Goal: Task Accomplishment & Management: Manage account settings

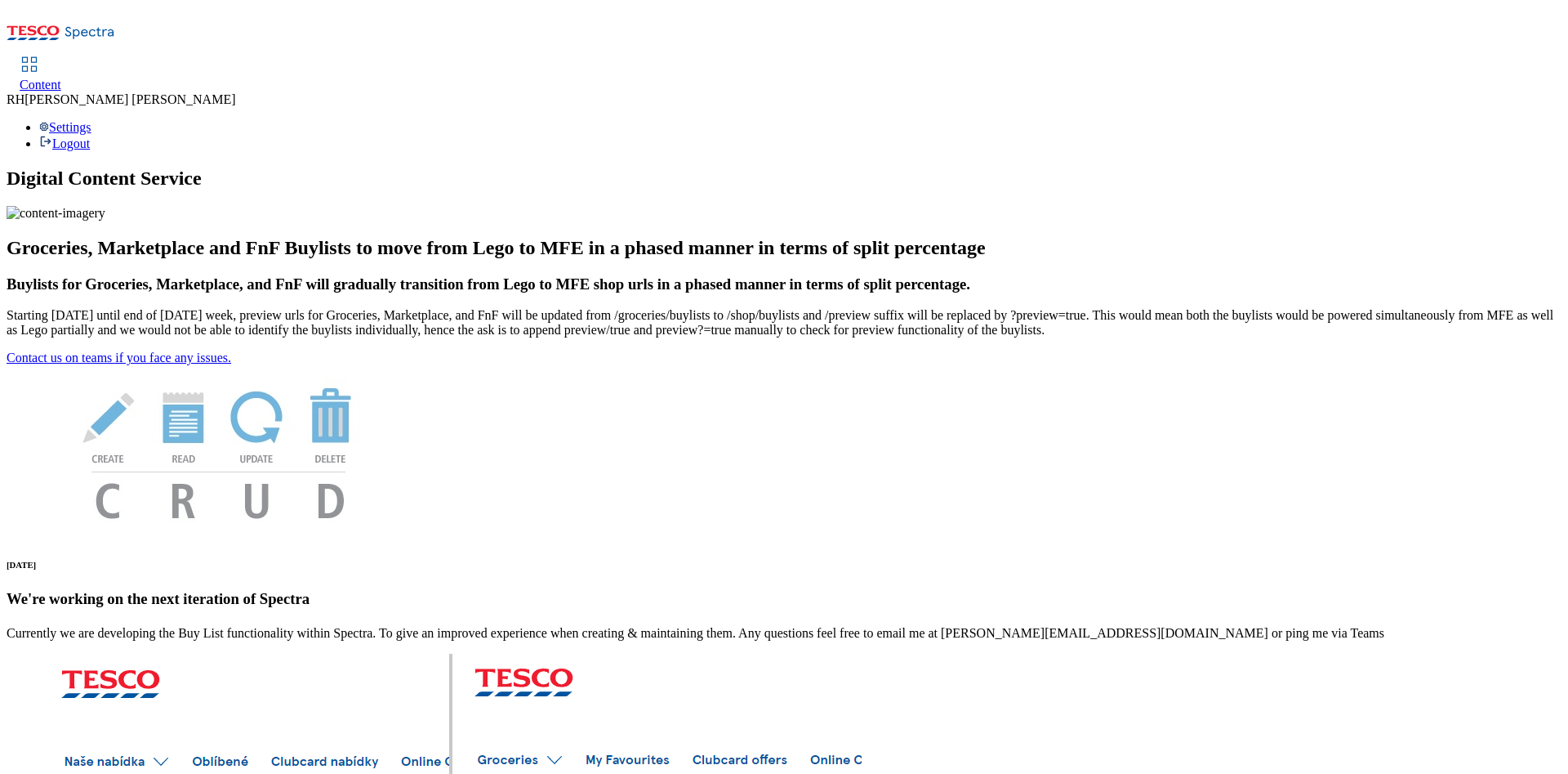
click at [61, 58] on link "Content" at bounding box center [40, 75] width 41 height 34
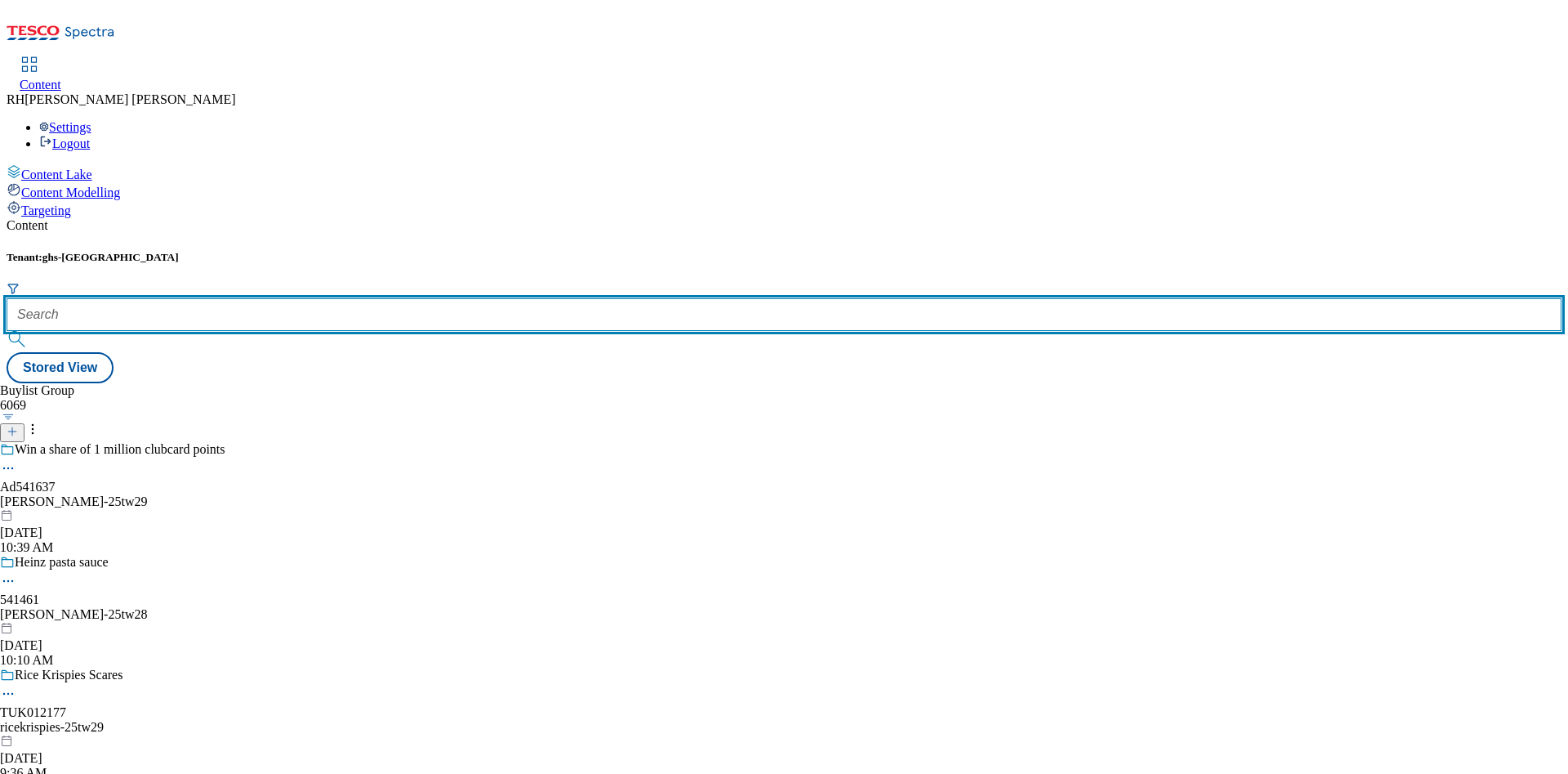
click at [344, 298] on input "text" at bounding box center [784, 315] width 1554 height 33
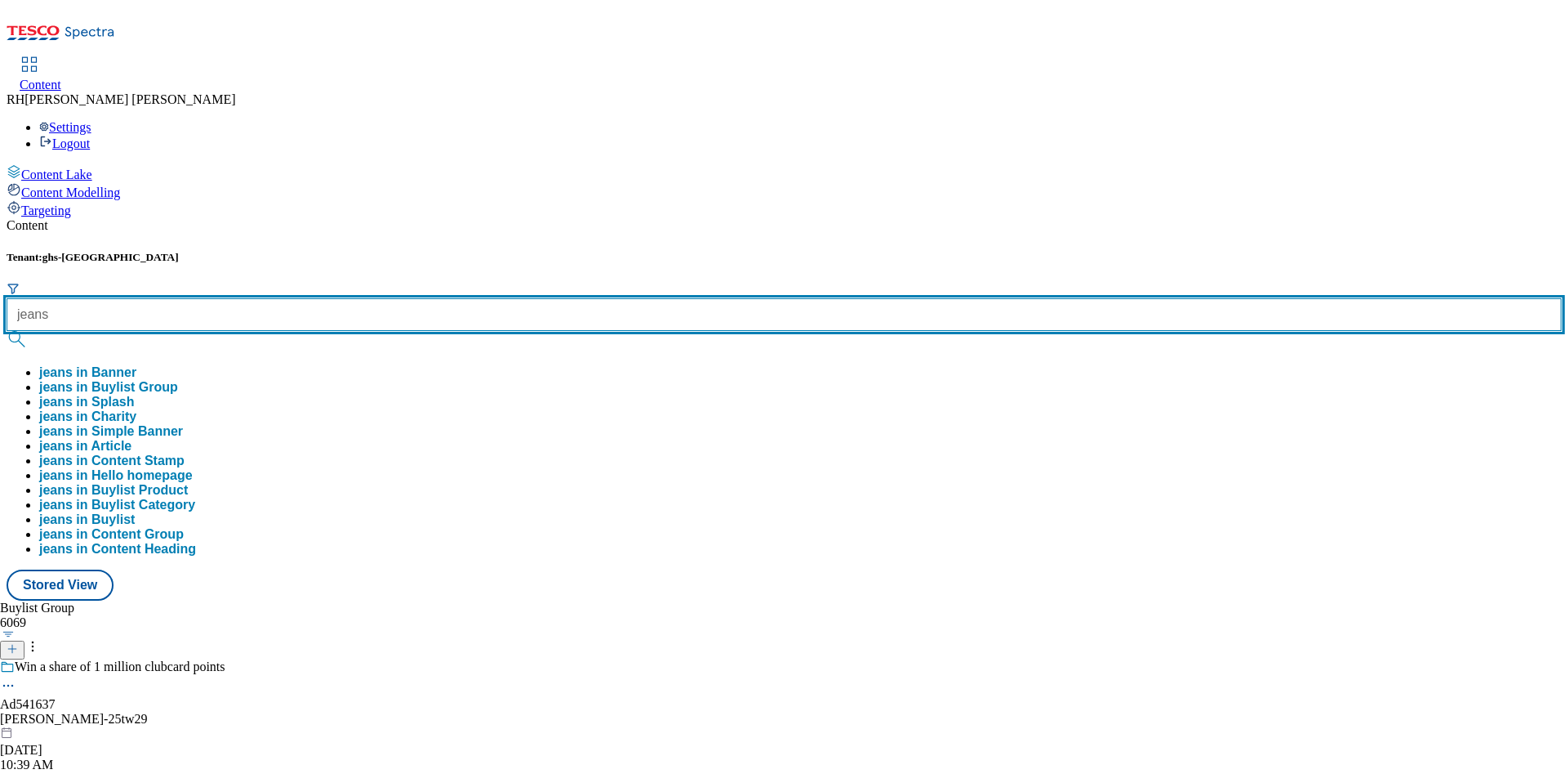
type input "jeans"
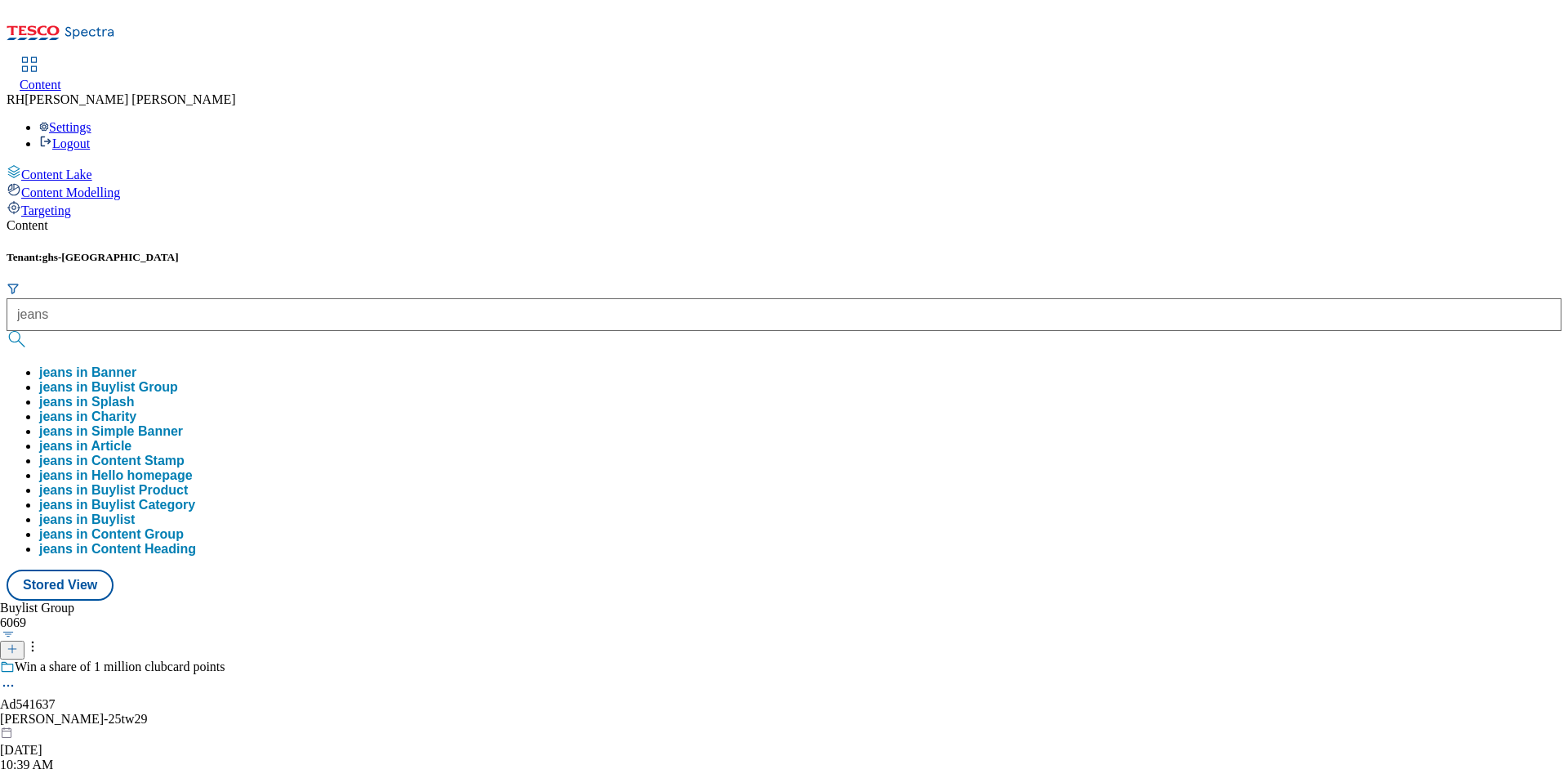
click at [178, 380] on button "jeans in Buylist Group" at bounding box center [108, 387] width 139 height 15
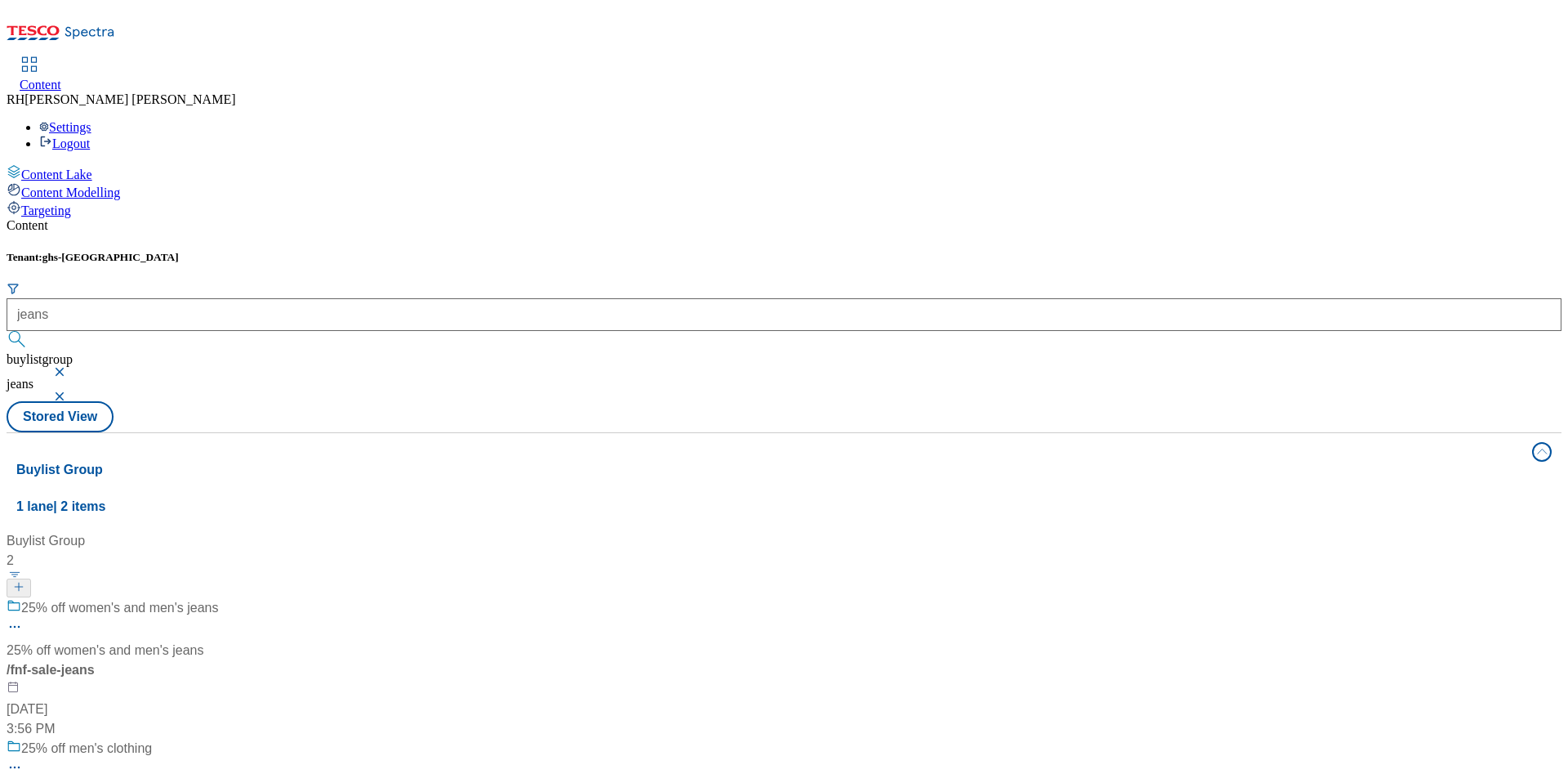
click at [211, 660] on div "/ fnf-sale-jeans" at bounding box center [109, 670] width 204 height 20
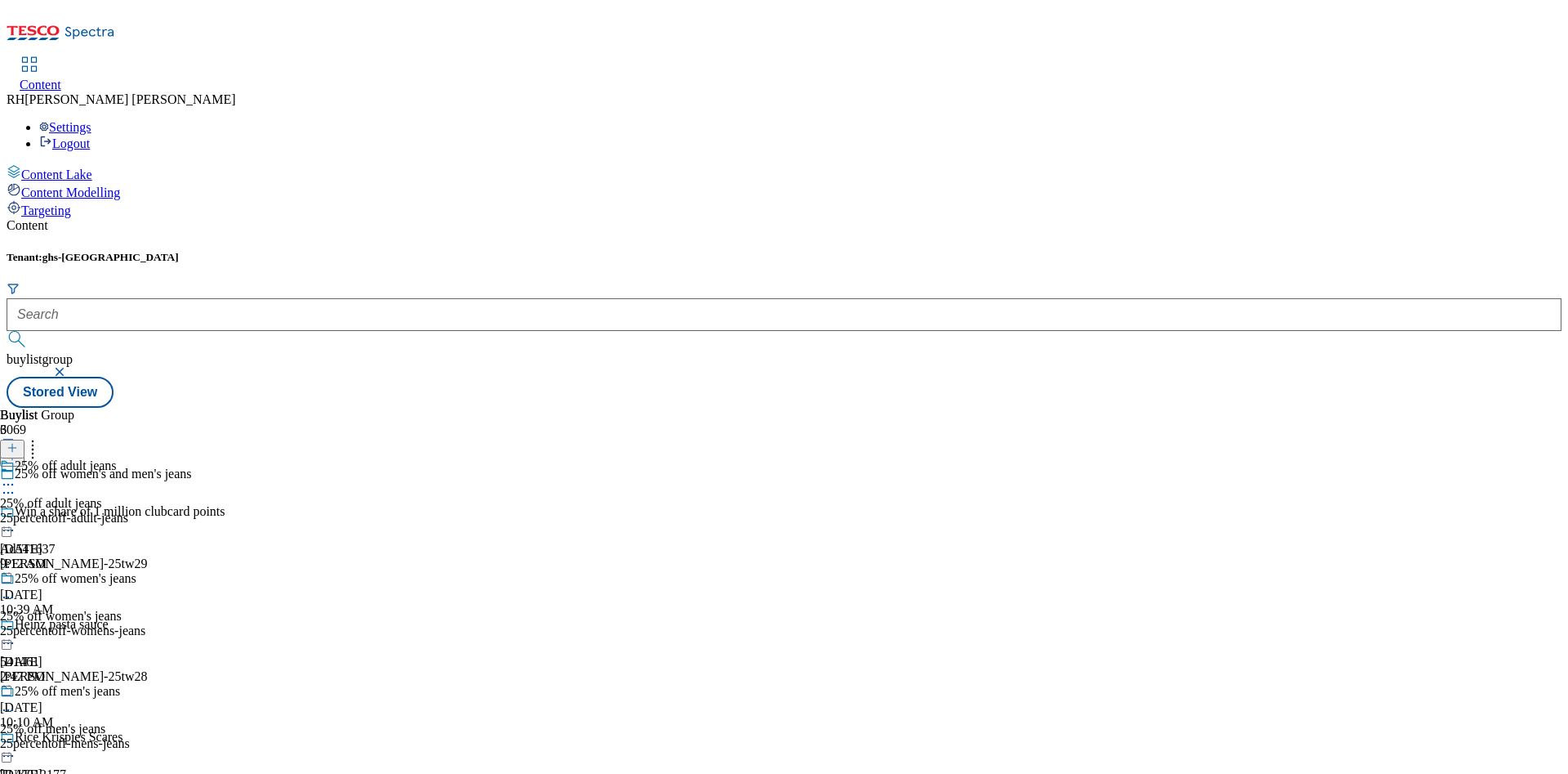
scroll to position [23, 0]
click at [146, 571] on div "25% off women's jeans 25% off women's jeans 25percentoff-womens-jeans [DATE] 2:…" at bounding box center [72, 627] width 146 height 113
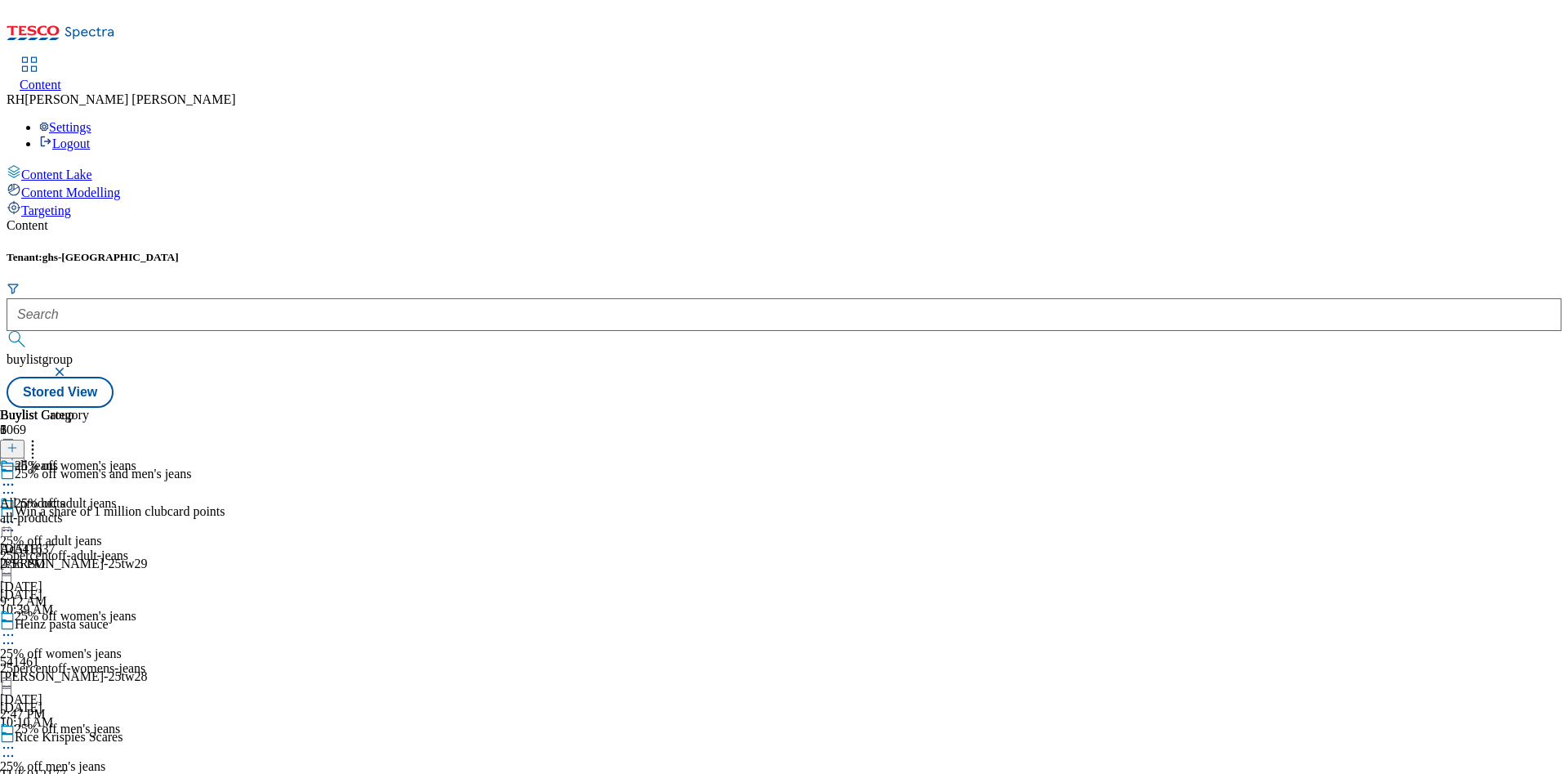
click at [89, 459] on div "all jeans All products all-products [DATE] 2:56 PM" at bounding box center [44, 515] width 89 height 113
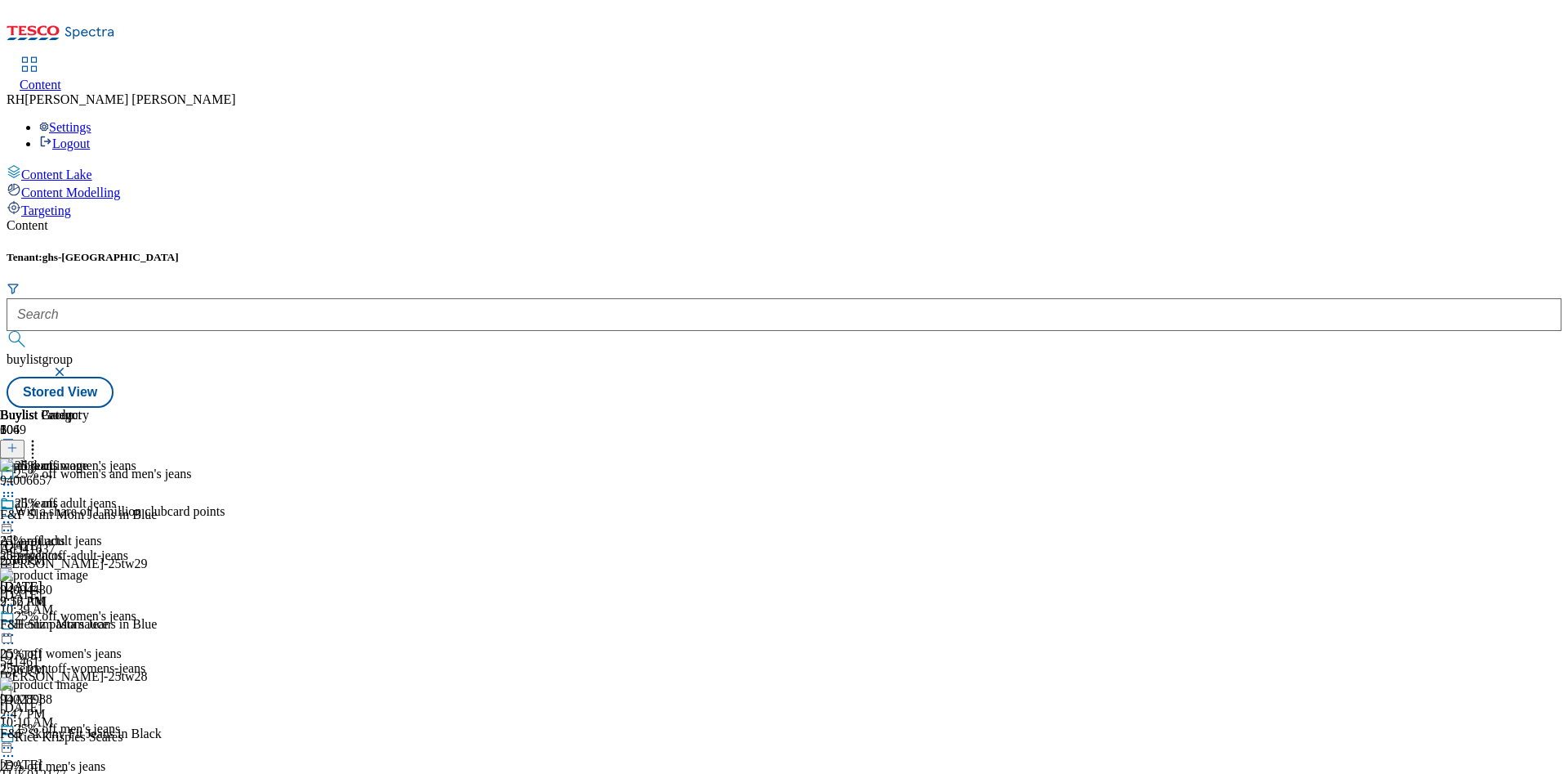
scroll to position [3623, 0]
click at [146, 661] on div "25percentoff-womens-jeans" at bounding box center [72, 668] width 146 height 15
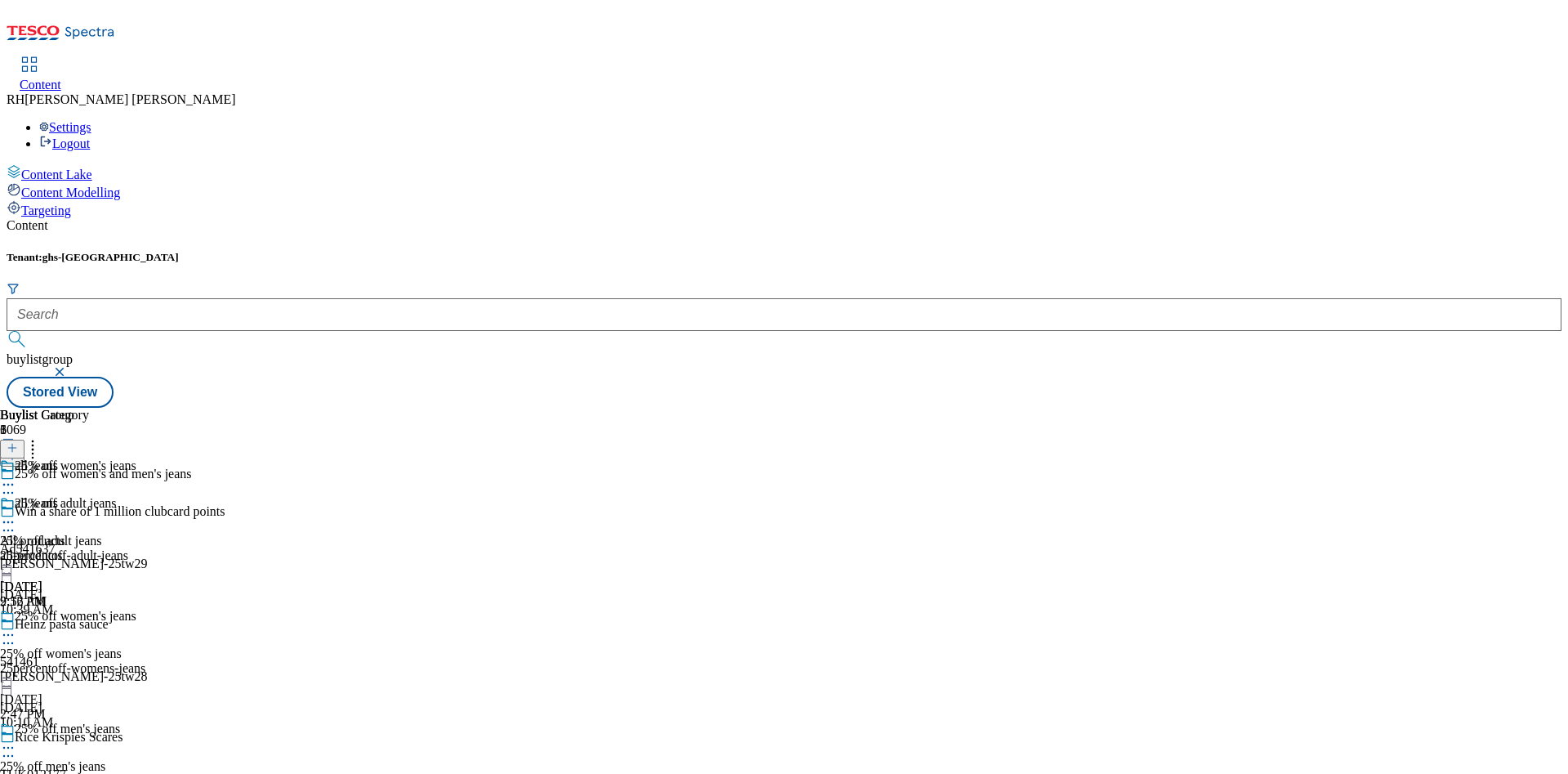
click at [89, 496] on div "all jeans All products all-products [DATE] 2:56 PM" at bounding box center [44, 552] width 89 height 113
click at [16, 514] on icon at bounding box center [8, 521] width 16 height 16
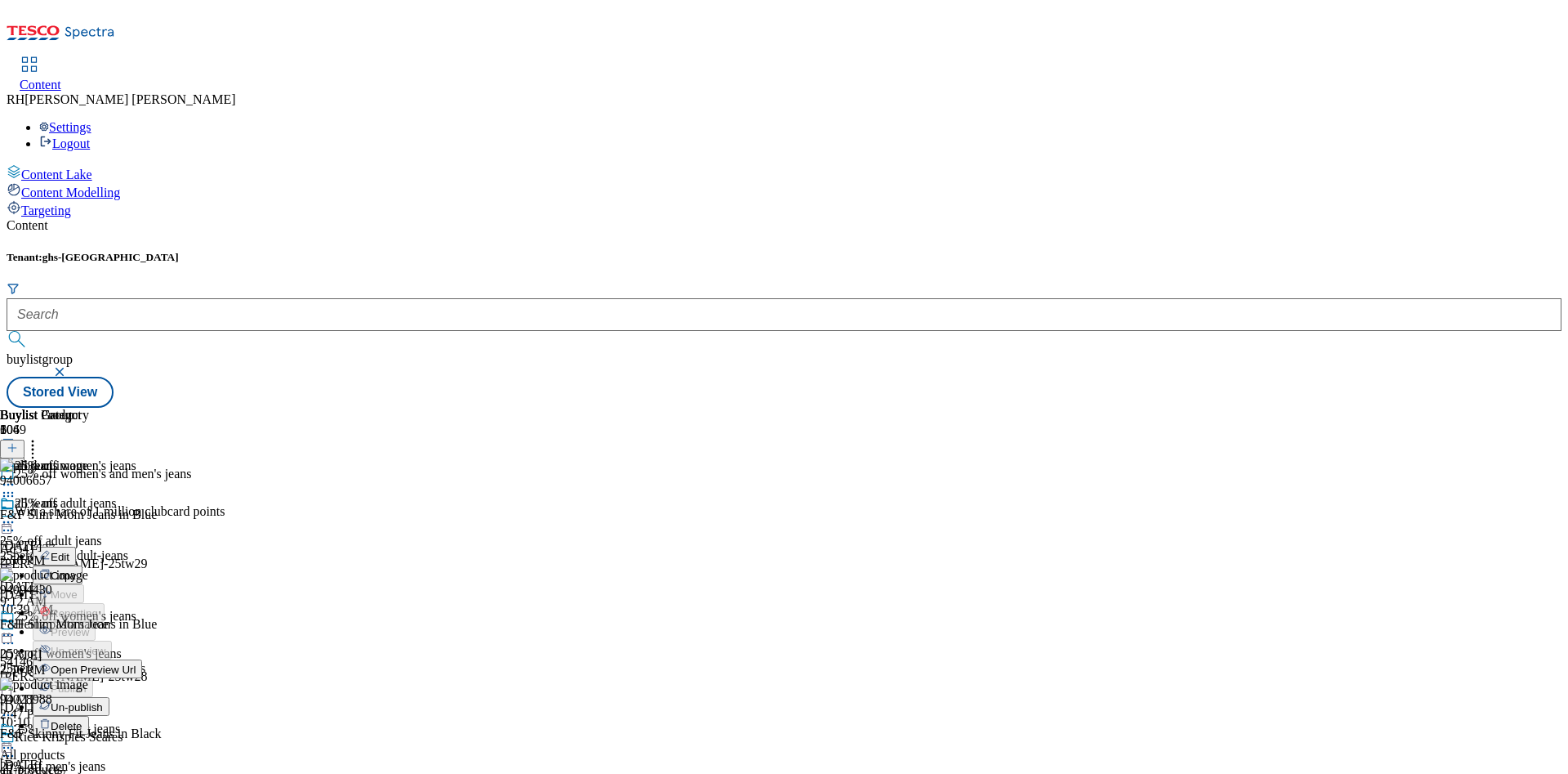
click at [103, 701] on span "Un-publish" at bounding box center [77, 707] width 53 height 12
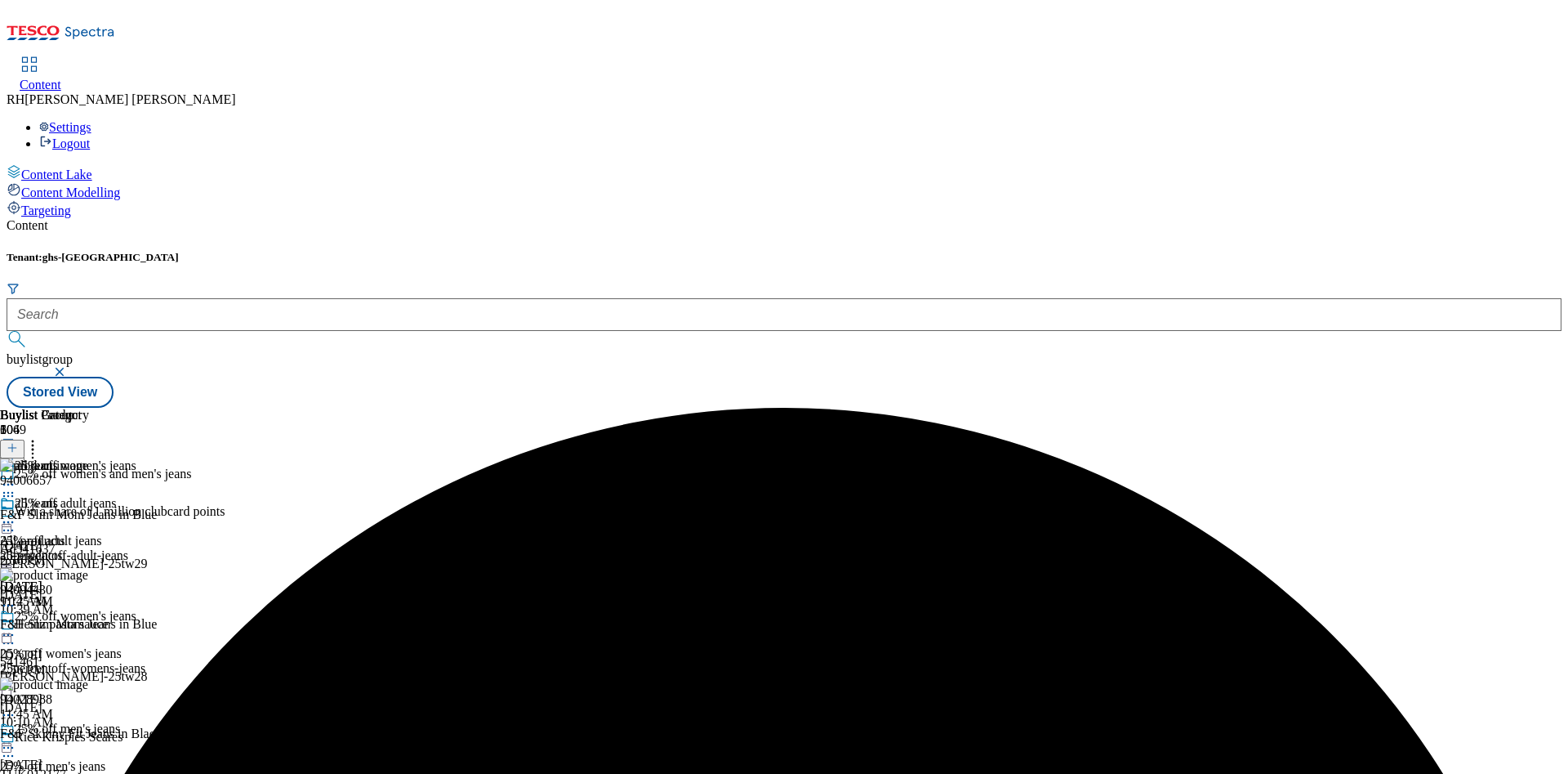
click at [16, 514] on icon at bounding box center [8, 521] width 16 height 16
click at [105, 645] on span "Un-preview" at bounding box center [78, 651] width 54 height 12
click at [34, 445] on circle at bounding box center [33, 446] width 3 height 3
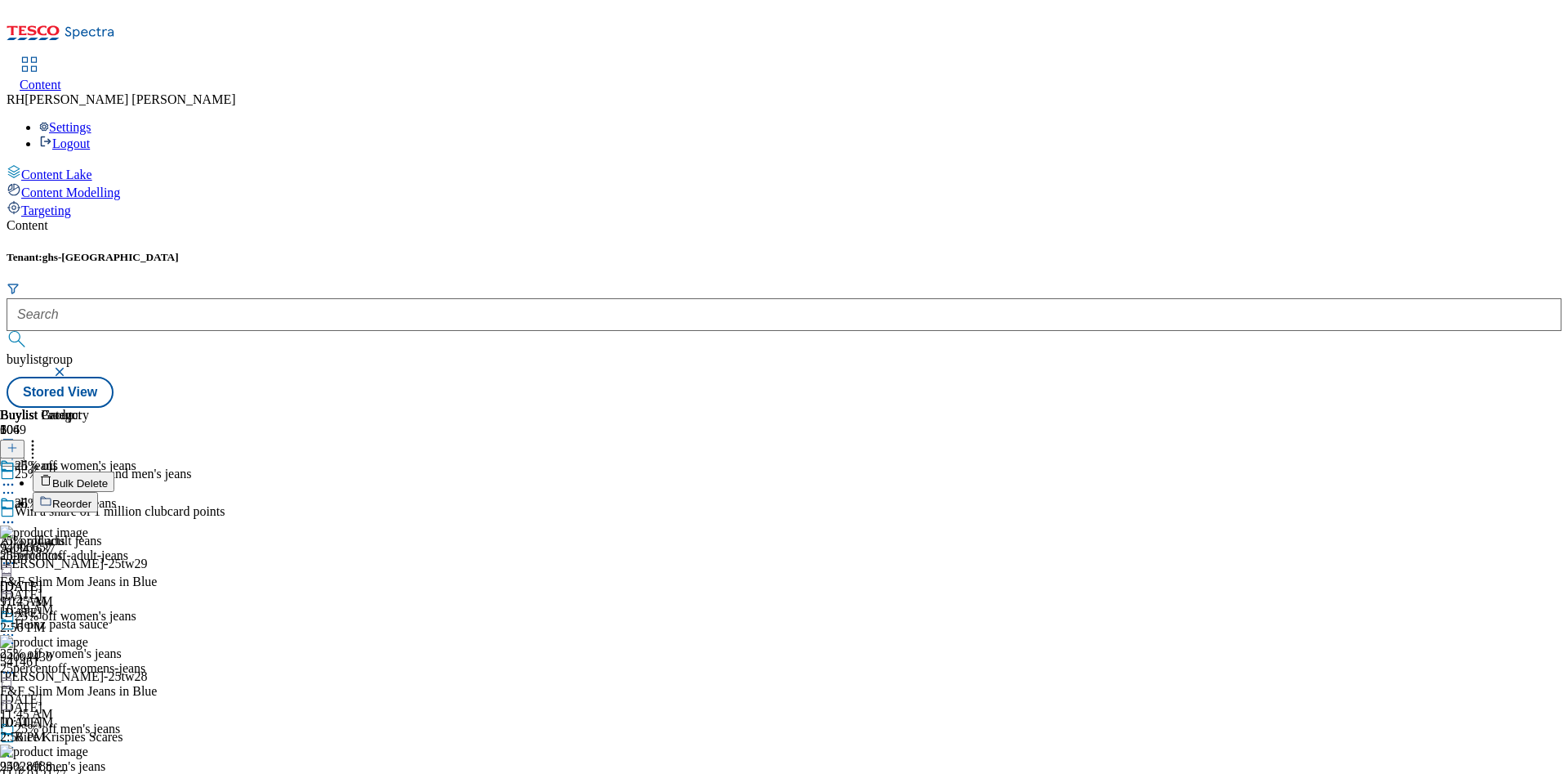
click at [108, 477] on span "Bulk Delete" at bounding box center [80, 483] width 55 height 12
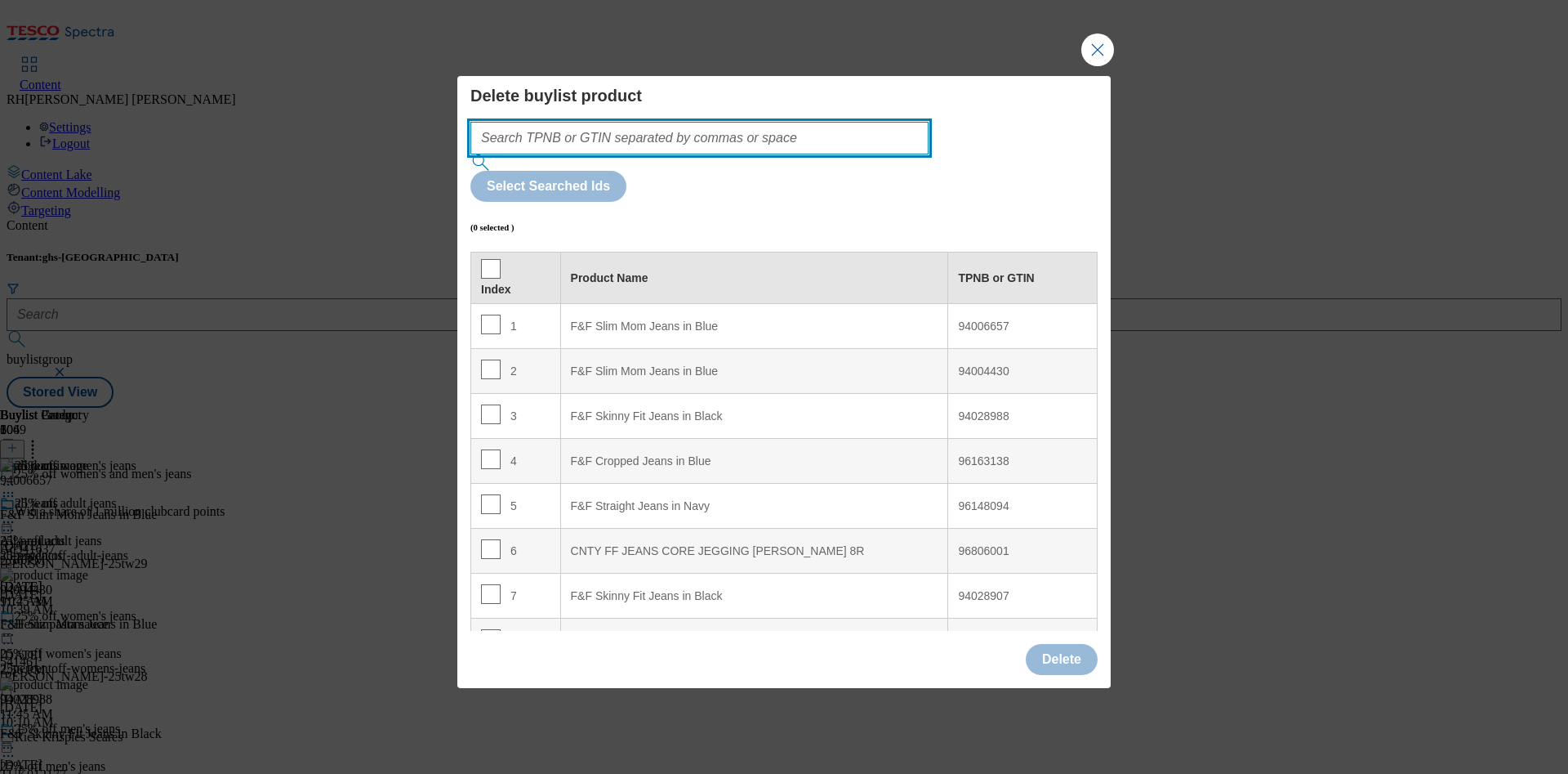
click at [703, 154] on input "Modal" at bounding box center [700, 138] width 458 height 33
paste input "96670563"
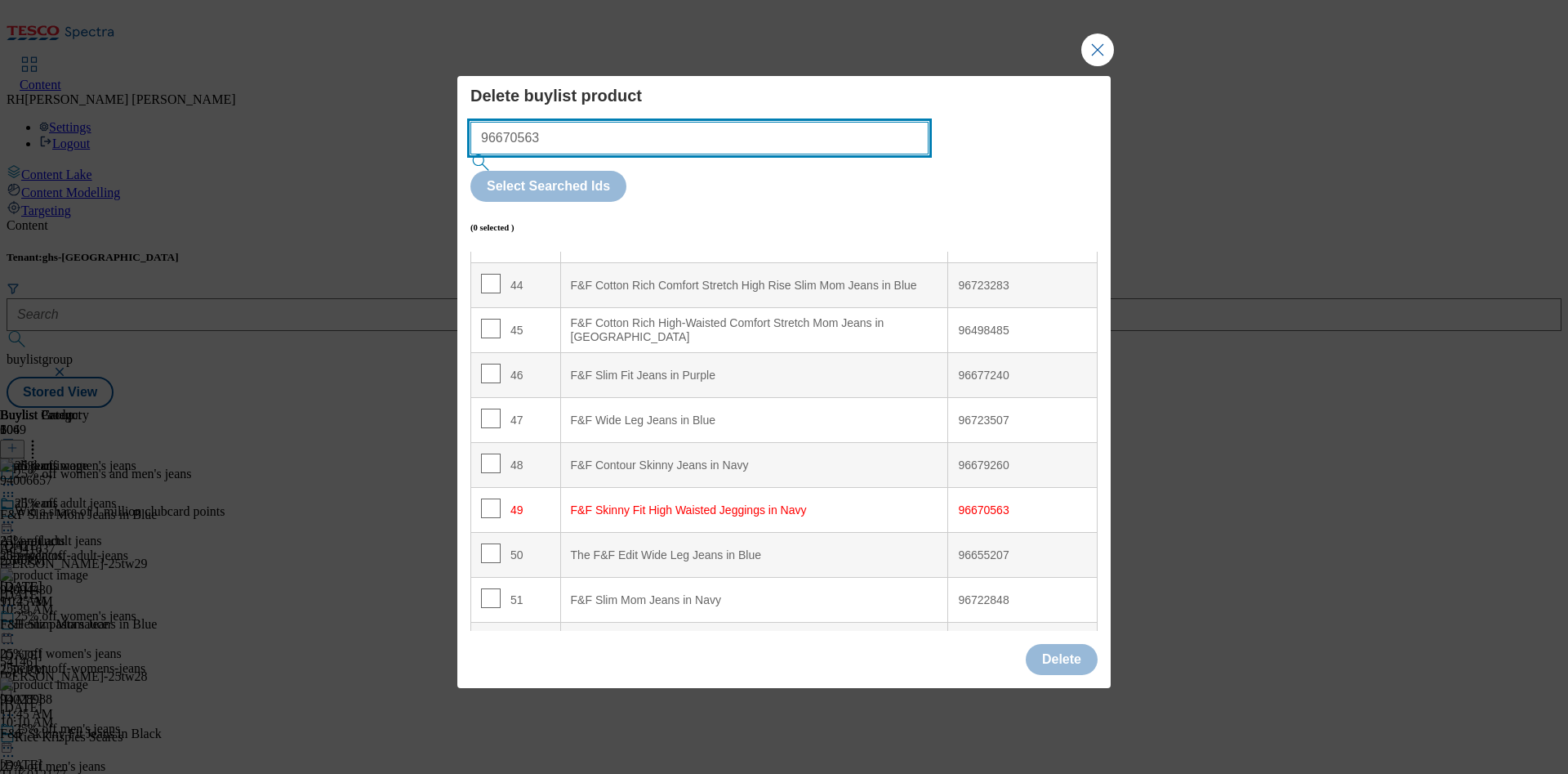
scroll to position [1971, 0]
type input "96670563"
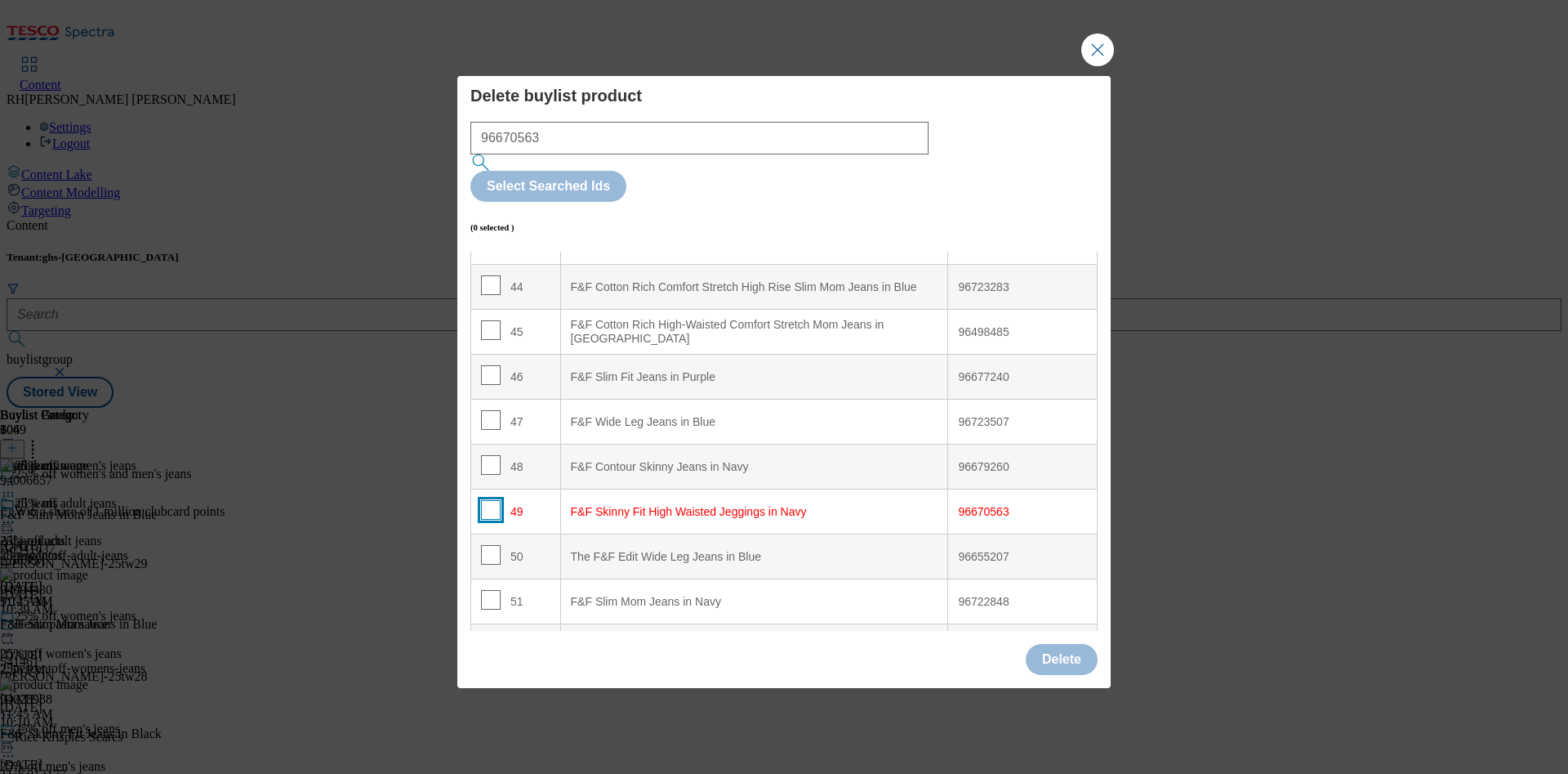
click at [492, 500] on input "Modal" at bounding box center [490, 509] width 20 height 20
checkbox input "true"
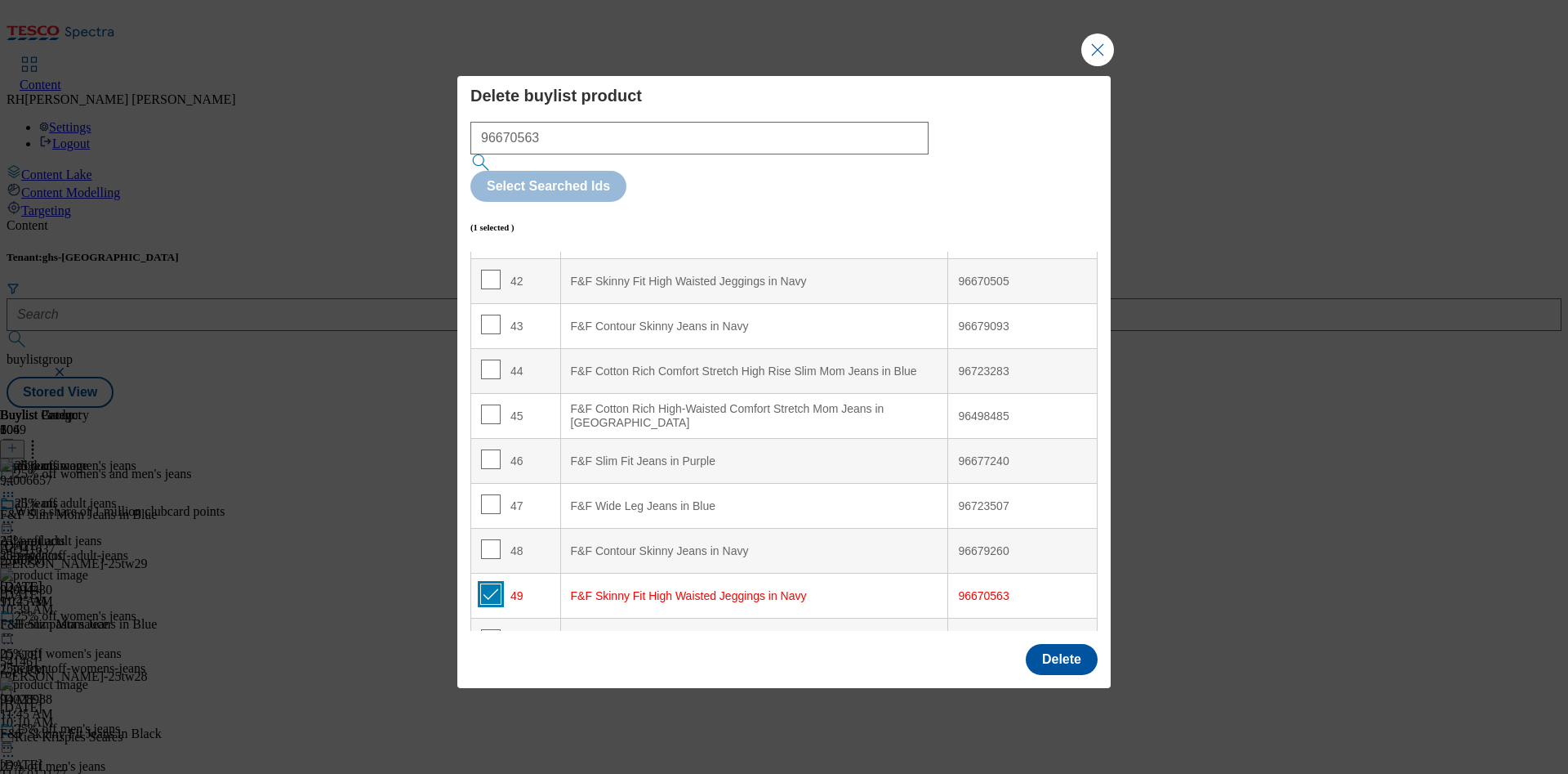
scroll to position [1849, 0]
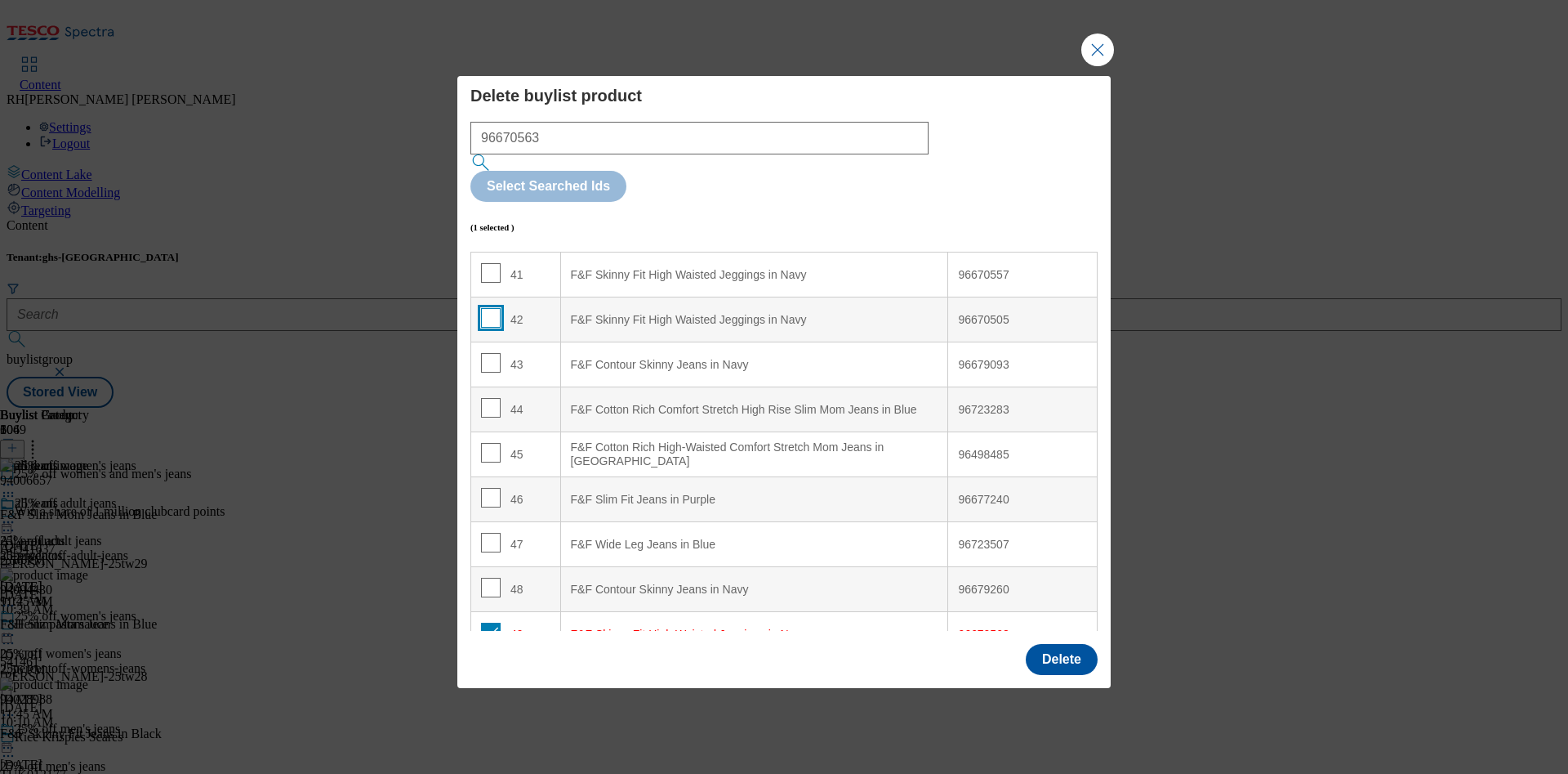
click at [488, 308] on input "Modal" at bounding box center [490, 317] width 20 height 20
checkbox input "true"
click at [1048, 644] on button "Delete" at bounding box center [1061, 659] width 72 height 31
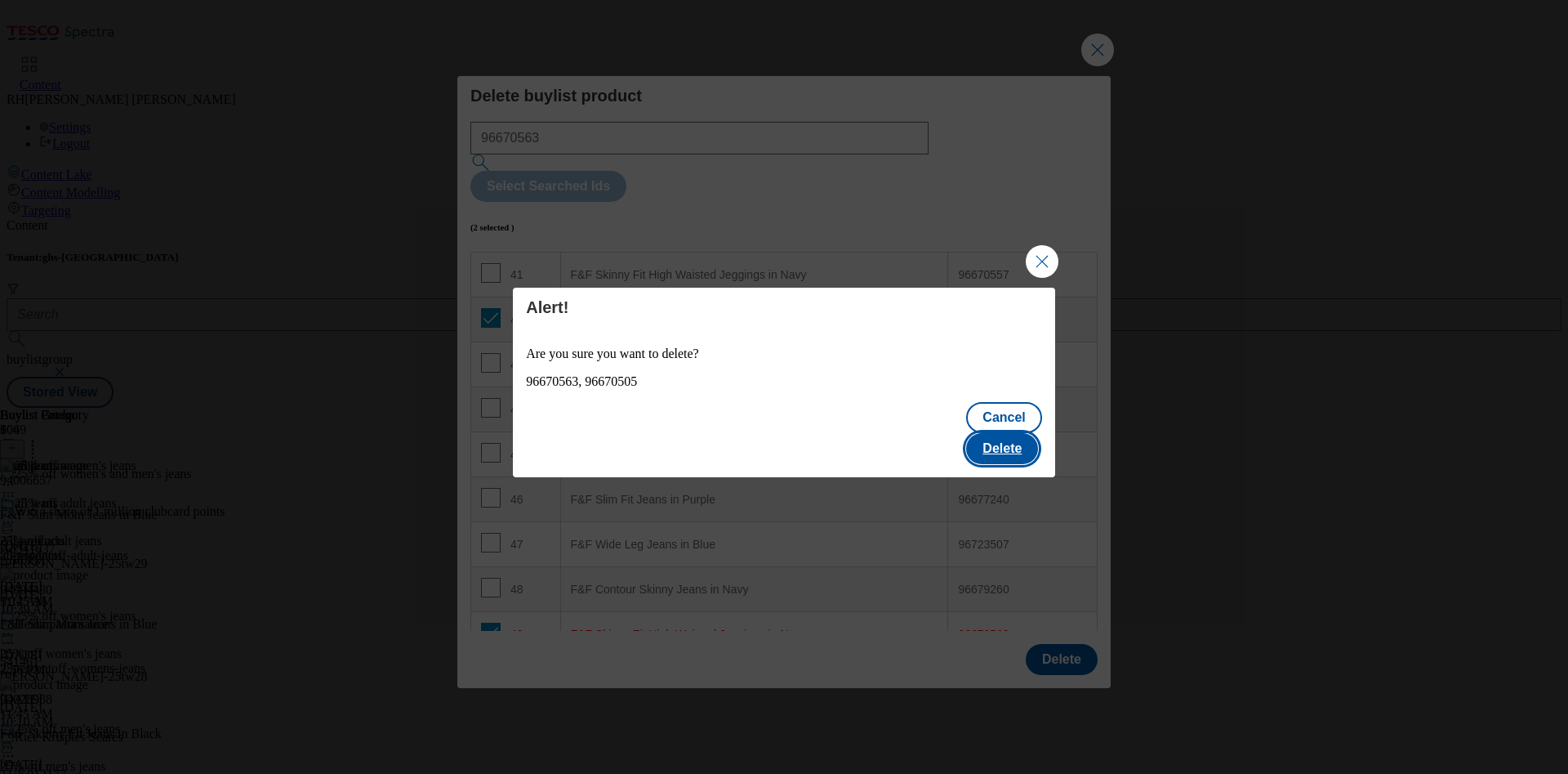
click at [1008, 433] on button "Delete" at bounding box center [1001, 448] width 72 height 31
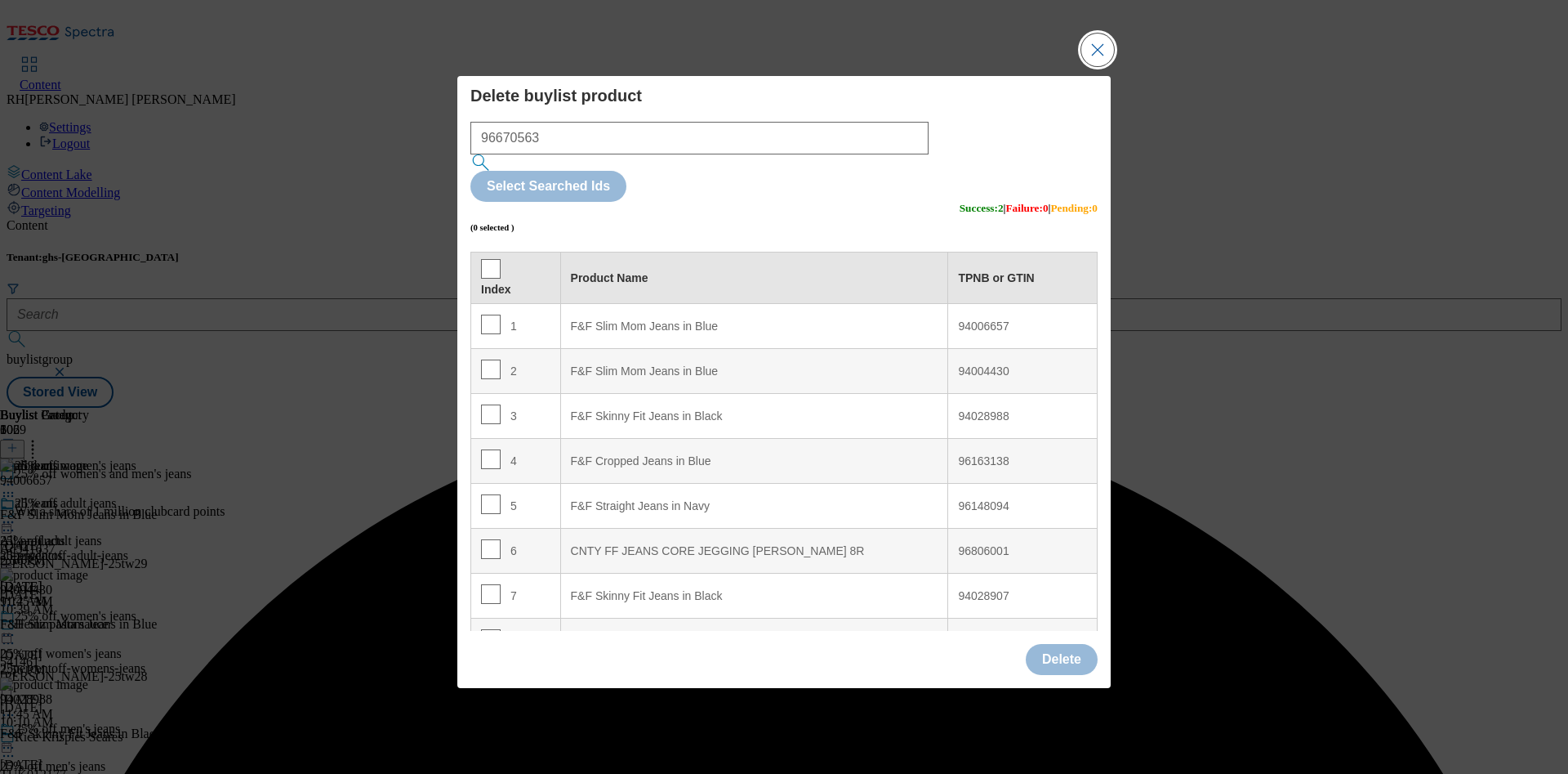
click at [1098, 66] on button "Close Modal" at bounding box center [1098, 50] width 33 height 33
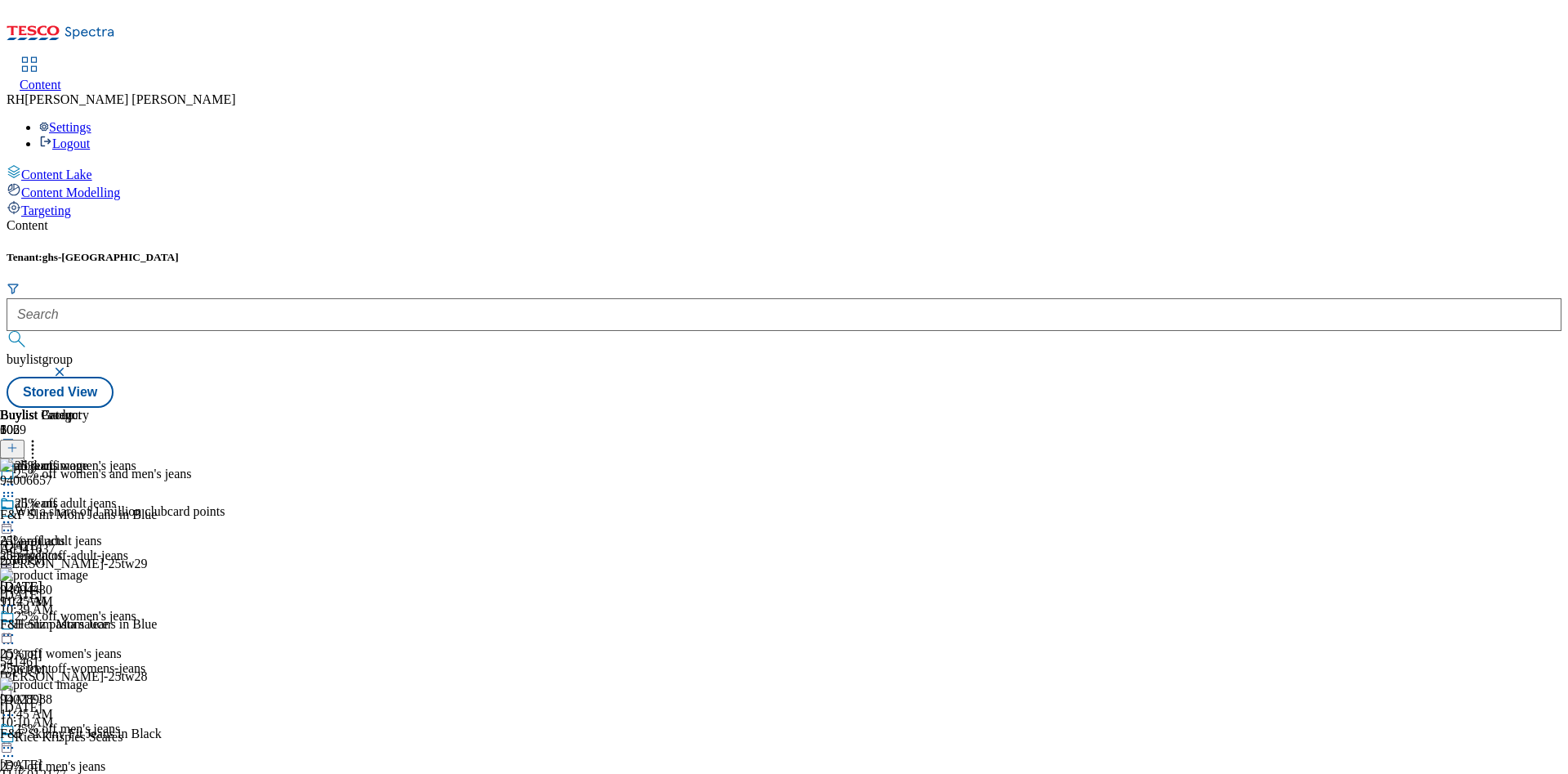
scroll to position [5557, 0]
click at [16, 514] on icon at bounding box center [8, 521] width 16 height 16
click at [70, 551] on span "Edit" at bounding box center [60, 557] width 19 height 12
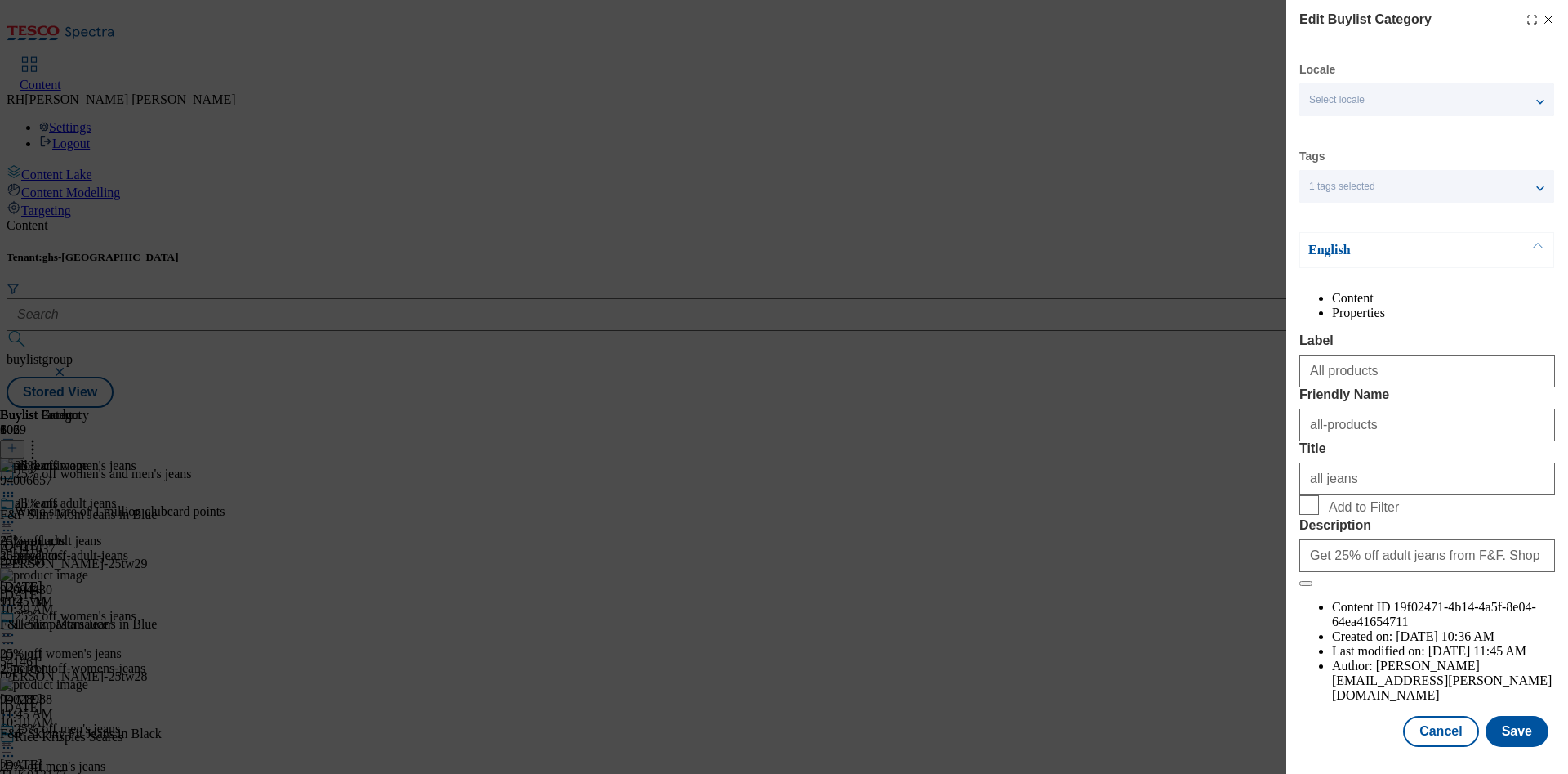
scroll to position [49, 0]
click at [1486, 715] on button "Save" at bounding box center [1516, 731] width 63 height 31
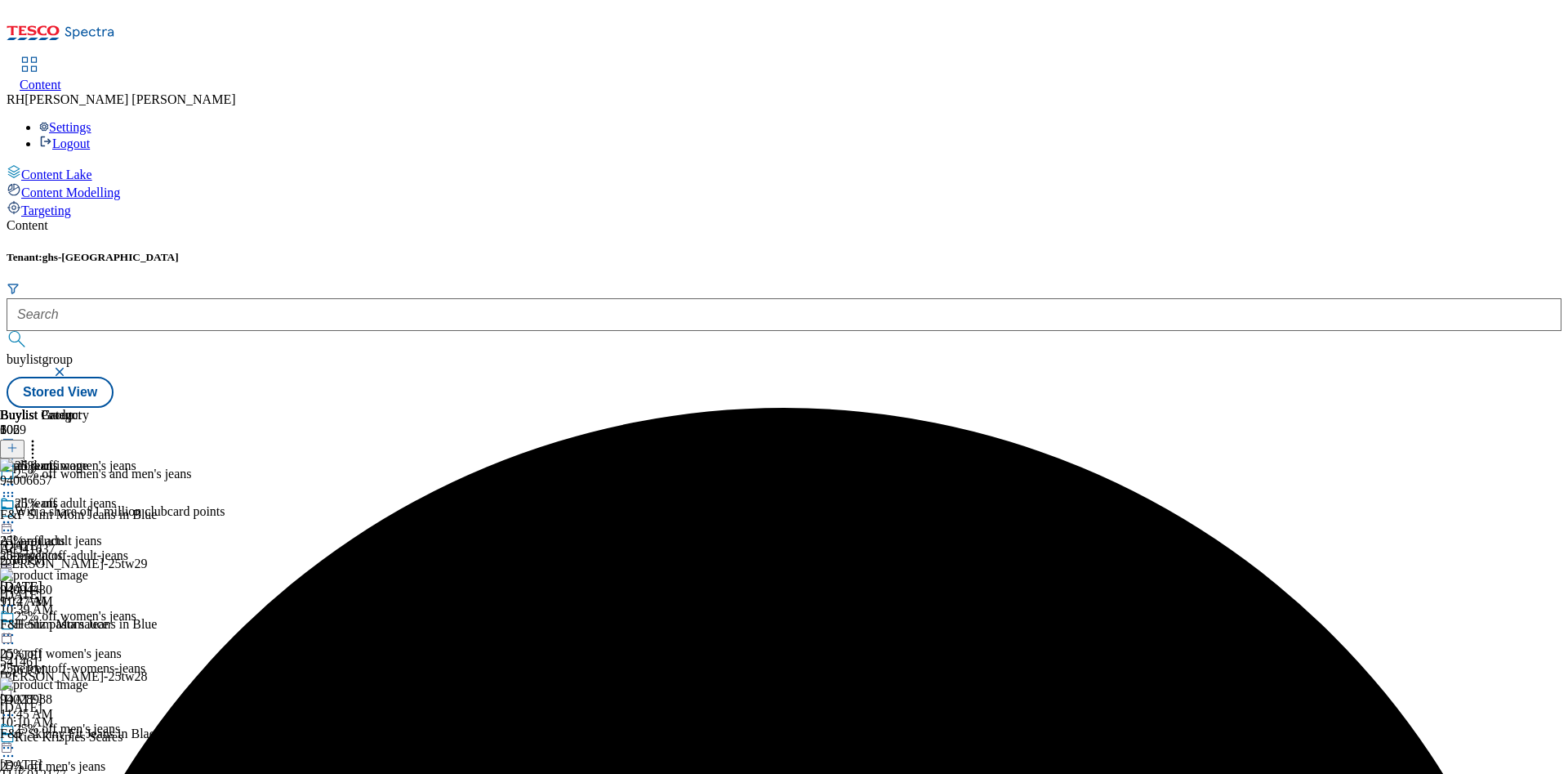
click at [89, 496] on div "all jeans All products all-products [DATE] 11:47 AM" at bounding box center [44, 552] width 89 height 113
click at [16, 514] on icon at bounding box center [8, 521] width 16 height 16
click at [89, 626] on span "Preview" at bounding box center [70, 632] width 39 height 12
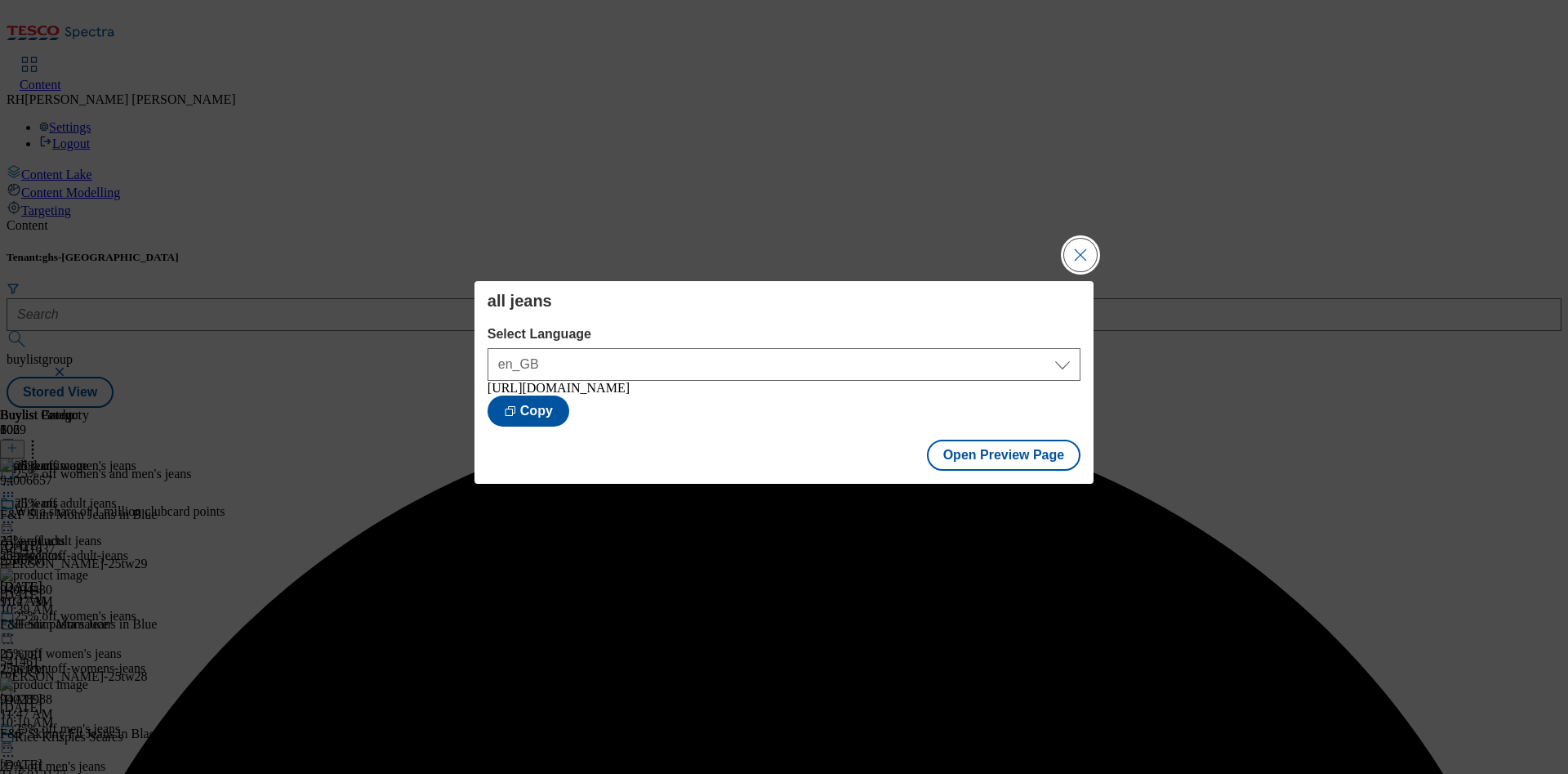
click at [1085, 243] on button "Close Modal" at bounding box center [1080, 255] width 33 height 33
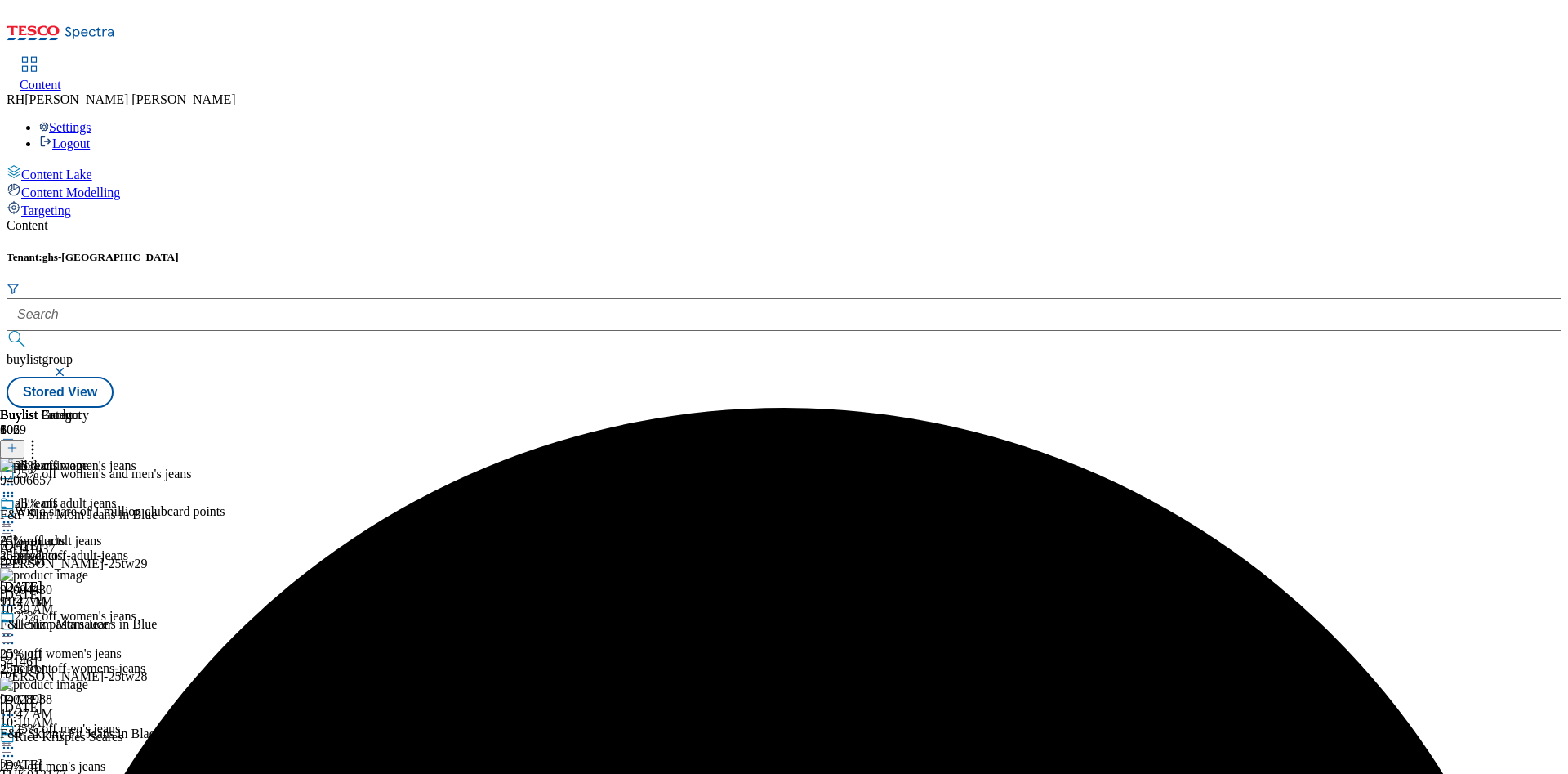
click at [9, 521] on circle at bounding box center [9, 522] width 3 height 3
click at [86, 682] on span "Publish" at bounding box center [69, 688] width 36 height 12
click at [16, 514] on icon at bounding box center [8, 521] width 16 height 16
click at [135, 664] on span "Open Preview Url" at bounding box center [93, 670] width 85 height 12
click at [40, 437] on icon at bounding box center [32, 445] width 16 height 16
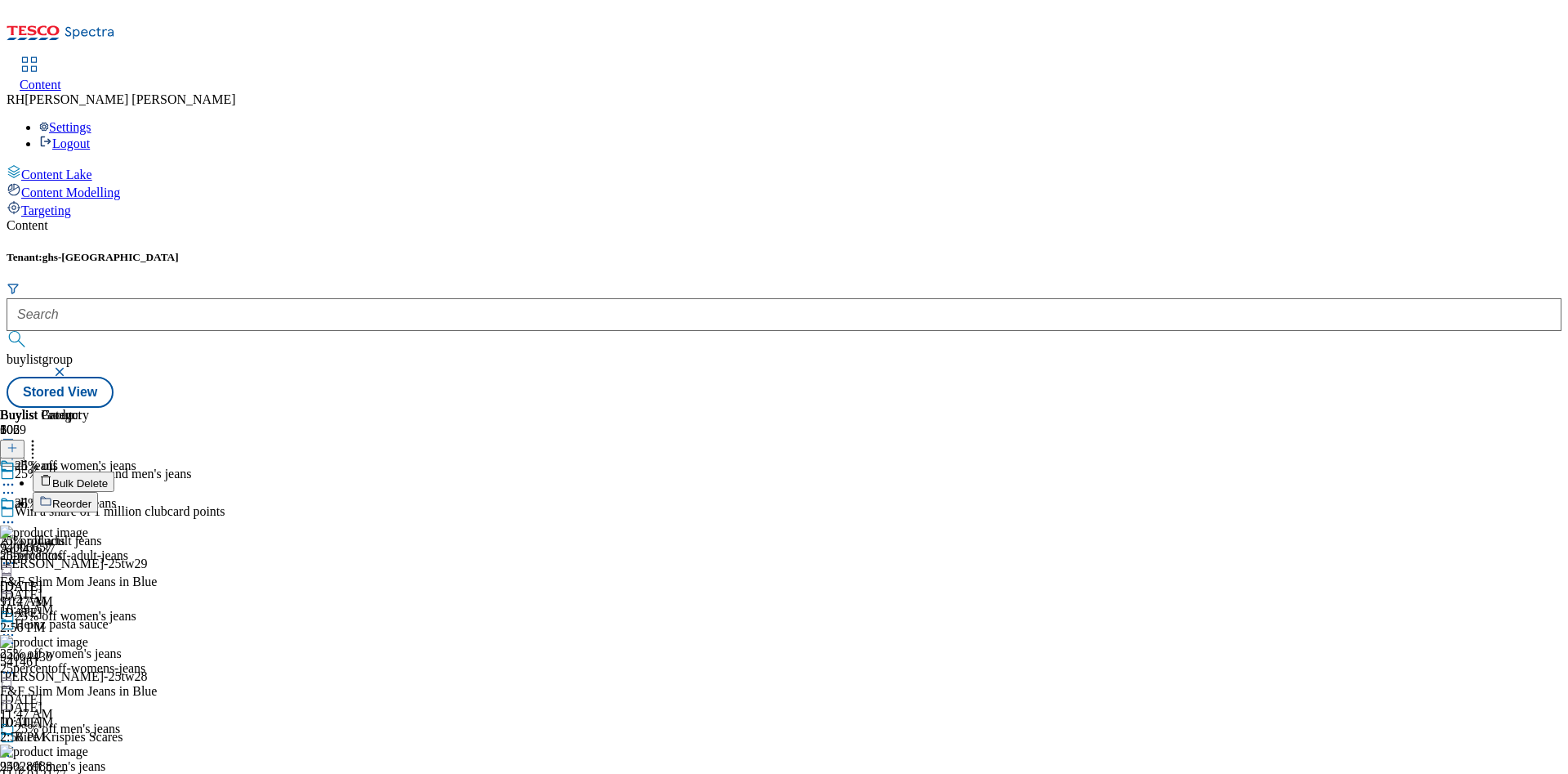
click at [91, 497] on span "Reorder" at bounding box center [72, 503] width 39 height 12
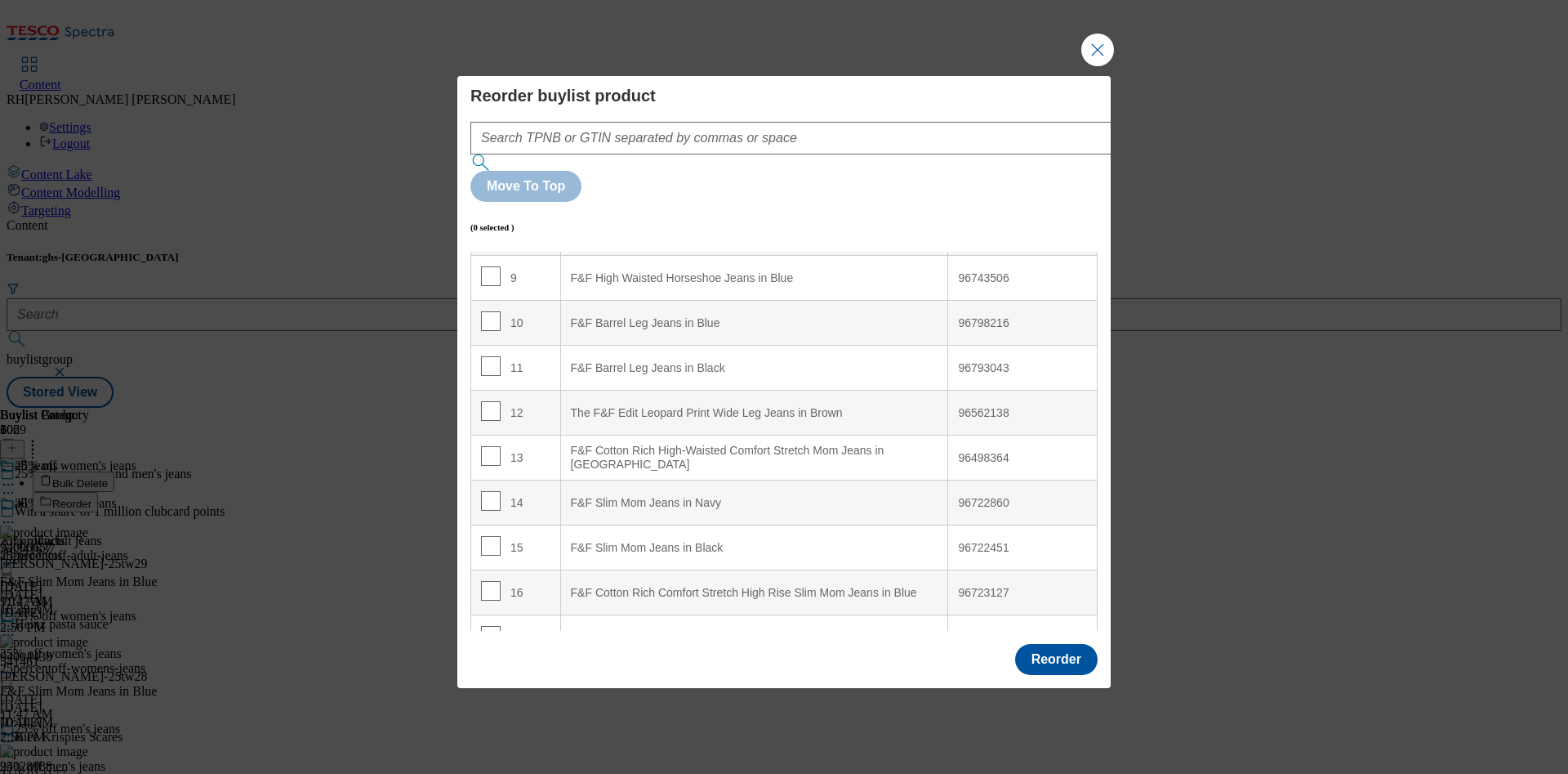
scroll to position [490, 0]
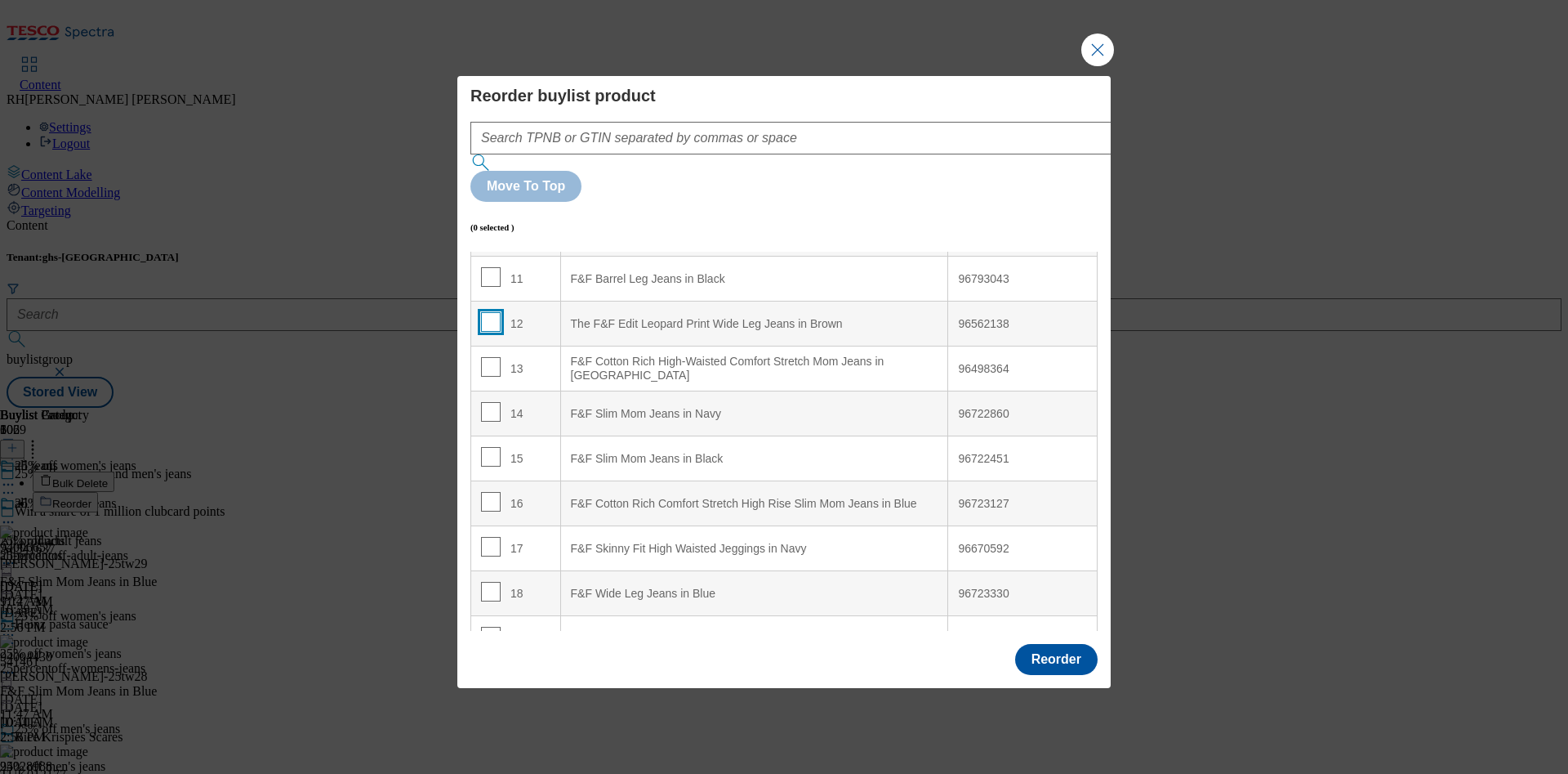
click at [493, 312] on input "Modal" at bounding box center [490, 321] width 20 height 20
checkbox input "true"
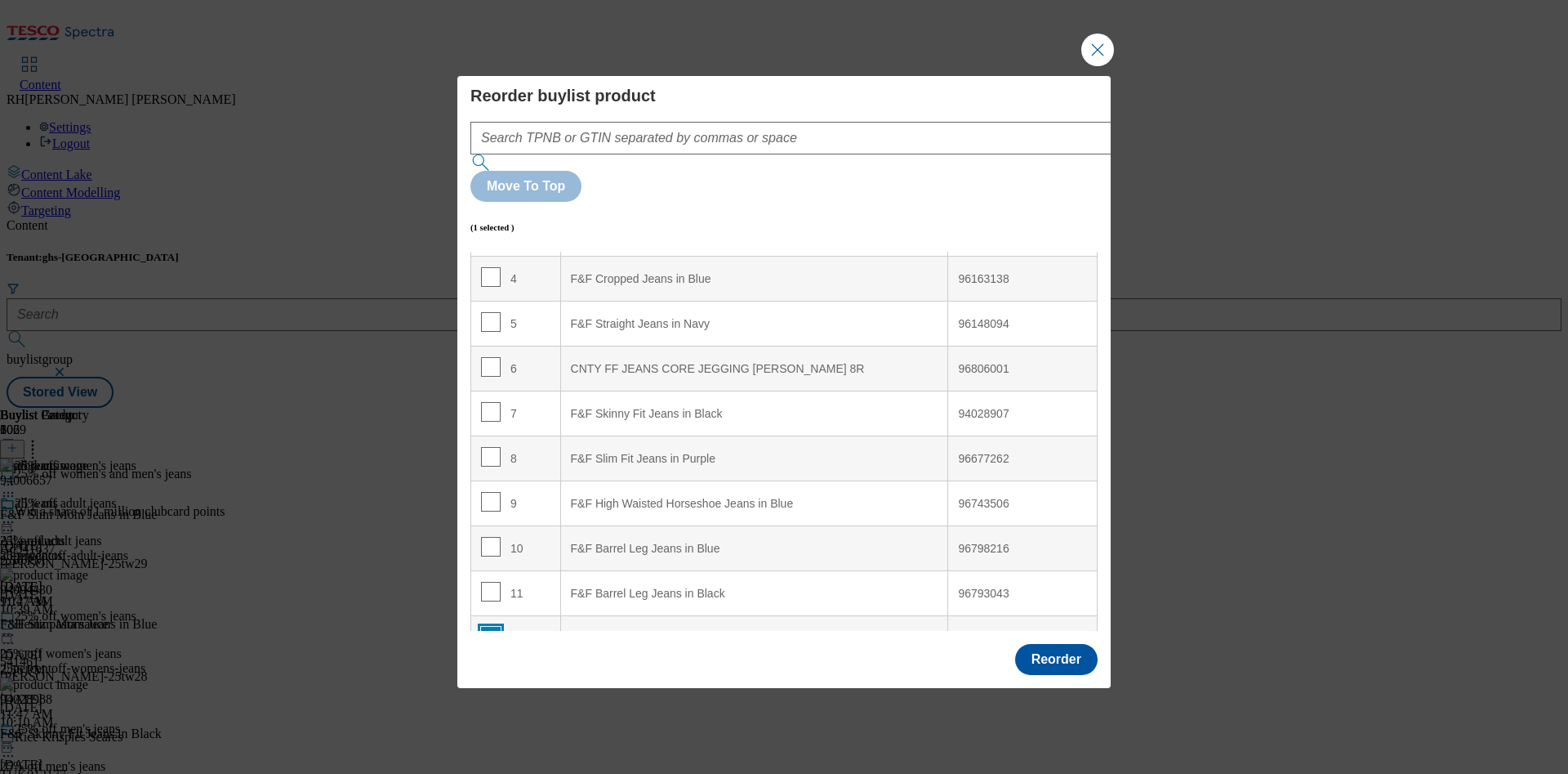
scroll to position [0, 0]
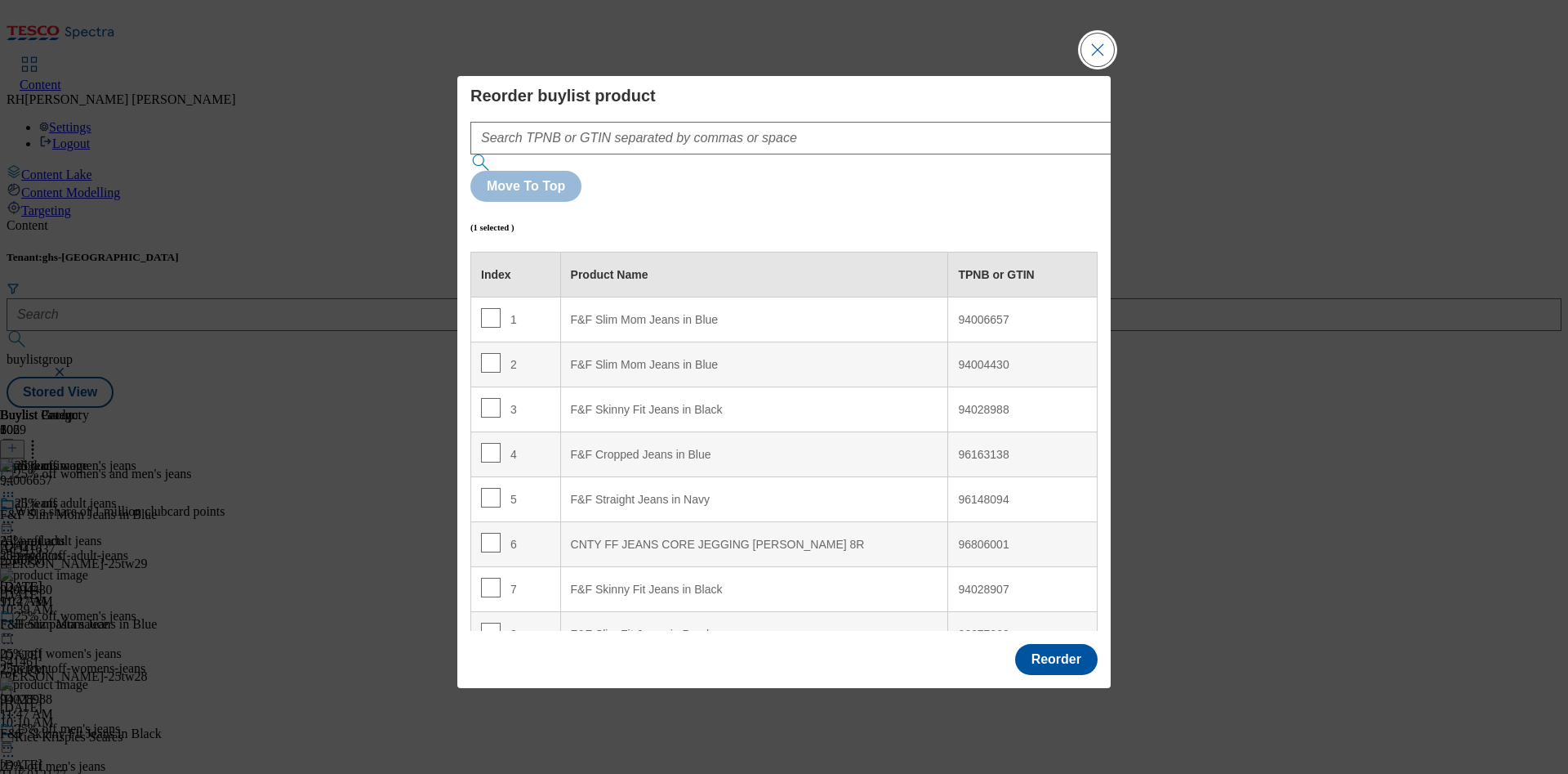
click at [1101, 66] on button "Close Modal" at bounding box center [1098, 50] width 33 height 33
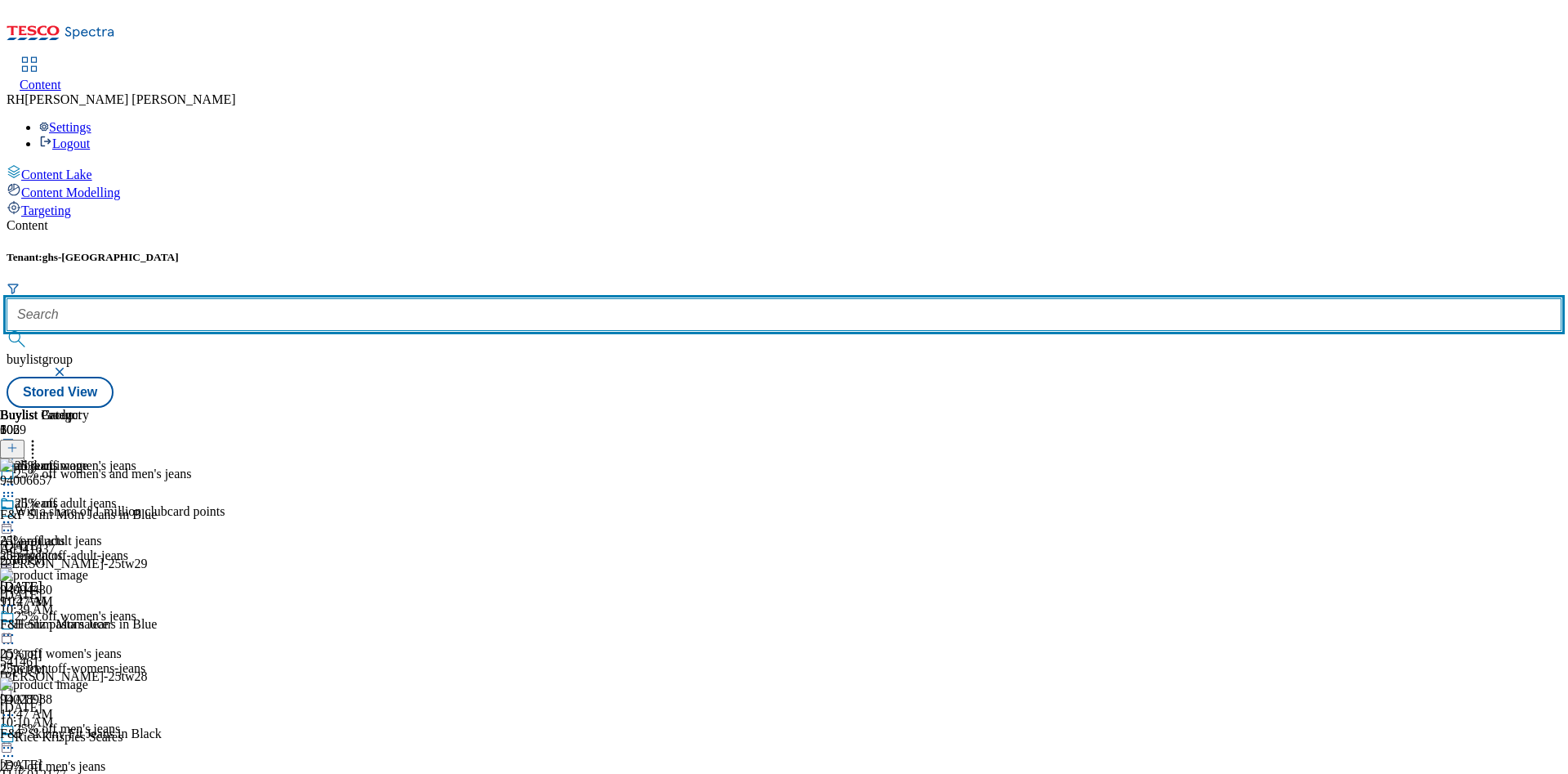
click at [408, 298] on input "text" at bounding box center [784, 315] width 1554 height 33
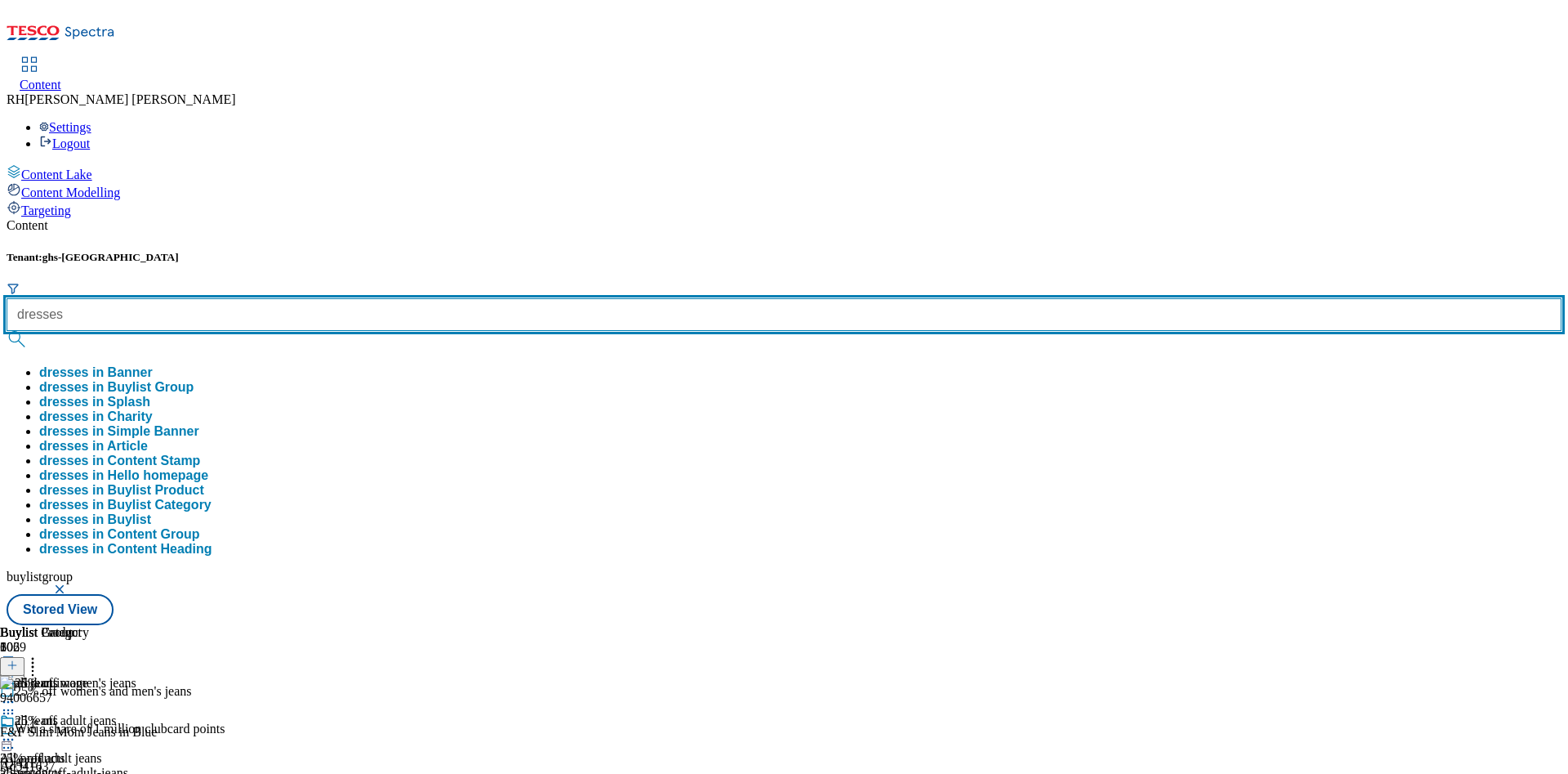
type input "dresses"
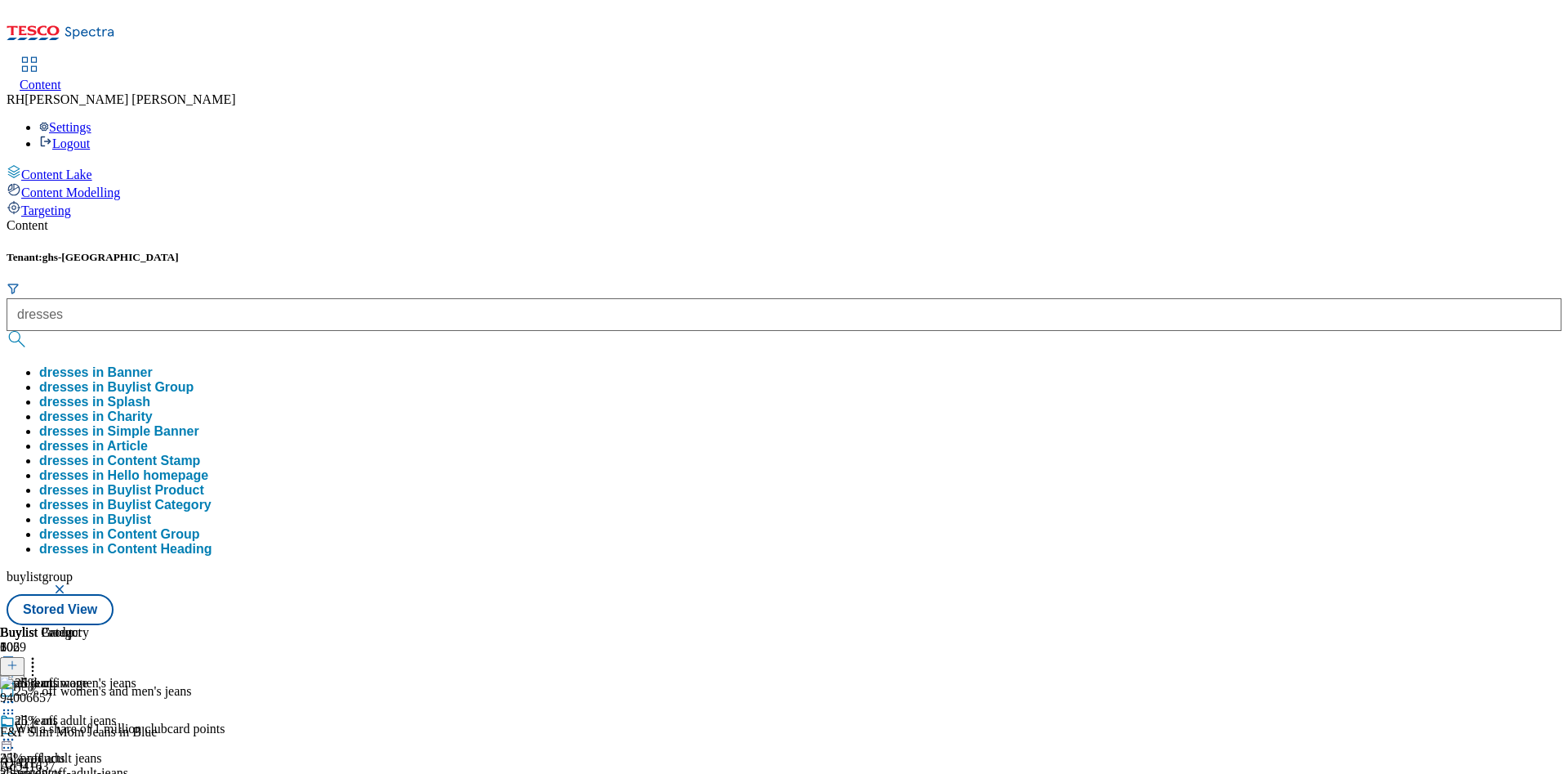
click at [194, 380] on button "dresses in Buylist Group" at bounding box center [115, 387] width 154 height 15
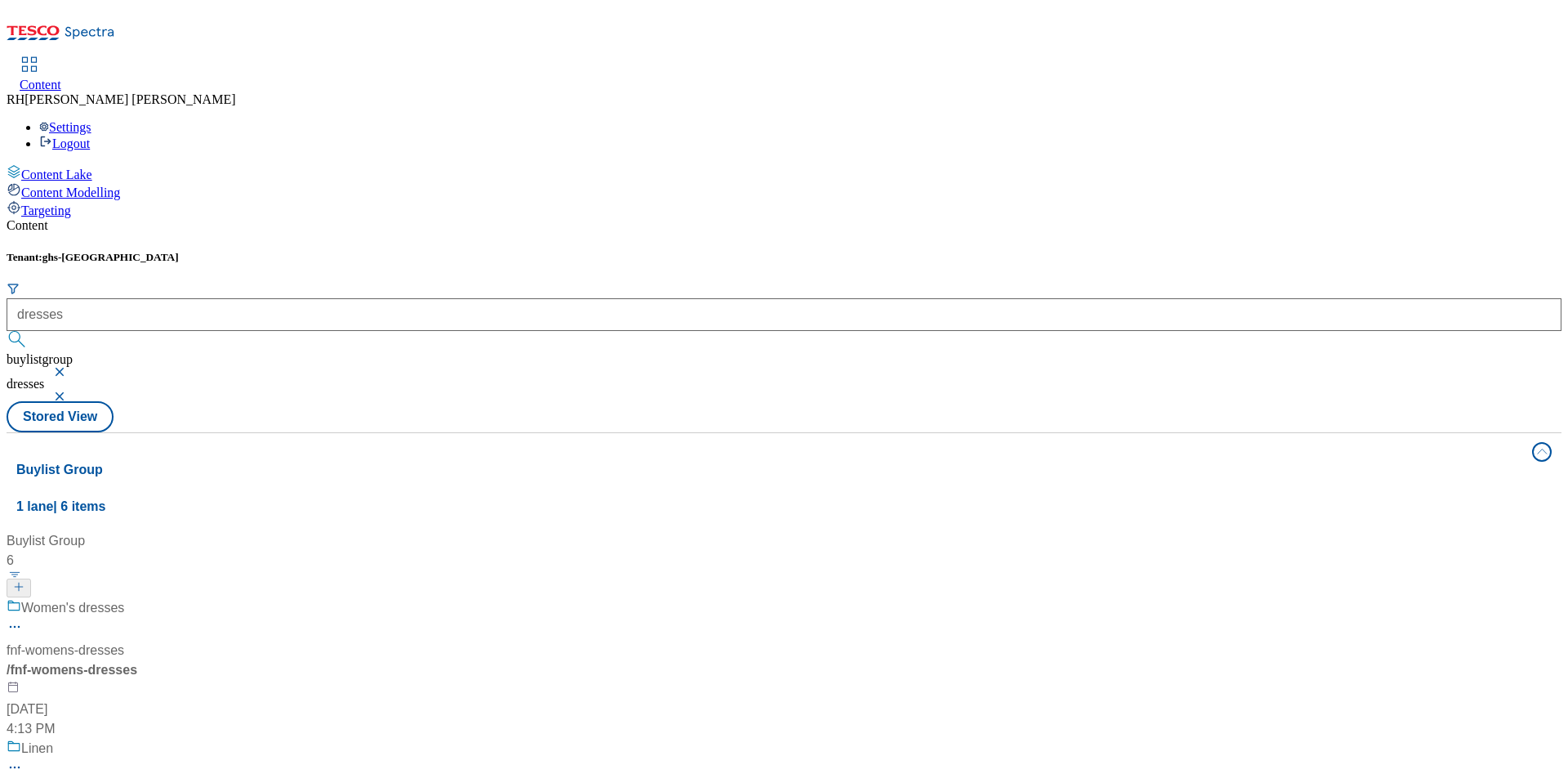
click at [224, 598] on div "Women's dresses fnf-womens-dresses / fnf-womens-dresses [DATE] 4:13 PM" at bounding box center [115, 668] width 217 height 140
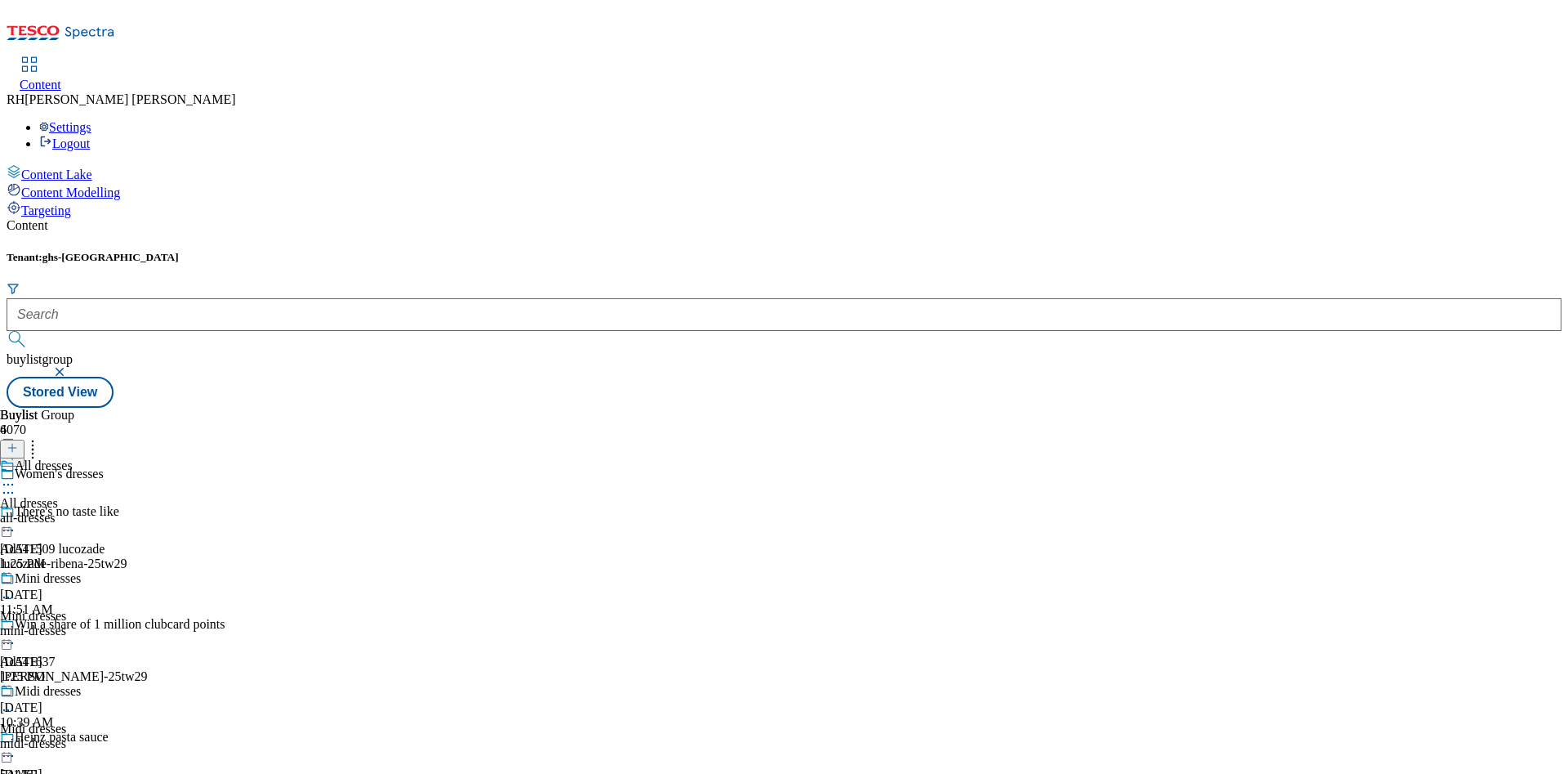
click at [84, 623] on div "mini-dresses" at bounding box center [41, 630] width 84 height 15
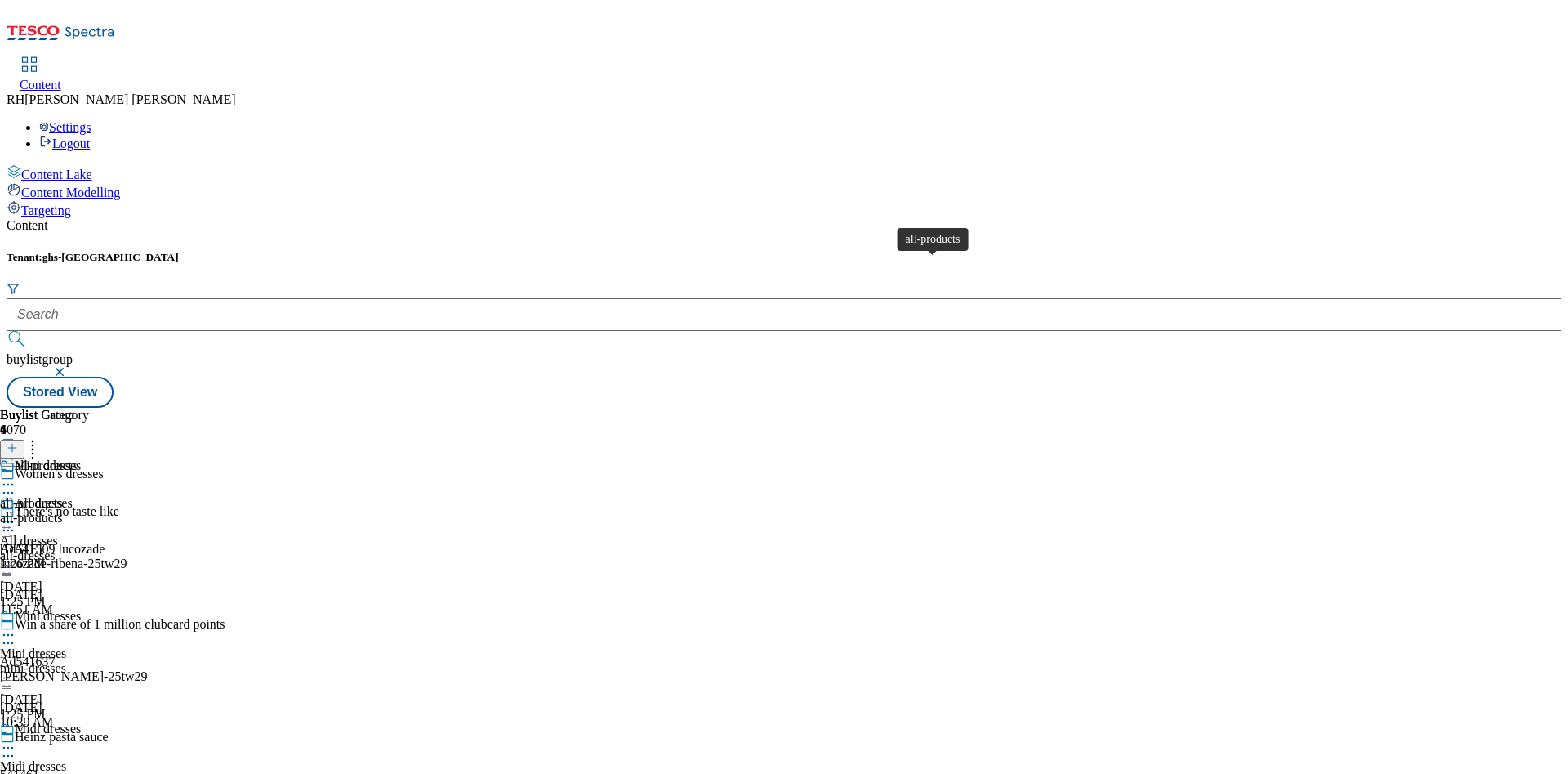
click at [77, 459] on div "all-products" at bounding box center [46, 465] width 62 height 15
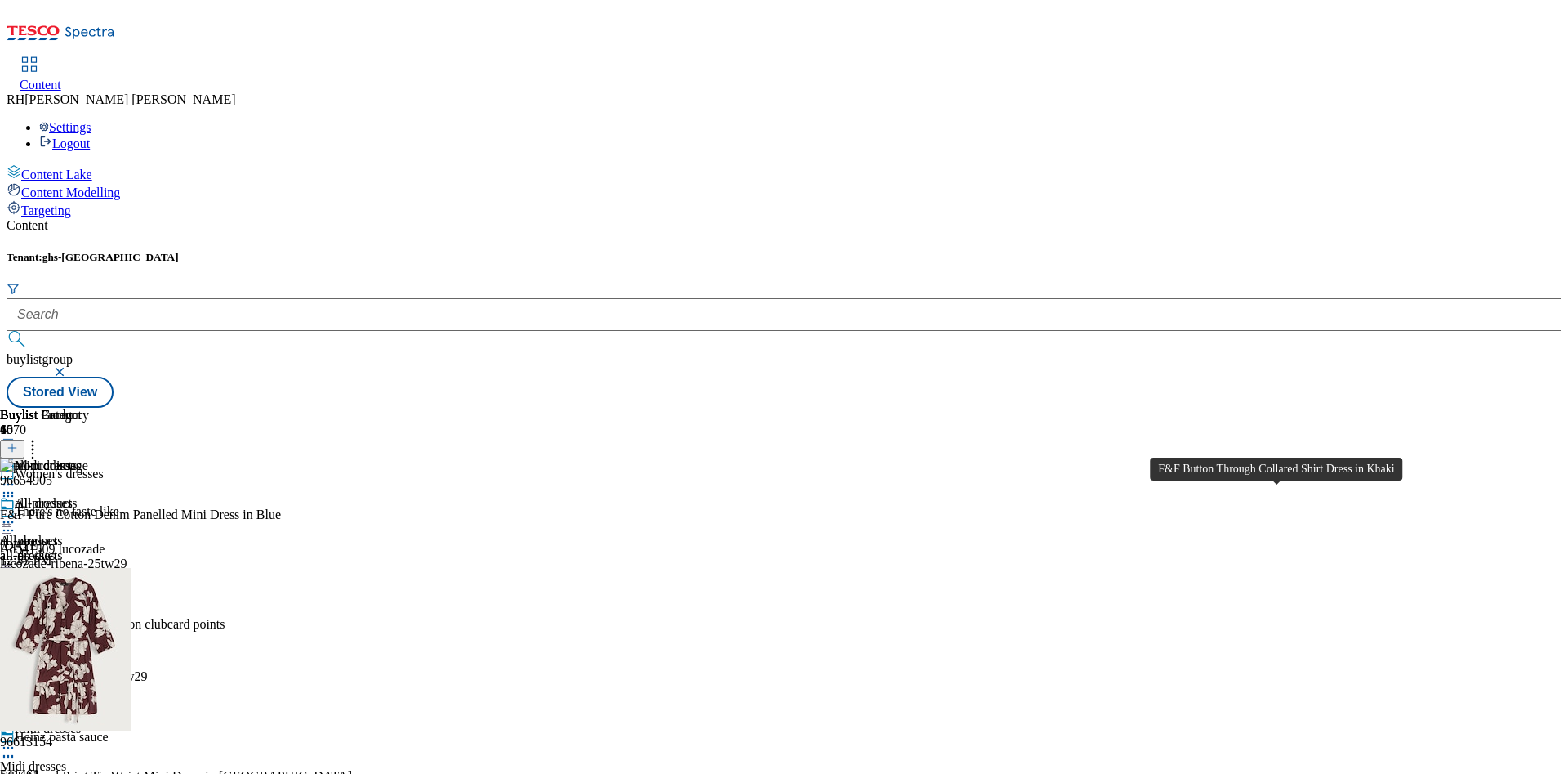
scroll to position [1226, 0]
drag, startPoint x: 1276, startPoint y: 396, endPoint x: 1216, endPoint y: 396, distance: 60.0
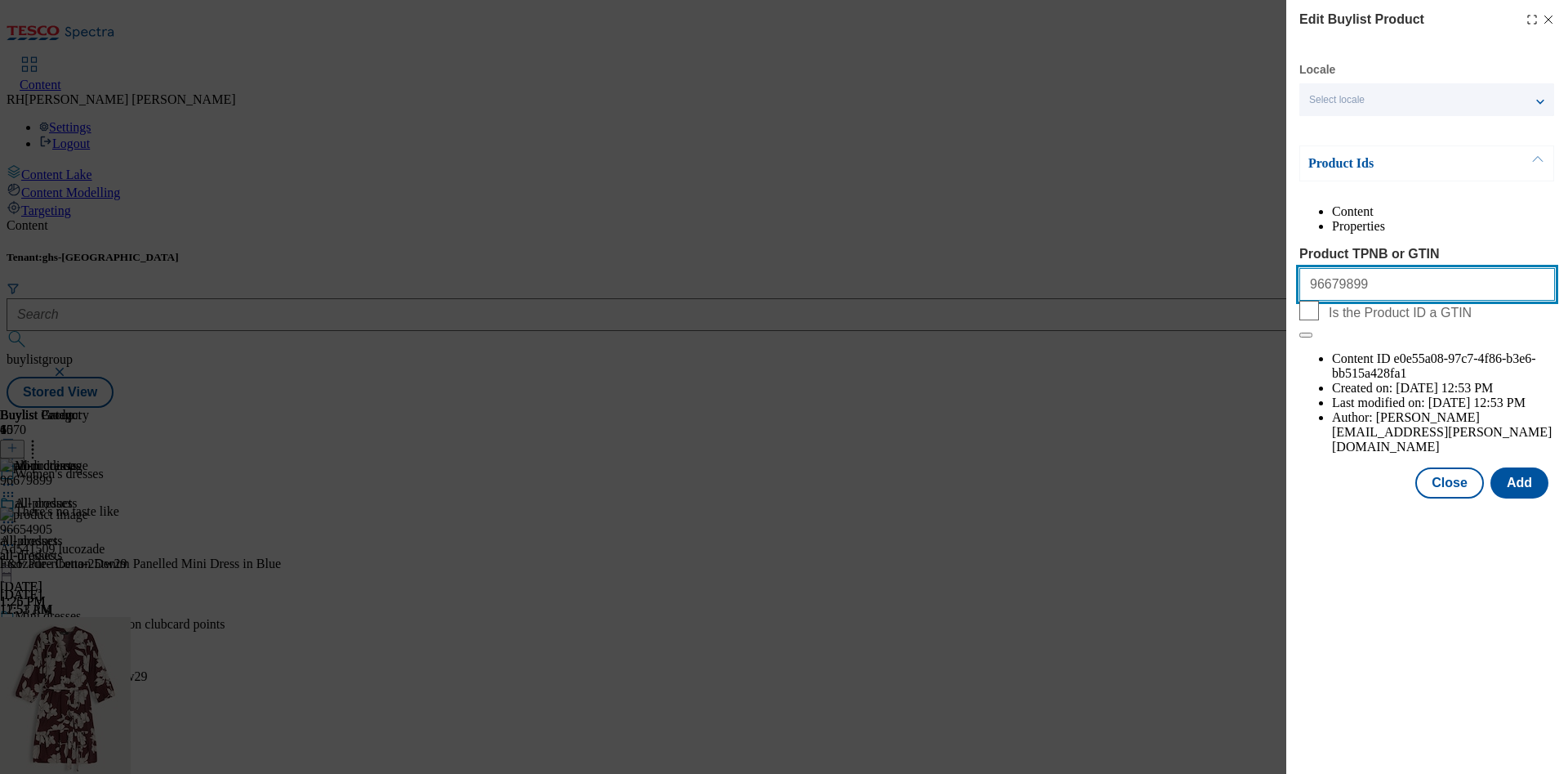
drag, startPoint x: 1397, startPoint y: 325, endPoint x: 1194, endPoint y: 326, distance: 203.0
click at [1194, 326] on div "Edit Buylist Product Locale Select locale English Welsh Product Ids Content Pro…" at bounding box center [784, 387] width 1568 height 774
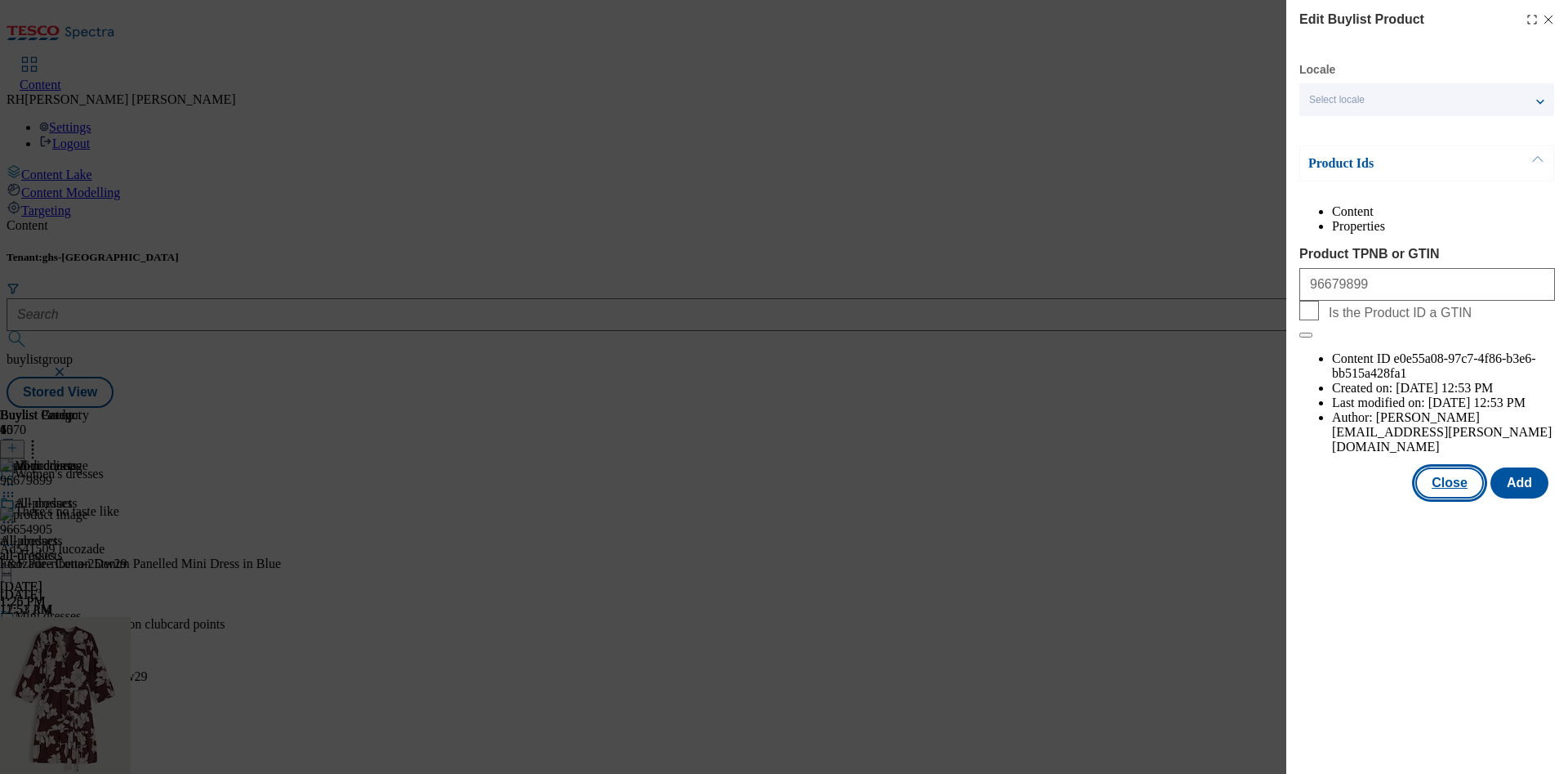
click at [1450, 467] on button "Close" at bounding box center [1449, 483] width 69 height 31
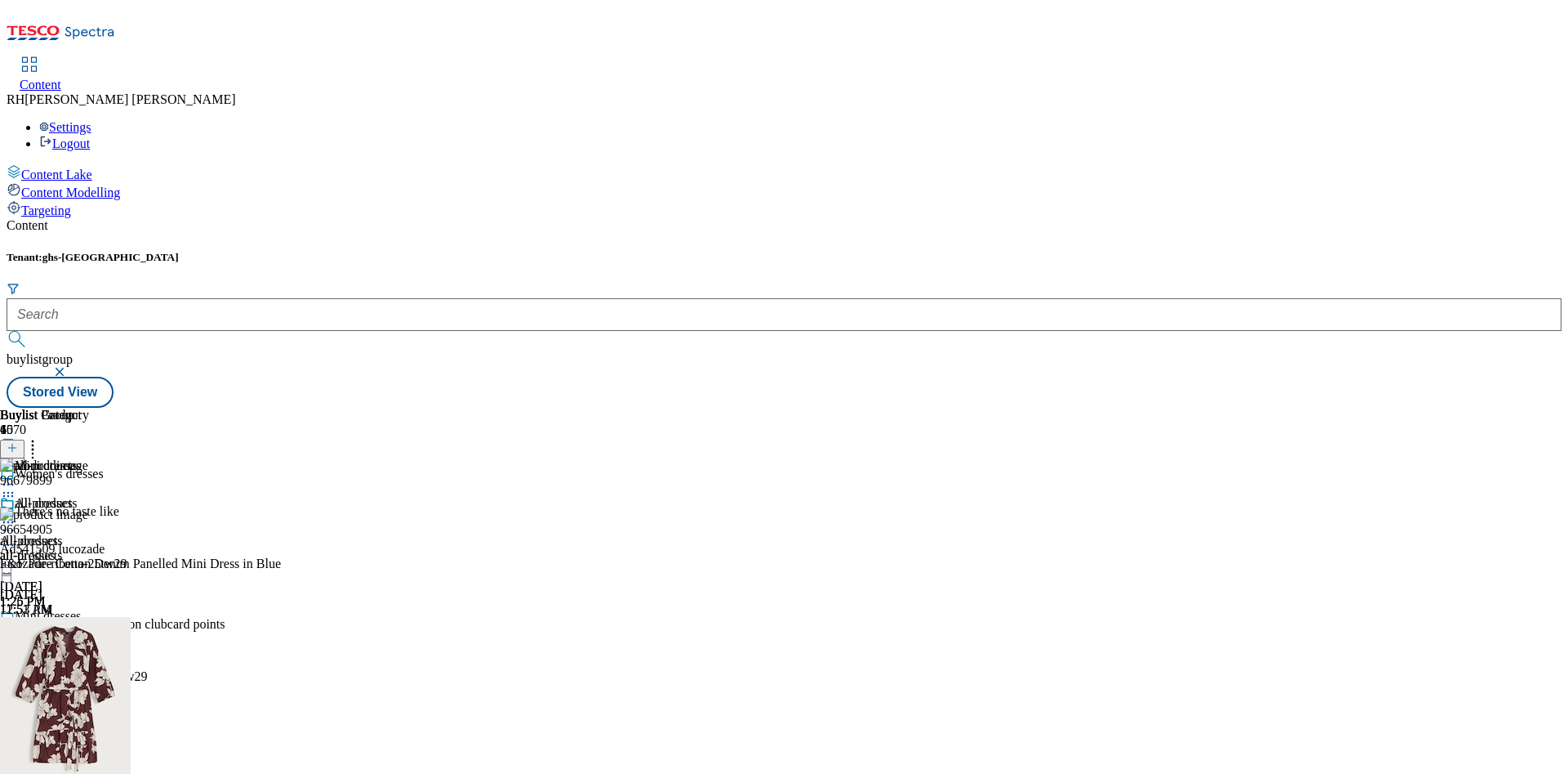
click at [89, 548] on div "all-products" at bounding box center [44, 555] width 89 height 15
click at [16, 514] on icon at bounding box center [8, 521] width 16 height 16
click at [76, 546] on button "Edit" at bounding box center [54, 556] width 43 height 19
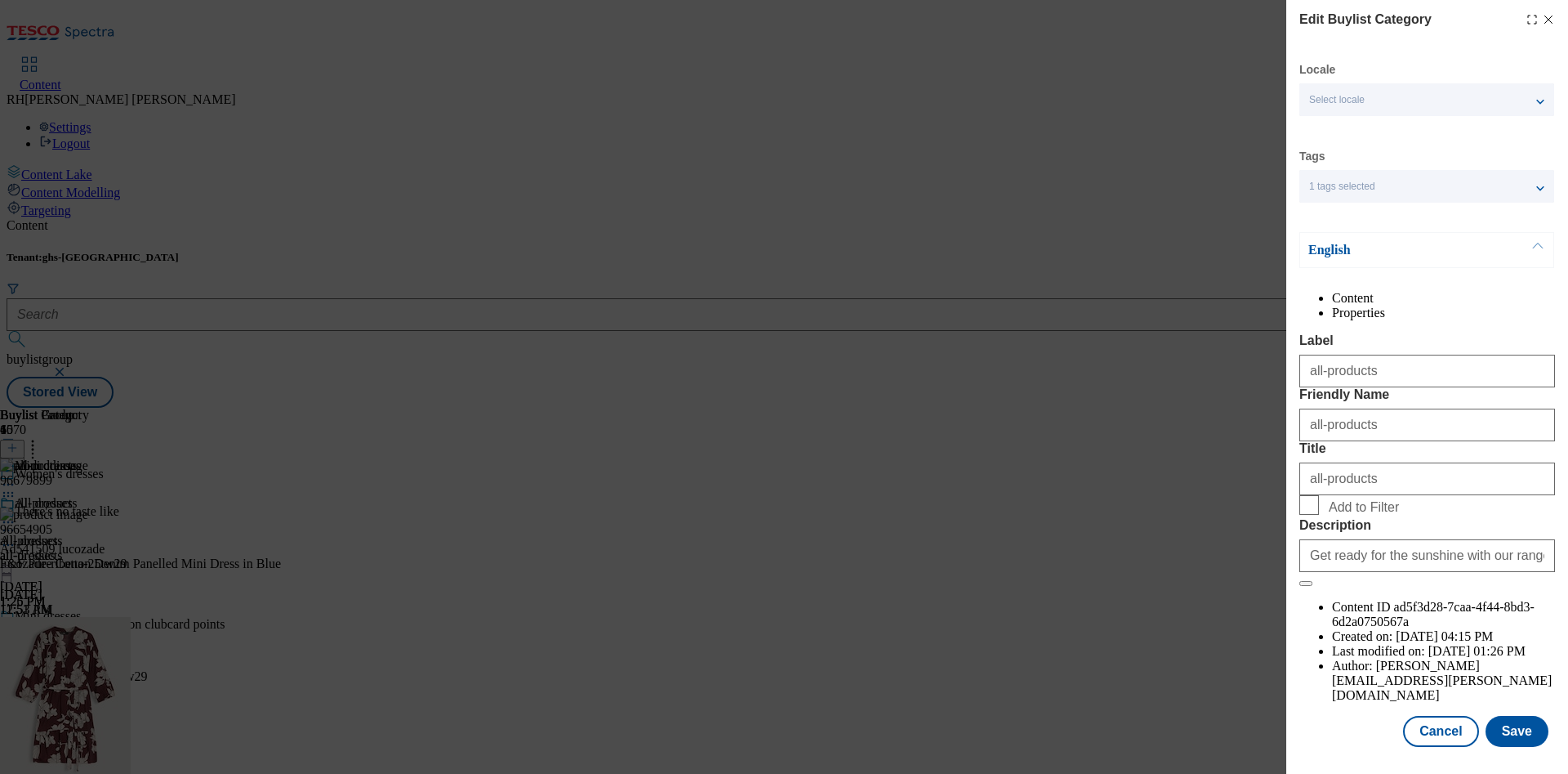
scroll to position [49, 0]
click at [1449, 715] on button "Cancel" at bounding box center [1440, 731] width 75 height 31
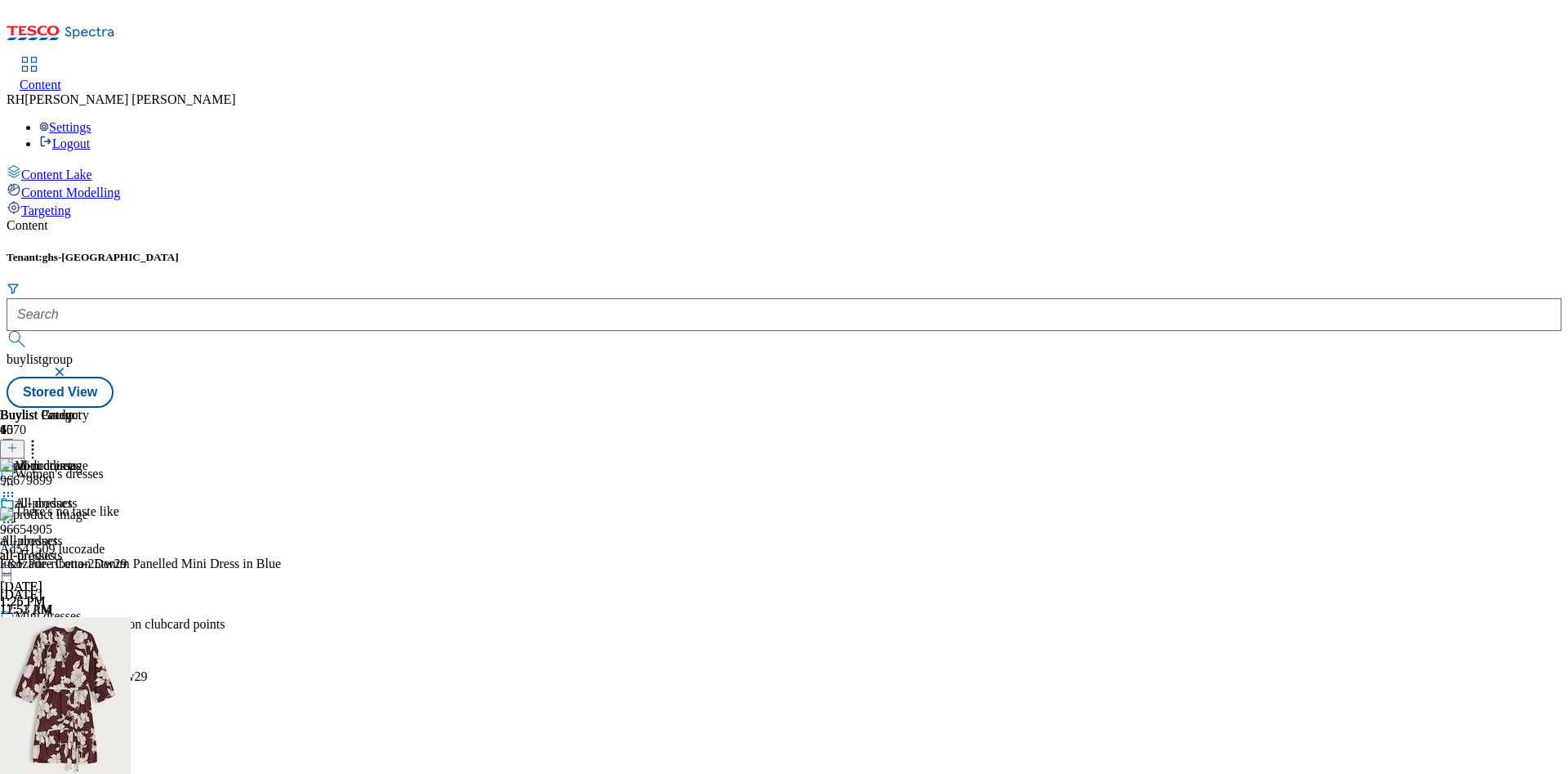
click at [89, 496] on div "all-products all-products all-products [DATE] 1:26 PM" at bounding box center [44, 552] width 89 height 113
click at [16, 514] on icon at bounding box center [8, 521] width 16 height 16
click at [103, 701] on span "Un-publish" at bounding box center [77, 707] width 53 height 12
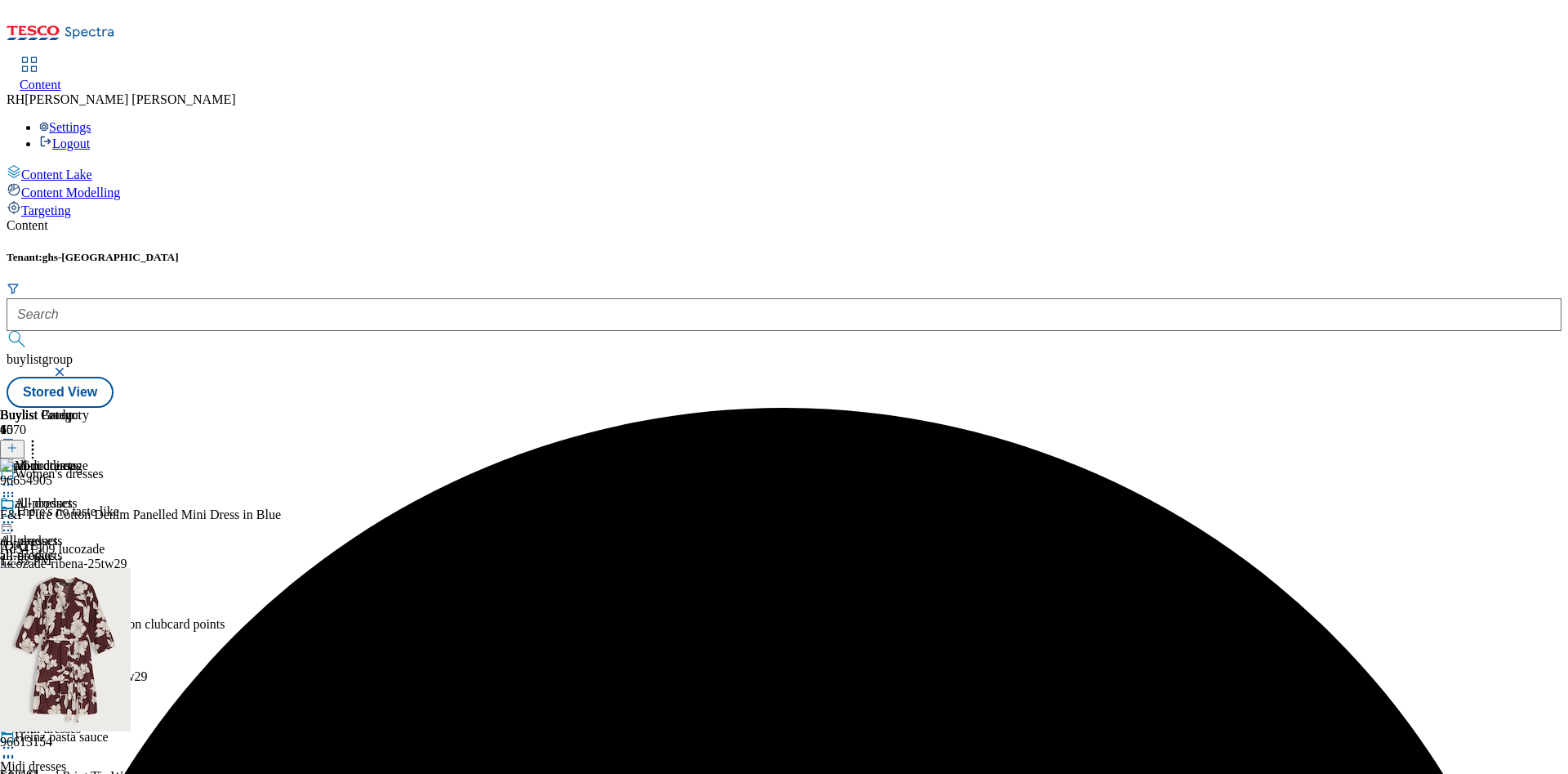
click at [16, 514] on icon at bounding box center [8, 521] width 16 height 16
click at [135, 664] on span "Open Preview Url" at bounding box center [93, 670] width 85 height 12
click at [89, 514] on div at bounding box center [44, 523] width 89 height 20
click at [105, 645] on span "Un-preview" at bounding box center [78, 651] width 54 height 12
click at [40, 437] on icon at bounding box center [32, 445] width 16 height 16
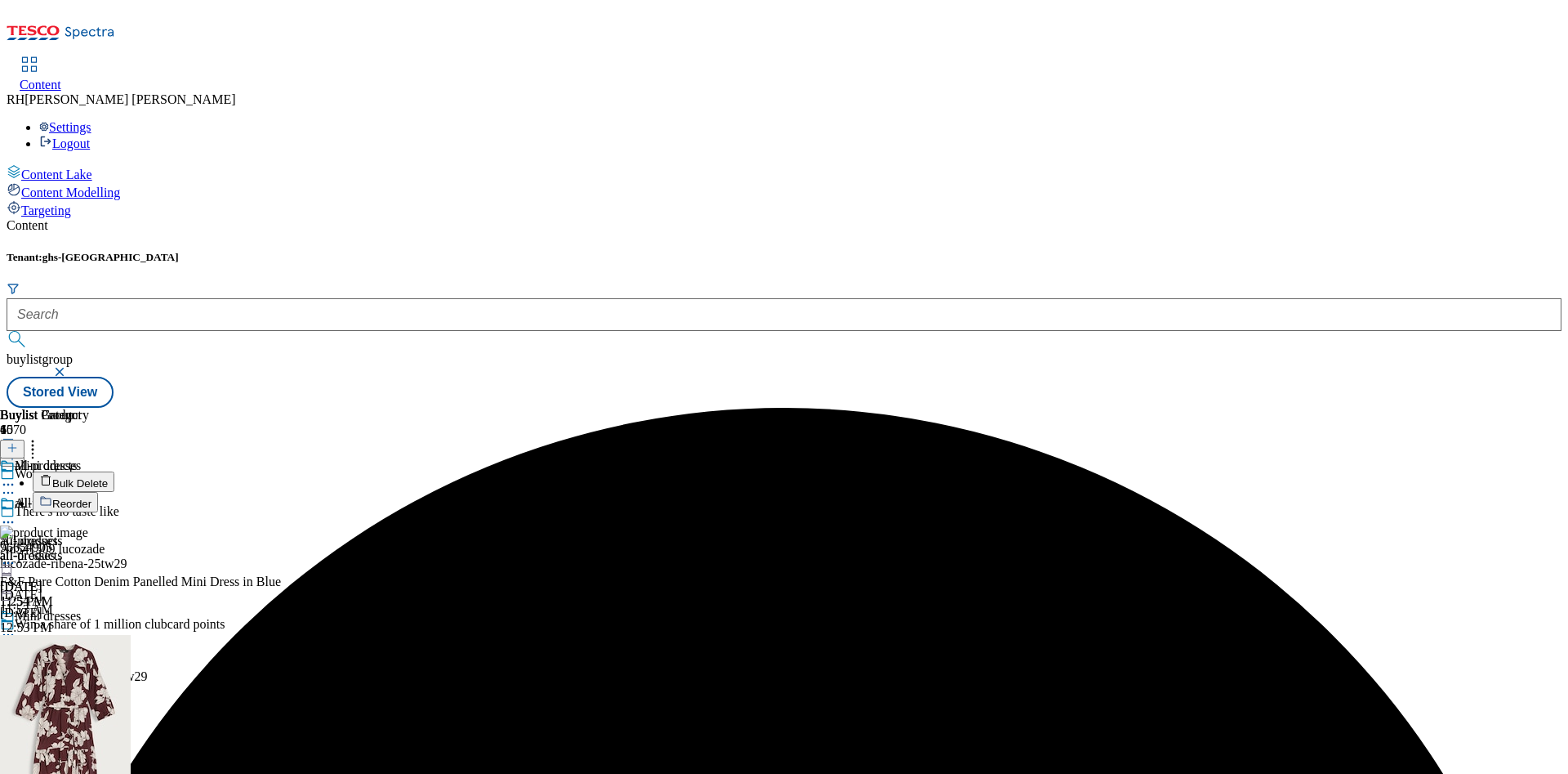
click at [108, 477] on span "Bulk Delete" at bounding box center [80, 483] width 55 height 12
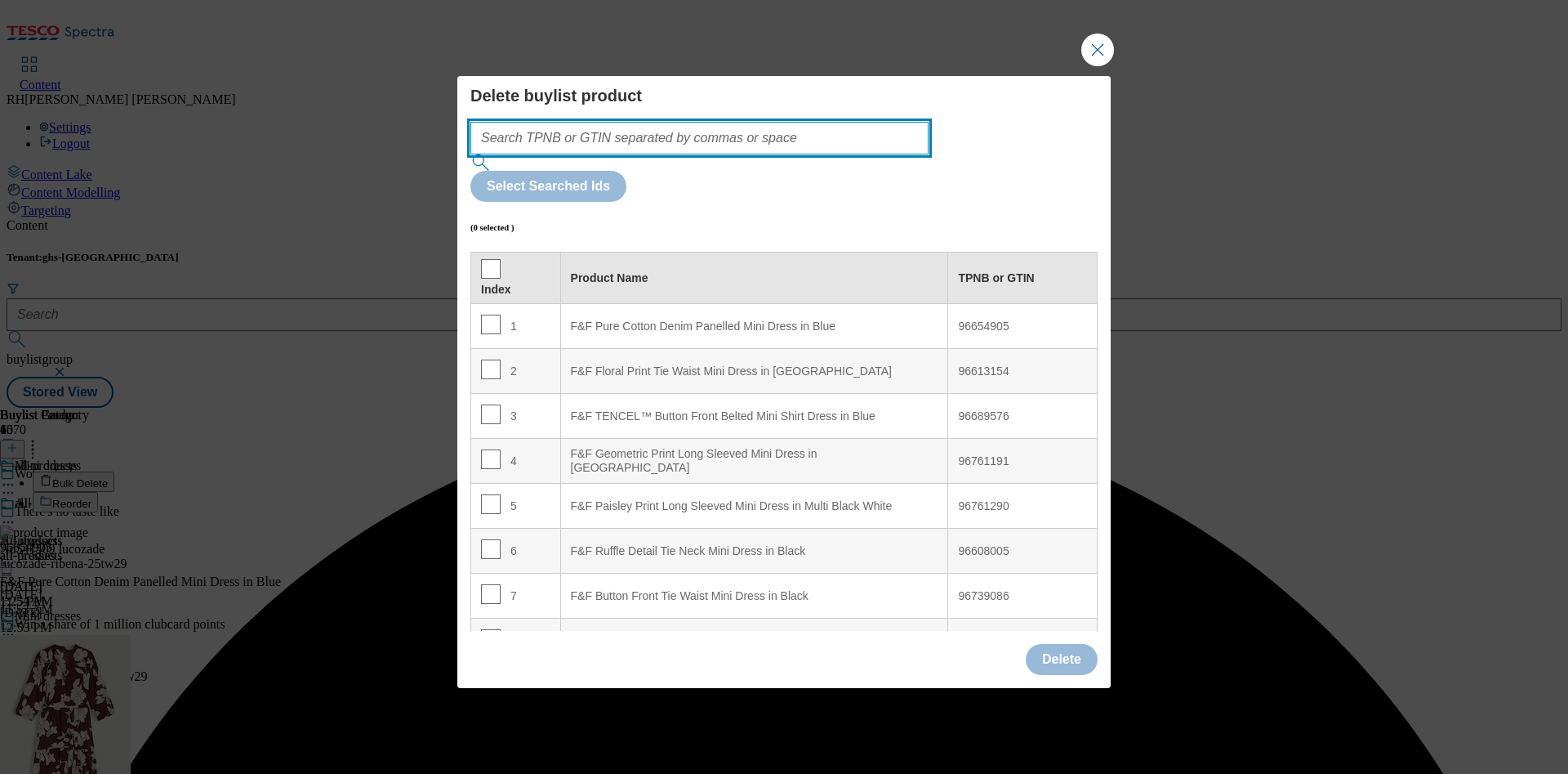
click at [780, 154] on input "Modal" at bounding box center [700, 138] width 458 height 33
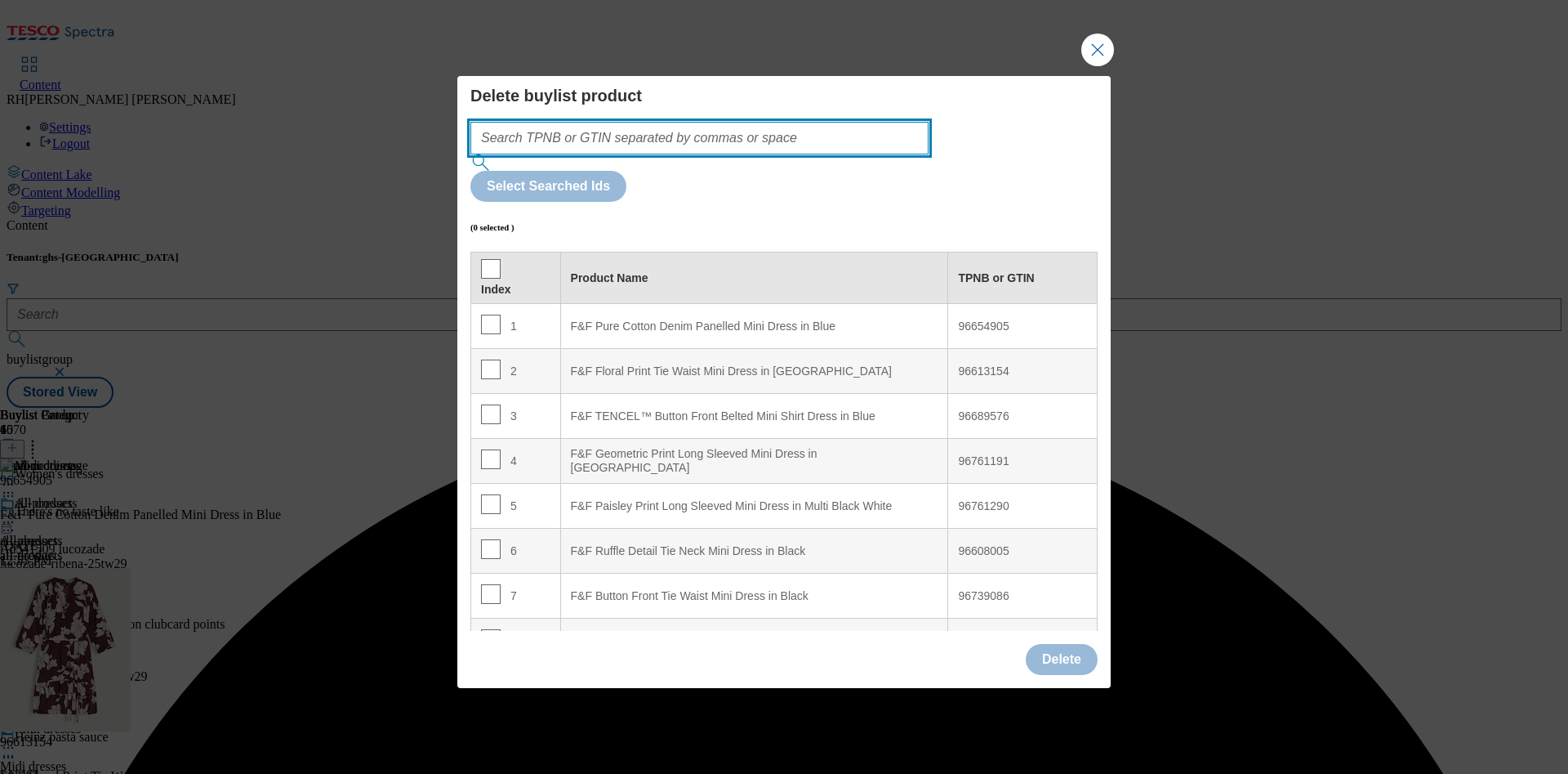
paste input "96679899"
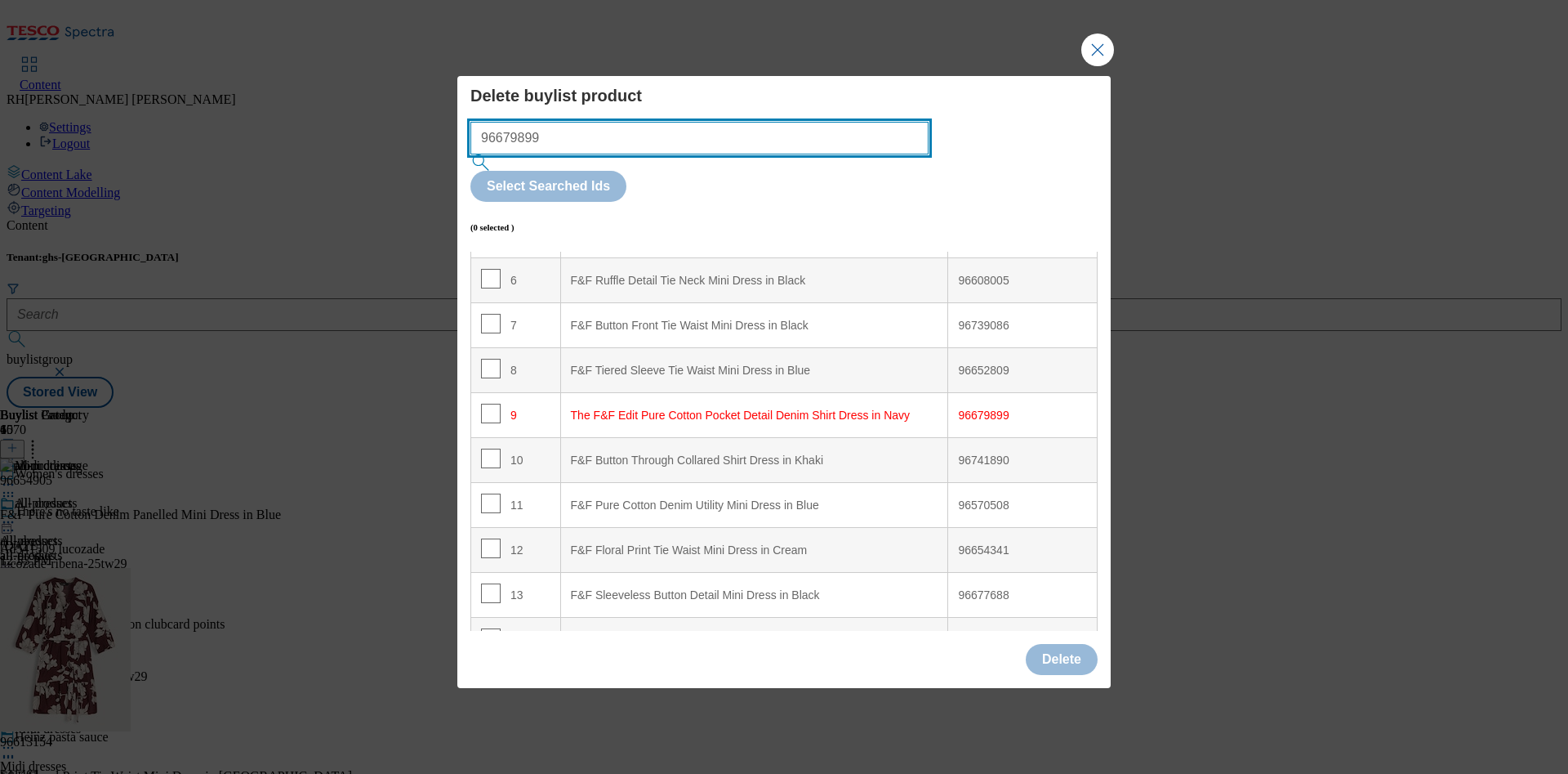
scroll to position [340, 0]
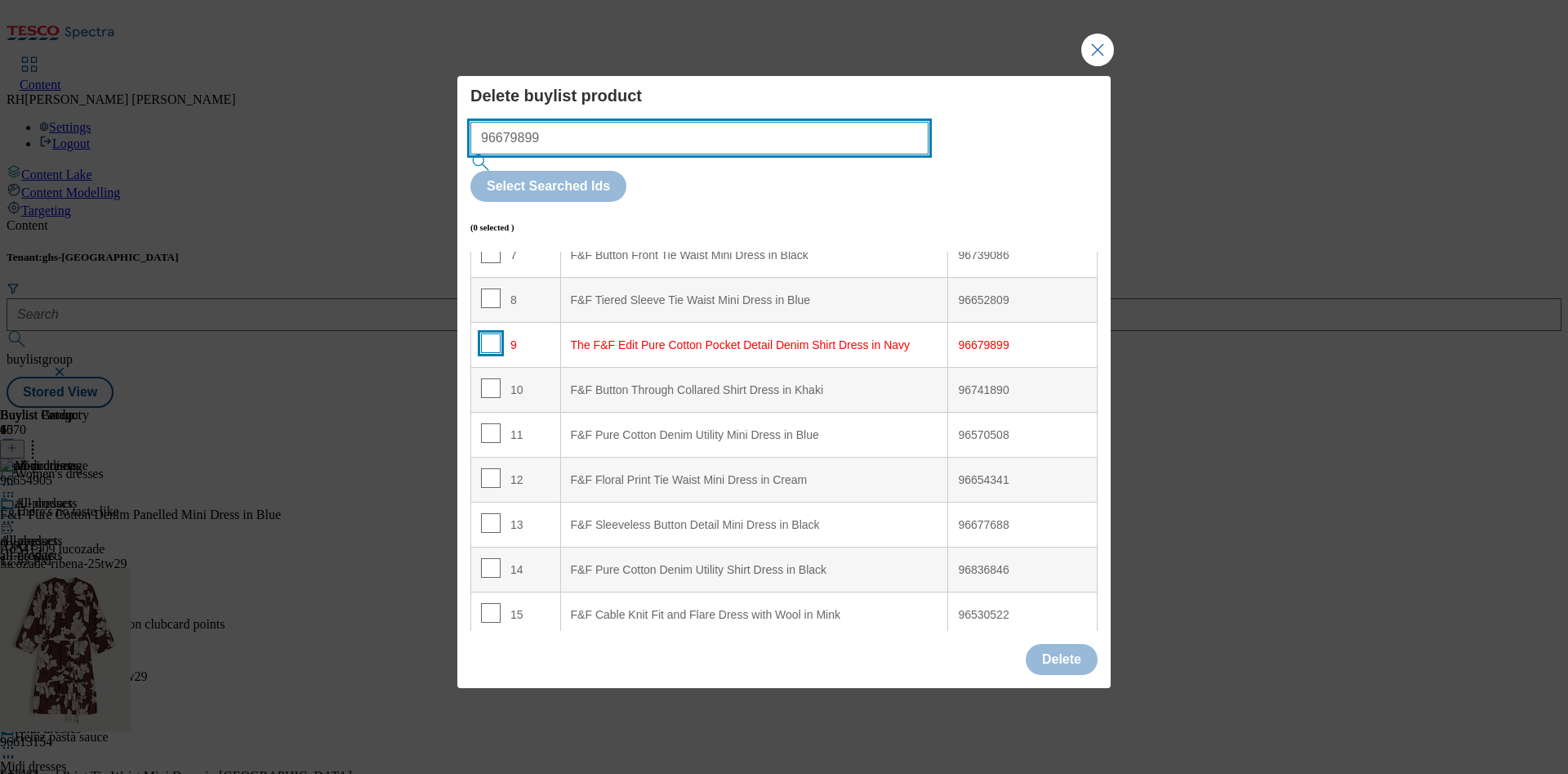
type input "96679899"
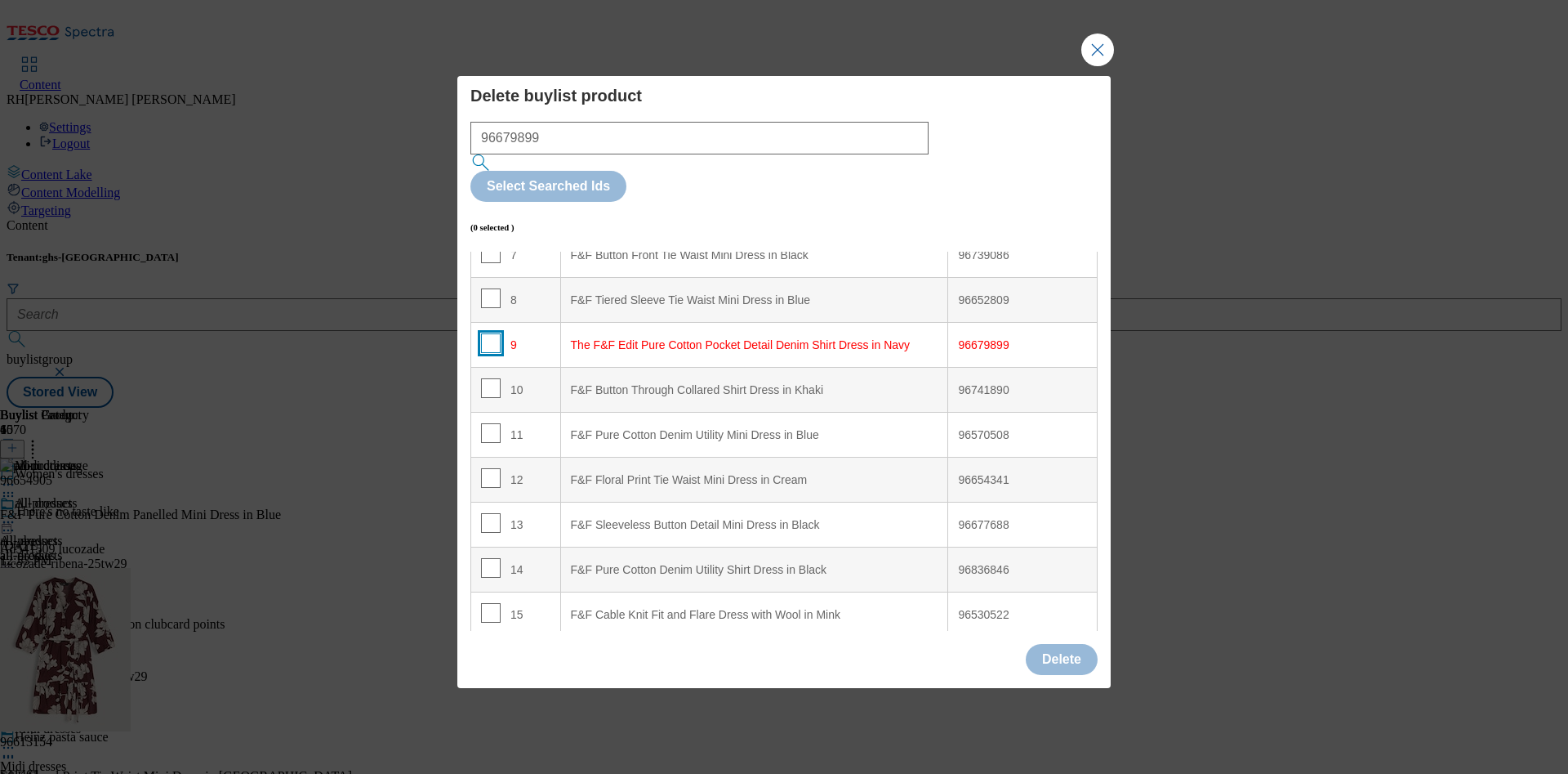
click at [488, 334] on input "Modal" at bounding box center [490, 343] width 20 height 20
checkbox input "true"
click at [1072, 644] on button "Delete" at bounding box center [1061, 659] width 72 height 31
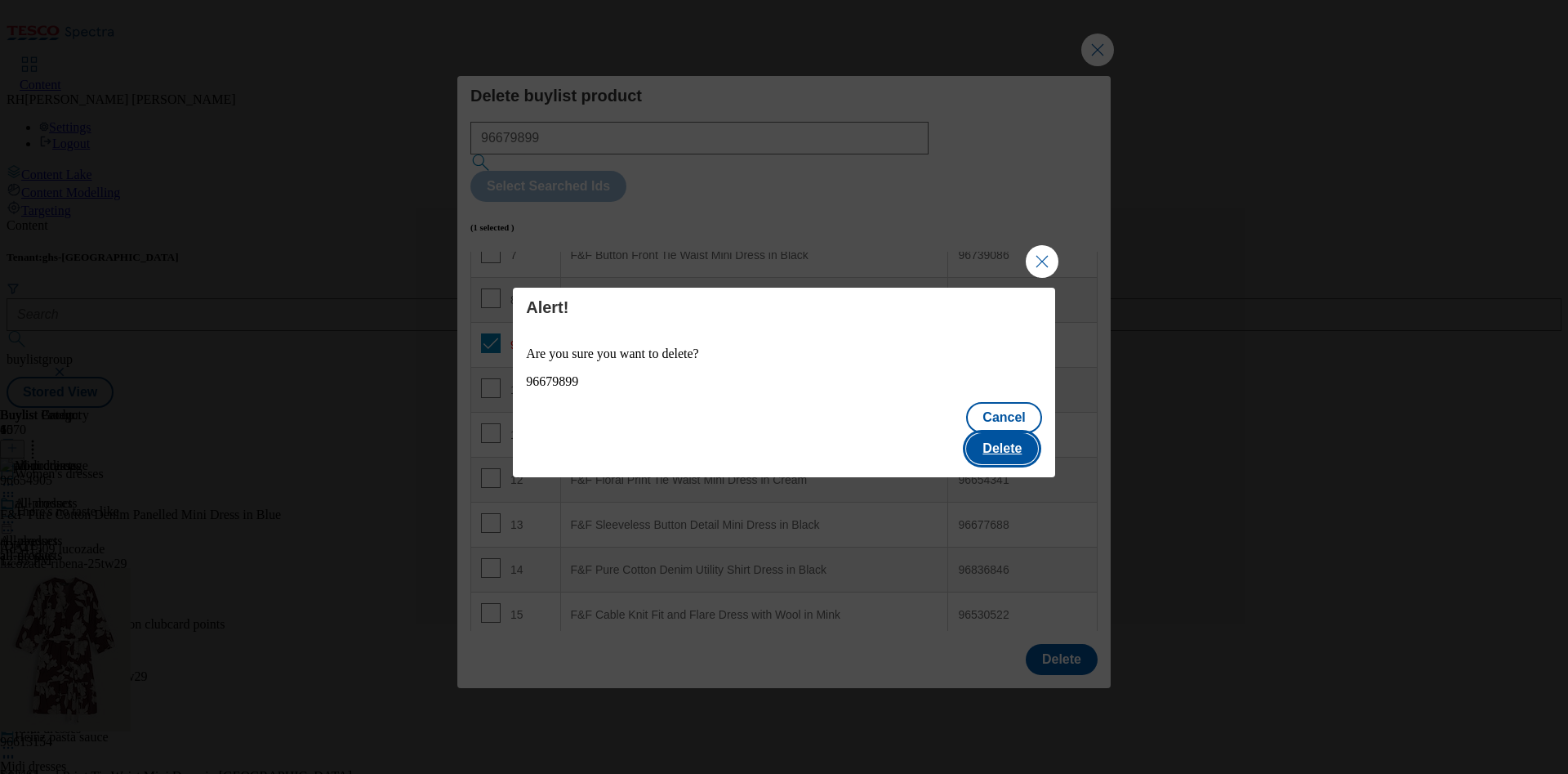
click at [1021, 433] on button "Delete" at bounding box center [1001, 448] width 72 height 31
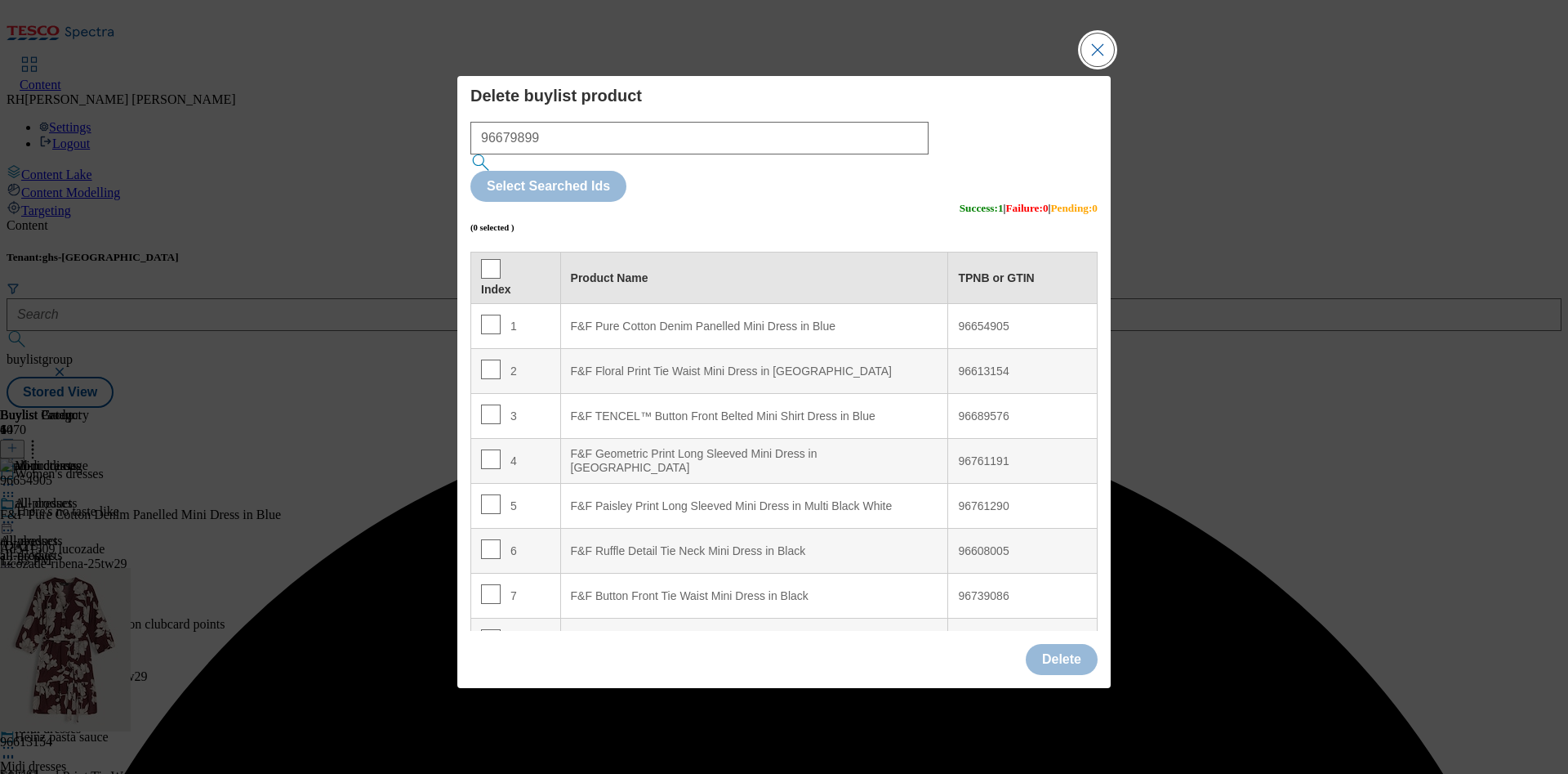
click at [1102, 66] on button "Close Modal" at bounding box center [1098, 50] width 33 height 33
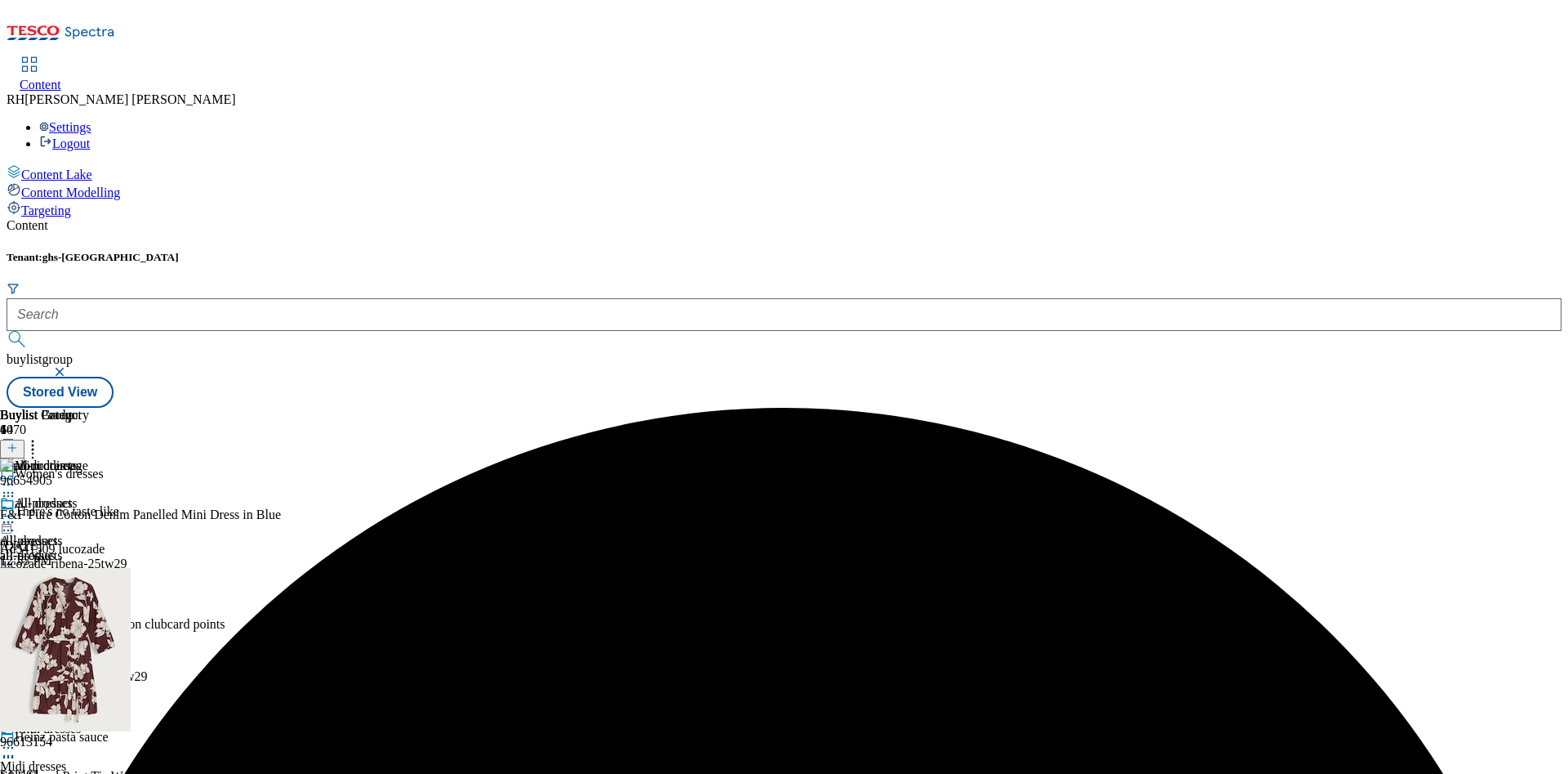
click at [18, 442] on icon at bounding box center [12, 447] width 11 height 11
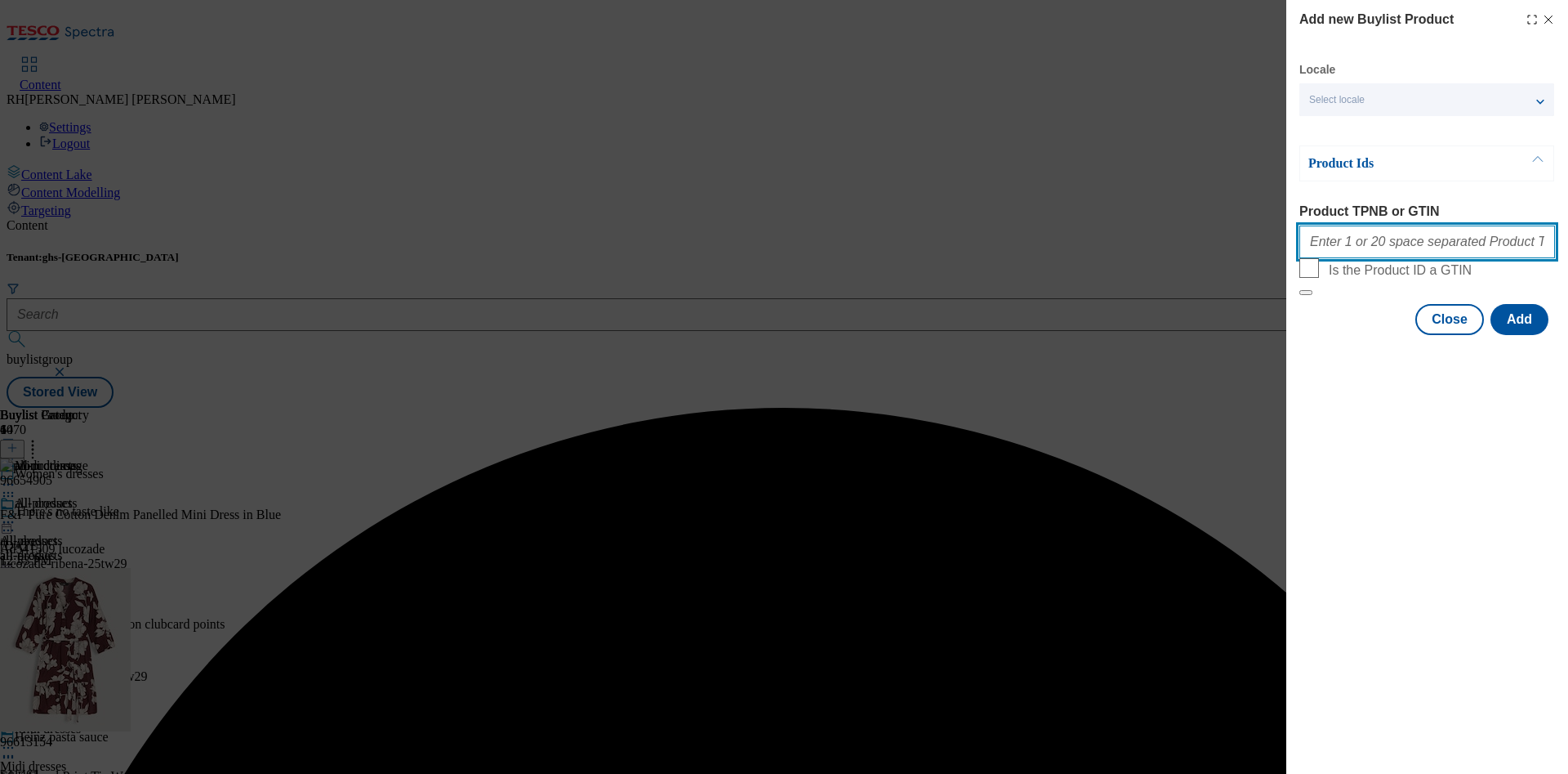
click at [1412, 242] on input "Product TPNB or GTIN" at bounding box center [1427, 242] width 256 height 33
paste input "96679900"
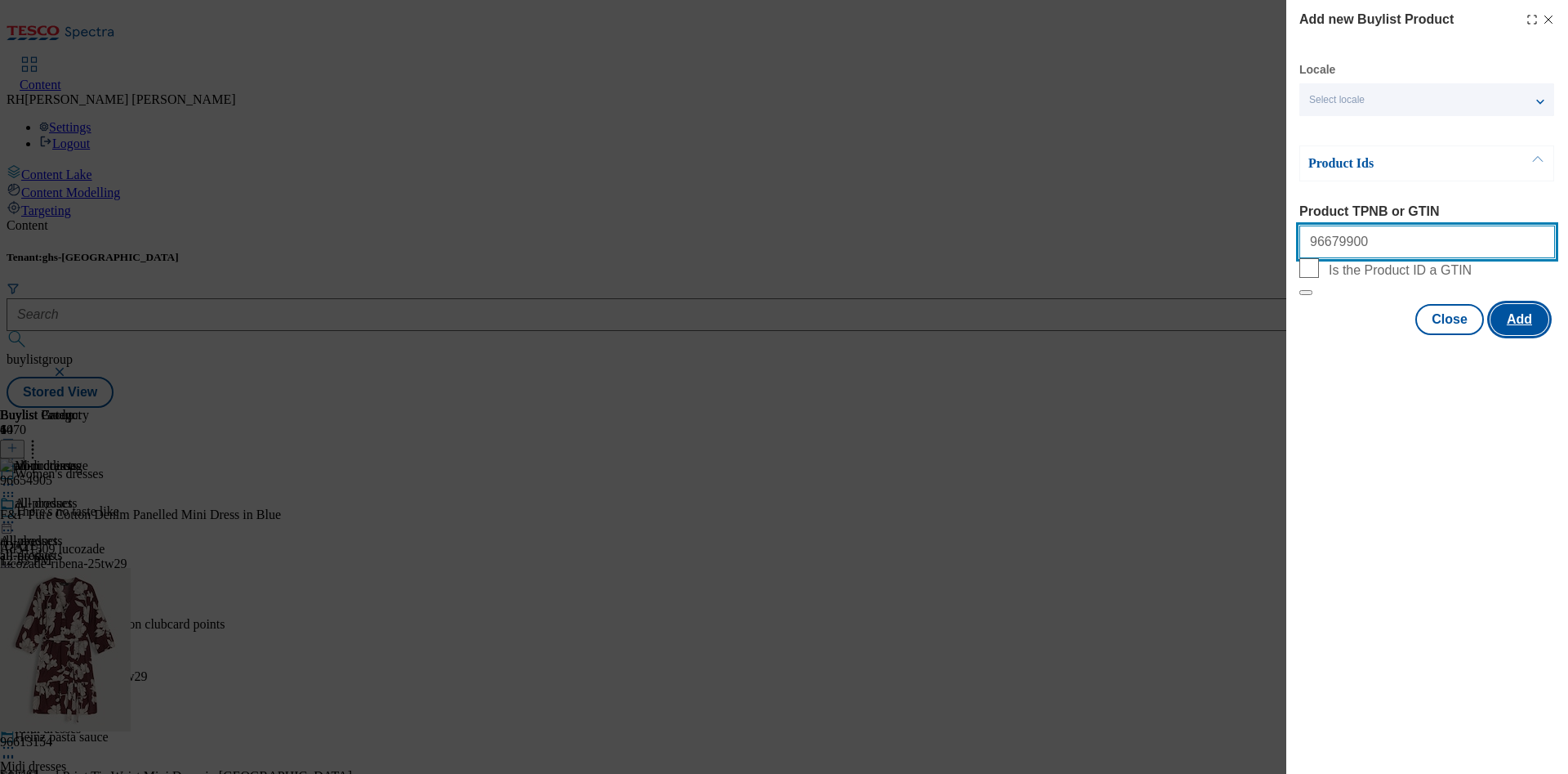
type input "96679900"
click at [1515, 335] on button "Add" at bounding box center [1519, 320] width 58 height 31
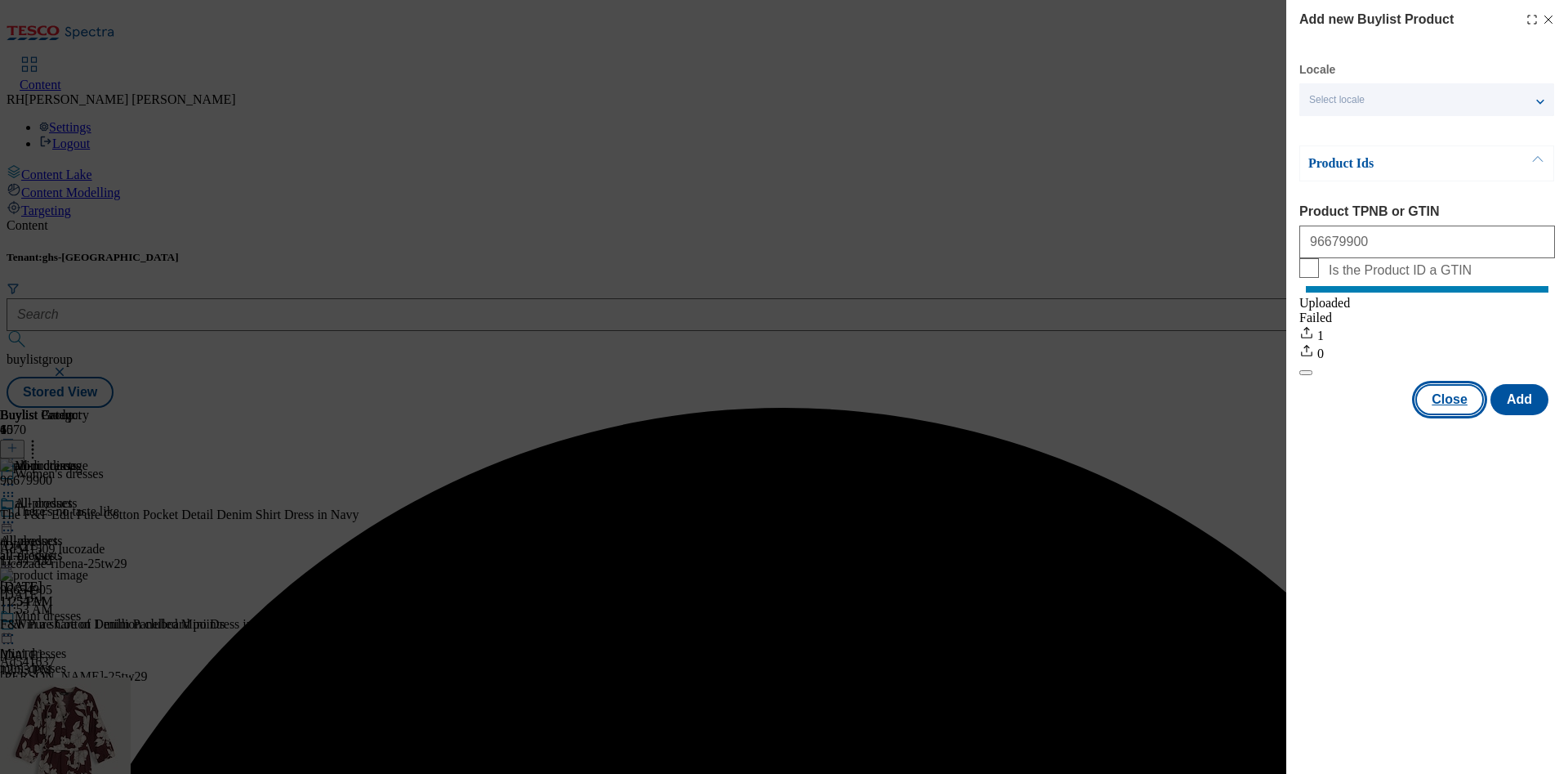
click at [1446, 407] on button "Close" at bounding box center [1449, 399] width 69 height 31
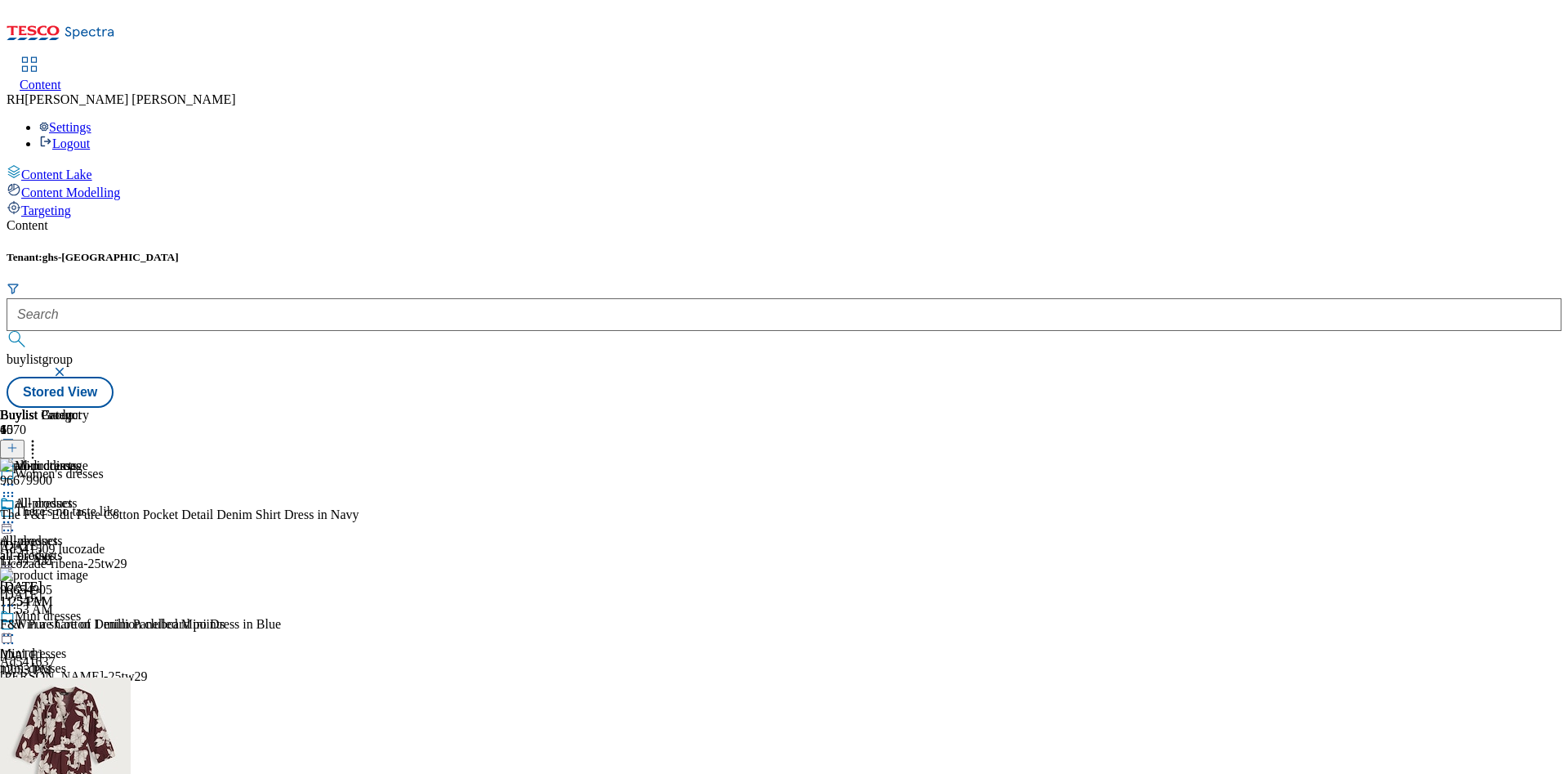
scroll to position [0, 0]
click at [16, 514] on icon at bounding box center [8, 521] width 16 height 16
click at [70, 551] on span "Edit" at bounding box center [60, 557] width 19 height 12
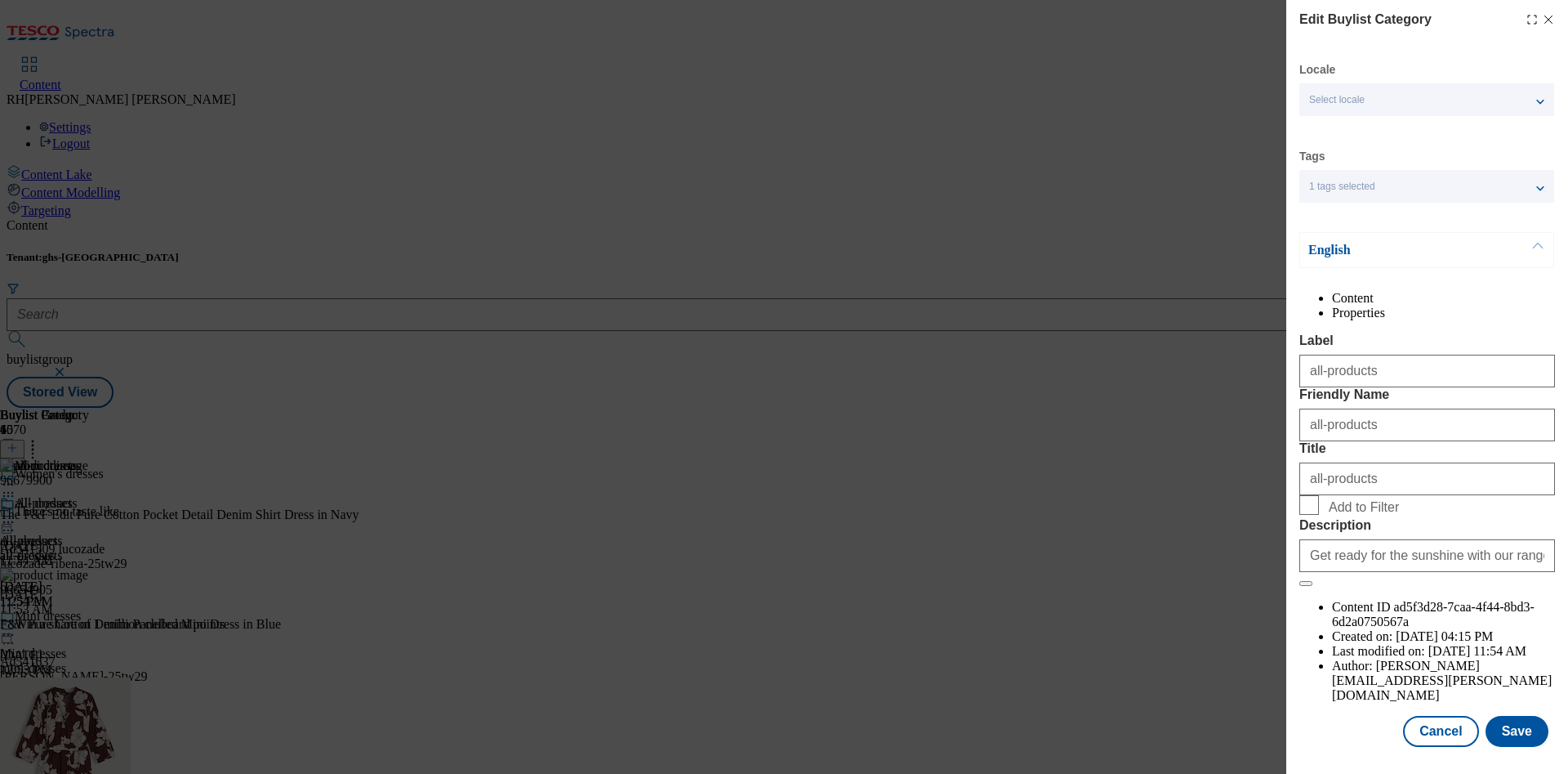
scroll to position [49, 0]
click at [1503, 715] on button "Save" at bounding box center [1516, 731] width 63 height 31
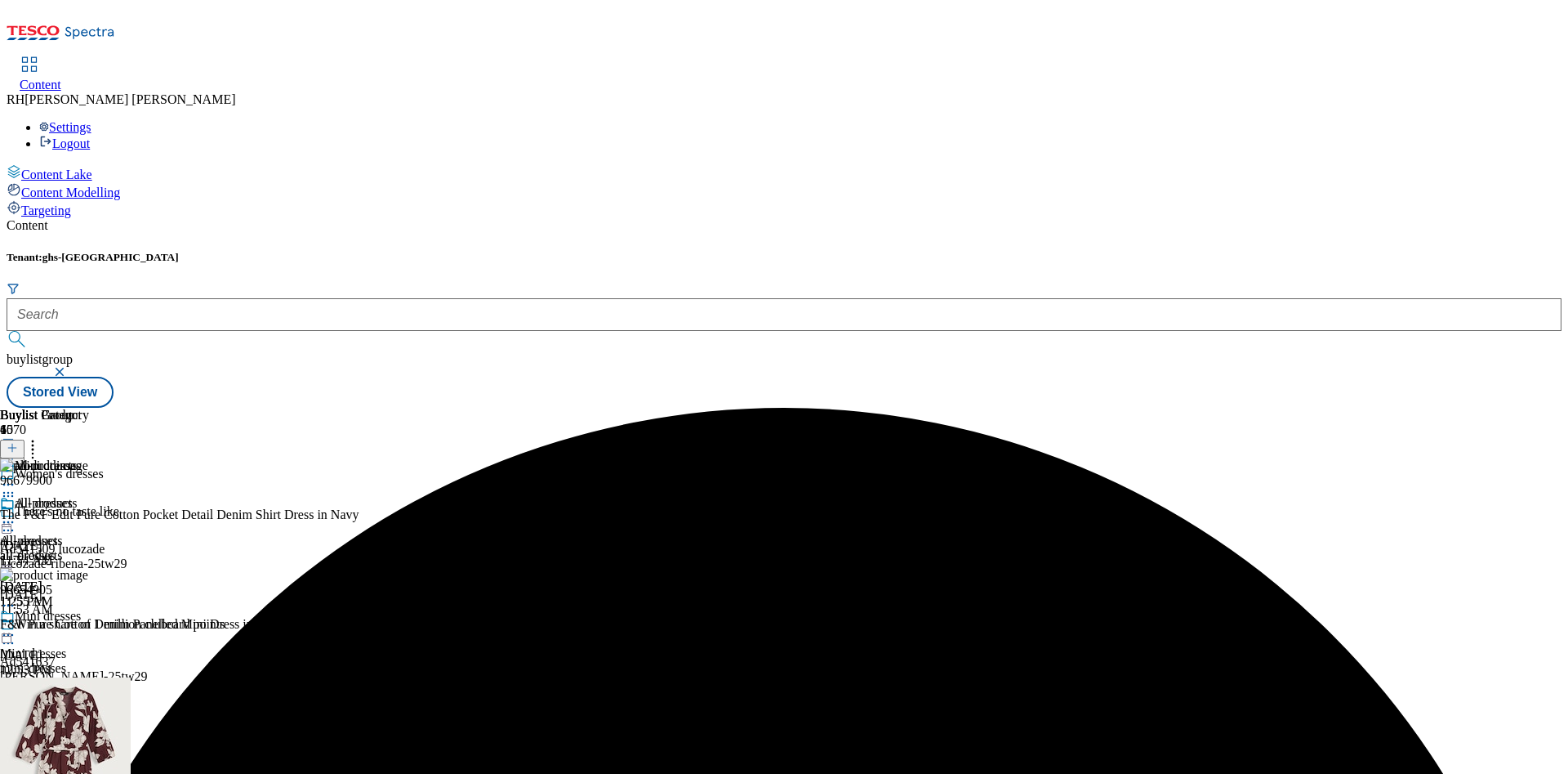
click at [16, 514] on icon at bounding box center [8, 521] width 16 height 16
click at [89, 626] on span "Preview" at bounding box center [70, 632] width 39 height 12
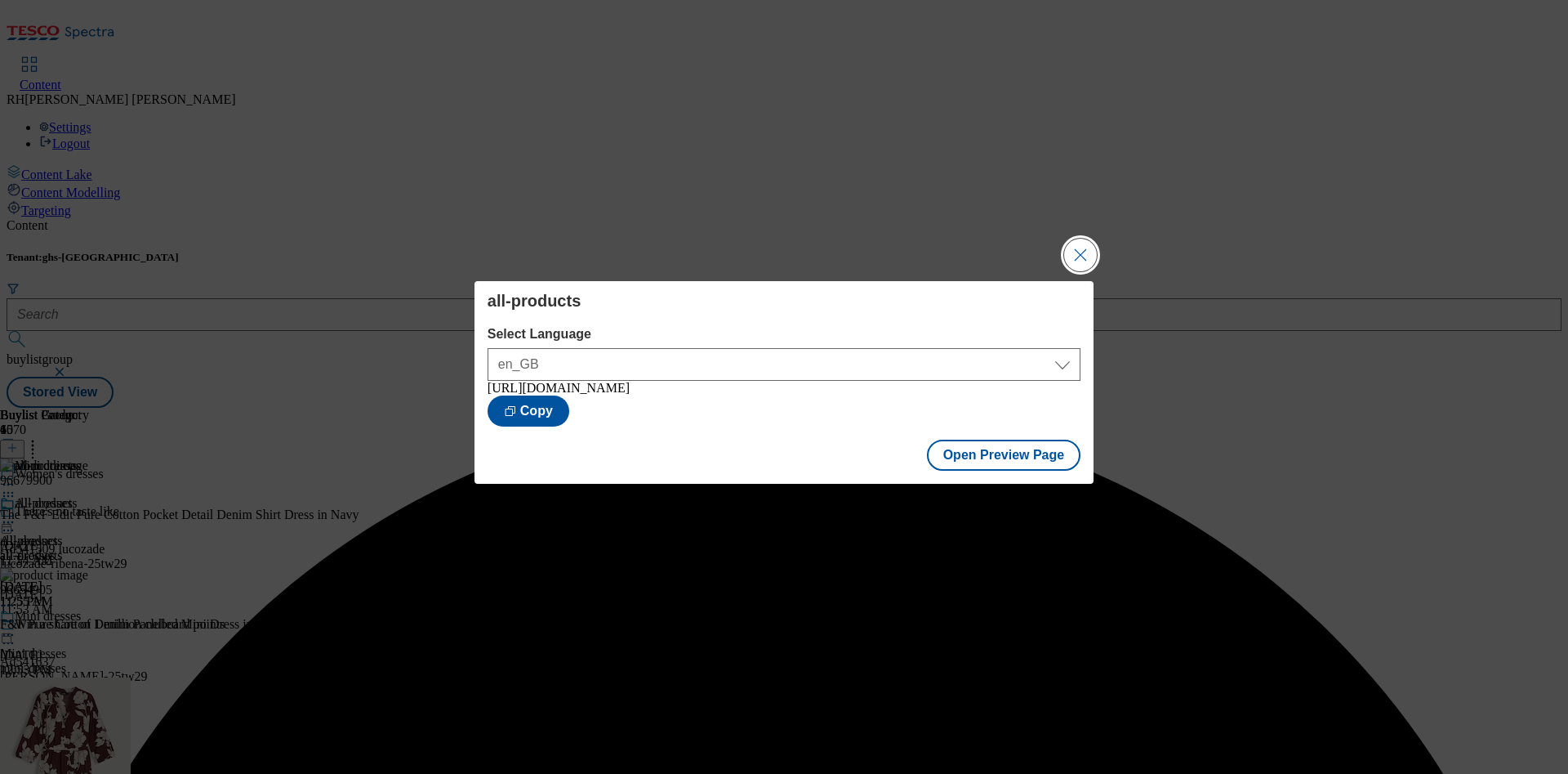
click at [1085, 253] on button "Close Modal" at bounding box center [1080, 255] width 33 height 33
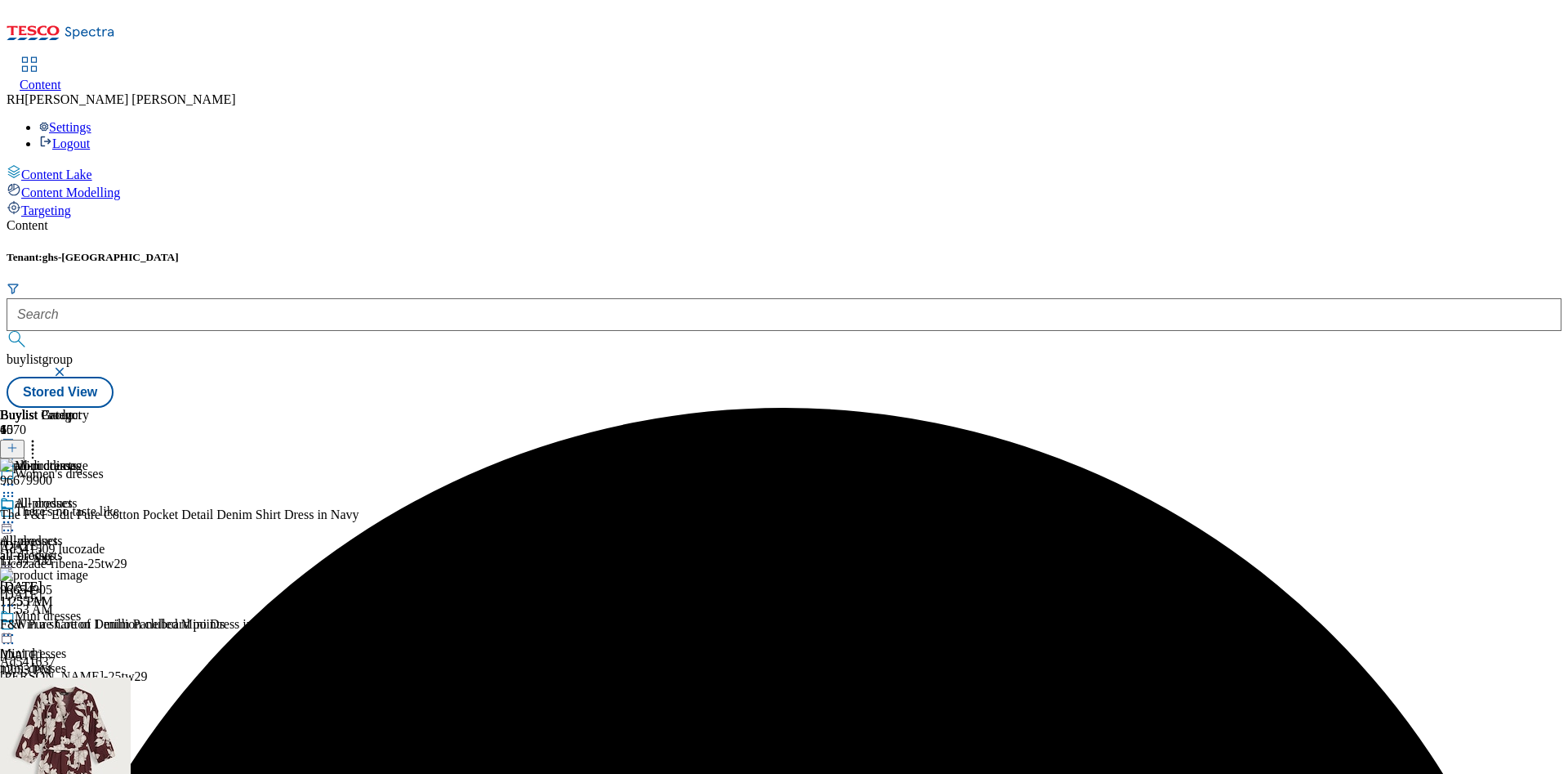
click at [16, 514] on icon at bounding box center [8, 521] width 16 height 16
click at [93, 678] on button "Publish" at bounding box center [63, 688] width 60 height 19
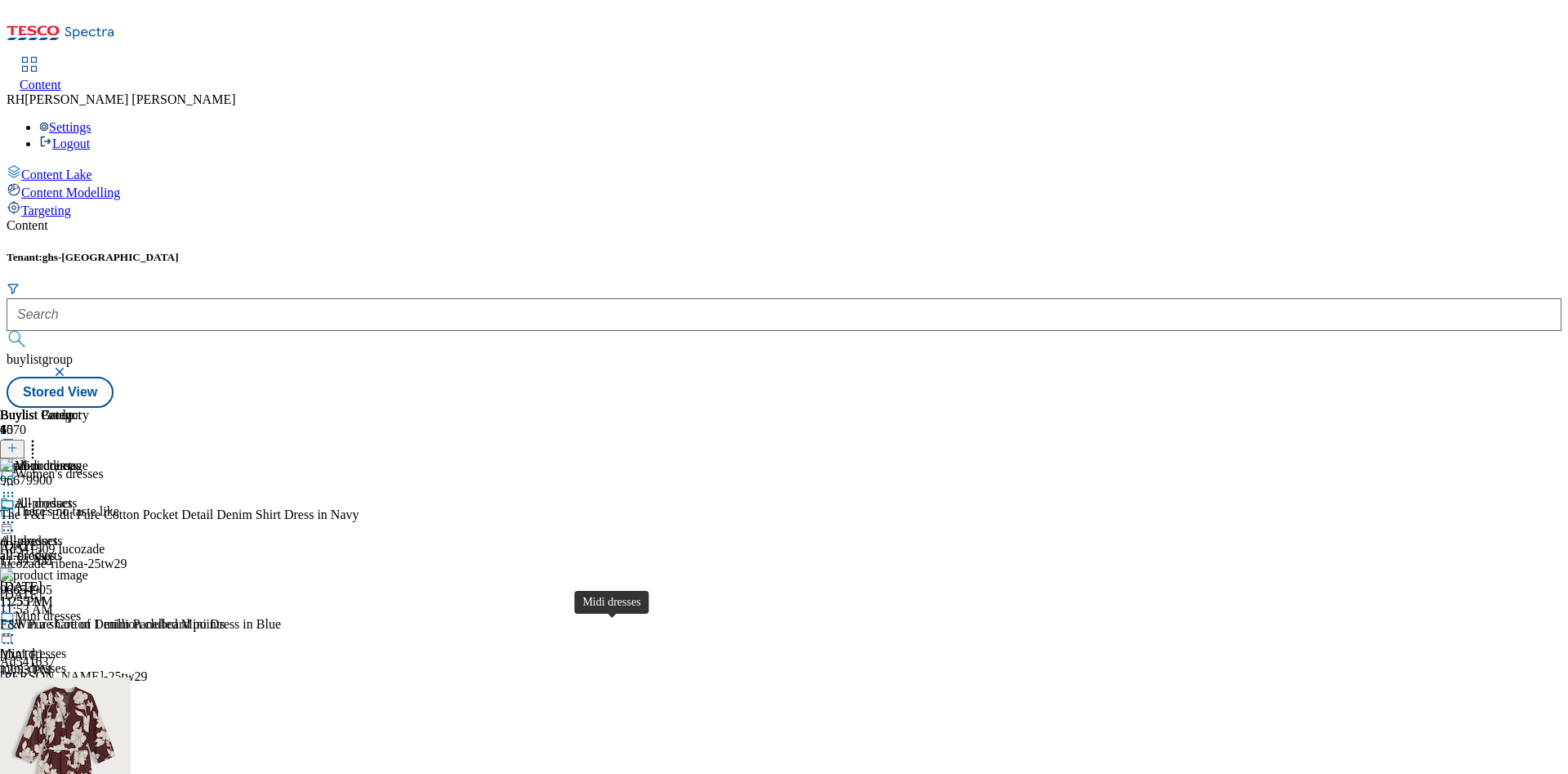
click at [66, 758] on span "Midi dresses" at bounding box center [33, 765] width 66 height 15
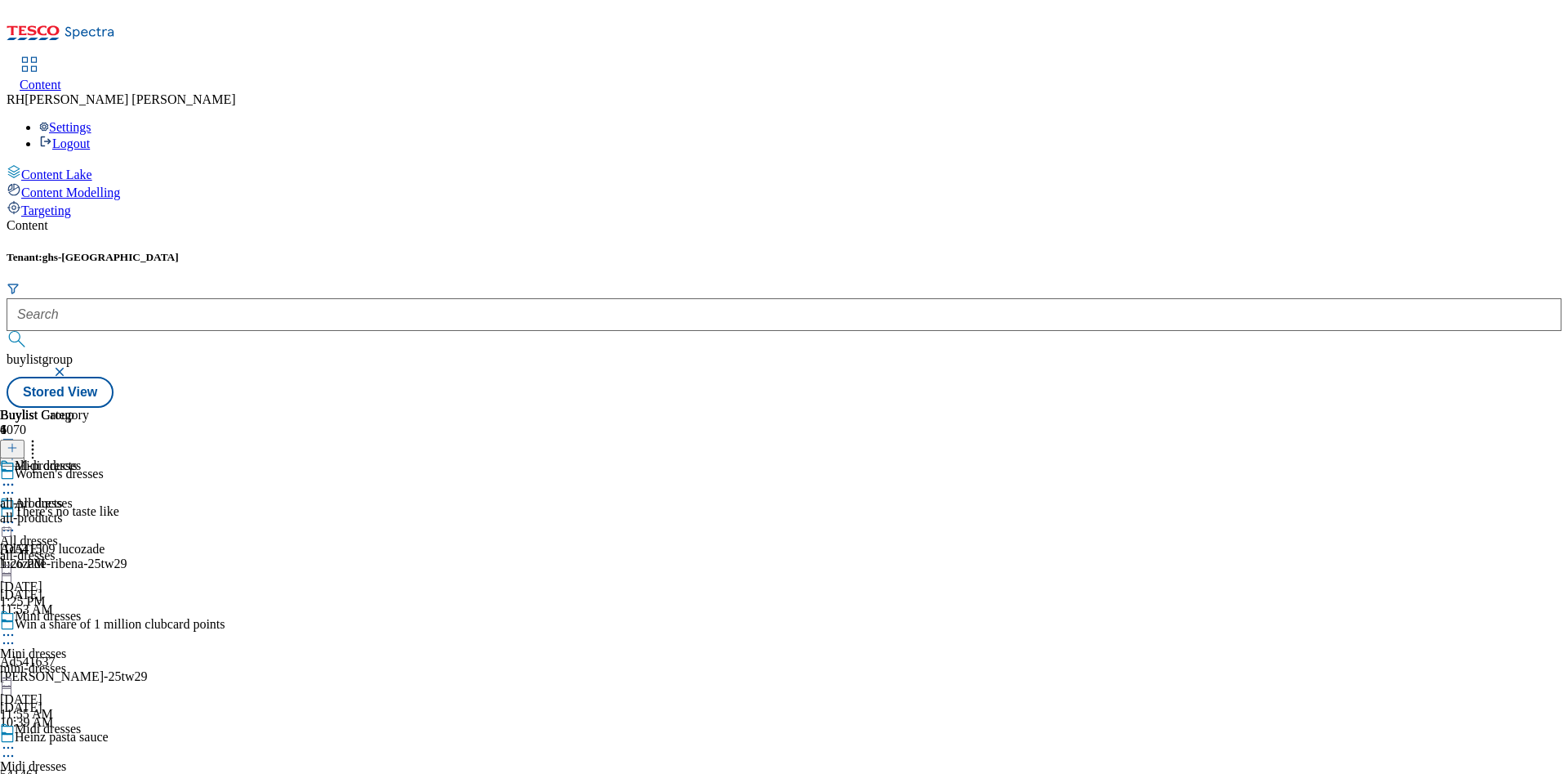
click at [89, 459] on div "all-products all-products all-products [DATE] 1:26 PM" at bounding box center [44, 515] width 89 height 113
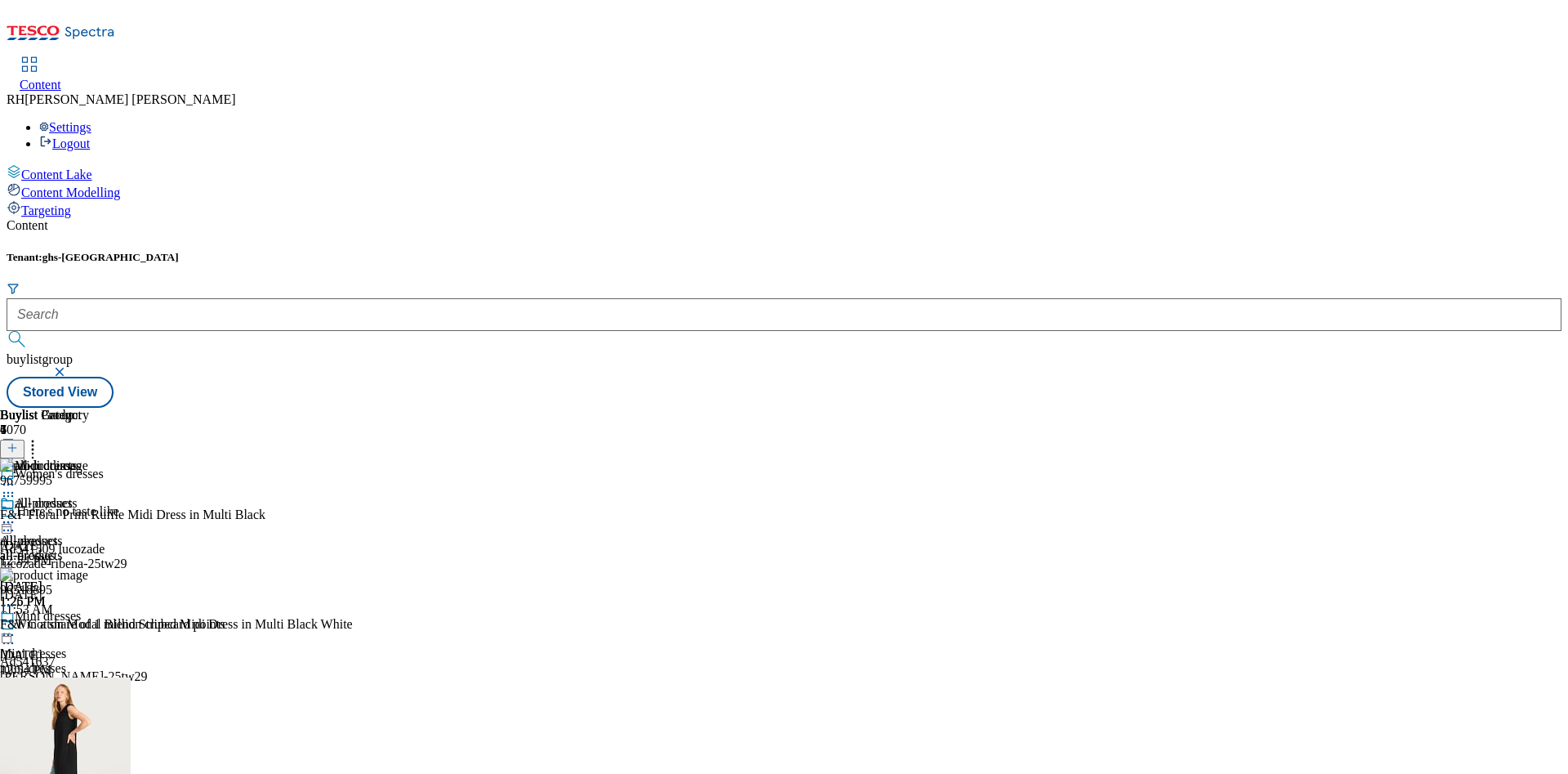
click at [84, 609] on div "Mini dresses Mini dresses mini-dresses [DATE] 11:55 AM" at bounding box center [41, 665] width 84 height 113
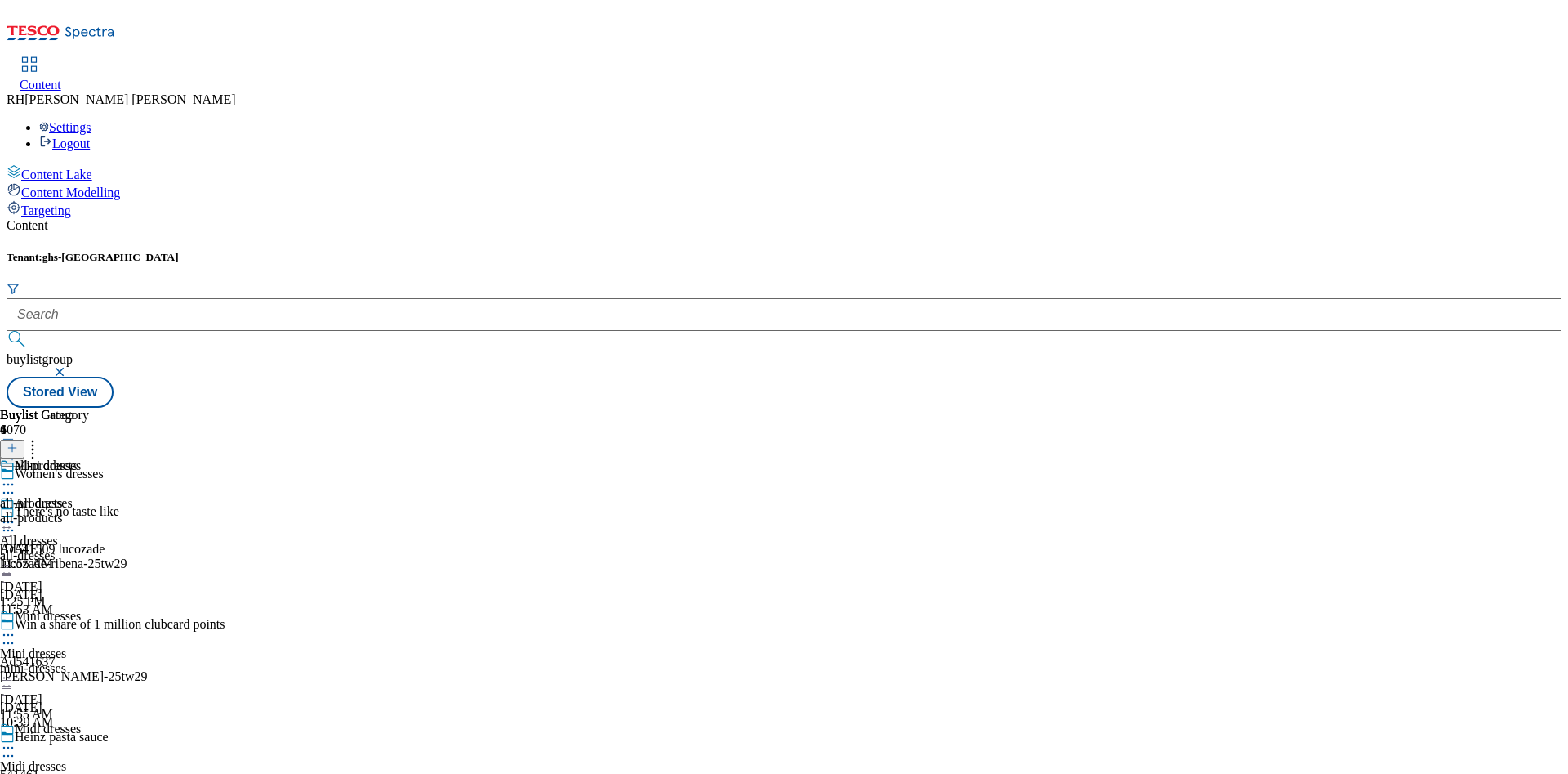
click at [89, 459] on div "all-products all-products all-products [DATE] 11:55 AM" at bounding box center [44, 515] width 89 height 113
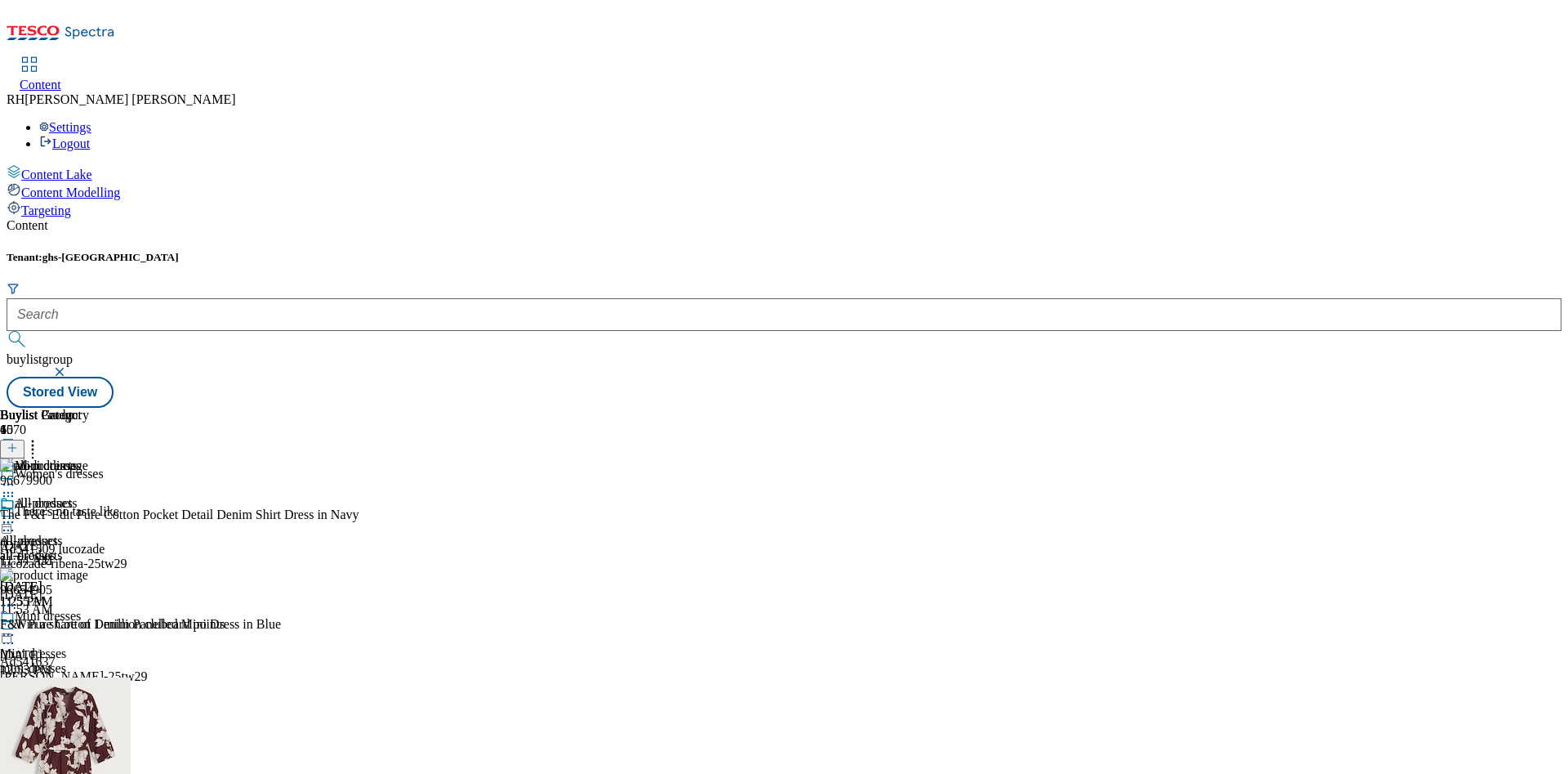
click at [18, 442] on icon at bounding box center [12, 447] width 11 height 11
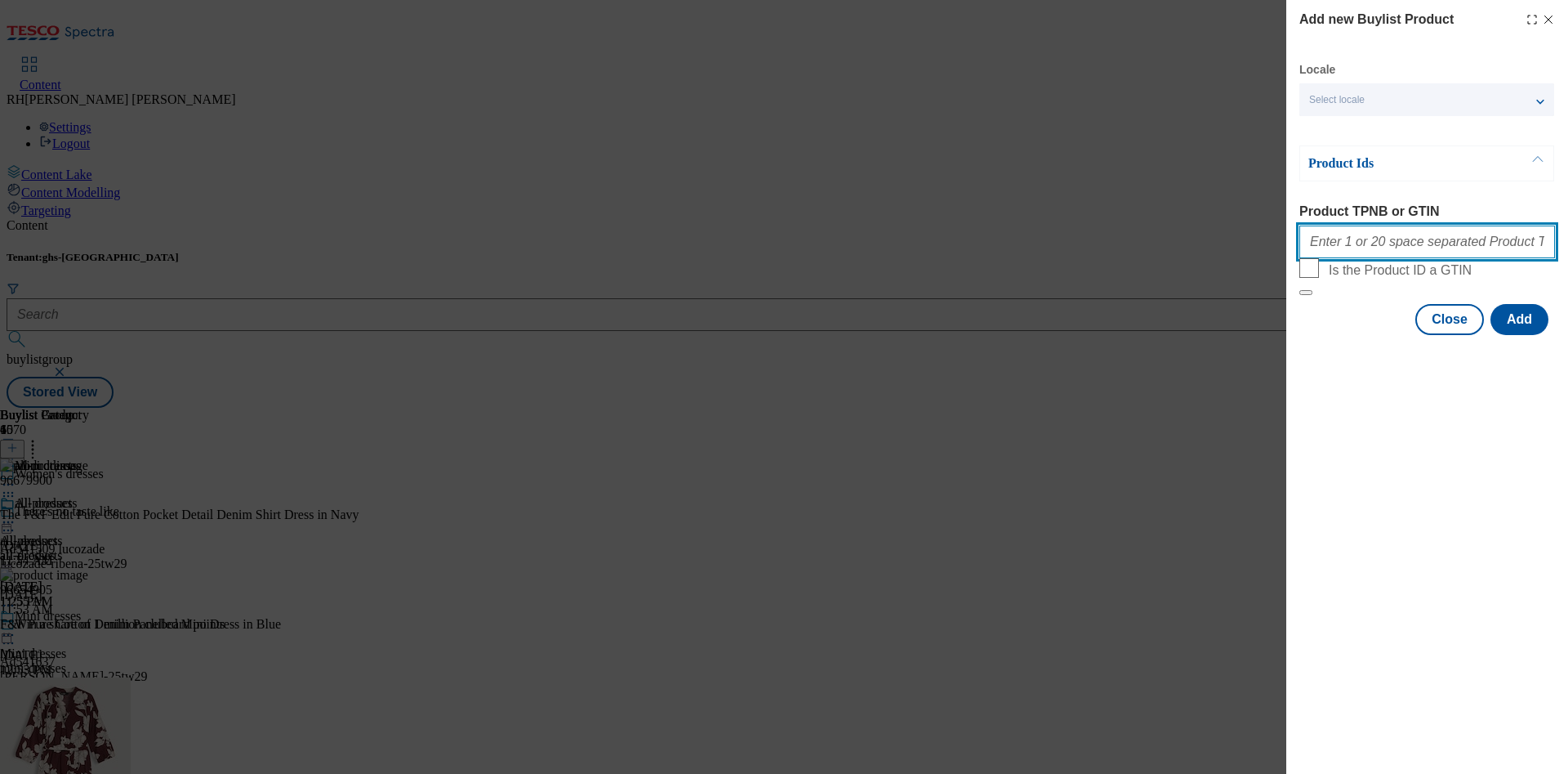
click at [1427, 255] on input "Product TPNB or GTIN" at bounding box center [1427, 242] width 256 height 33
paste input "96886348 96806341 96939080 96835415 97052690 96759586"
type input "96886348 96806341 96939080 96835415 97052690 96759586"
click at [1520, 335] on button "Add" at bounding box center [1519, 320] width 58 height 31
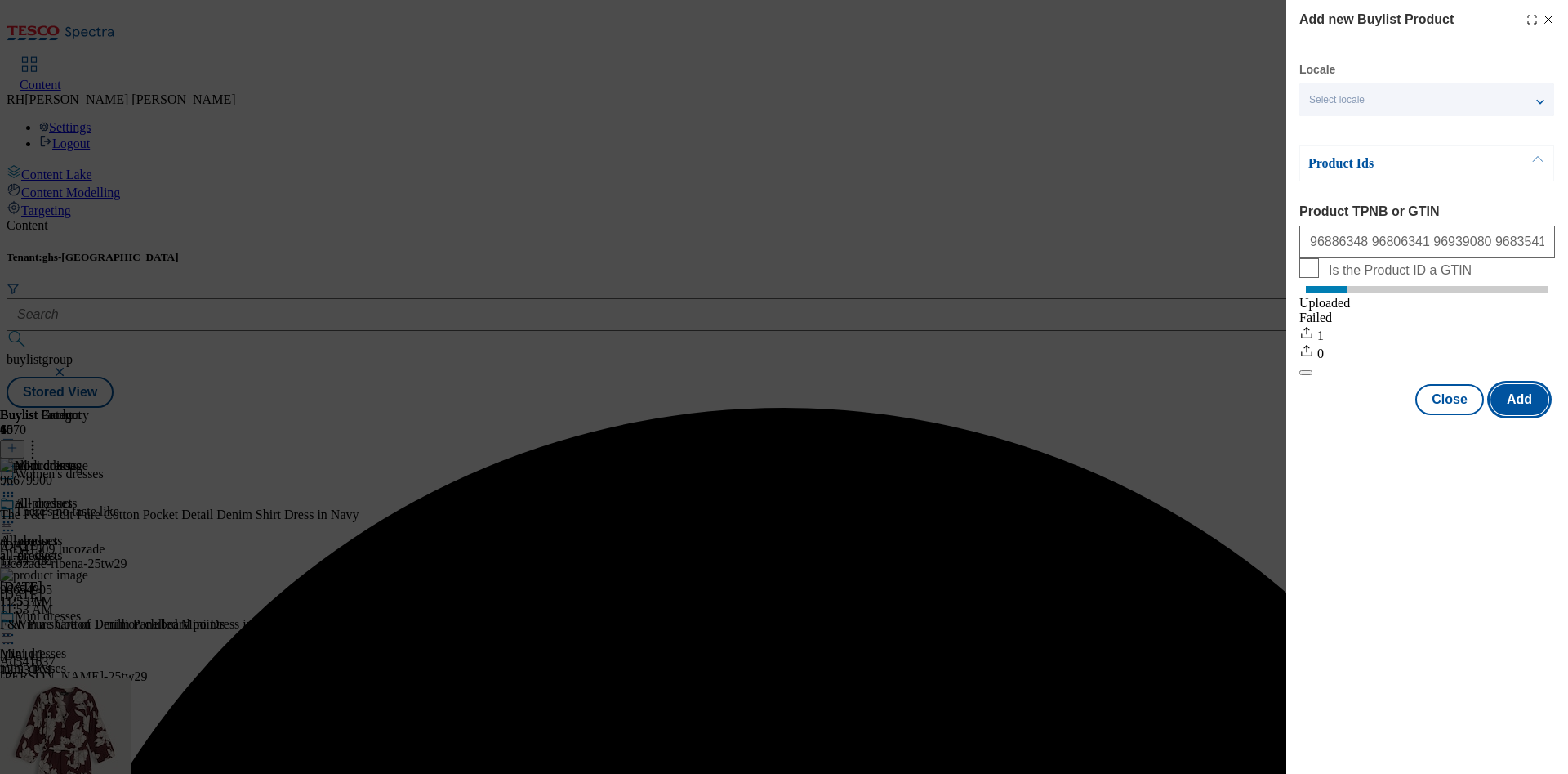
scroll to position [0, 0]
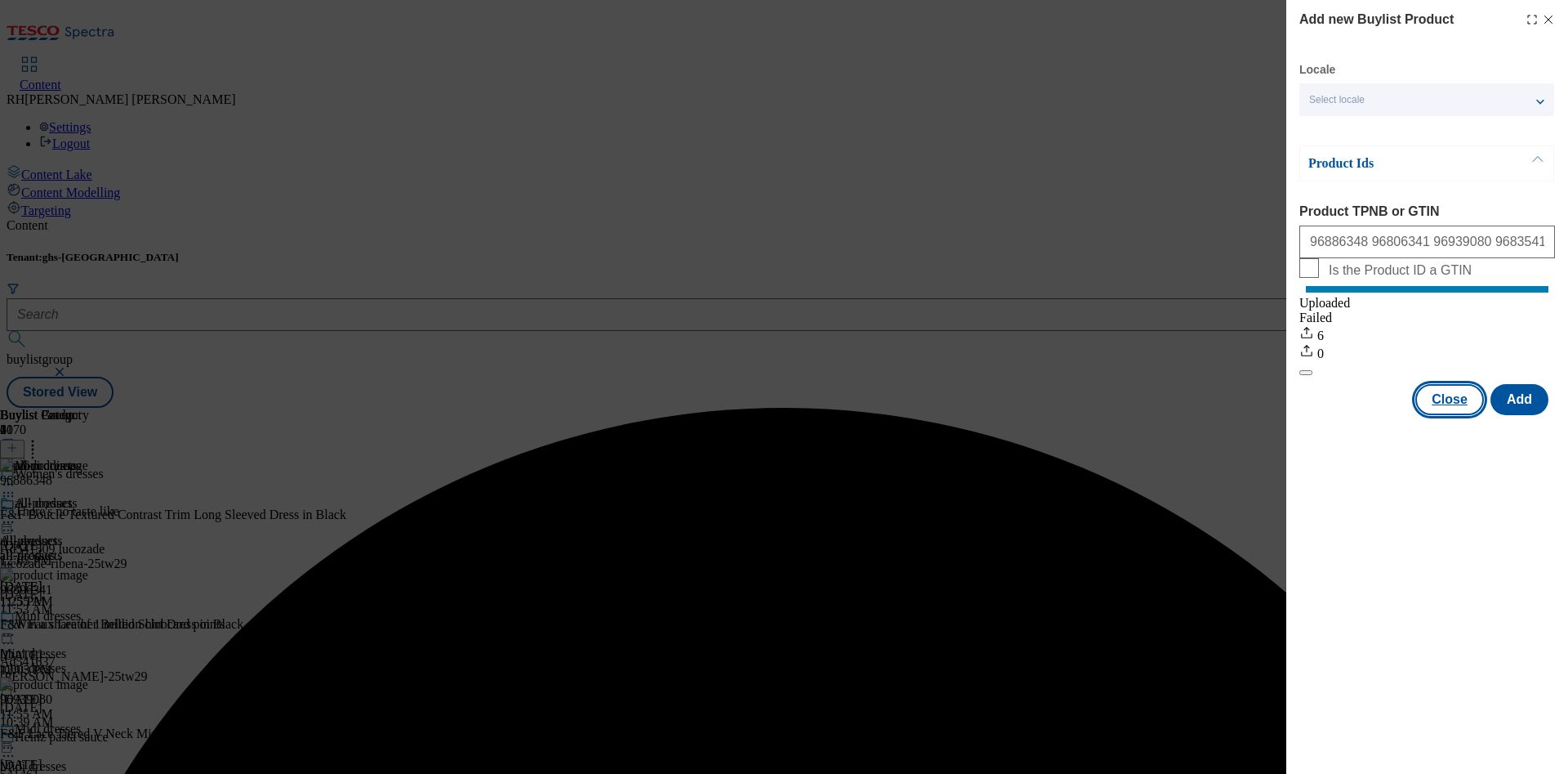
click at [1435, 415] on button "Close" at bounding box center [1449, 399] width 69 height 31
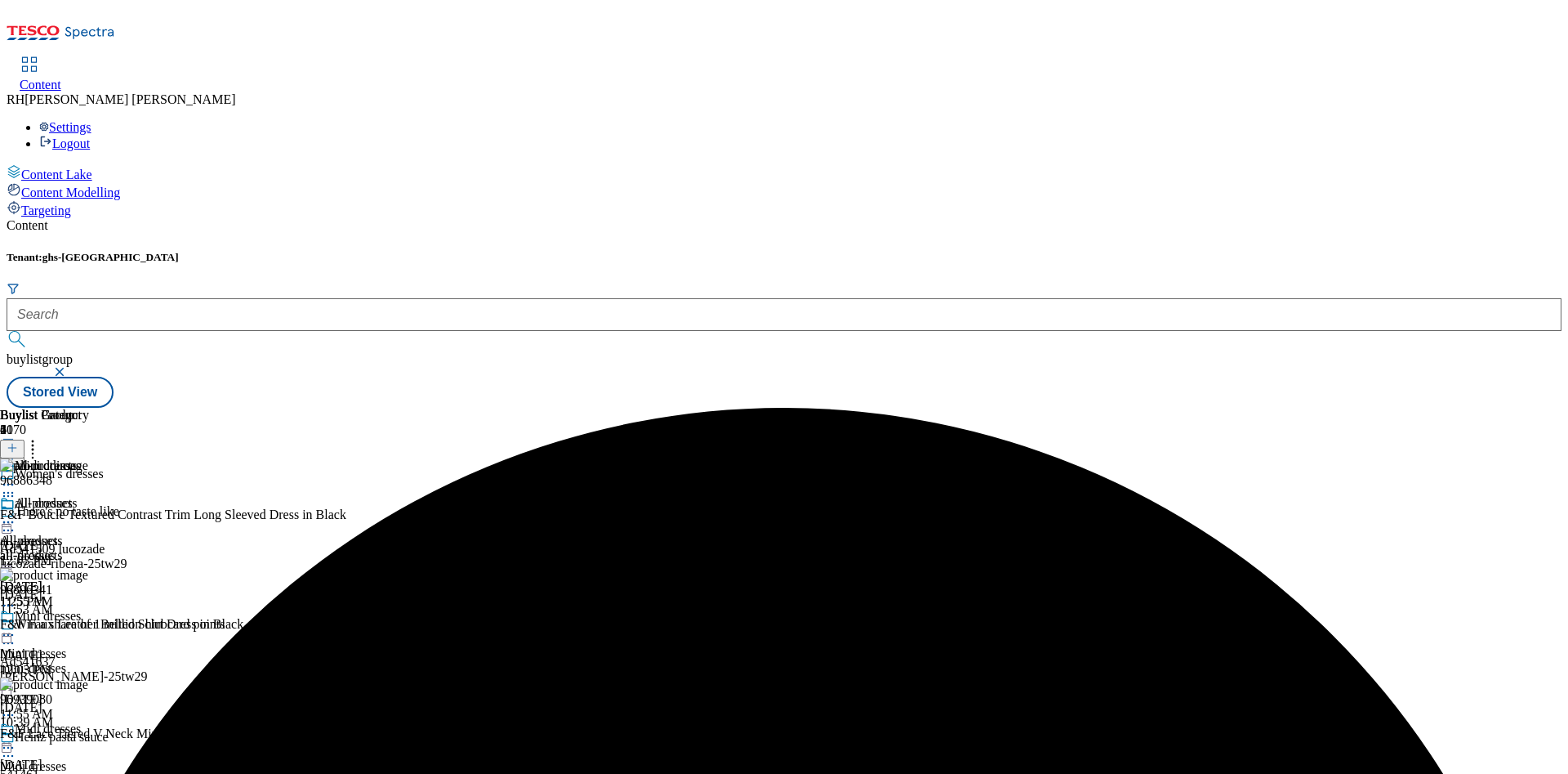
click at [40, 437] on icon at bounding box center [32, 445] width 16 height 16
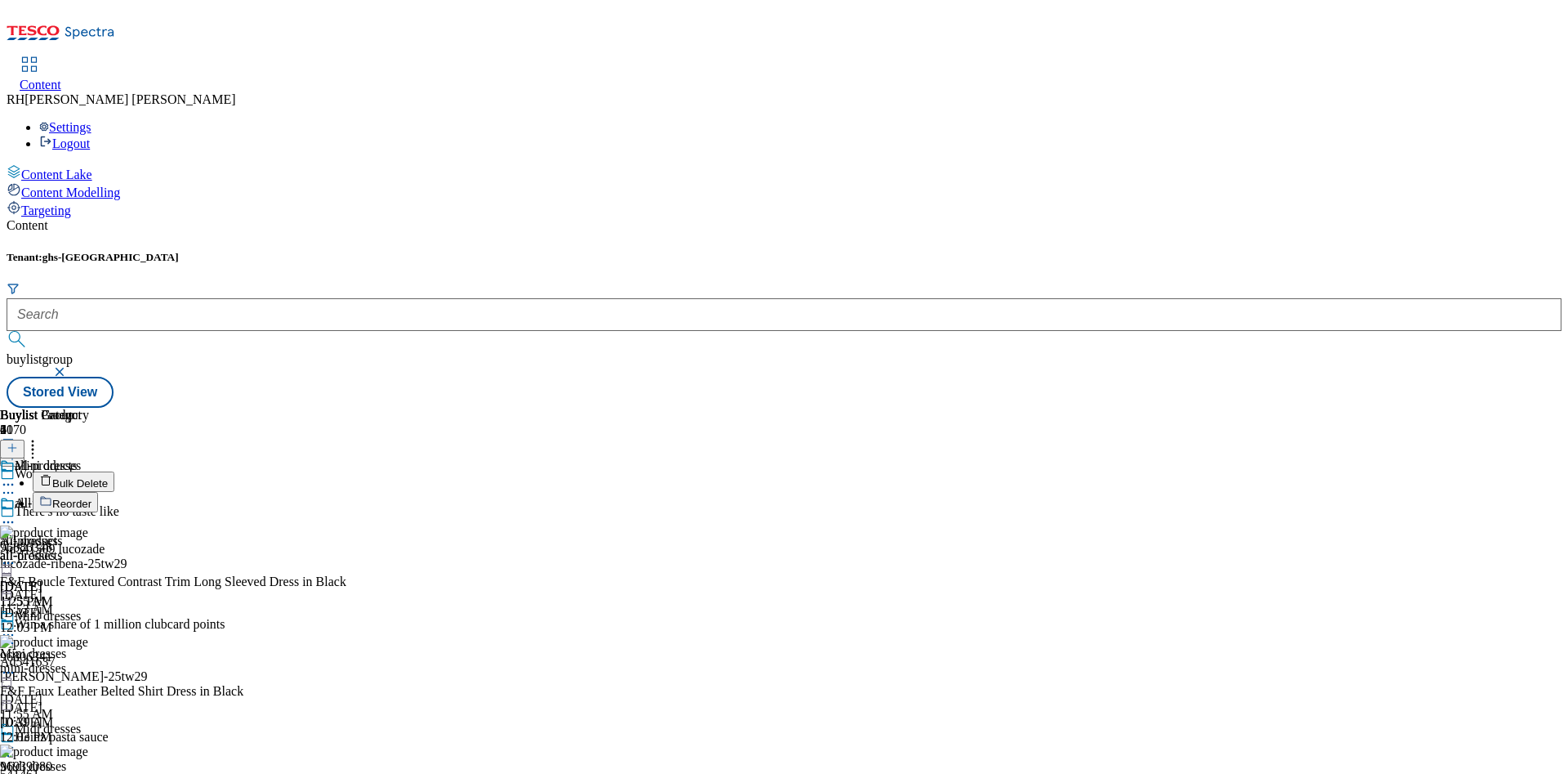
click at [91, 497] on span "Reorder" at bounding box center [72, 503] width 39 height 12
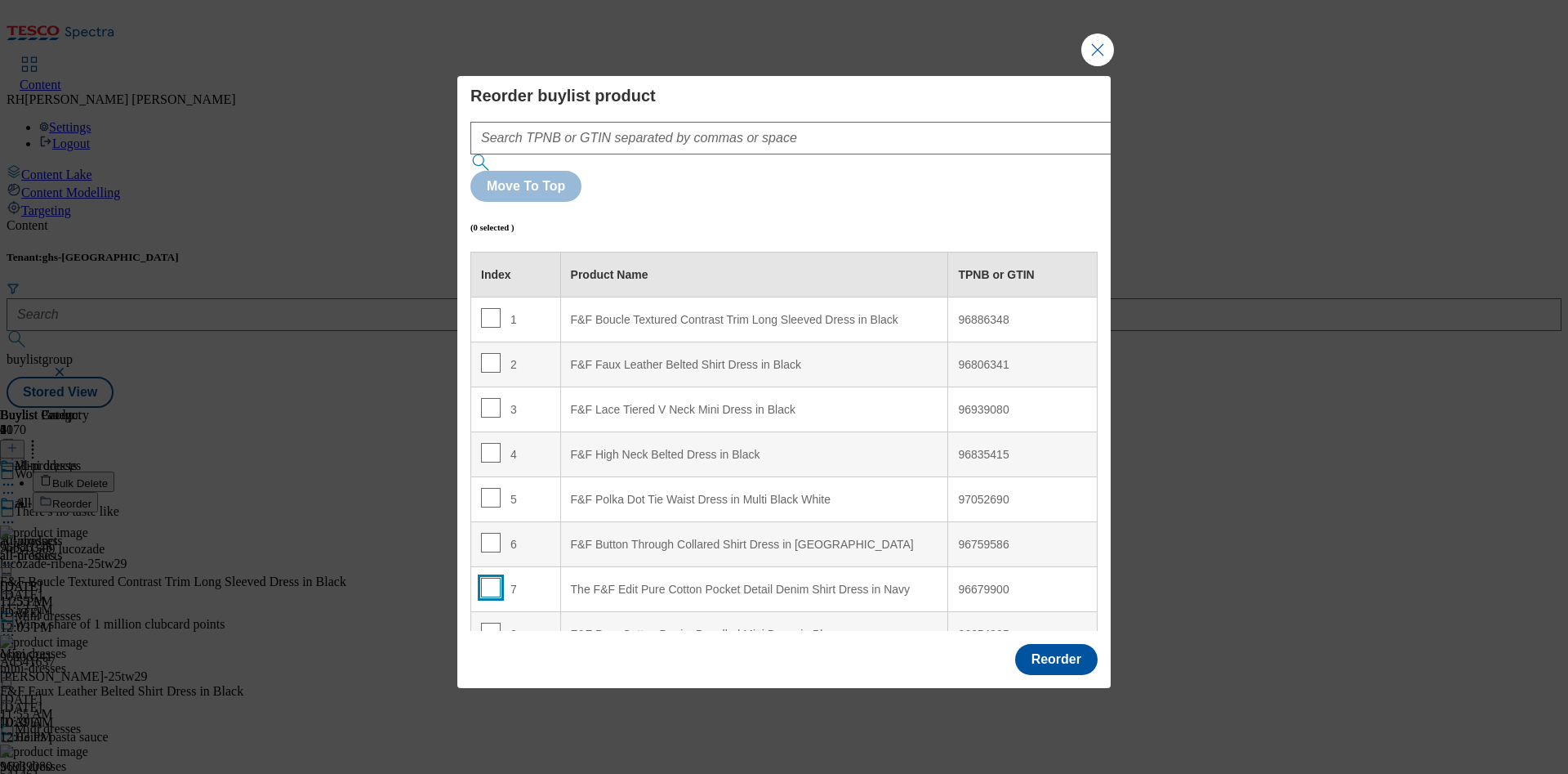
click at [493, 577] on input "Modal" at bounding box center [490, 587] width 20 height 20
checkbox input "true"
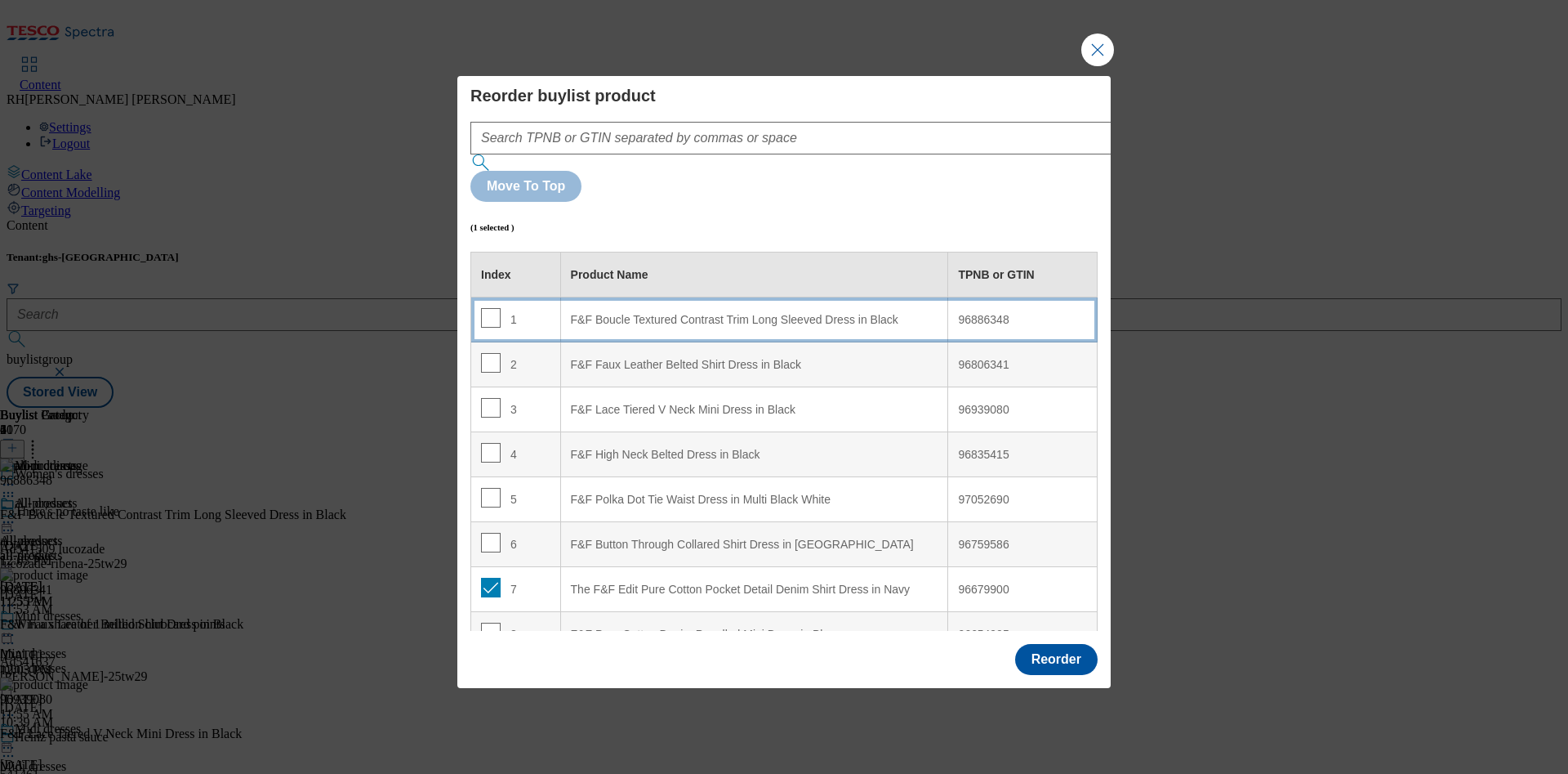
click at [808, 313] on div "F&F Boucle Textured Contrast Trim Long Sleeved Dress in Black" at bounding box center [754, 320] width 367 height 15
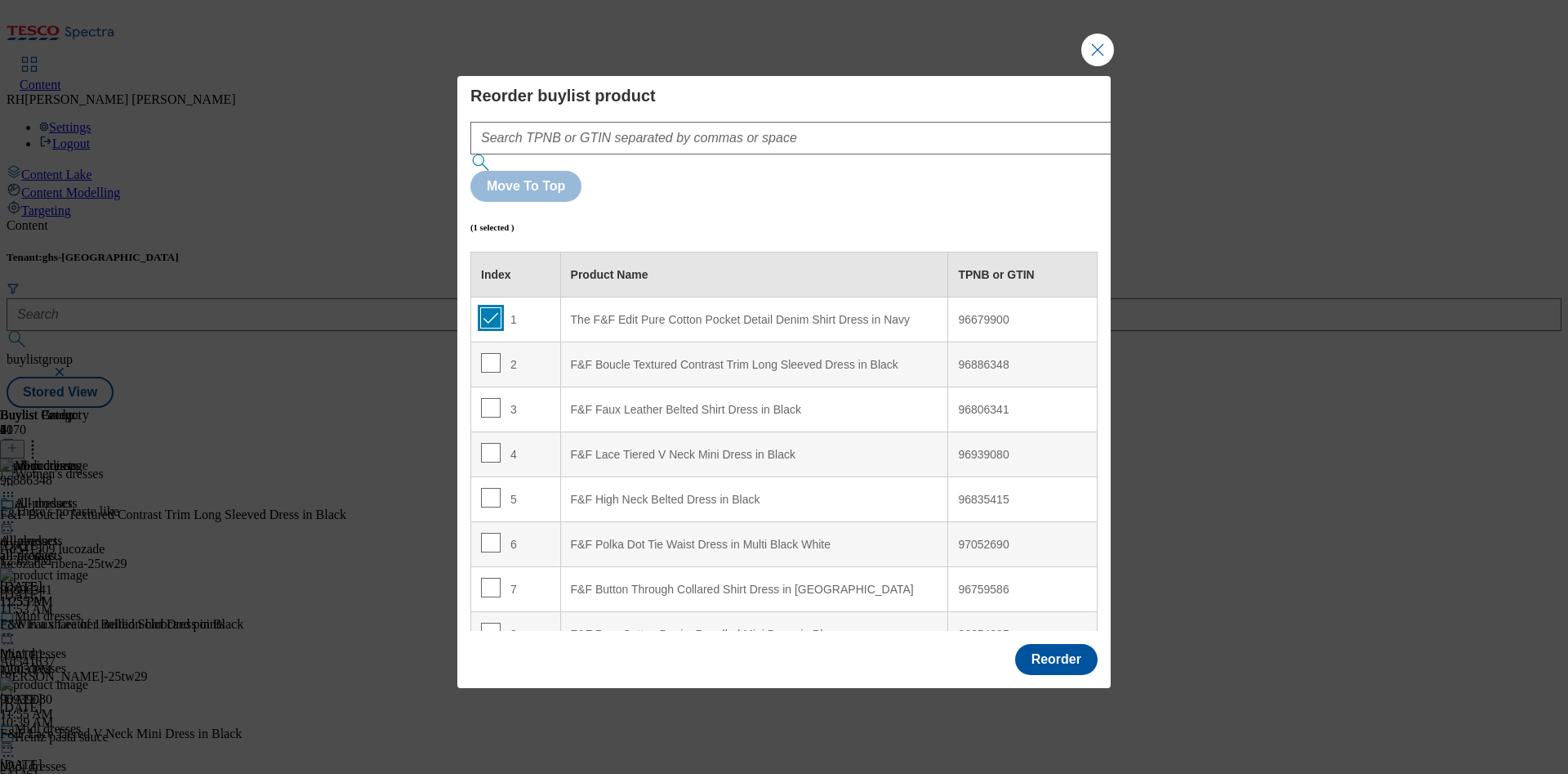
click at [486, 308] on input "Modal" at bounding box center [490, 317] width 20 height 20
checkbox input "false"
click at [490, 353] on input "Modal" at bounding box center [490, 362] width 20 height 20
click at [495, 353] on input "Modal" at bounding box center [490, 362] width 20 height 20
checkbox input "false"
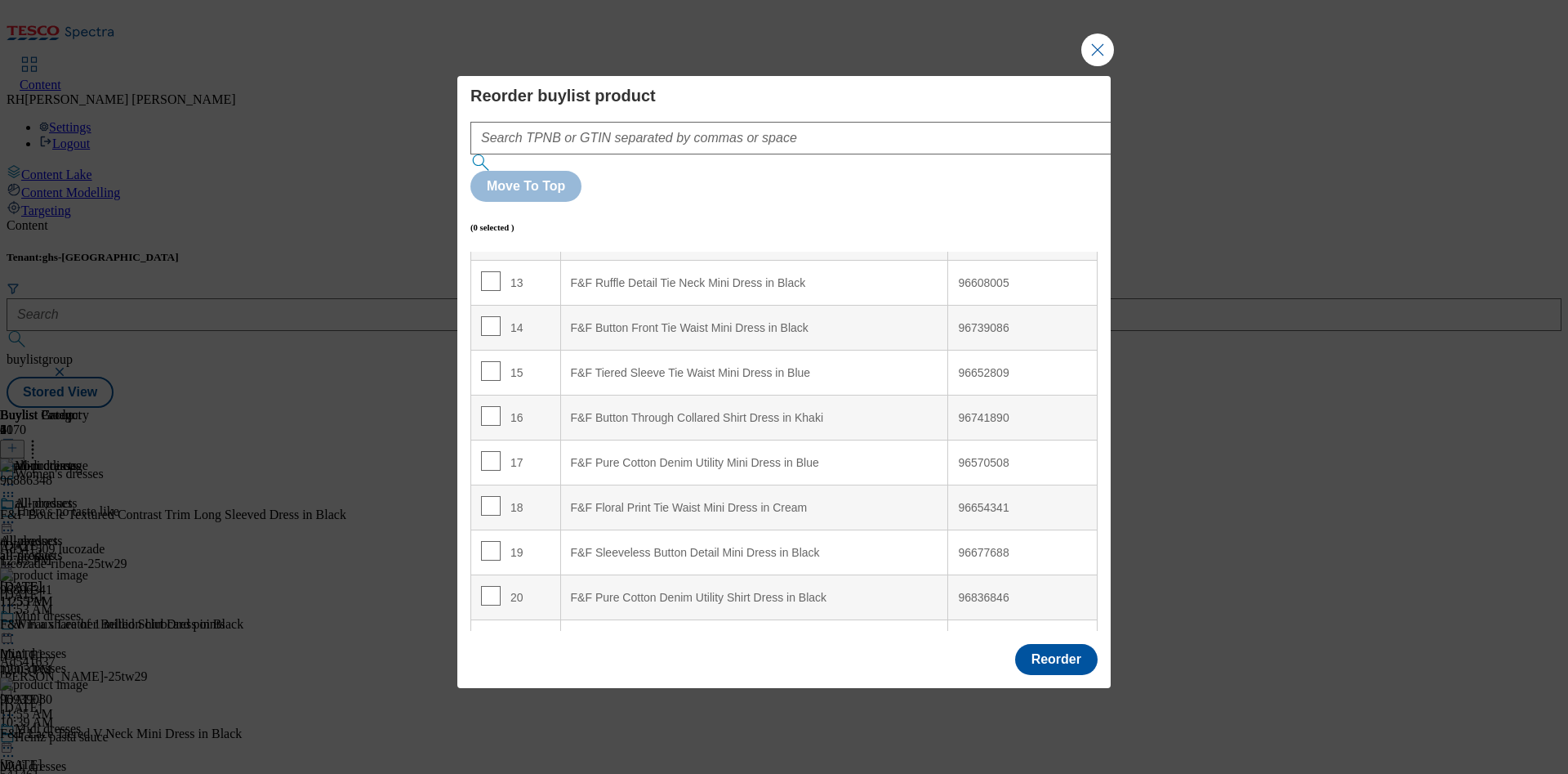
scroll to position [610, 0]
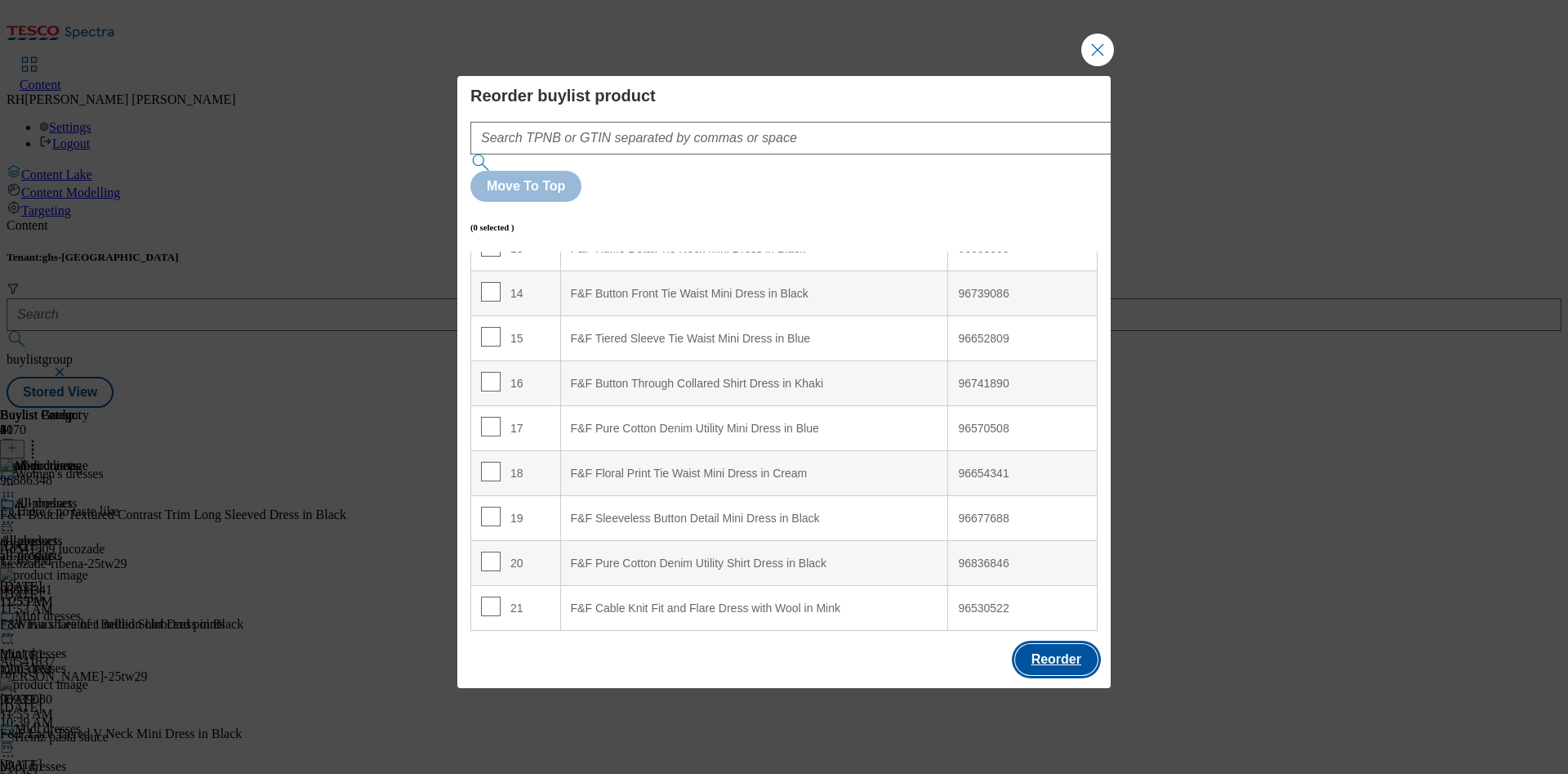
click at [1059, 644] on button "Reorder" at bounding box center [1056, 659] width 83 height 31
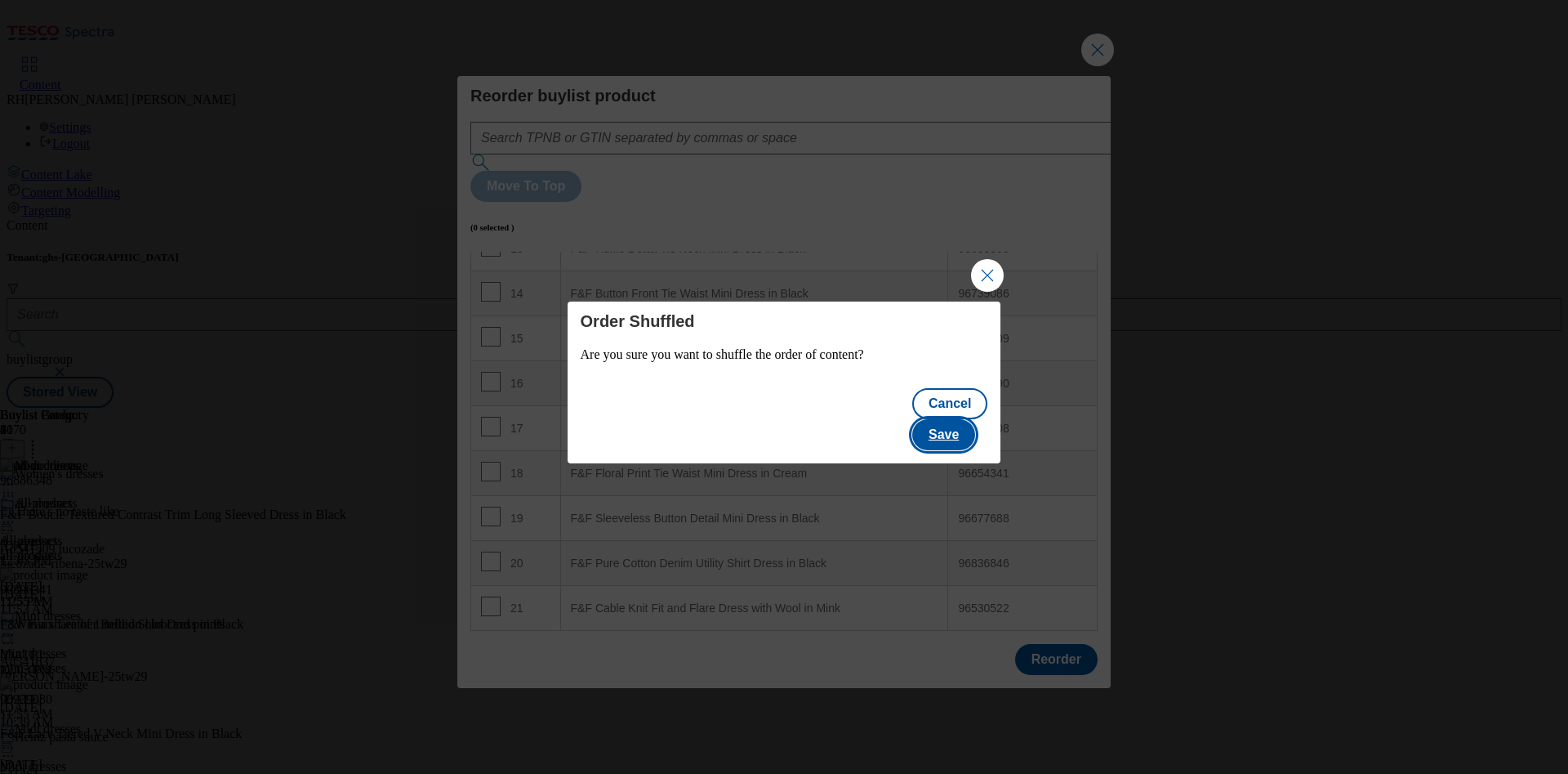
click at [964, 421] on button "Save" at bounding box center [943, 434] width 63 height 31
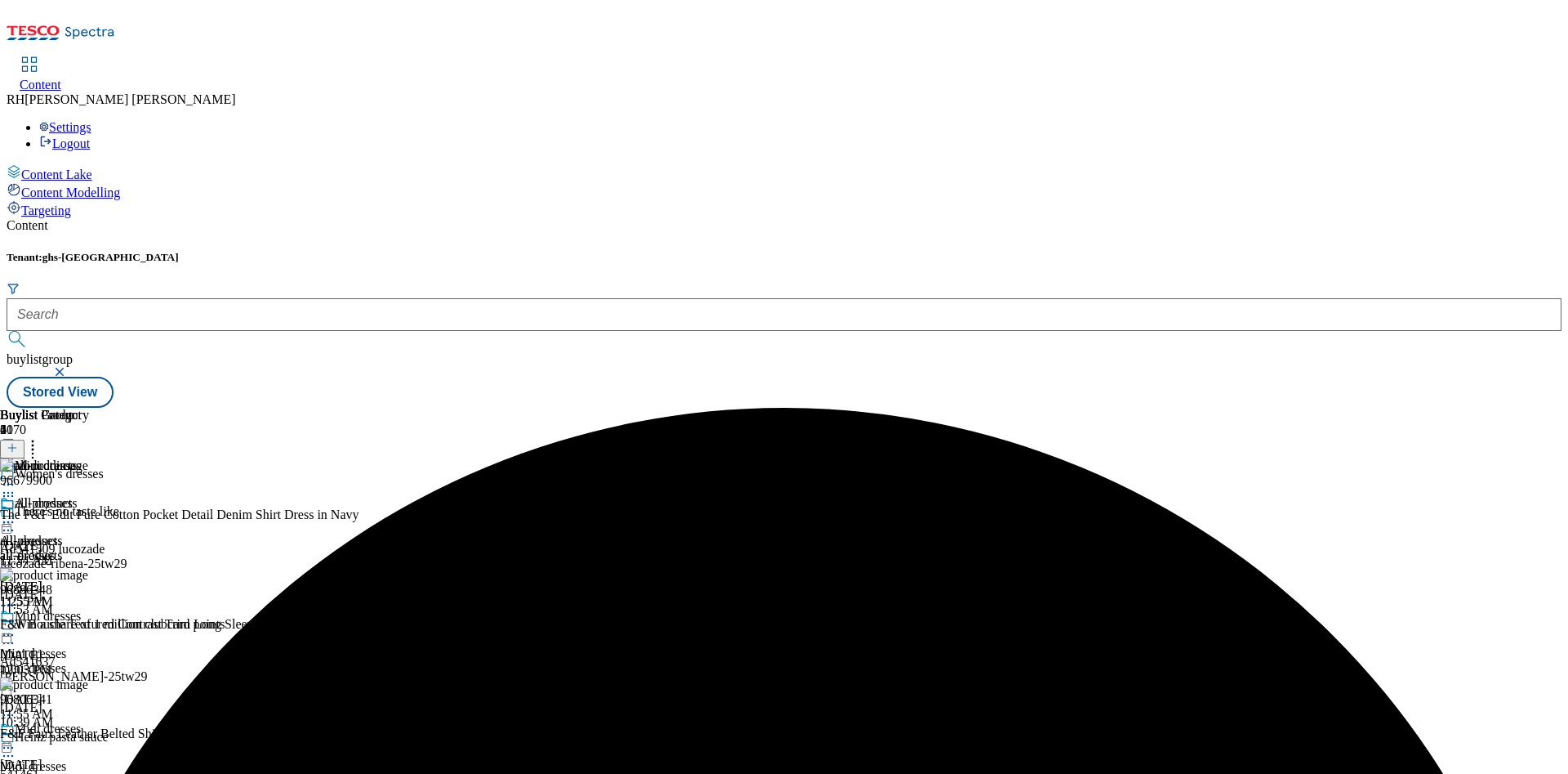
click at [16, 514] on icon at bounding box center [8, 521] width 16 height 16
click at [70, 551] on span "Edit" at bounding box center [60, 557] width 19 height 12
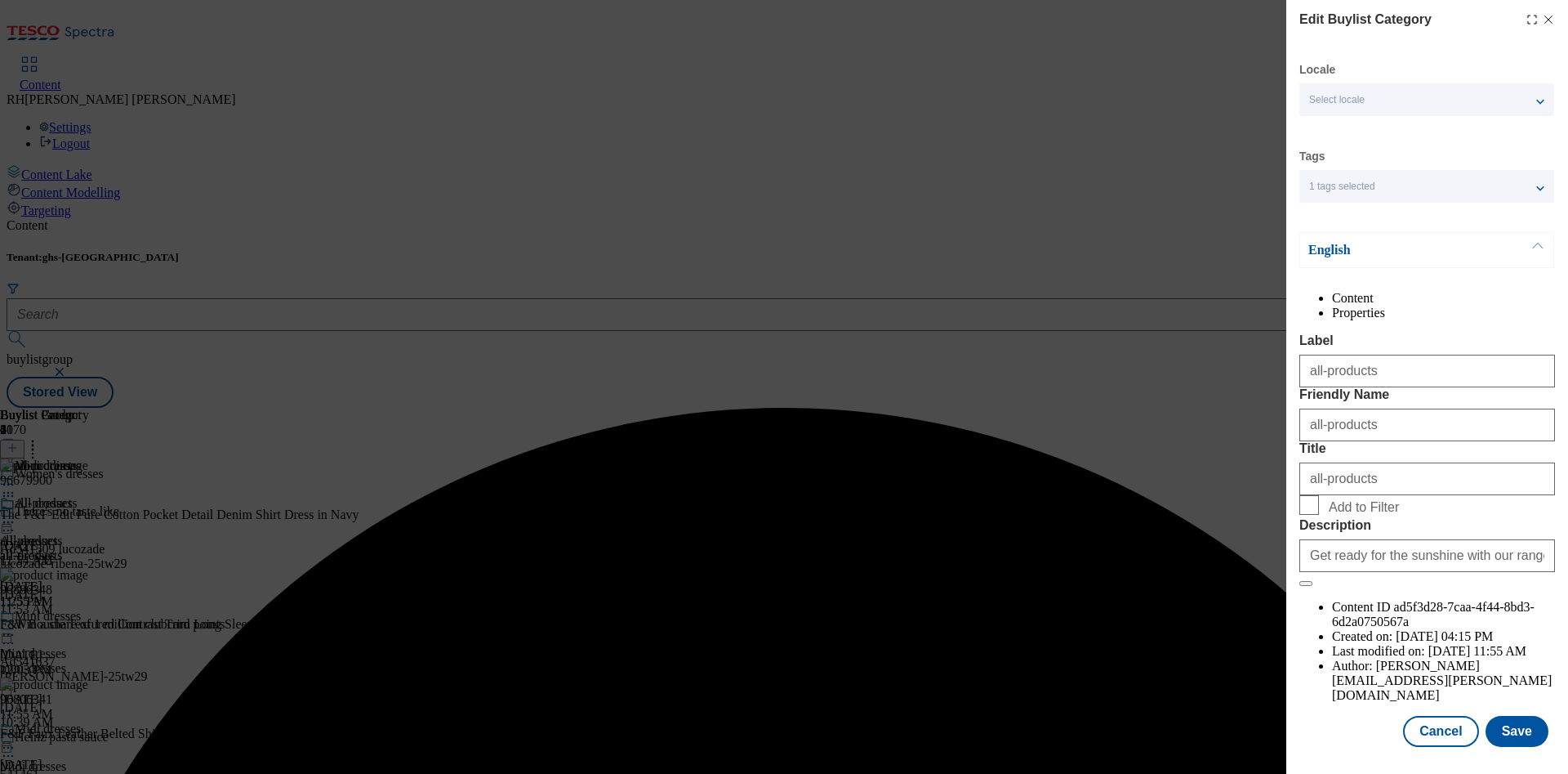
scroll to position [49, 0]
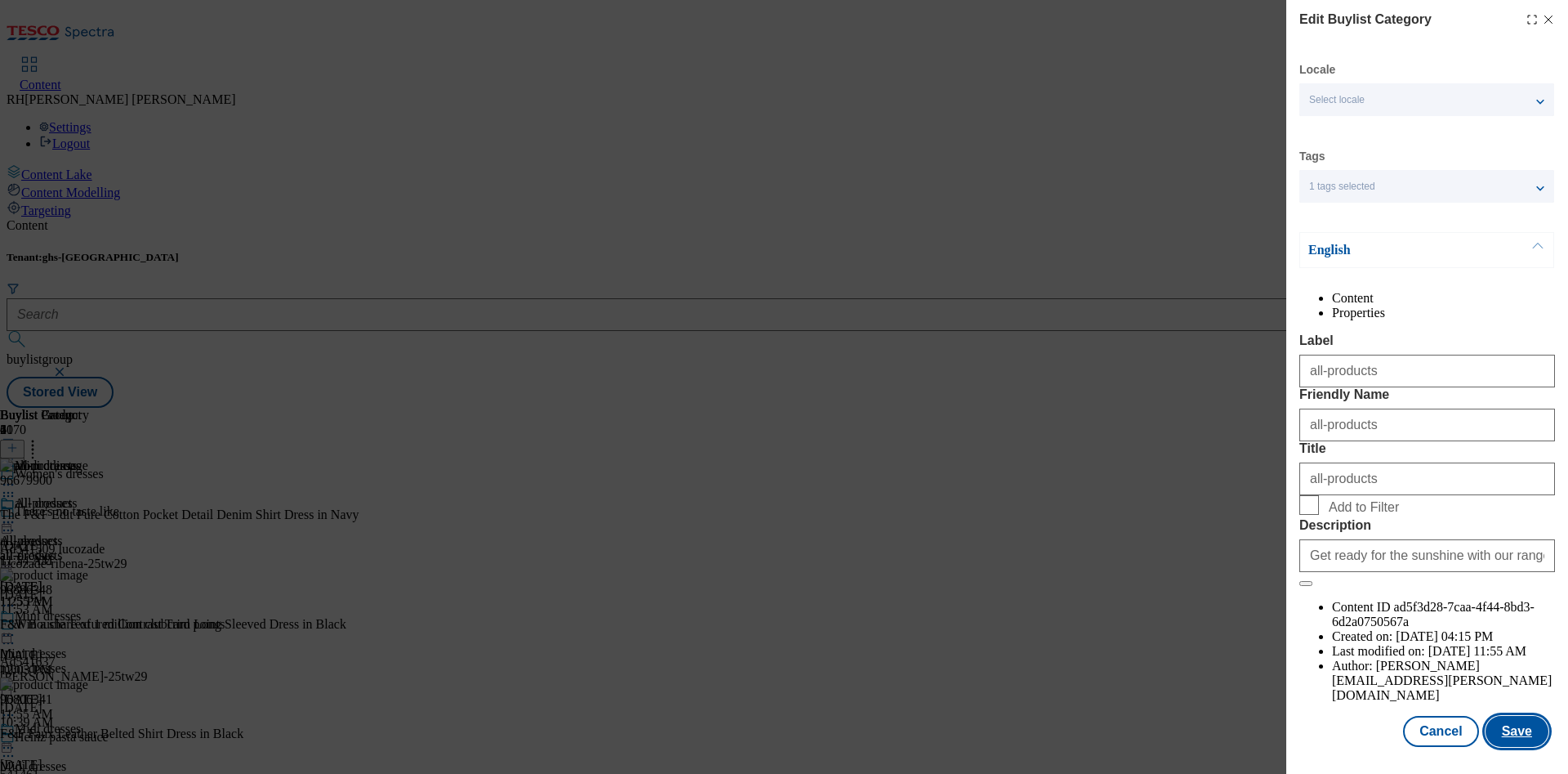
click at [1492, 721] on button "Save" at bounding box center [1516, 731] width 63 height 31
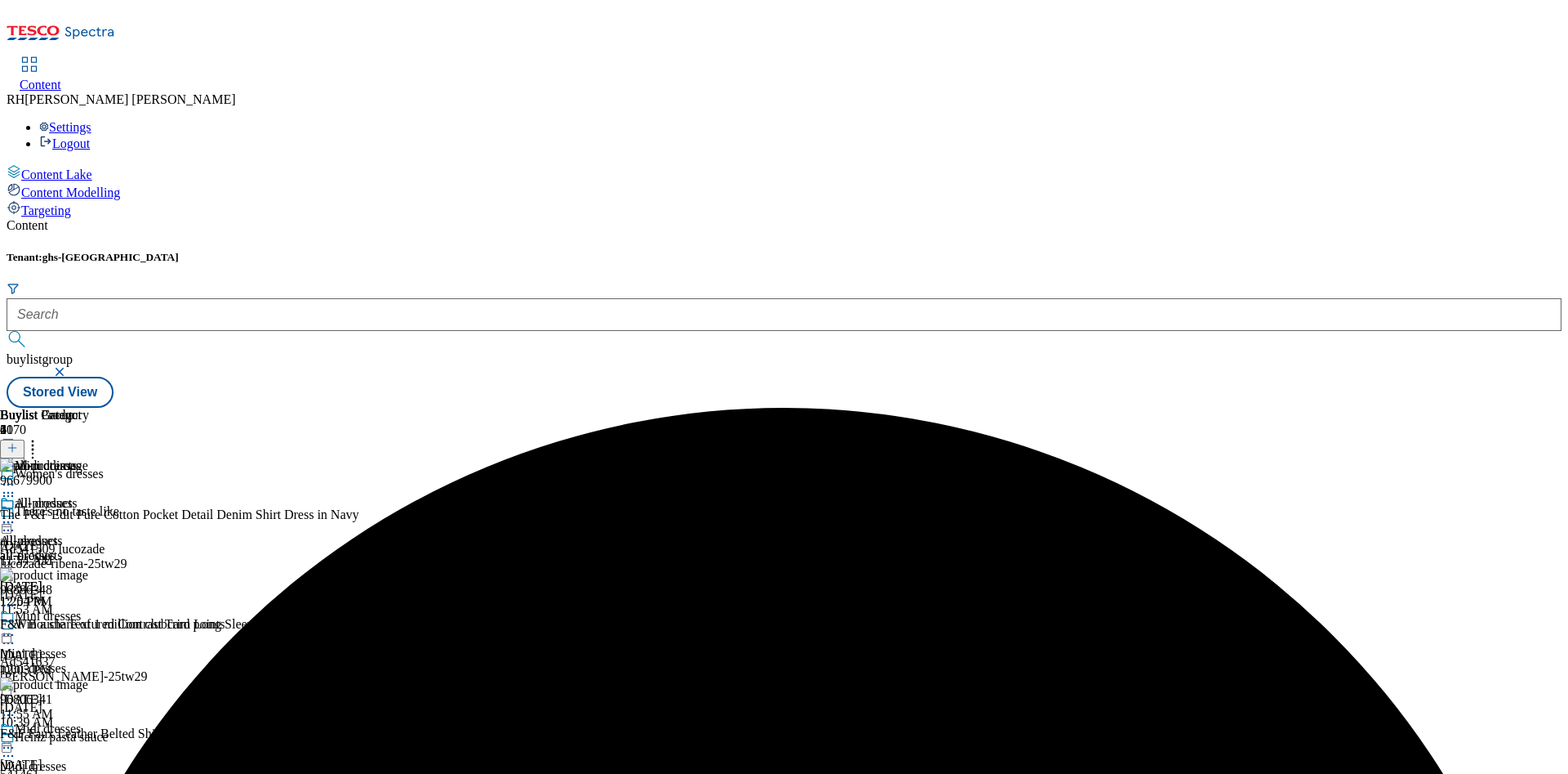
click at [16, 514] on icon at bounding box center [8, 521] width 16 height 16
click at [112, 621] on li "Preview" at bounding box center [72, 631] width 79 height 19
click at [9, 521] on circle at bounding box center [9, 522] width 3 height 3
click at [89, 626] on span "Preview" at bounding box center [70, 632] width 39 height 12
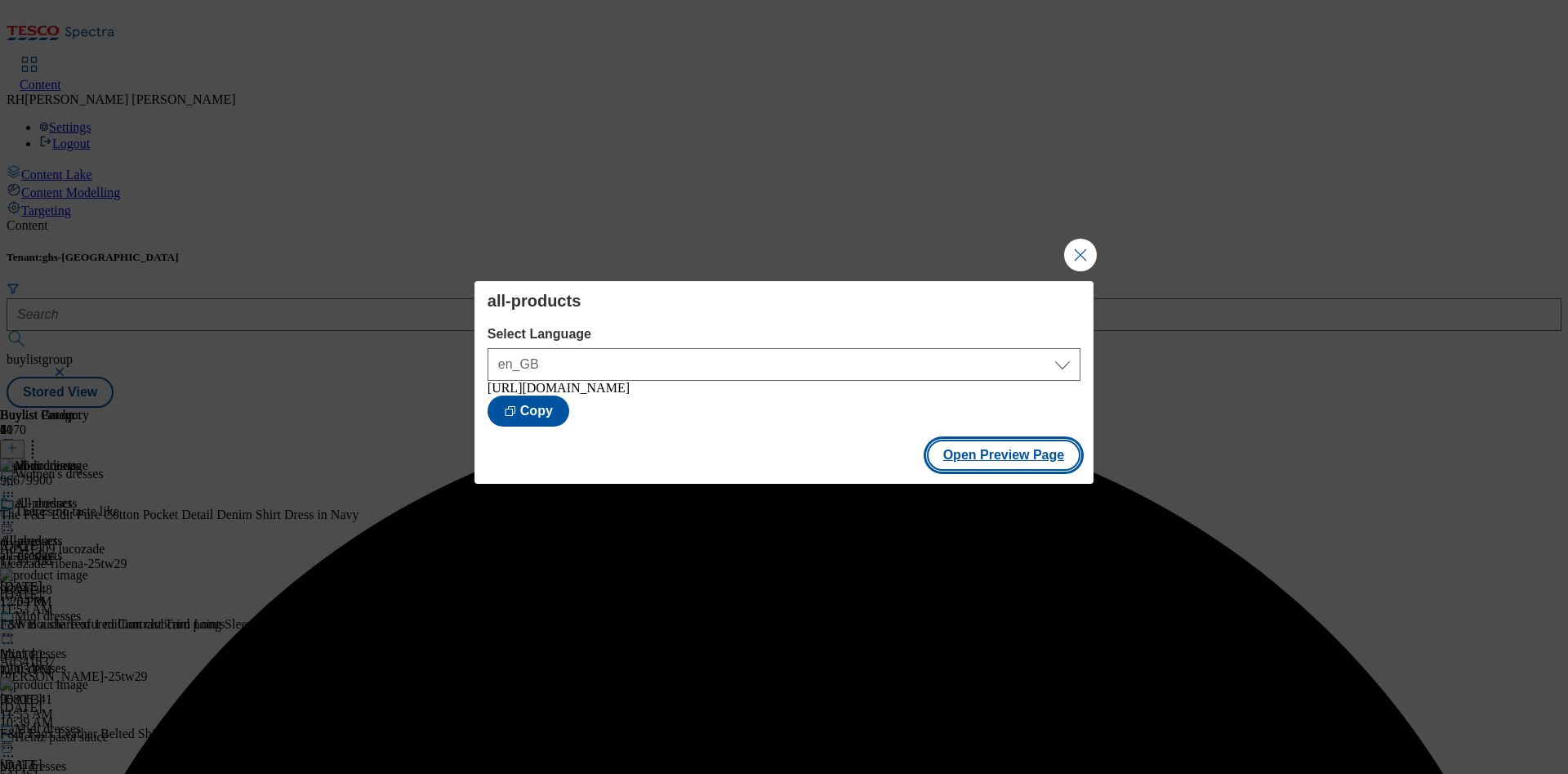
click at [985, 461] on button "Open Preview Page" at bounding box center [1004, 455] width 154 height 31
click at [1081, 241] on button "Close Modal" at bounding box center [1080, 255] width 33 height 33
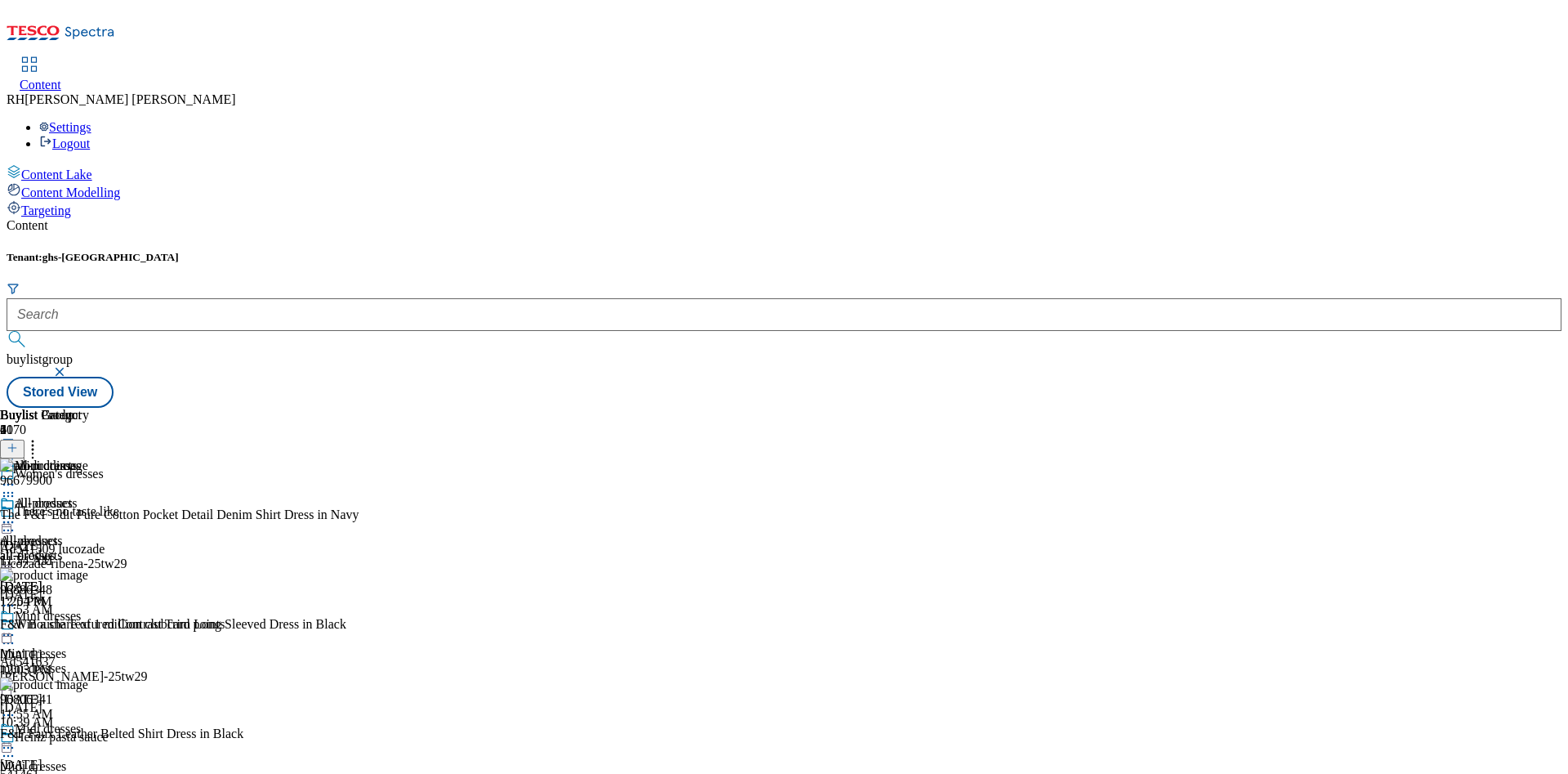
scroll to position [0, 0]
click at [16, 514] on icon at bounding box center [8, 521] width 16 height 16
click at [86, 682] on span "Publish" at bounding box center [69, 688] width 36 height 12
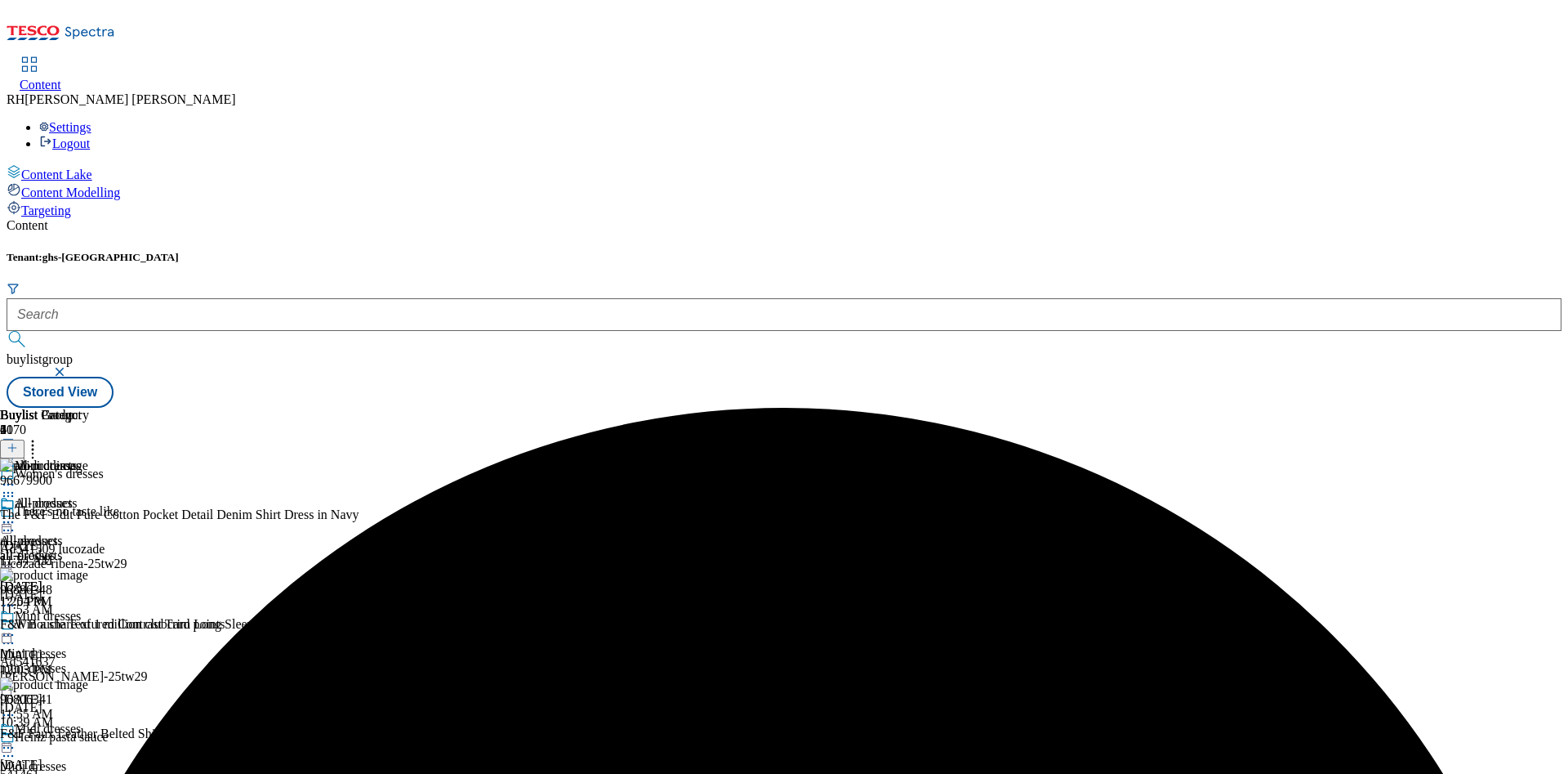
click at [84, 548] on div "all-dresses" at bounding box center [41, 555] width 84 height 15
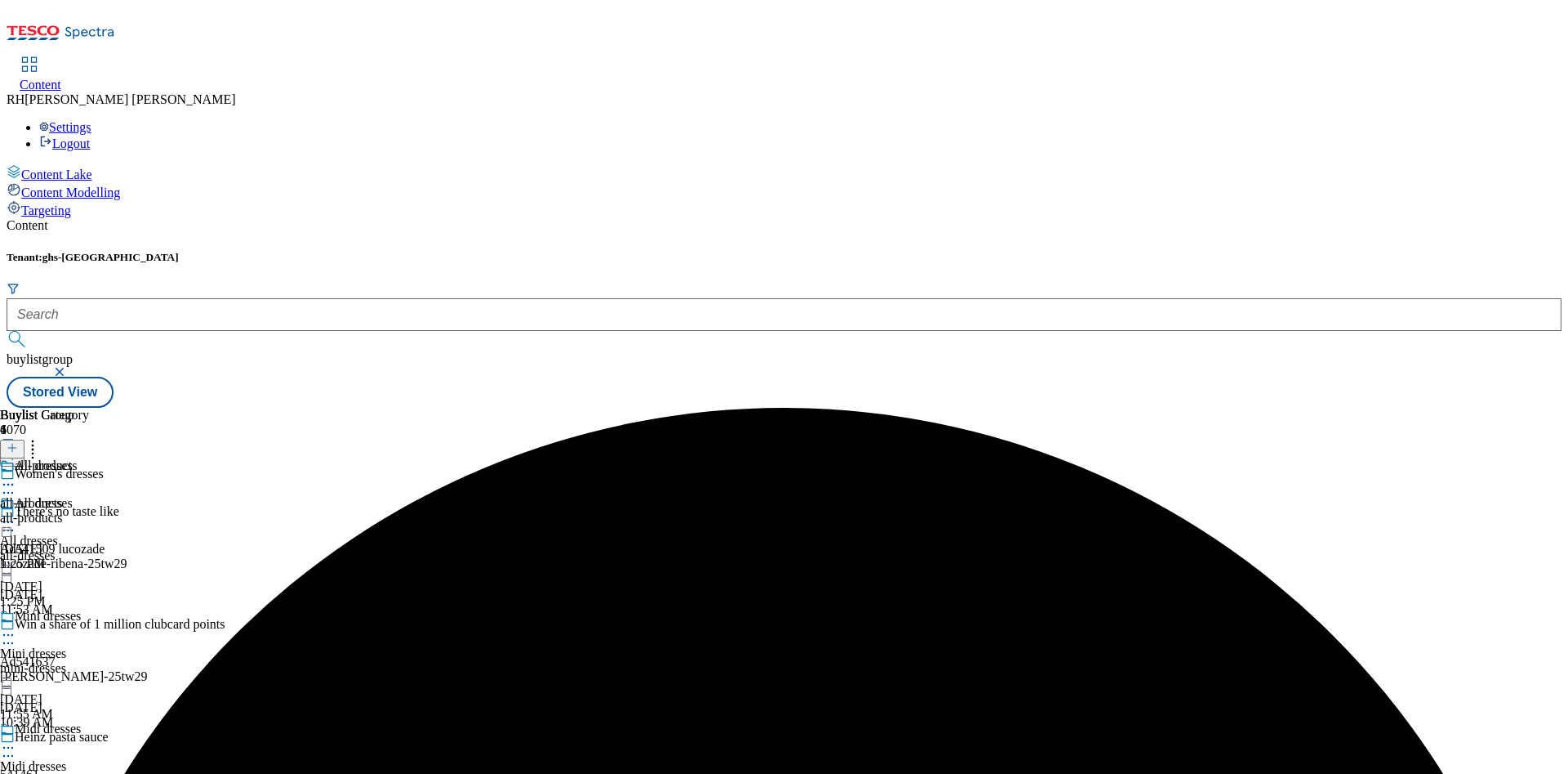
click at [89, 510] on div "all-products" at bounding box center [44, 517] width 89 height 15
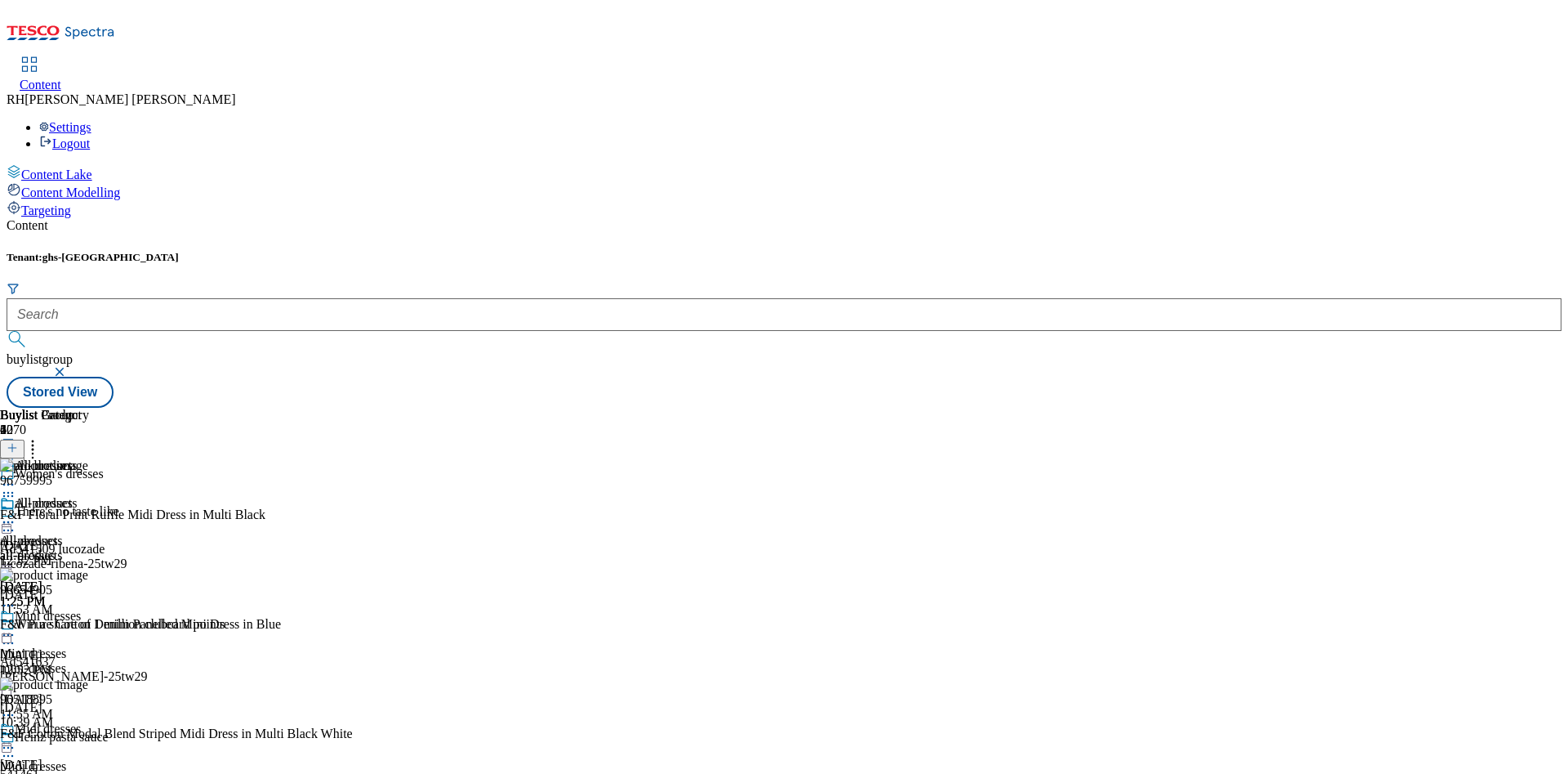
click at [18, 442] on icon at bounding box center [12, 447] width 11 height 11
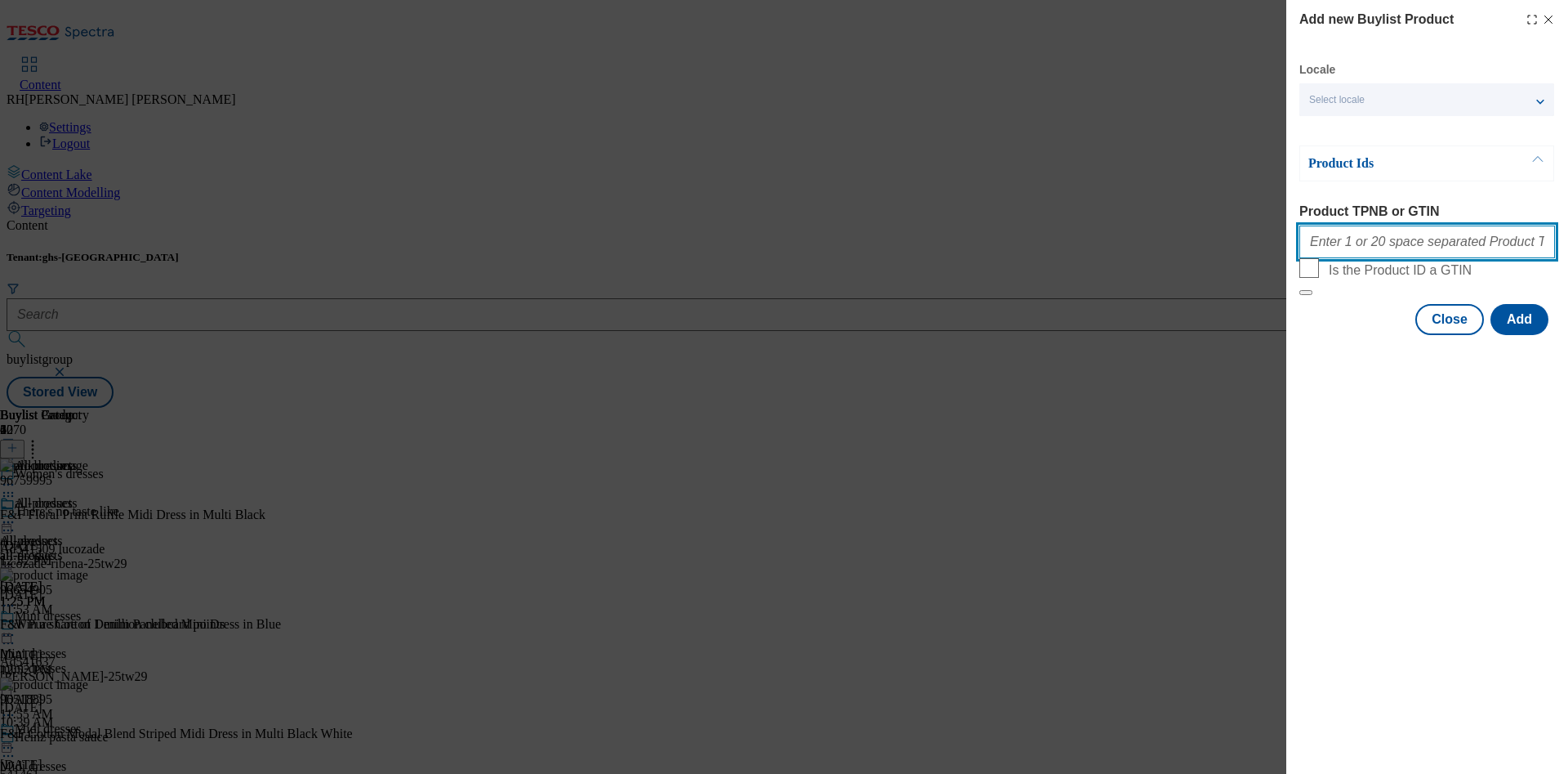
click at [1424, 248] on input "Product TPNB or GTIN" at bounding box center [1427, 242] width 256 height 33
paste input "96886348 96806341 96939080 96835415 97052690 96759586"
type input "96886348 96806341 96939080 96835415 97052690 96759586"
click at [1518, 335] on button "Add" at bounding box center [1519, 320] width 58 height 31
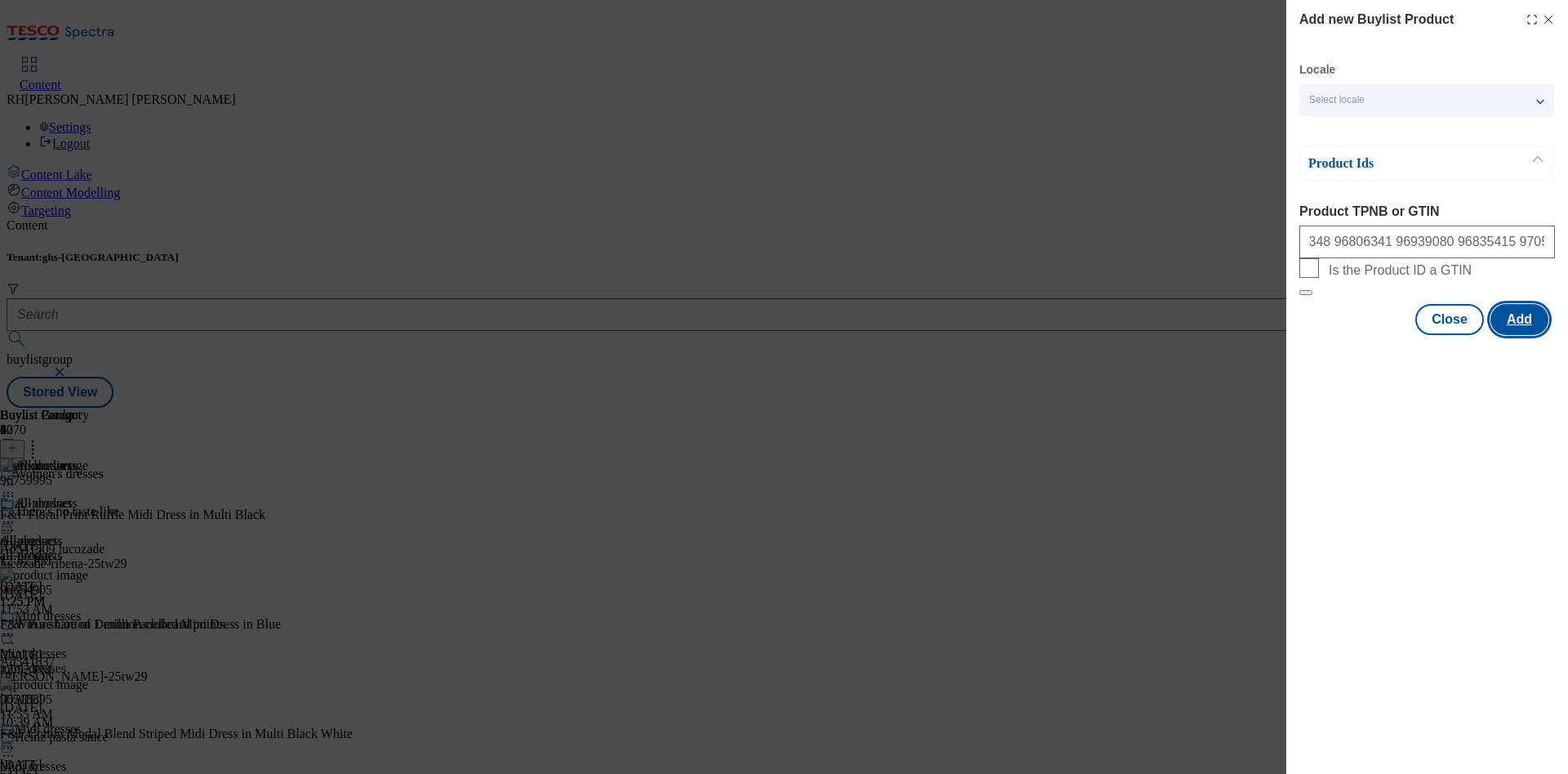
scroll to position [0, 0]
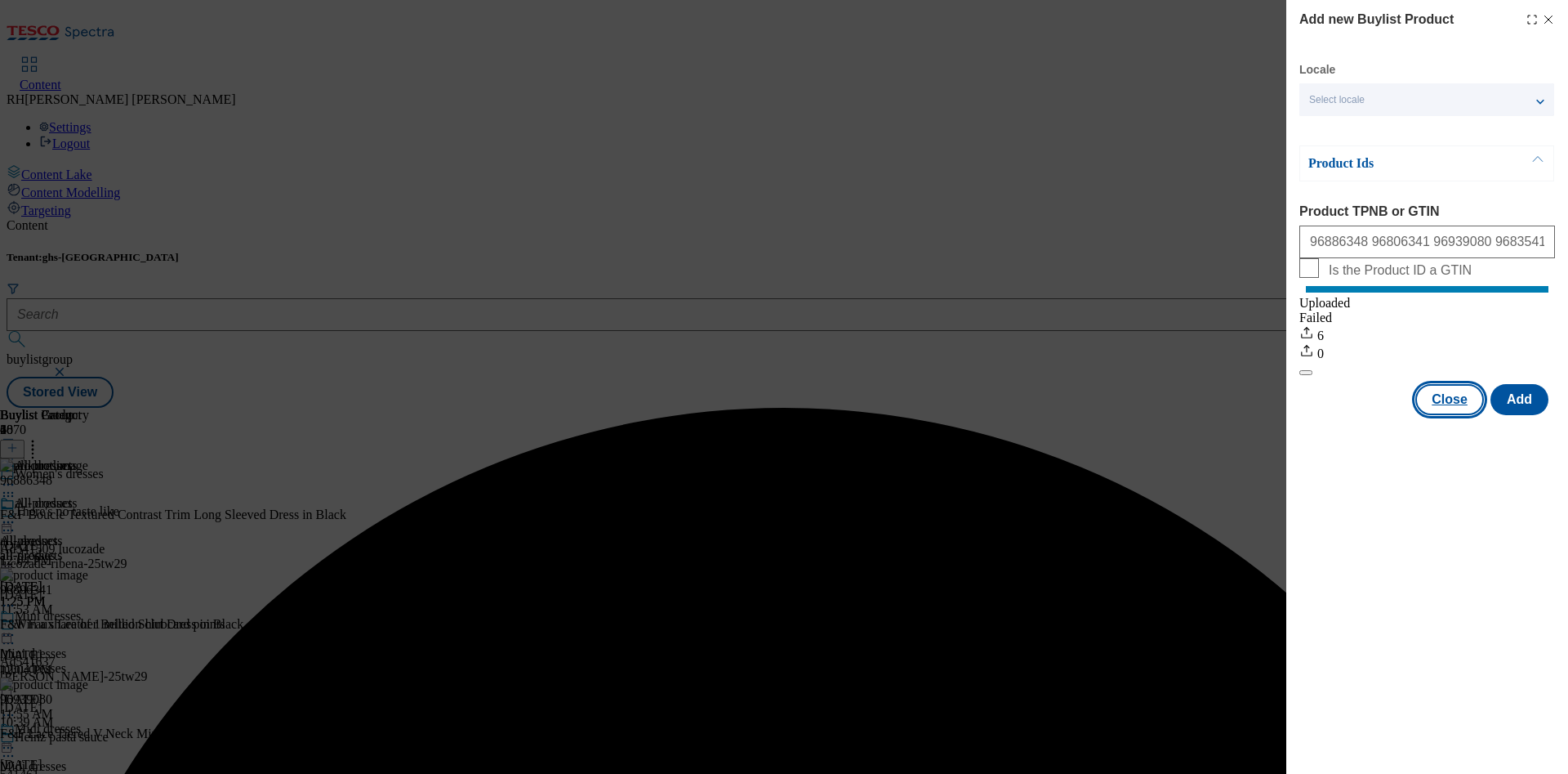
click at [1459, 415] on button "Close" at bounding box center [1449, 399] width 69 height 31
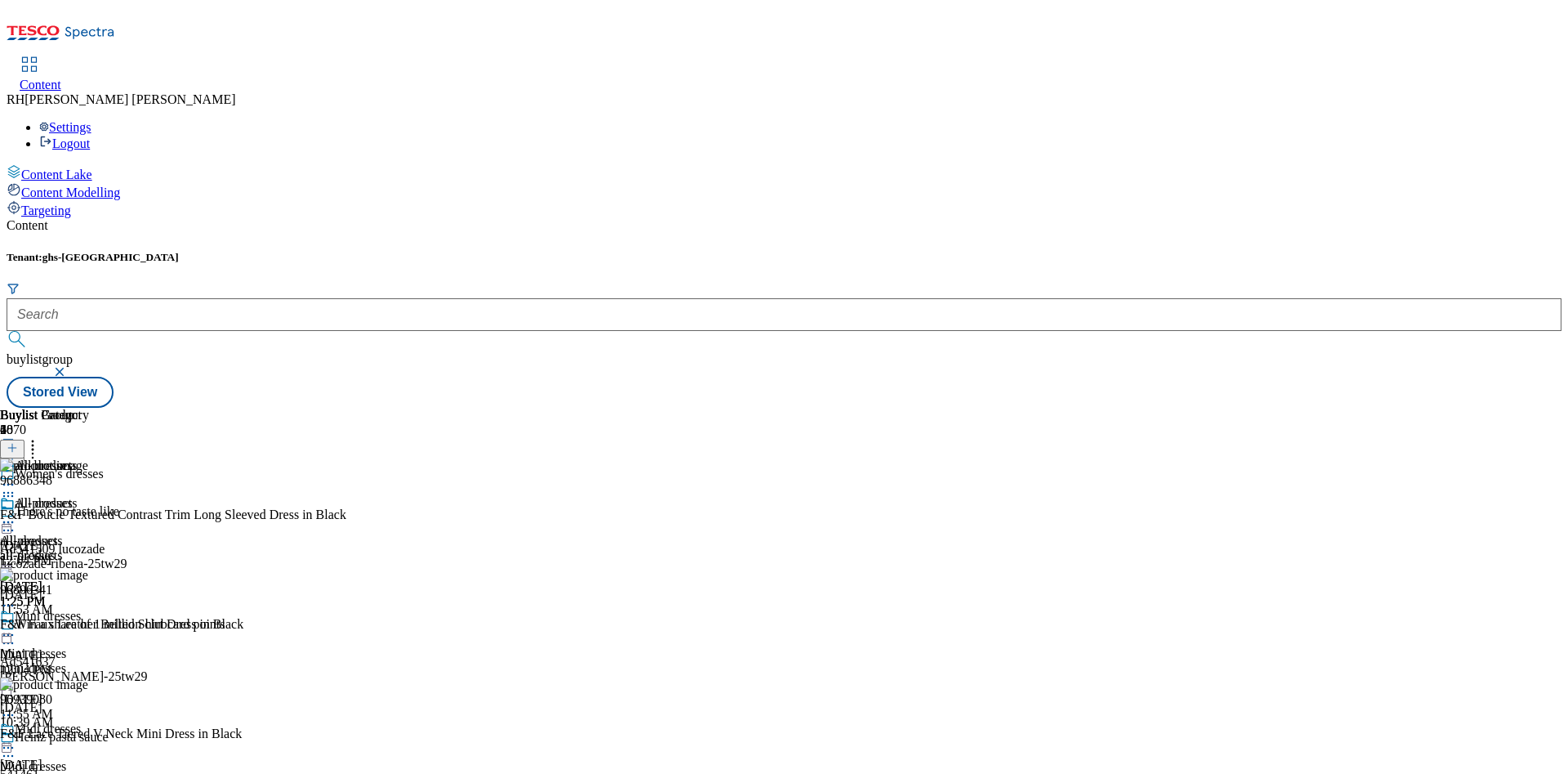
click at [40, 437] on icon at bounding box center [32, 445] width 16 height 16
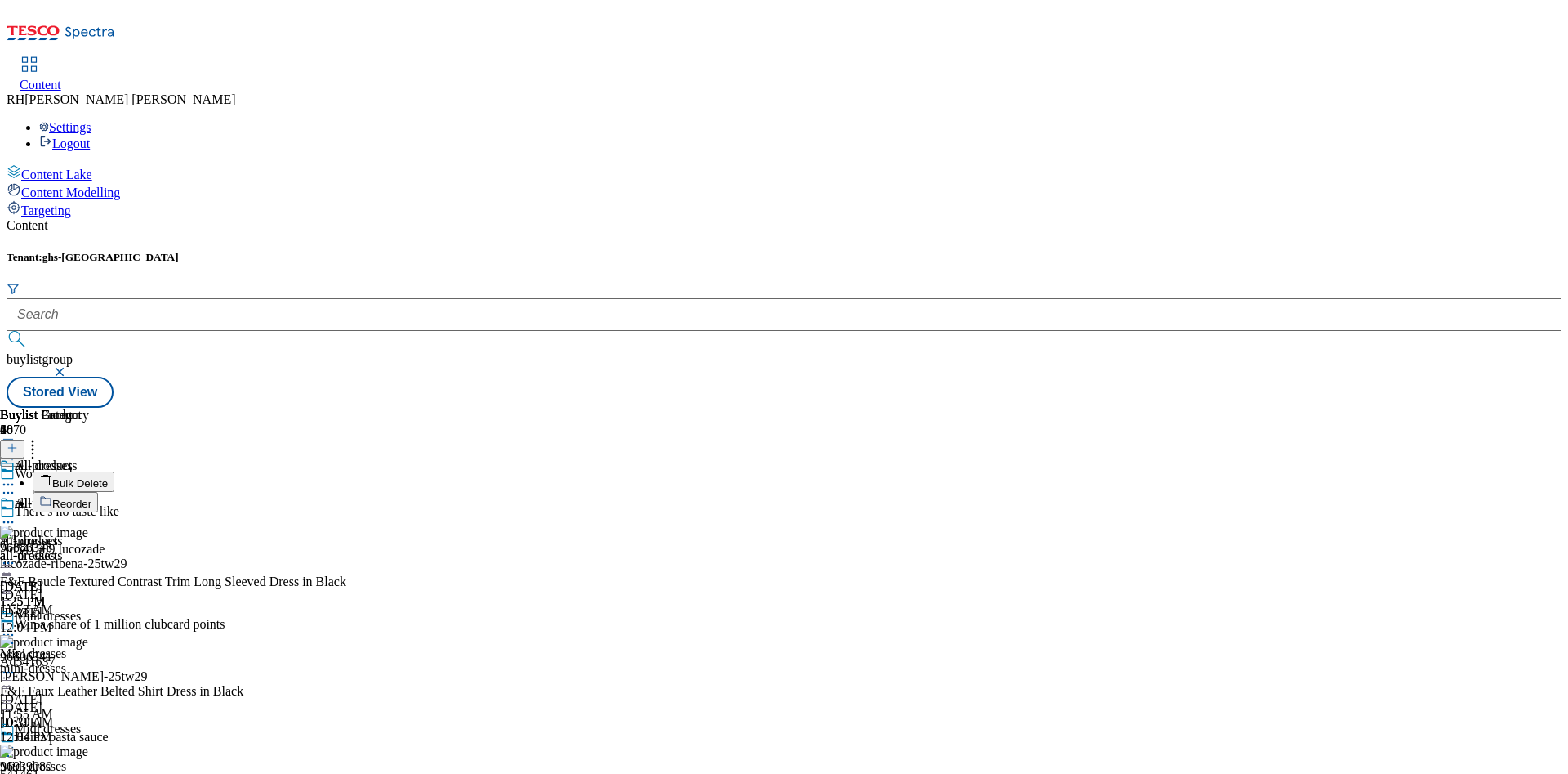
click at [91, 497] on span "Reorder" at bounding box center [72, 503] width 39 height 12
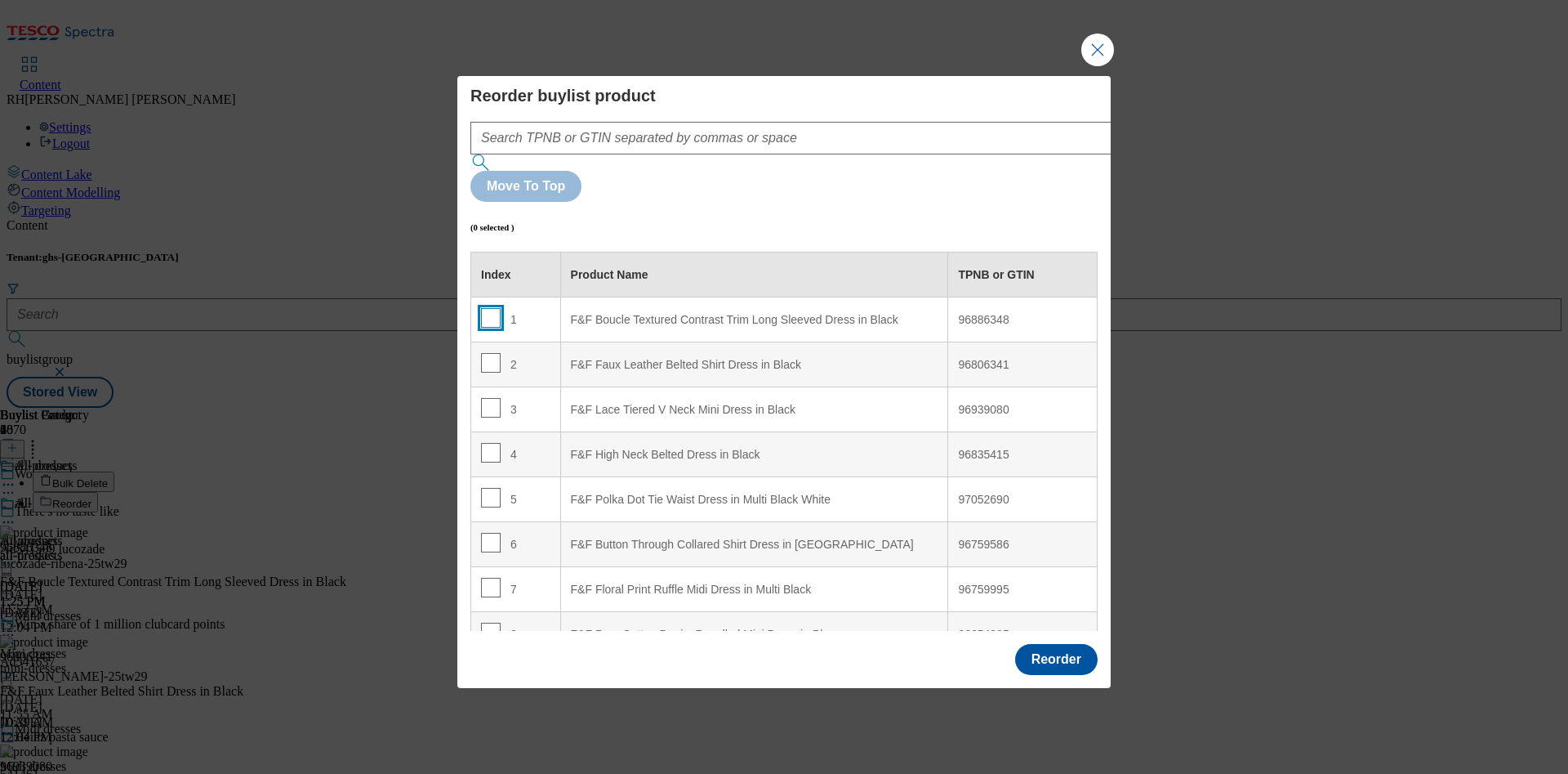
click at [490, 308] on input "Modal" at bounding box center [490, 317] width 20 height 20
checkbox input "true"
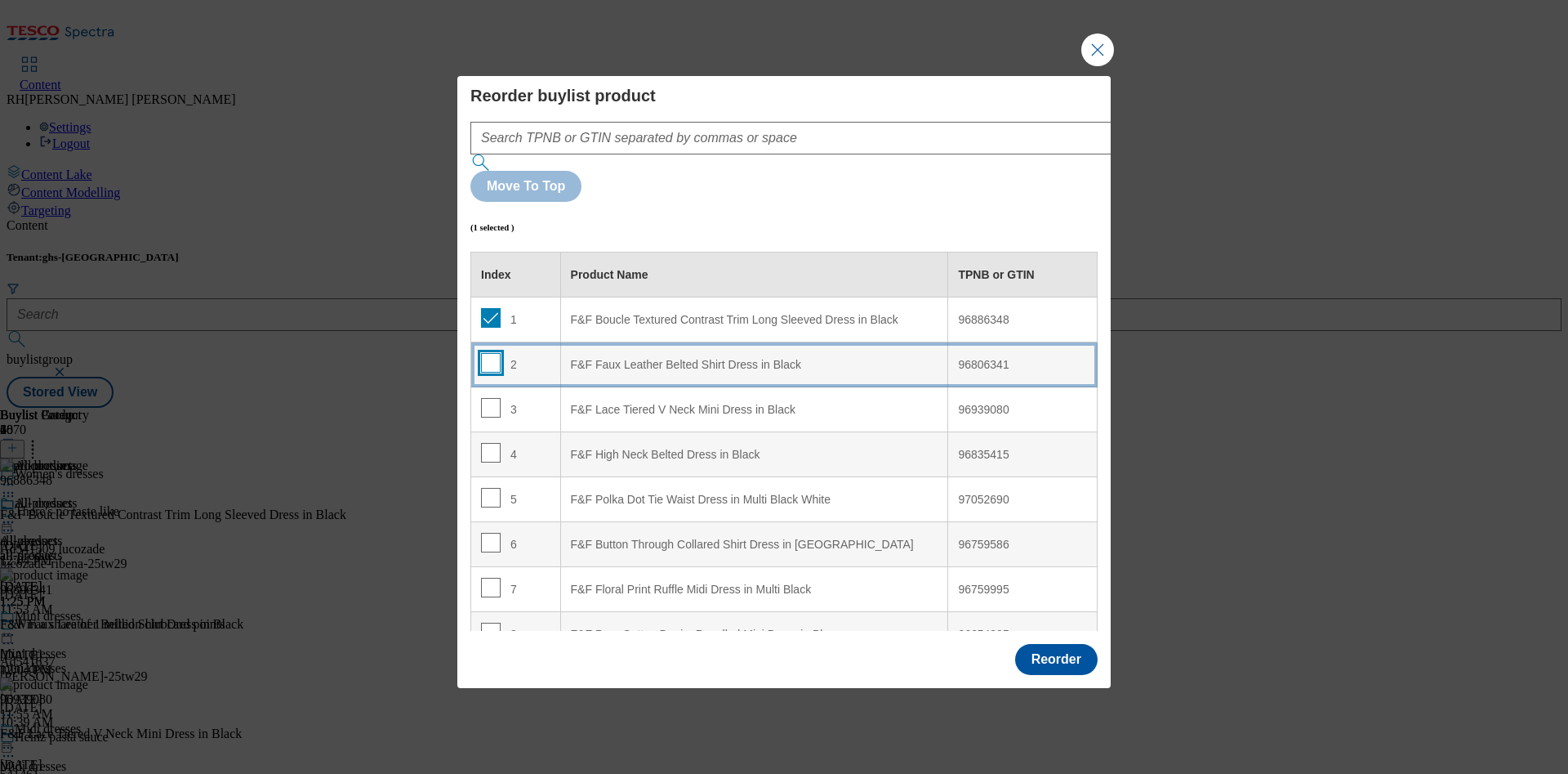
click at [492, 353] on input "Modal" at bounding box center [490, 362] width 20 height 20
checkbox input "true"
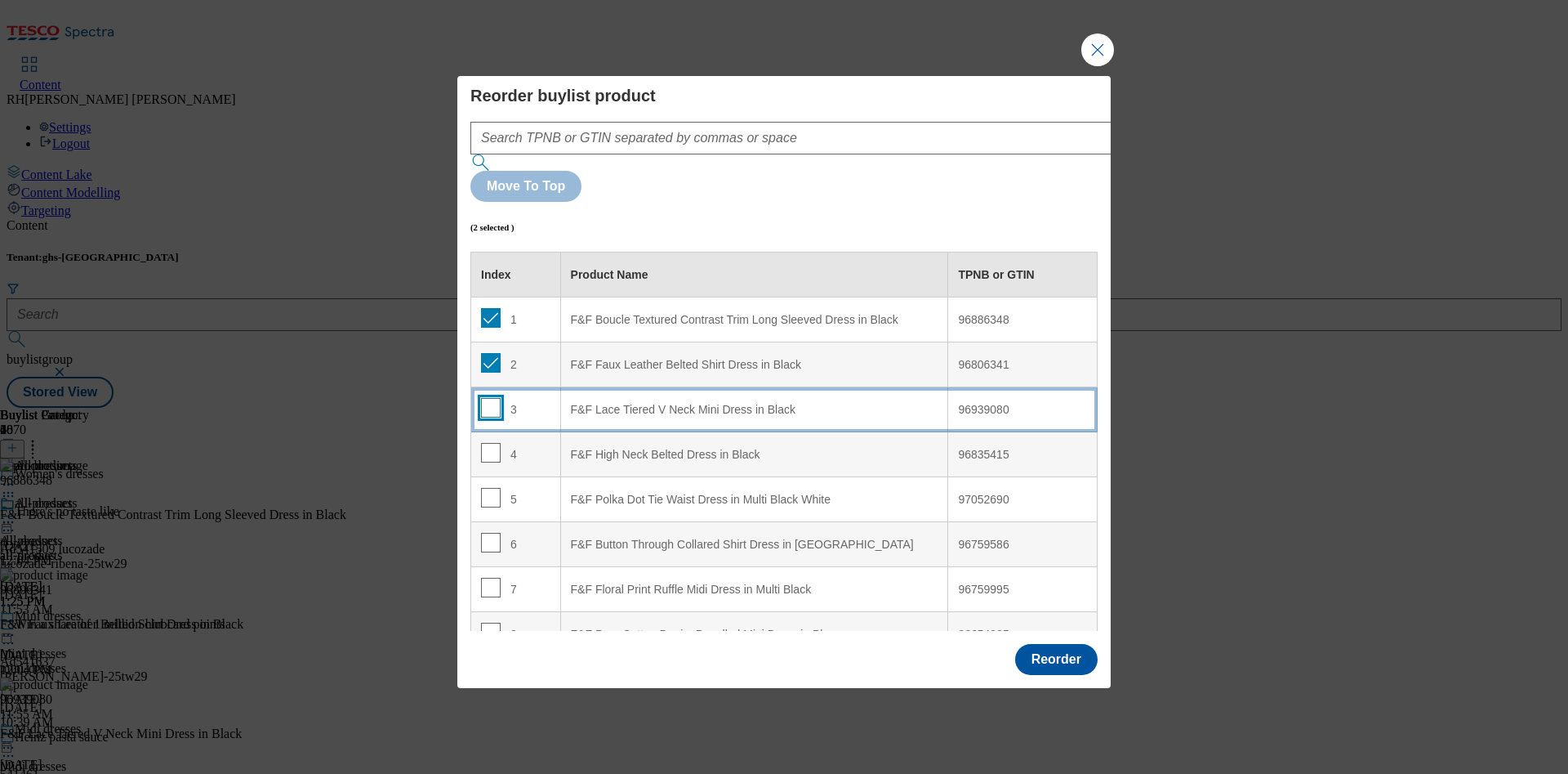
click at [488, 398] on input "Modal" at bounding box center [490, 408] width 20 height 20
checkbox input "true"
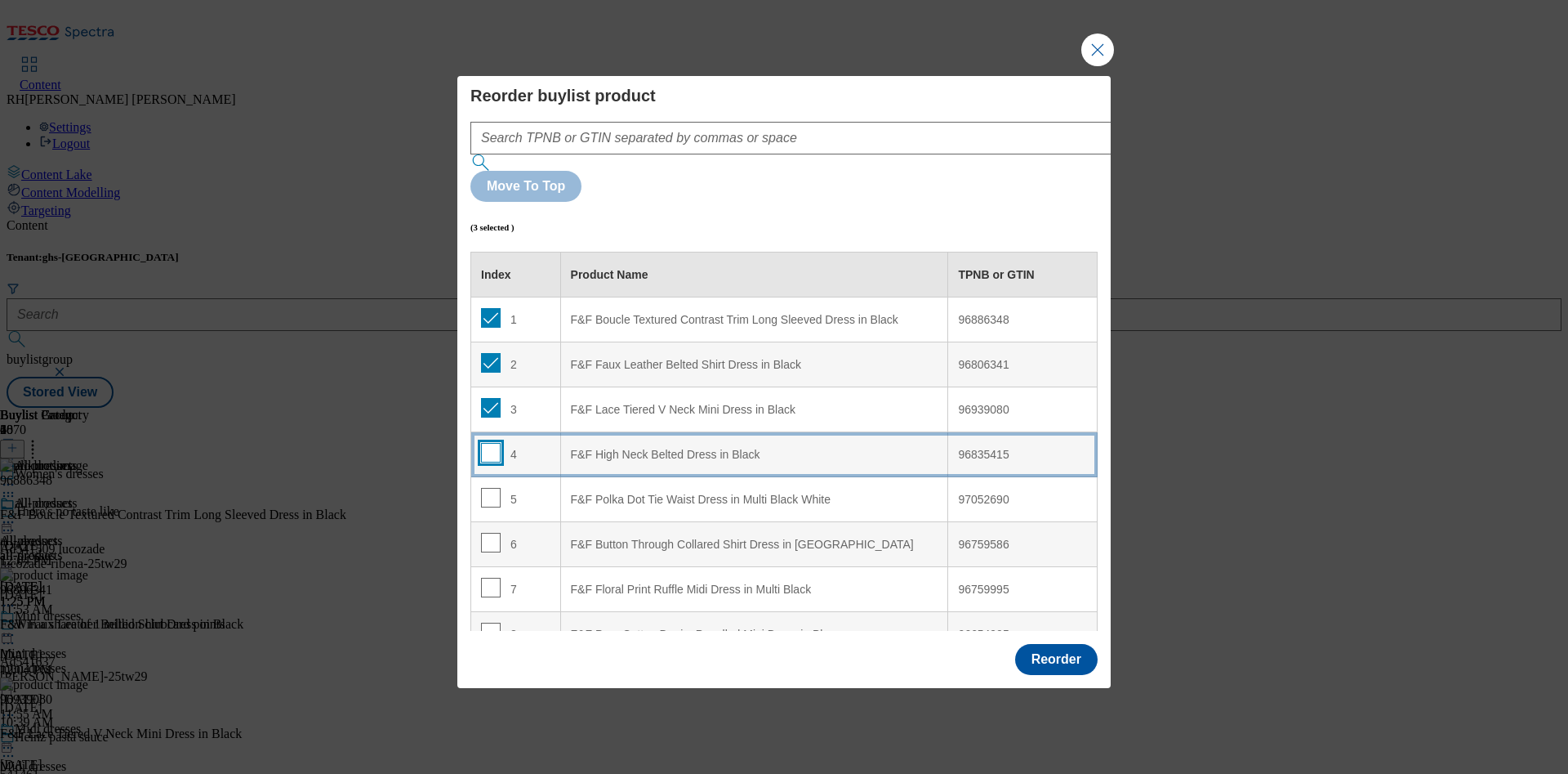
click at [488, 443] on input "Modal" at bounding box center [490, 453] width 20 height 20
checkbox input "true"
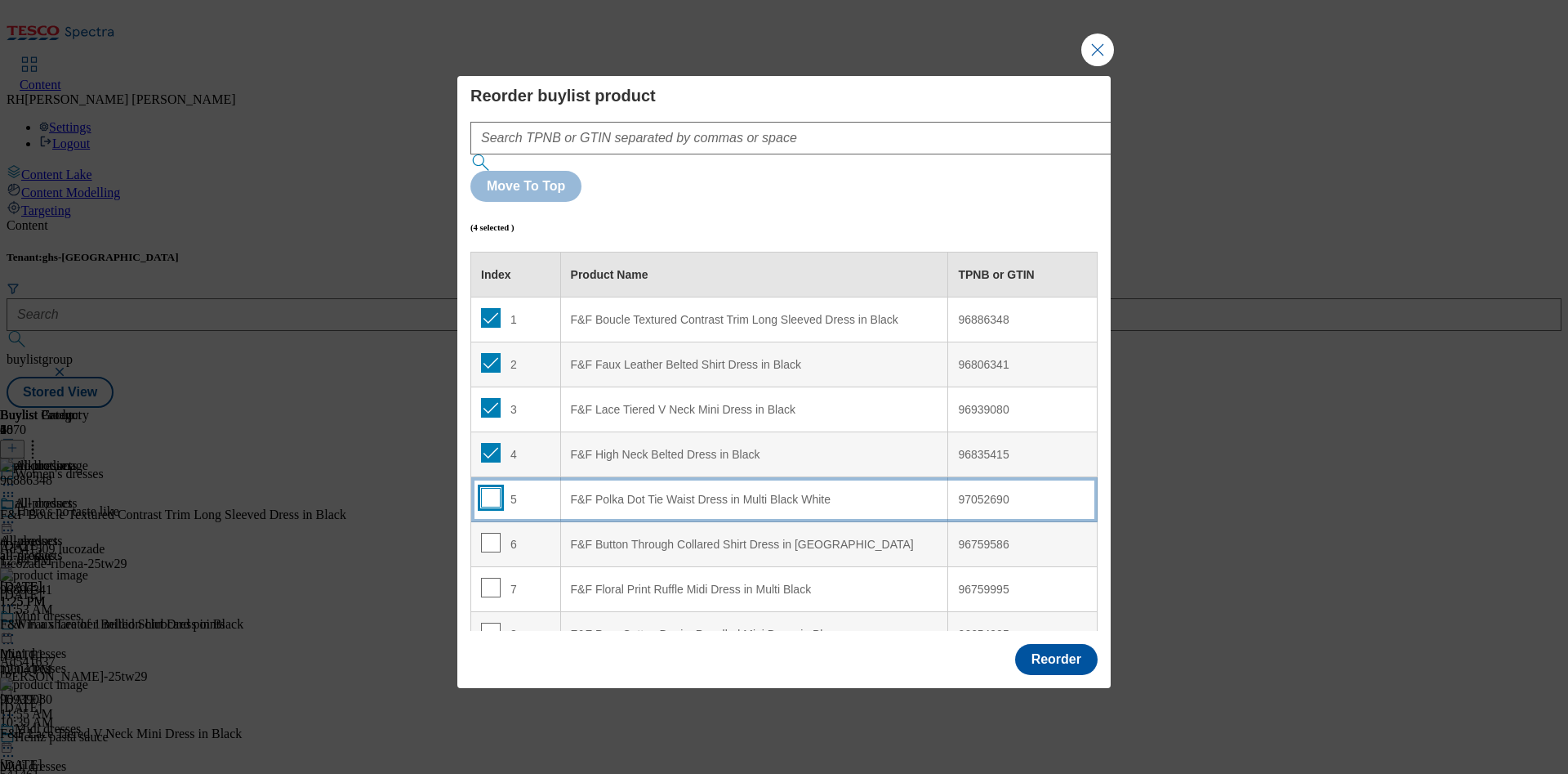
click at [487, 488] on input "Modal" at bounding box center [490, 497] width 20 height 20
checkbox input "true"
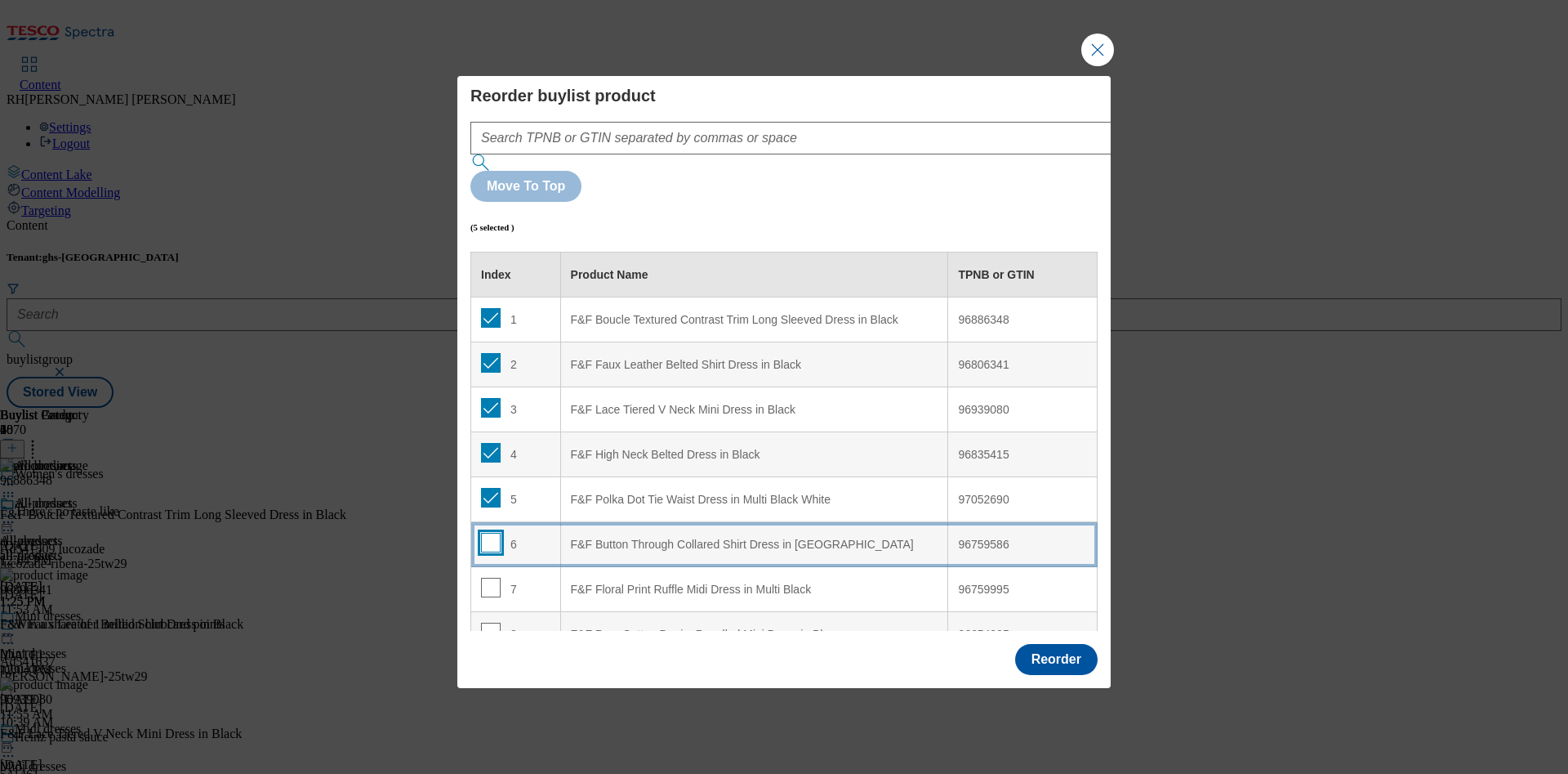
click at [491, 533] on input "Modal" at bounding box center [490, 542] width 20 height 20
checkbox input "true"
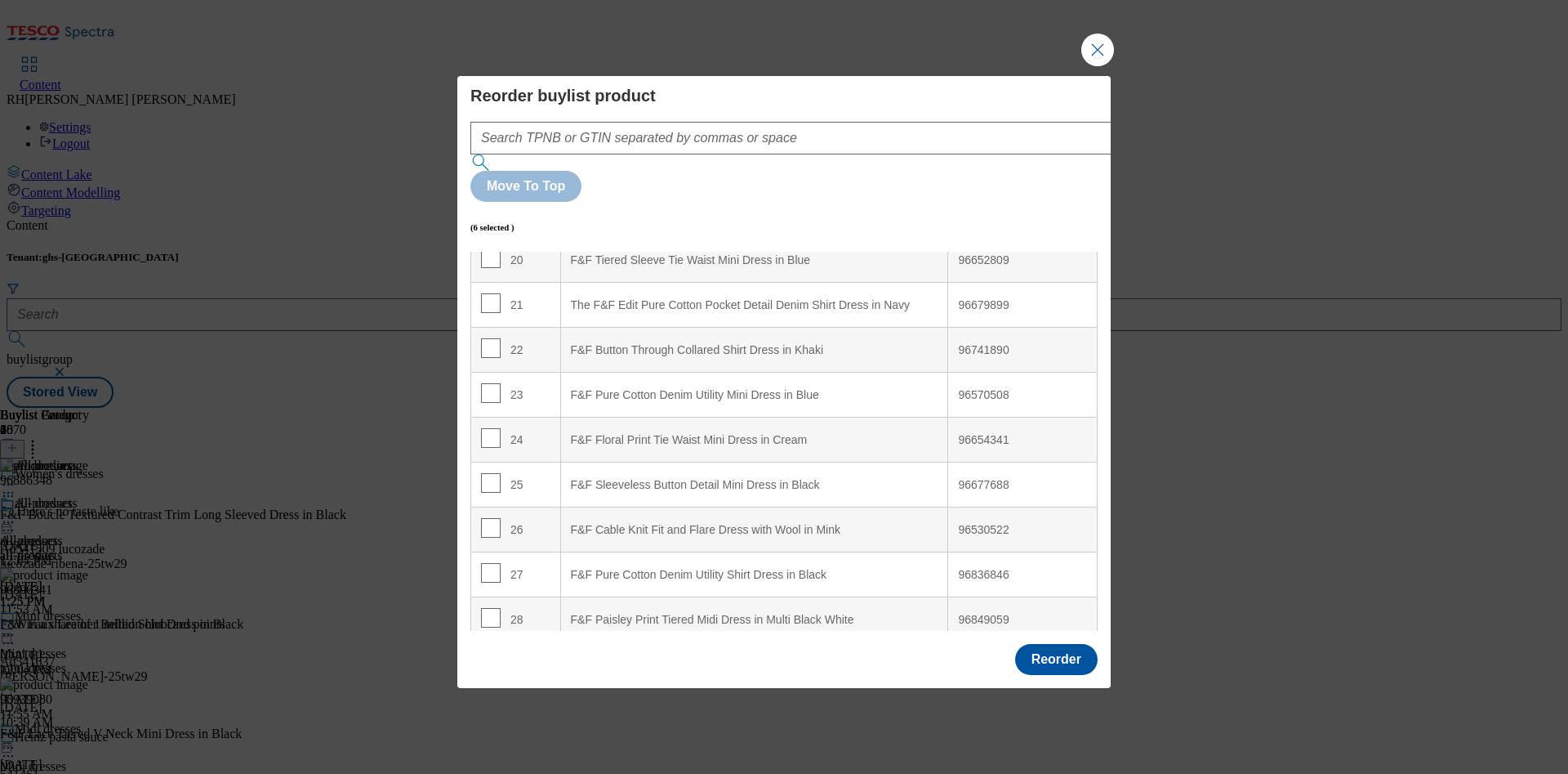
scroll to position [925, 0]
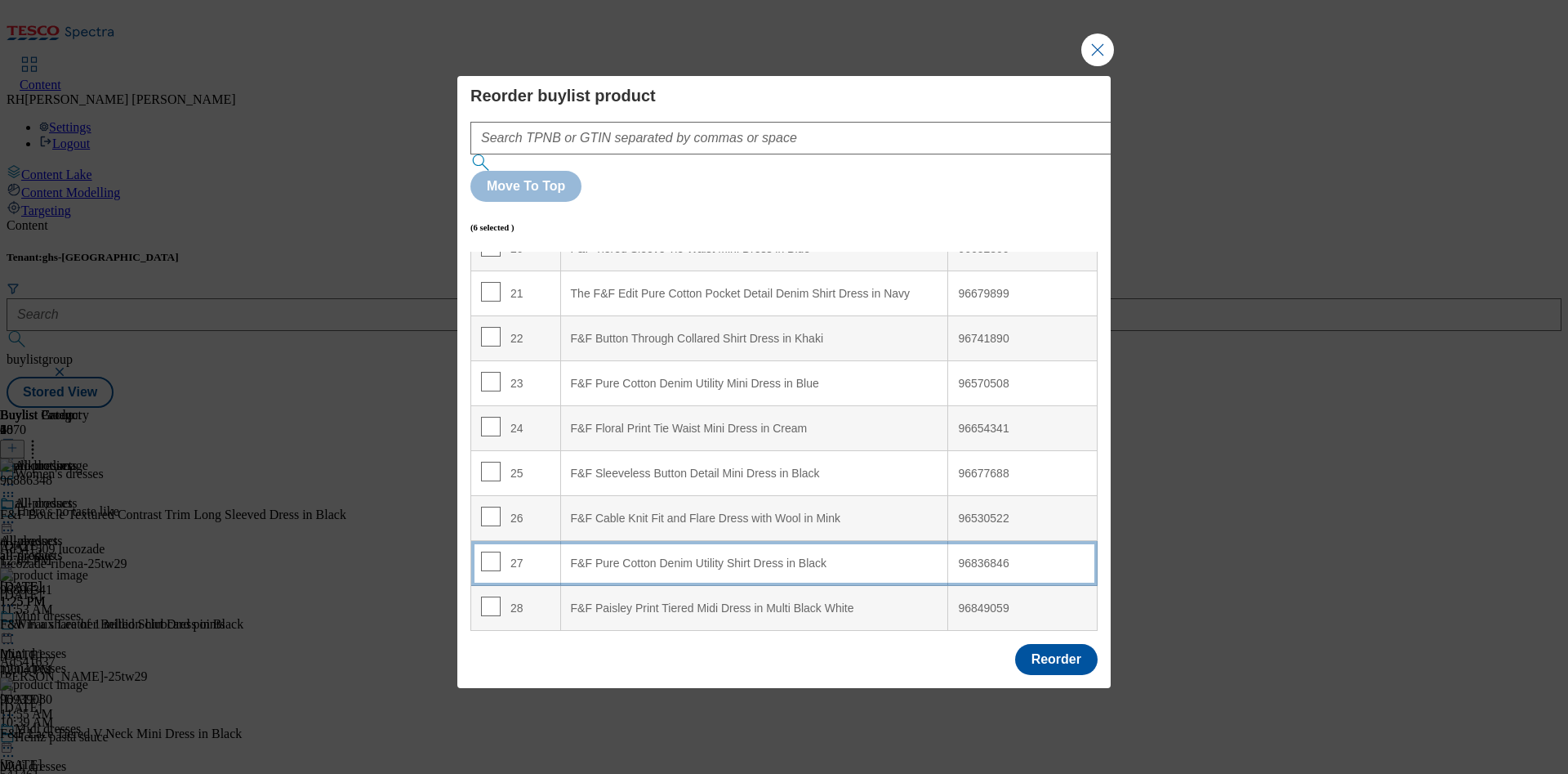
click at [818, 540] on Black "F&F Pure Cotton Denim Utility Shirt Dress in Black" at bounding box center [754, 563] width 388 height 45
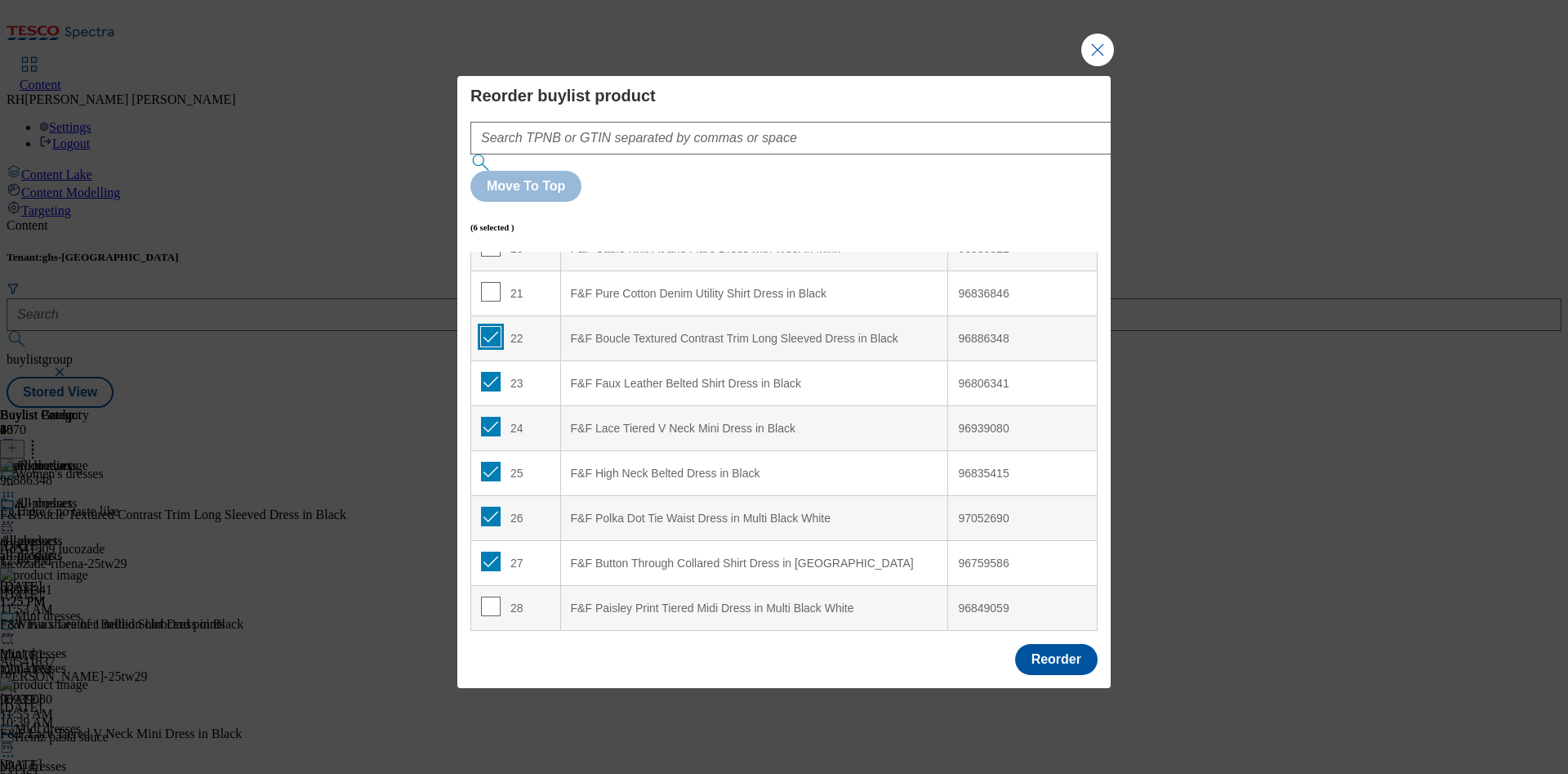
click at [484, 327] on input "Modal" at bounding box center [490, 336] width 20 height 20
checkbox input "false"
click at [491, 371] on input "Modal" at bounding box center [490, 381] width 20 height 20
checkbox input "false"
click at [485, 416] on input "Modal" at bounding box center [490, 426] width 20 height 20
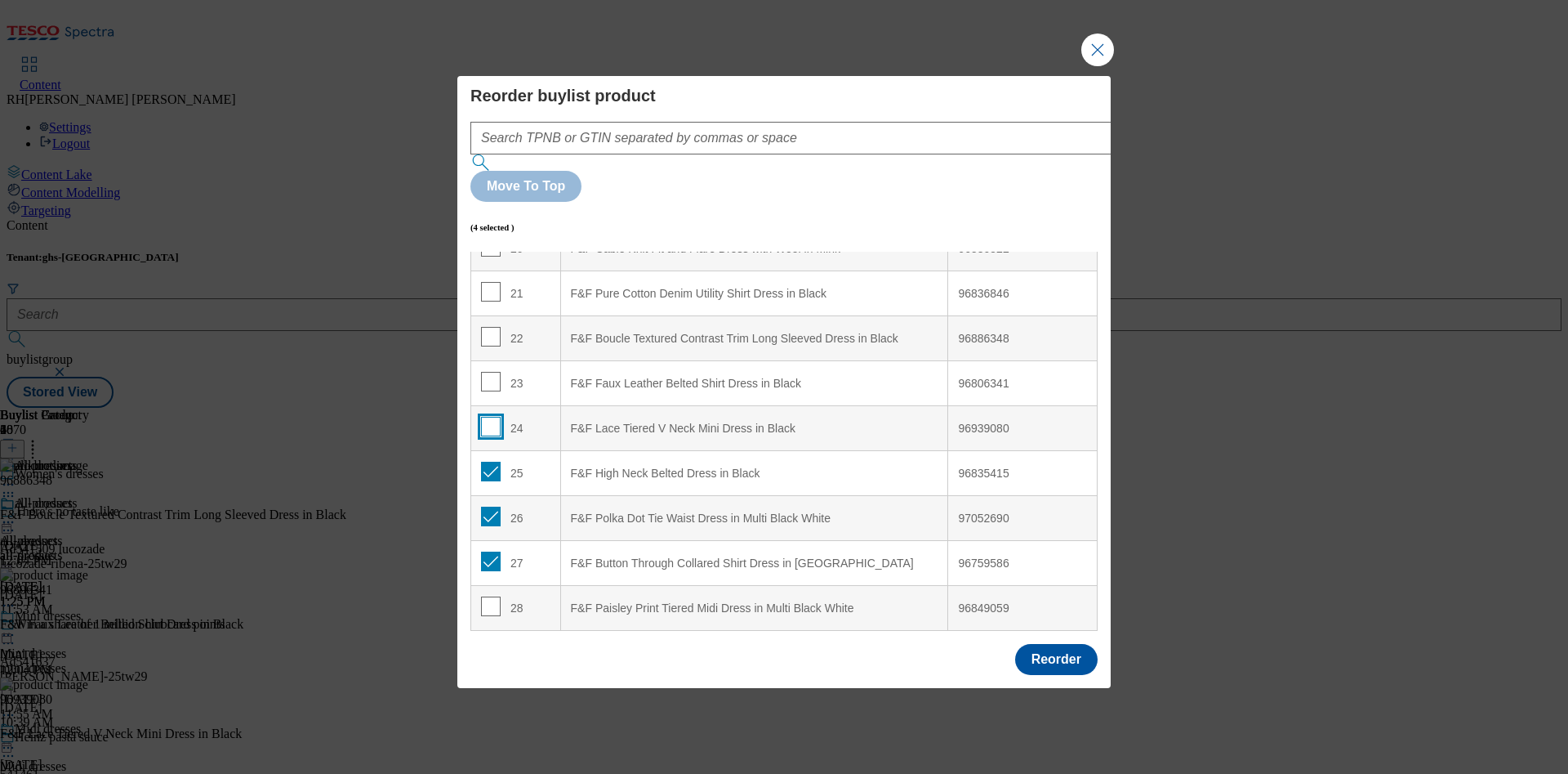
checkbox input "false"
click at [491, 461] on input "Modal" at bounding box center [490, 471] width 20 height 20
checkbox input "false"
click at [489, 507] on input "Modal" at bounding box center [490, 516] width 20 height 20
checkbox input "false"
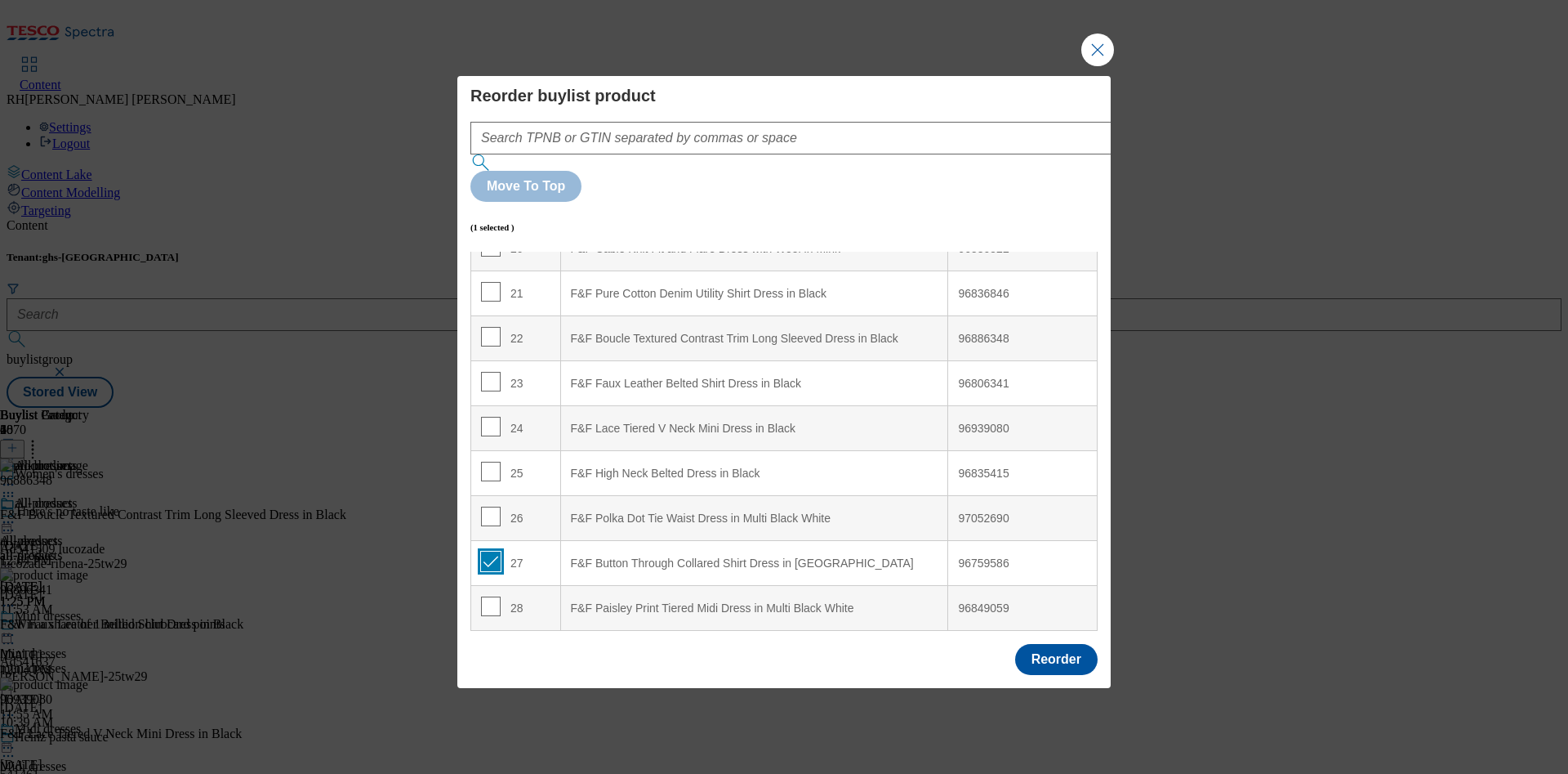
click at [489, 552] on input "Modal" at bounding box center [490, 561] width 20 height 20
checkbox input "false"
click at [489, 596] on input "Modal" at bounding box center [490, 606] width 20 height 20
checkbox input "true"
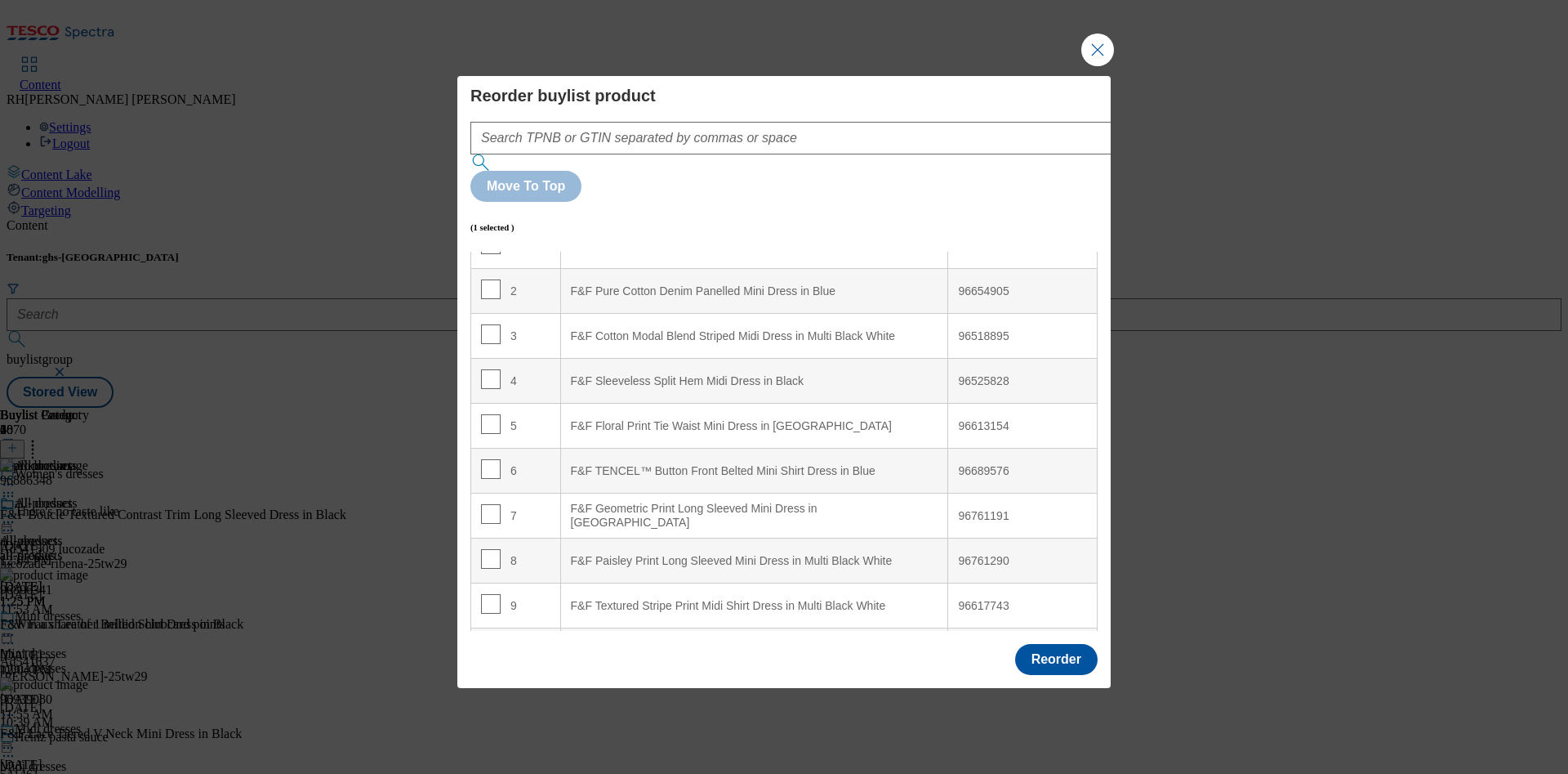
scroll to position [0, 0]
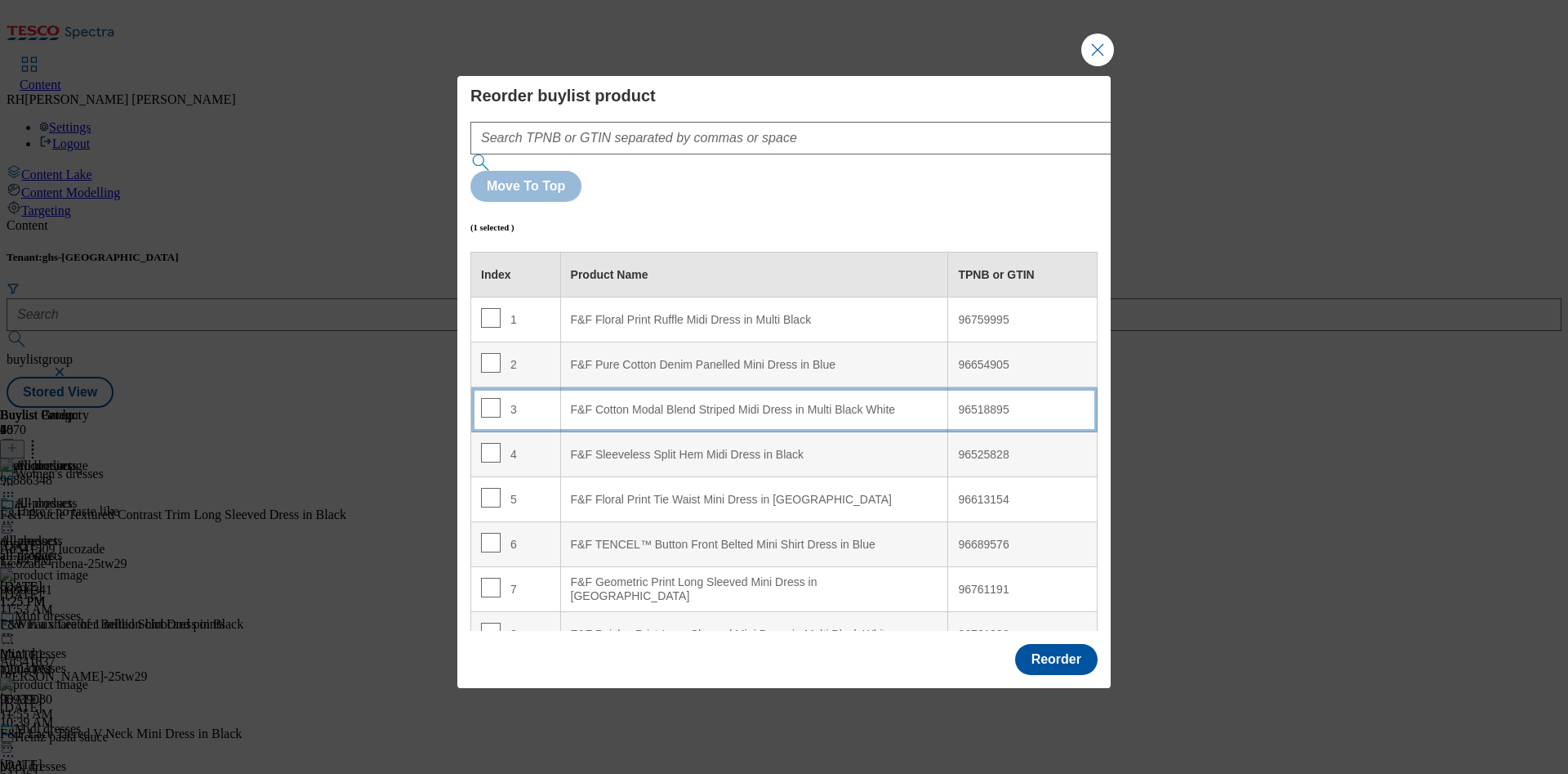
click at [865, 403] on div "F&F Cotton Modal Blend Striped Midi Dress in Multi Black White" at bounding box center [754, 409] width 367 height 15
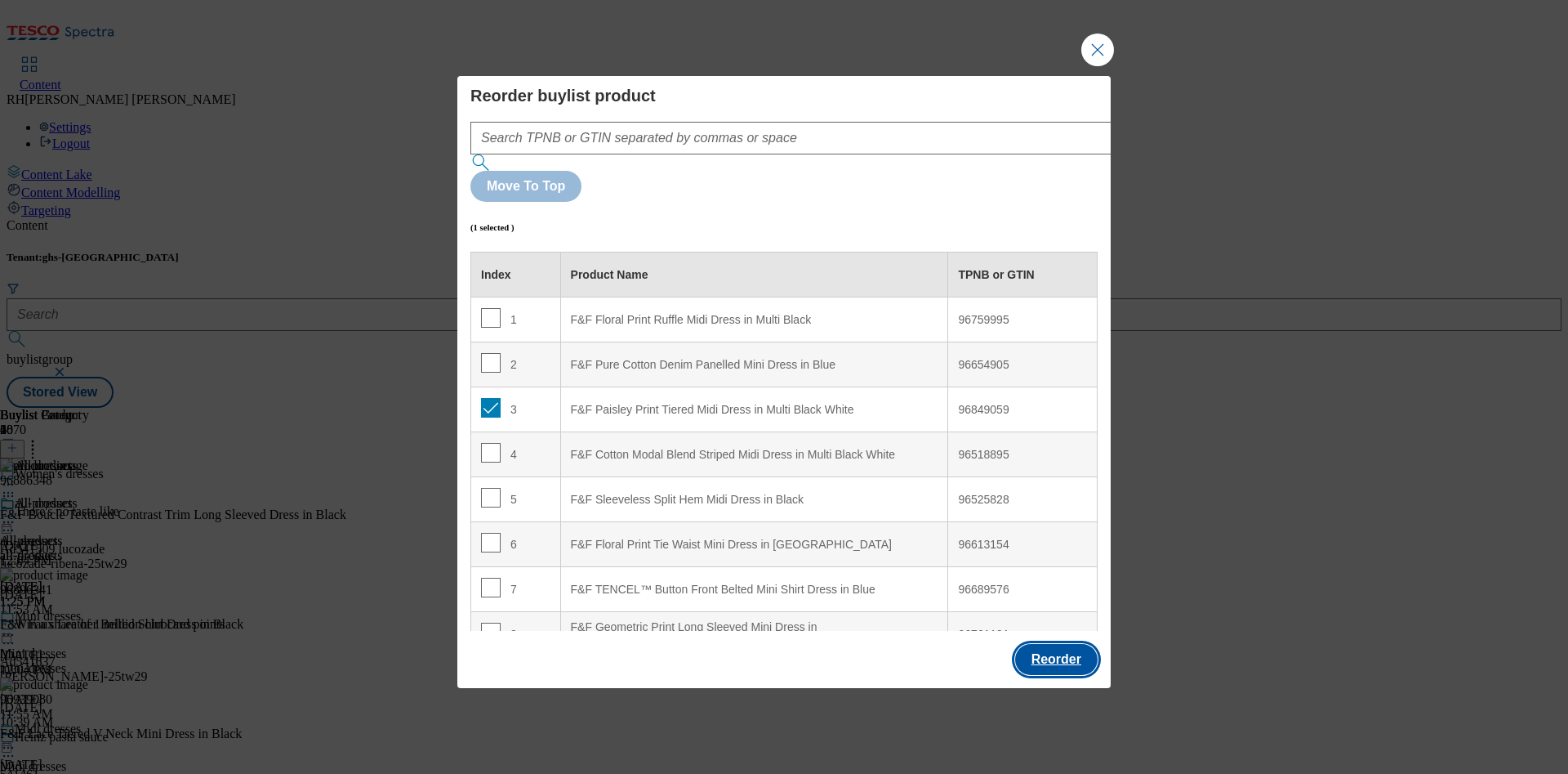
click at [1073, 644] on button "Reorder" at bounding box center [1056, 659] width 83 height 31
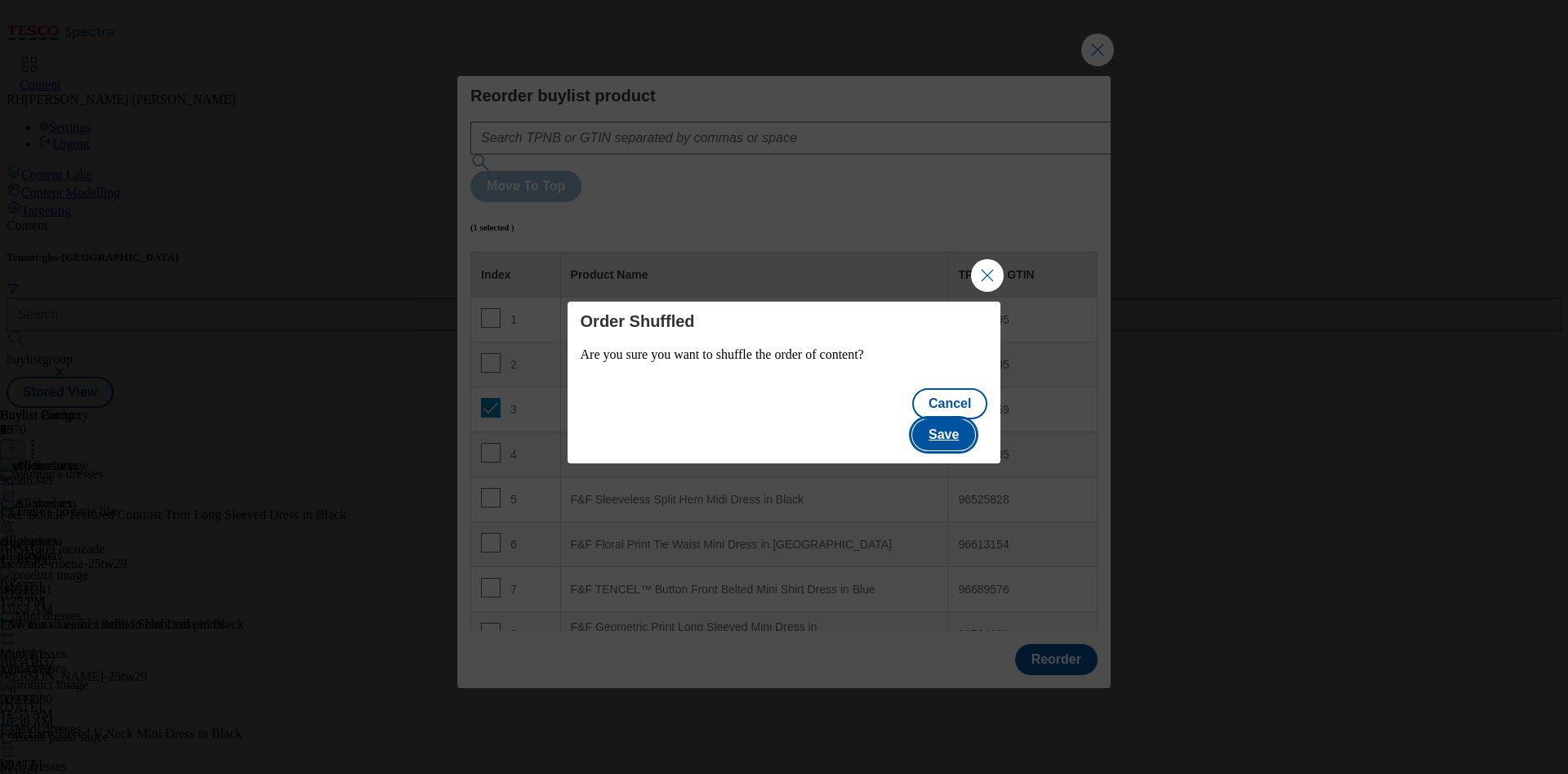
click at [968, 419] on button "Save" at bounding box center [943, 434] width 63 height 31
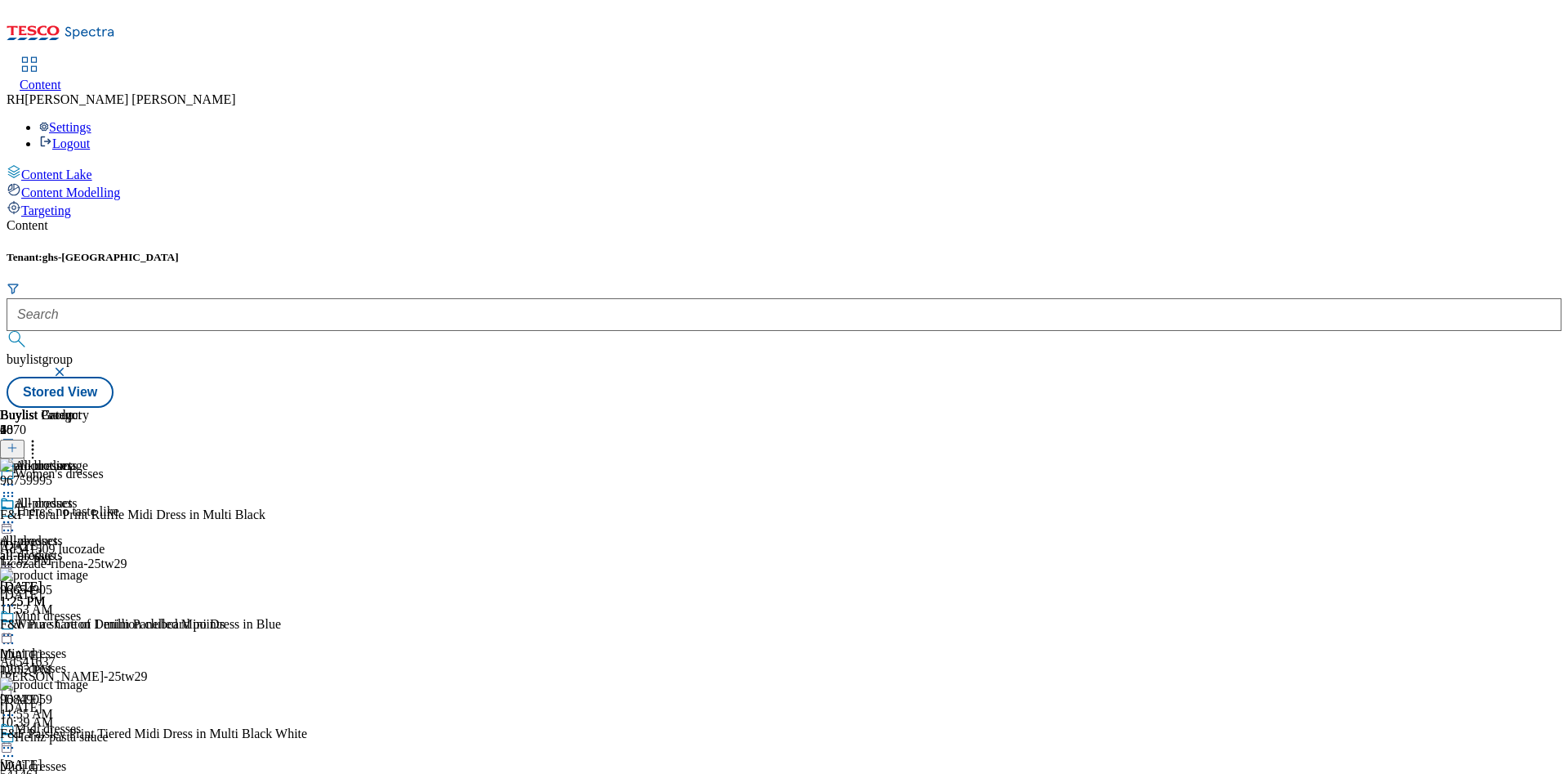
click at [16, 514] on icon at bounding box center [8, 521] width 16 height 16
click at [70, 551] on span "Edit" at bounding box center [60, 557] width 19 height 12
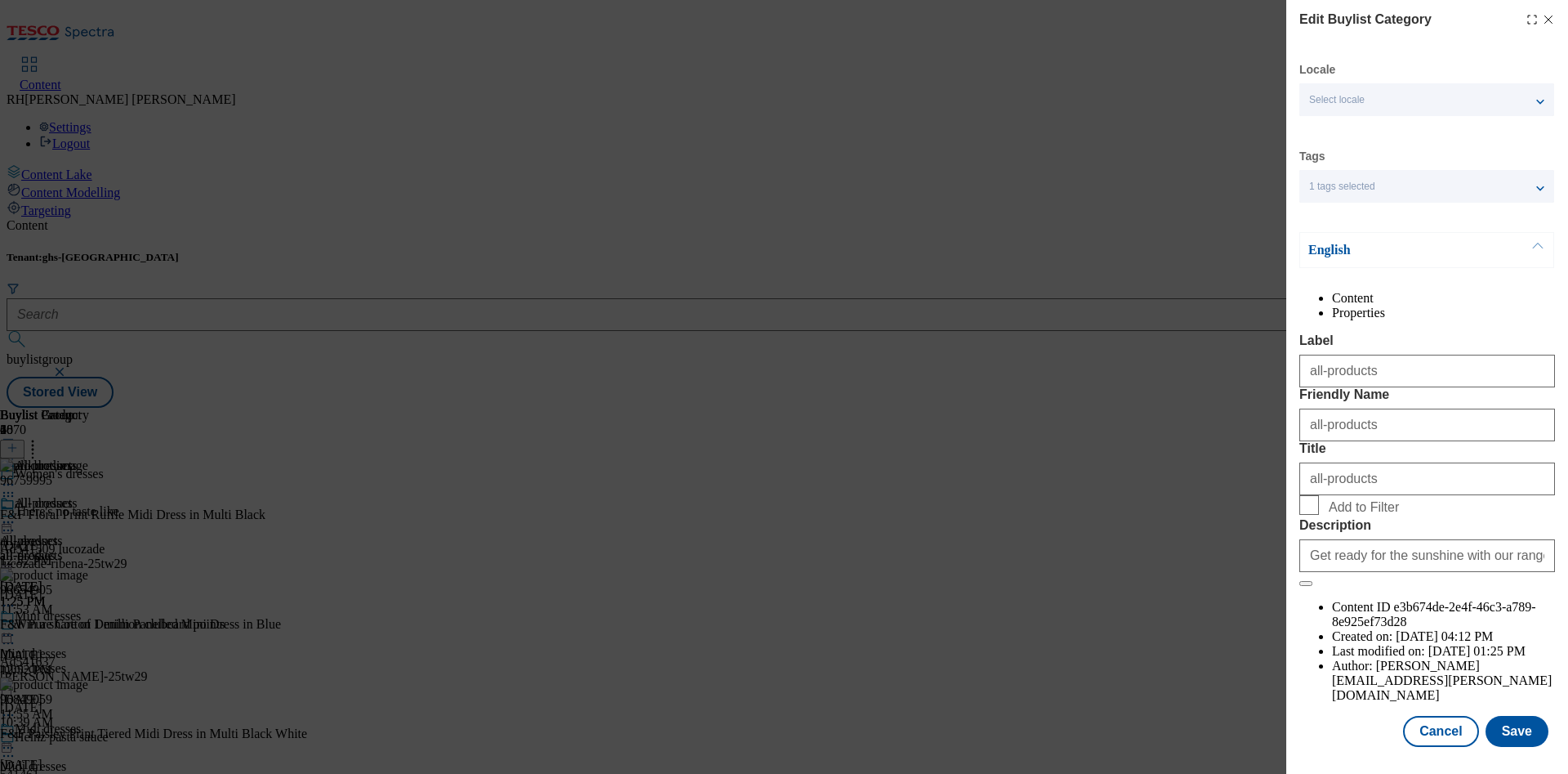
scroll to position [49, 0]
click at [1495, 718] on button "Save" at bounding box center [1516, 731] width 63 height 31
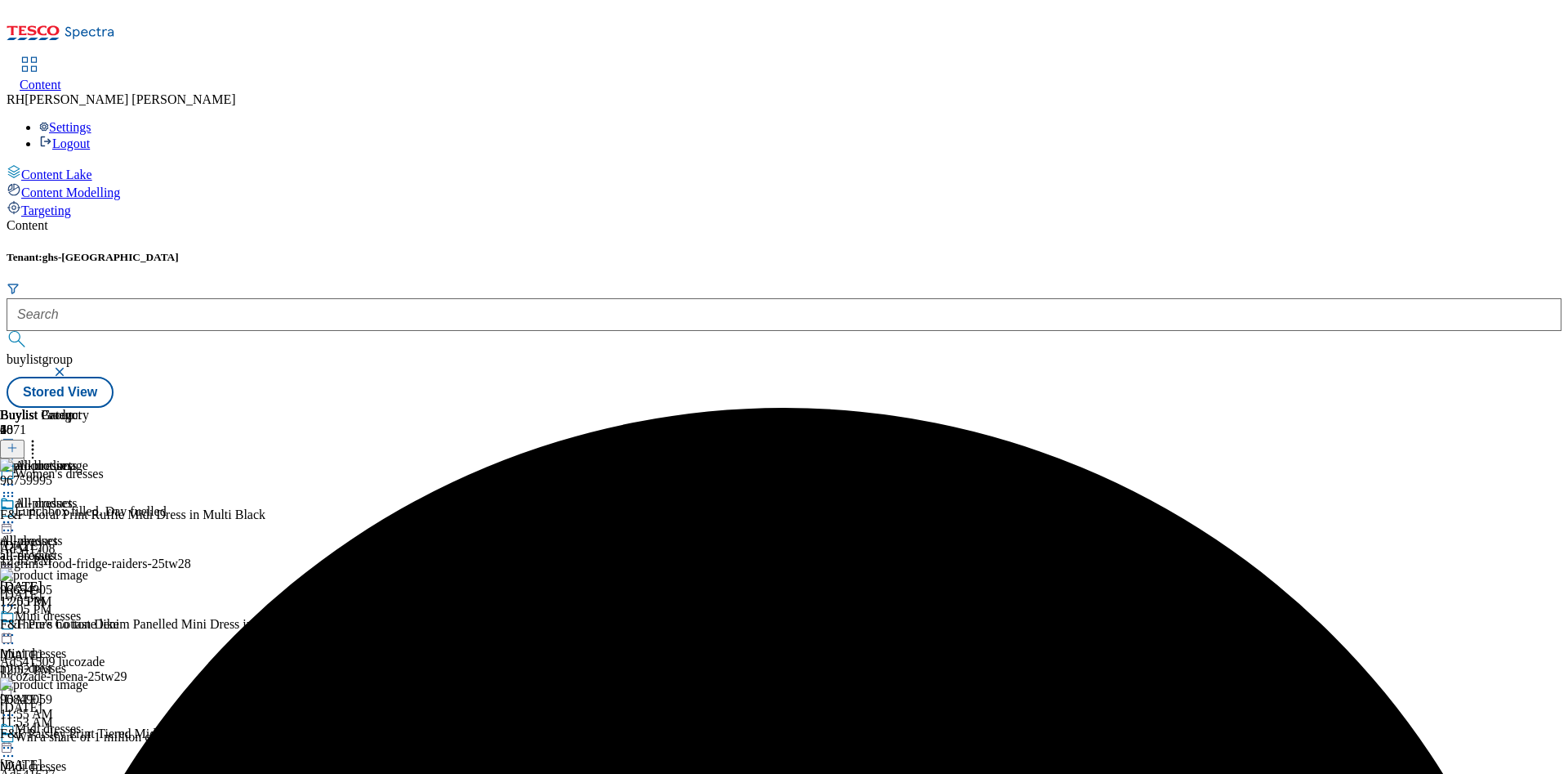
click at [16, 514] on icon at bounding box center [8, 521] width 16 height 16
click at [89, 626] on span "Preview" at bounding box center [70, 632] width 39 height 12
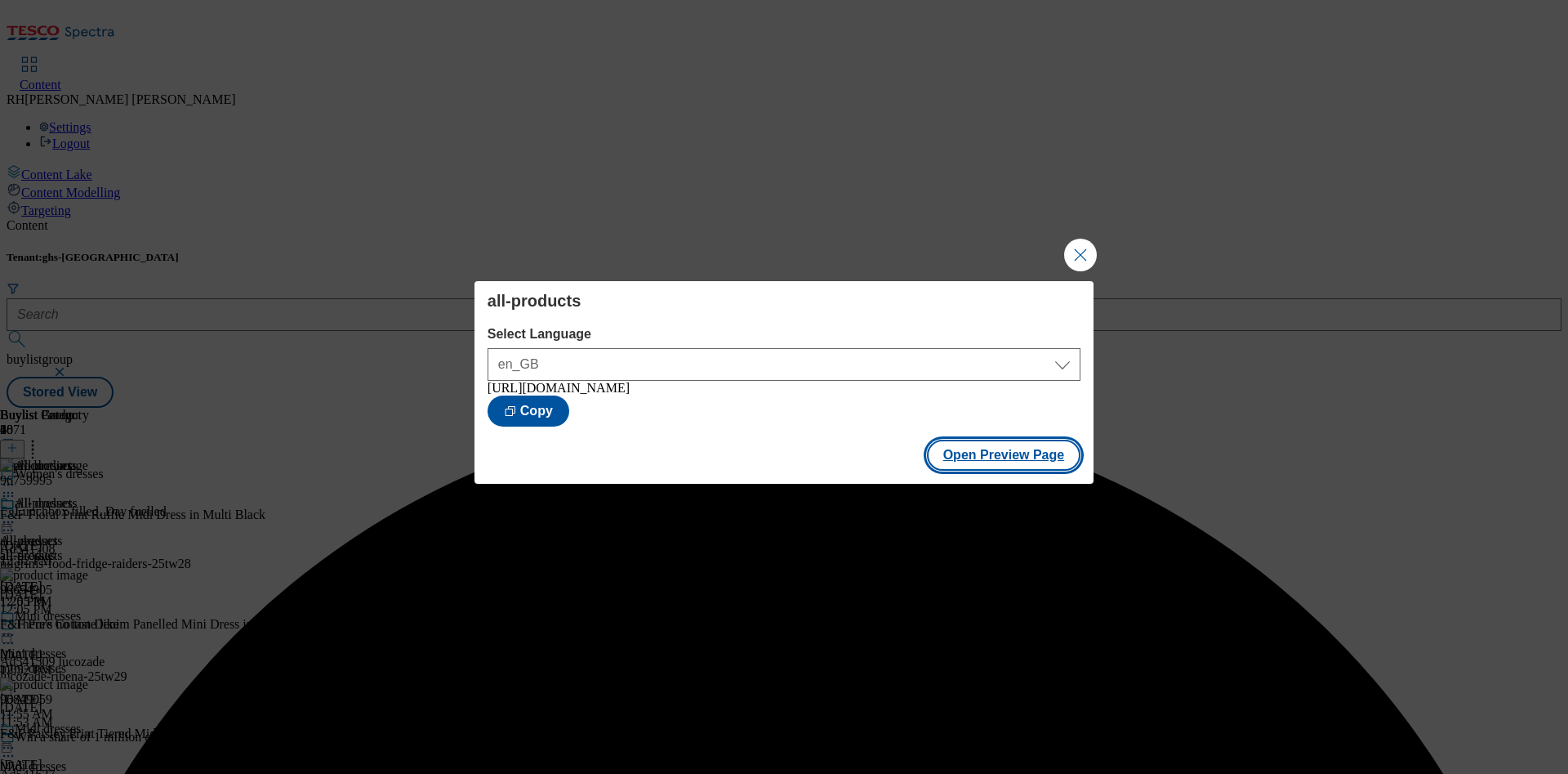
click at [1022, 465] on button "Open Preview Page" at bounding box center [1004, 455] width 154 height 31
click at [1073, 250] on button "Close Modal" at bounding box center [1080, 255] width 33 height 33
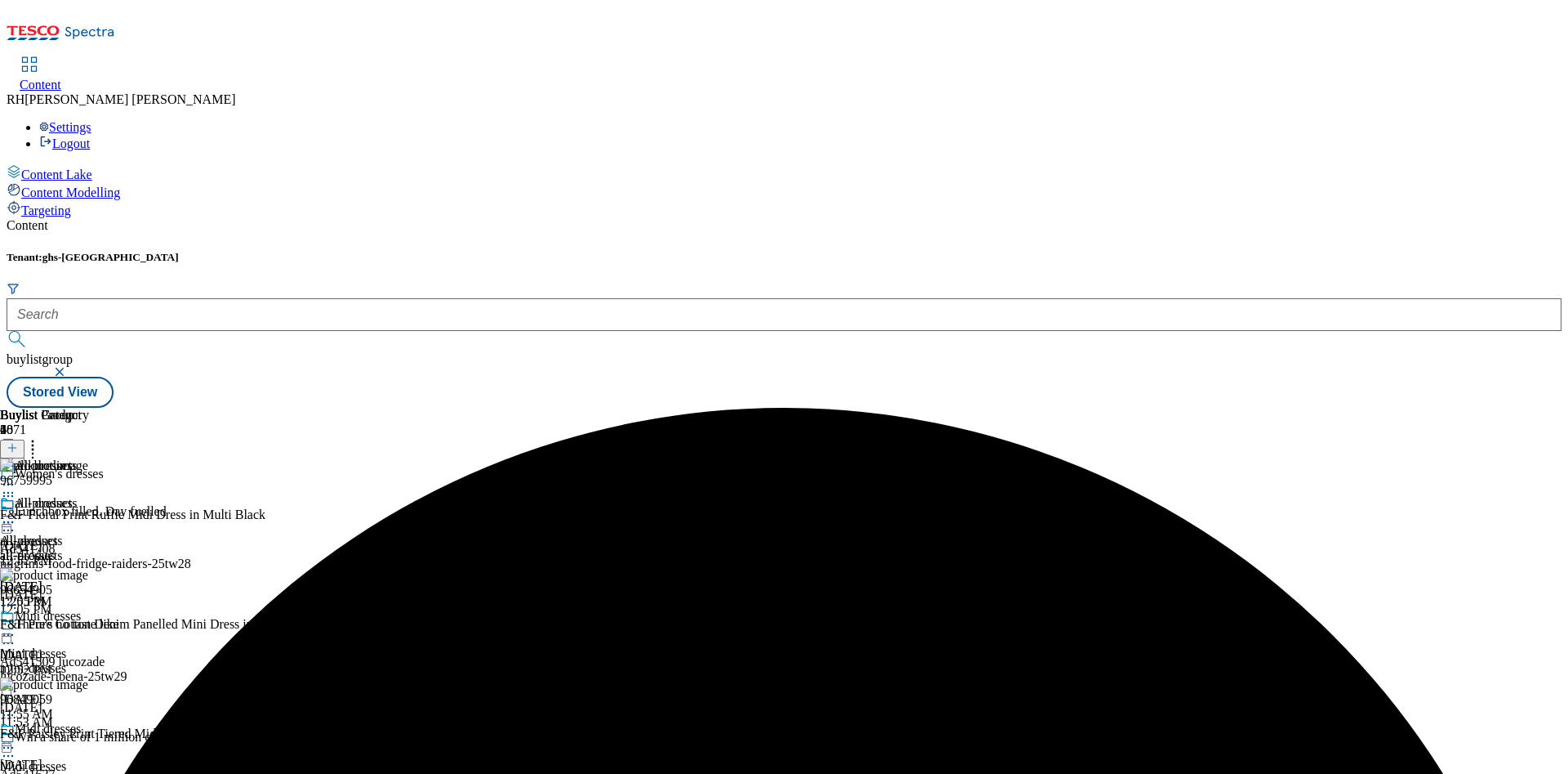
click at [16, 514] on icon at bounding box center [8, 521] width 16 height 16
click at [93, 678] on button "Publish" at bounding box center [63, 688] width 60 height 19
click at [40, 437] on icon at bounding box center [32, 445] width 16 height 16
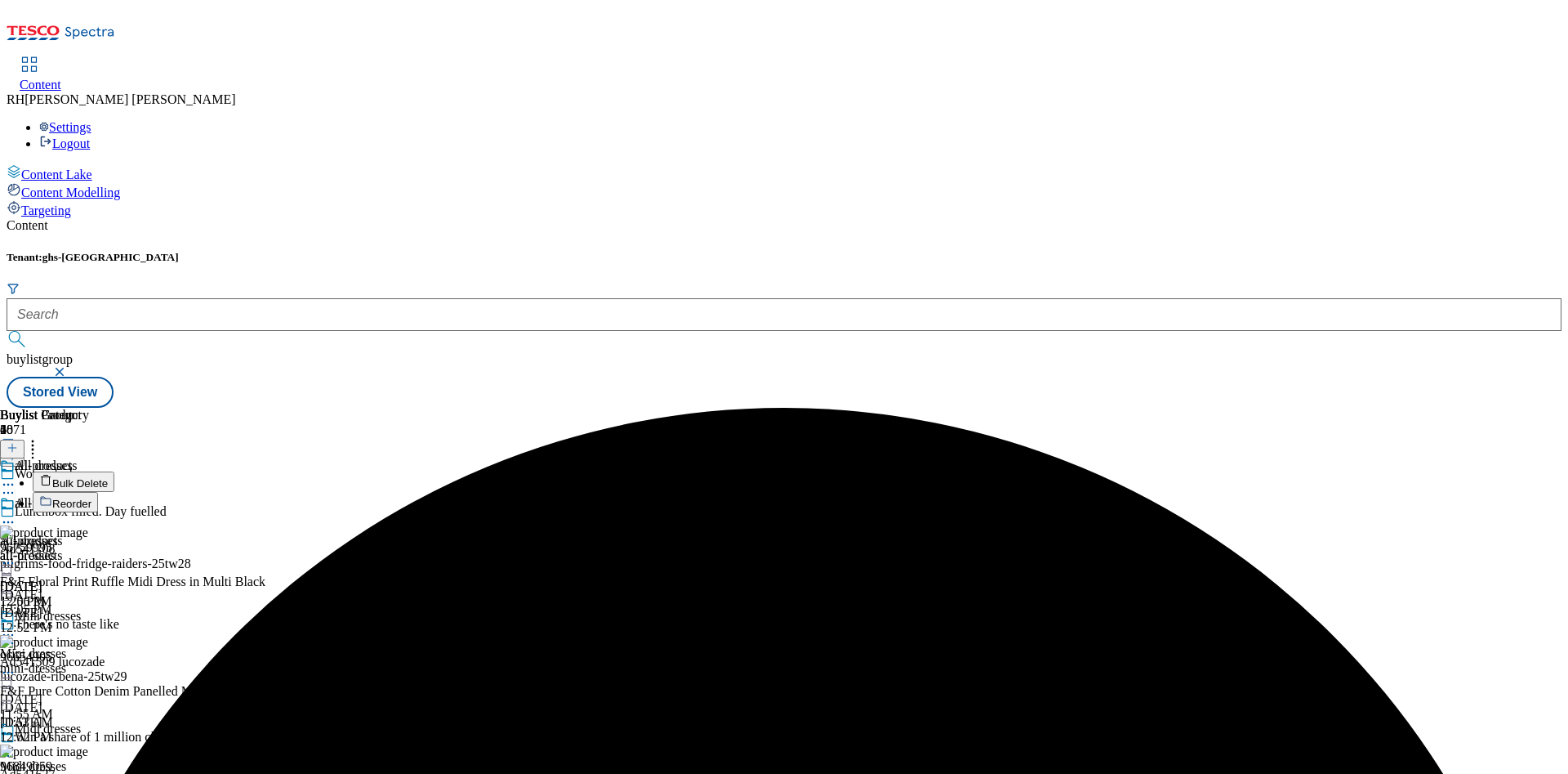
click at [91, 497] on span "Reorder" at bounding box center [72, 503] width 39 height 12
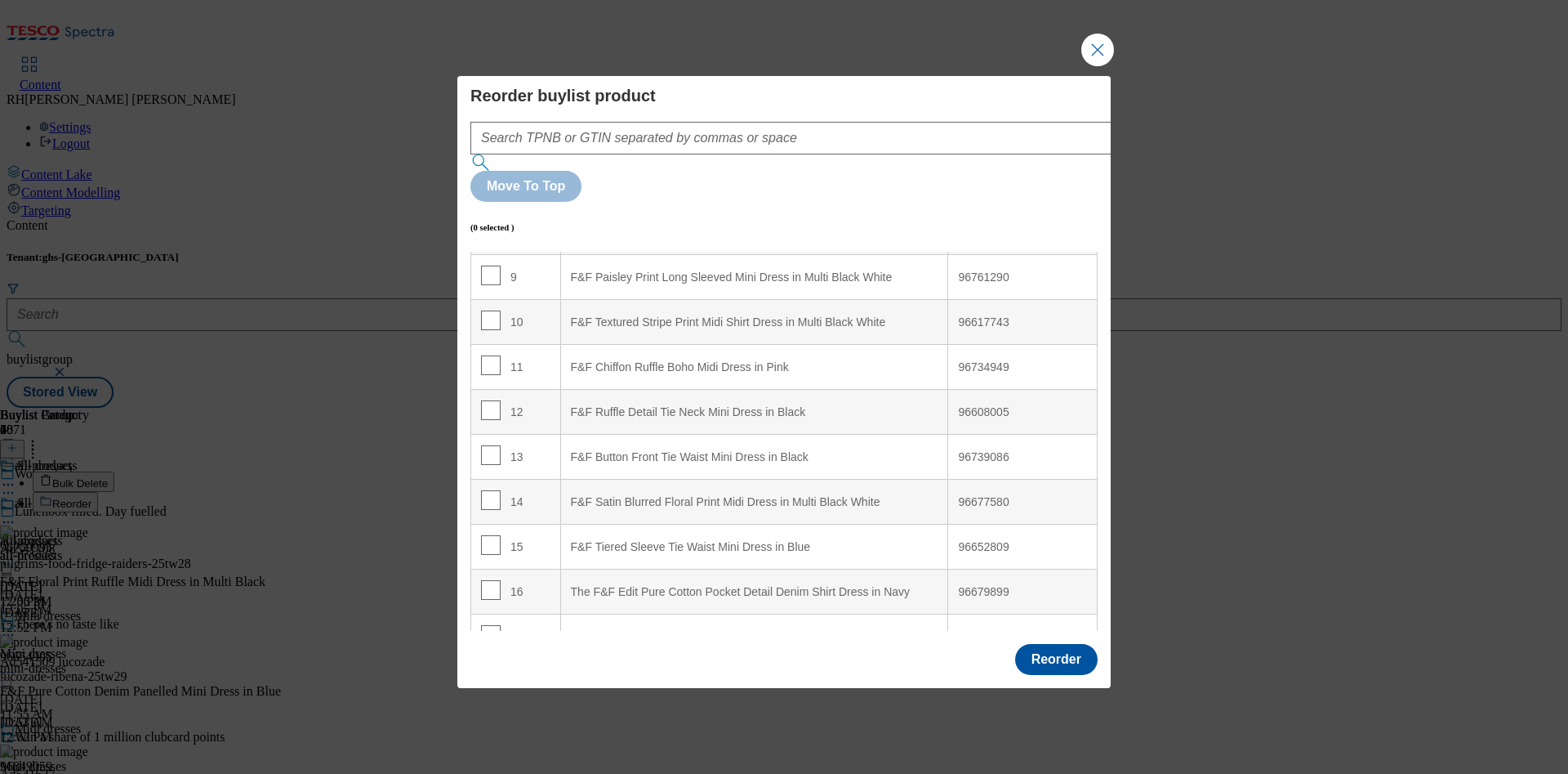
scroll to position [490, 0]
click at [492, 357] on input "Modal" at bounding box center [490, 366] width 20 height 20
checkbox input "true"
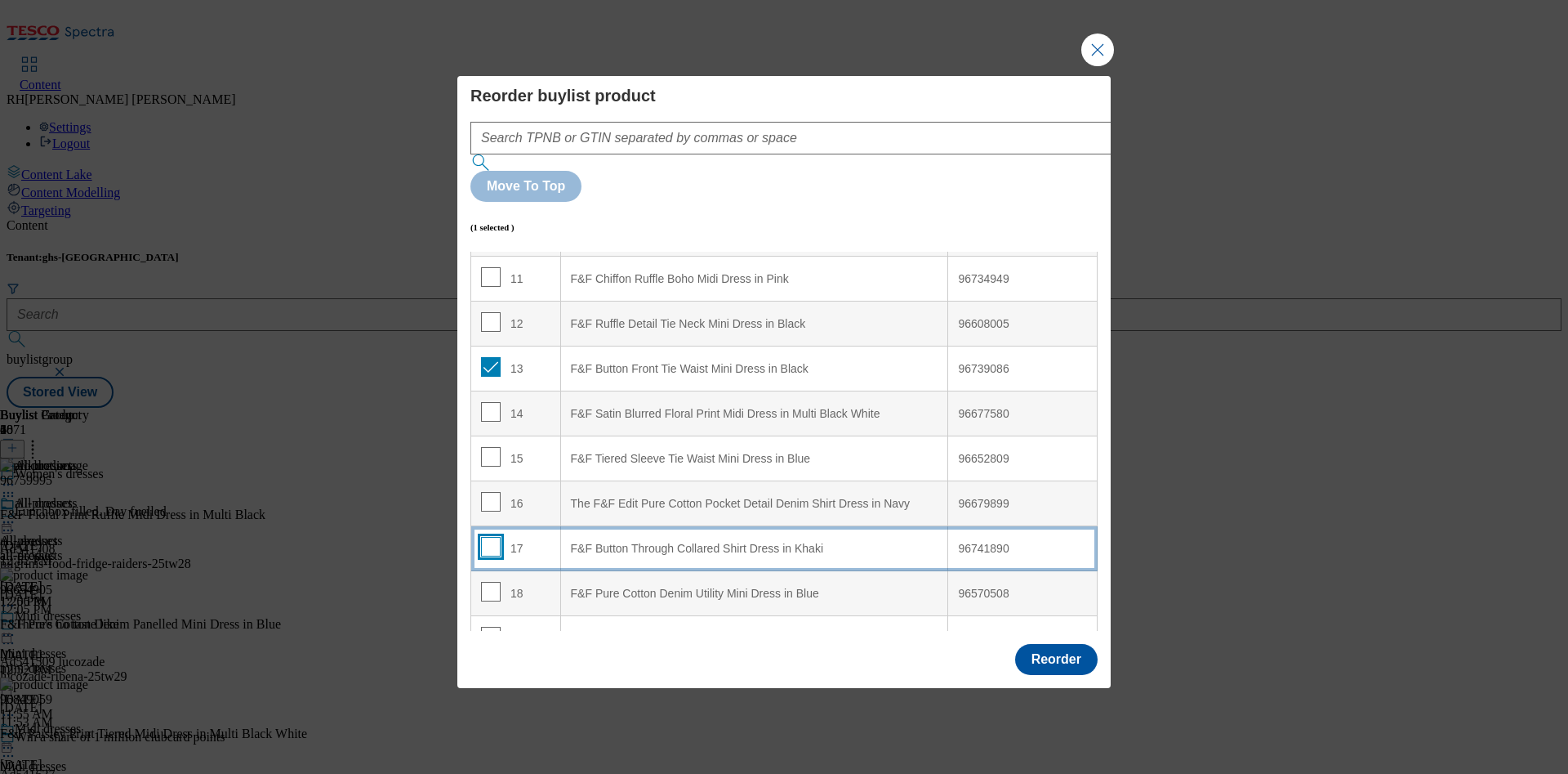
click at [492, 537] on input "Modal" at bounding box center [490, 546] width 20 height 20
checkbox input "true"
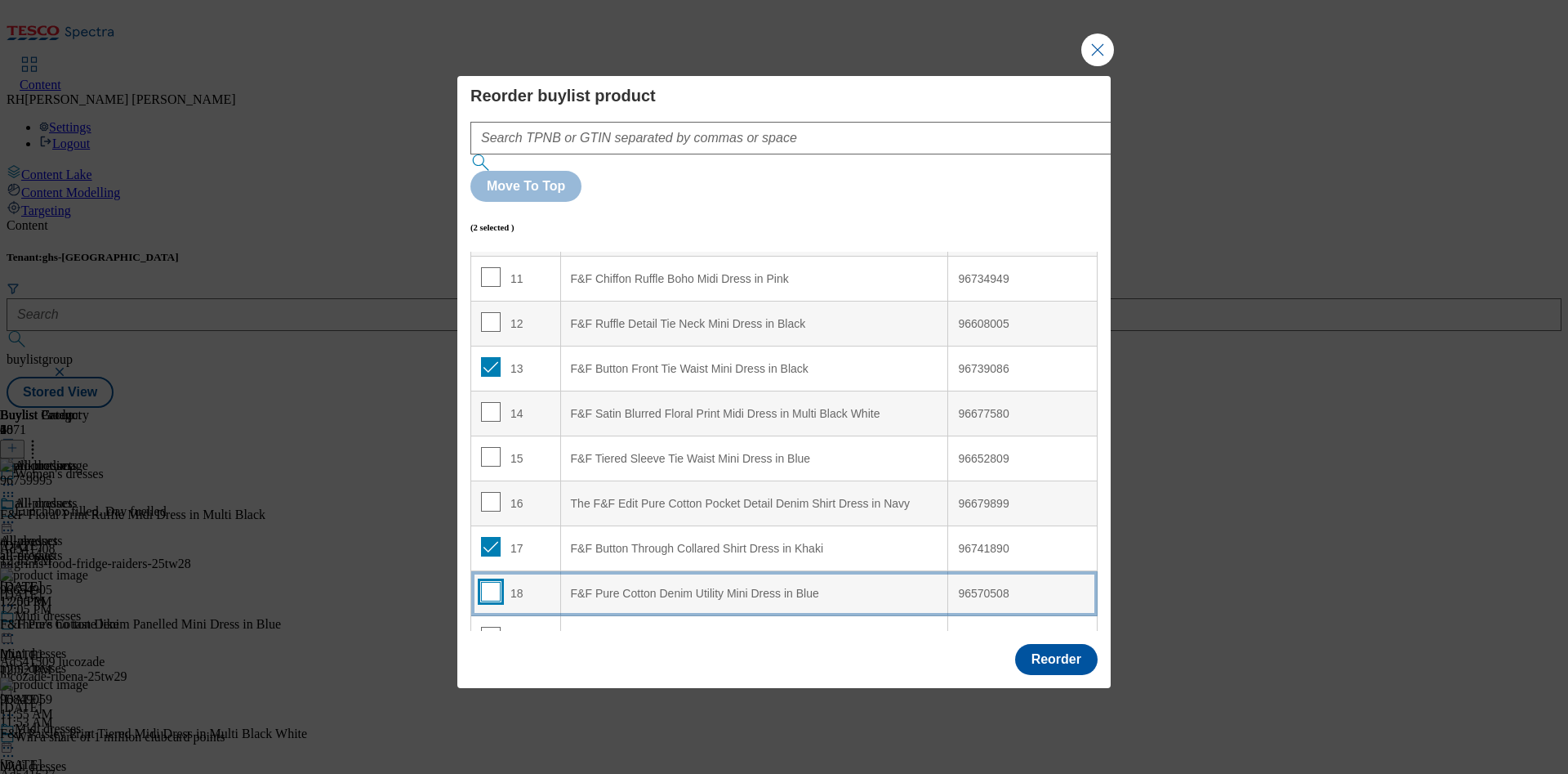
click at [492, 582] on input "Modal" at bounding box center [490, 591] width 20 height 20
checkbox input "true"
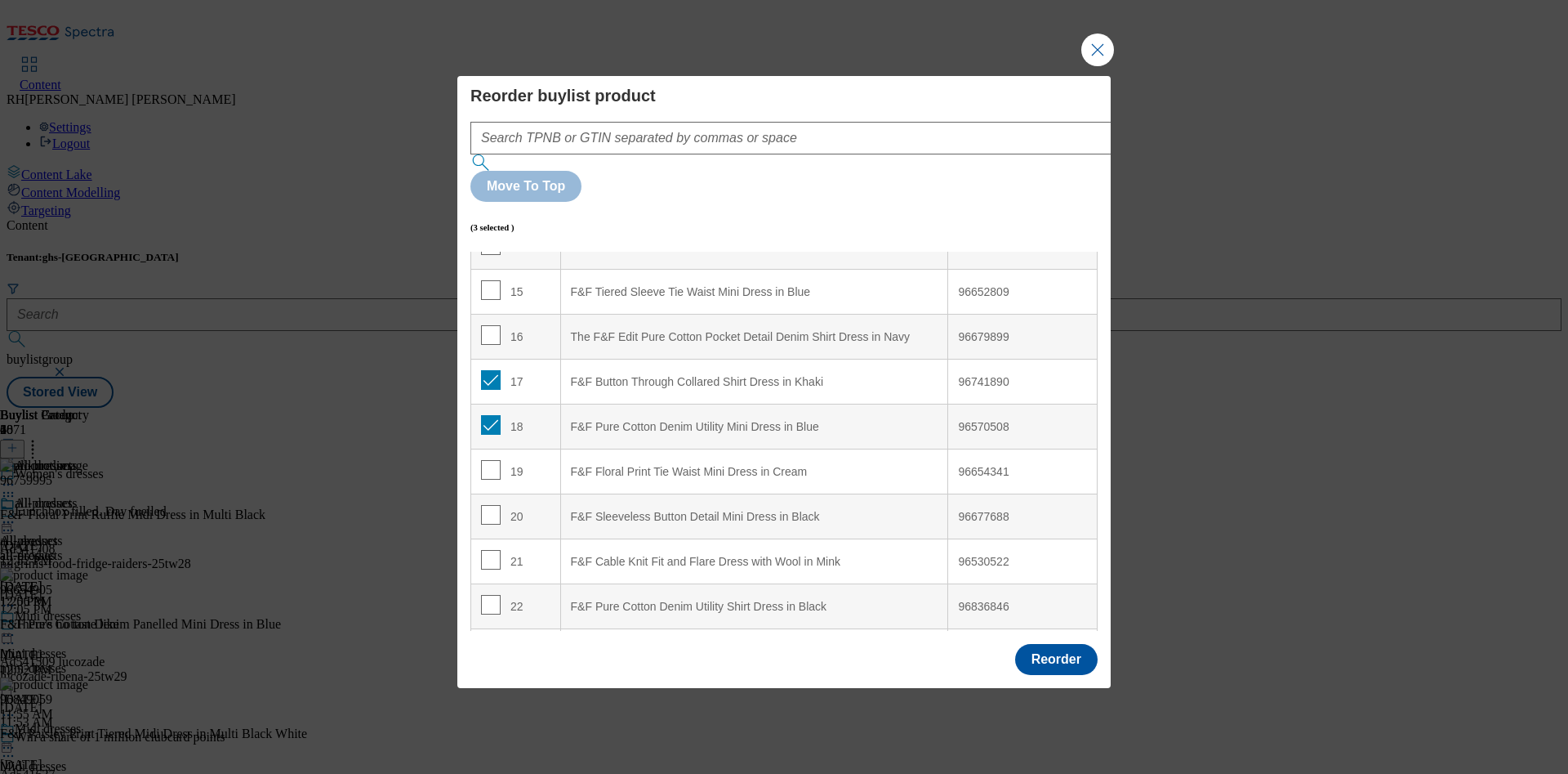
scroll to position [673, 0]
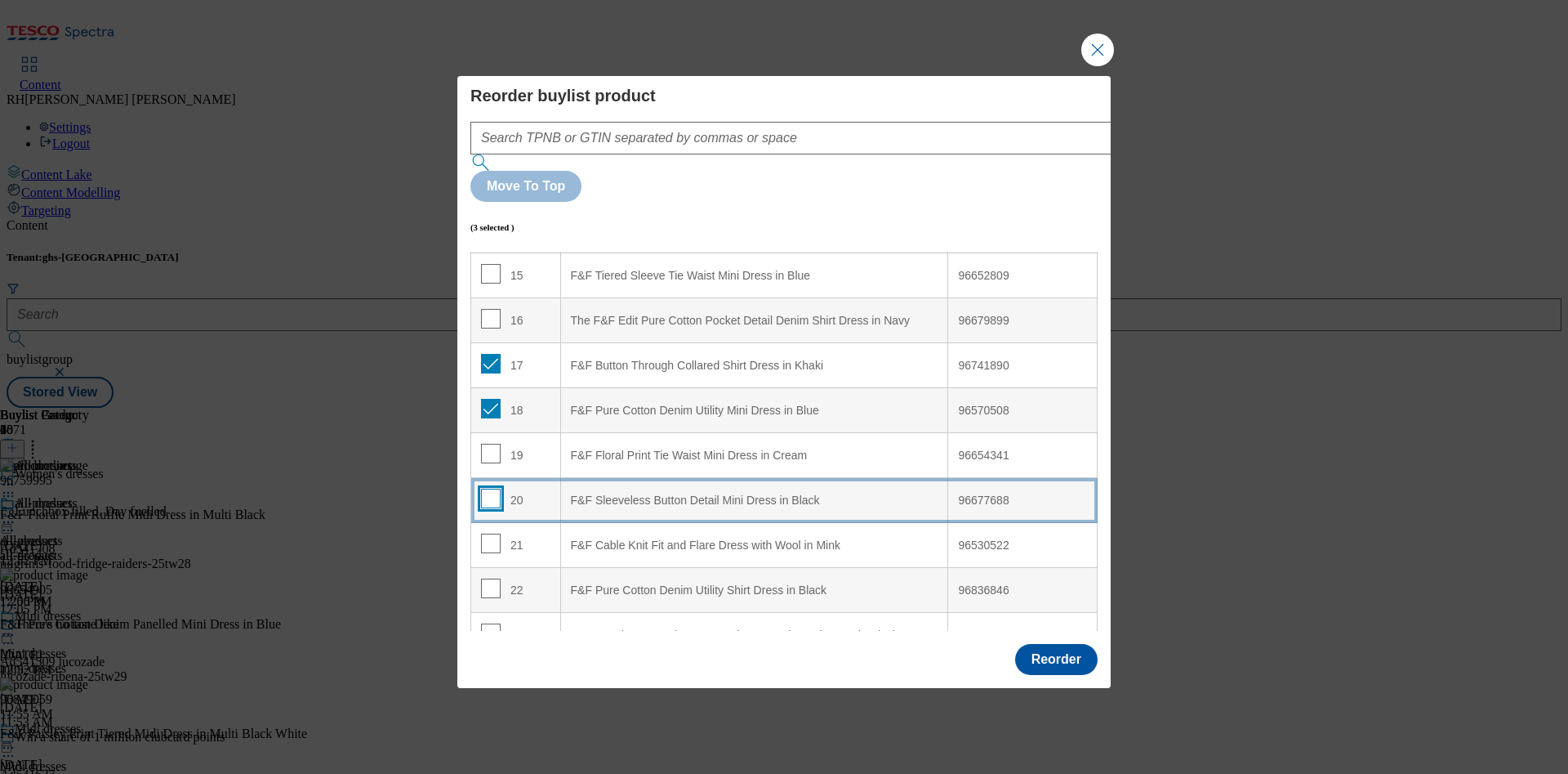
click at [488, 489] on input "Modal" at bounding box center [490, 498] width 20 height 20
checkbox input "true"
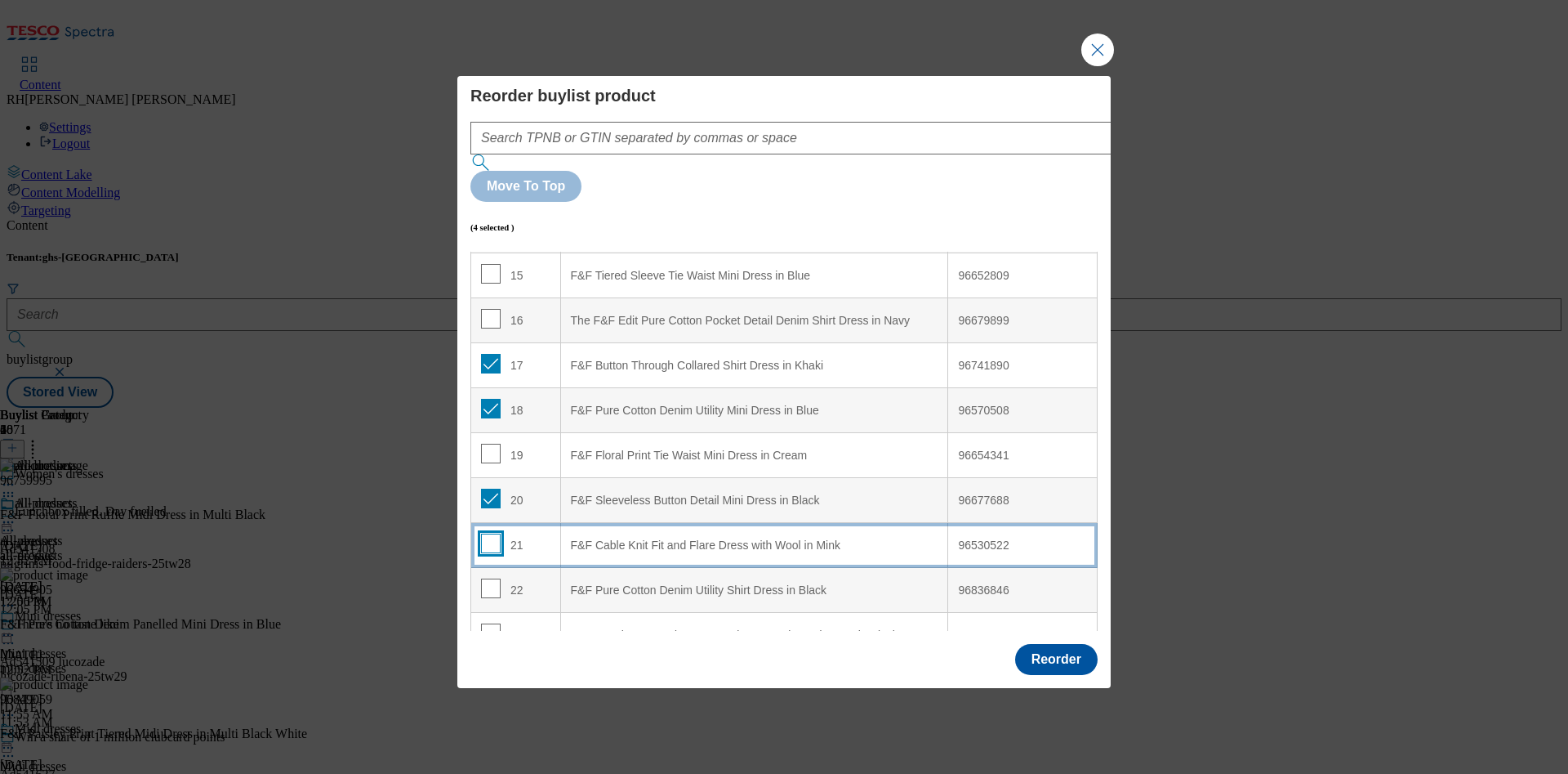
click at [494, 534] on input "Modal" at bounding box center [490, 543] width 20 height 20
checkbox input "true"
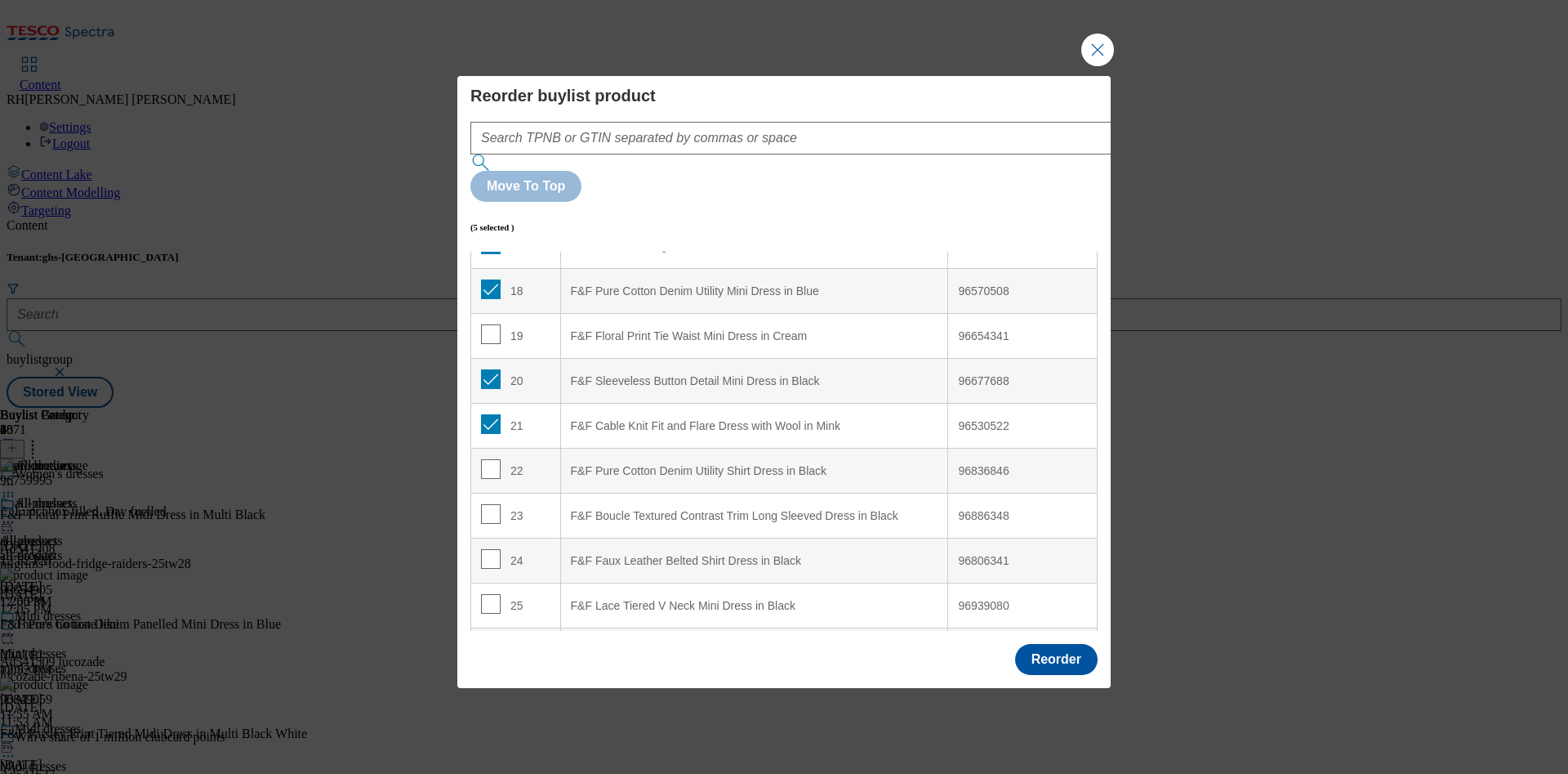
scroll to position [811, 0]
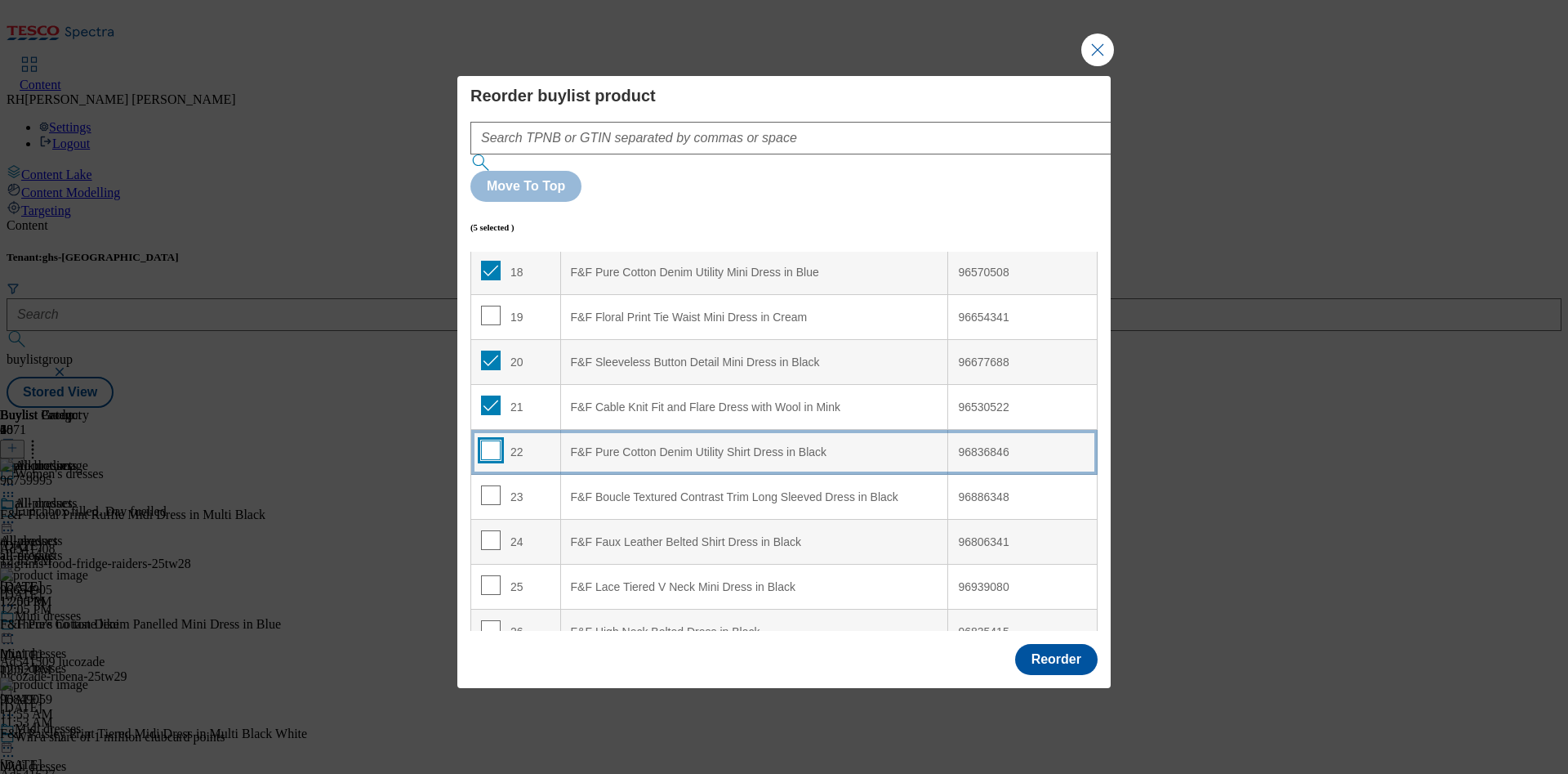
click at [482, 440] on input "Modal" at bounding box center [490, 450] width 20 height 20
checkbox input "true"
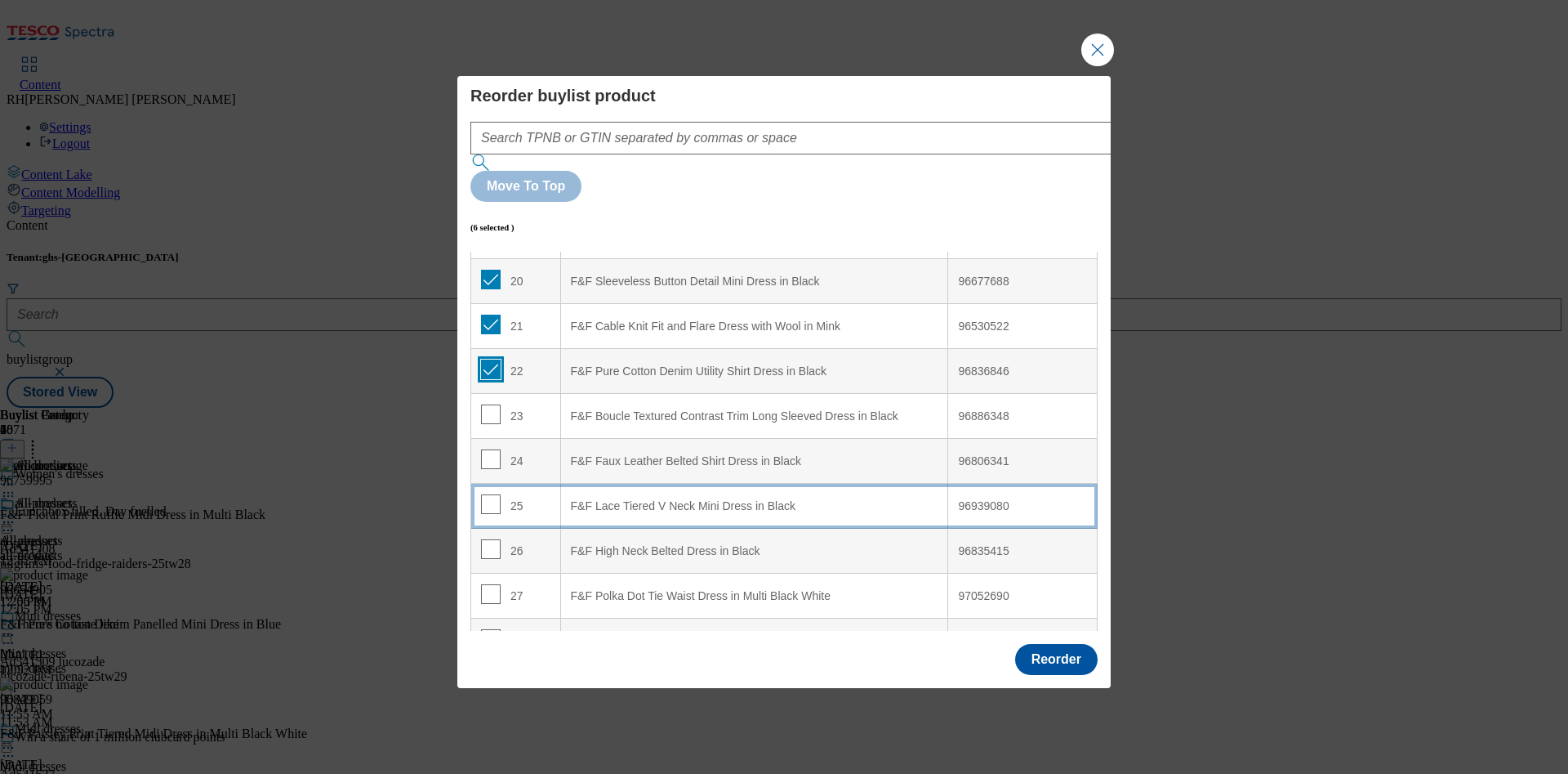
scroll to position [925, 0]
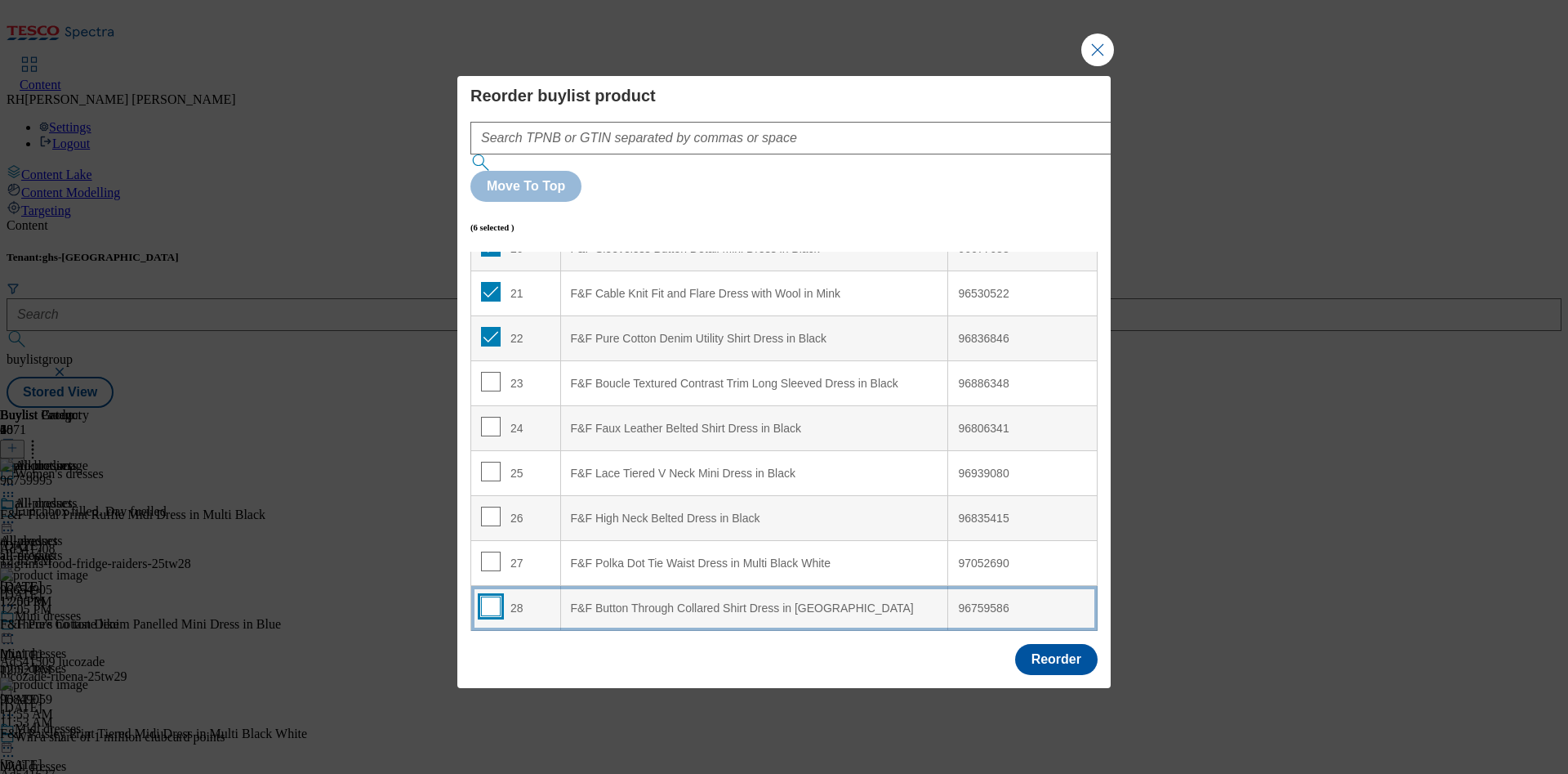
click at [485, 596] on input "Modal" at bounding box center [490, 606] width 20 height 20
checkbox input "true"
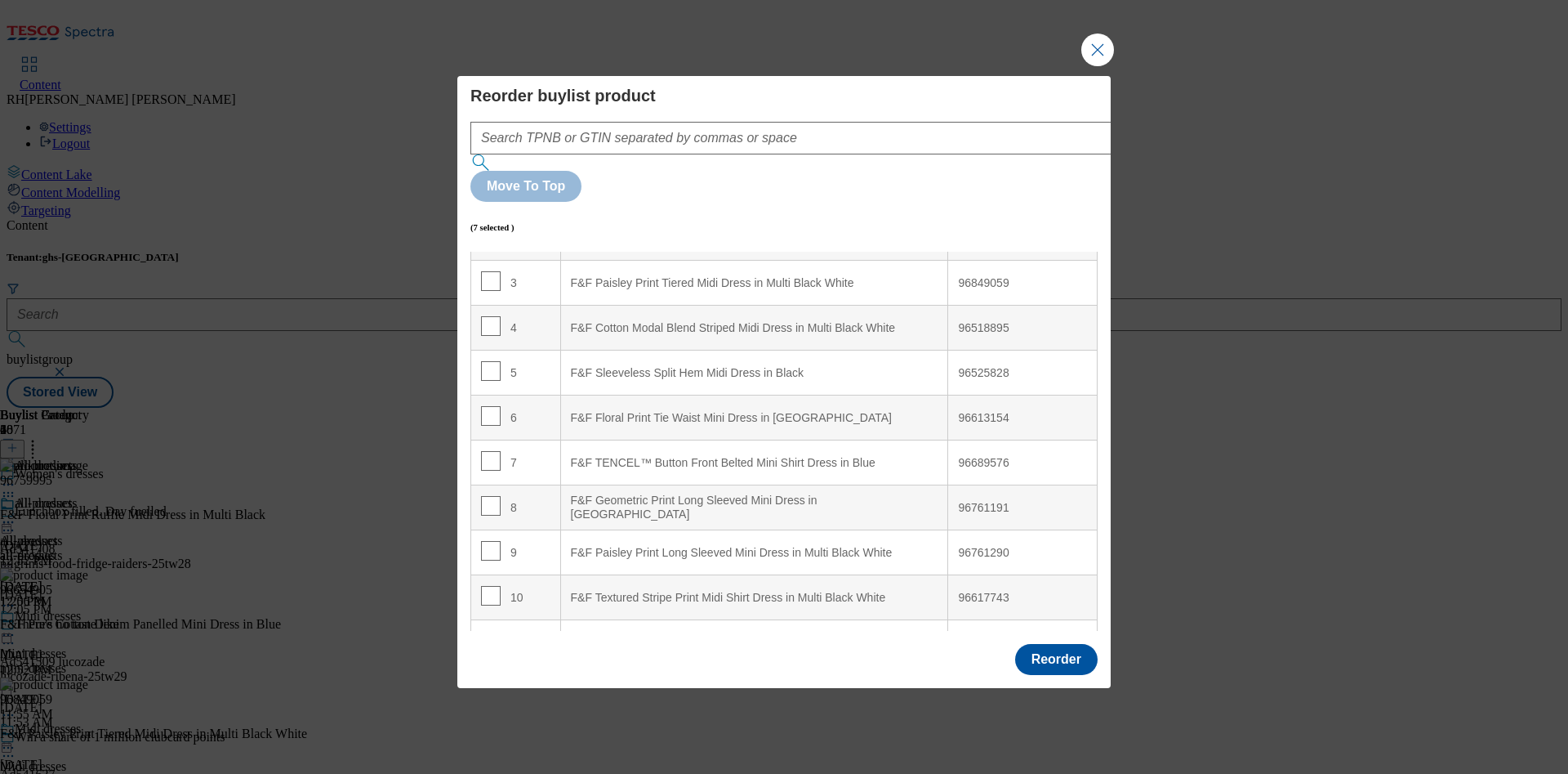
scroll to position [0, 0]
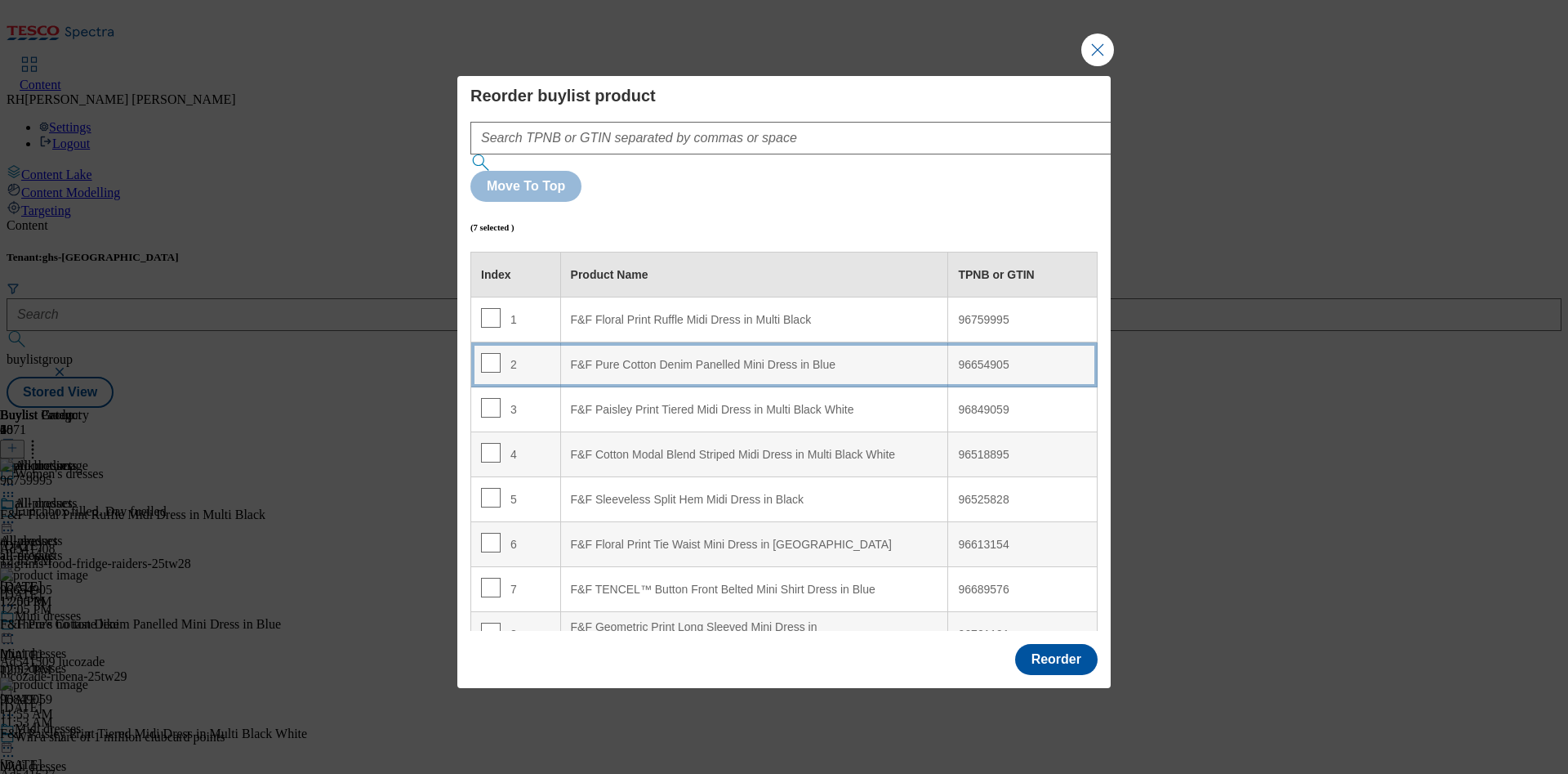
click at [868, 358] on div "F&F Pure Cotton Denim Panelled Mini Dress in Blue" at bounding box center [754, 365] width 367 height 15
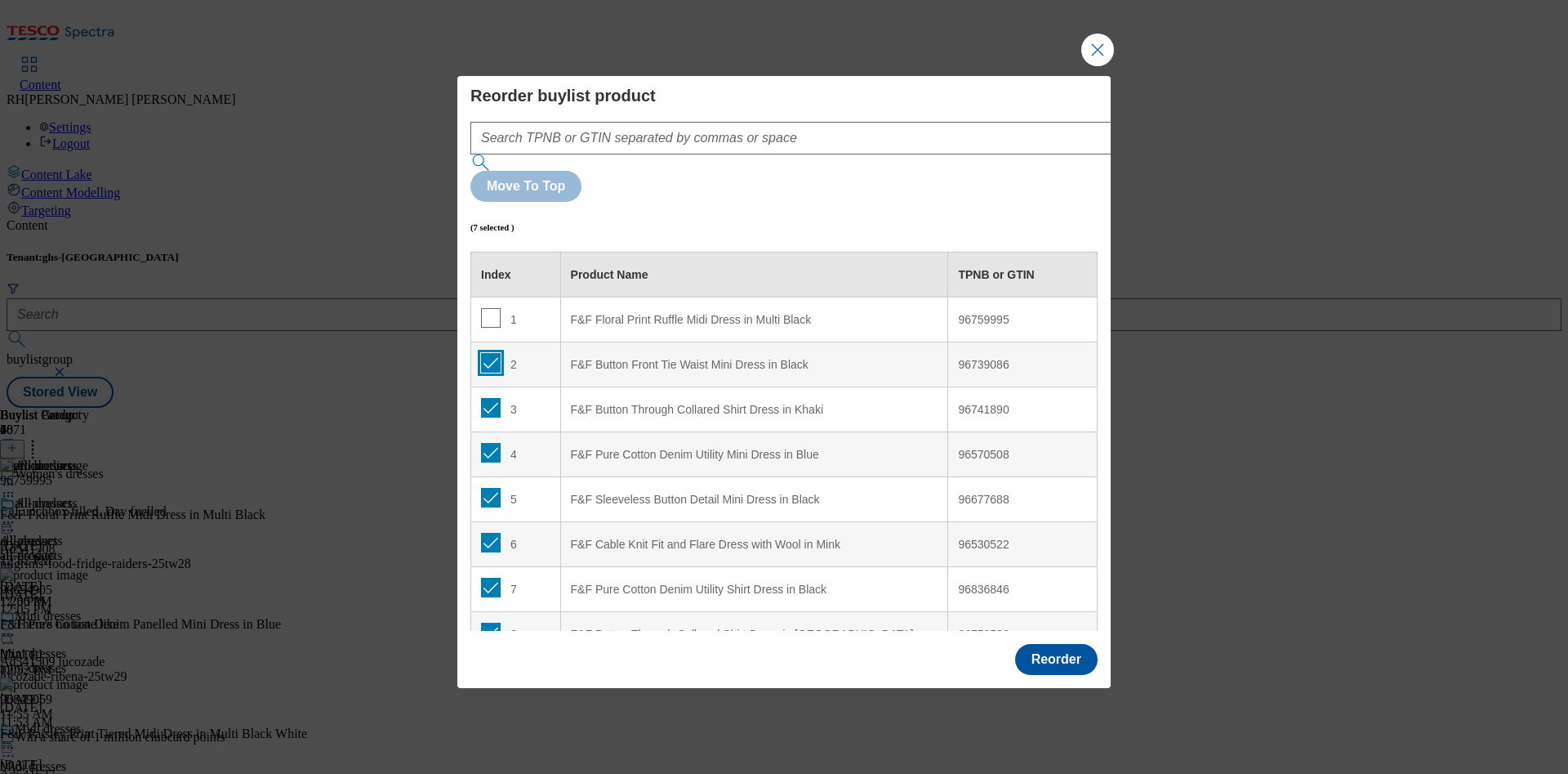
click at [488, 353] on input "Modal" at bounding box center [490, 362] width 20 height 20
checkbox input "false"
click at [487, 398] on input "Modal" at bounding box center [490, 408] width 20 height 20
checkbox input "false"
click at [492, 443] on input "Modal" at bounding box center [490, 453] width 20 height 20
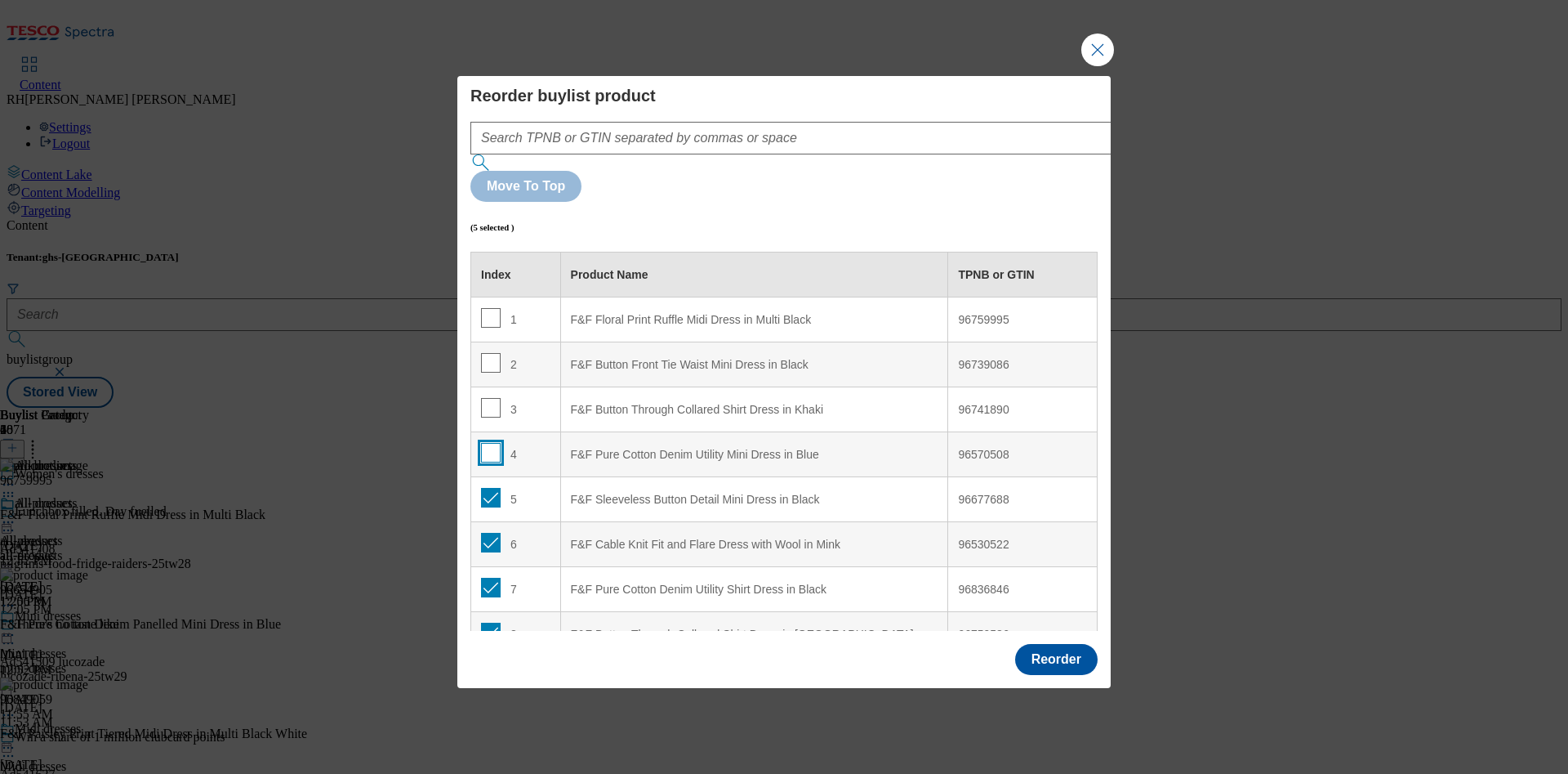
checkbox input "false"
click at [489, 488] on input "Modal" at bounding box center [490, 497] width 20 height 20
checkbox input "false"
click at [483, 533] on input "Modal" at bounding box center [490, 542] width 20 height 20
checkbox input "false"
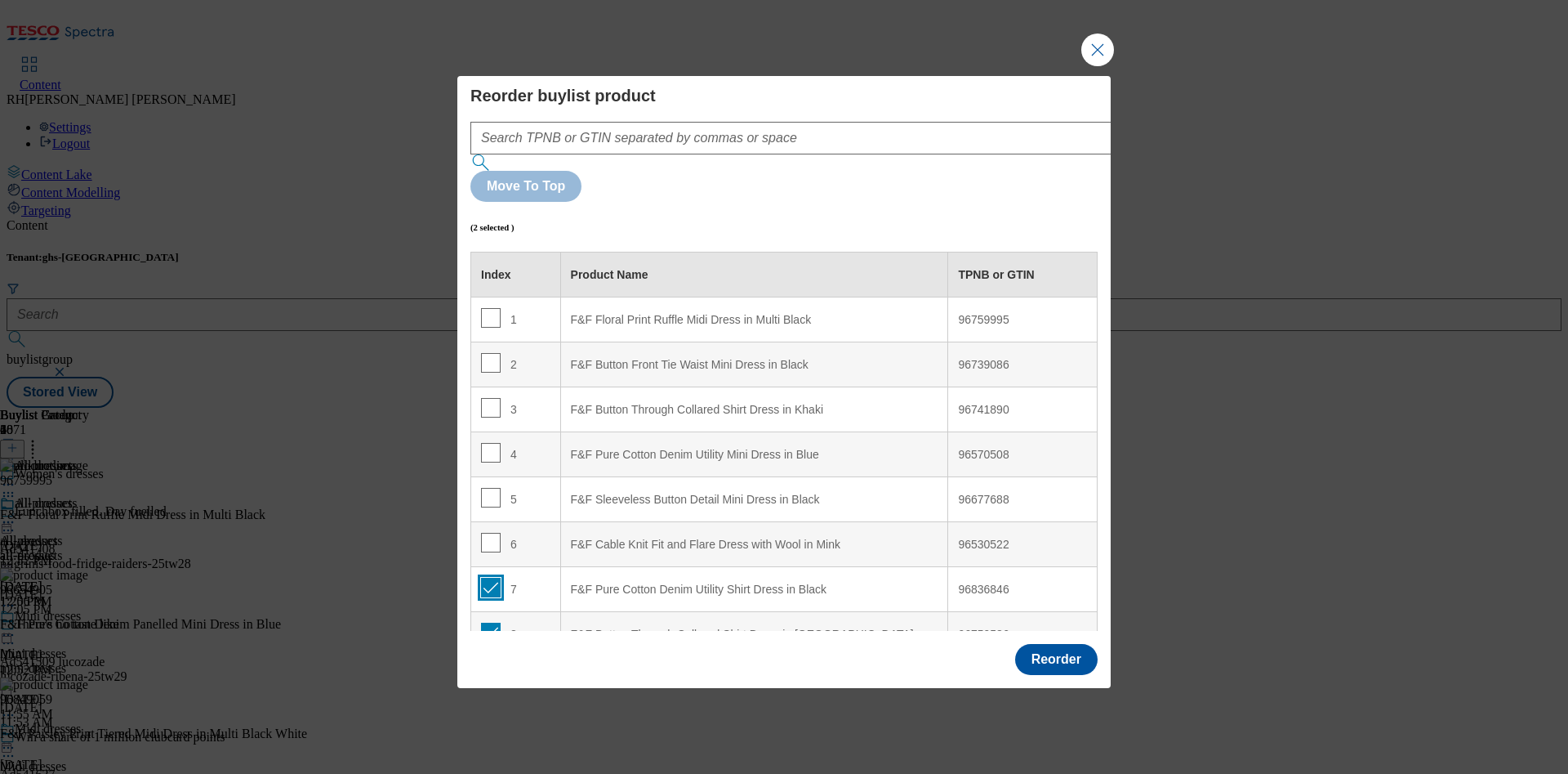
click at [491, 577] on input "Modal" at bounding box center [490, 587] width 20 height 20
checkbox input "false"
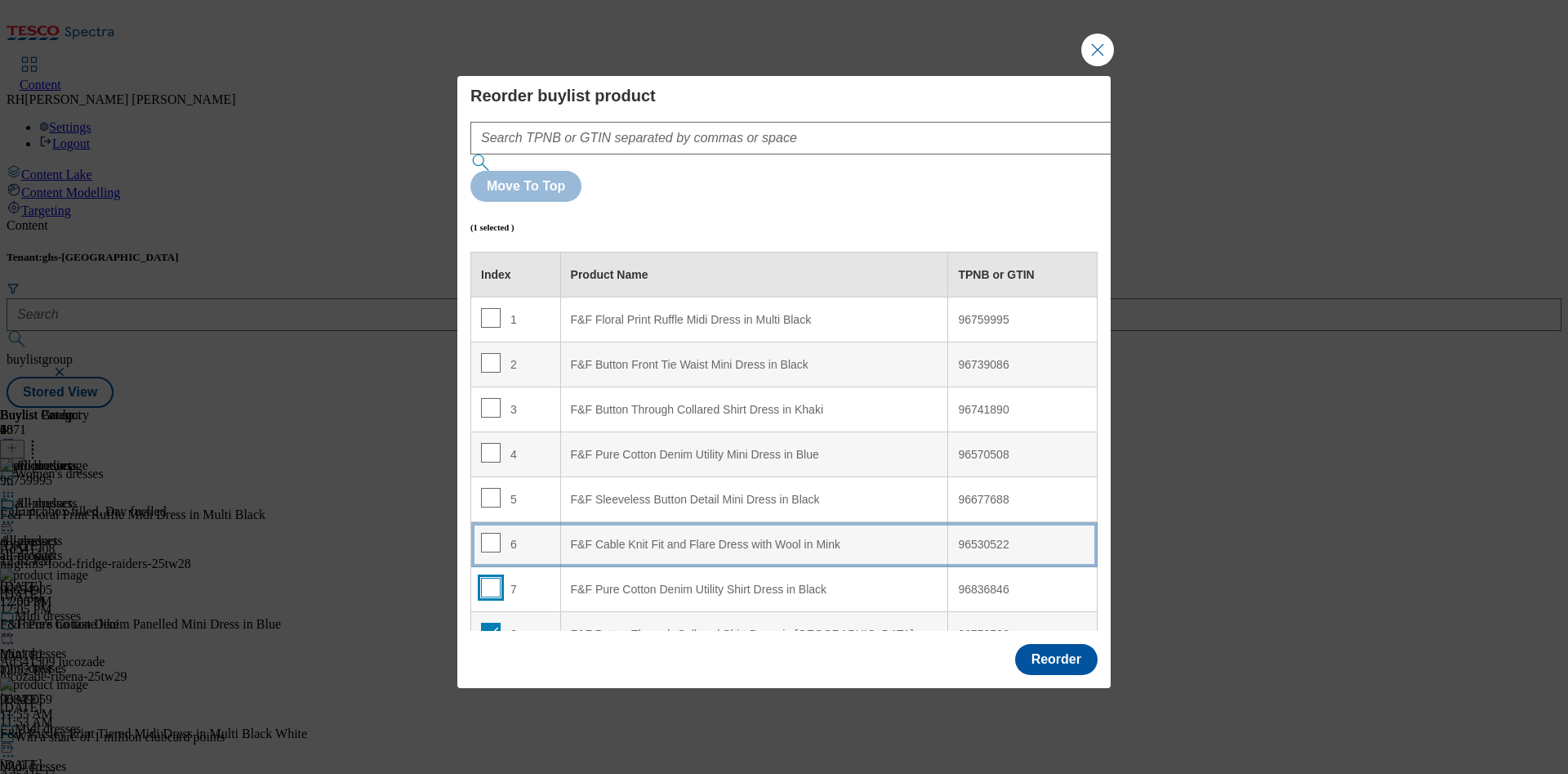
scroll to position [122, 0]
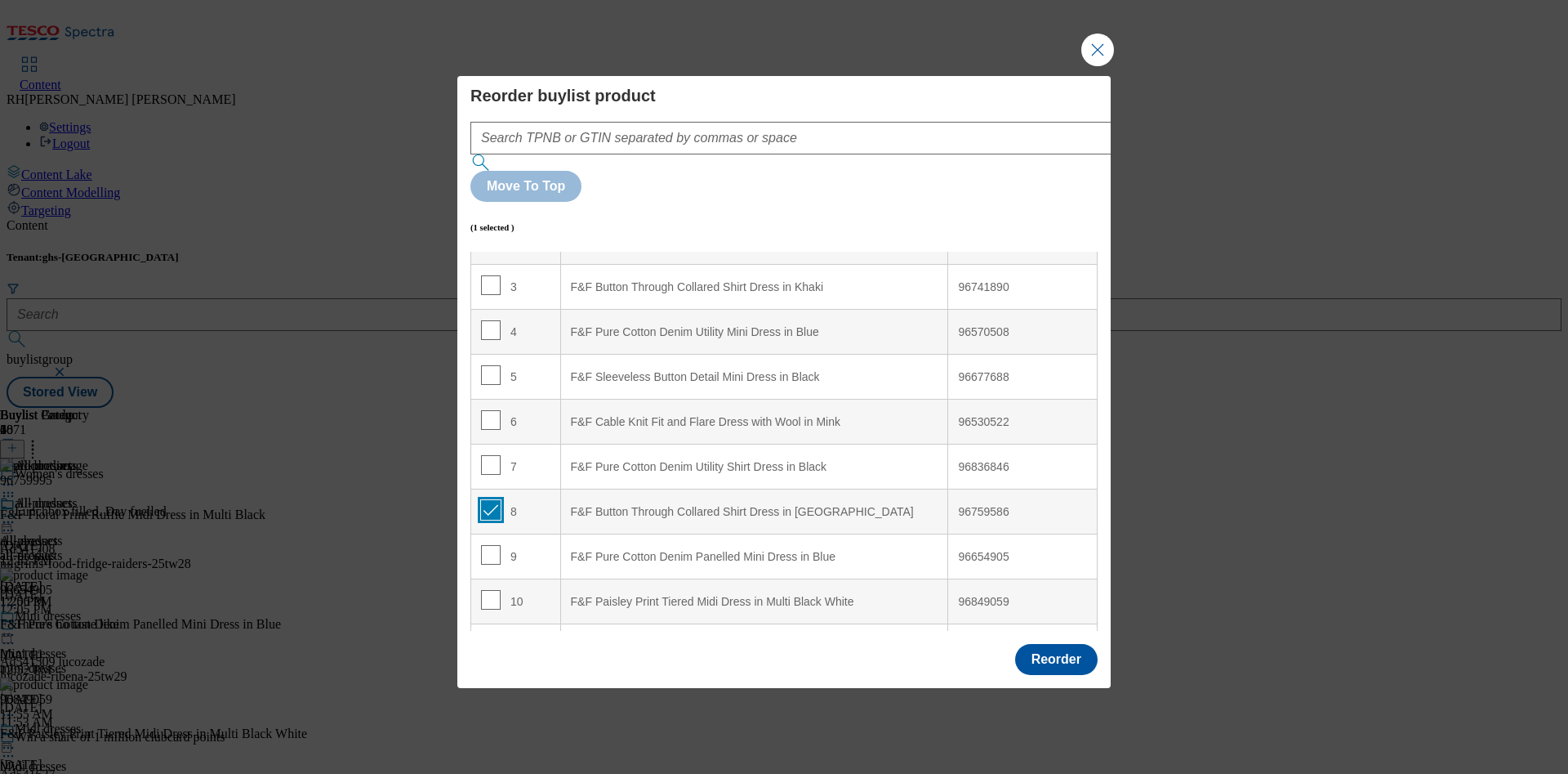
click at [487, 500] on input "Modal" at bounding box center [490, 509] width 20 height 20
checkbox input "false"
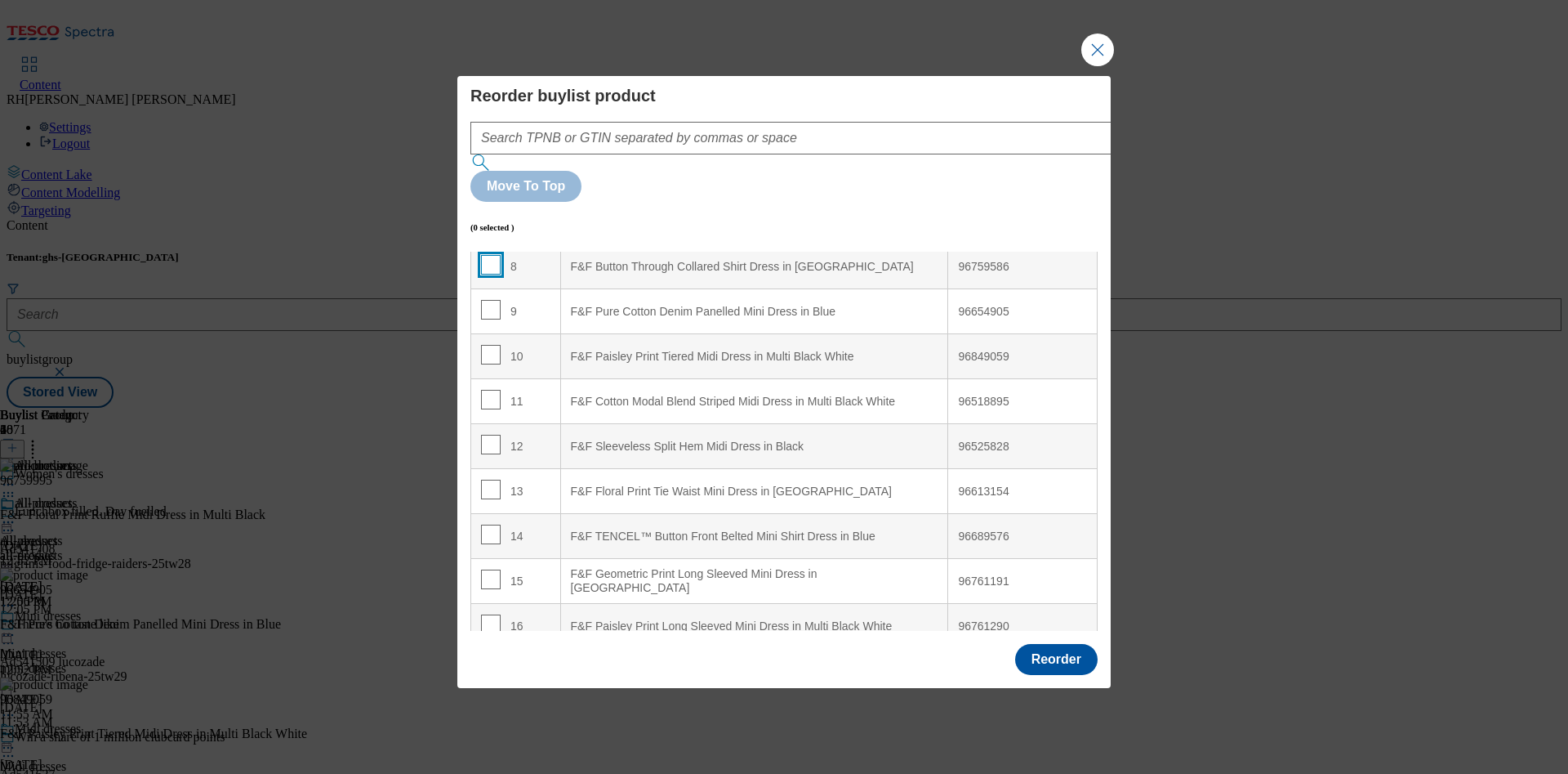
scroll to position [490, 0]
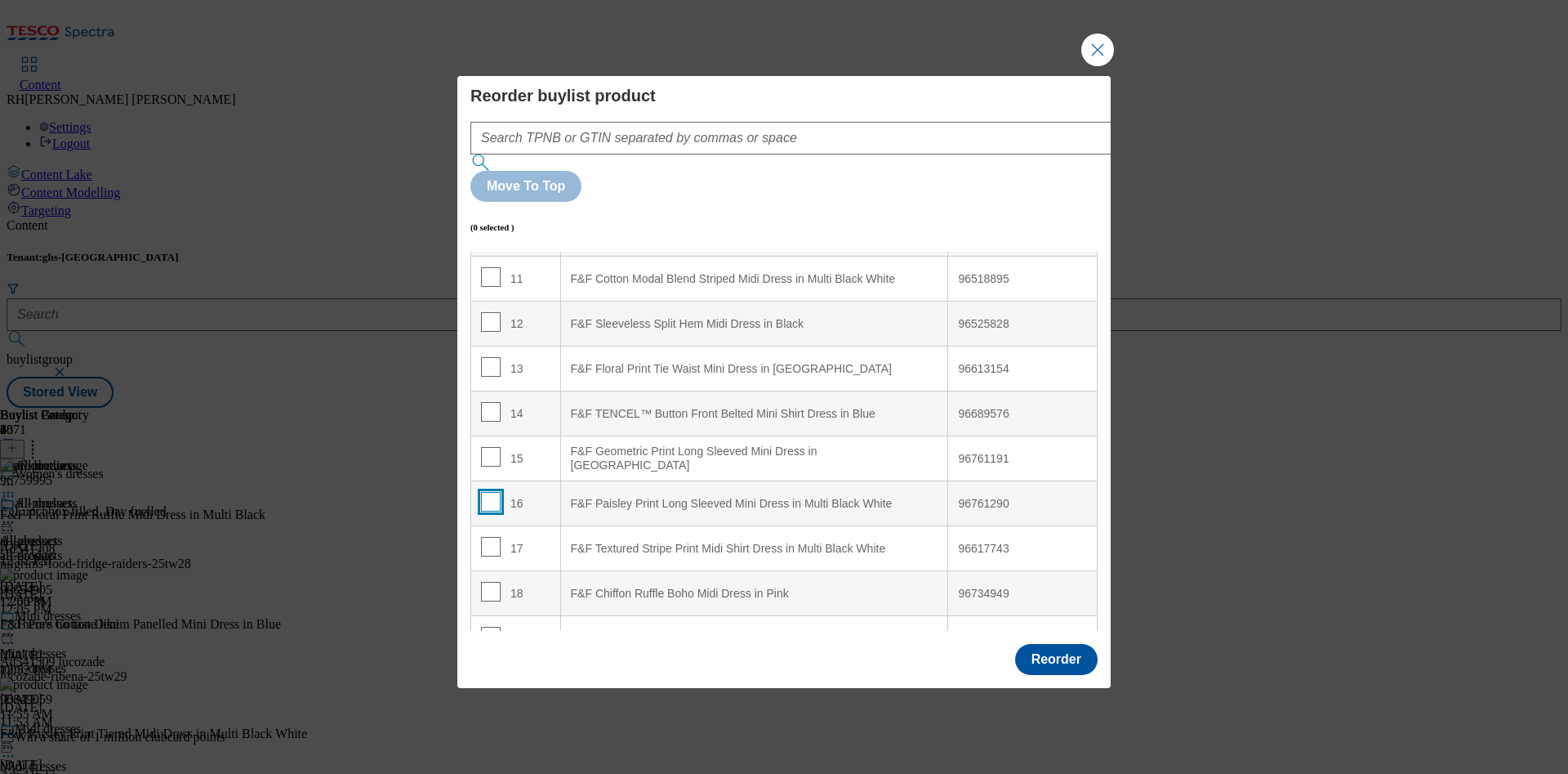
drag, startPoint x: 493, startPoint y: 463, endPoint x: 543, endPoint y: 446, distance: 52.8
click at [492, 492] on input "Modal" at bounding box center [490, 502] width 20 height 20
checkbox input "true"
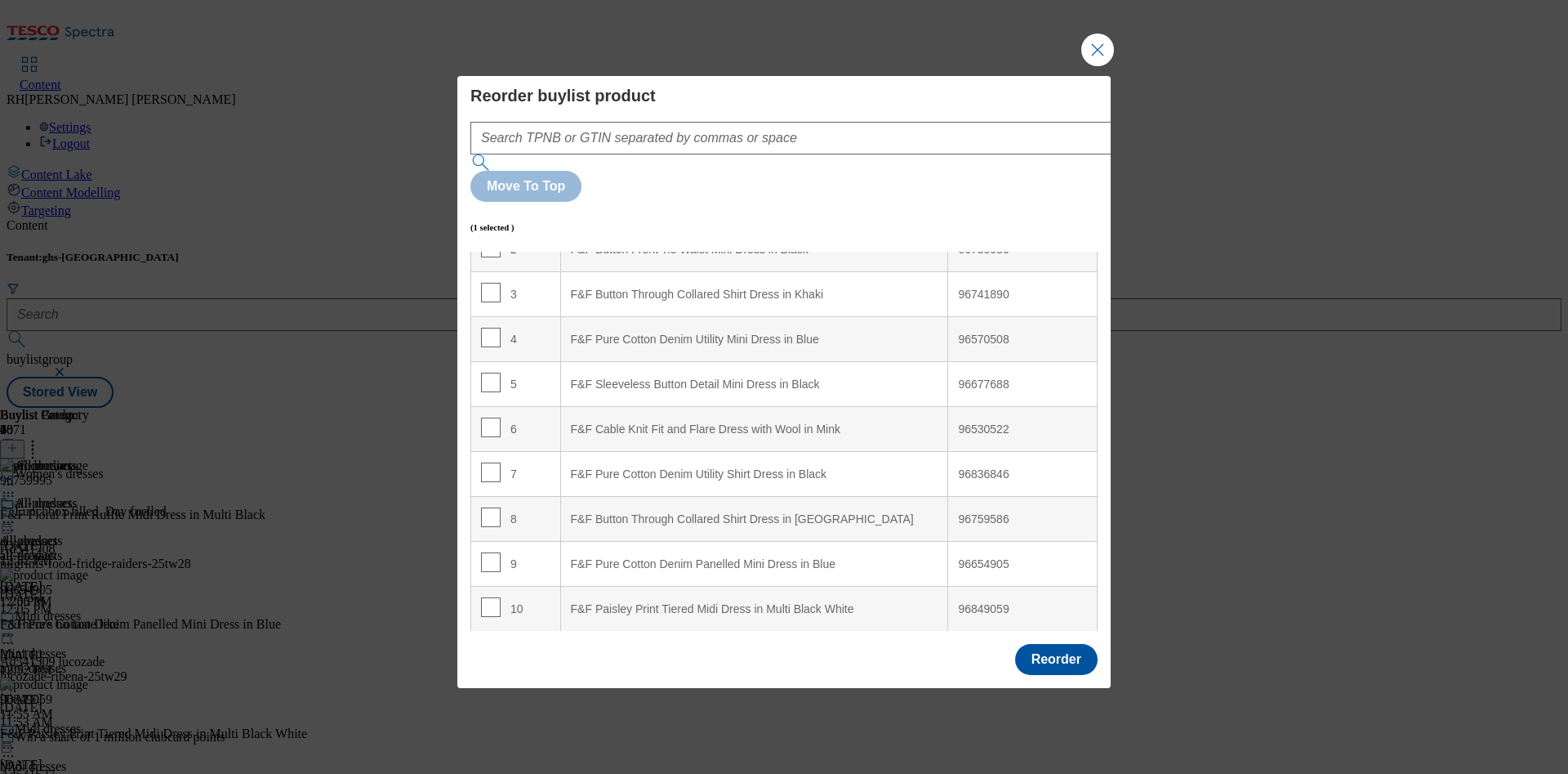
scroll to position [0, 0]
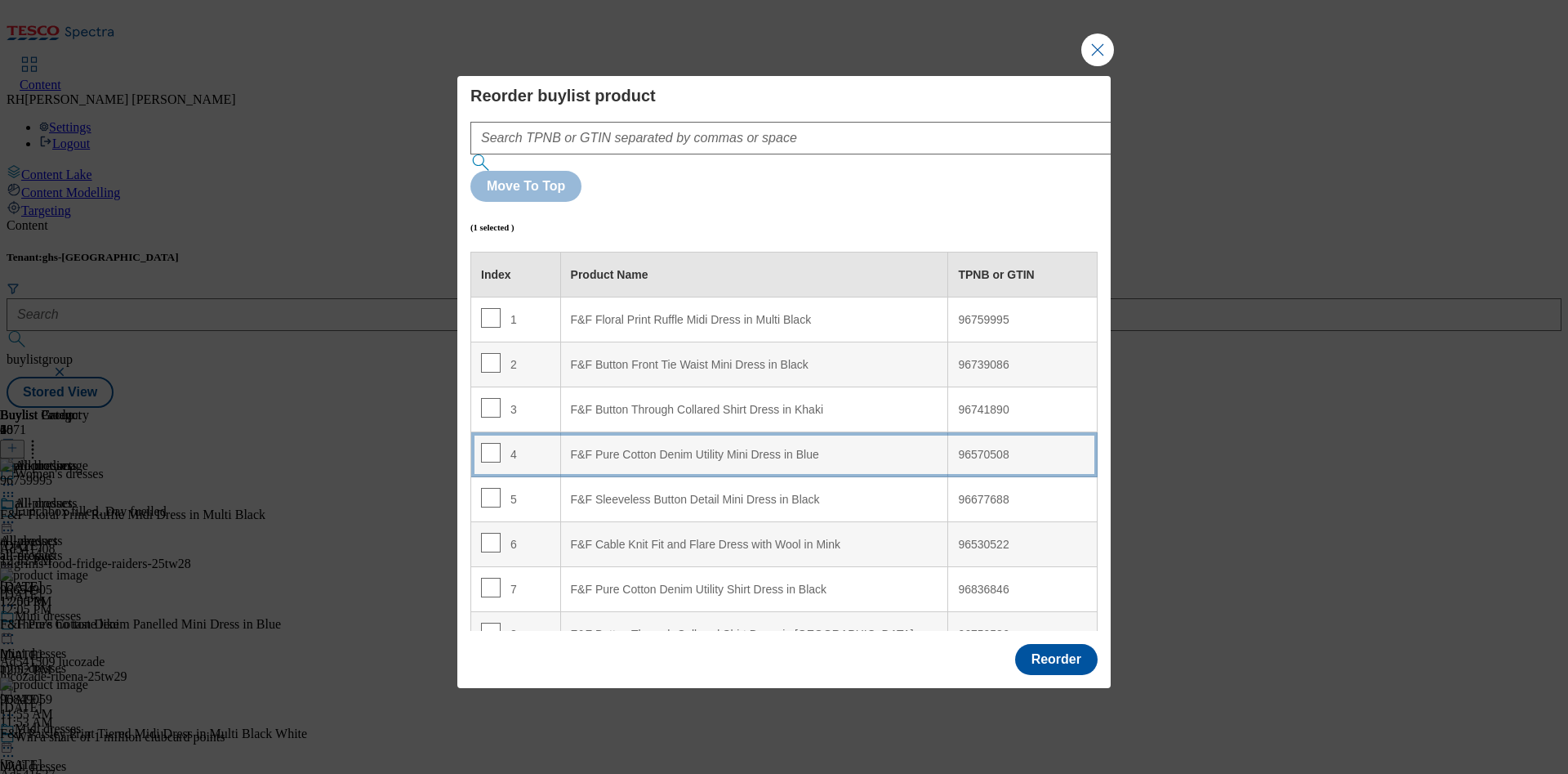
click at [861, 447] on div "F&F Pure Cotton Denim Utility Mini Dress in Blue" at bounding box center [754, 454] width 367 height 15
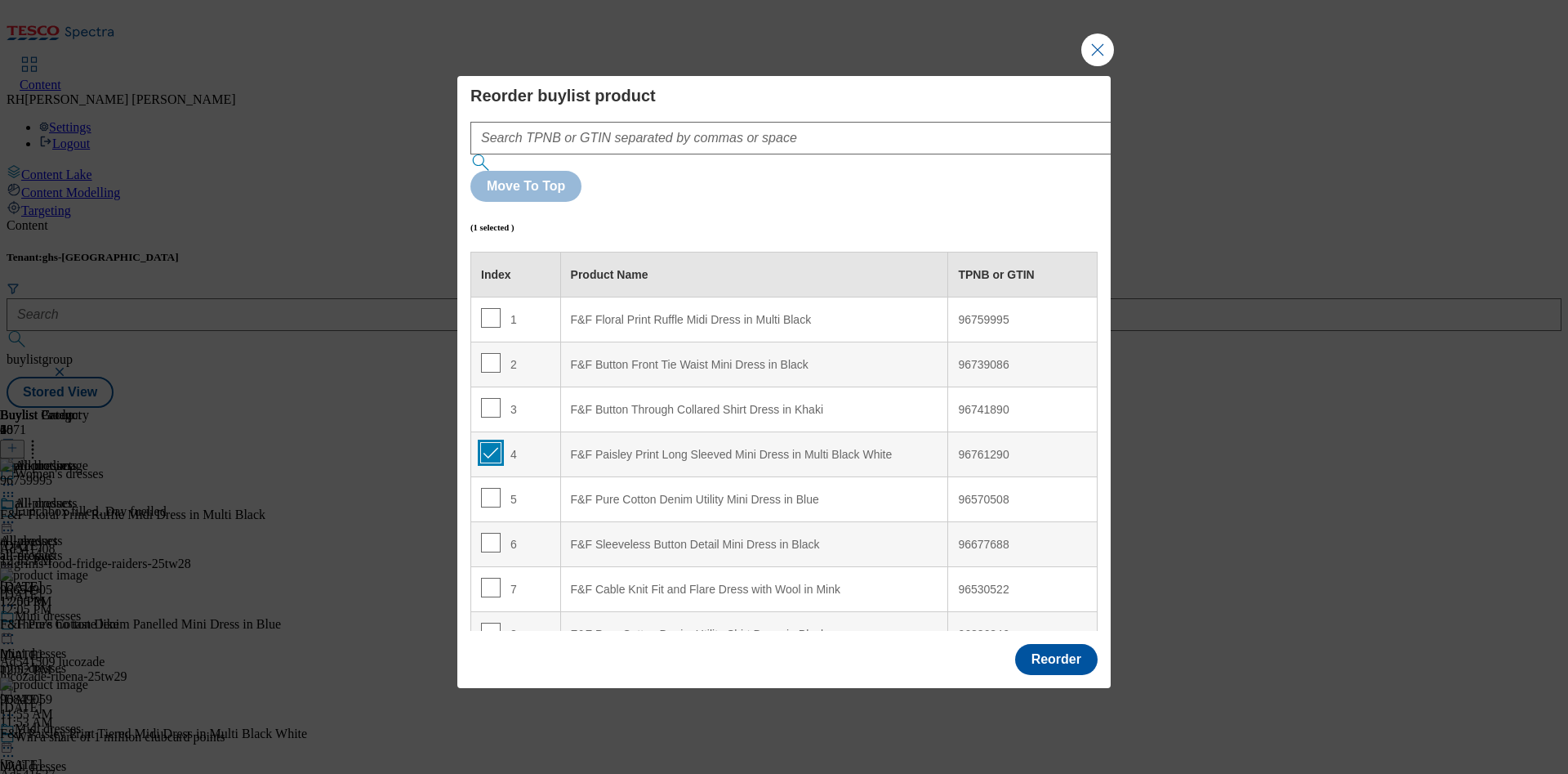
click at [493, 443] on input "Modal" at bounding box center [490, 453] width 20 height 20
checkbox input "false"
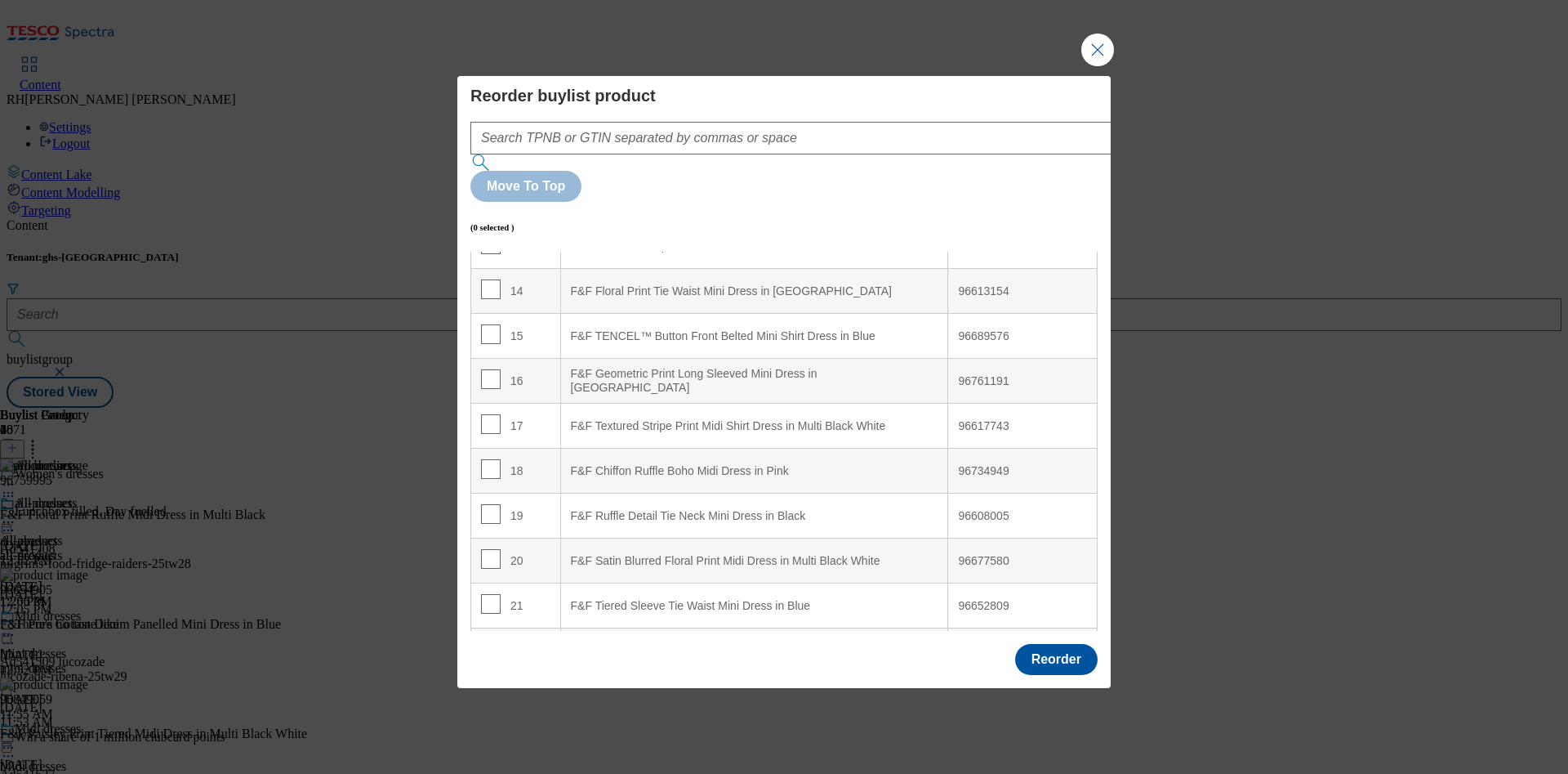
scroll to position [925, 0]
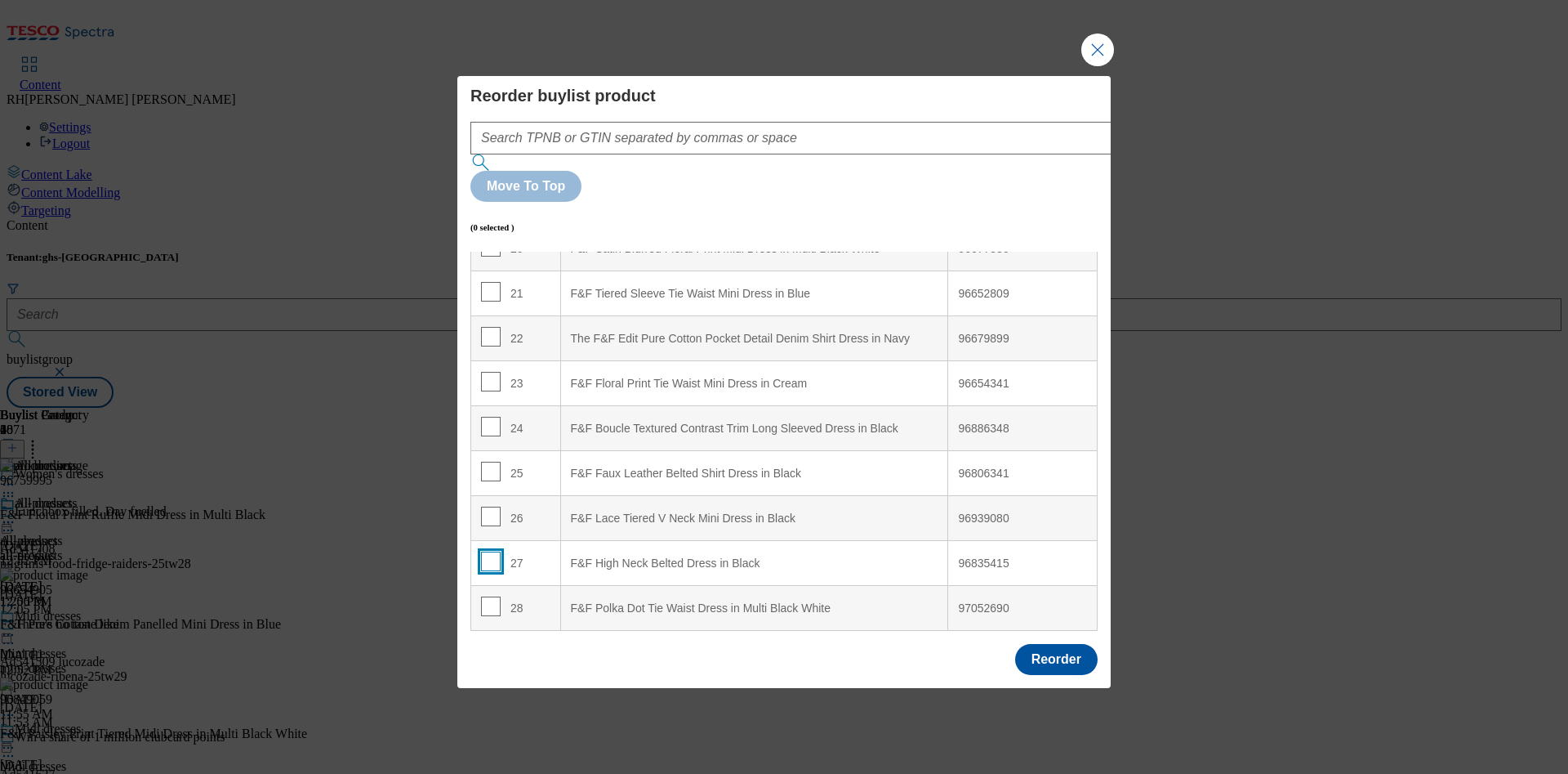
click at [488, 552] on input "Modal" at bounding box center [490, 561] width 20 height 20
checkbox input "true"
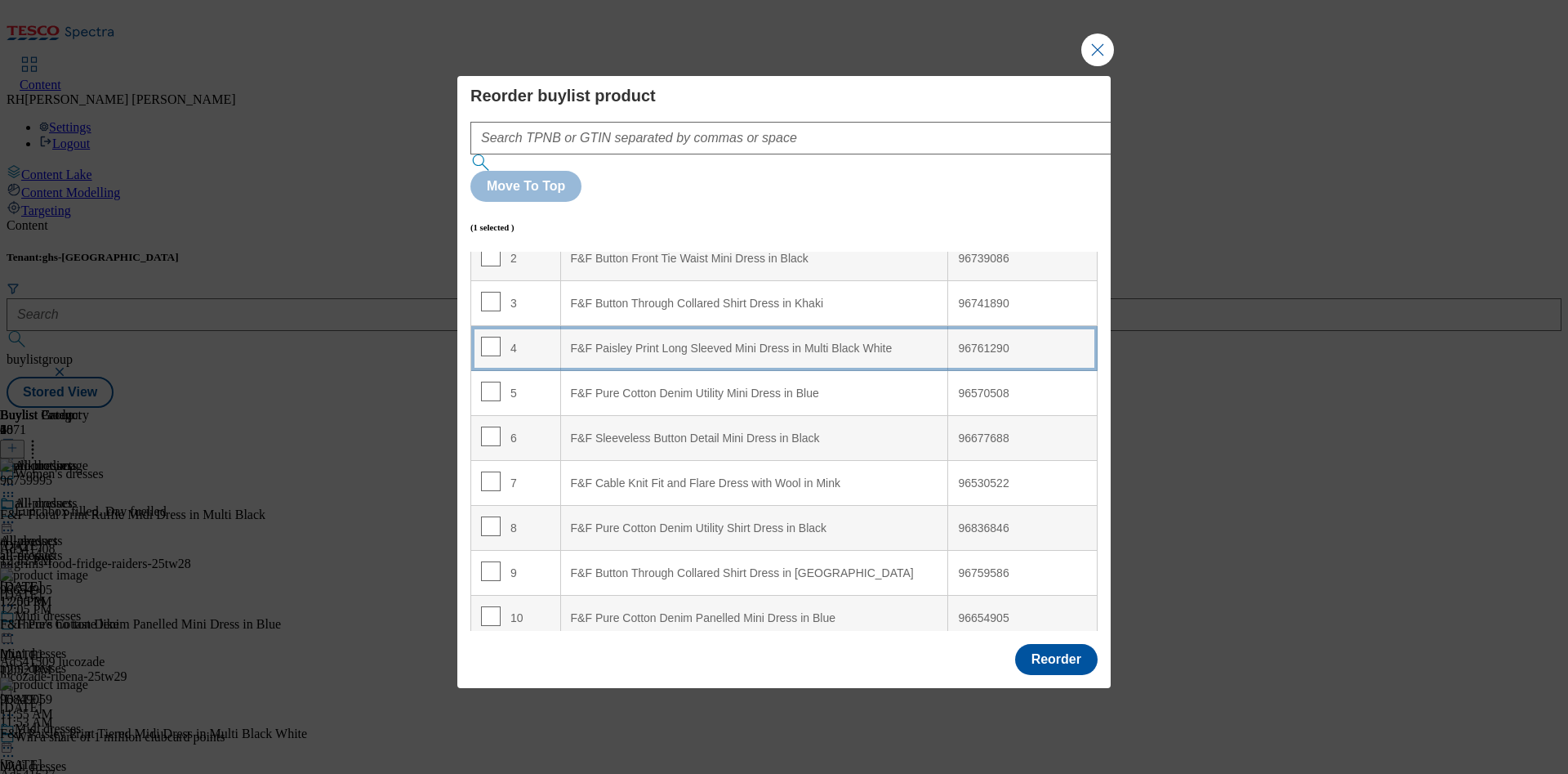
scroll to position [245, 0]
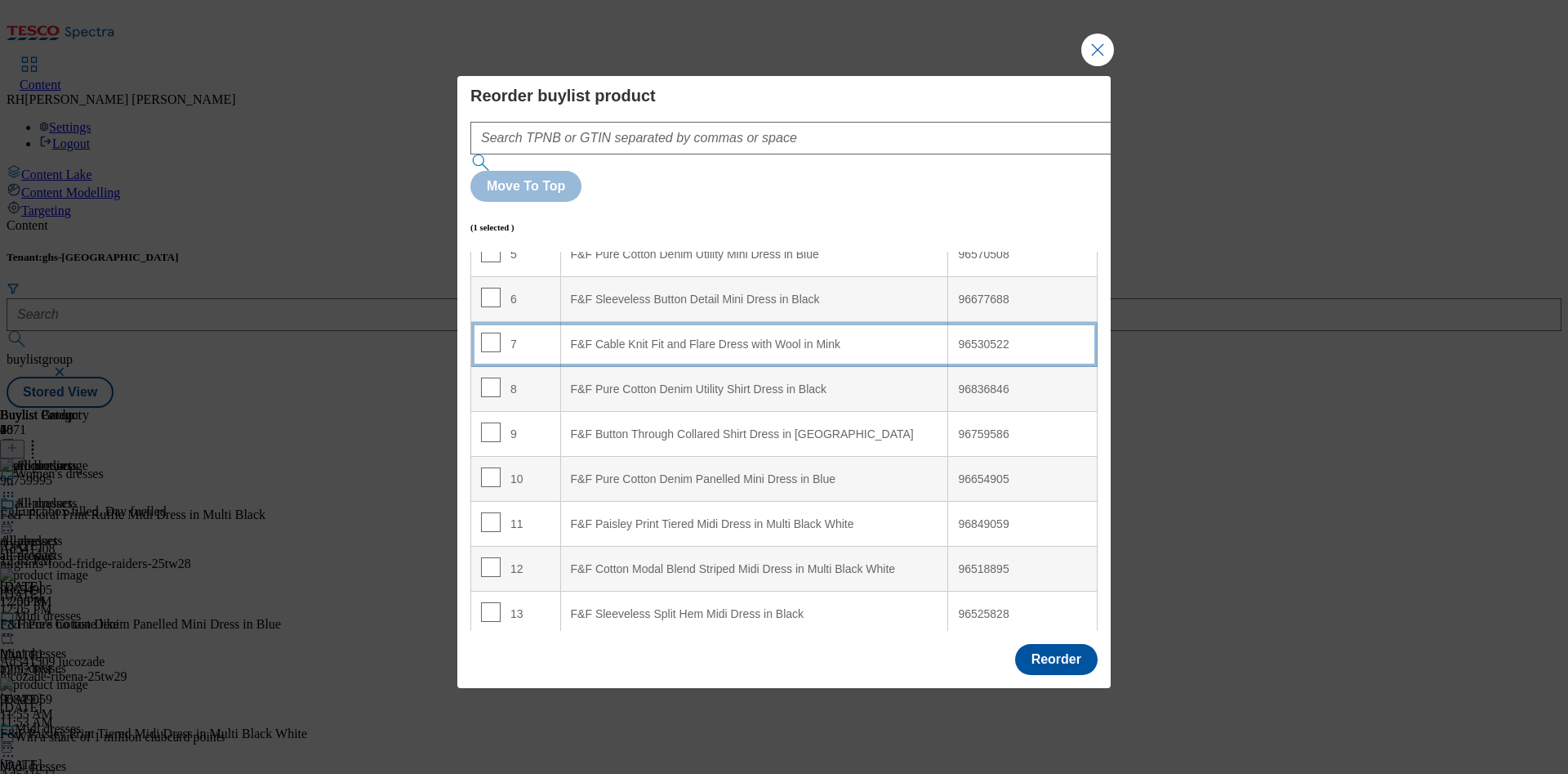
click at [847, 337] on div "F&F Cable Knit Fit and Flare Dress with Wool in Mink" at bounding box center [754, 344] width 367 height 15
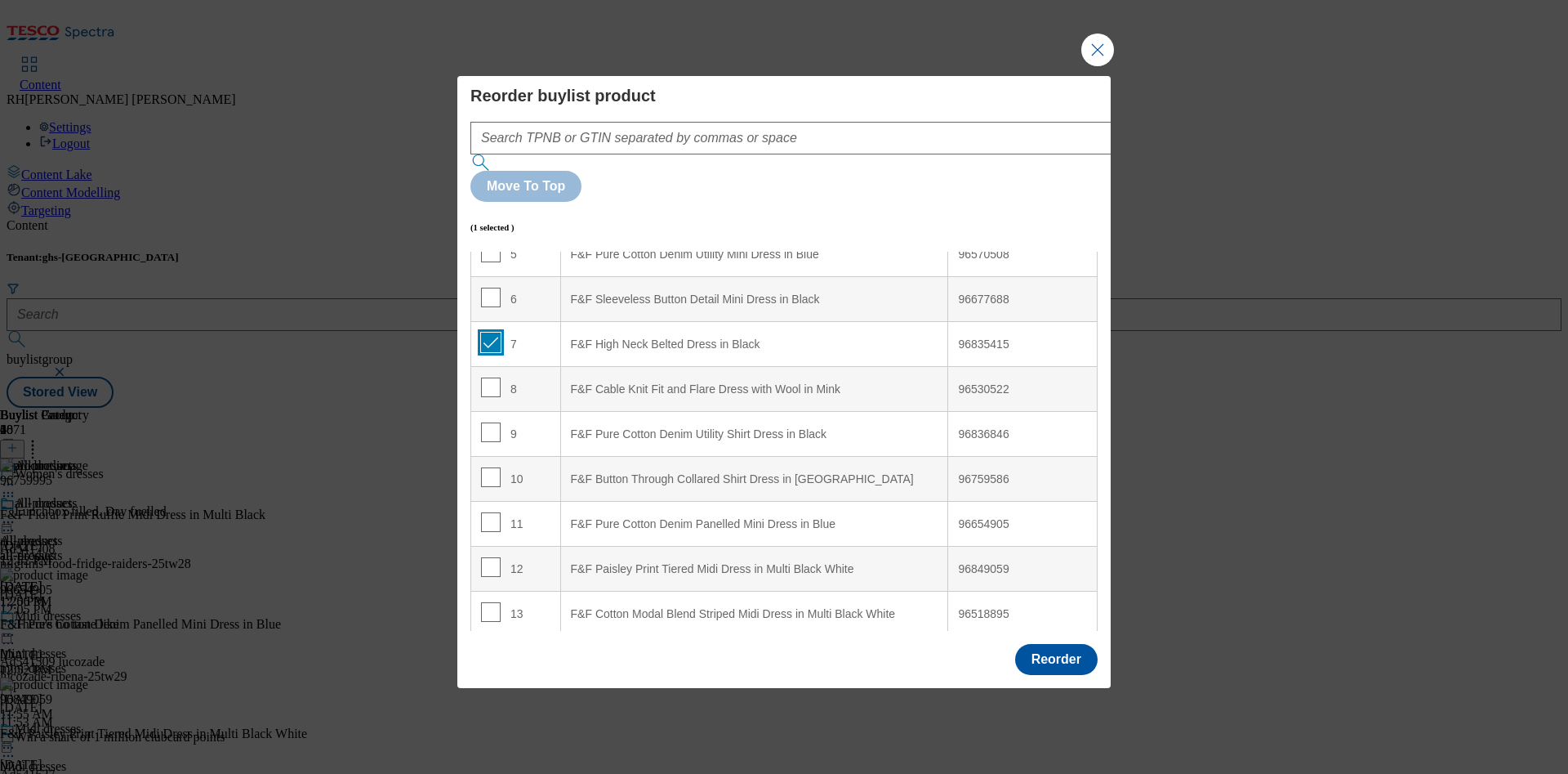
click at [491, 333] on input "Modal" at bounding box center [490, 342] width 20 height 20
checkbox input "false"
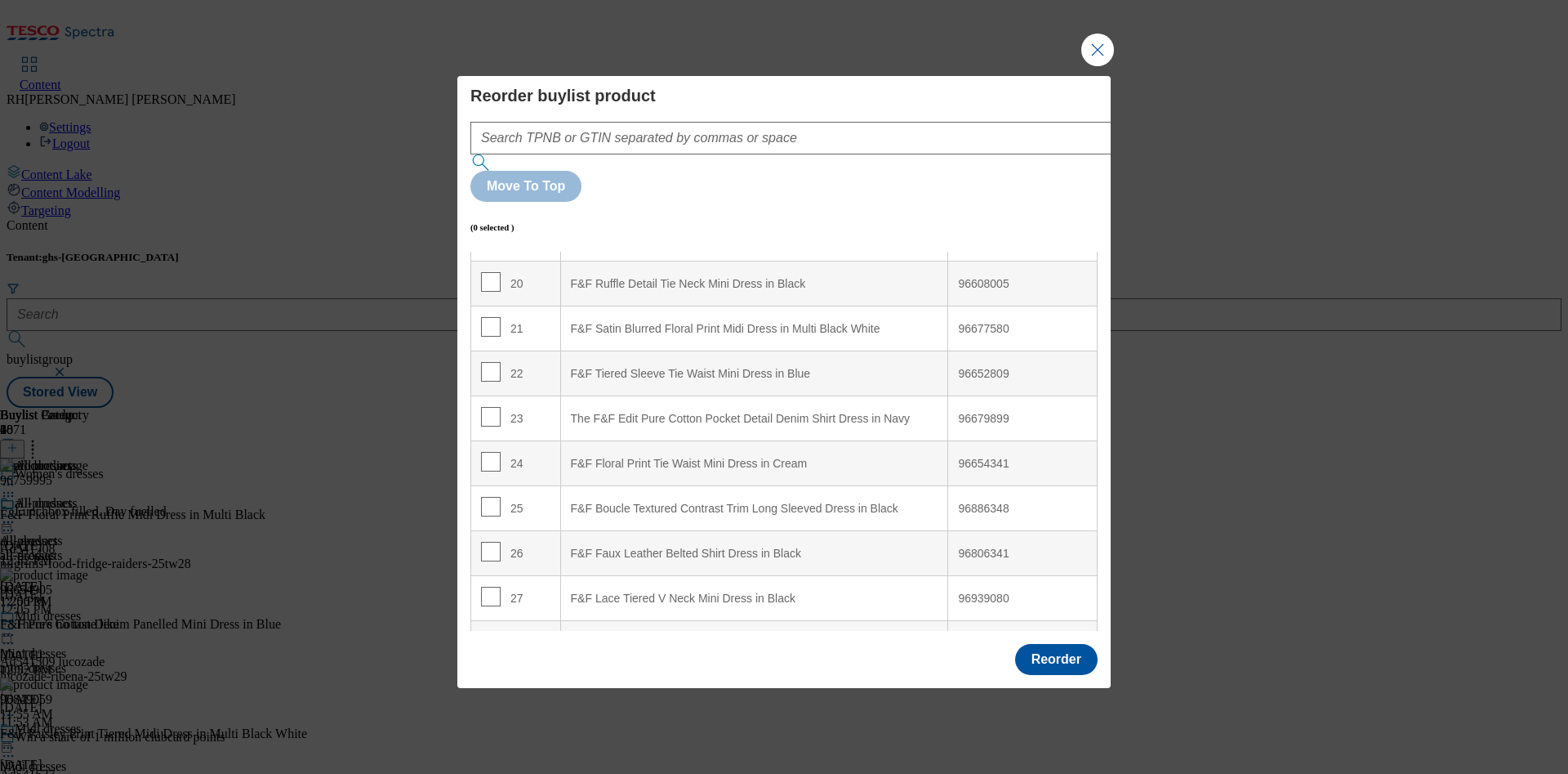
scroll to position [925, 0]
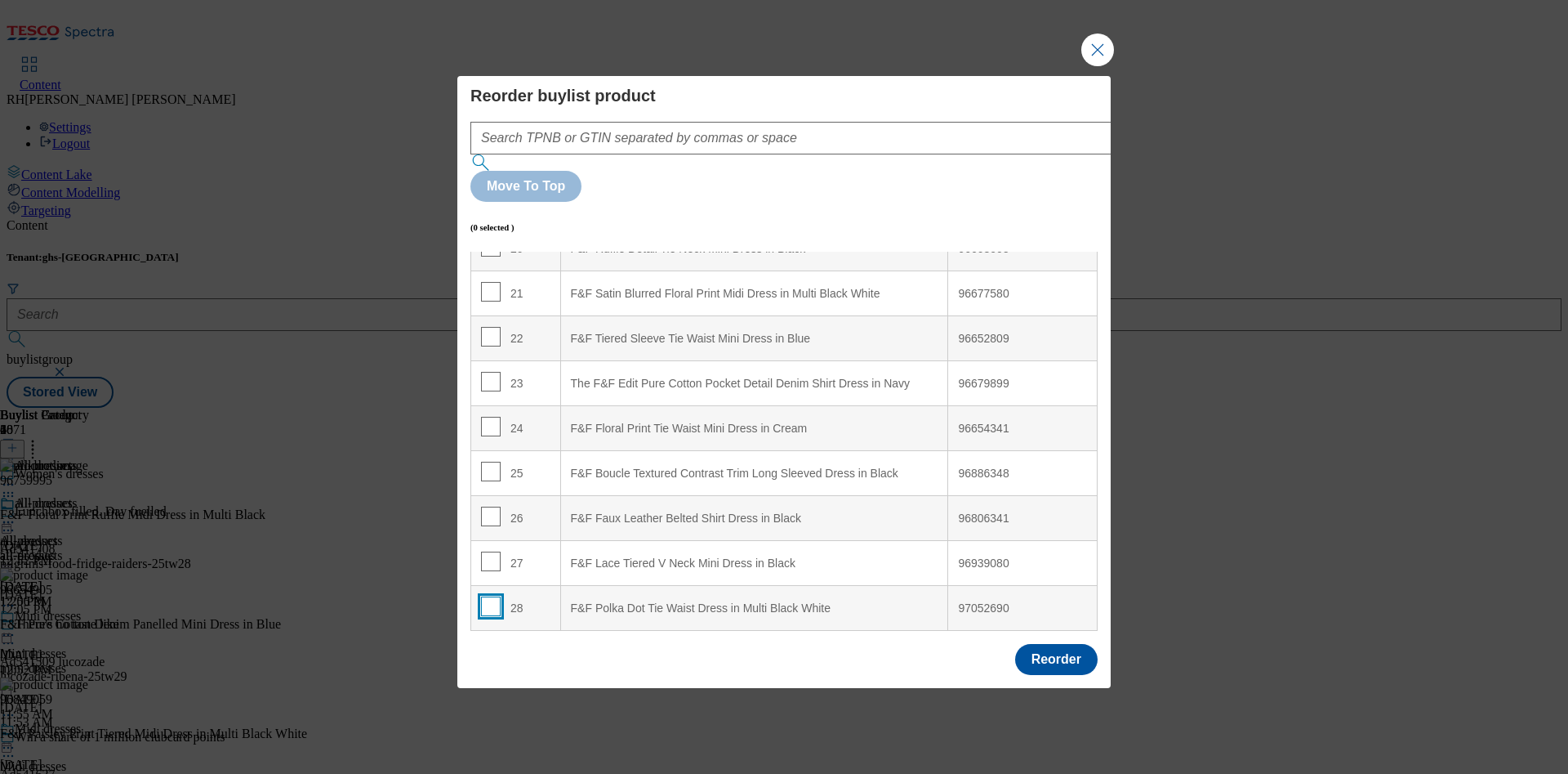
click at [492, 596] on input "Modal" at bounding box center [490, 606] width 20 height 20
checkbox input "true"
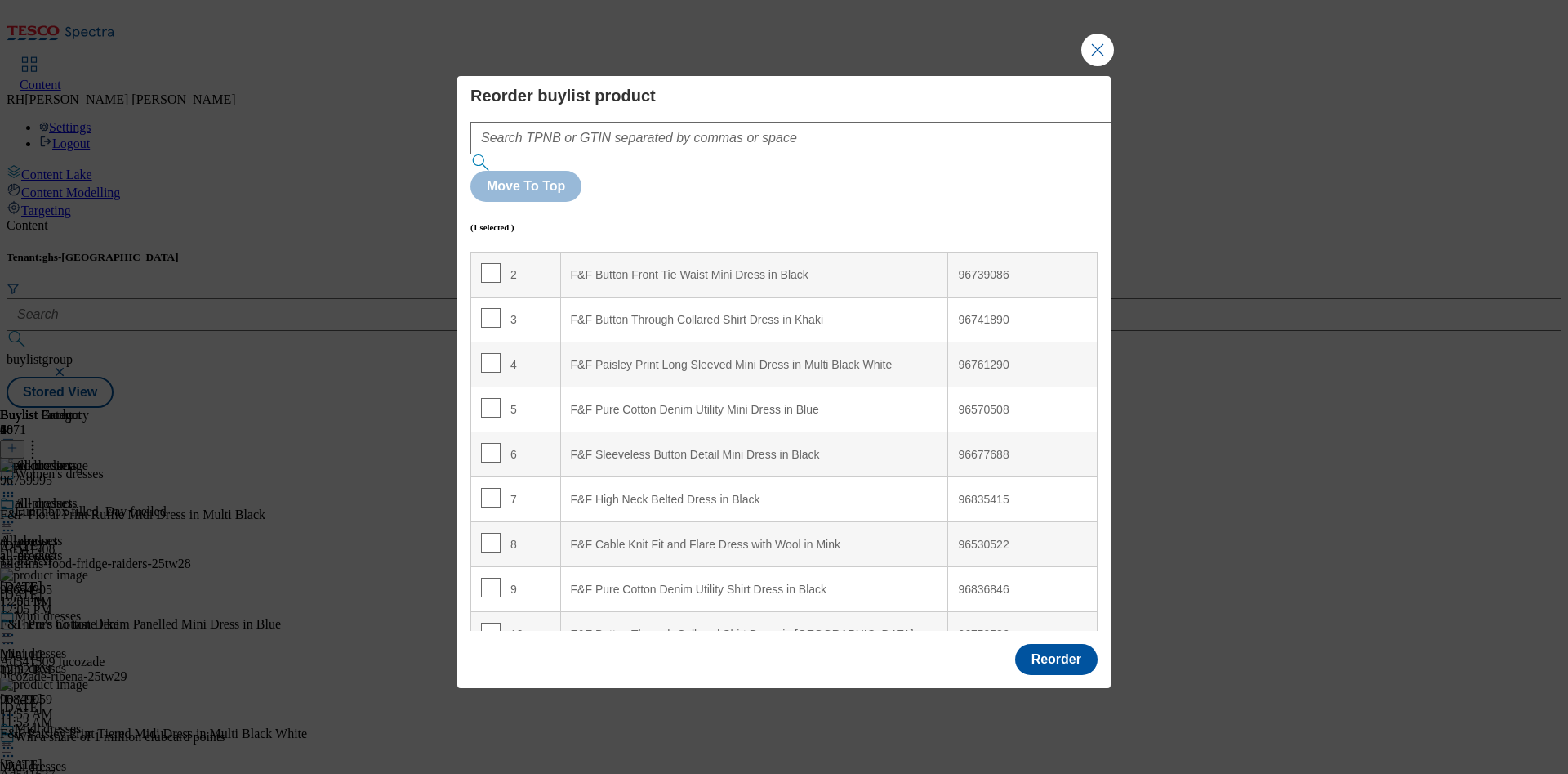
scroll to position [122, 0]
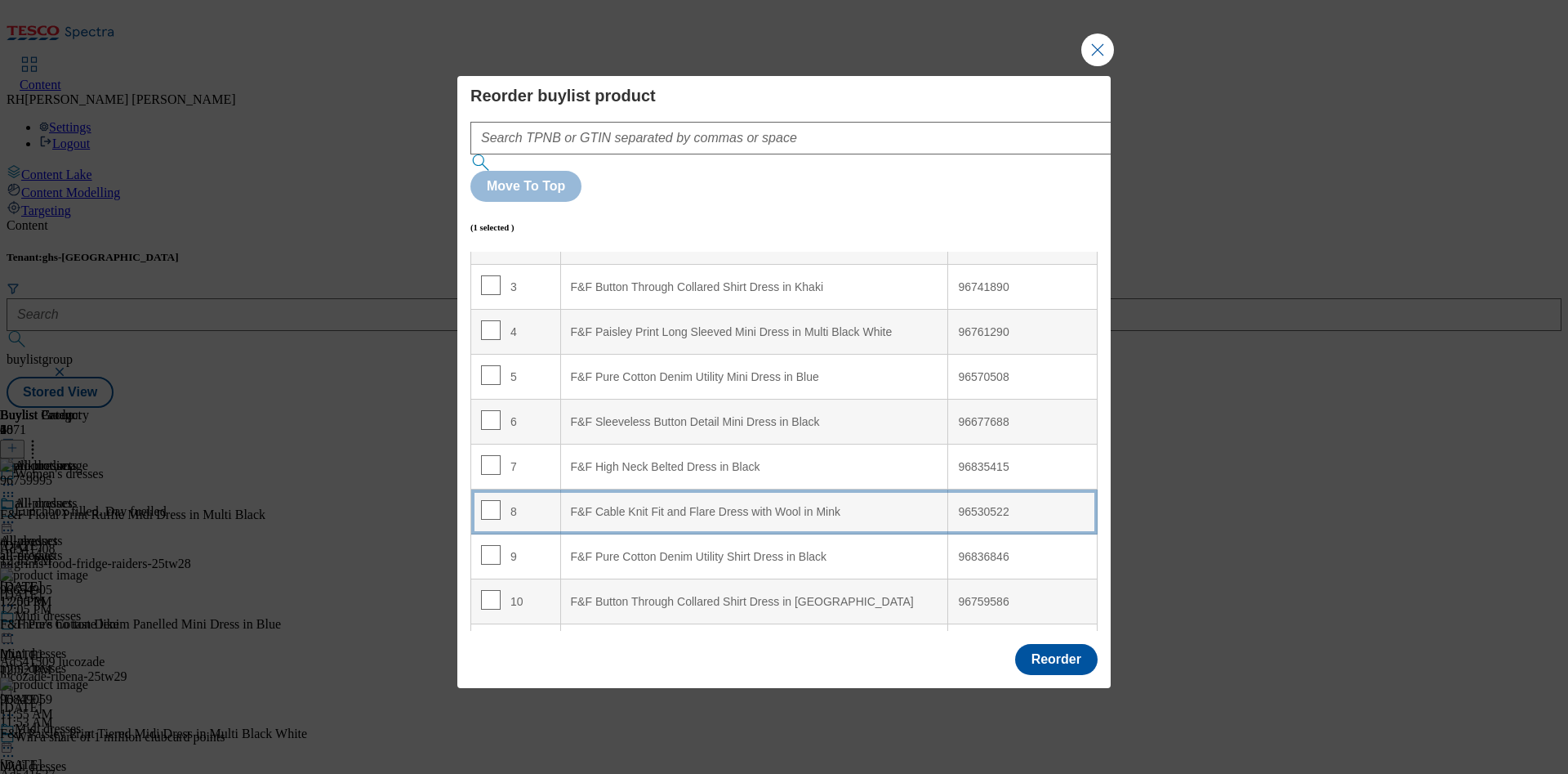
click at [851, 505] on div "F&F Cable Knit Fit and Flare Dress with Wool in Mink" at bounding box center [754, 512] width 367 height 15
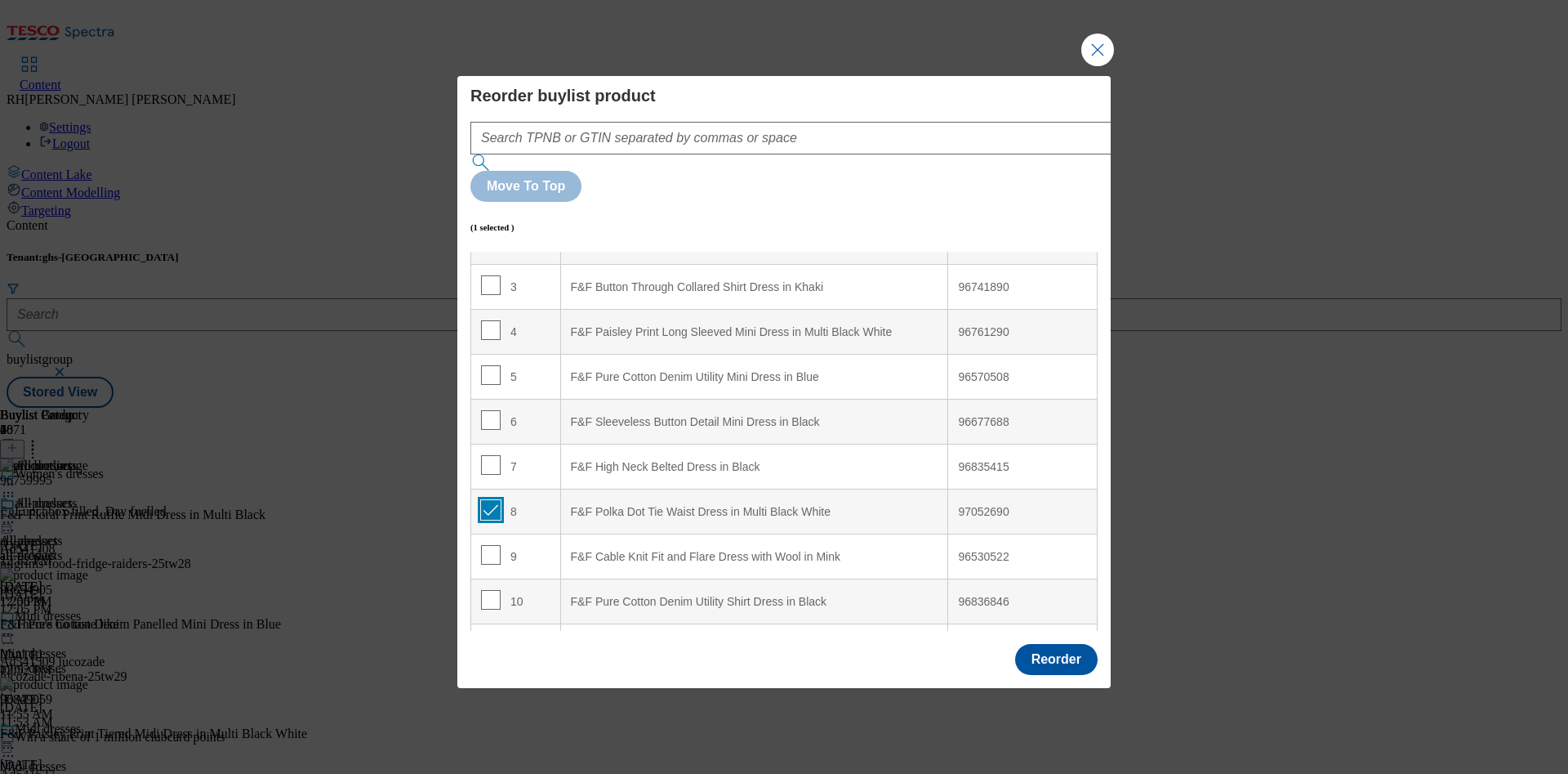
click at [493, 500] on input "Modal" at bounding box center [490, 509] width 20 height 20
checkbox input "false"
click at [1061, 644] on button "Reorder" at bounding box center [1056, 659] width 83 height 31
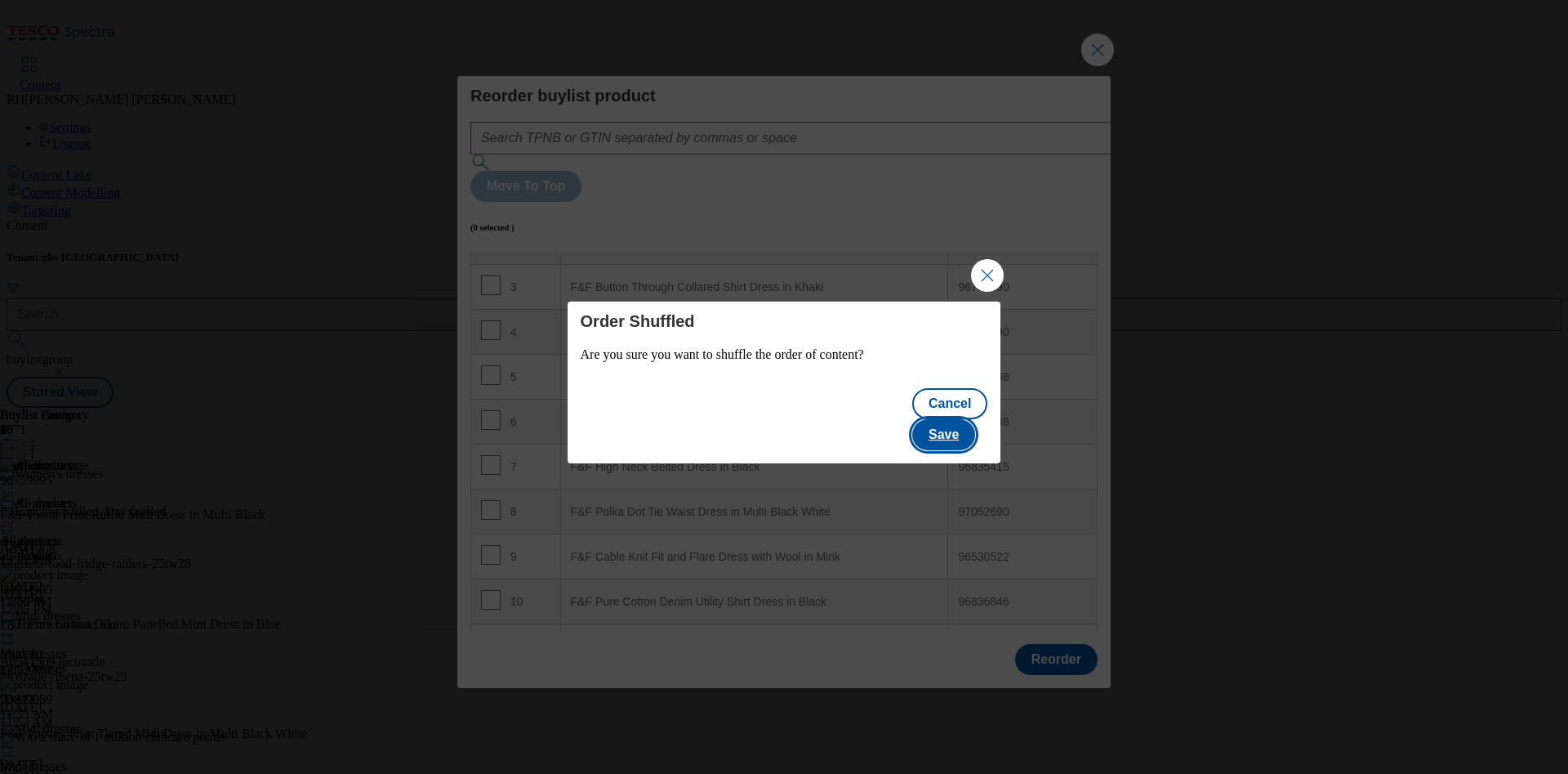
click at [966, 427] on button "Save" at bounding box center [943, 434] width 63 height 31
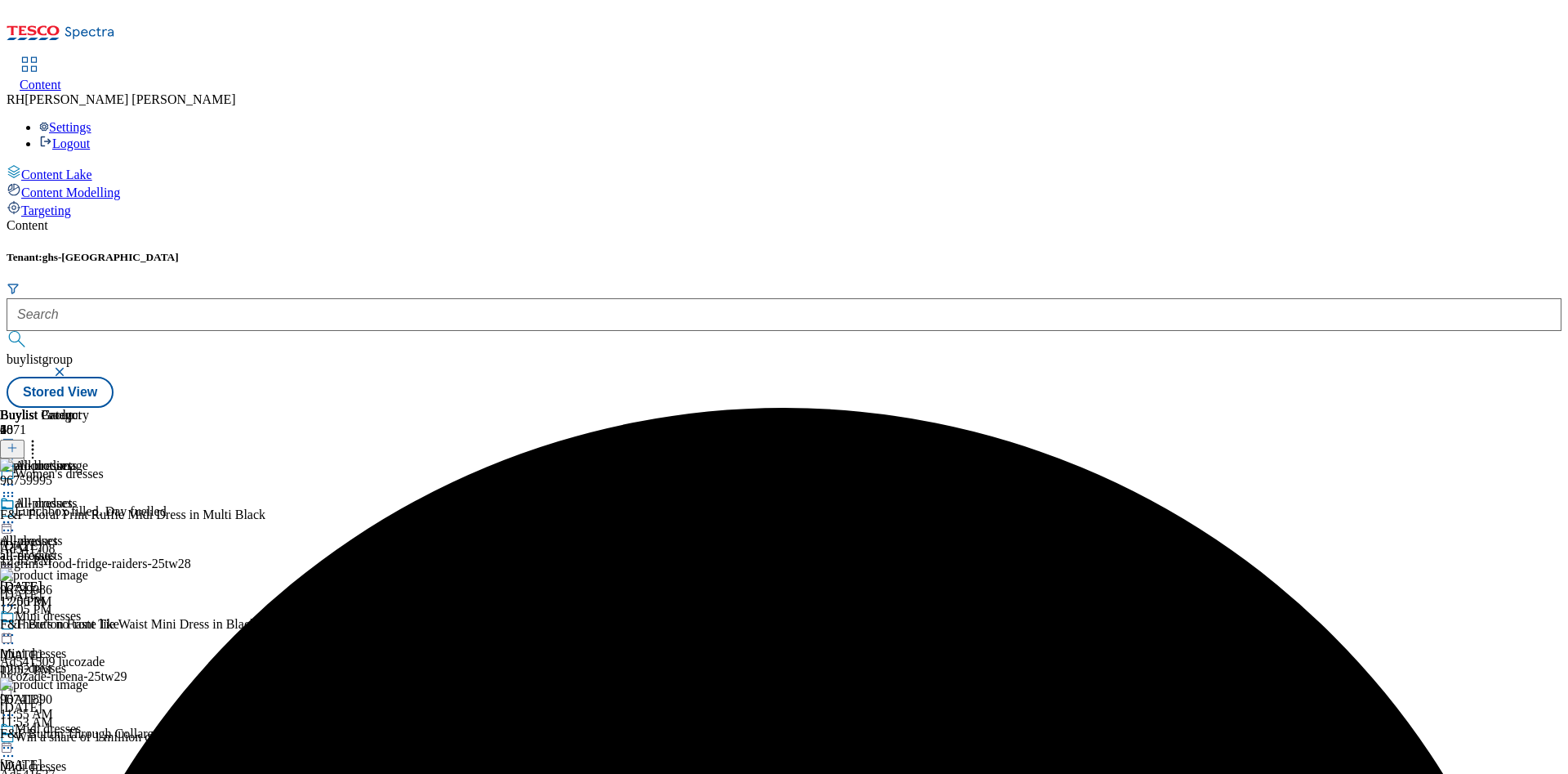
click at [16, 514] on icon at bounding box center [8, 521] width 16 height 16
click at [70, 551] on span "Edit" at bounding box center [60, 557] width 19 height 12
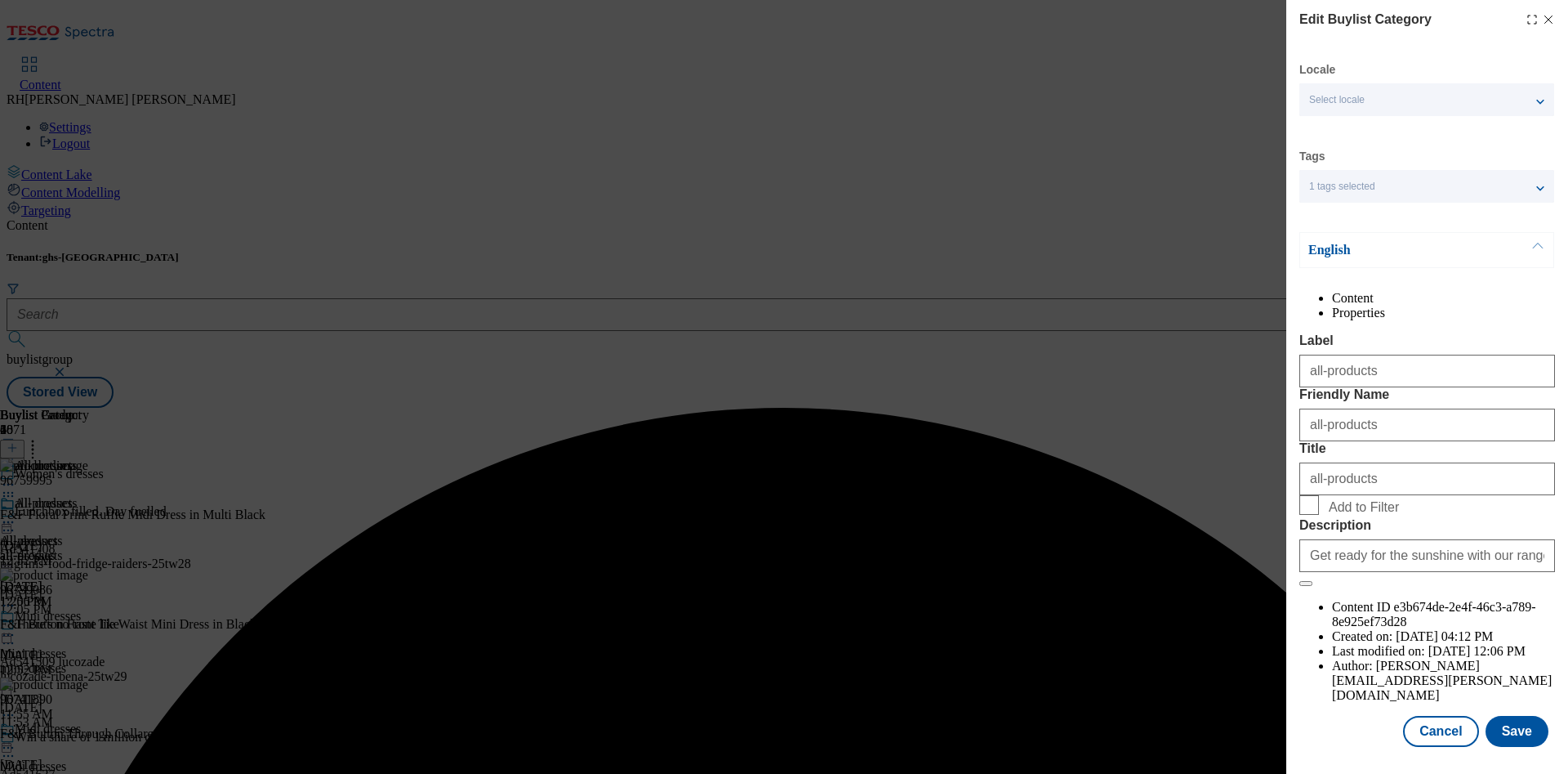
scroll to position [49, 0]
click at [1498, 715] on button "Save" at bounding box center [1516, 731] width 63 height 31
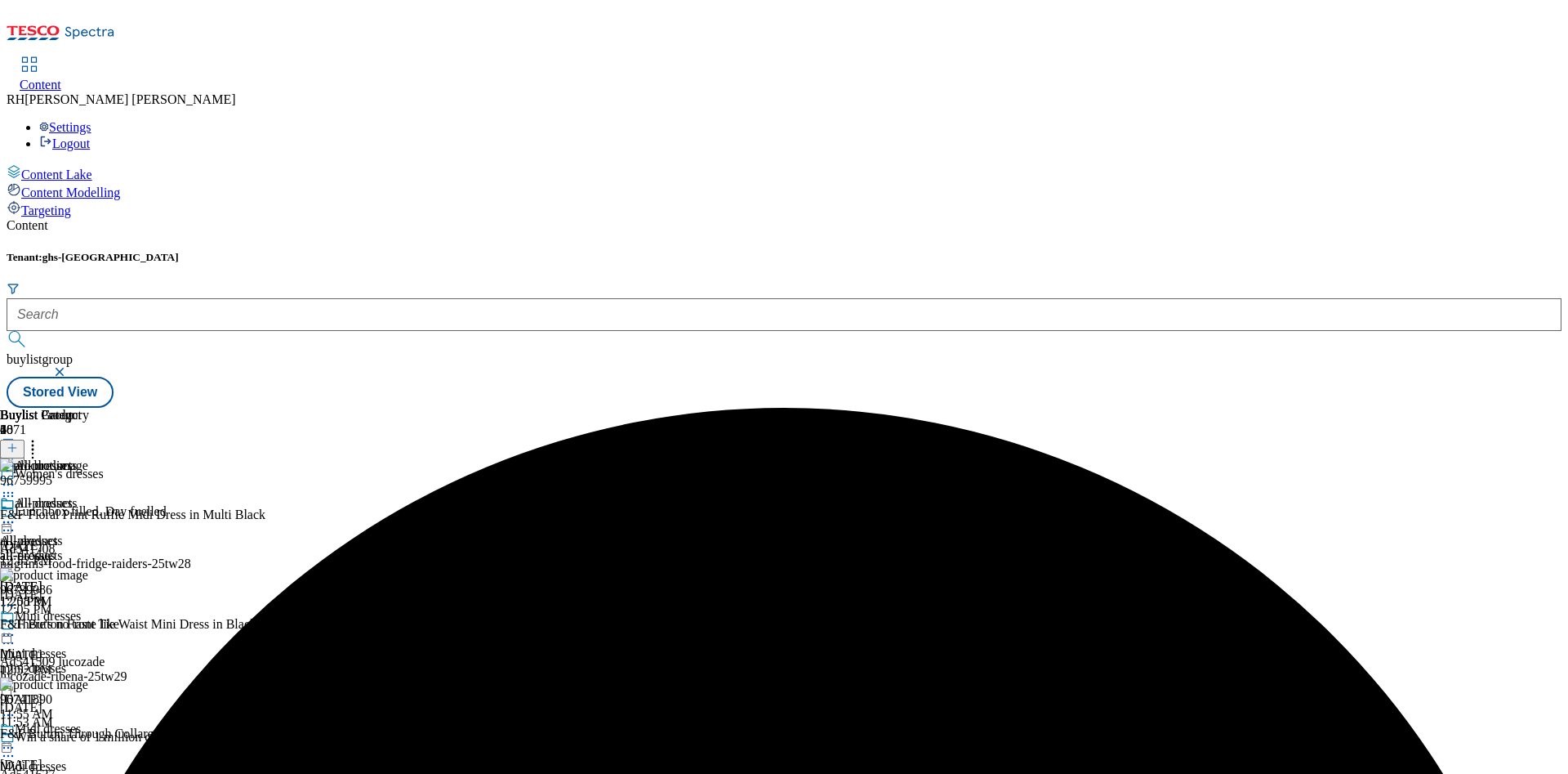
click at [16, 514] on icon at bounding box center [8, 521] width 16 height 16
click at [96, 621] on button "Preview" at bounding box center [64, 631] width 63 height 19
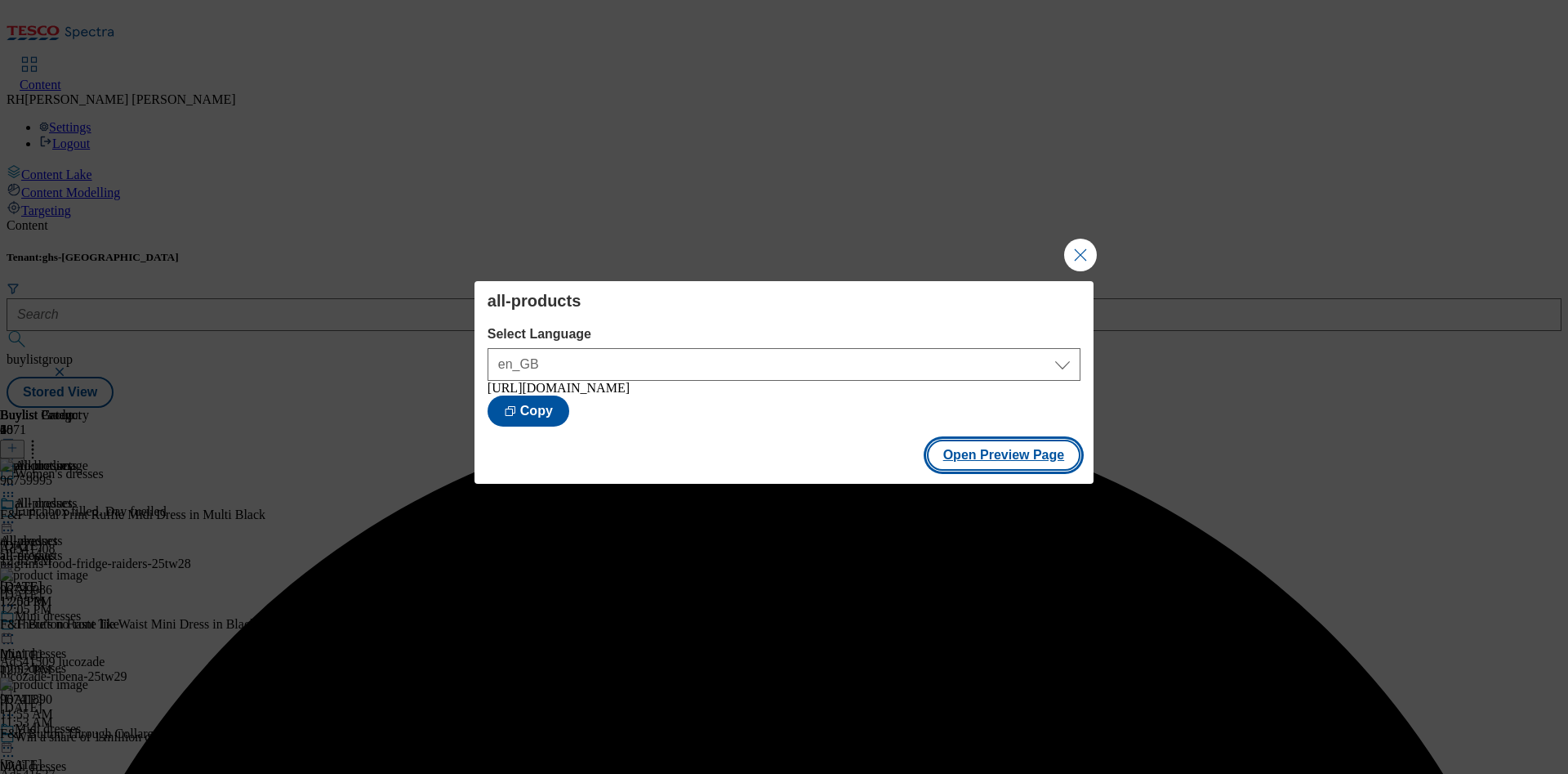
click at [982, 453] on button "Open Preview Page" at bounding box center [1004, 455] width 154 height 31
click at [1070, 246] on button "Close Modal" at bounding box center [1080, 255] width 33 height 33
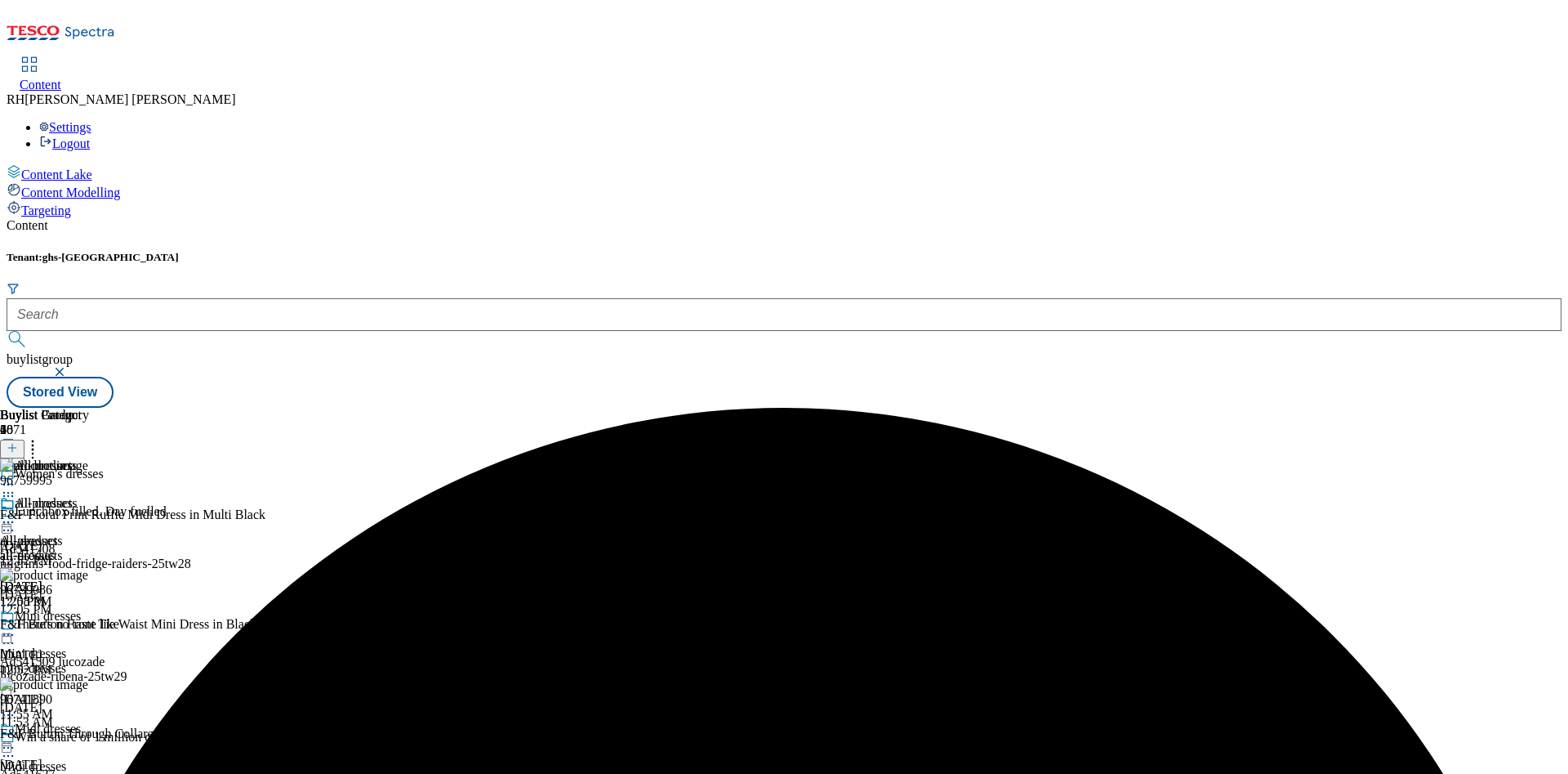
click at [16, 514] on icon at bounding box center [8, 521] width 16 height 16
click at [86, 682] on span "Publish" at bounding box center [69, 688] width 36 height 12
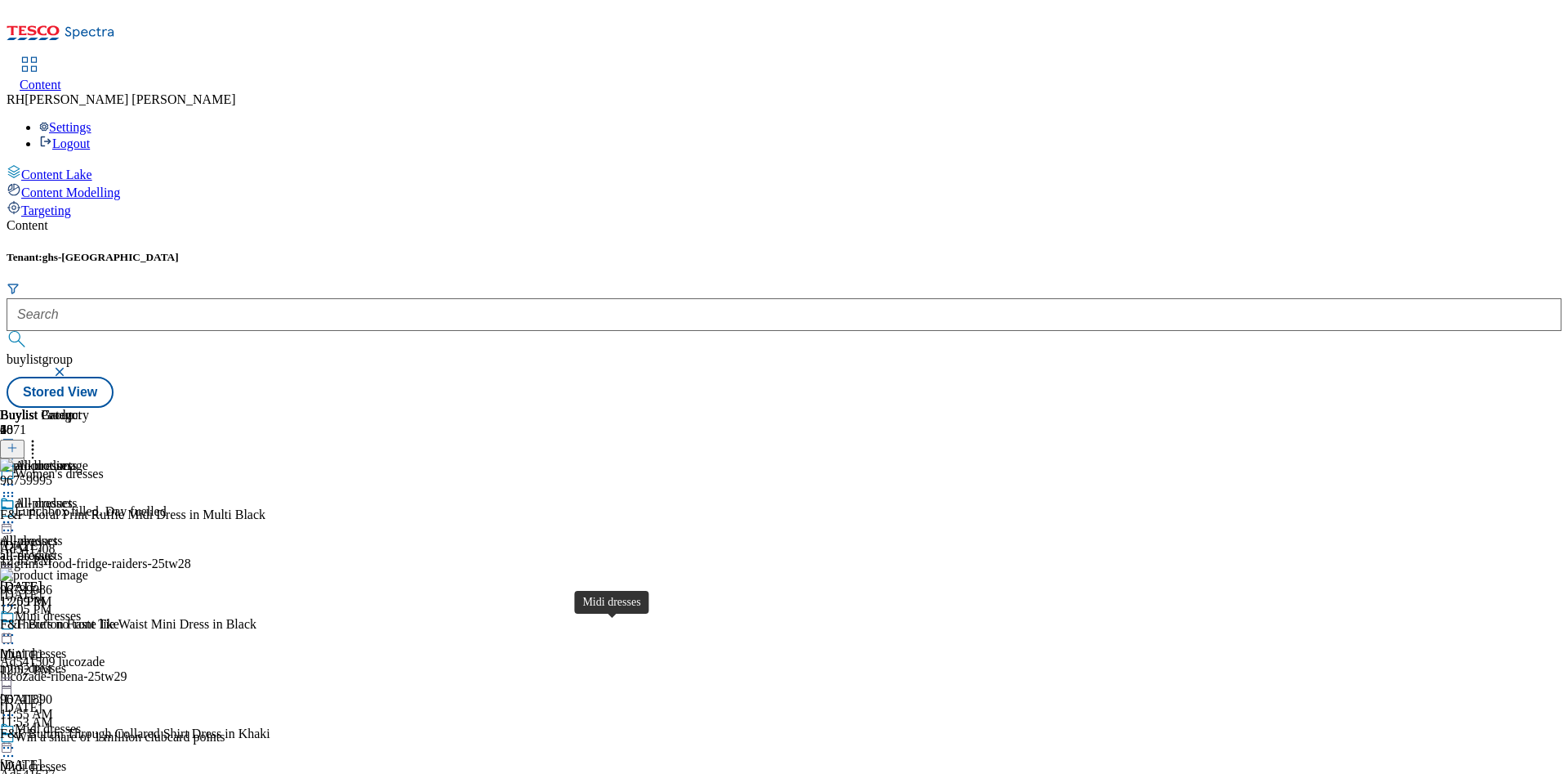
click at [66, 758] on span "Midi dresses" at bounding box center [33, 765] width 66 height 15
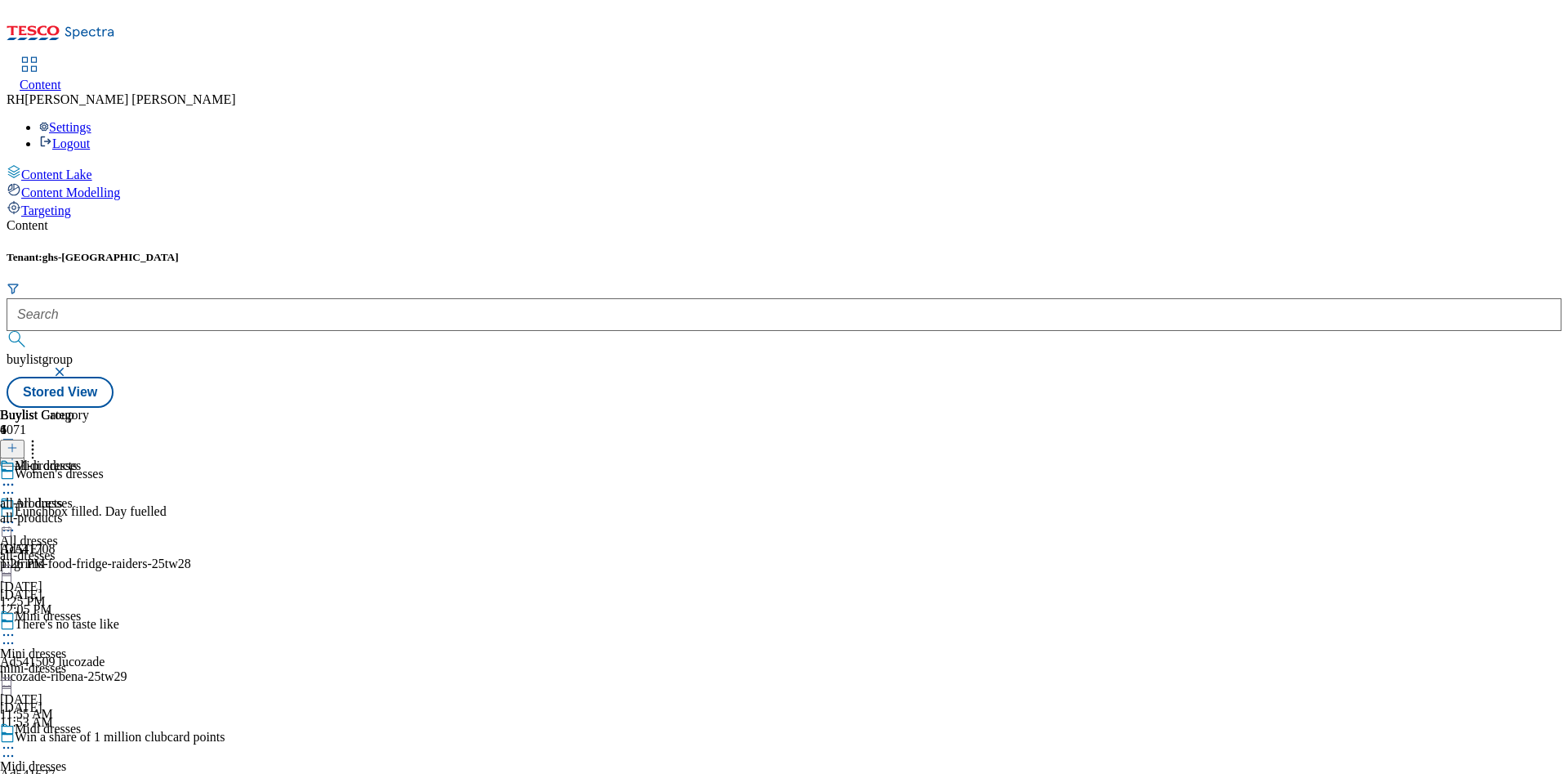
click at [89, 510] on div "all-products" at bounding box center [44, 517] width 89 height 15
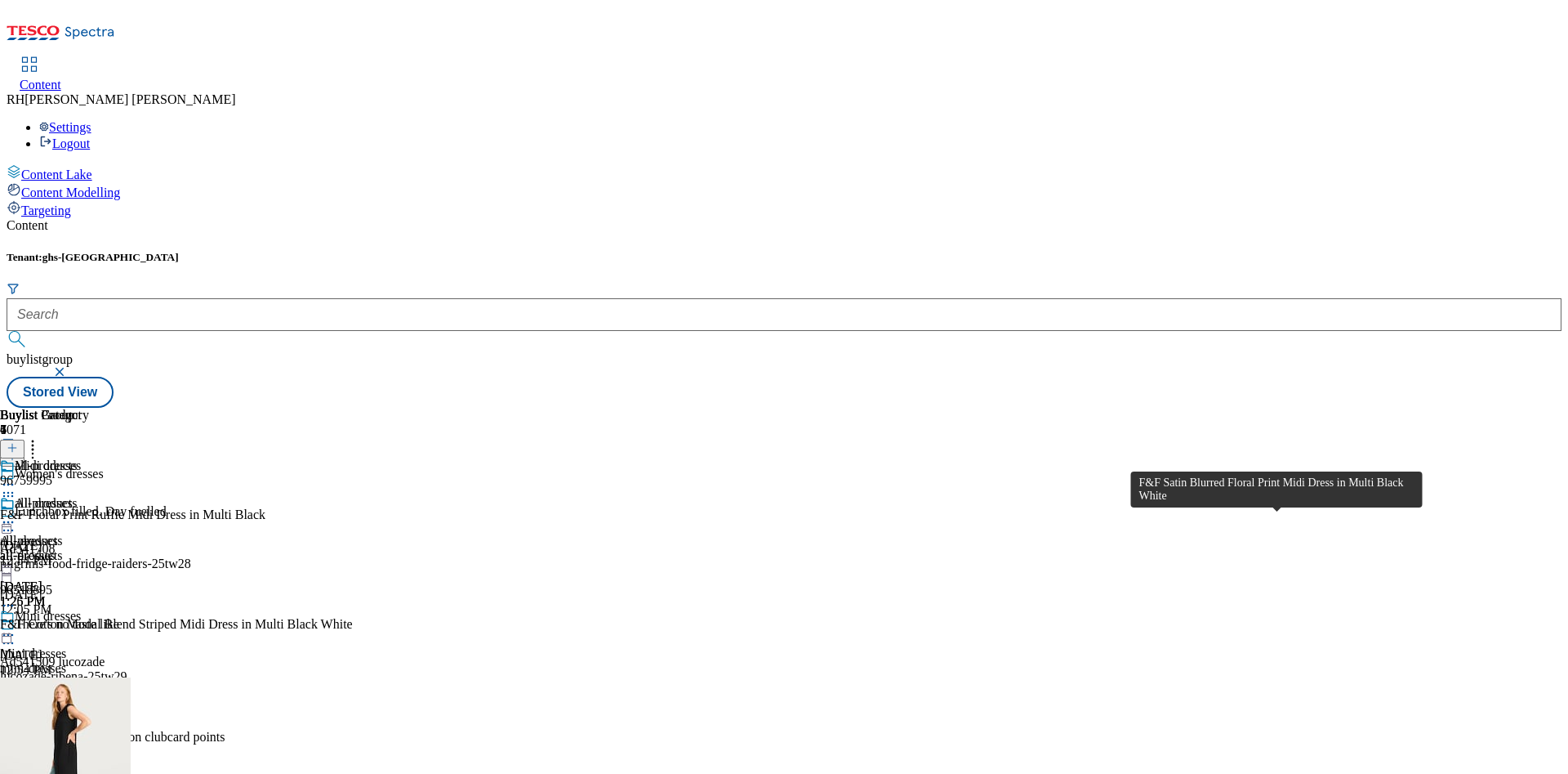
scroll to position [665, 0]
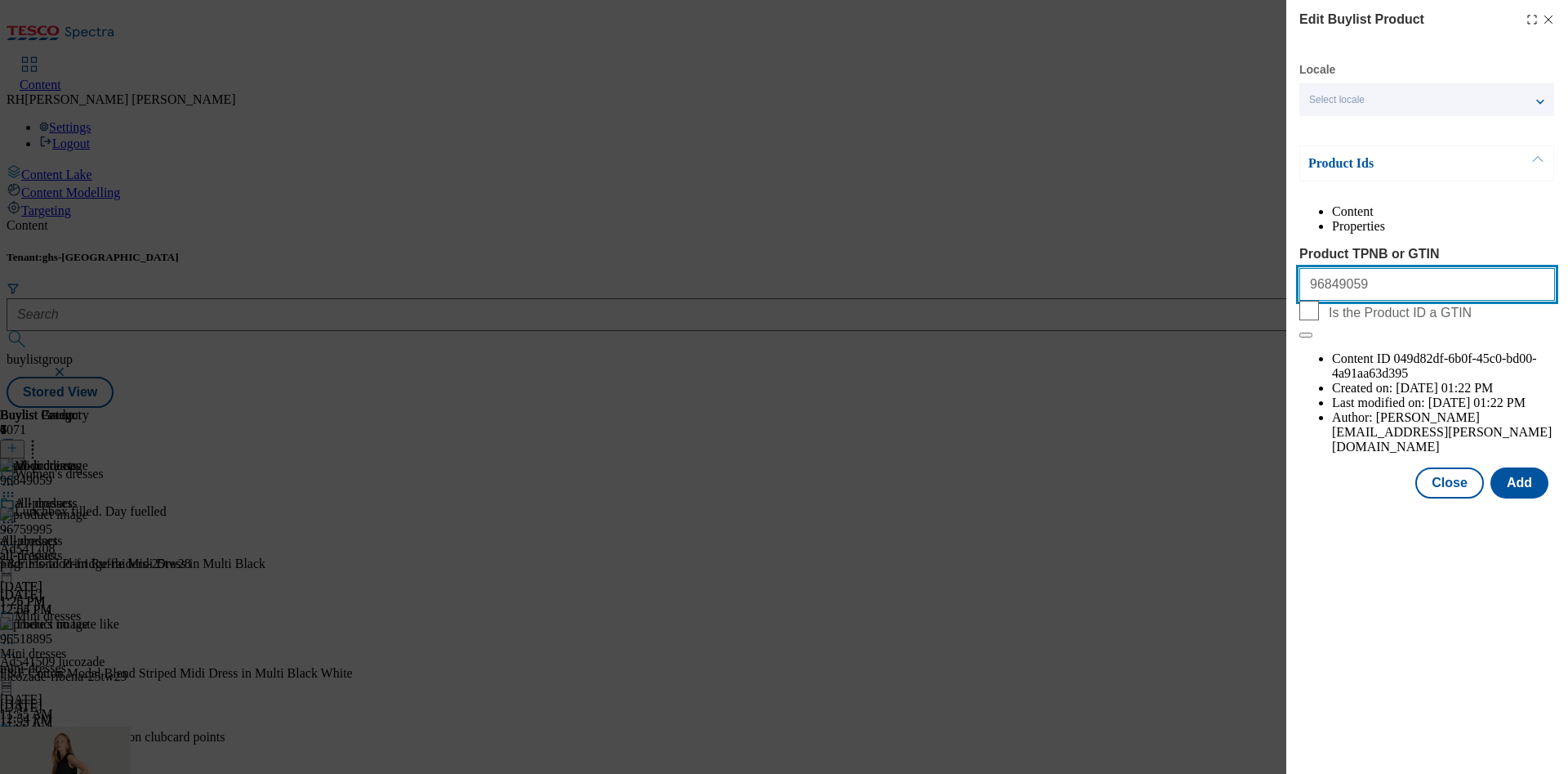
drag, startPoint x: 1380, startPoint y: 314, endPoint x: 1108, endPoint y: 316, distance: 272.0
click at [1108, 316] on div "Edit Buylist Product Locale Select locale English Welsh Product Ids Content Pro…" at bounding box center [784, 387] width 1568 height 774
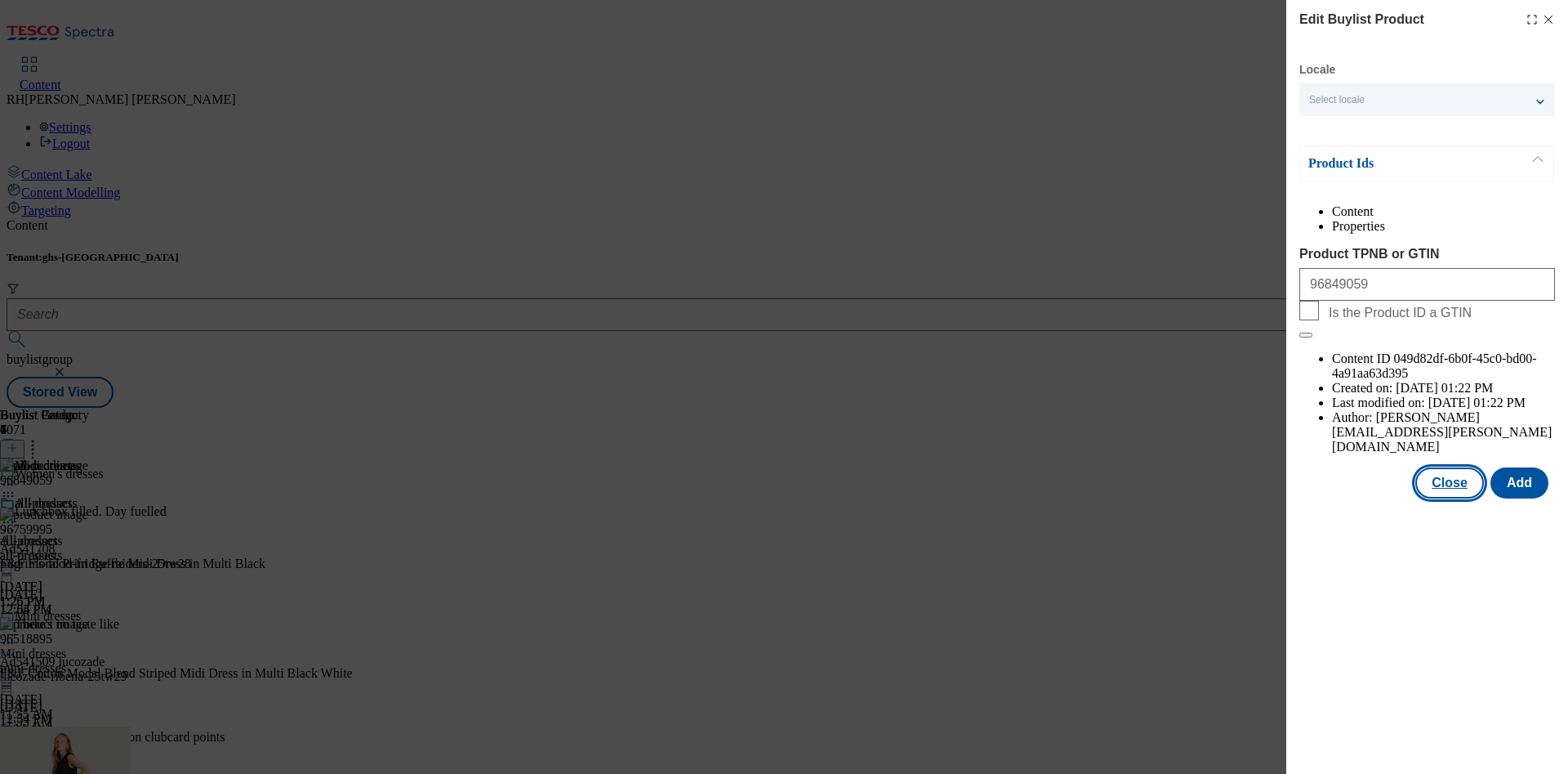
click at [1456, 467] on button "Close" at bounding box center [1449, 483] width 69 height 31
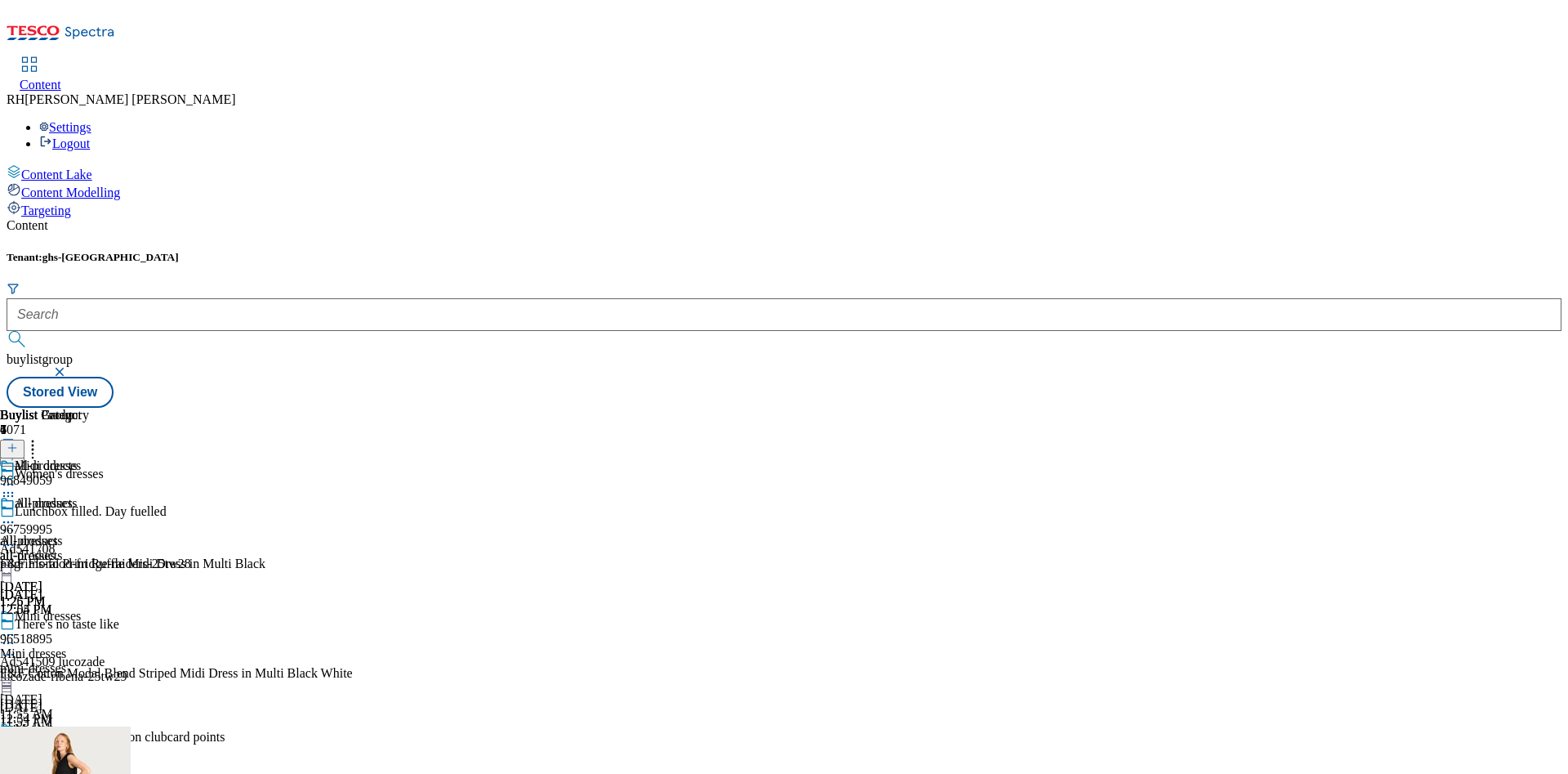
click at [84, 548] on div "all-dresses" at bounding box center [41, 555] width 84 height 15
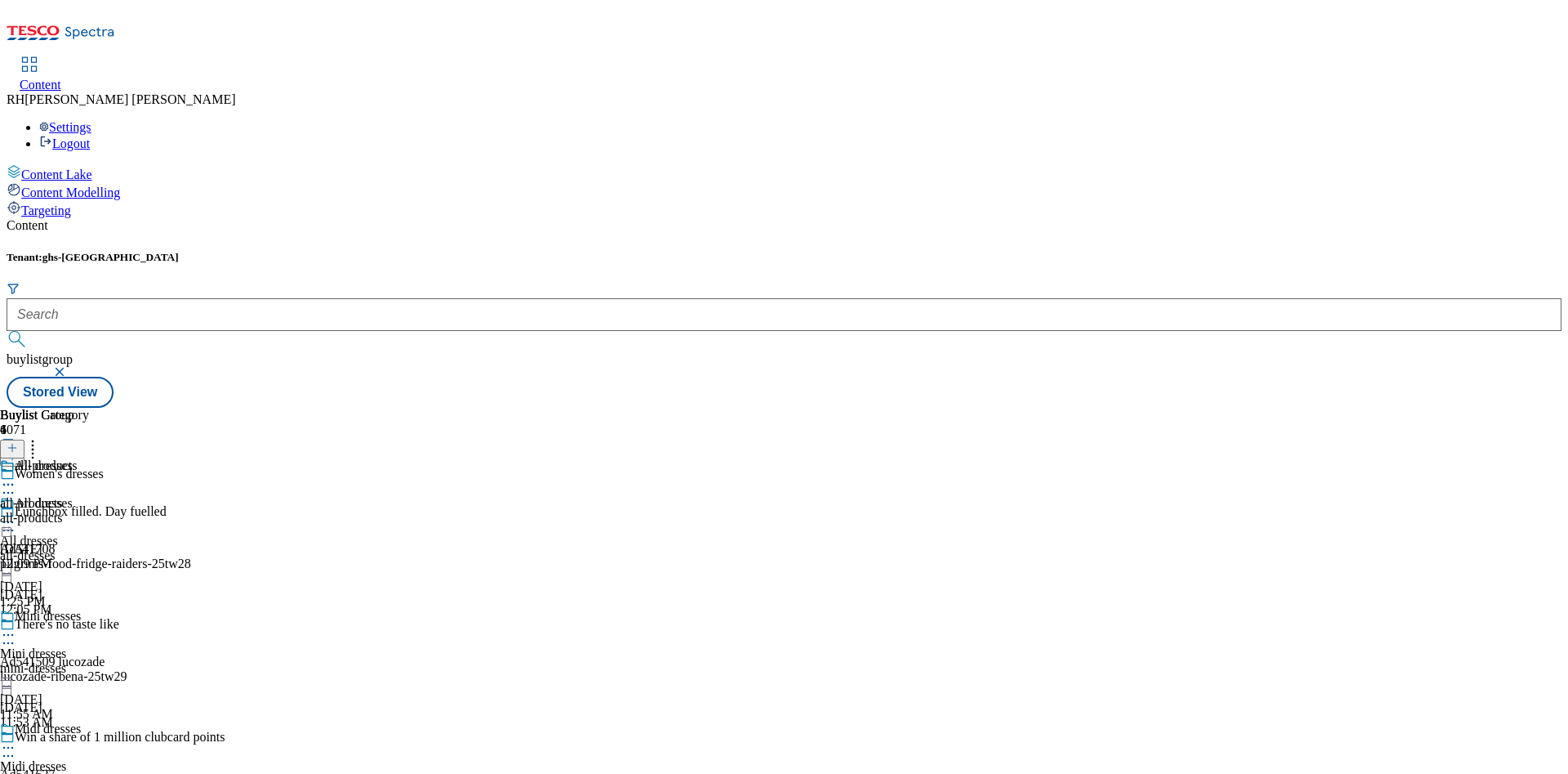
click at [89, 459] on div "all-products all-products all-products [DATE] 12:09 PM" at bounding box center [44, 515] width 89 height 113
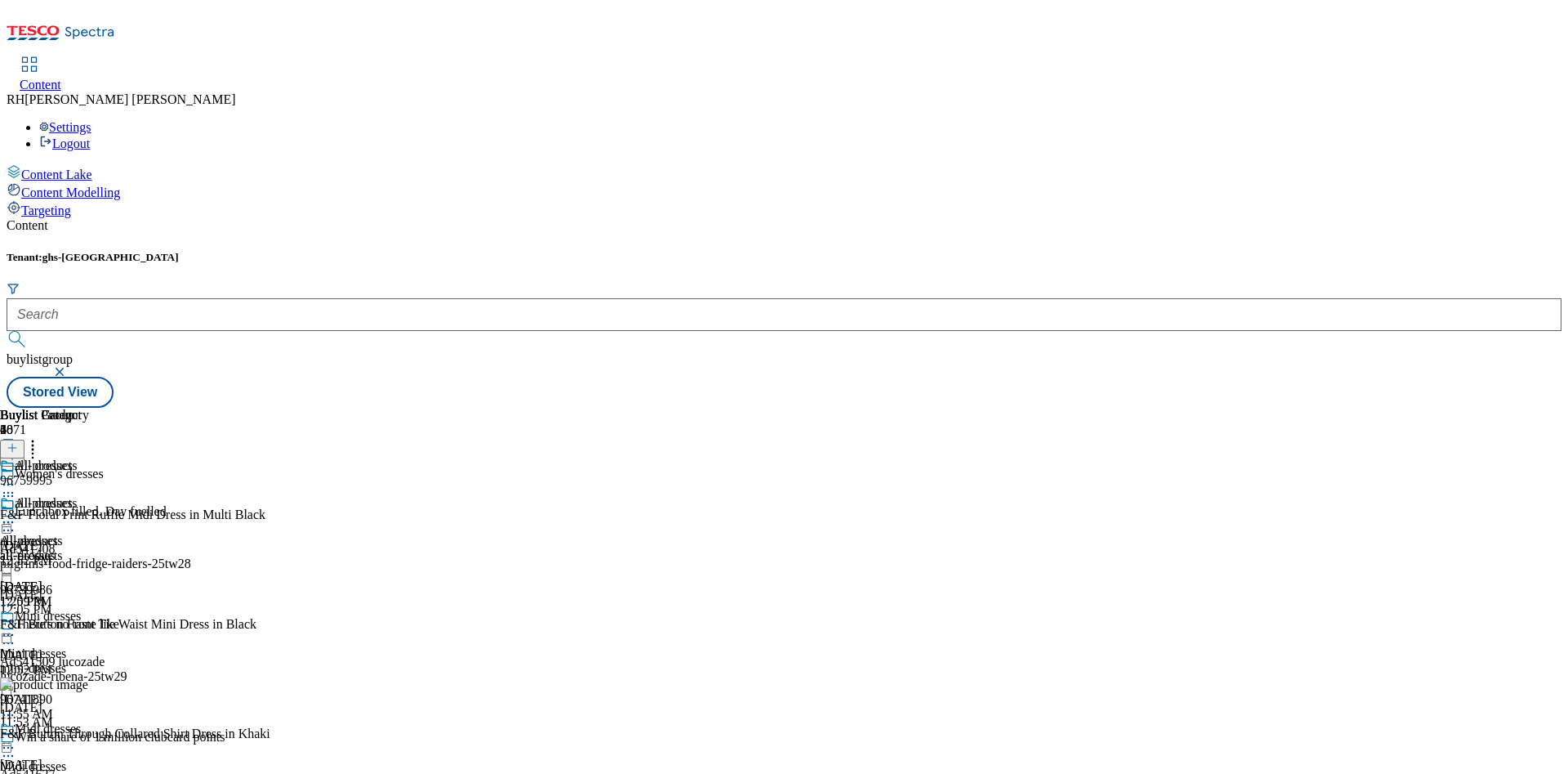
click at [40, 437] on icon at bounding box center [32, 445] width 16 height 16
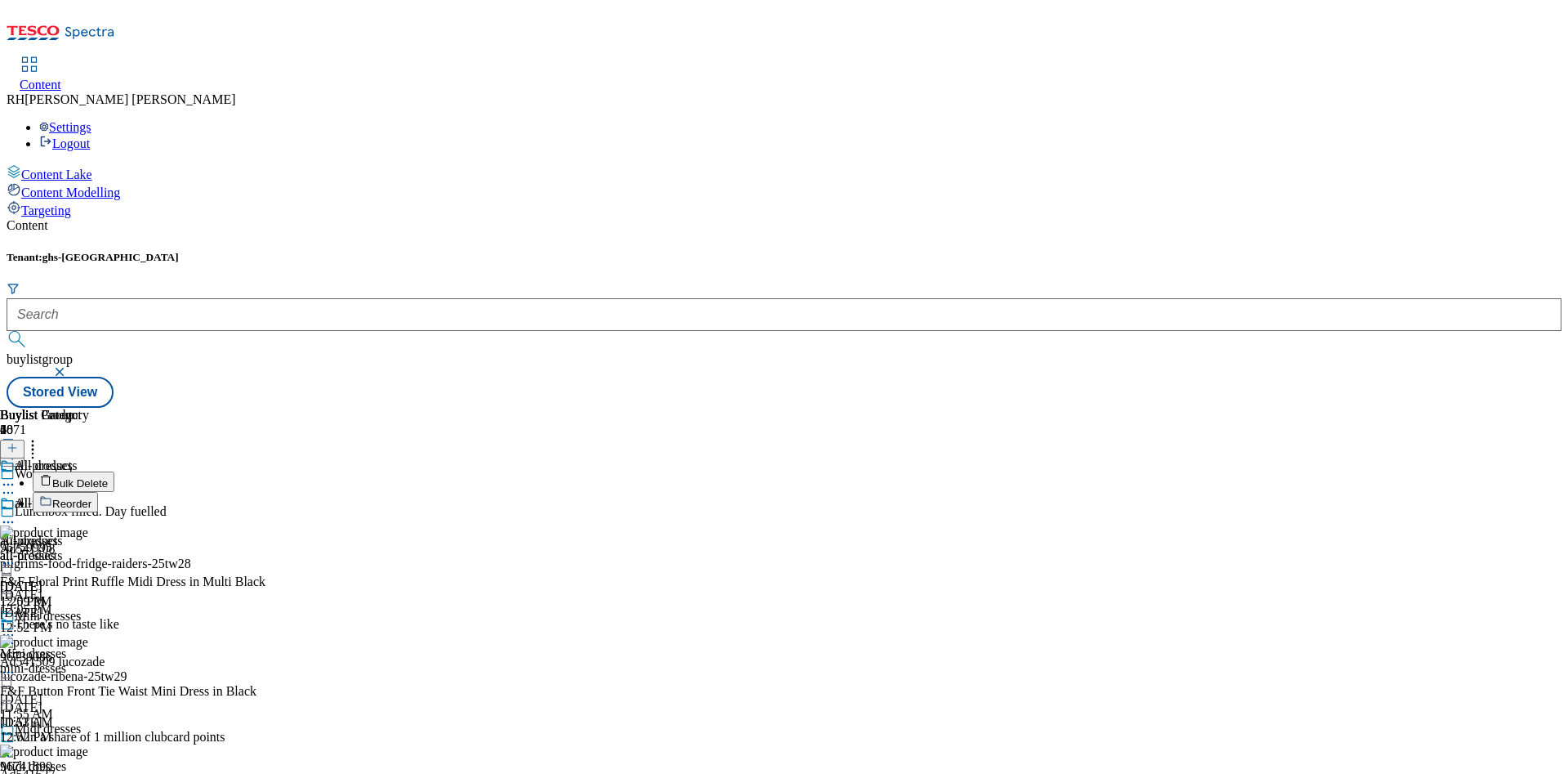
click at [91, 497] on span "Reorder" at bounding box center [72, 503] width 39 height 12
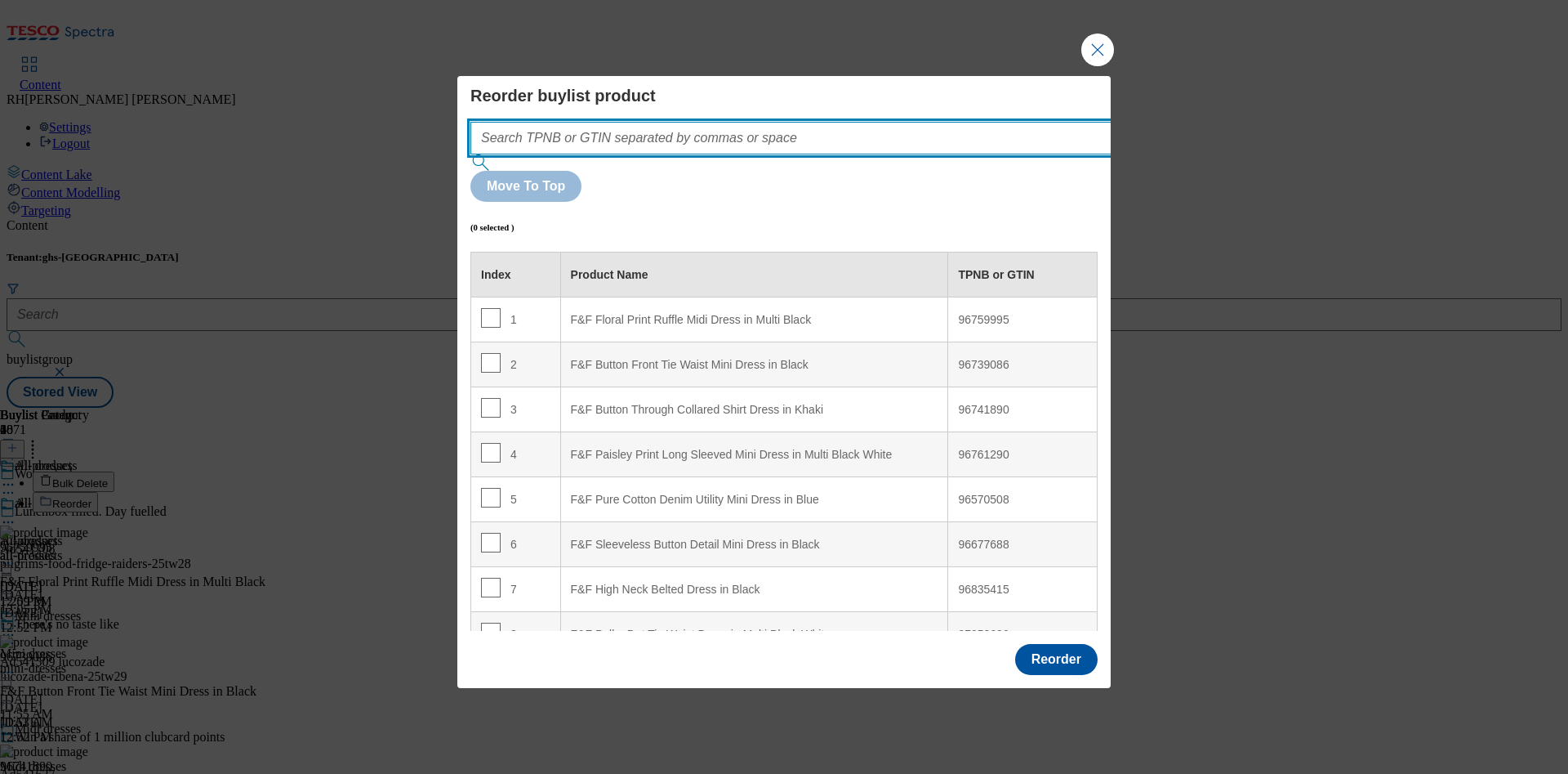
click at [613, 154] on input "Modal" at bounding box center [815, 138] width 690 height 33
paste input "96849059"
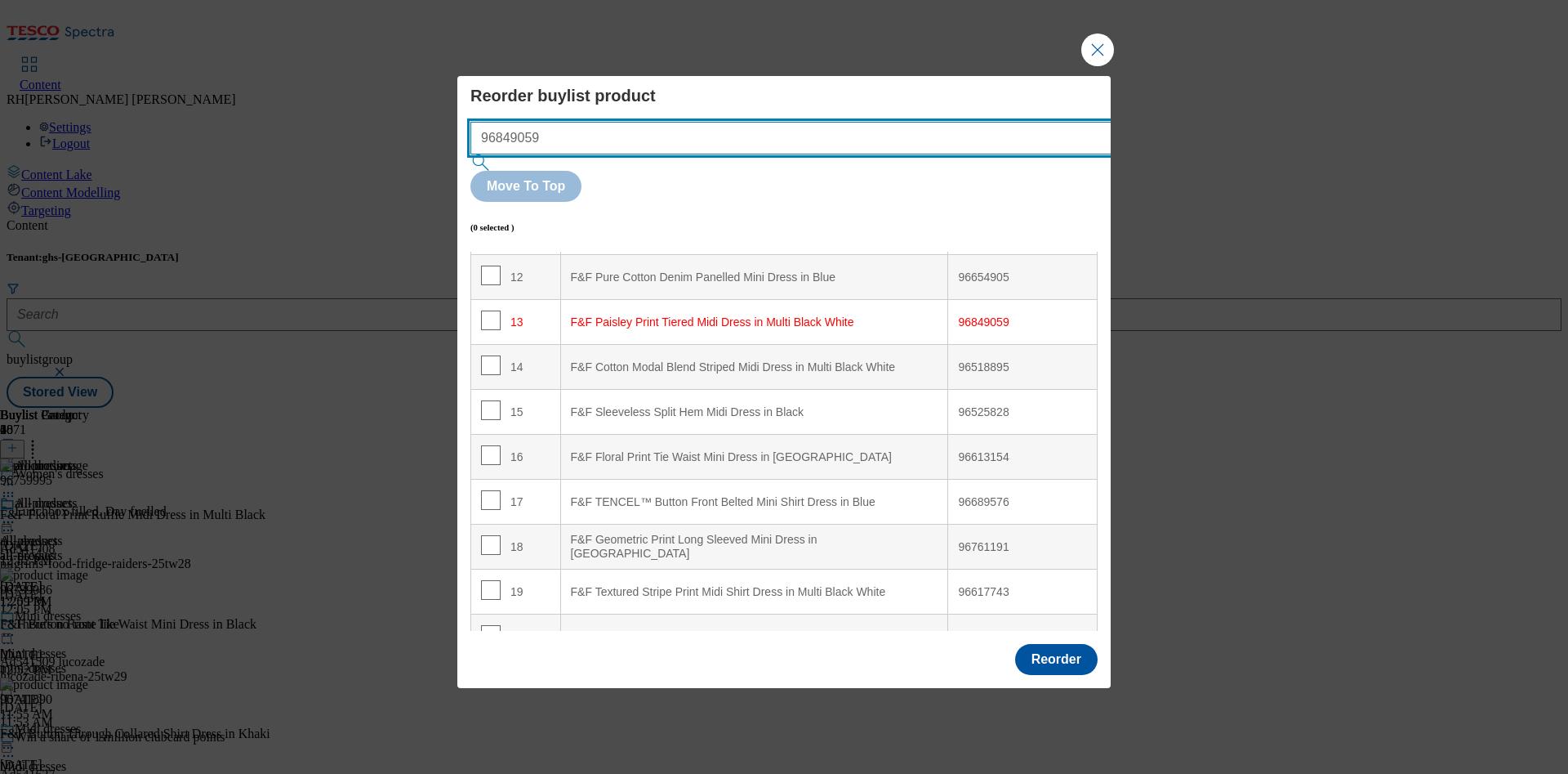
scroll to position [599, 0]
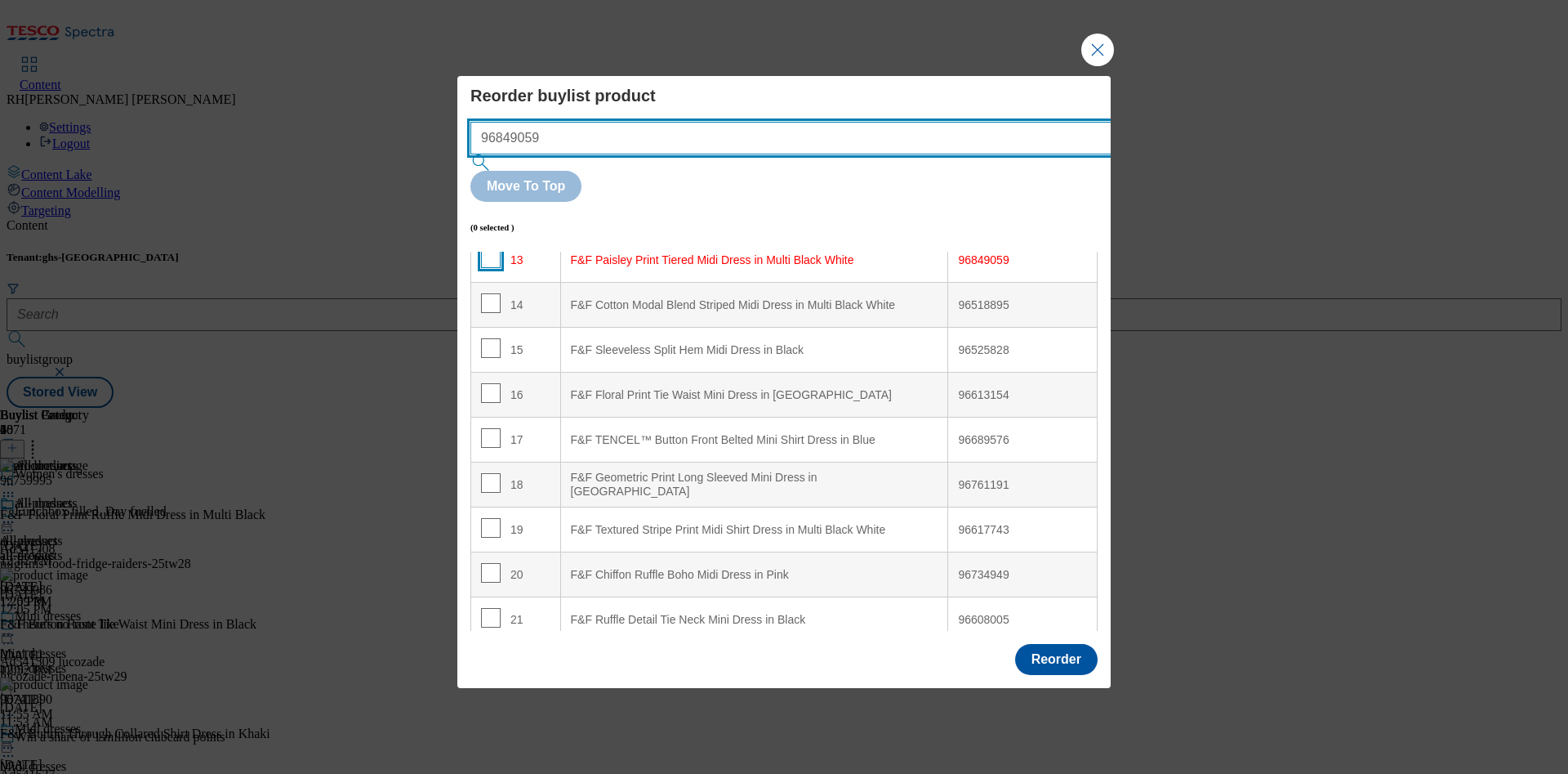
type input "96849059"
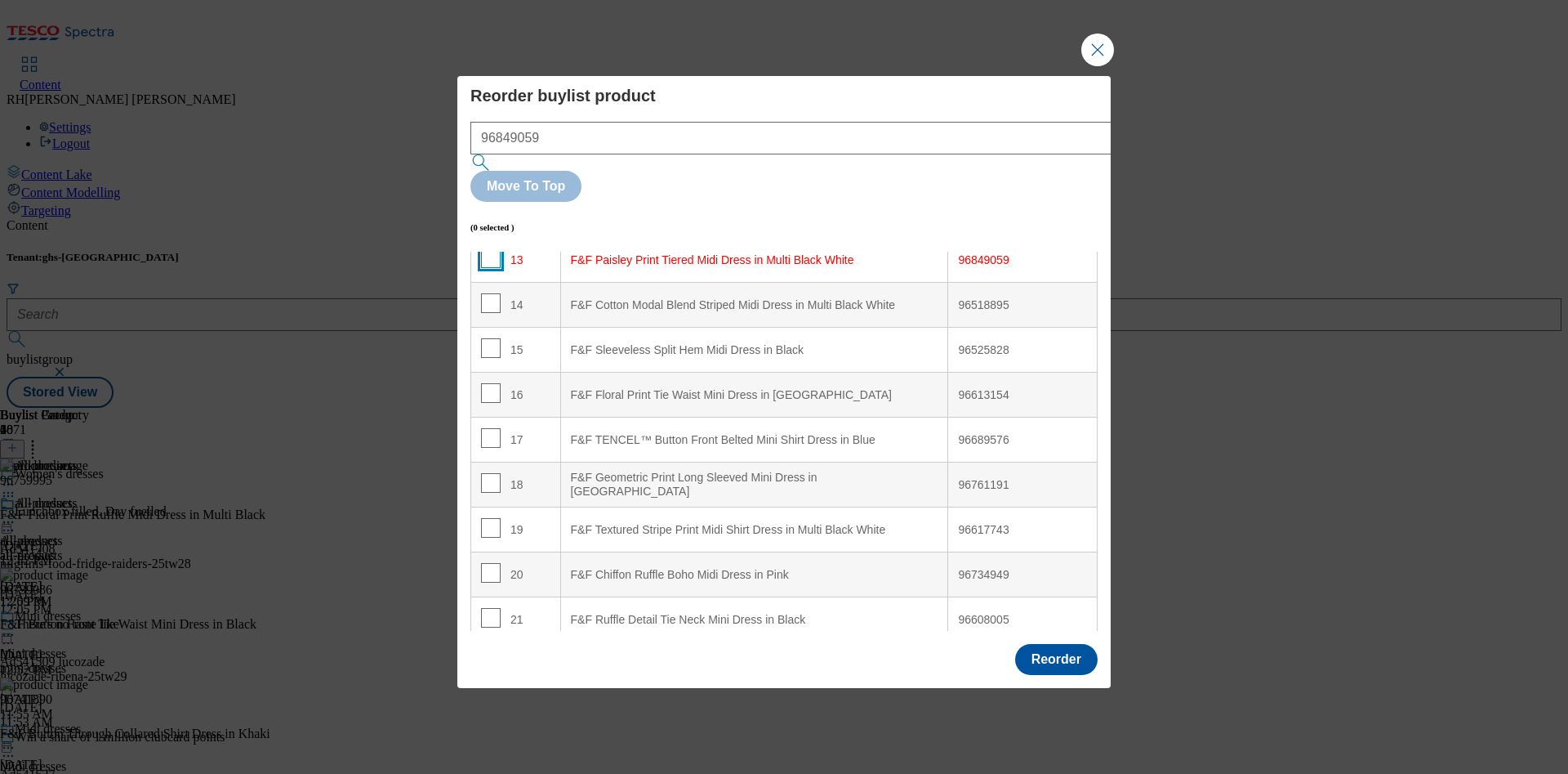
click at [492, 248] on input "Modal" at bounding box center [490, 258] width 20 height 20
checkbox input "true"
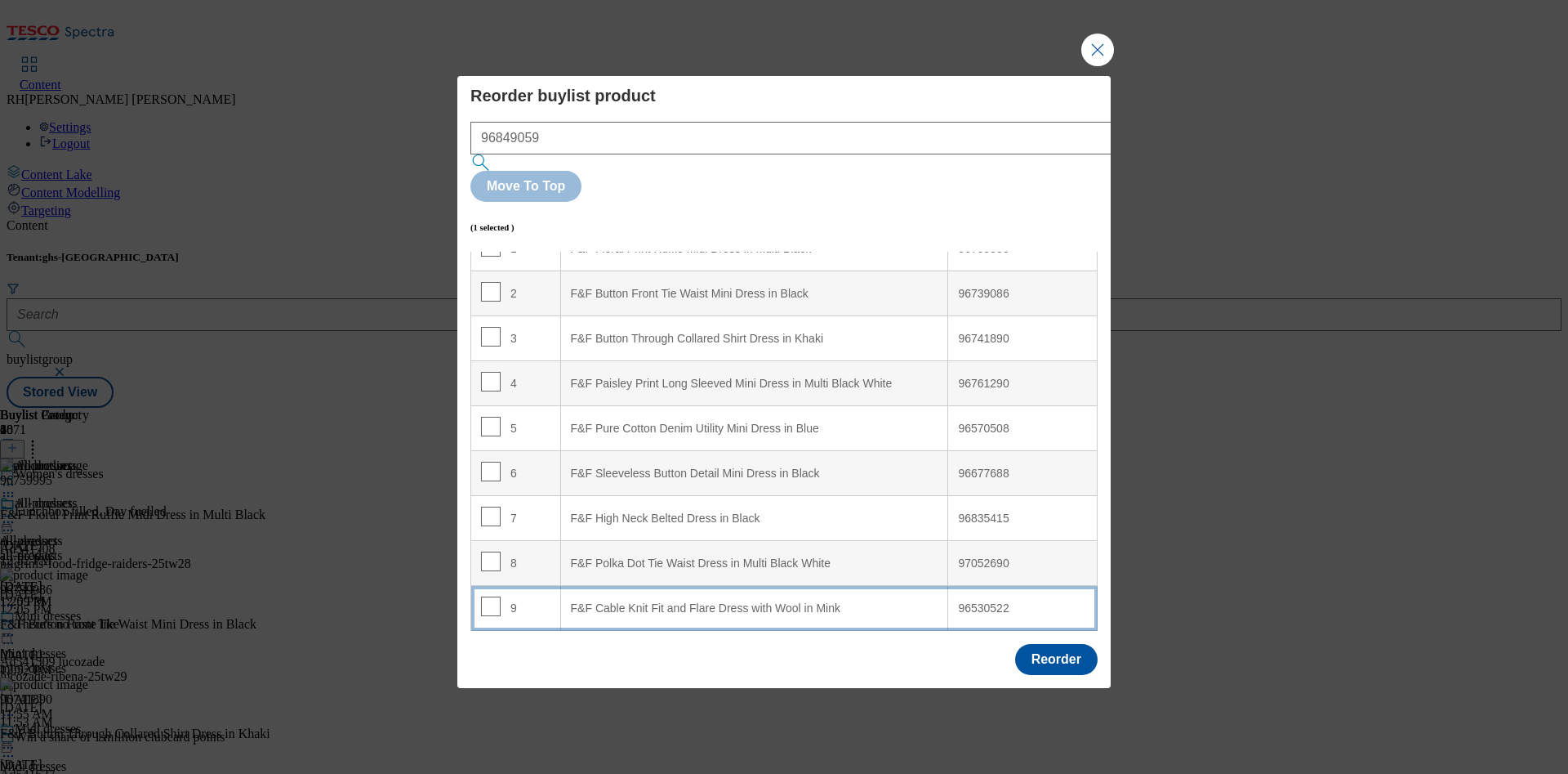
scroll to position [0, 0]
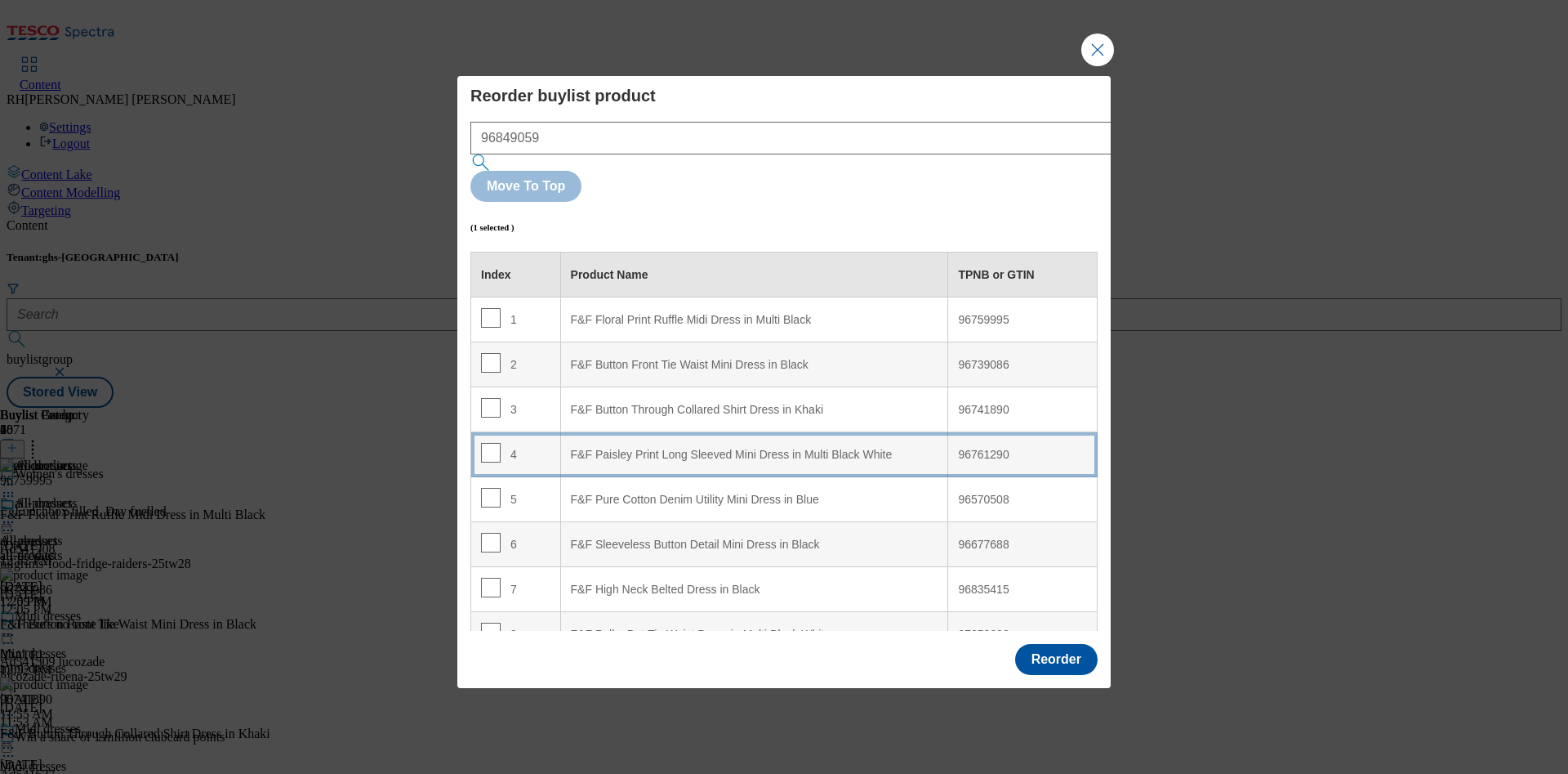
click at [834, 447] on div "F&F Paisley Print Long Sleeved Mini Dress in Multi Black White" at bounding box center [754, 454] width 367 height 15
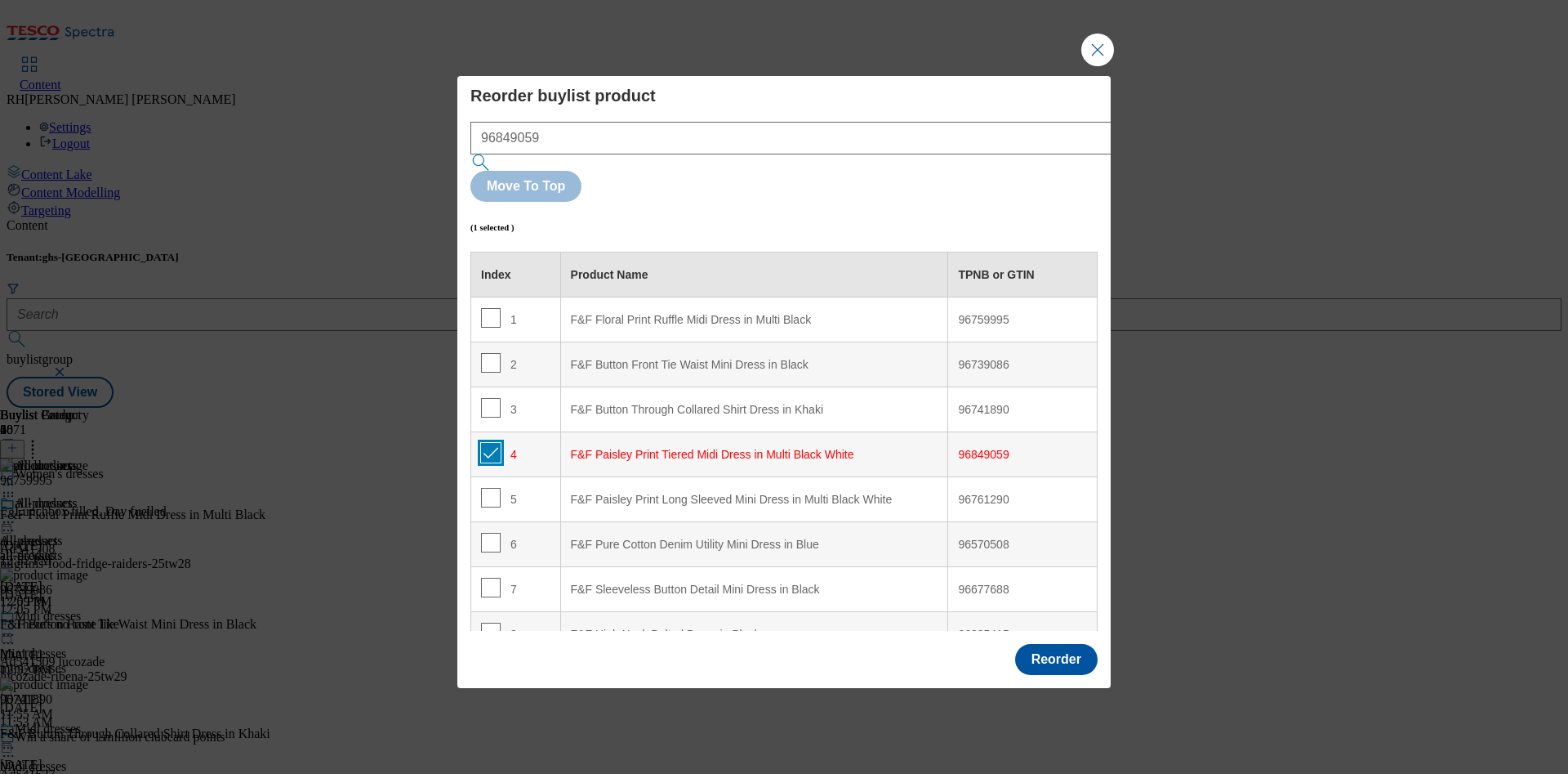
click at [492, 443] on input "Modal" at bounding box center [490, 453] width 20 height 20
checkbox input "false"
click at [492, 488] on input "Modal" at bounding box center [490, 497] width 20 height 20
checkbox input "true"
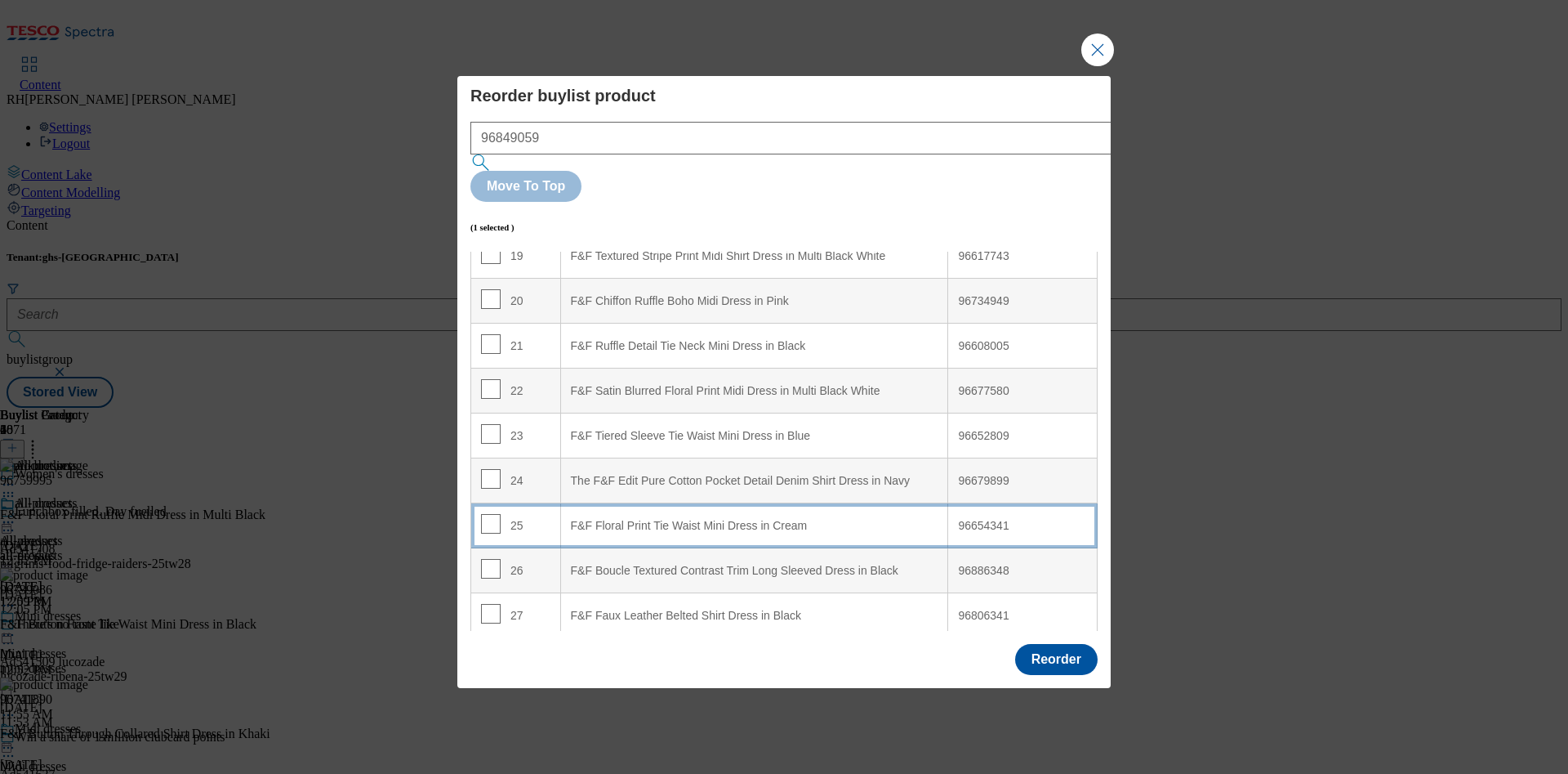
scroll to position [925, 0]
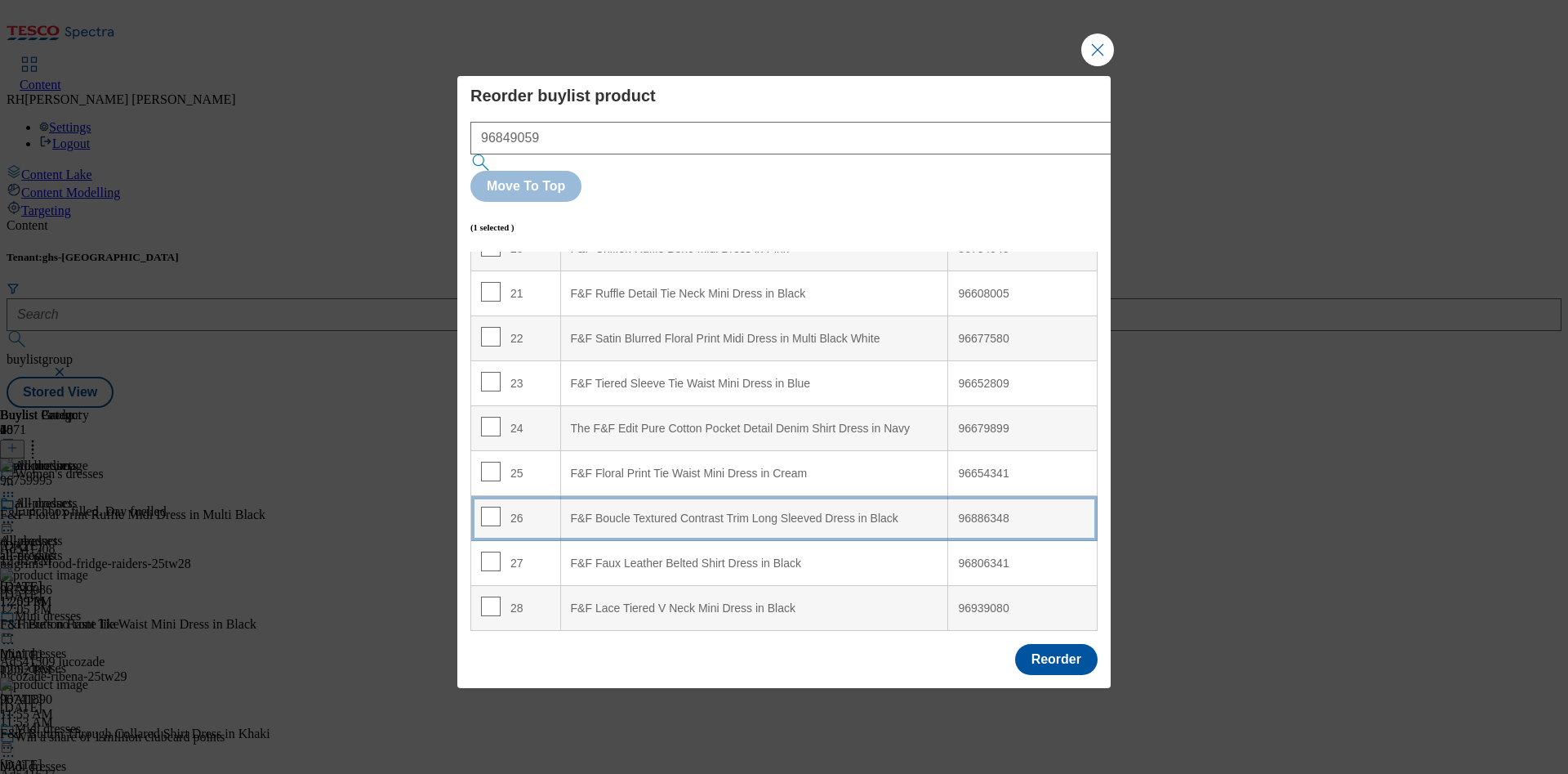
click at [737, 511] on div "F&F Boucle Textured Contrast Trim Long Sleeved Dress in Black" at bounding box center [754, 518] width 367 height 15
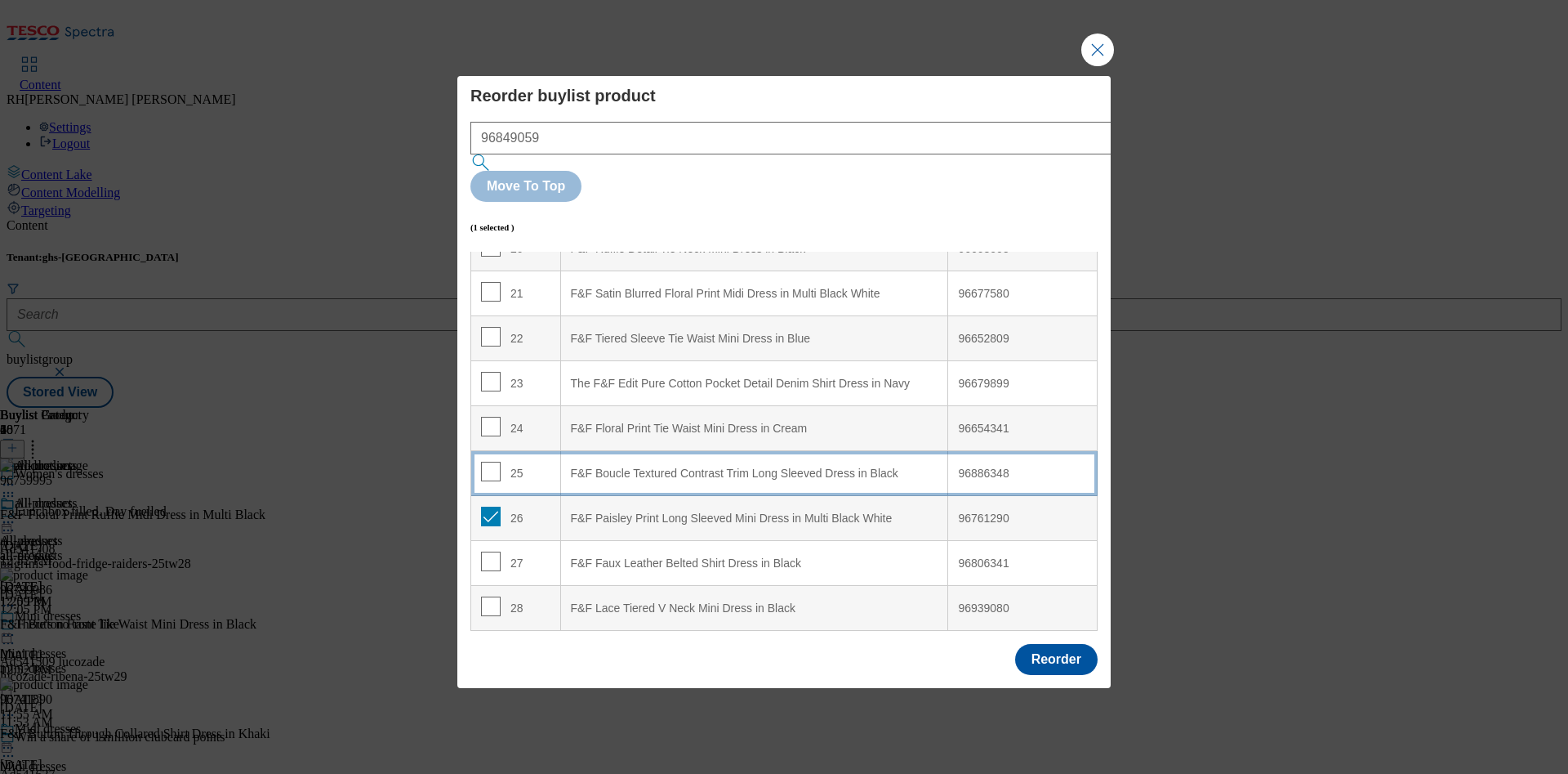
scroll to position [880, 0]
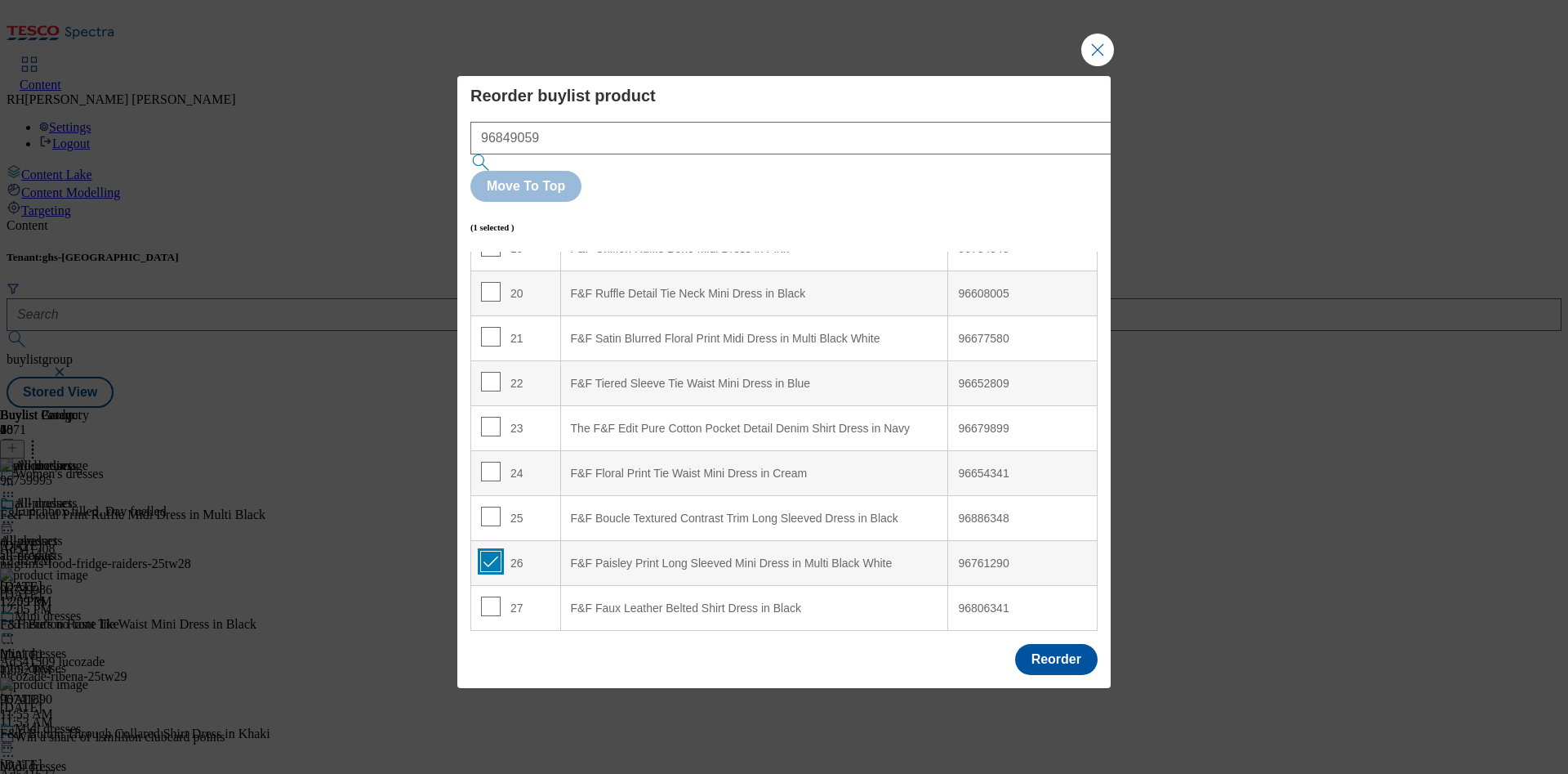
click at [483, 552] on input "Modal" at bounding box center [490, 561] width 20 height 20
checkbox input "false"
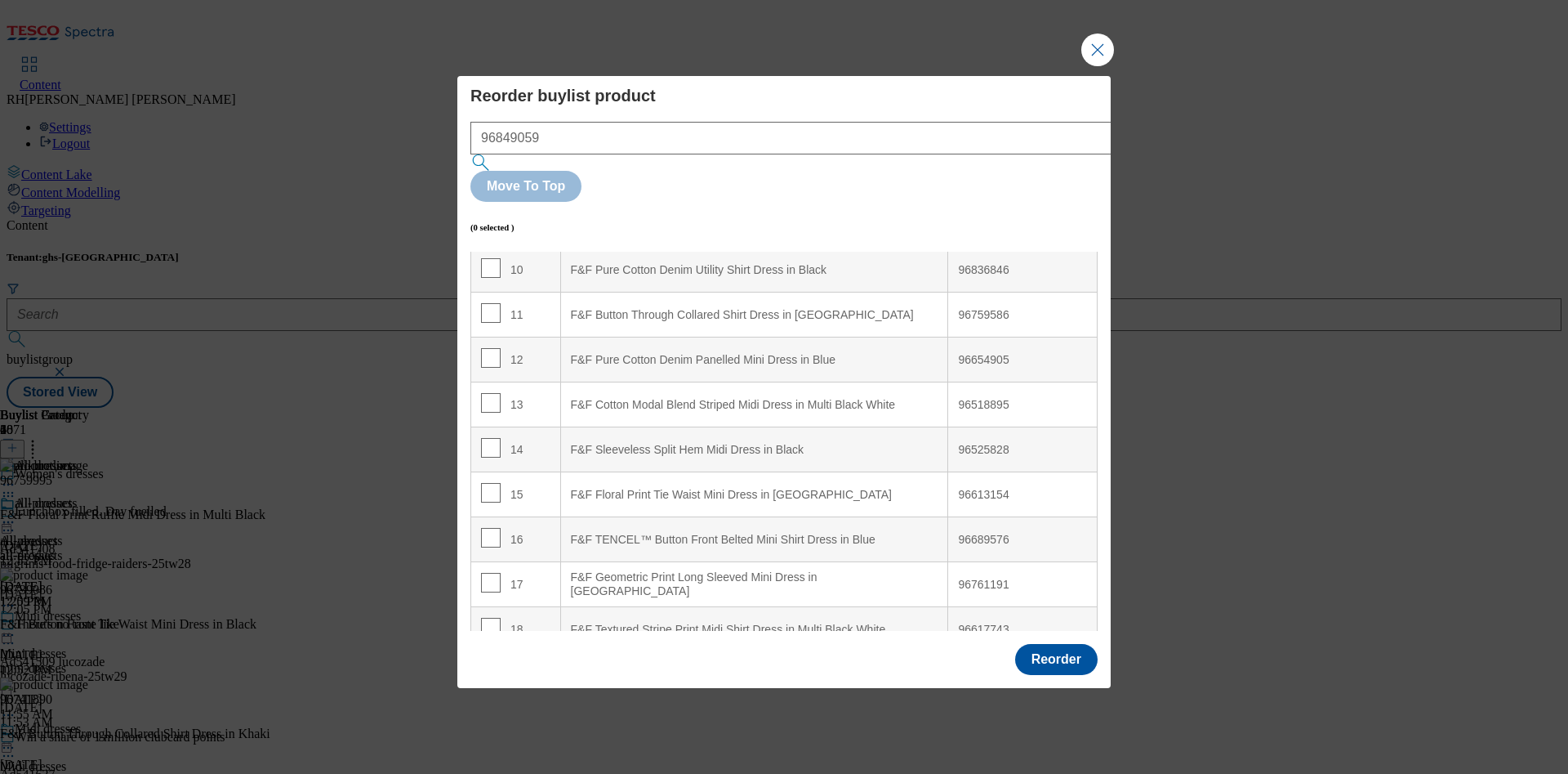
scroll to position [490, 0]
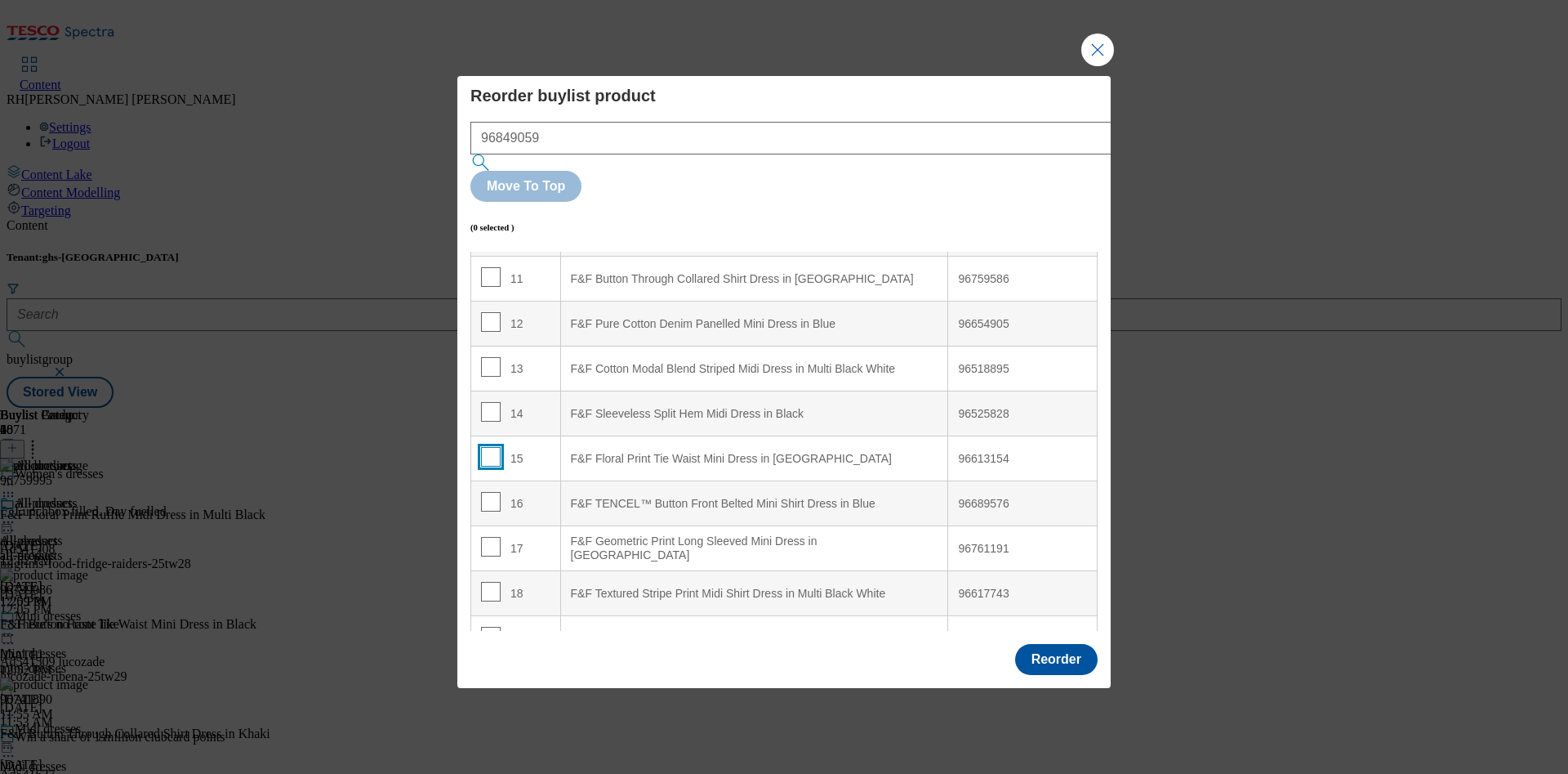
click at [483, 446] on input "Modal" at bounding box center [490, 456] width 20 height 20
checkbox input "true"
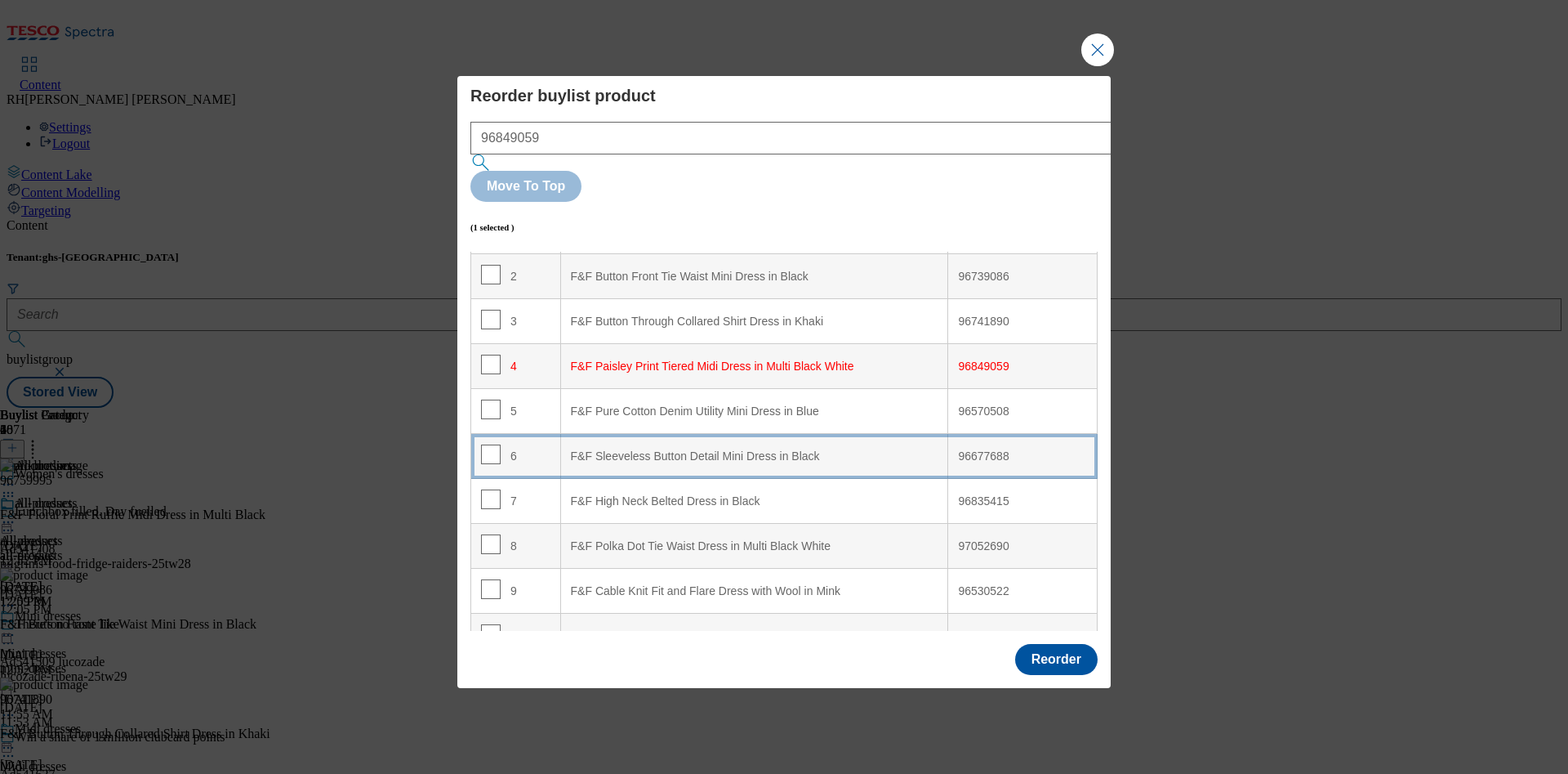
scroll to position [122, 0]
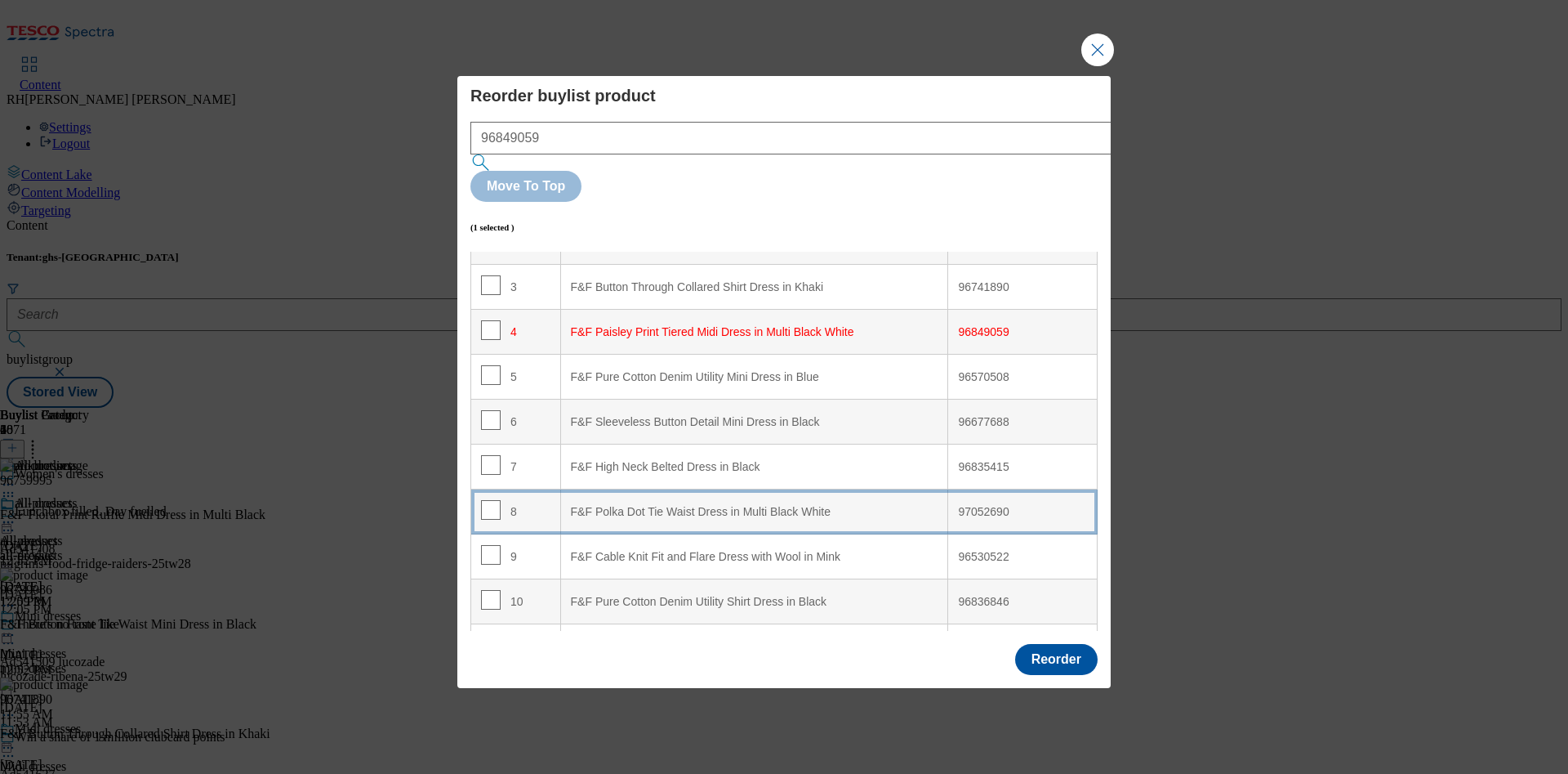
click at [897, 505] on div "F&F Polka Dot Tie Waist Dress in Multi Black White" at bounding box center [754, 512] width 367 height 15
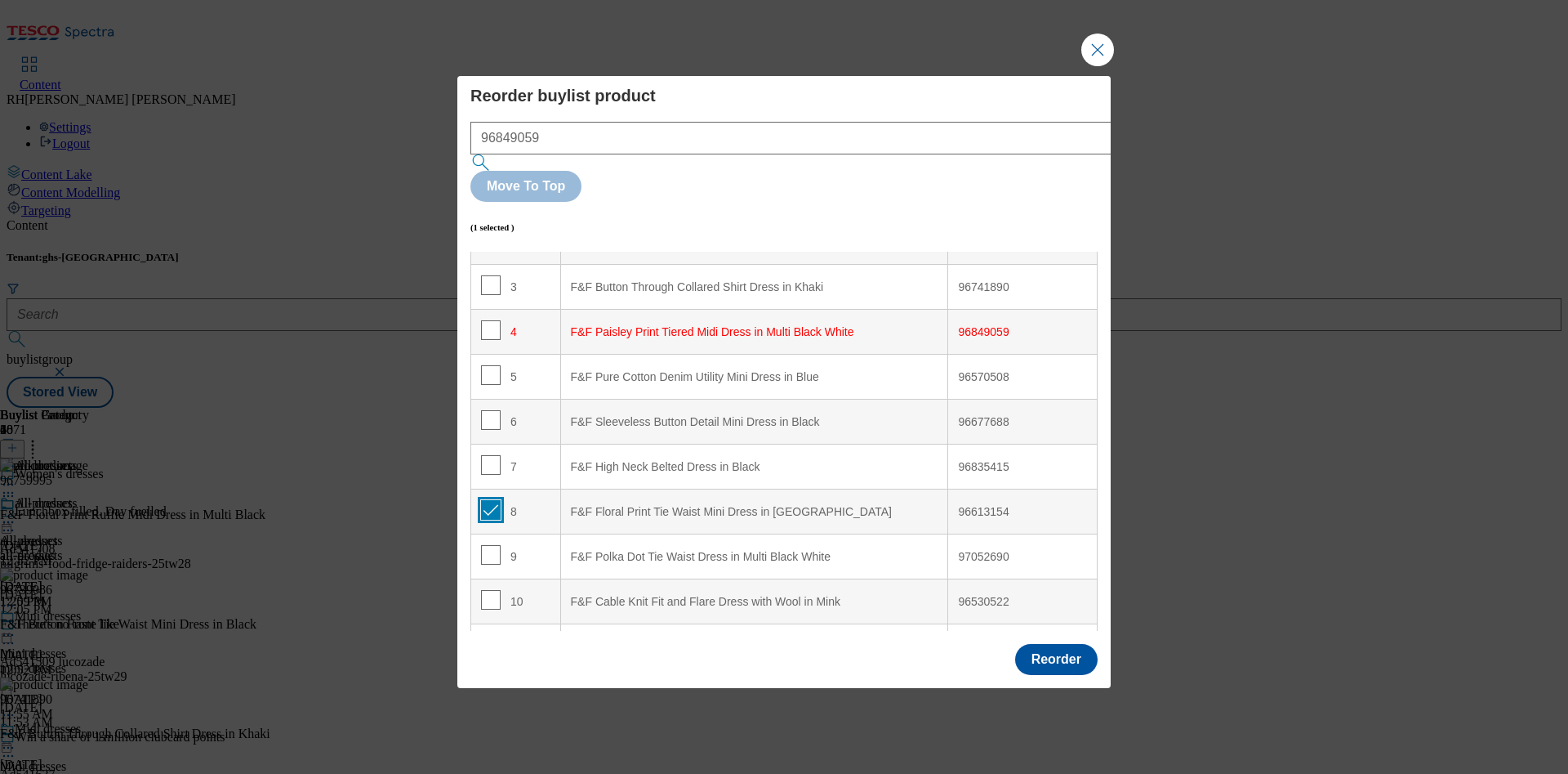
click at [489, 500] on input "Modal" at bounding box center [490, 509] width 20 height 20
checkbox input "false"
click at [1074, 644] on button "Reorder" at bounding box center [1056, 659] width 83 height 31
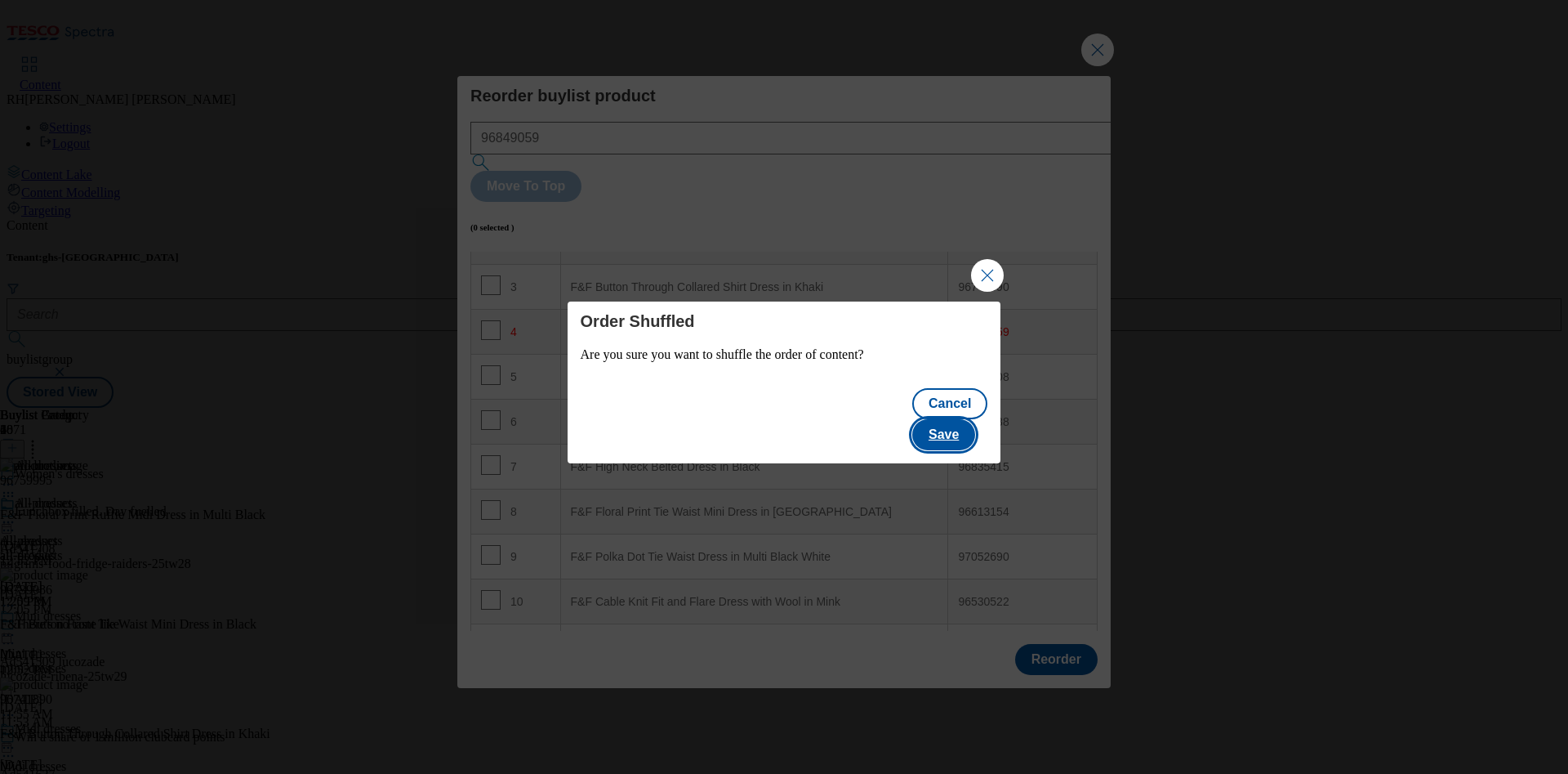
click at [975, 427] on button "Save" at bounding box center [943, 434] width 63 height 31
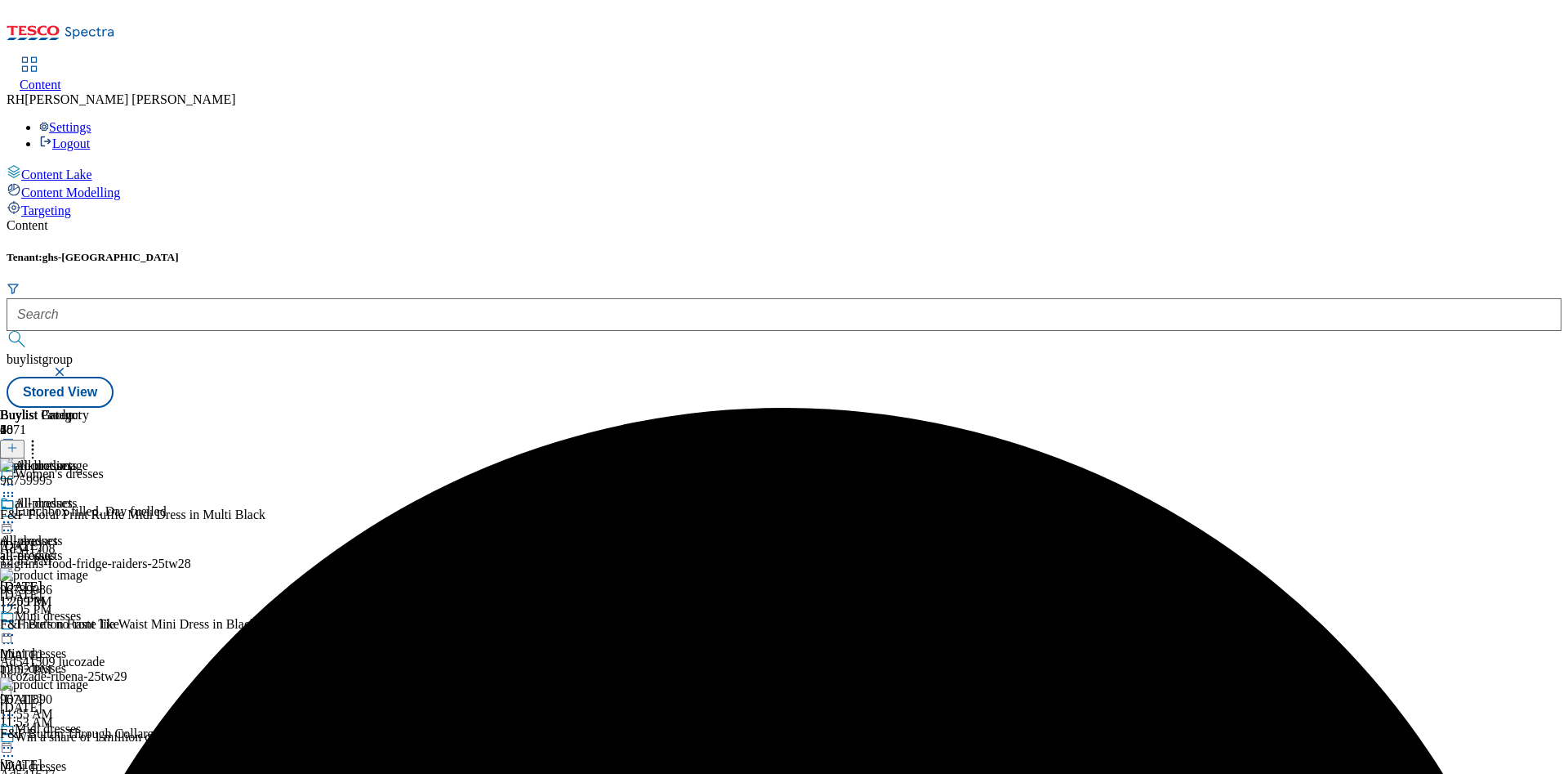
click at [16, 514] on icon at bounding box center [8, 521] width 16 height 16
click at [70, 551] on span "Edit" at bounding box center [60, 557] width 19 height 12
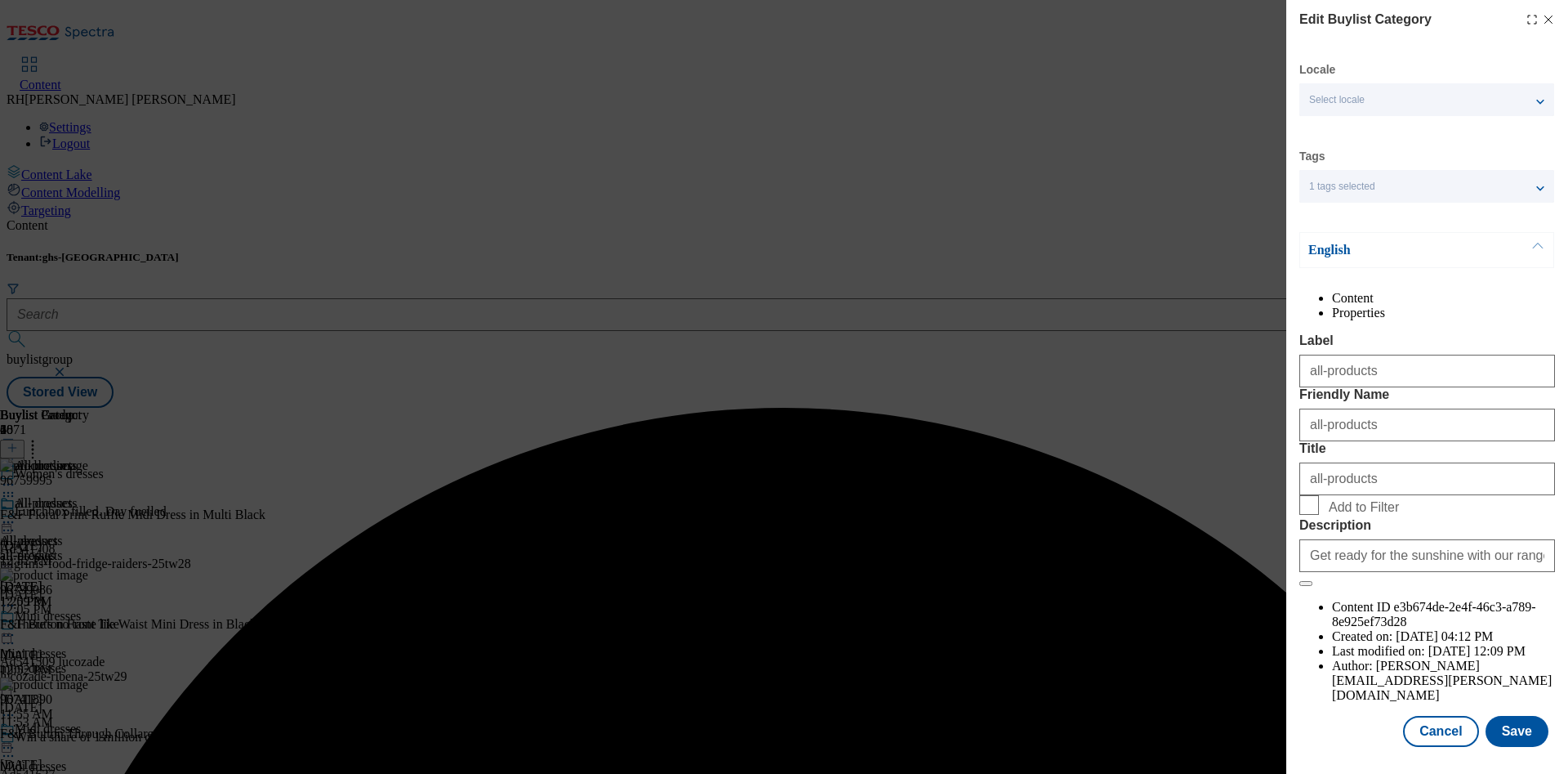
scroll to position [49, 0]
click at [1487, 720] on button "Save" at bounding box center [1516, 731] width 63 height 31
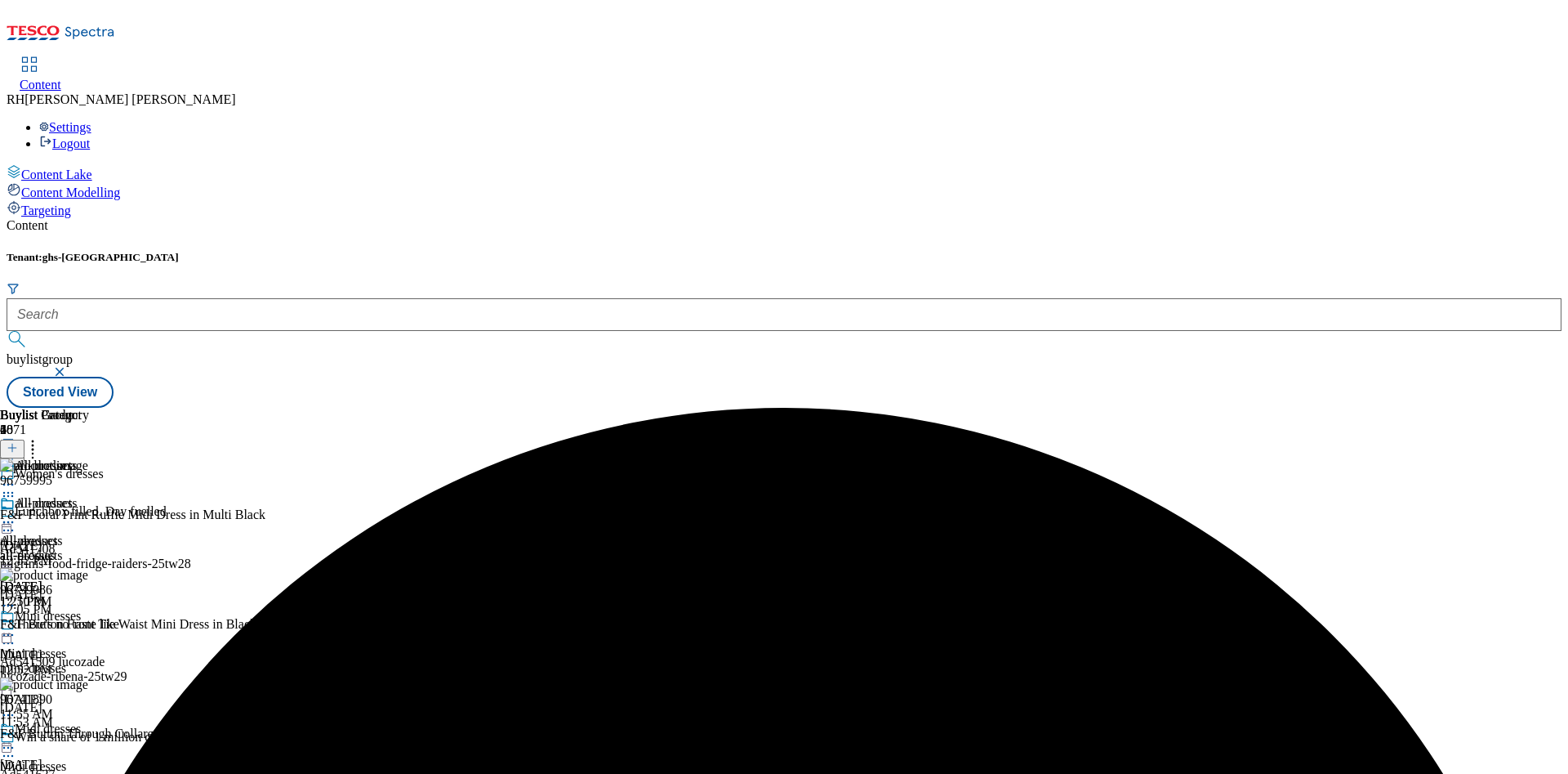
click at [16, 514] on icon at bounding box center [8, 521] width 16 height 16
click at [89, 626] on span "Preview" at bounding box center [70, 632] width 39 height 12
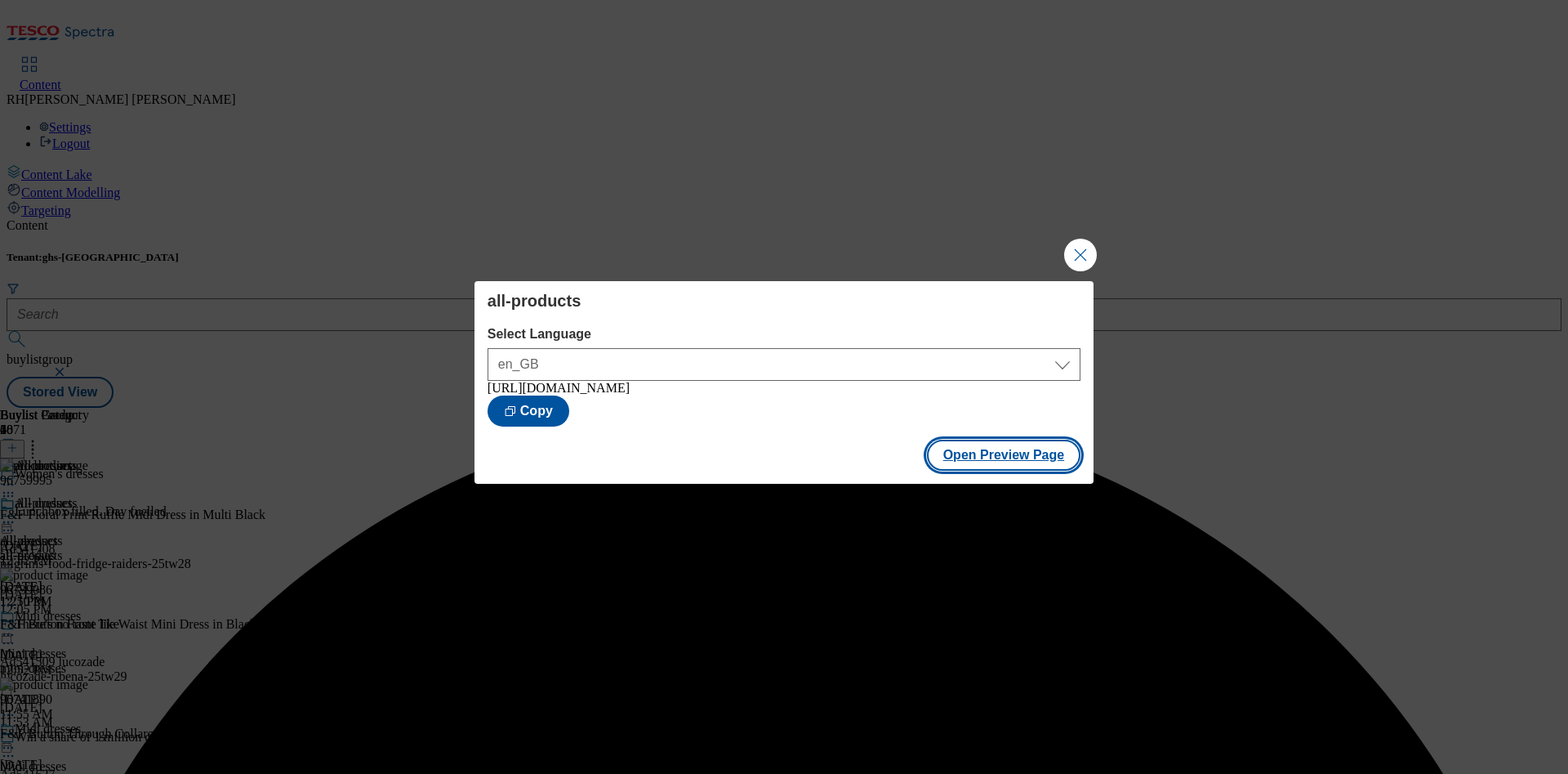
click at [1042, 459] on button "Open Preview Page" at bounding box center [1004, 455] width 154 height 31
click at [1082, 246] on button "Close Modal" at bounding box center [1080, 255] width 33 height 33
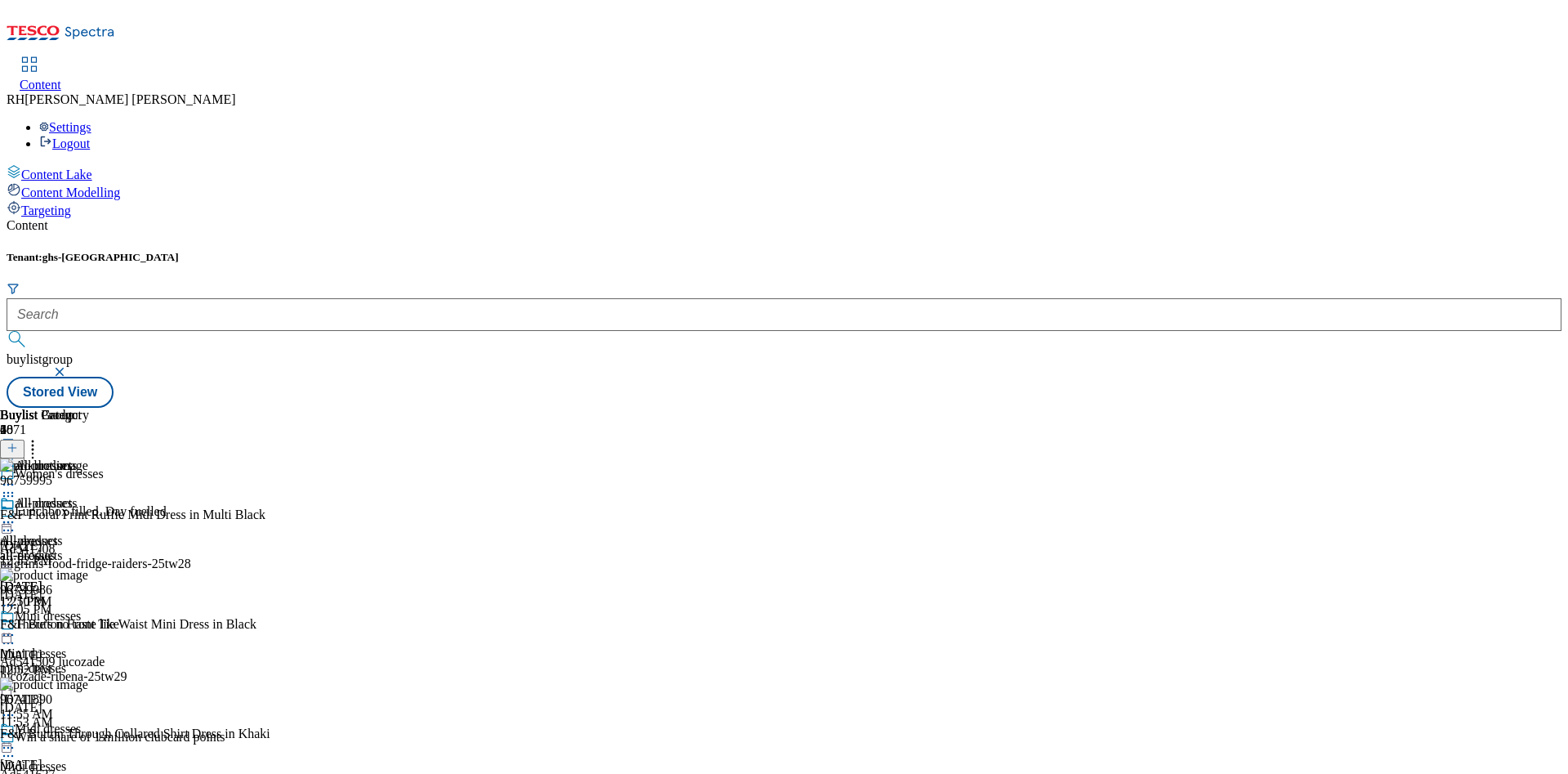
click at [16, 514] on icon at bounding box center [8, 521] width 16 height 16
click at [86, 682] on span "Publish" at bounding box center [69, 688] width 36 height 12
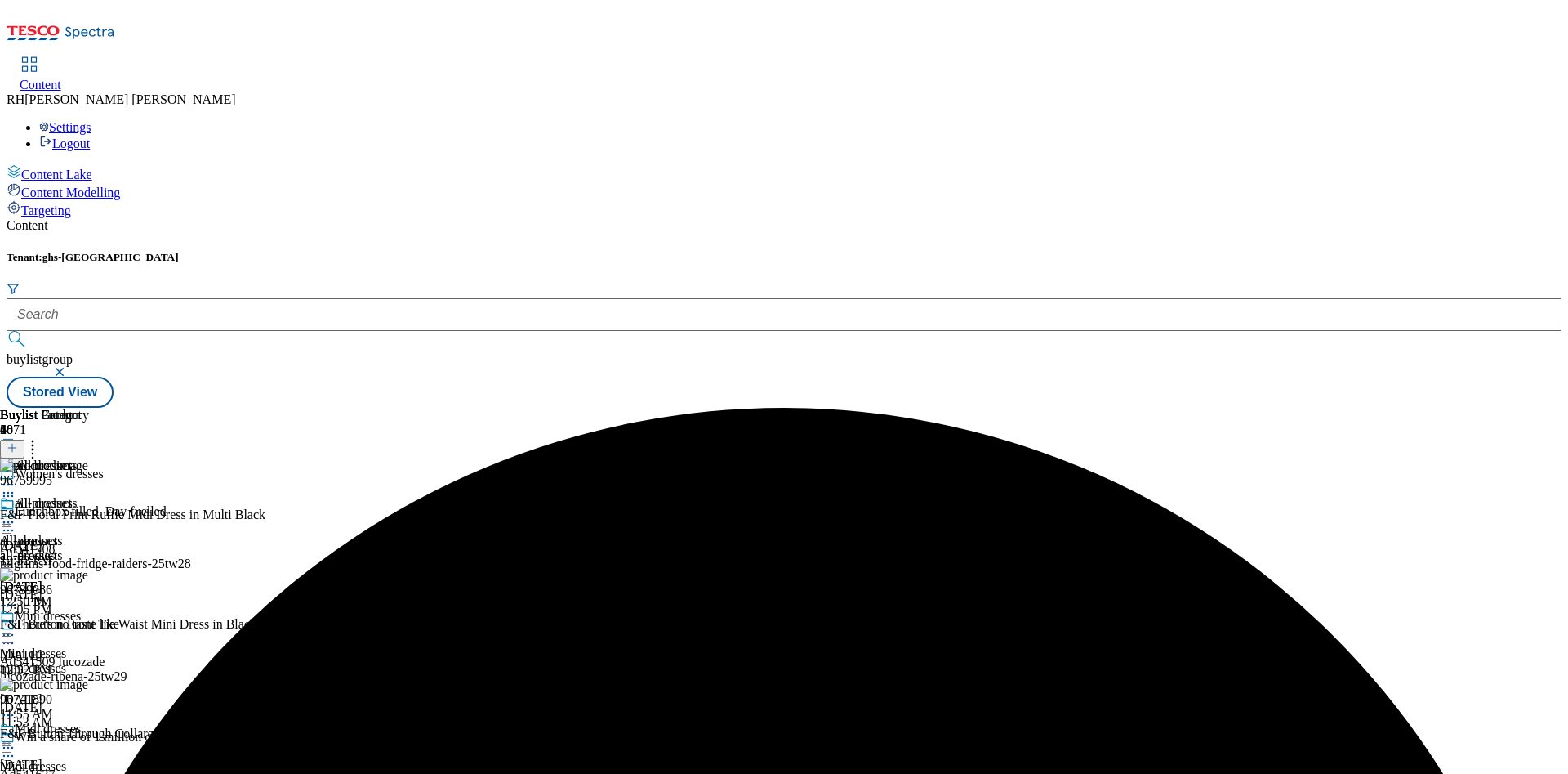
click at [40, 437] on icon at bounding box center [32, 445] width 16 height 16
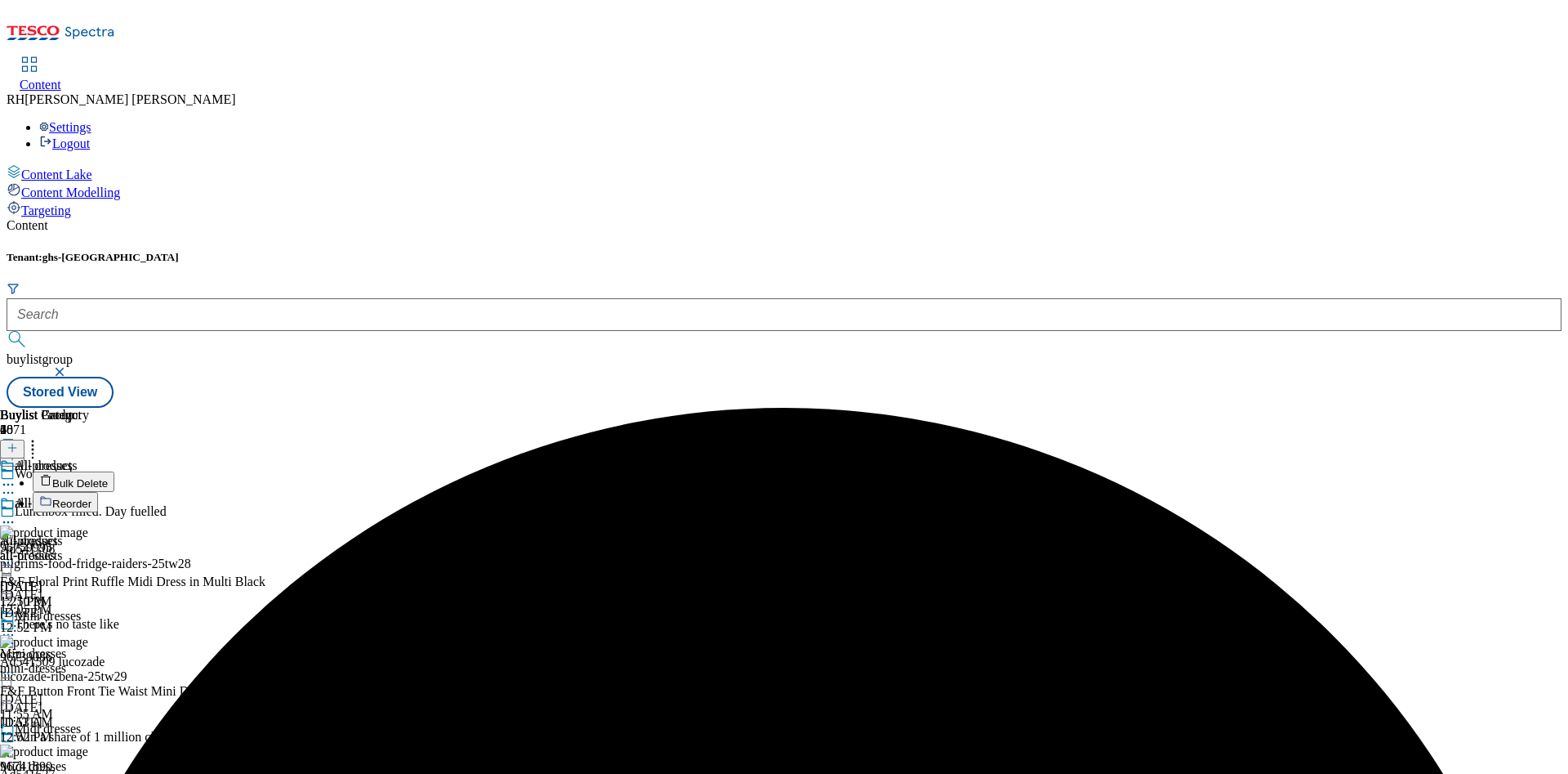
click at [91, 497] on span "Reorder" at bounding box center [72, 503] width 39 height 12
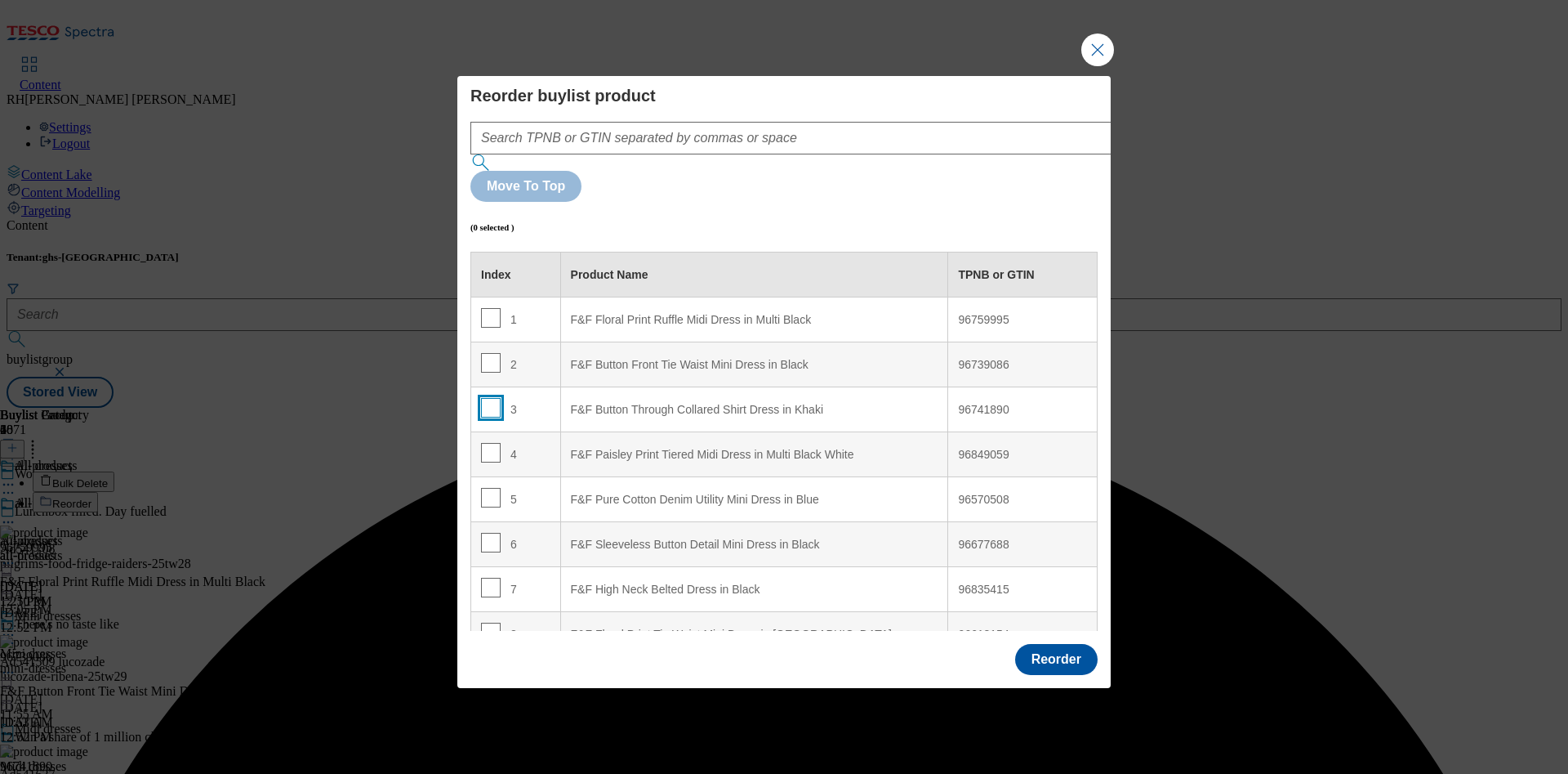
click at [493, 398] on input "Modal" at bounding box center [490, 408] width 20 height 20
checkbox input "true"
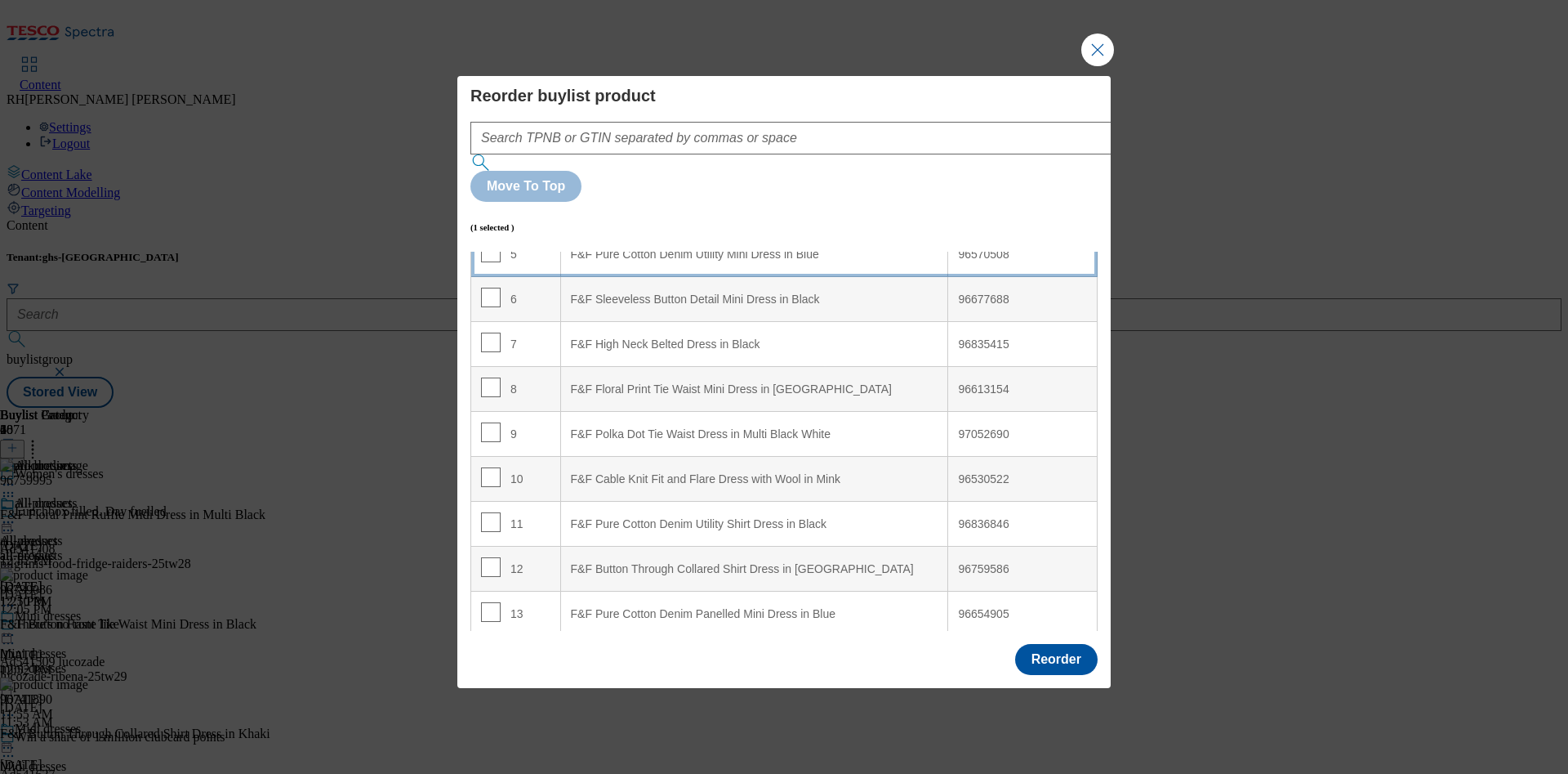
scroll to position [367, 0]
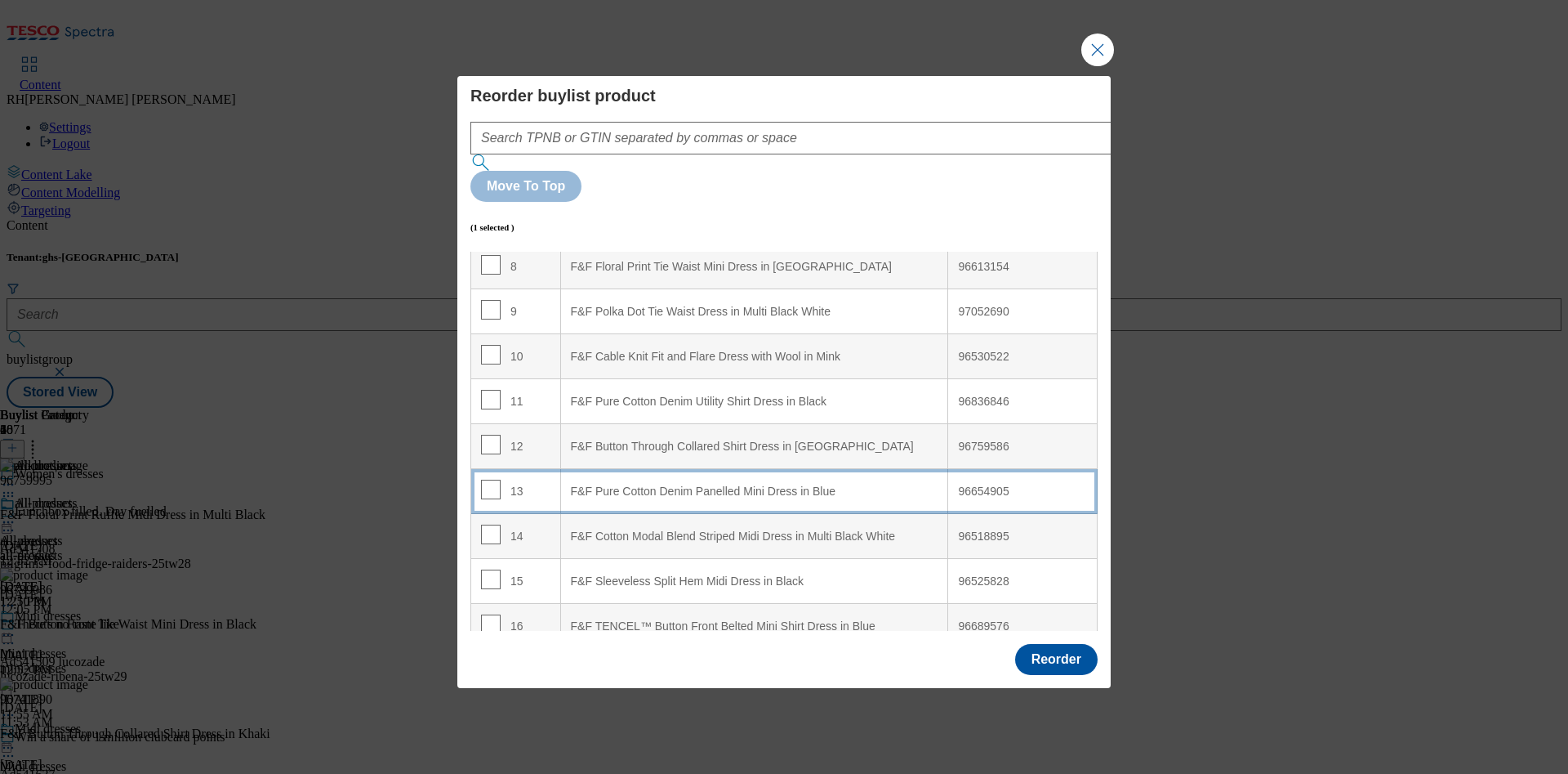
click at [757, 484] on div "F&F Pure Cotton Denim Panelled Mini Dress in Blue" at bounding box center [754, 491] width 367 height 15
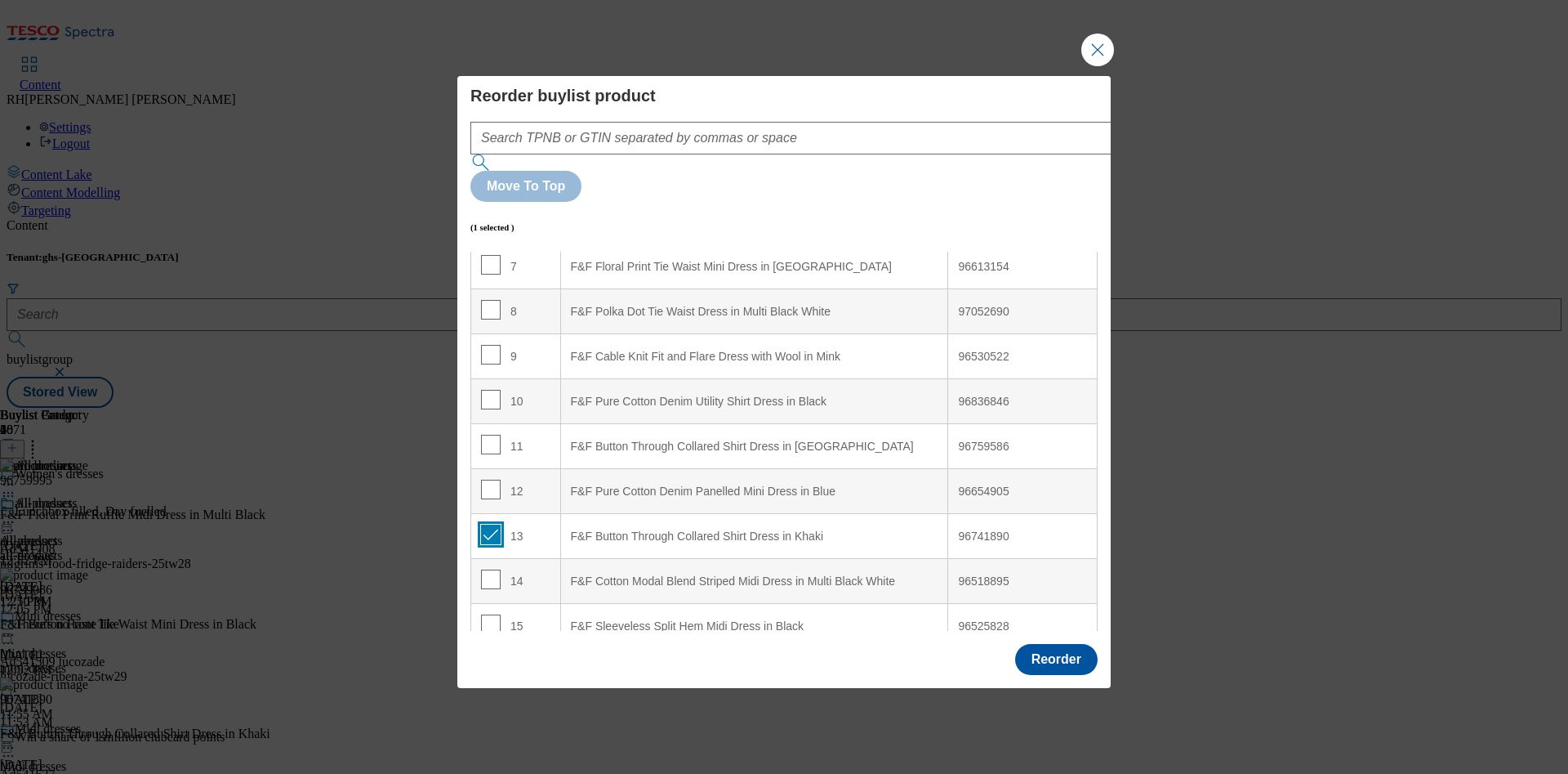
click at [491, 524] on input "Modal" at bounding box center [490, 534] width 20 height 20
checkbox input "false"
click at [491, 434] on input "Modal" at bounding box center [490, 444] width 20 height 20
checkbox input "true"
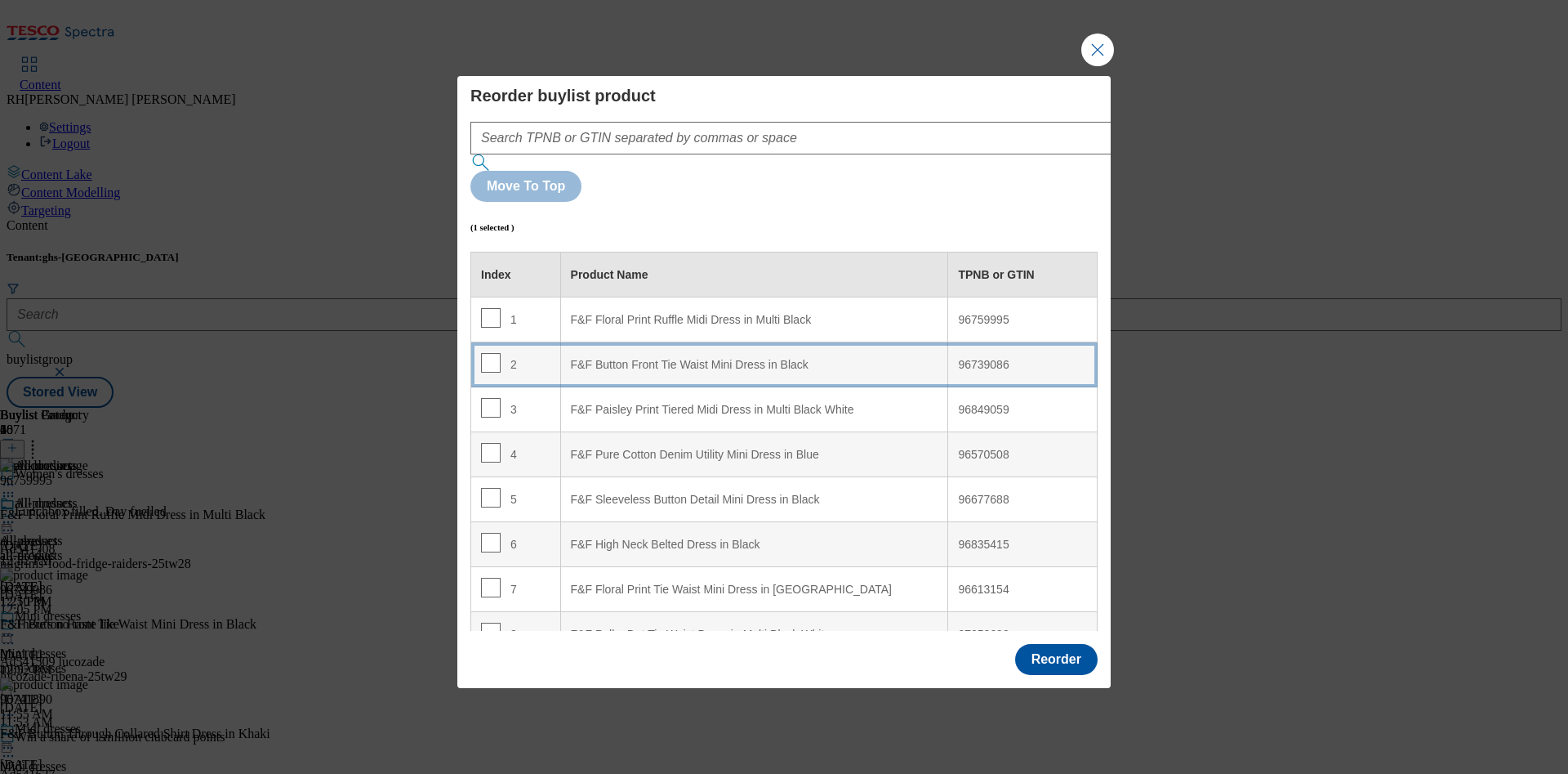
click at [867, 358] on div "F&F Button Front Tie Waist Mini Dress in Black" at bounding box center [754, 365] width 367 height 15
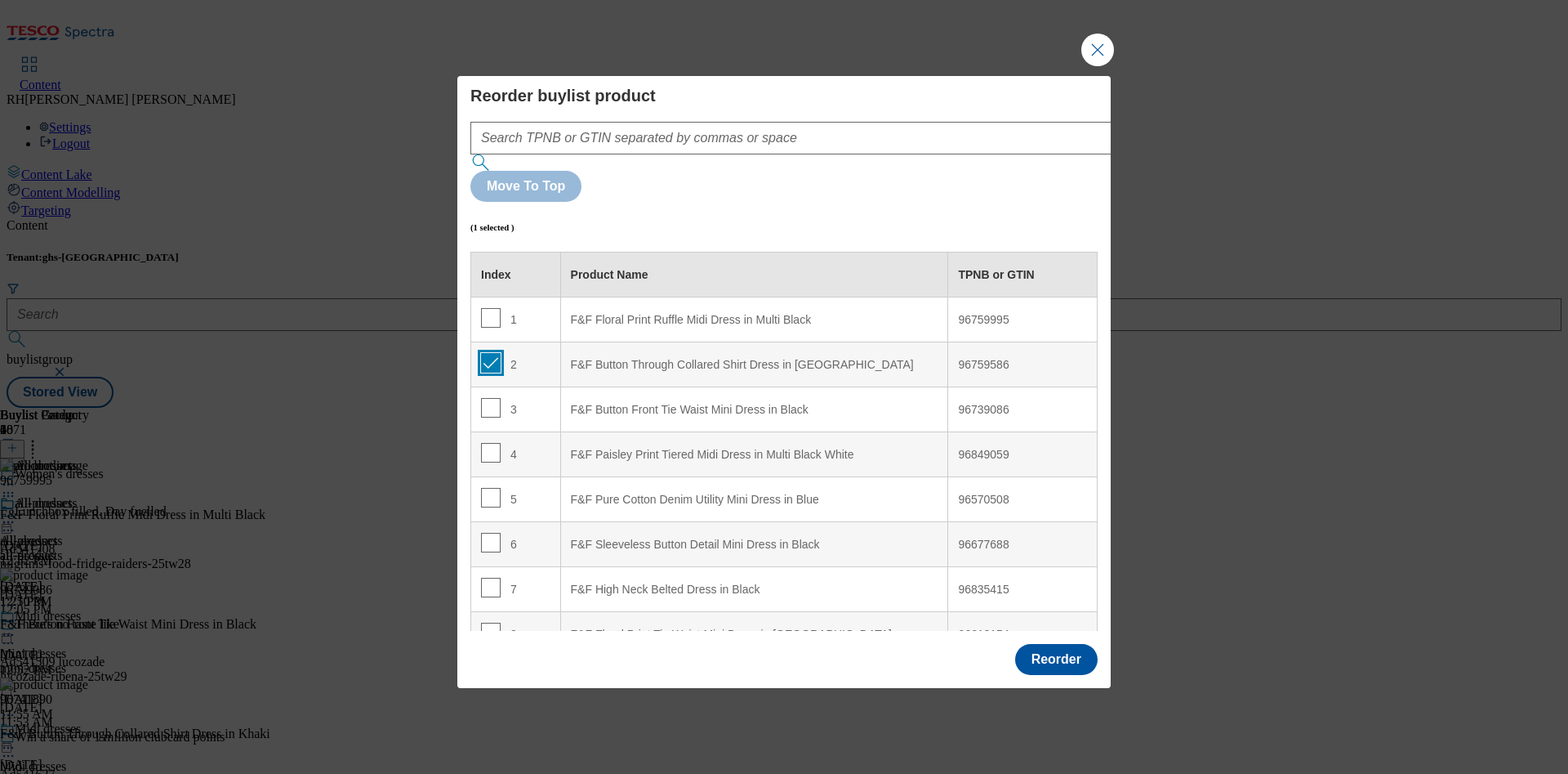
click at [496, 353] on input "Modal" at bounding box center [490, 362] width 20 height 20
checkbox input "false"
click at [1061, 644] on button "Reorder" at bounding box center [1056, 659] width 83 height 31
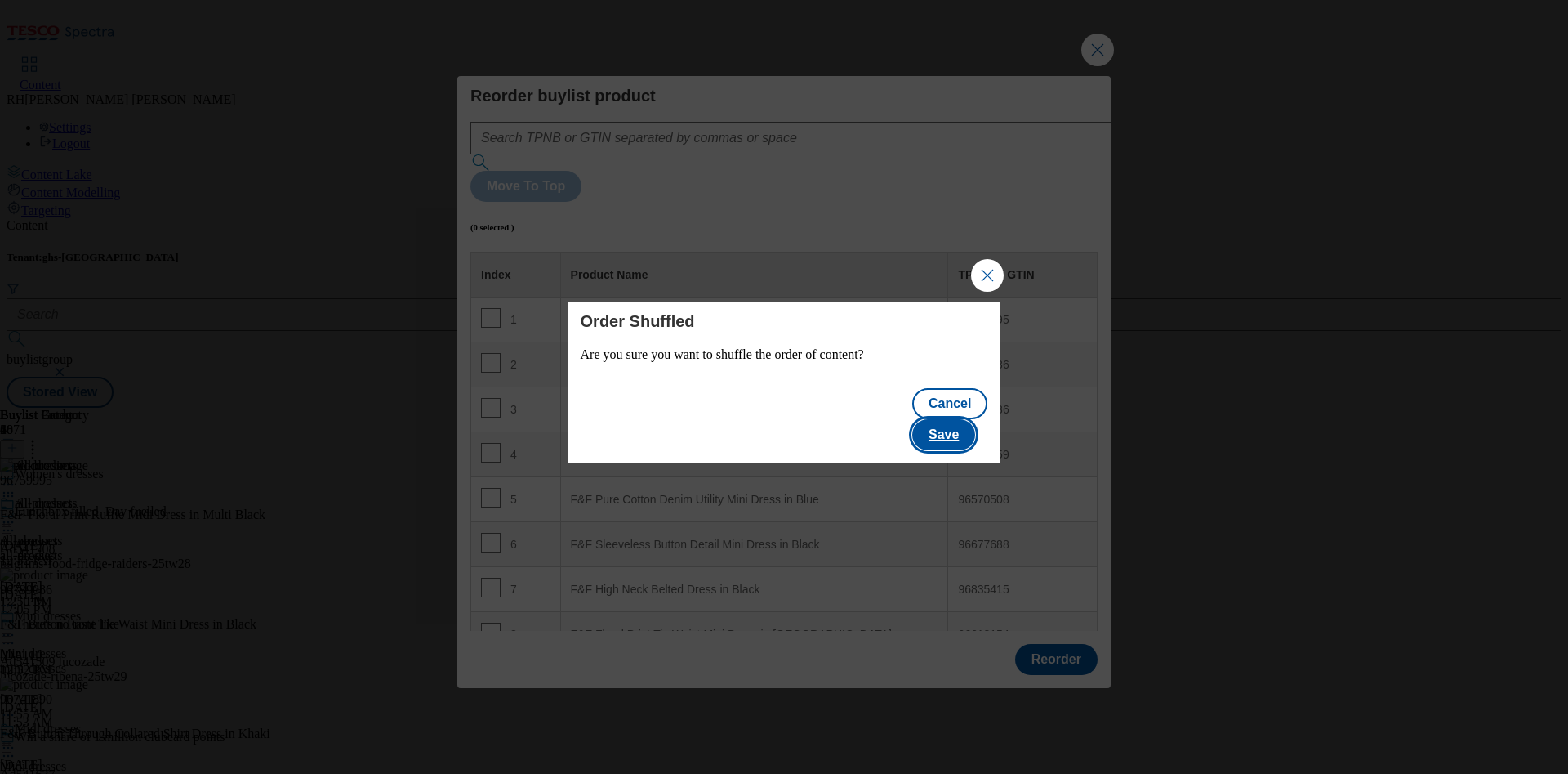
click at [975, 421] on button "Save" at bounding box center [943, 434] width 63 height 31
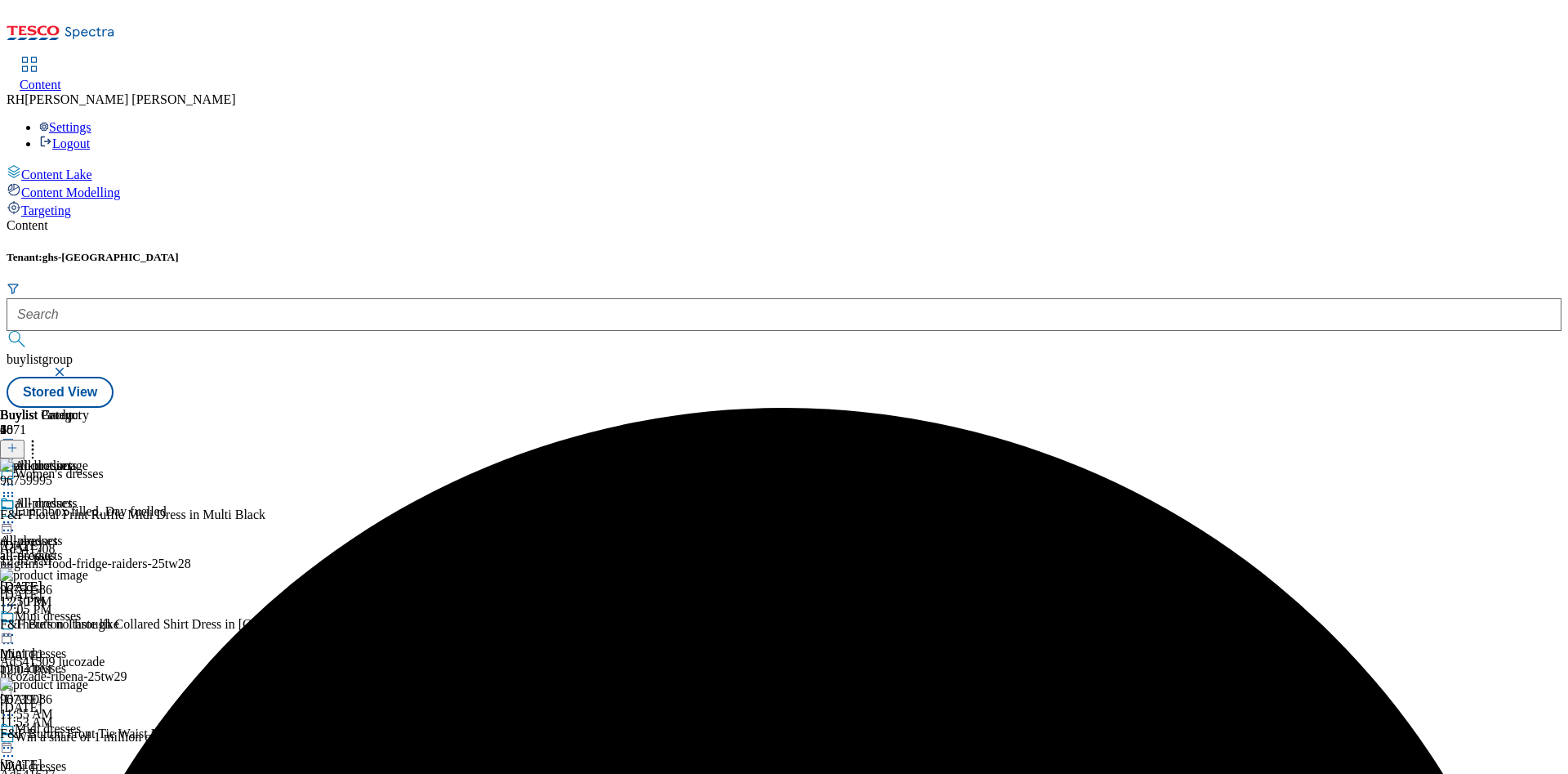
click at [16, 514] on icon at bounding box center [8, 521] width 16 height 16
click at [70, 551] on span "Edit" at bounding box center [60, 557] width 19 height 12
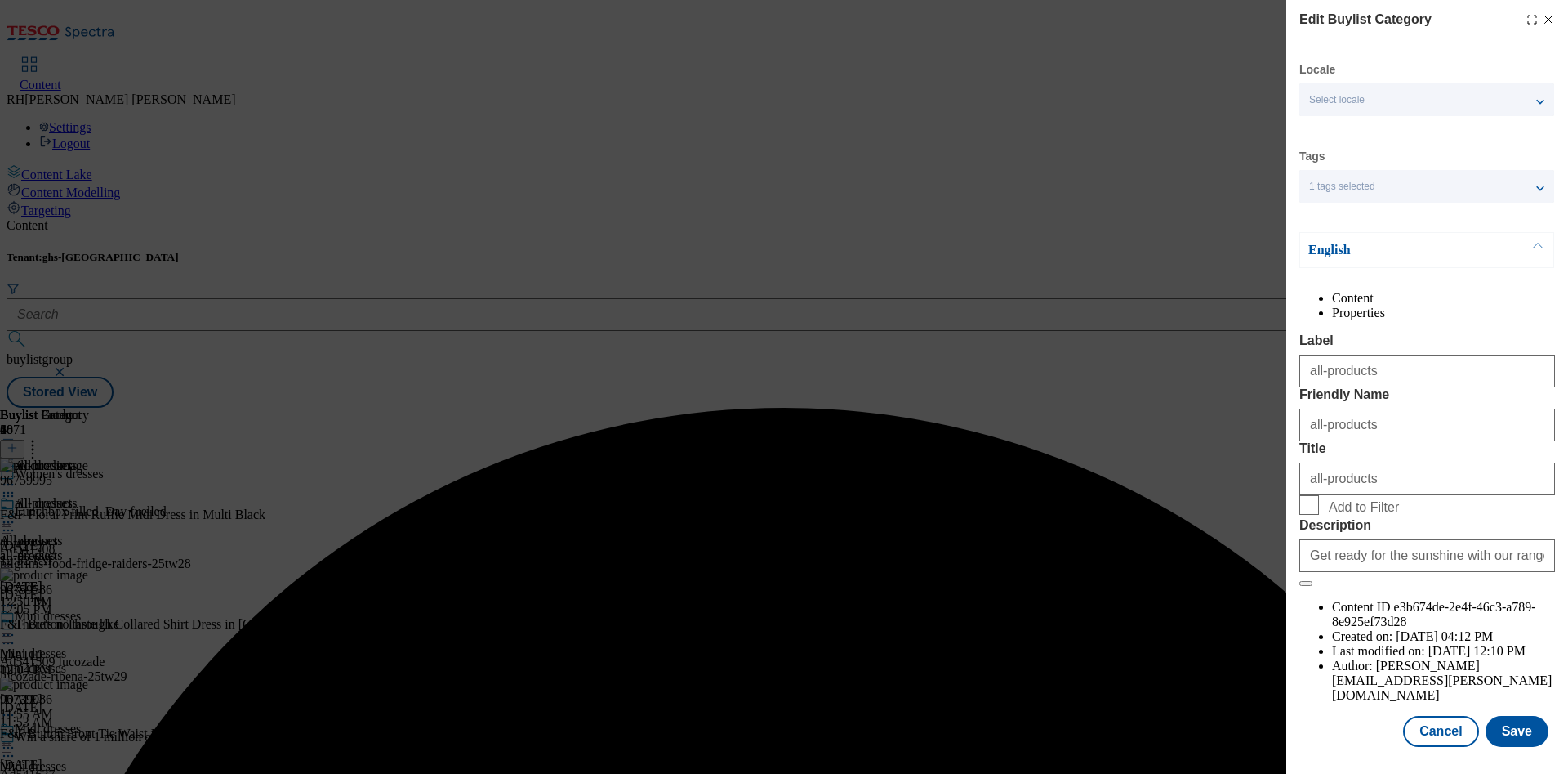
scroll to position [49, 0]
click at [1501, 715] on button "Save" at bounding box center [1516, 731] width 63 height 31
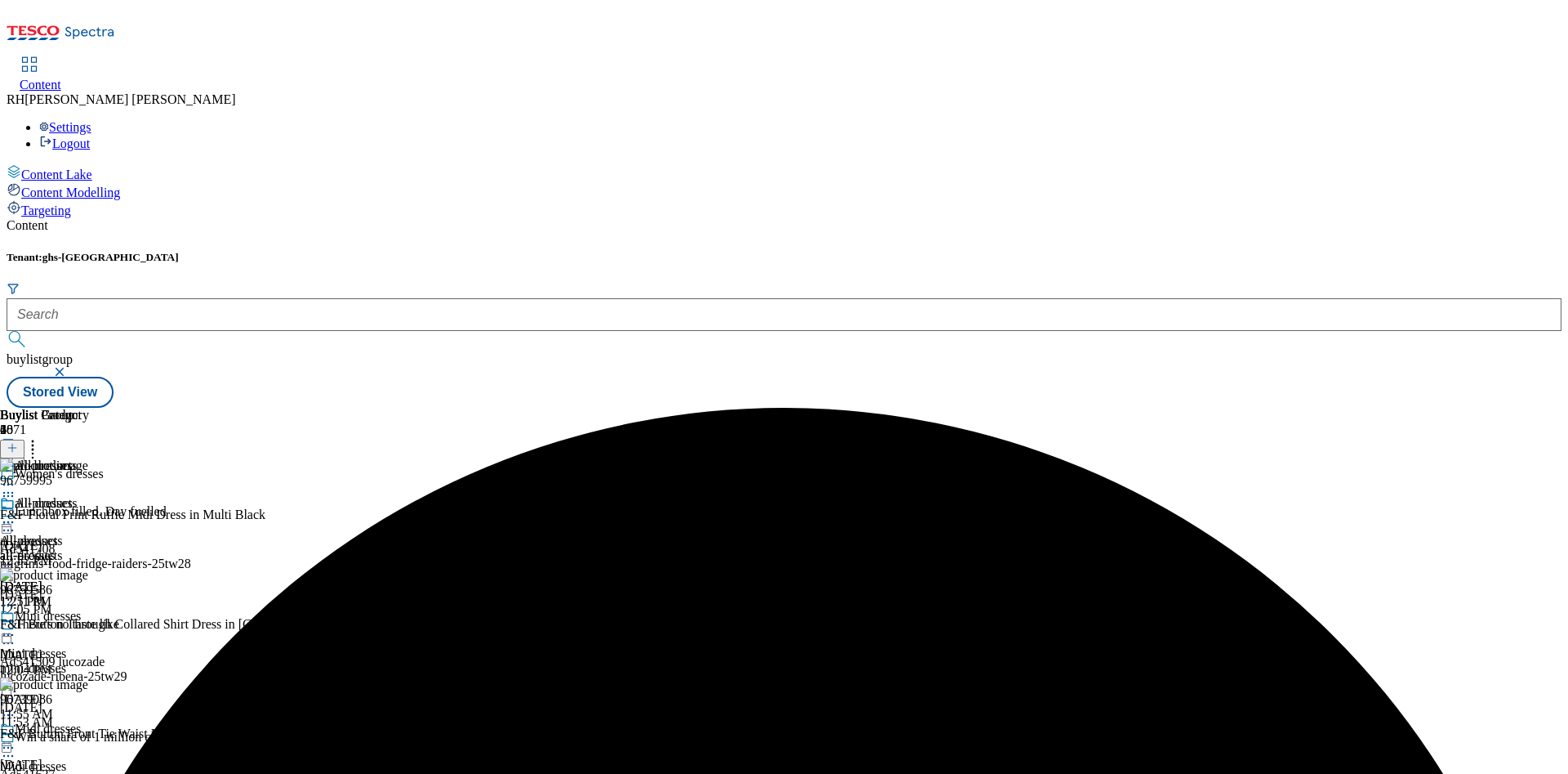
click at [16, 514] on icon at bounding box center [8, 521] width 16 height 16
click at [89, 626] on span "Preview" at bounding box center [70, 632] width 39 height 12
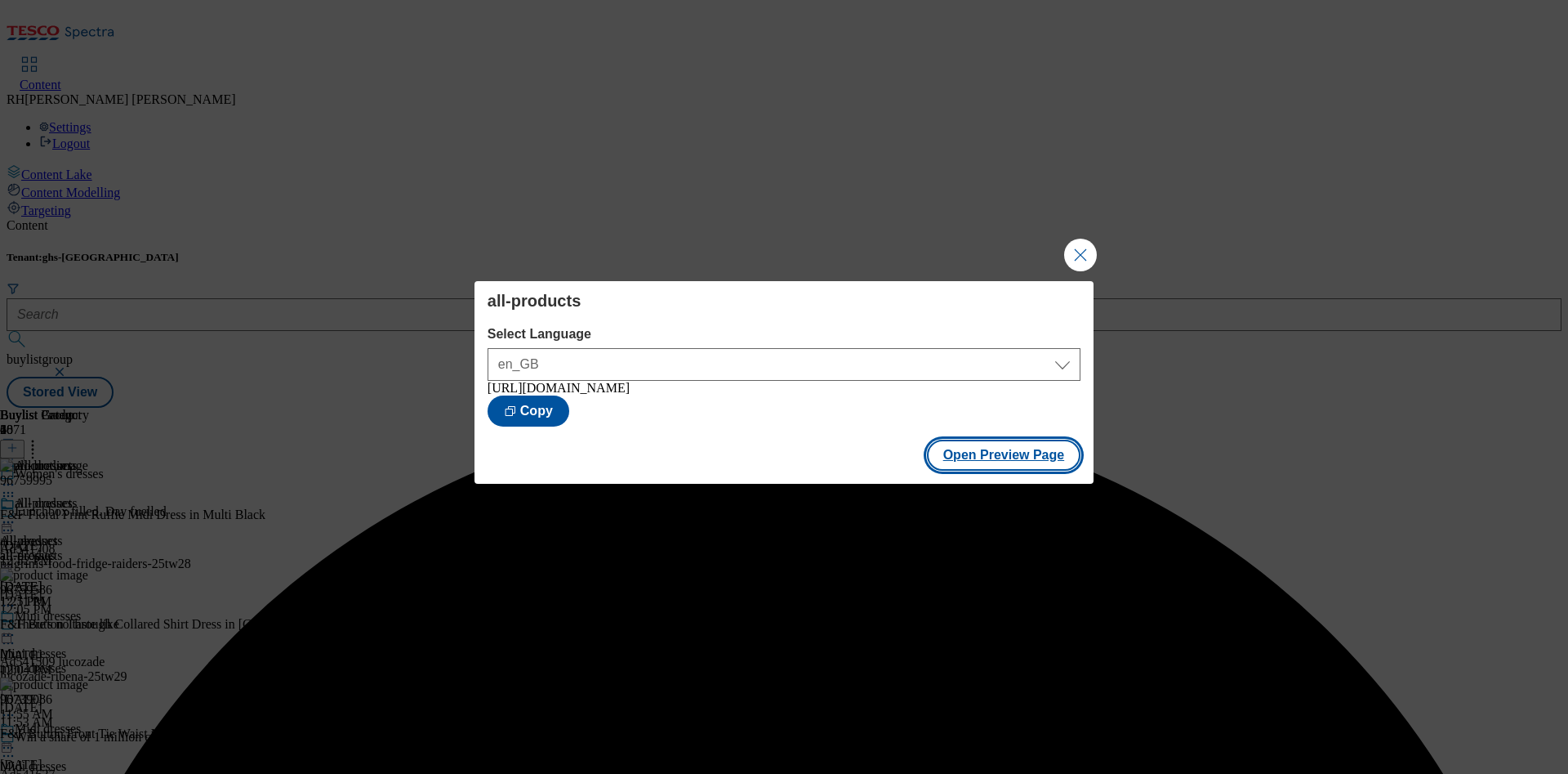
click at [1004, 463] on button "Open Preview Page" at bounding box center [1004, 455] width 154 height 31
click at [1086, 256] on button "Close Modal" at bounding box center [1080, 255] width 33 height 33
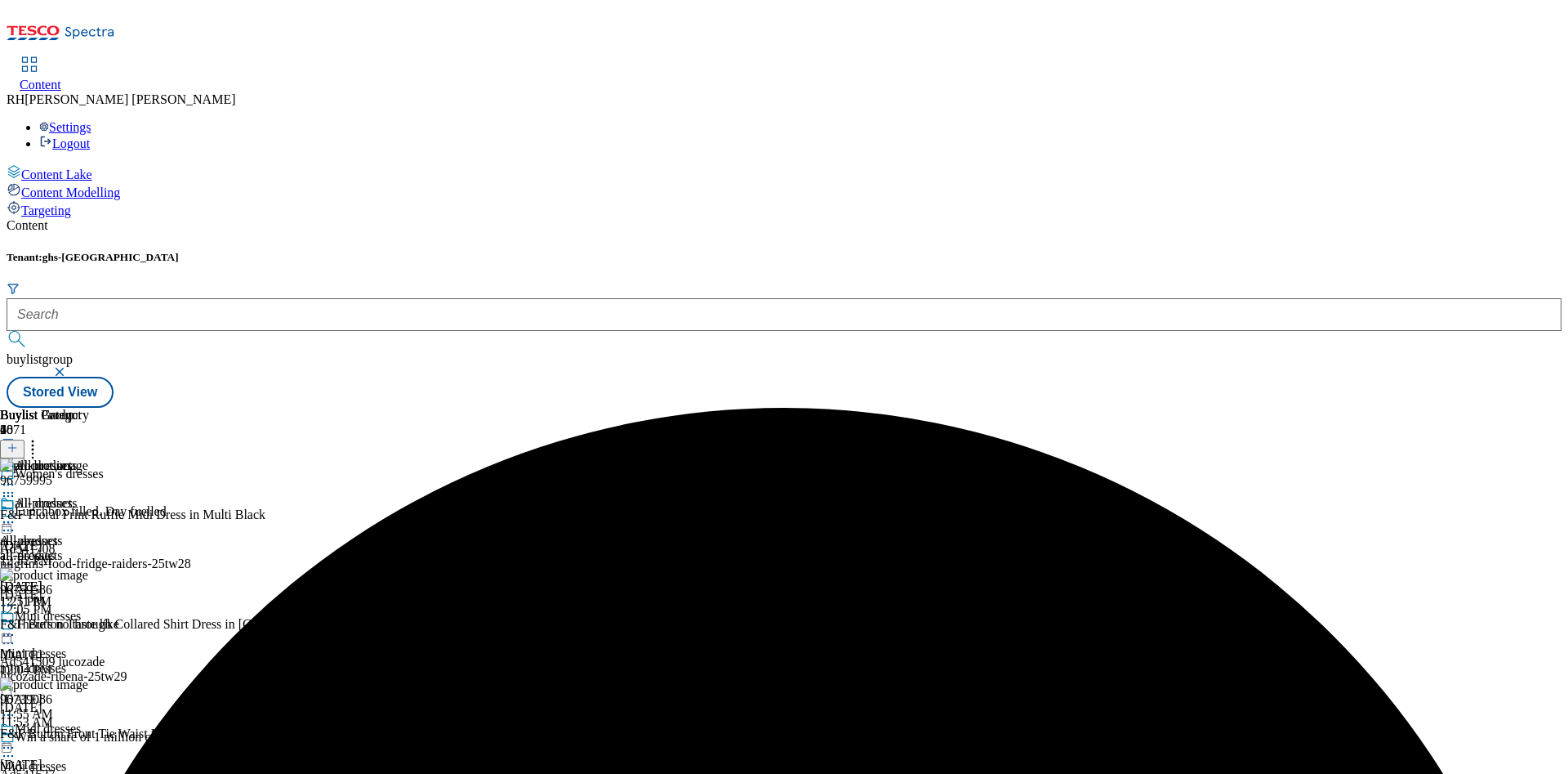
click at [16, 514] on icon at bounding box center [8, 521] width 16 height 16
click at [86, 682] on span "Publish" at bounding box center [69, 688] width 36 height 12
click at [16, 514] on icon at bounding box center [8, 521] width 16 height 16
click at [103, 701] on span "Un-publish" at bounding box center [77, 707] width 53 height 12
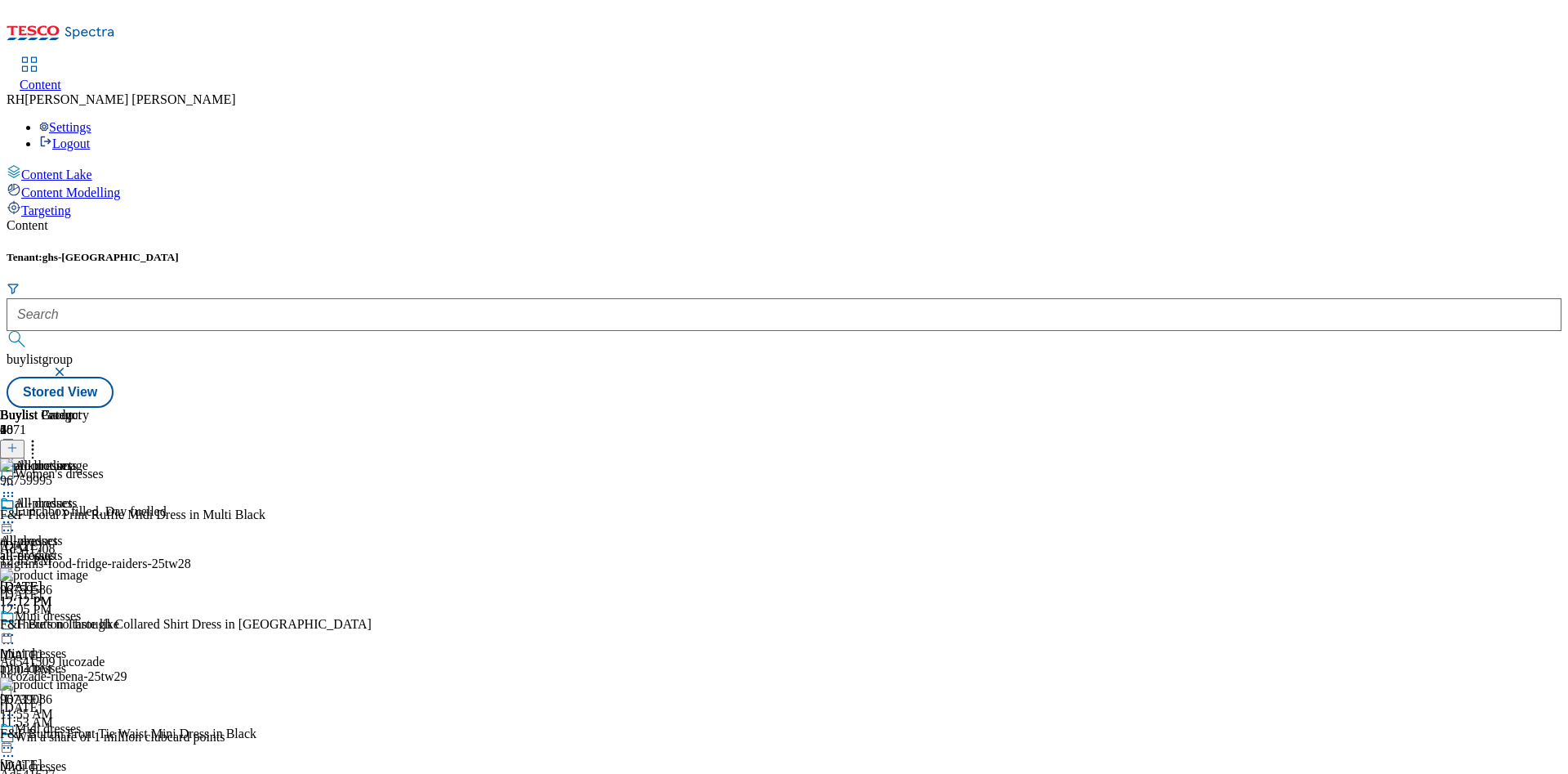
click at [89, 496] on div "all-products" at bounding box center [44, 515] width 89 height 38
click at [16, 514] on icon at bounding box center [8, 521] width 16 height 16
click at [105, 645] on span "Un-preview" at bounding box center [78, 651] width 54 height 12
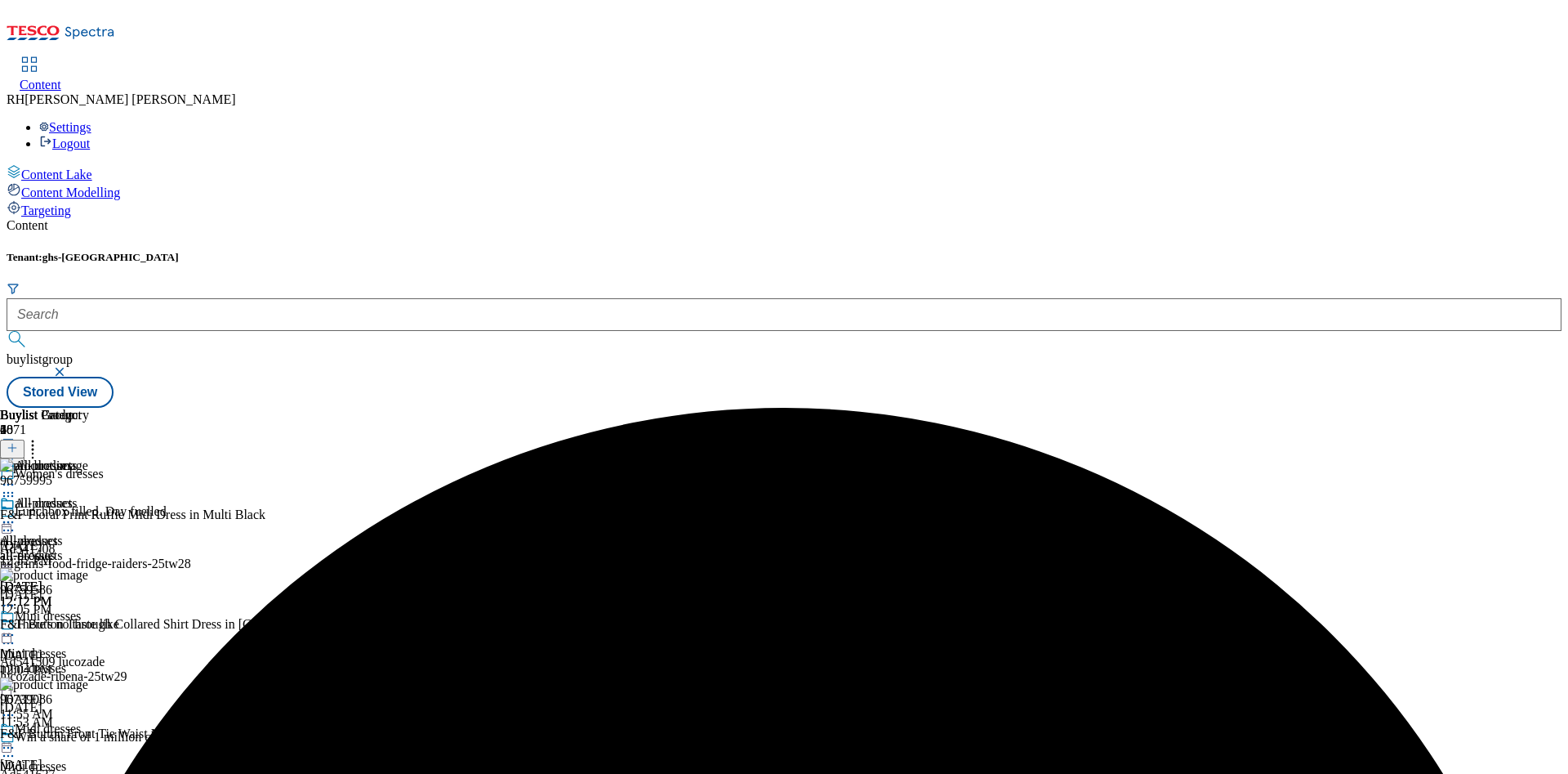
click at [40, 437] on icon at bounding box center [32, 445] width 16 height 16
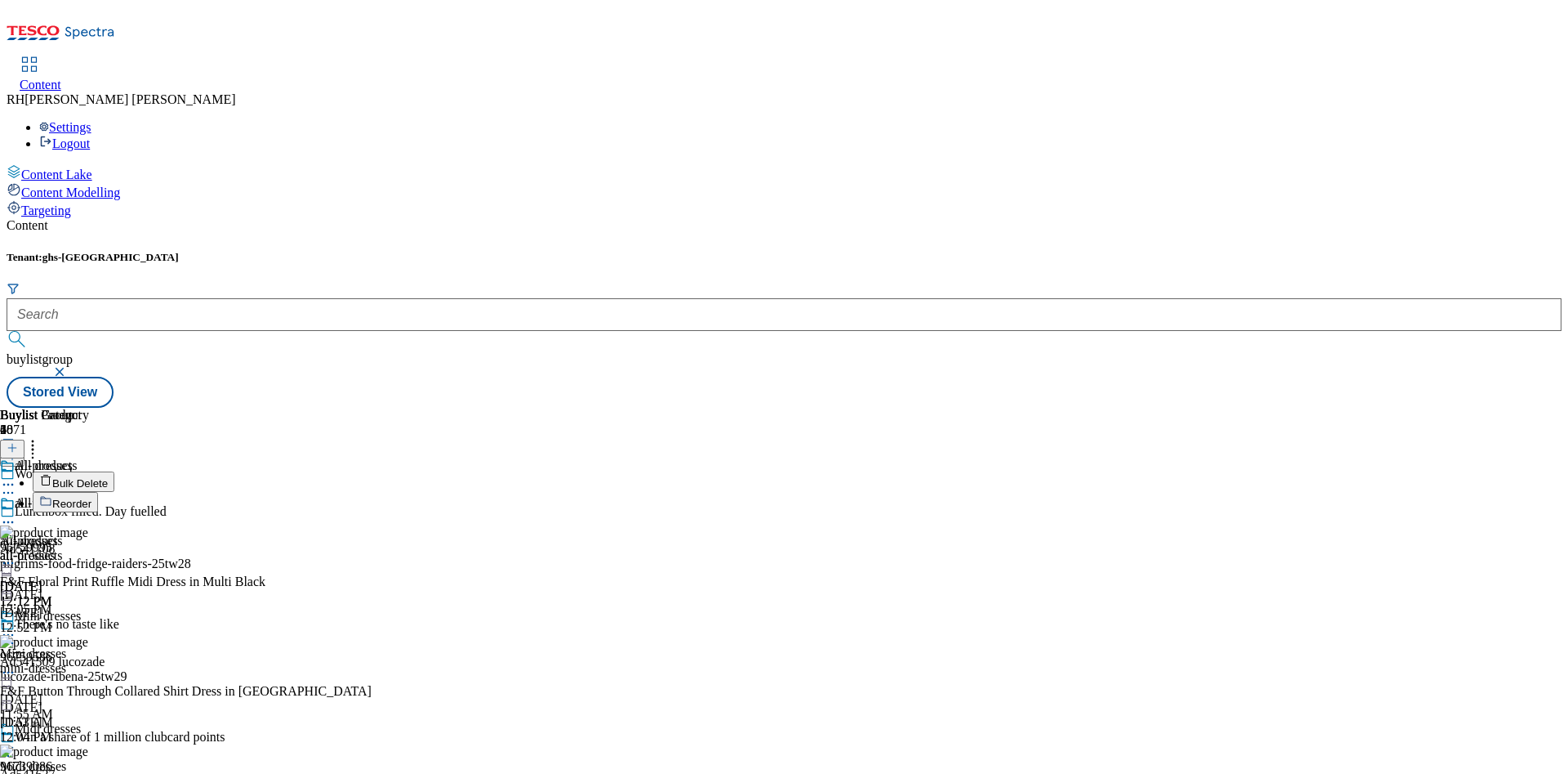
click at [91, 497] on span "Reorder" at bounding box center [72, 503] width 39 height 12
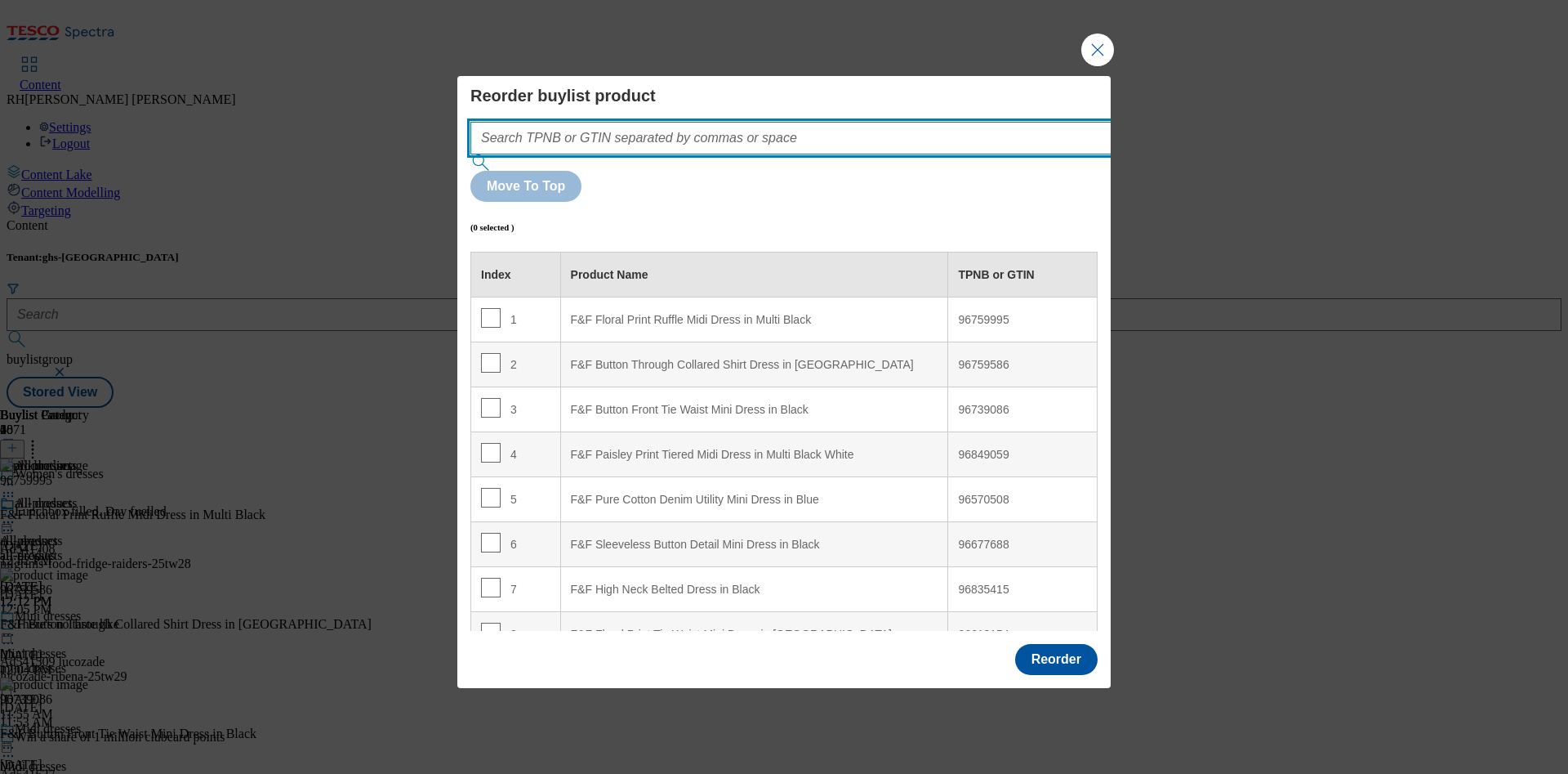
click at [677, 154] on input "Modal" at bounding box center [815, 138] width 690 height 33
paste input "96679899"
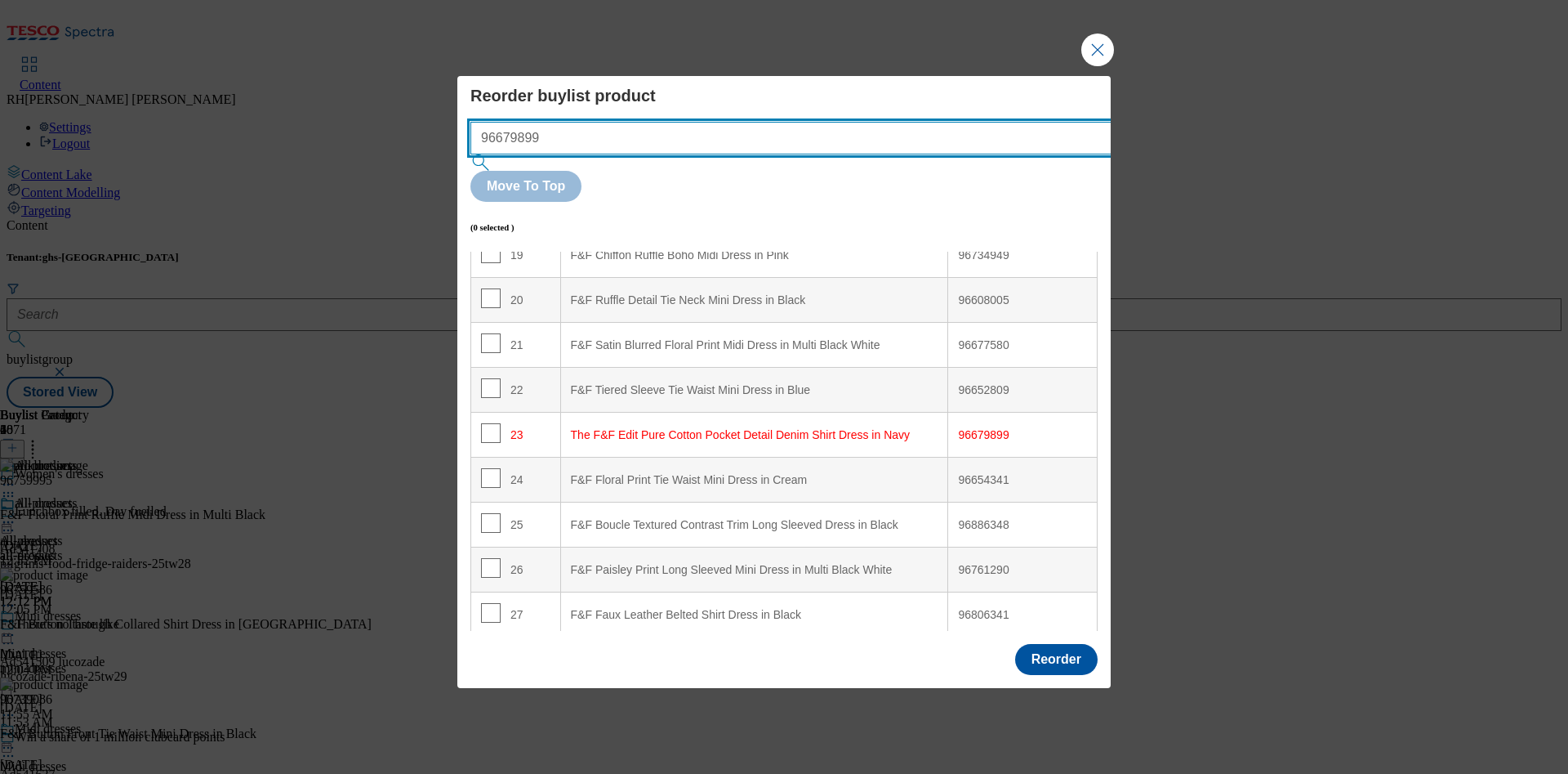
scroll to position [925, 0]
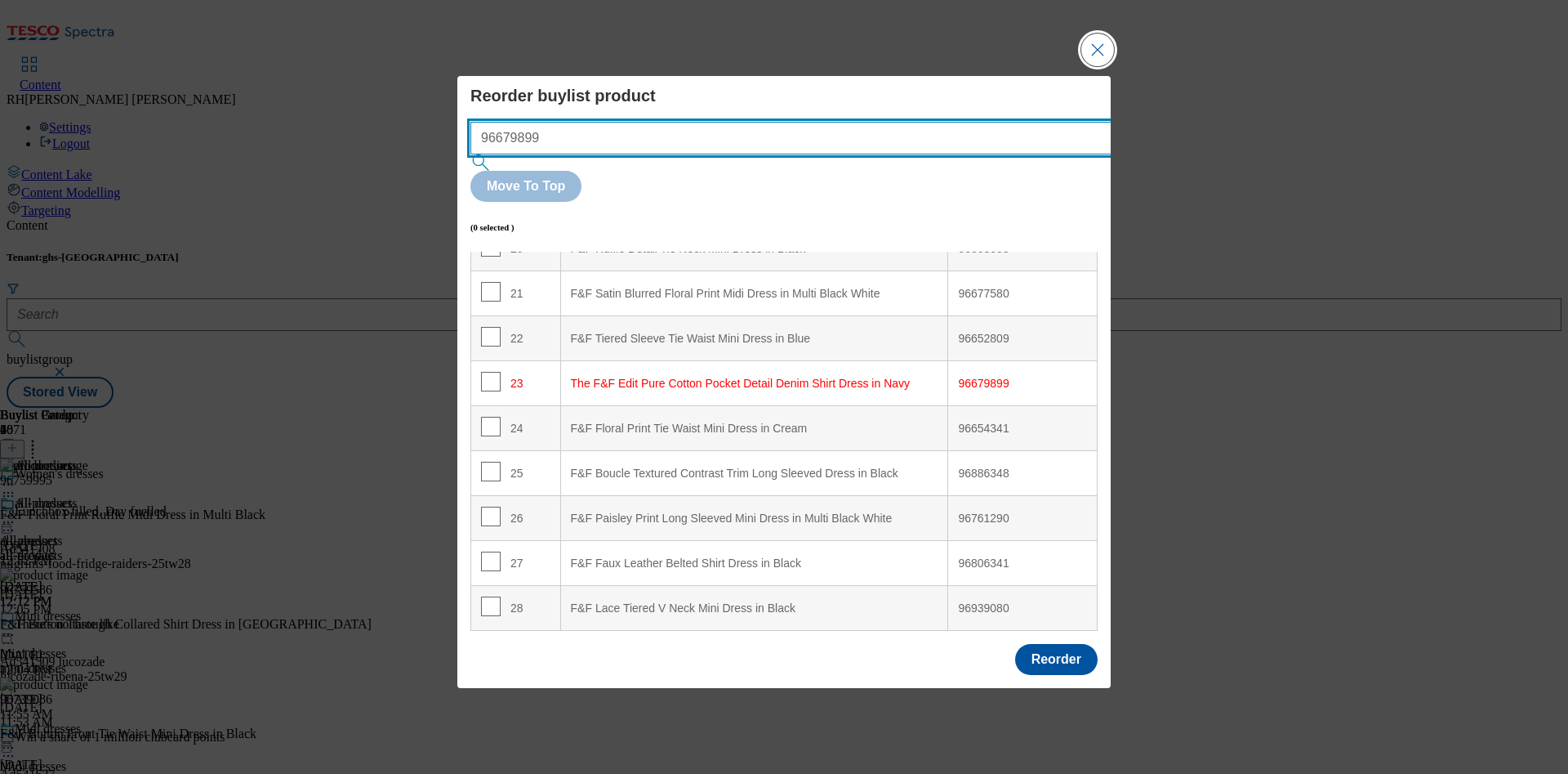
type input "96679899"
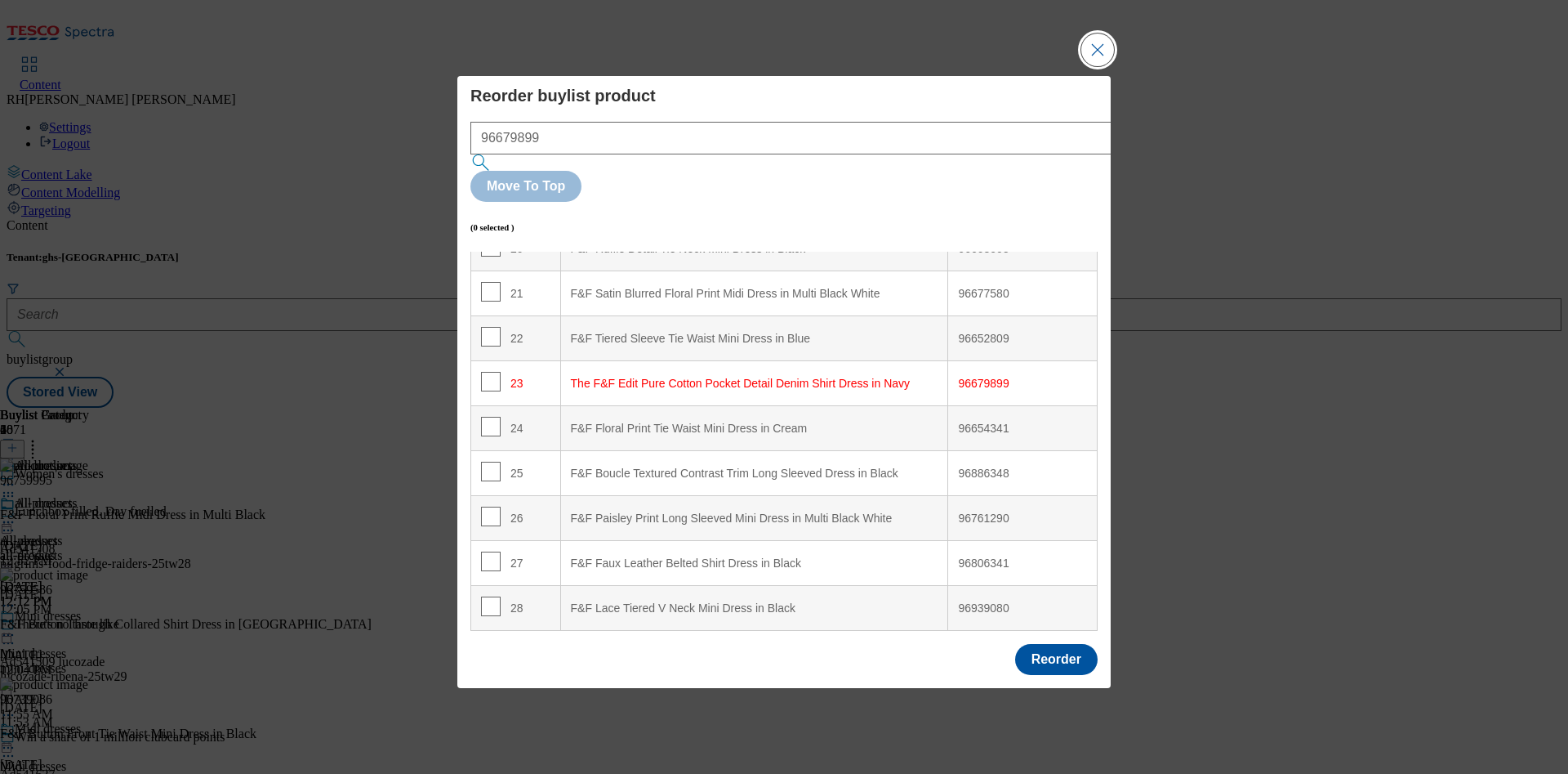
click at [1088, 66] on button "Close Modal" at bounding box center [1098, 50] width 33 height 33
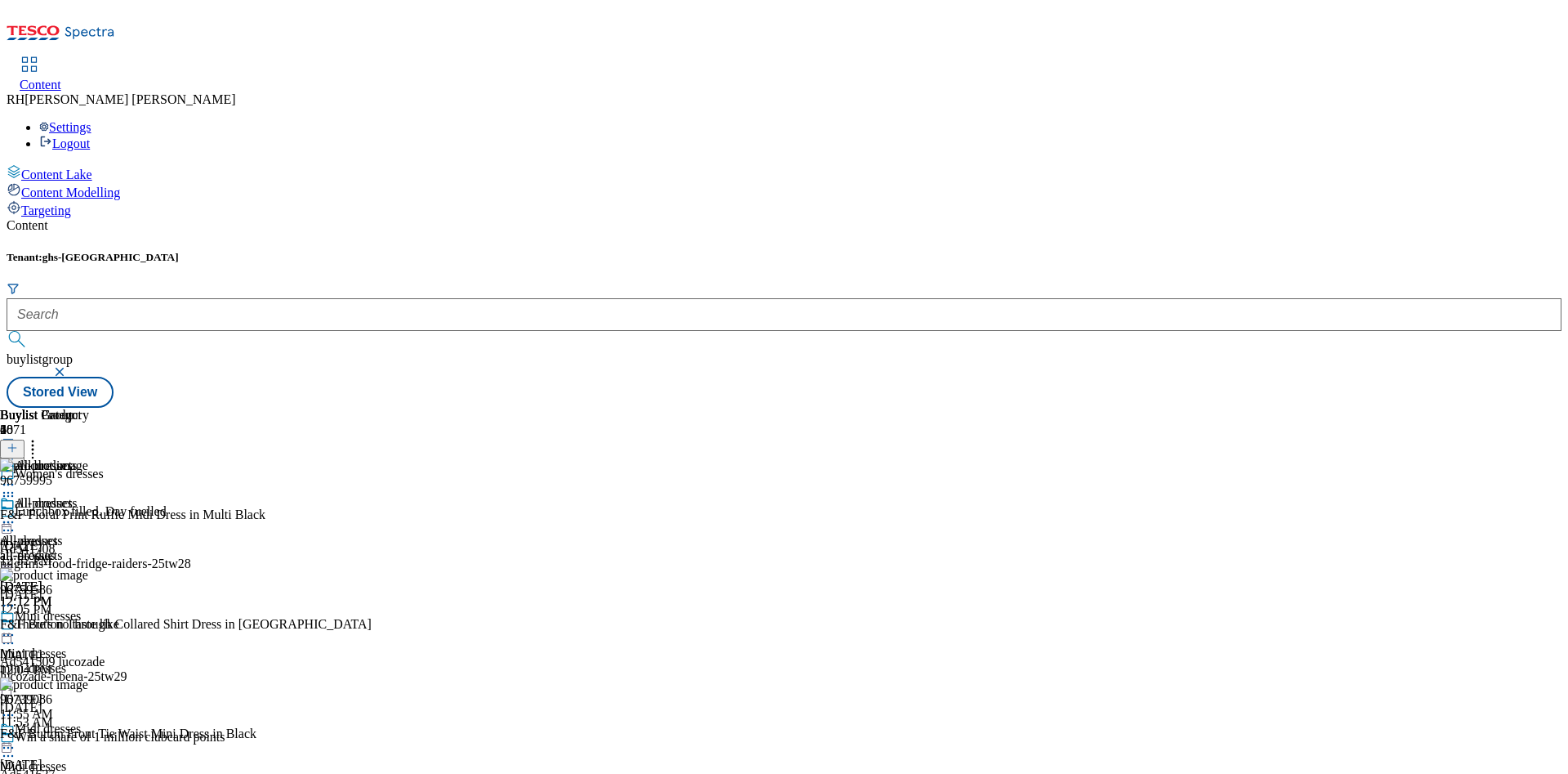
click at [40, 437] on icon at bounding box center [32, 445] width 16 height 16
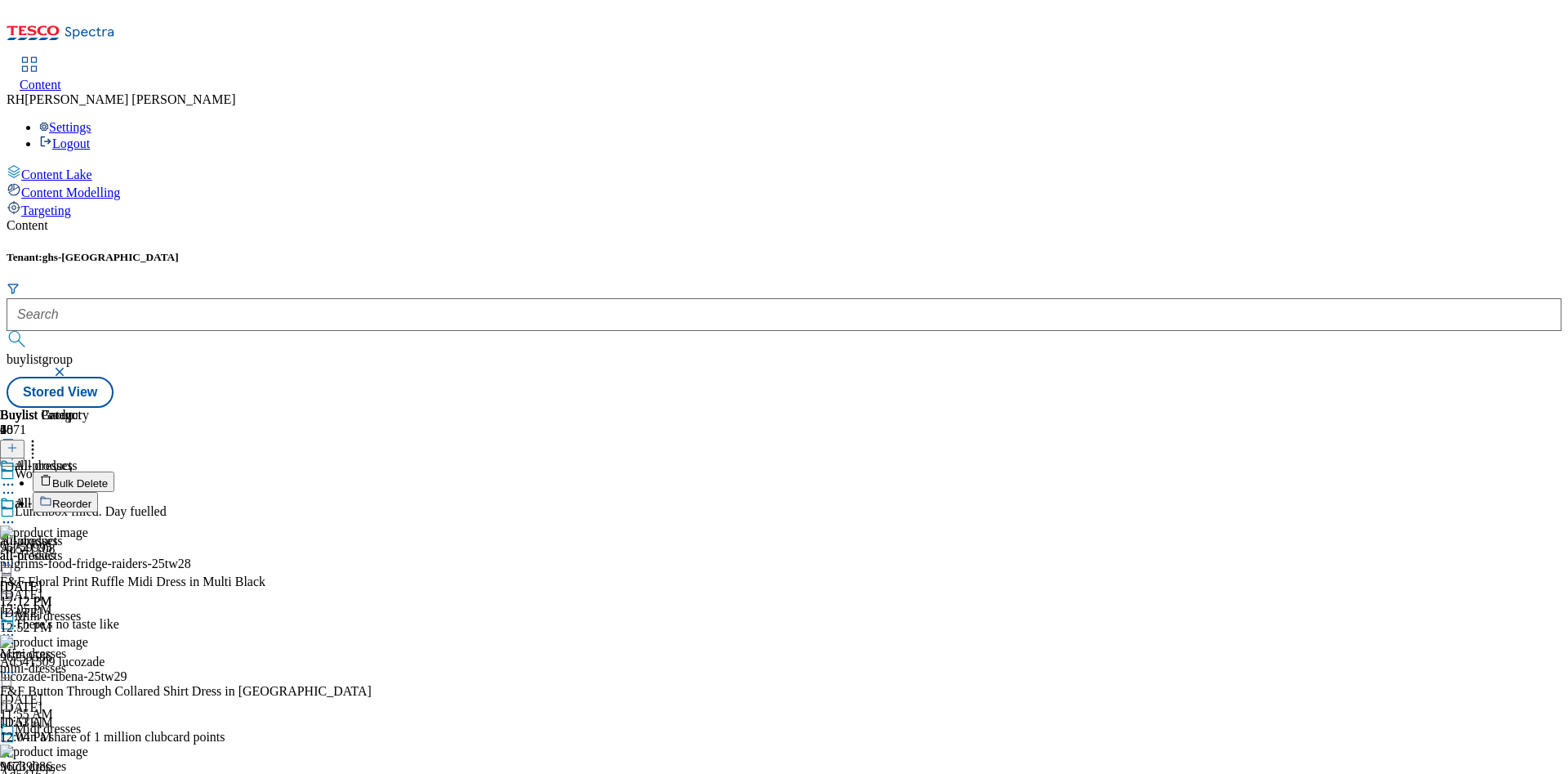
click at [108, 477] on span "Bulk Delete" at bounding box center [80, 483] width 55 height 12
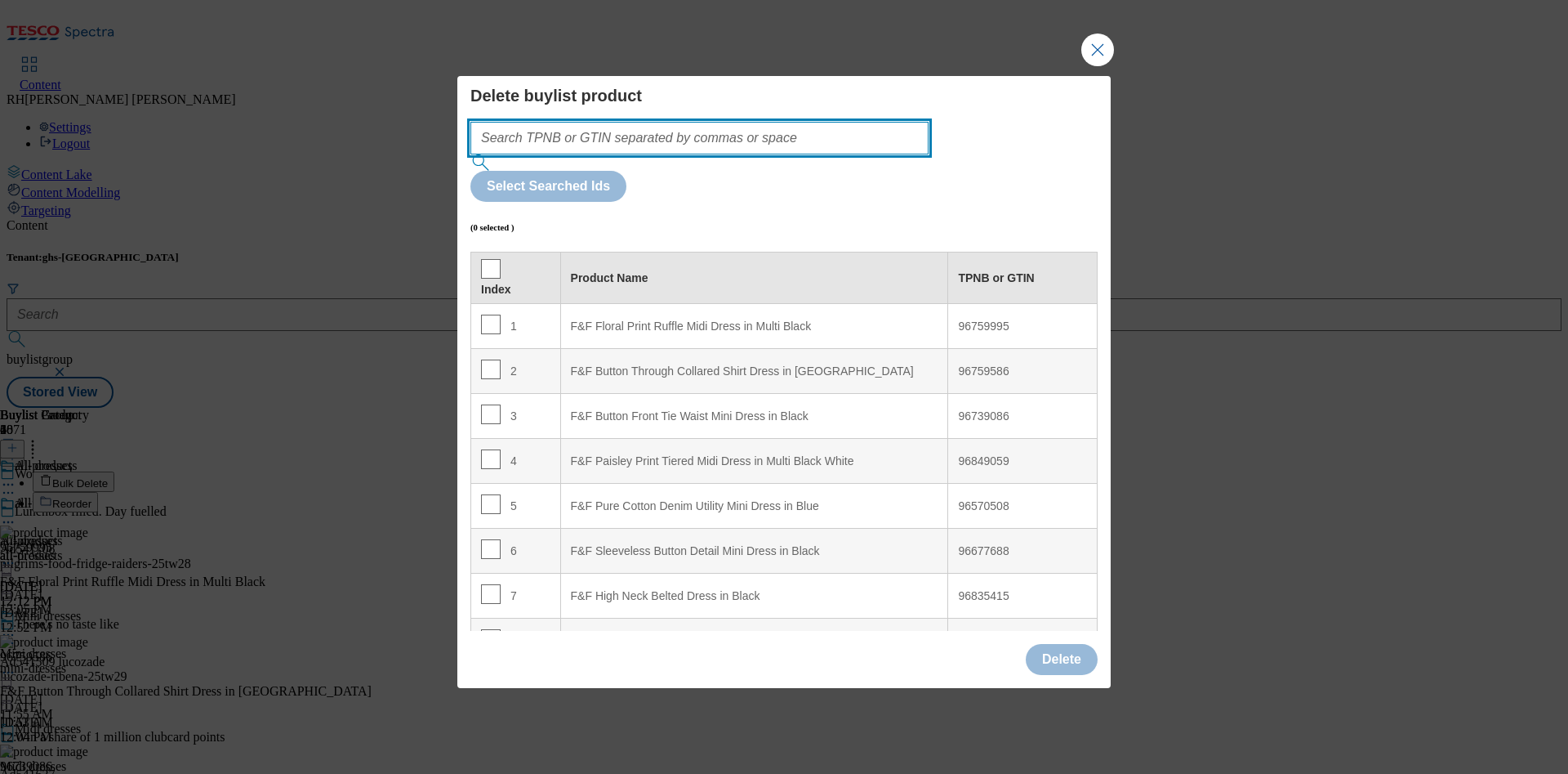
click at [752, 154] on input "Modal" at bounding box center [700, 138] width 458 height 33
paste input "96679899"
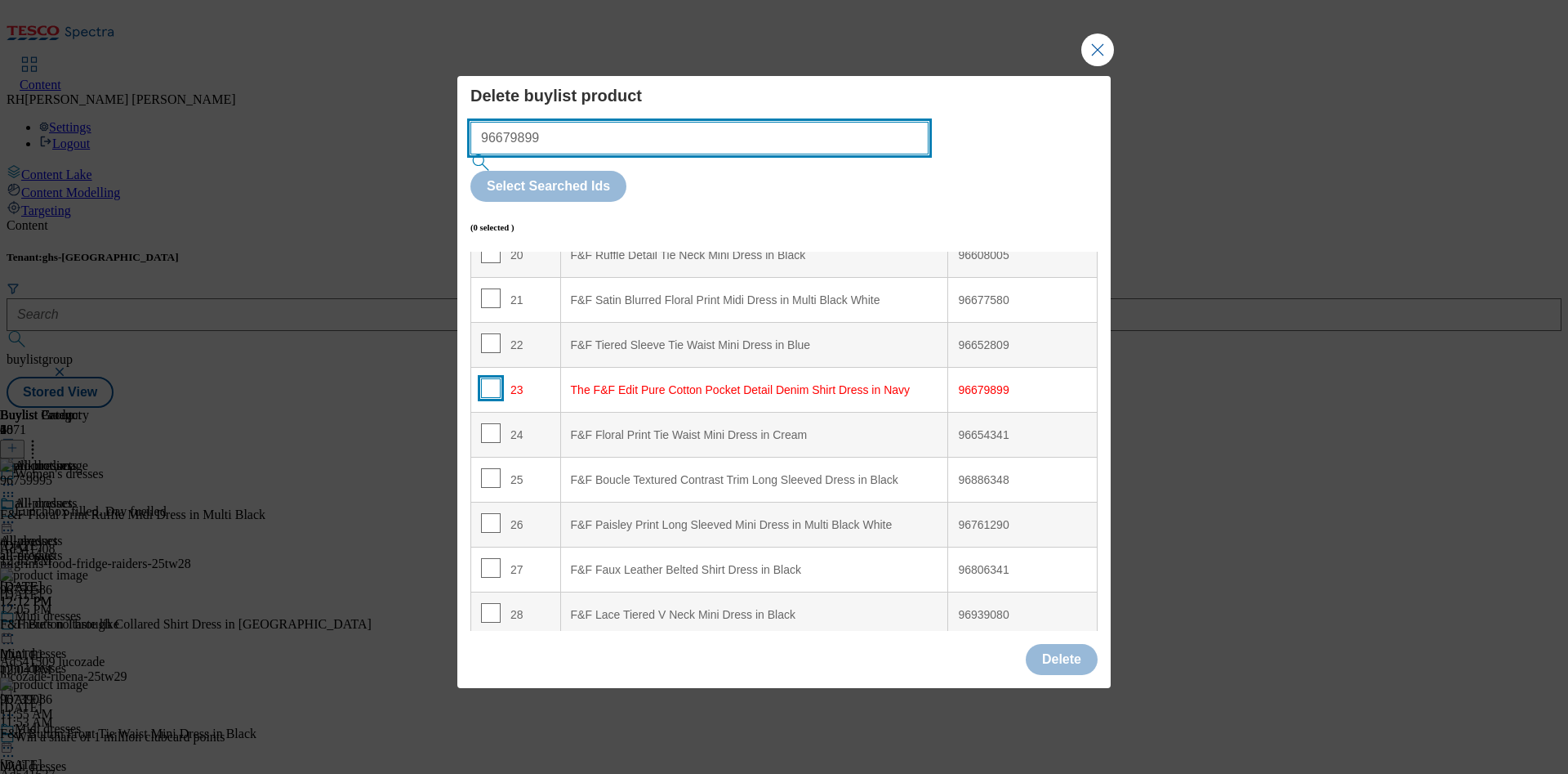
type input "96679899"
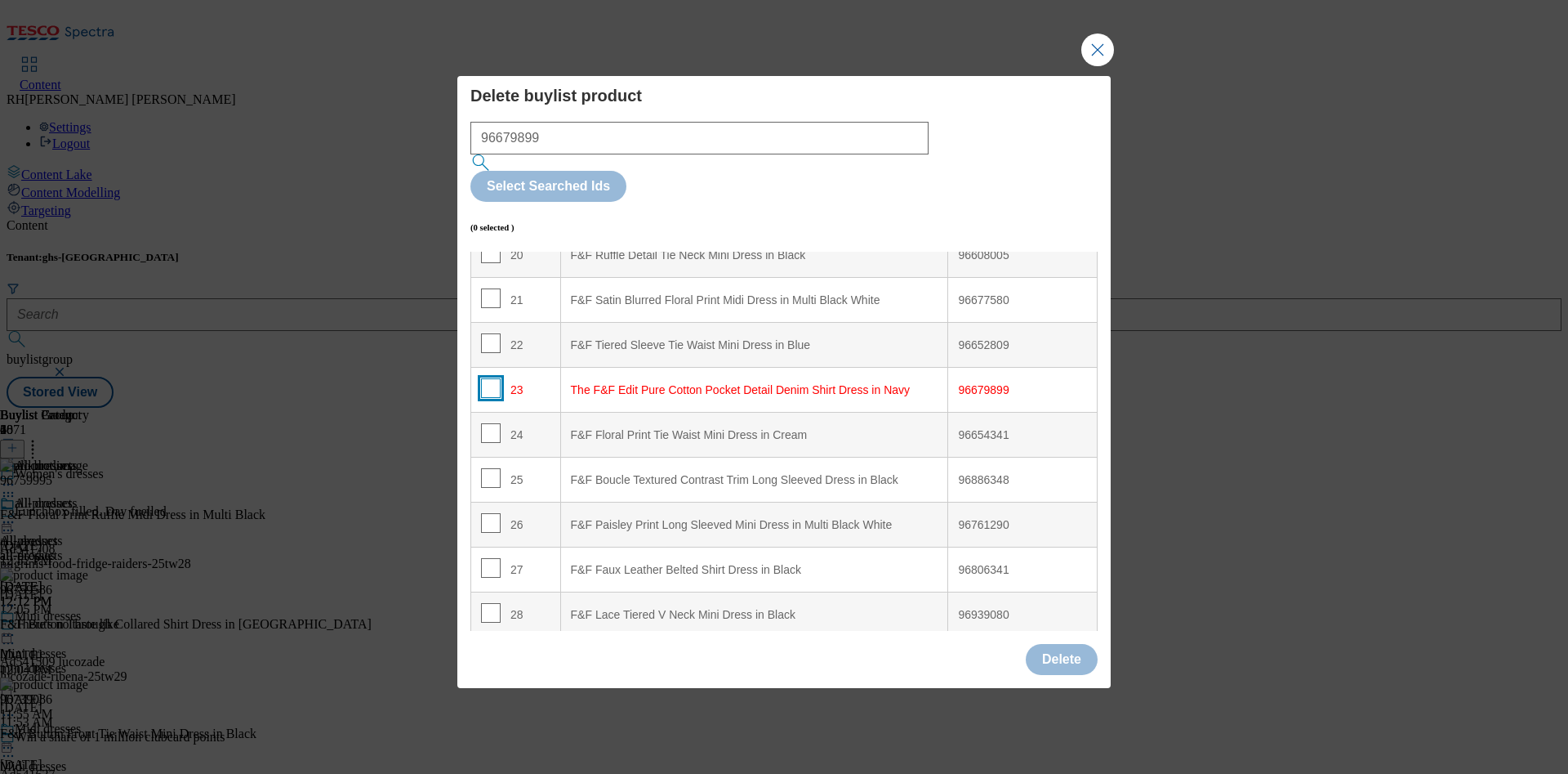
click at [488, 378] on input "Modal" at bounding box center [490, 388] width 20 height 20
checkbox input "true"
click at [1047, 644] on button "Delete" at bounding box center [1061, 659] width 72 height 31
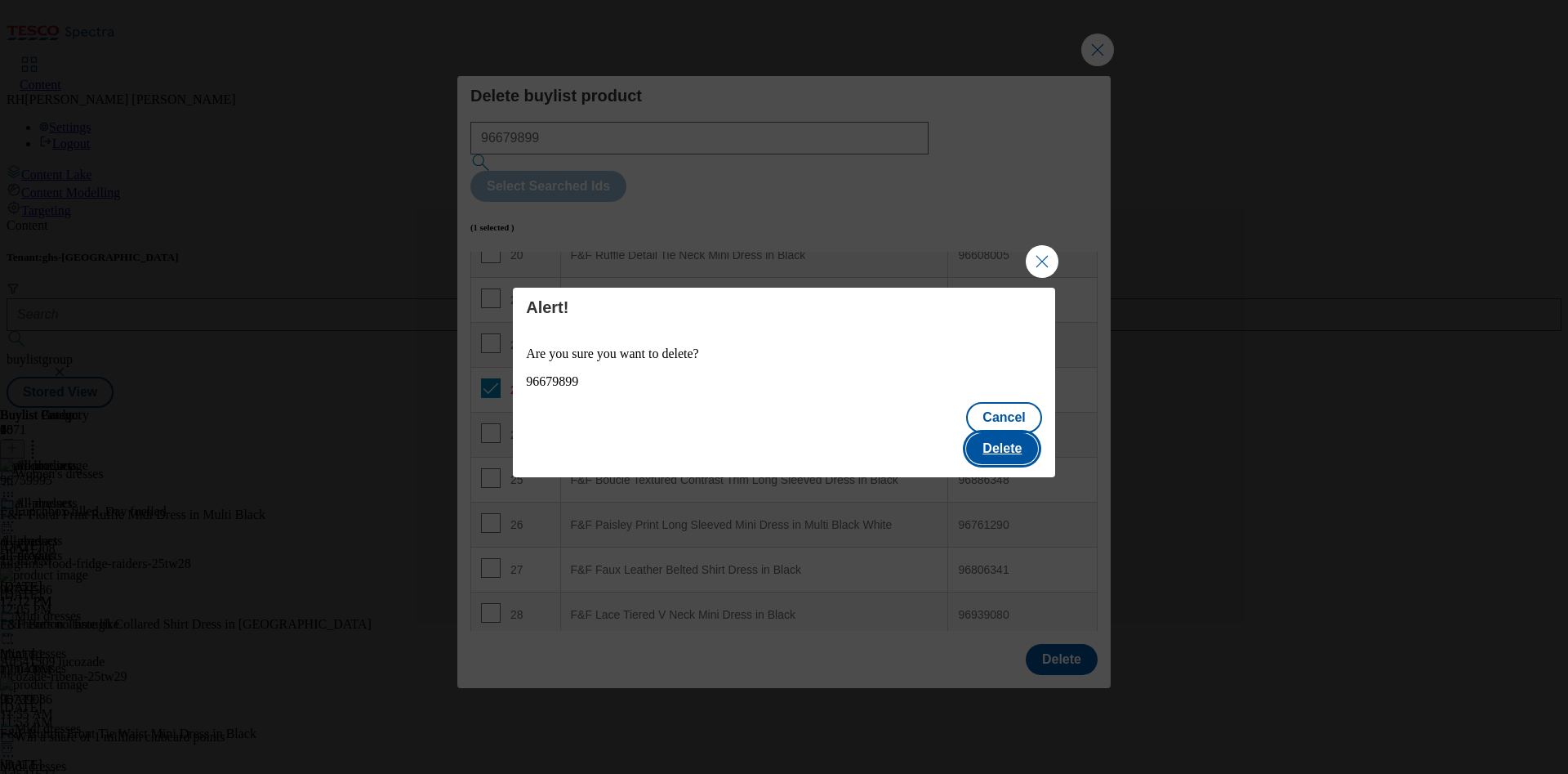
click at [1009, 433] on button "Delete" at bounding box center [1001, 448] width 72 height 31
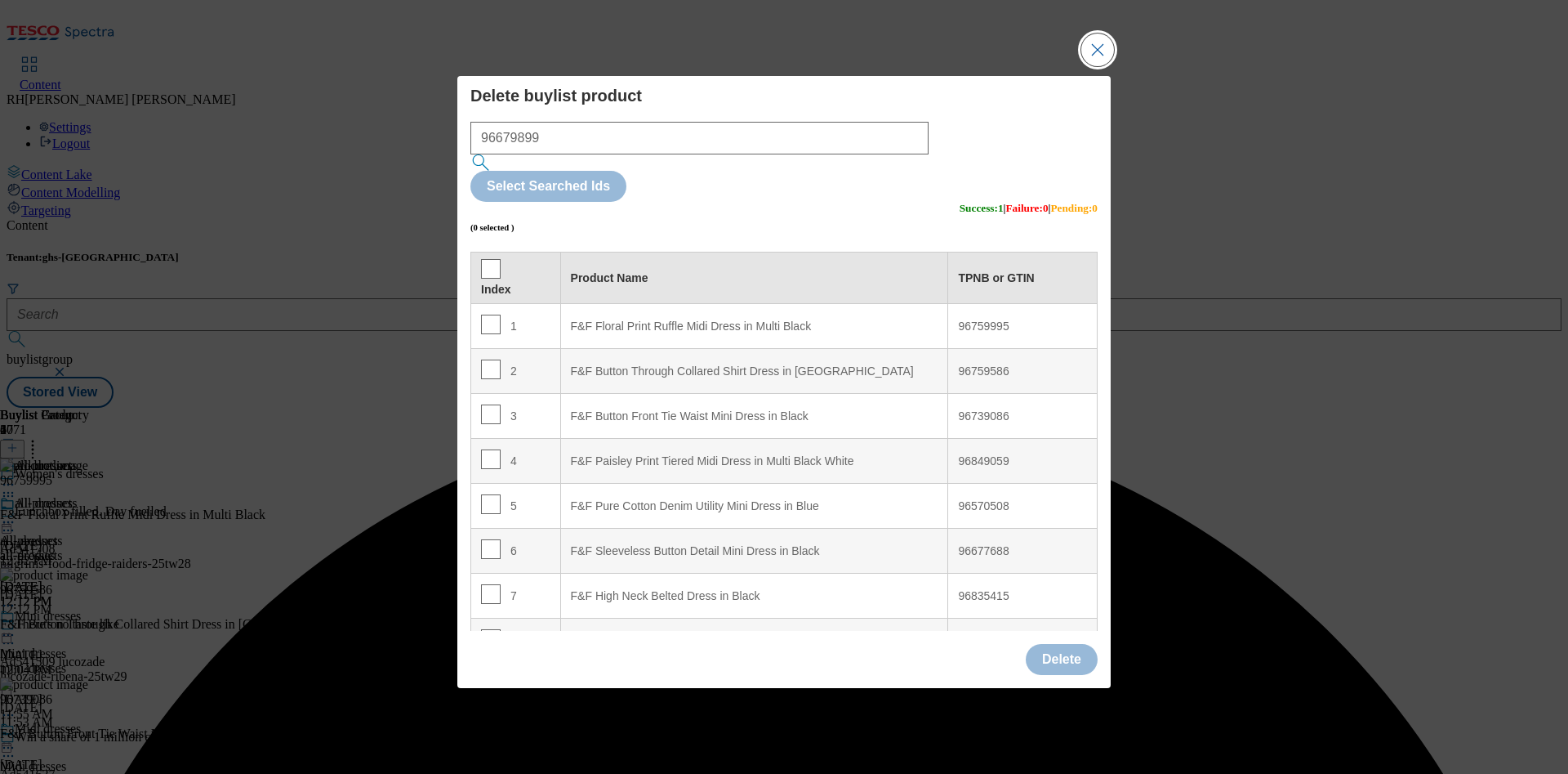
click at [1098, 66] on button "Close Modal" at bounding box center [1098, 50] width 33 height 33
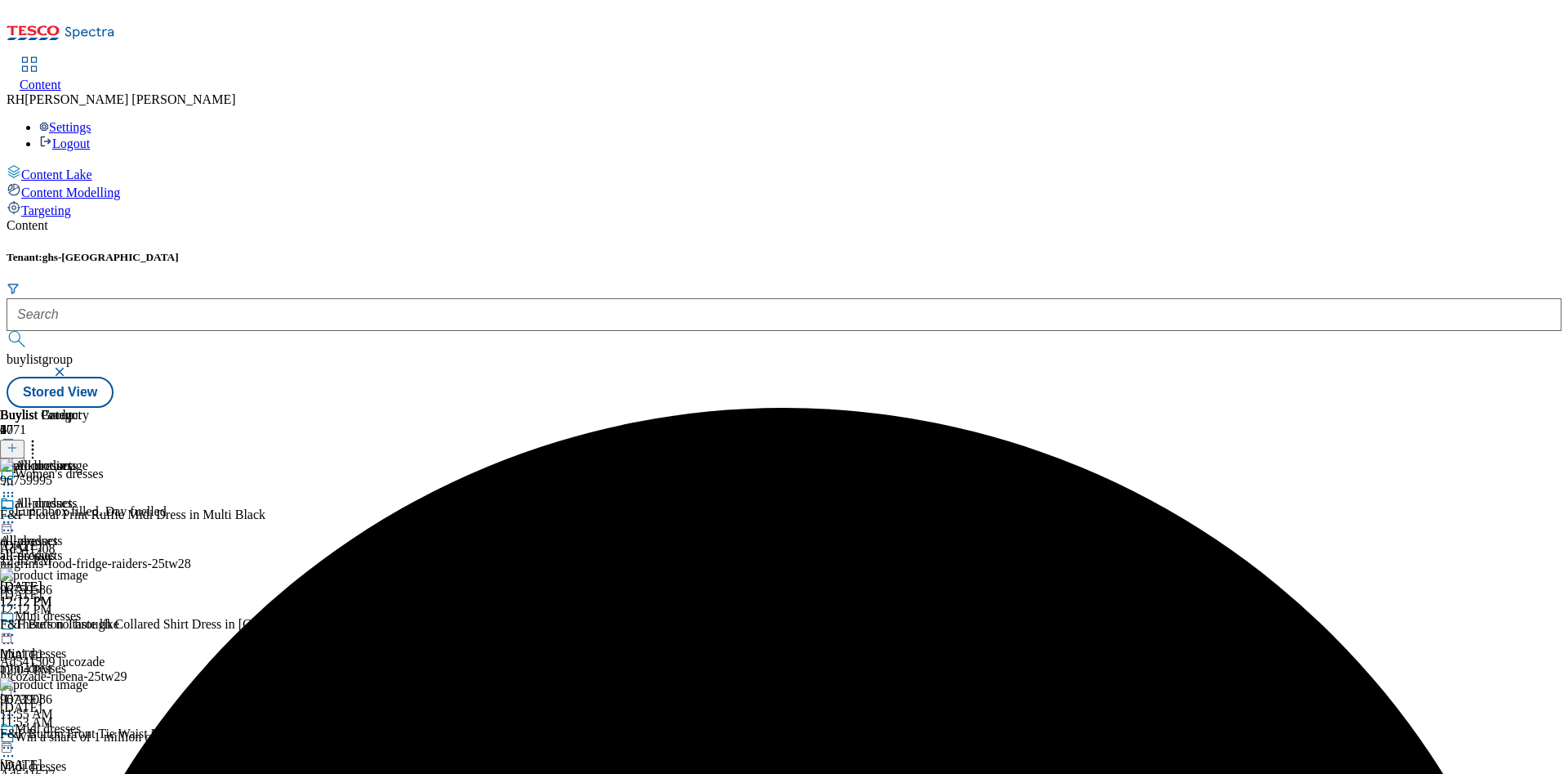
click at [24, 440] on button at bounding box center [12, 449] width 24 height 19
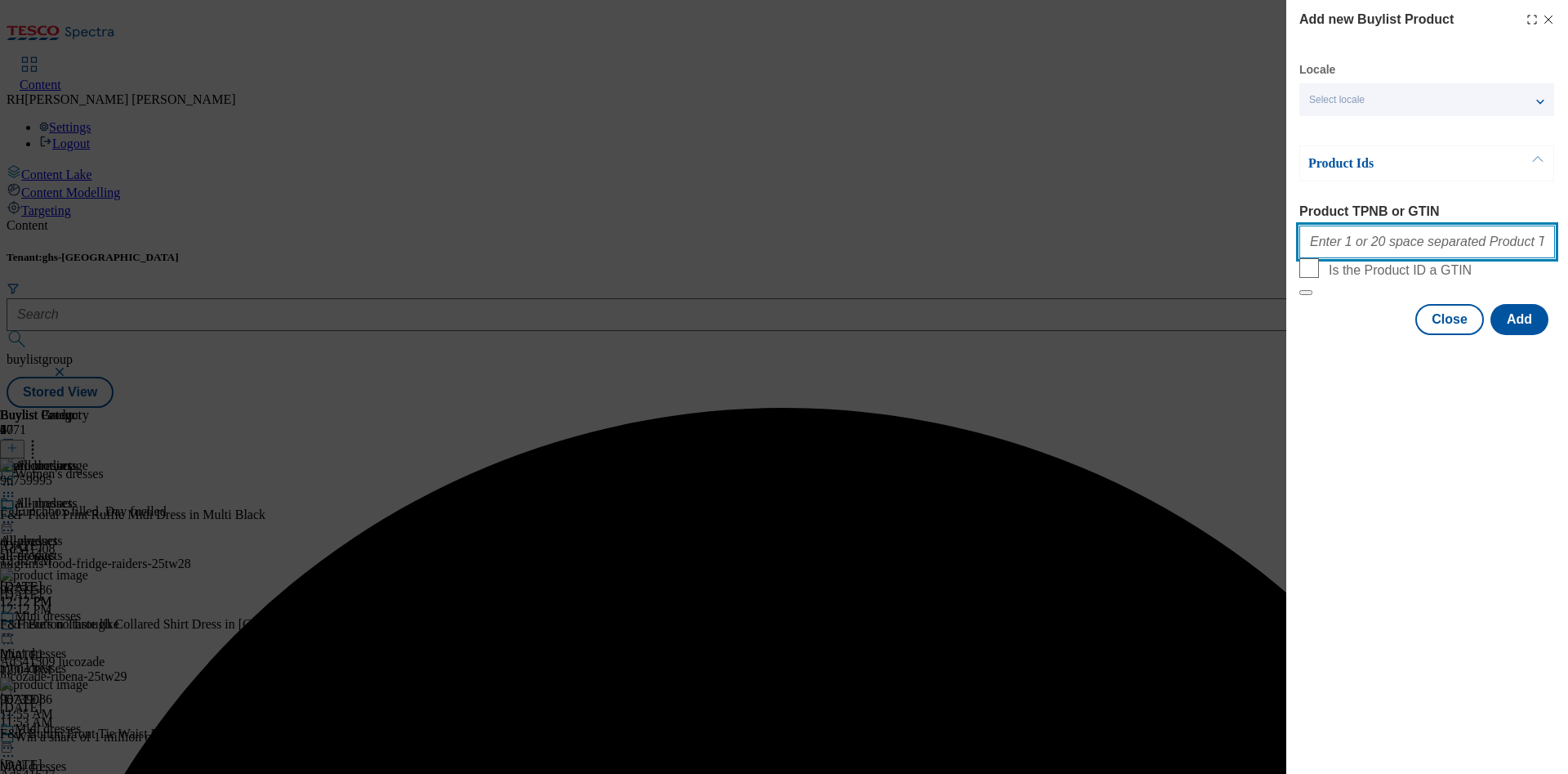
click at [1474, 248] on input "Product TPNB or GTIN" at bounding box center [1427, 242] width 256 height 33
paste input "321589503"
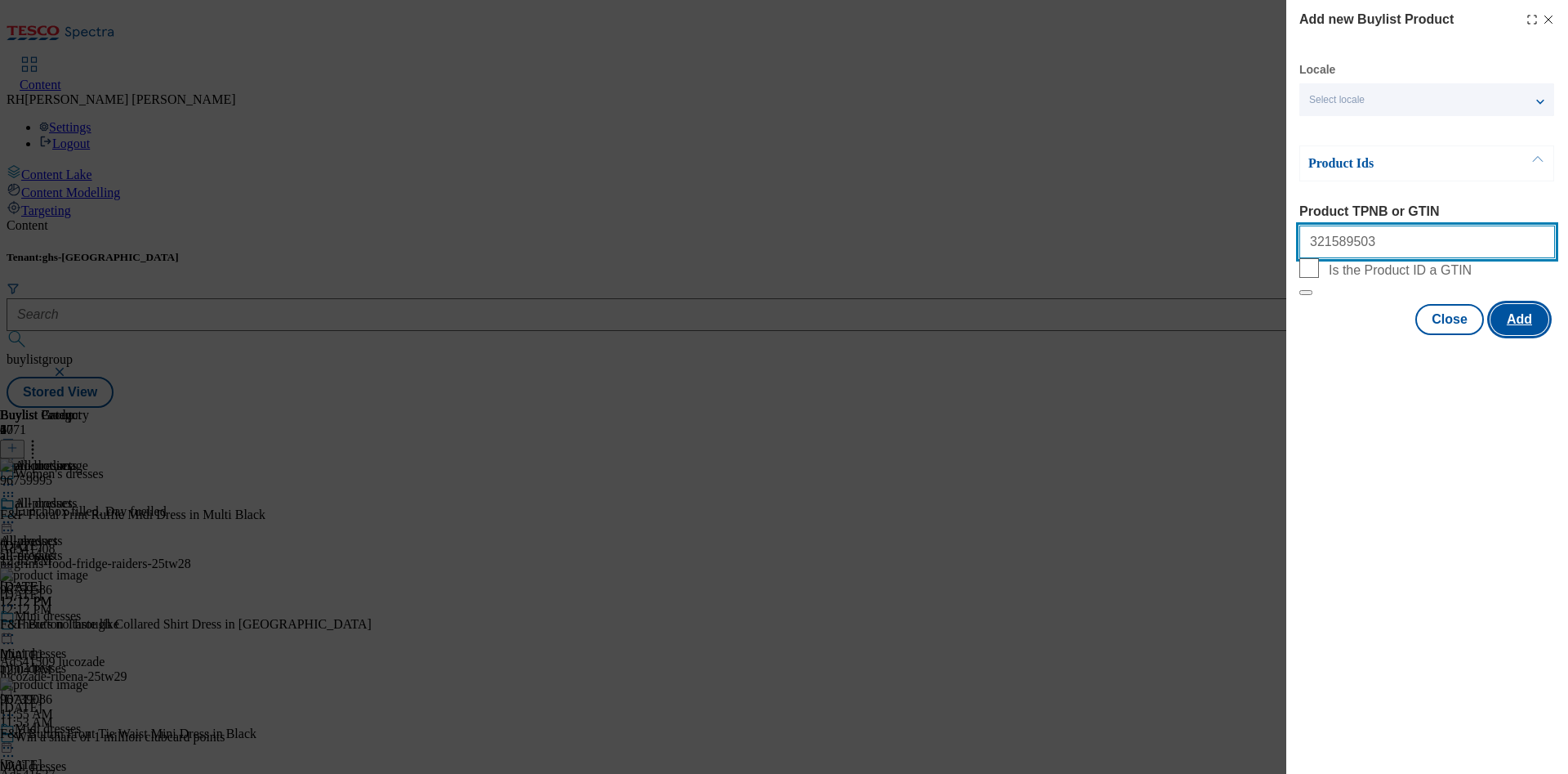
type input "321589503"
click at [1528, 335] on button "Add" at bounding box center [1519, 320] width 58 height 31
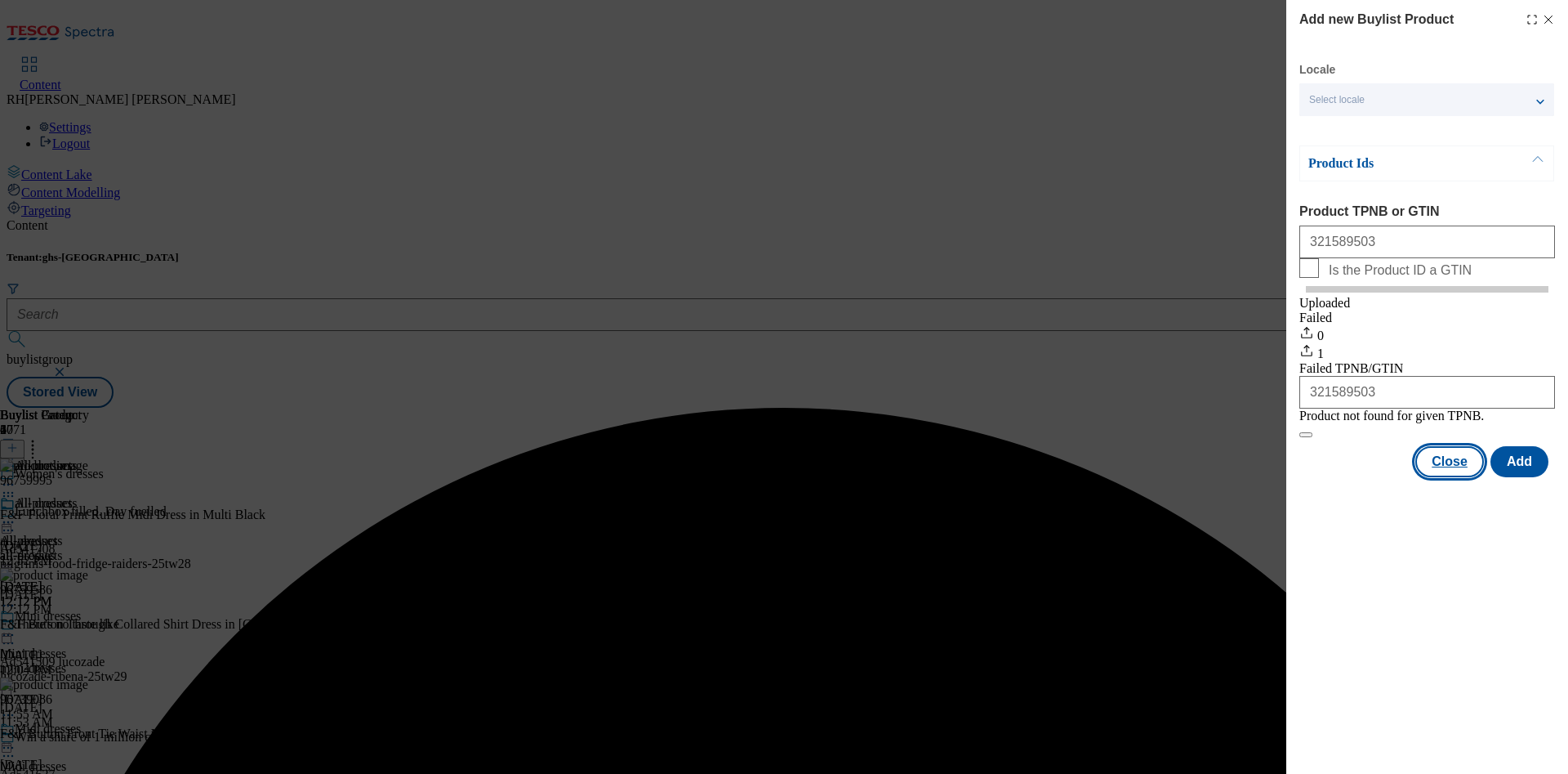
click at [1461, 477] on button "Close" at bounding box center [1449, 461] width 69 height 31
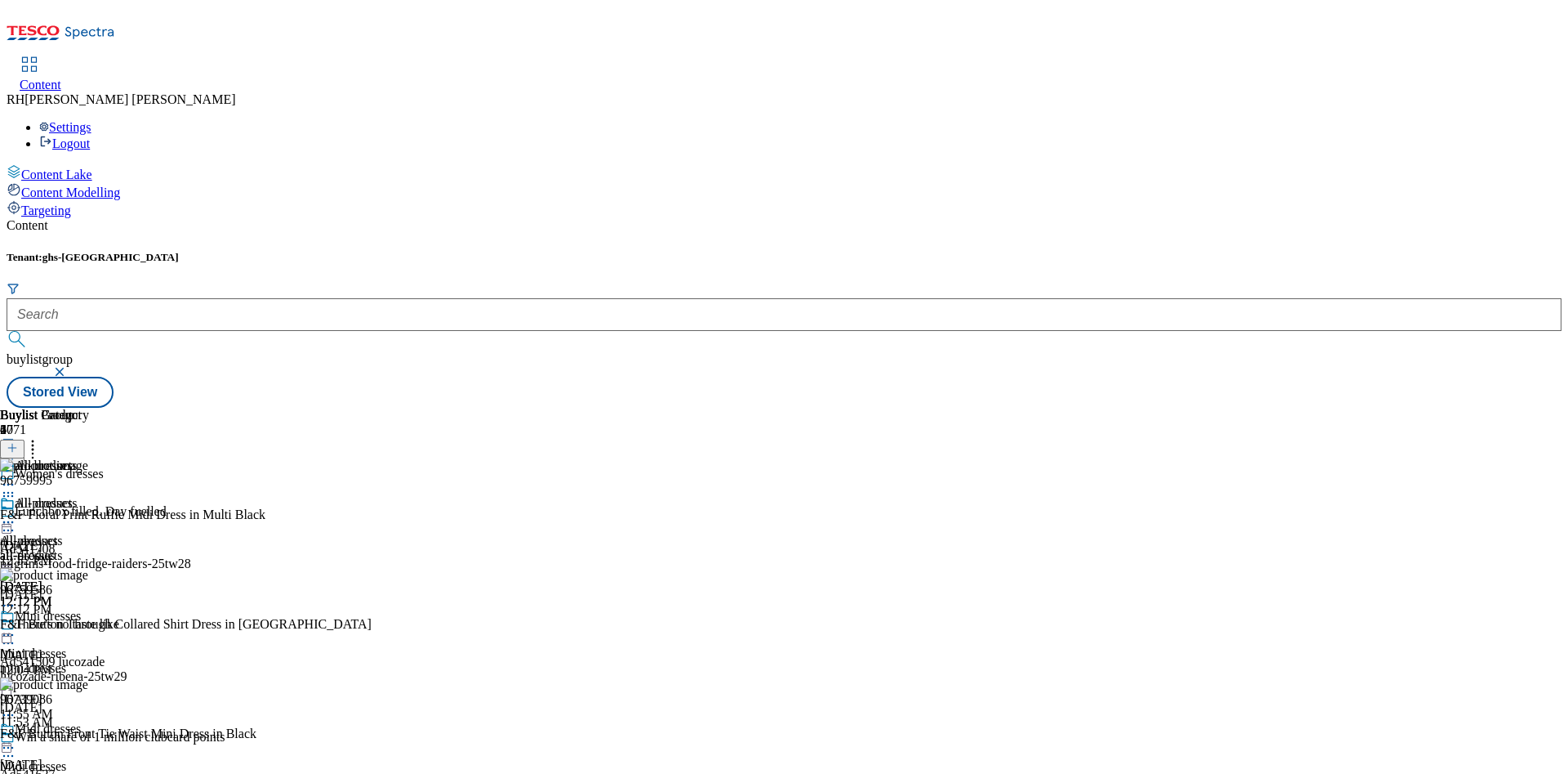
click at [18, 442] on icon at bounding box center [12, 447] width 11 height 11
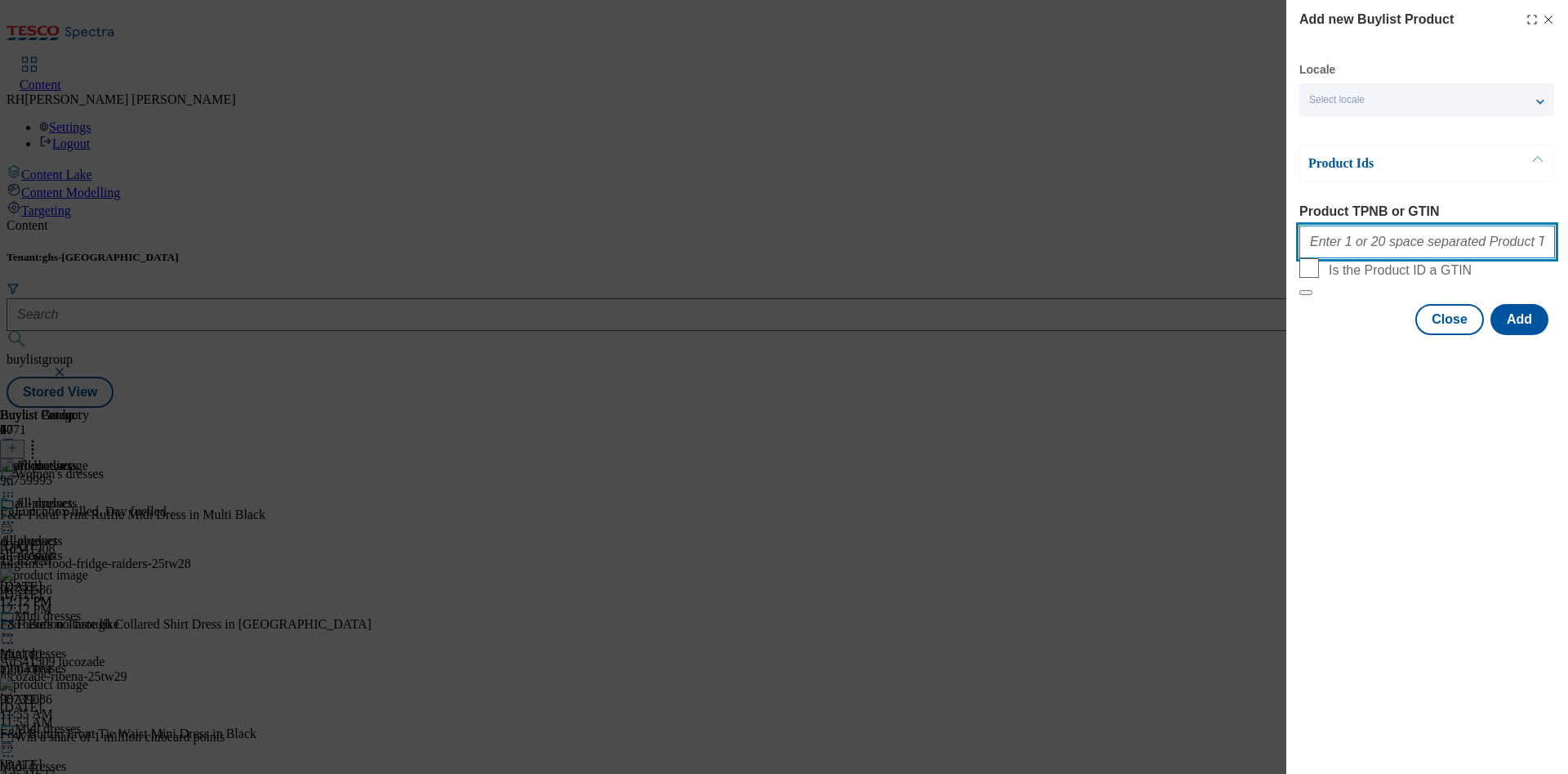
click at [1416, 245] on input "Product TPNB or GTIN" at bounding box center [1427, 242] width 256 height 33
paste input "96679900"
type input "96679900"
click at [1530, 335] on button "Add" at bounding box center [1519, 320] width 58 height 31
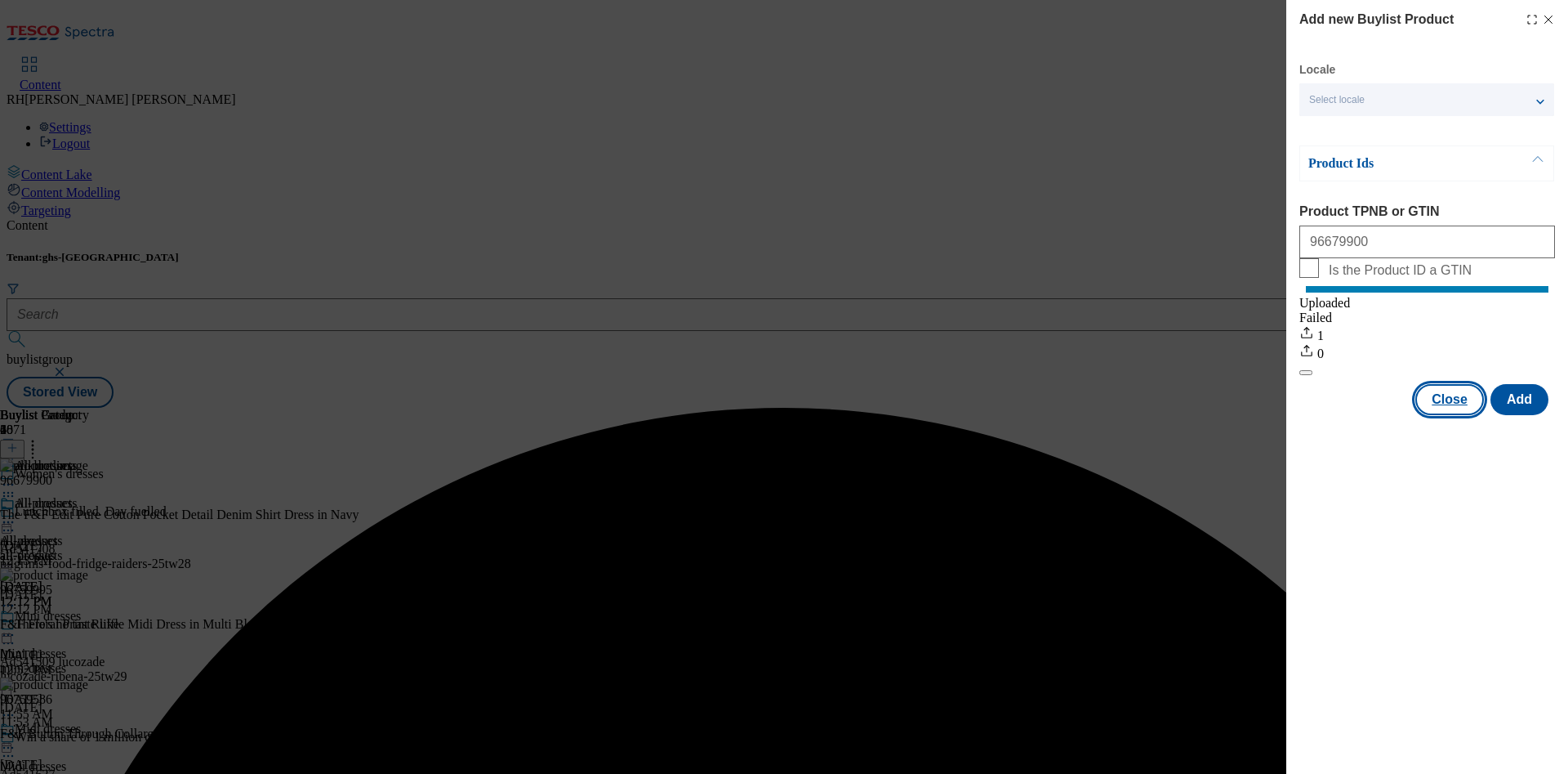
click at [1444, 411] on button "Close" at bounding box center [1449, 399] width 69 height 31
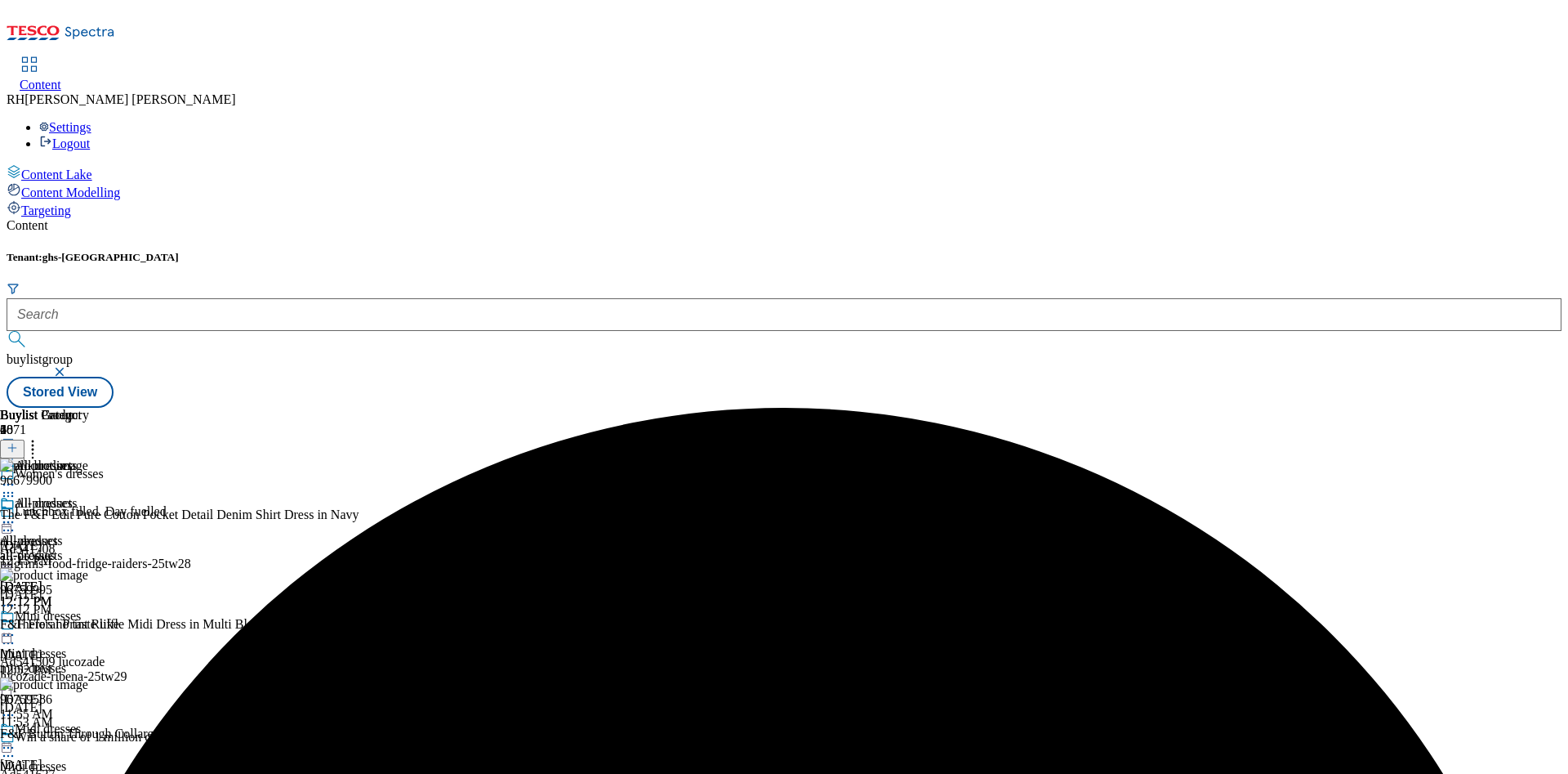
click at [40, 437] on icon at bounding box center [32, 445] width 16 height 16
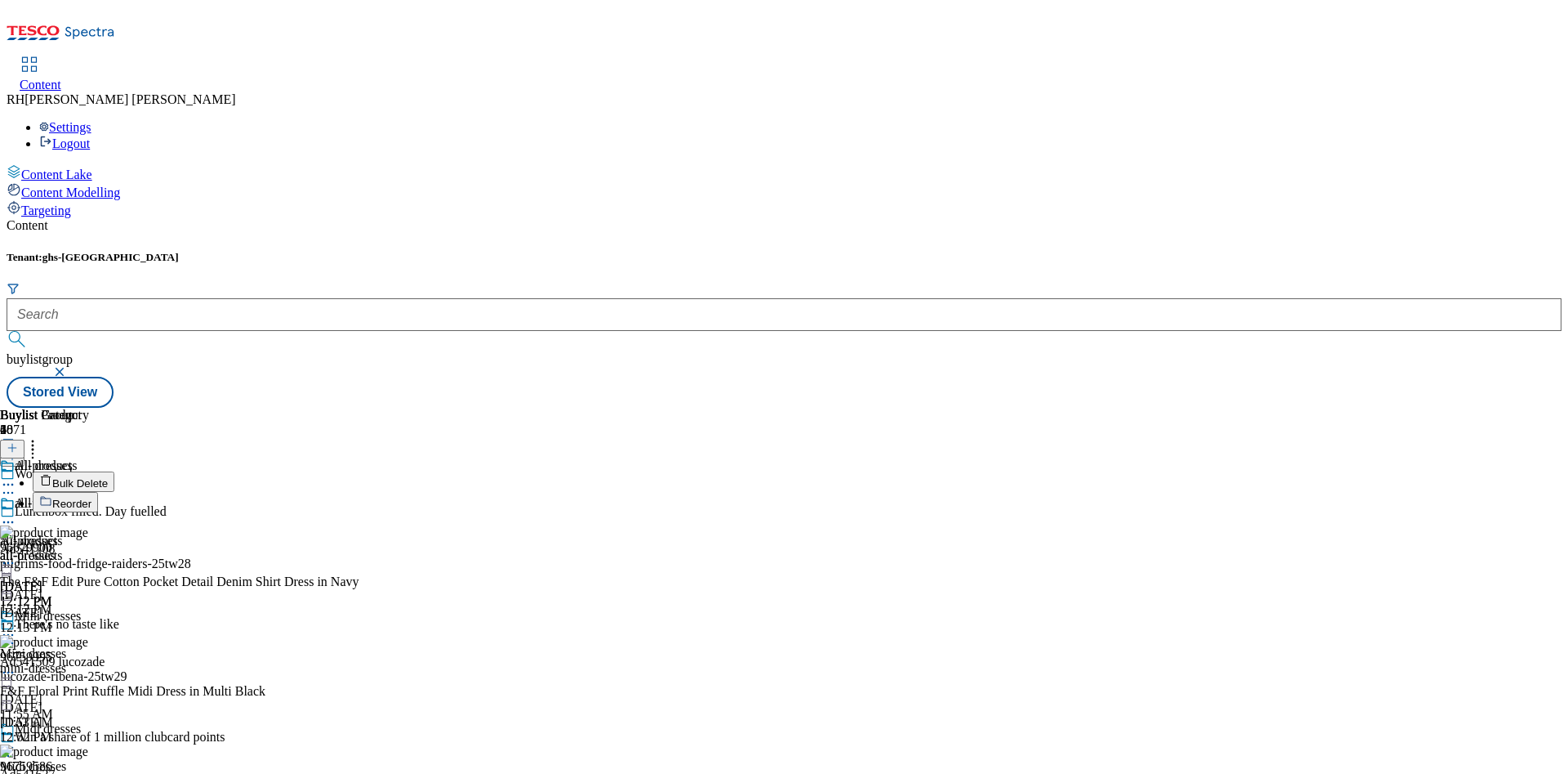
click at [91, 497] on span "Reorder" at bounding box center [72, 503] width 39 height 12
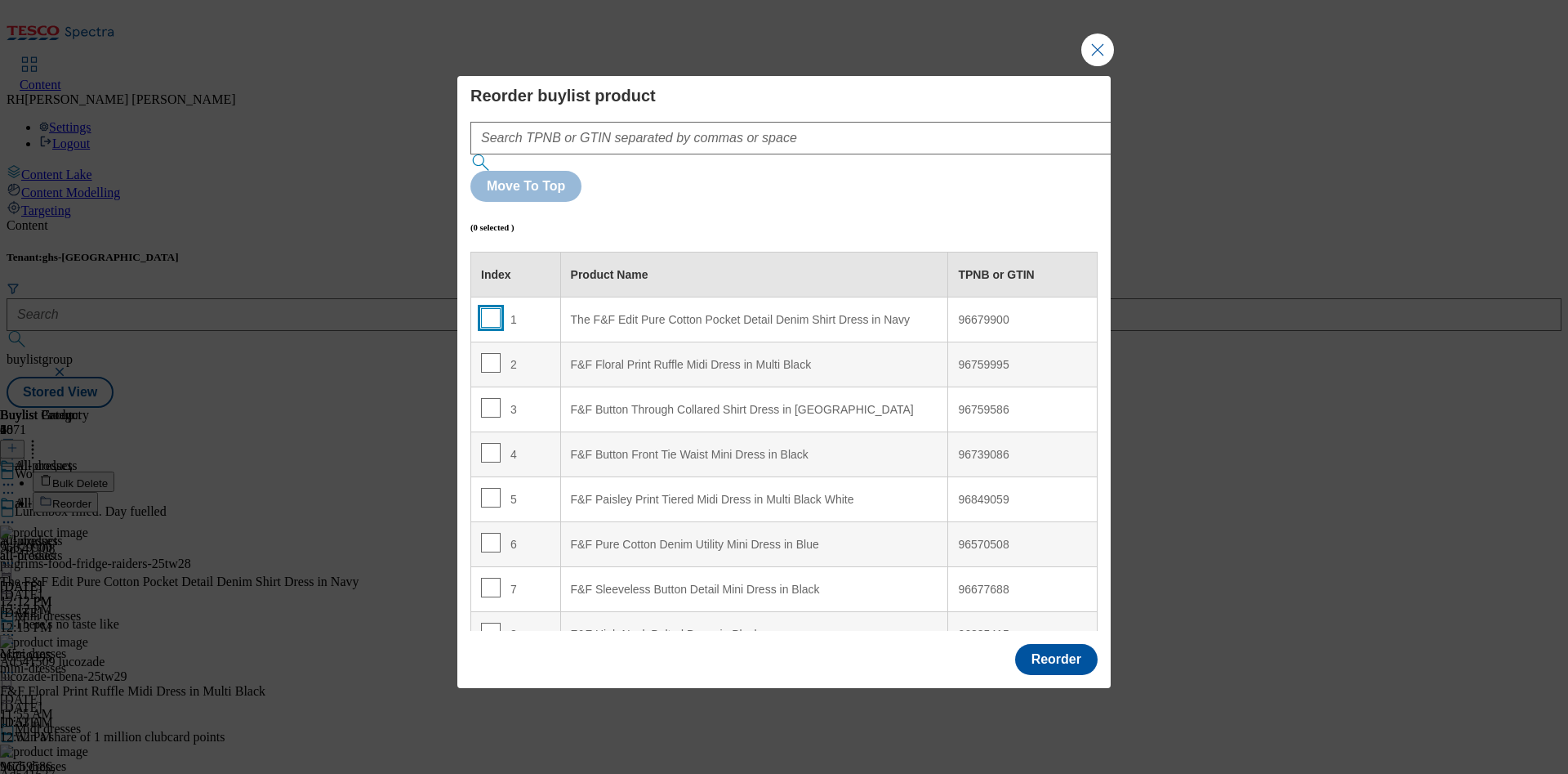
click at [492, 308] on input "Modal" at bounding box center [490, 317] width 20 height 20
checkbox input "true"
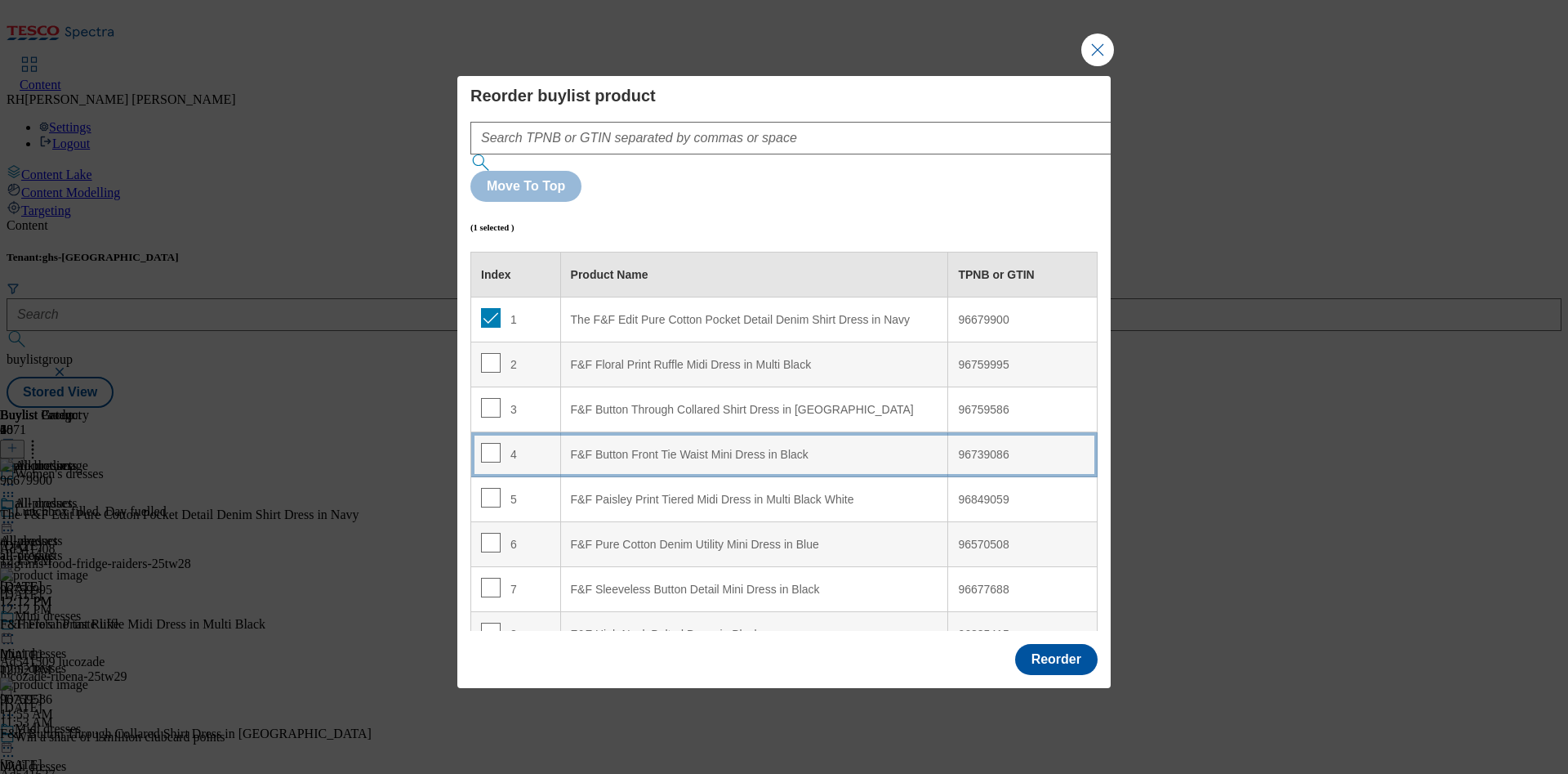
click at [816, 447] on div "F&F Button Front Tie Waist Mini Dress in Black" at bounding box center [754, 454] width 367 height 15
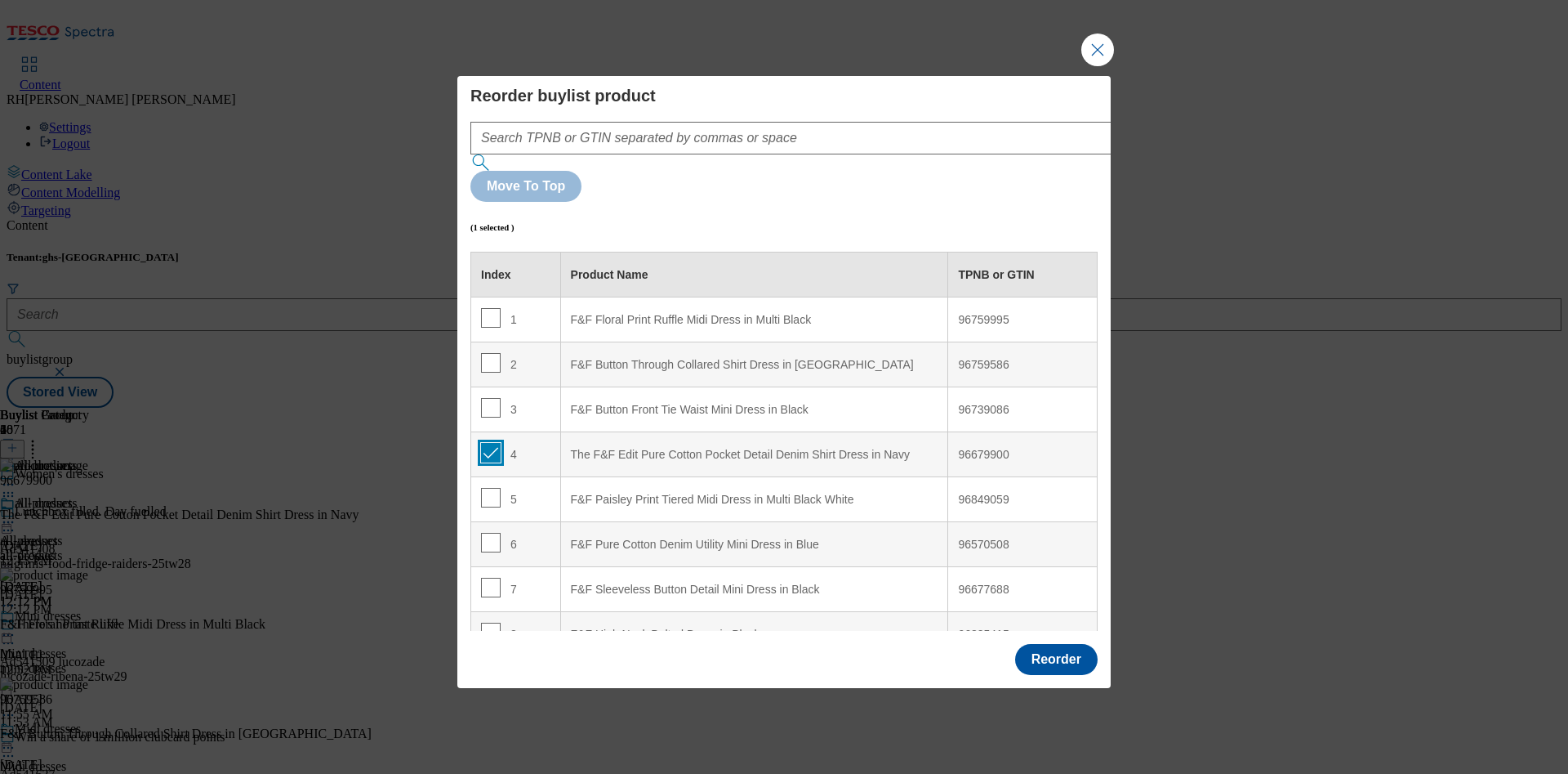
click at [489, 443] on input "Modal" at bounding box center [490, 453] width 20 height 20
checkbox input "false"
click at [1055, 644] on button "Reorder" at bounding box center [1056, 659] width 83 height 31
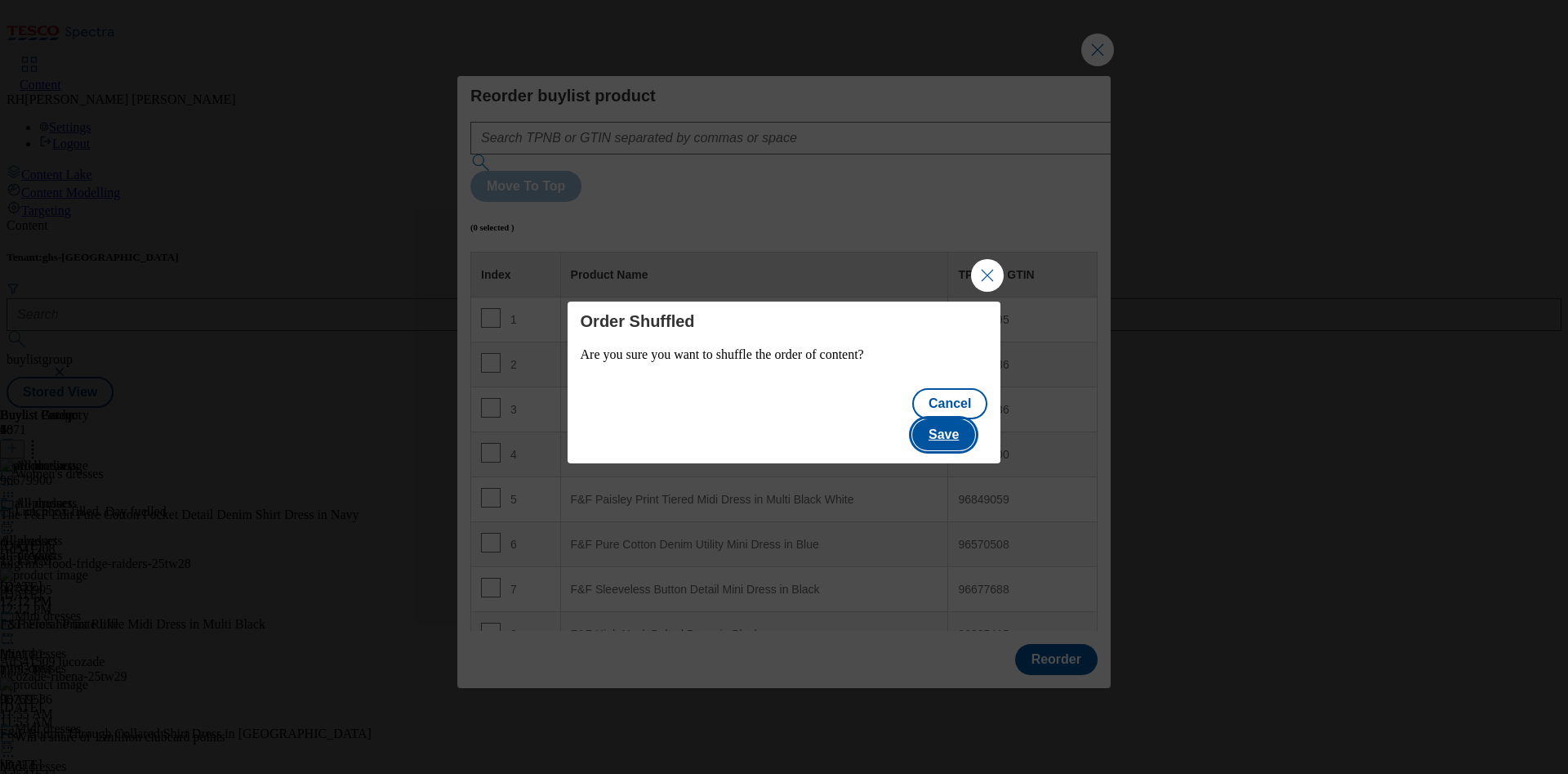
click at [958, 419] on button "Save" at bounding box center [943, 434] width 63 height 31
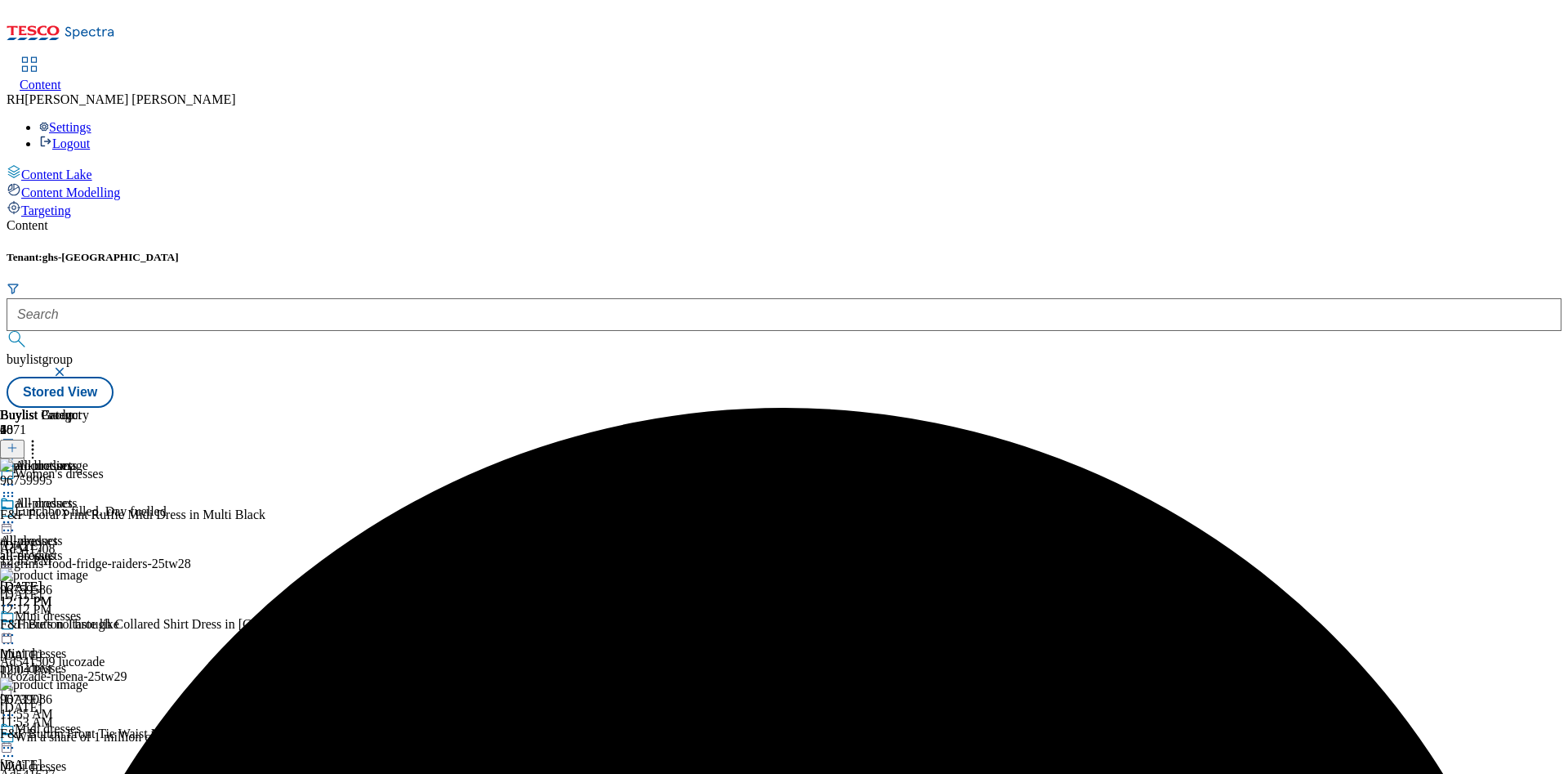
click at [16, 514] on icon at bounding box center [8, 521] width 16 height 16
click at [70, 551] on span "Edit" at bounding box center [60, 557] width 19 height 12
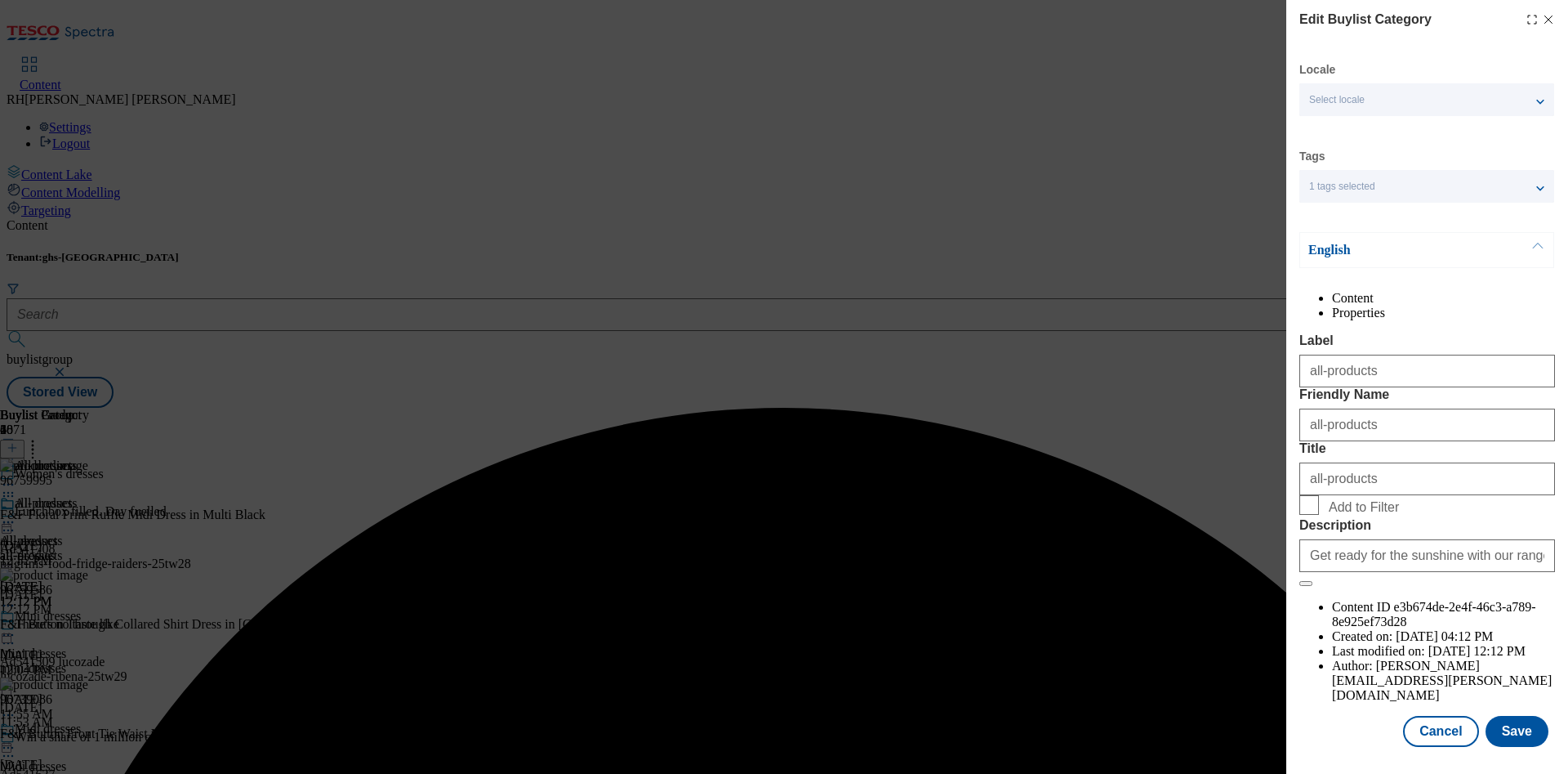
scroll to position [49, 0]
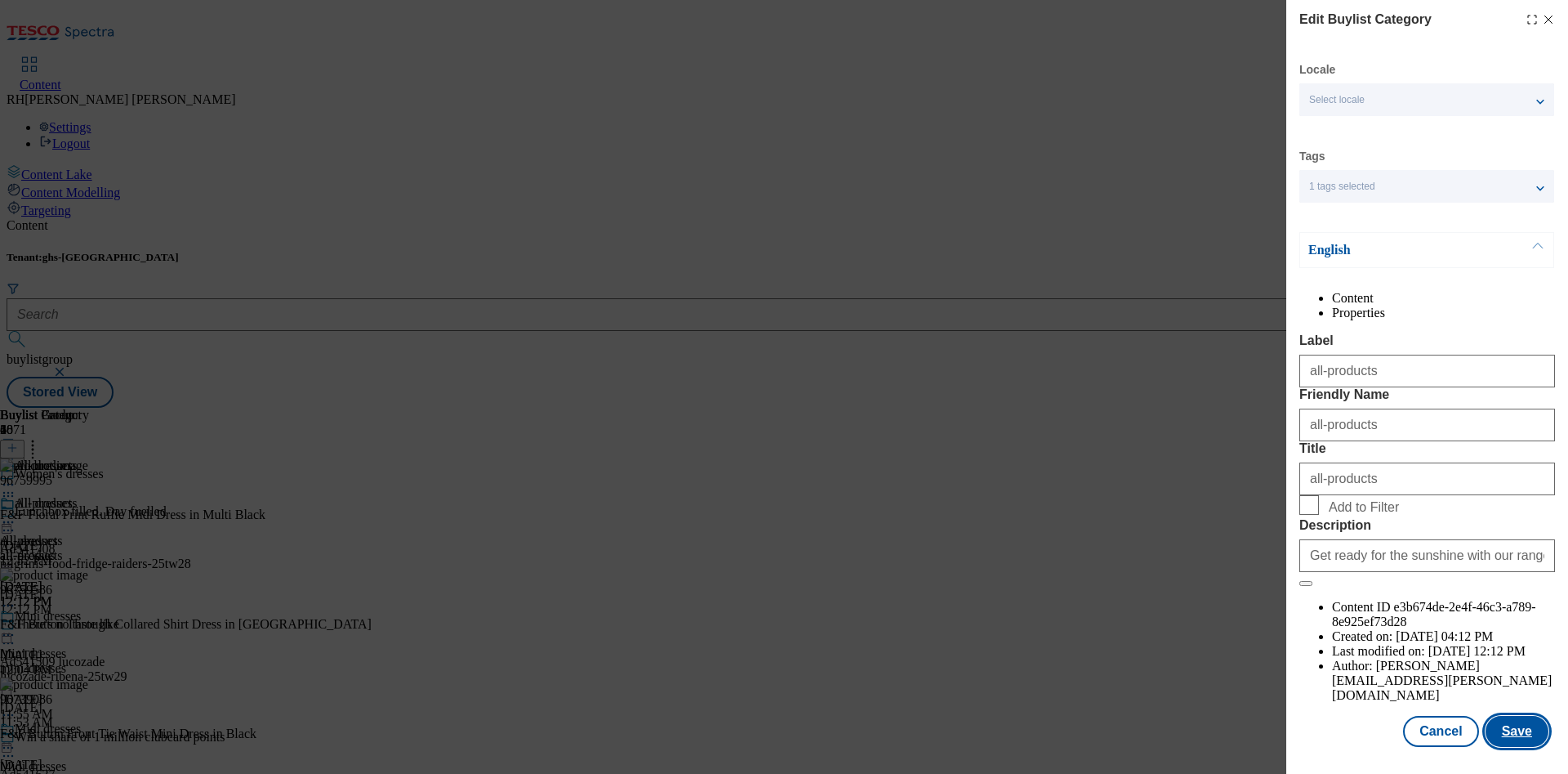
click at [1500, 715] on button "Save" at bounding box center [1516, 731] width 63 height 31
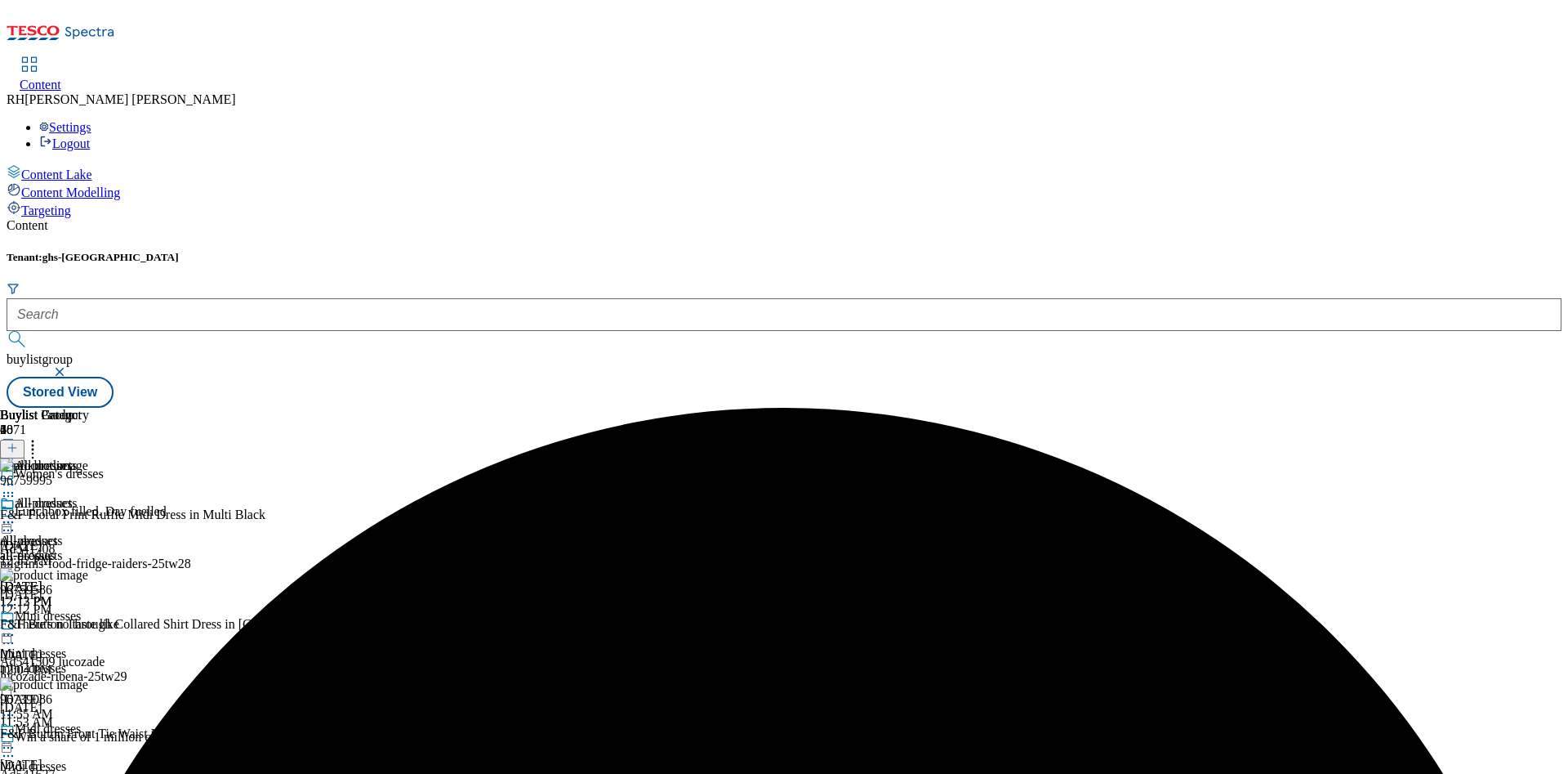
click at [16, 514] on icon at bounding box center [8, 521] width 16 height 16
click at [89, 626] on span "Preview" at bounding box center [70, 632] width 39 height 12
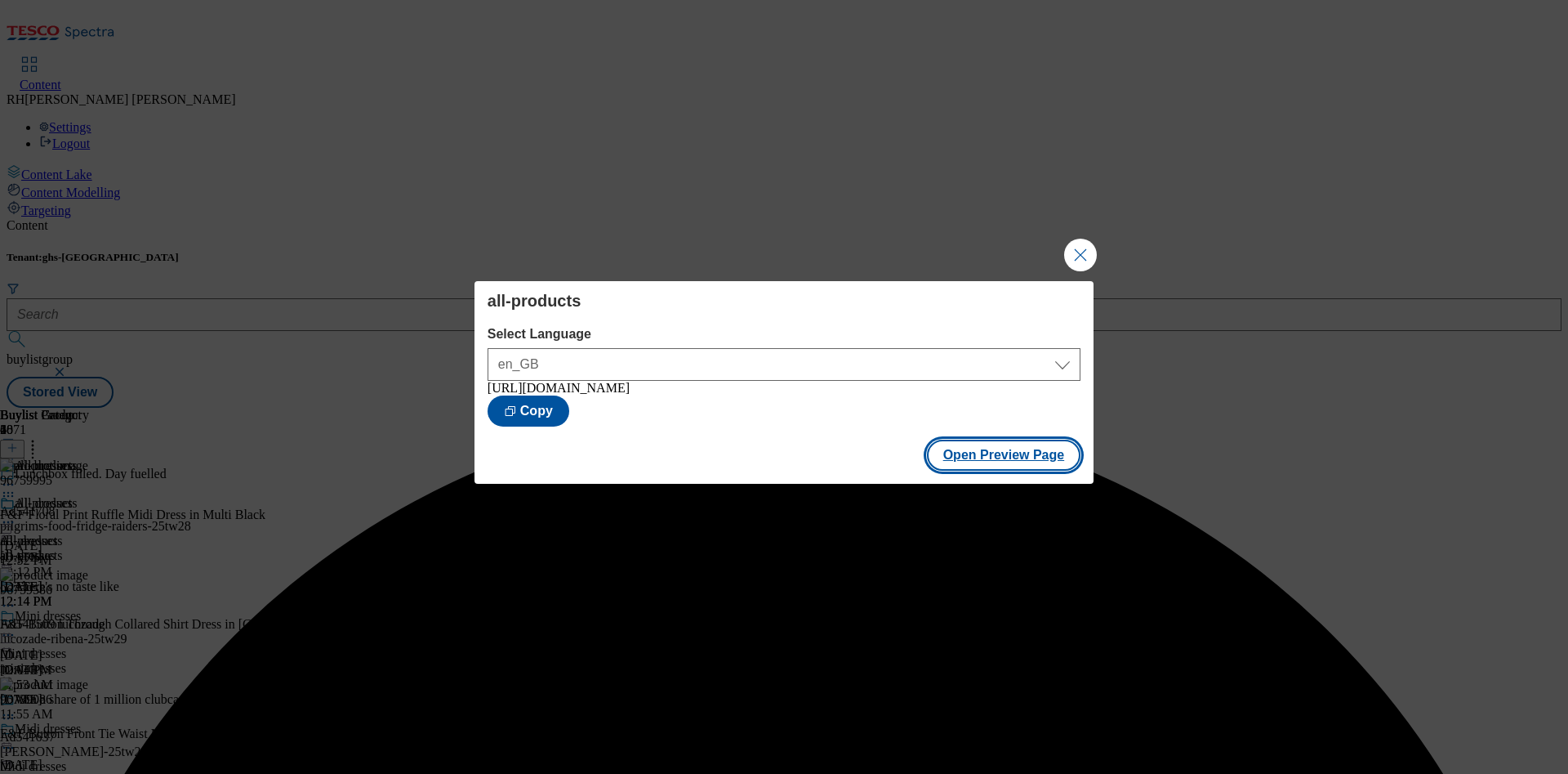
click at [1011, 453] on button "Open Preview Page" at bounding box center [1004, 455] width 154 height 31
click at [1068, 248] on button "Close Modal" at bounding box center [1080, 255] width 33 height 33
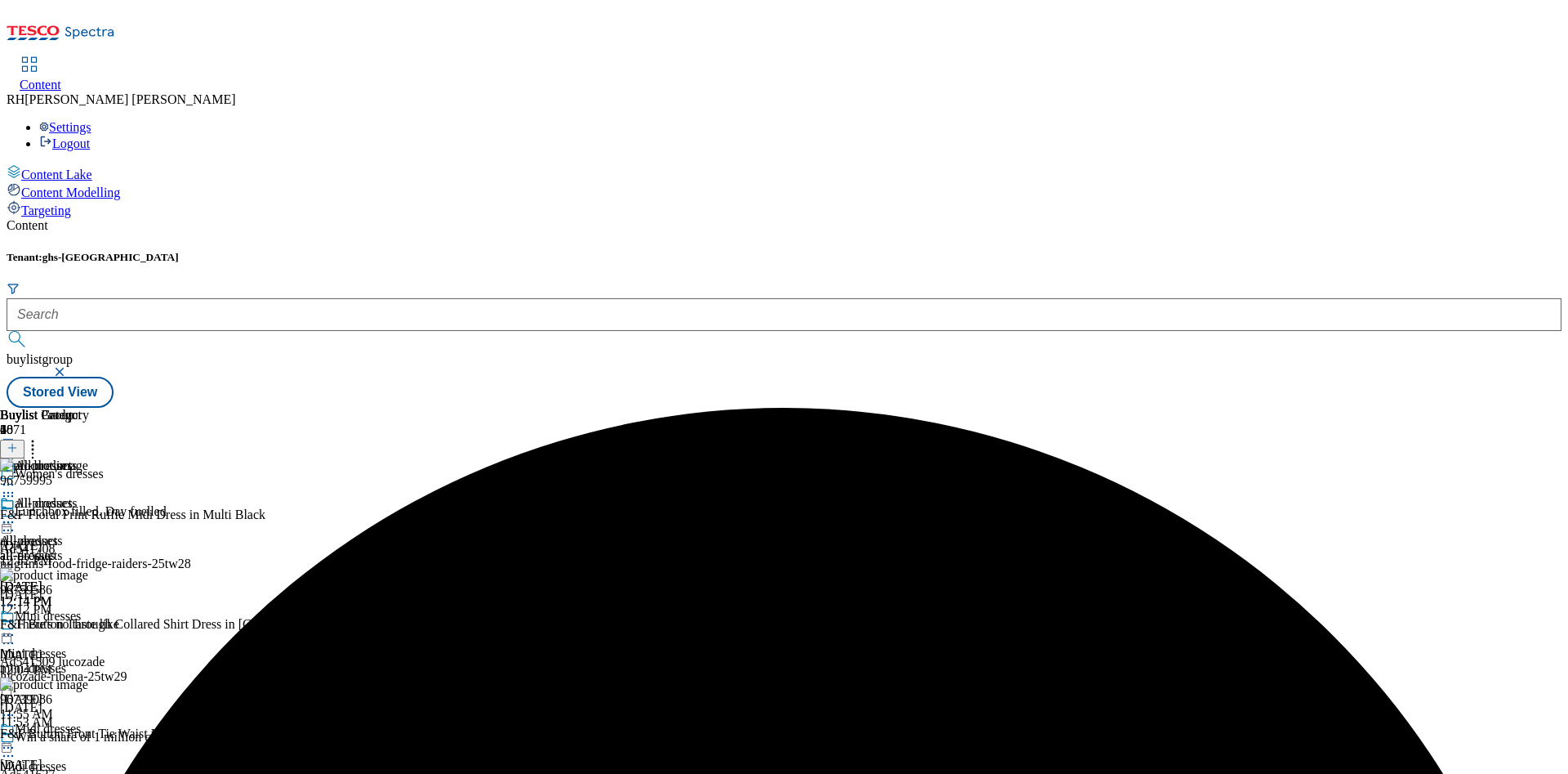
click at [89, 514] on div at bounding box center [44, 523] width 89 height 20
click at [86, 682] on span "Publish" at bounding box center [69, 688] width 36 height 12
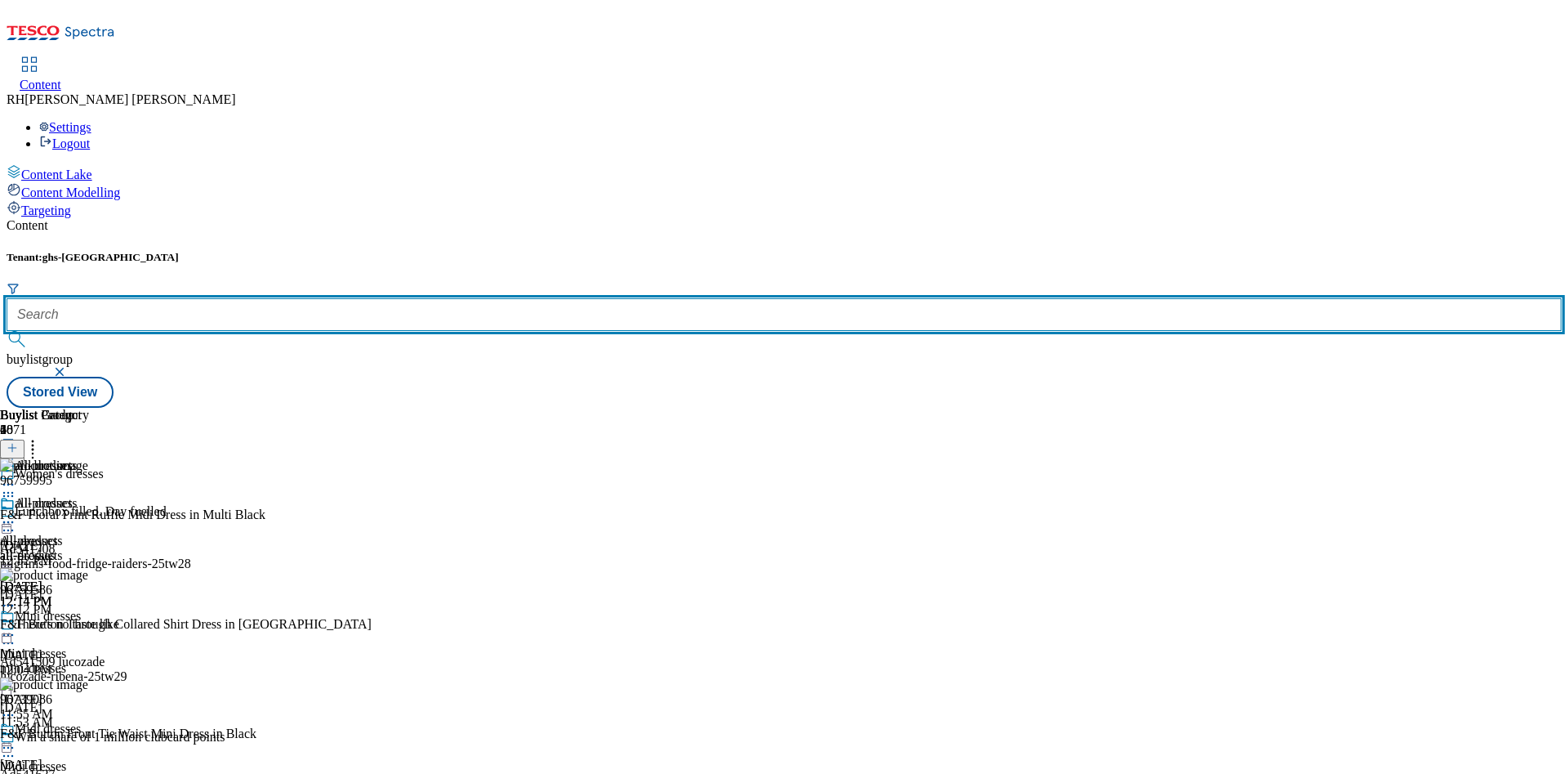
click at [387, 298] on input "text" at bounding box center [784, 315] width 1554 height 33
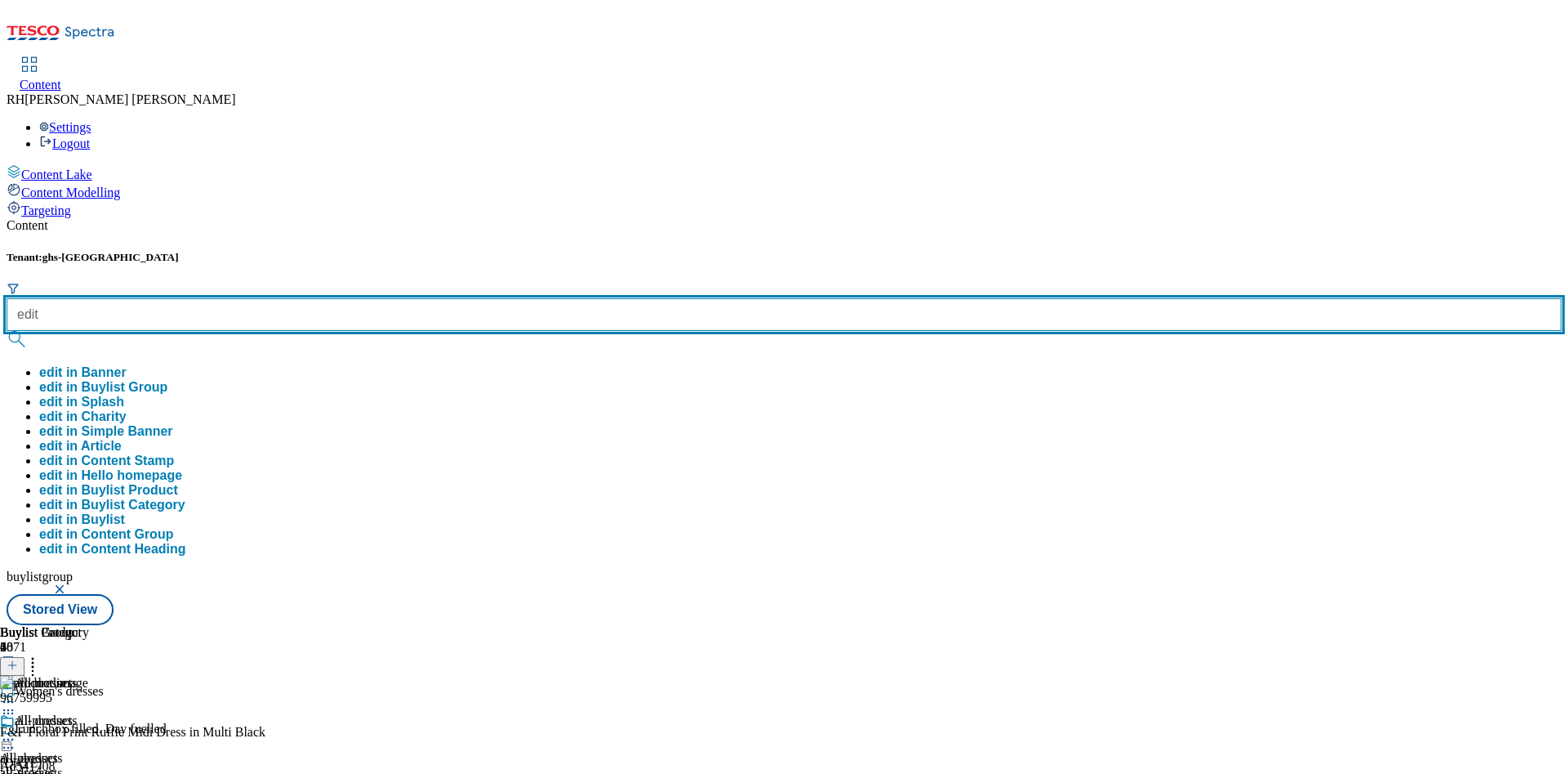
type input "edit"
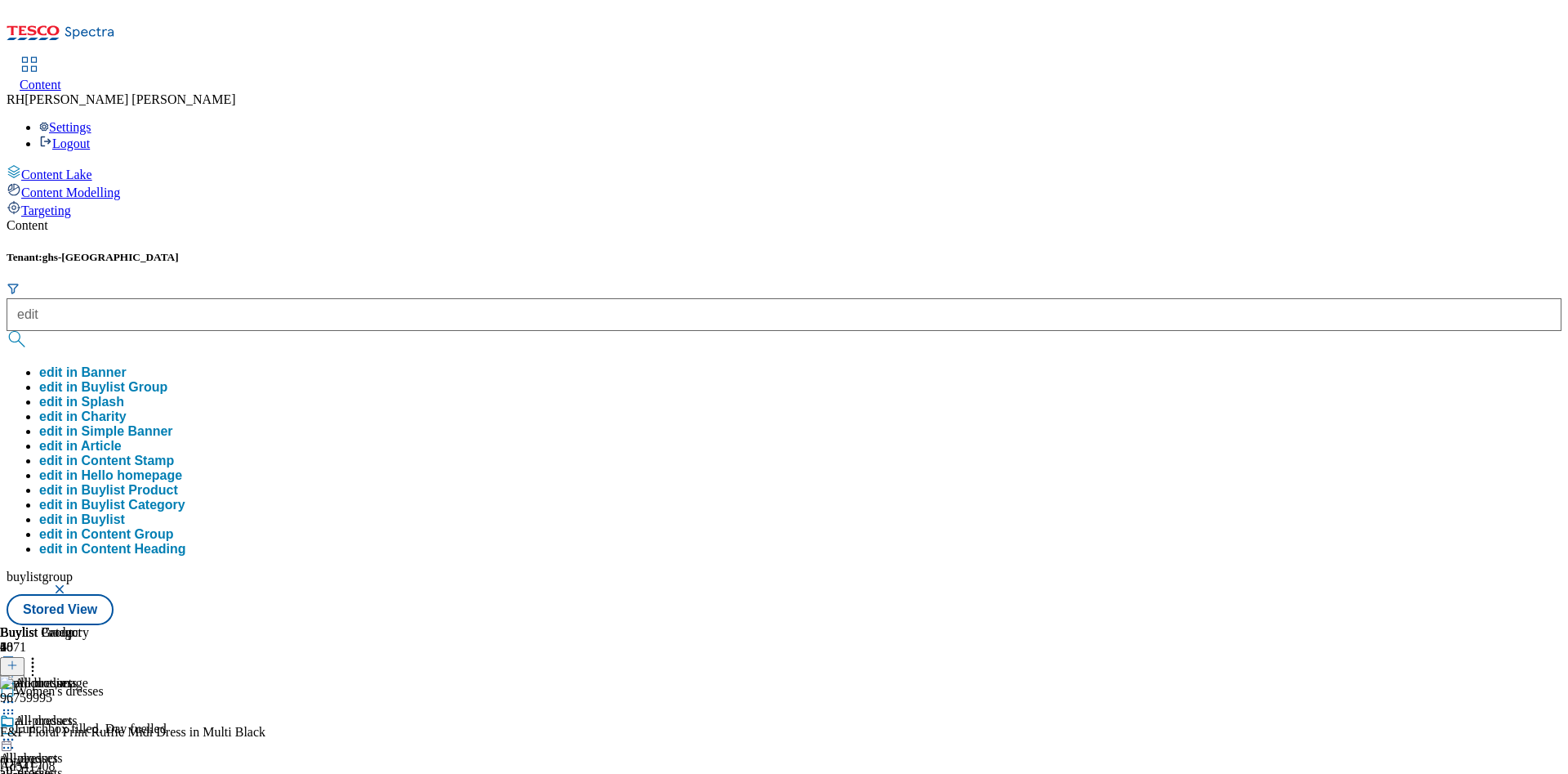
click at [167, 380] on button "edit in Buylist Group" at bounding box center [103, 387] width 128 height 15
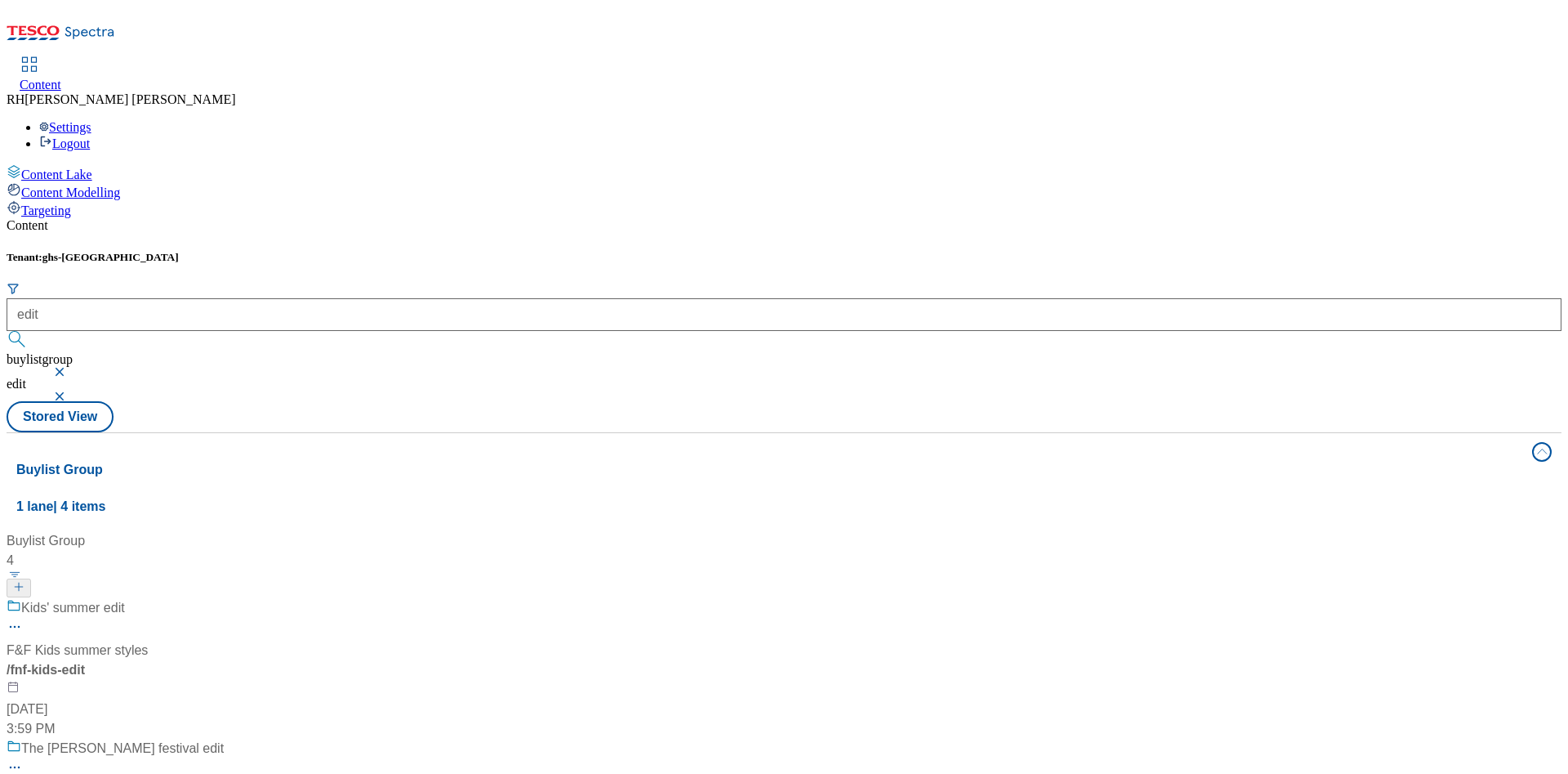
scroll to position [292, 0]
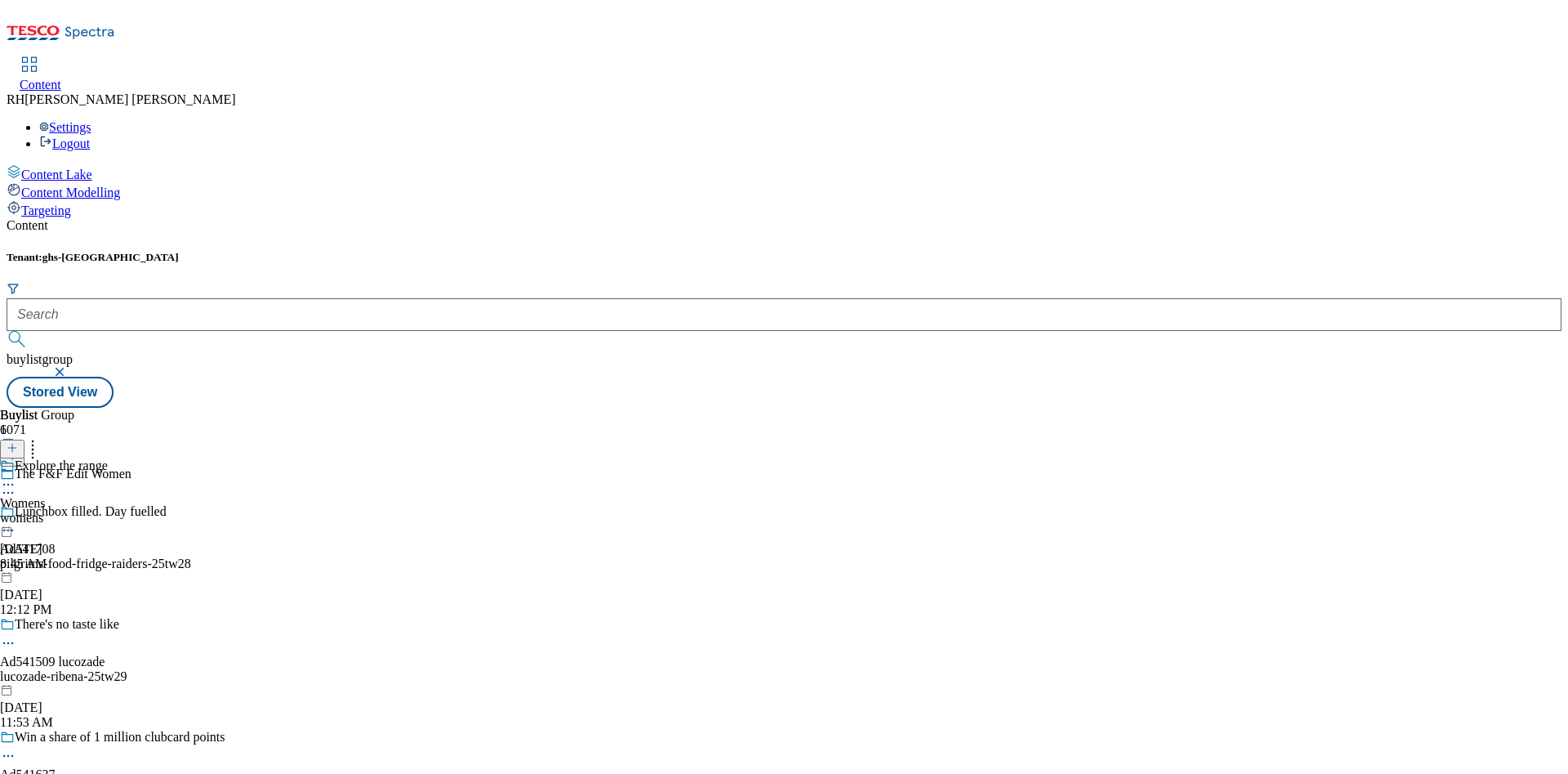
click at [108, 459] on div "Explore the range Womens womens [DATE] 8:45 AM" at bounding box center [53, 515] width 108 height 113
click at [132, 459] on div "The F&F Edit Women" at bounding box center [65, 478] width 132 height 38
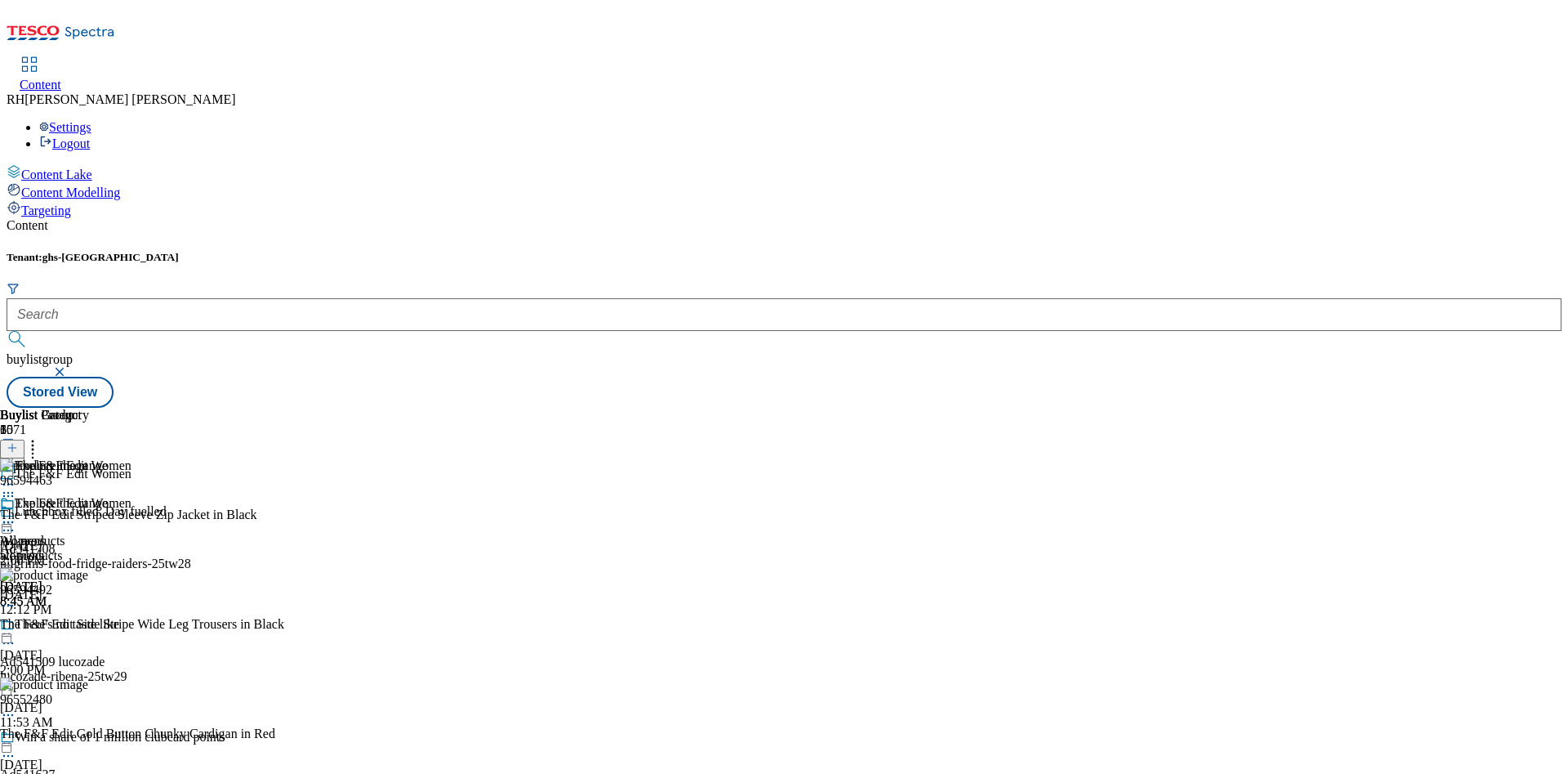
click at [16, 514] on icon at bounding box center [8, 521] width 16 height 16
click at [103, 701] on span "Un-publish" at bounding box center [77, 707] width 53 height 12
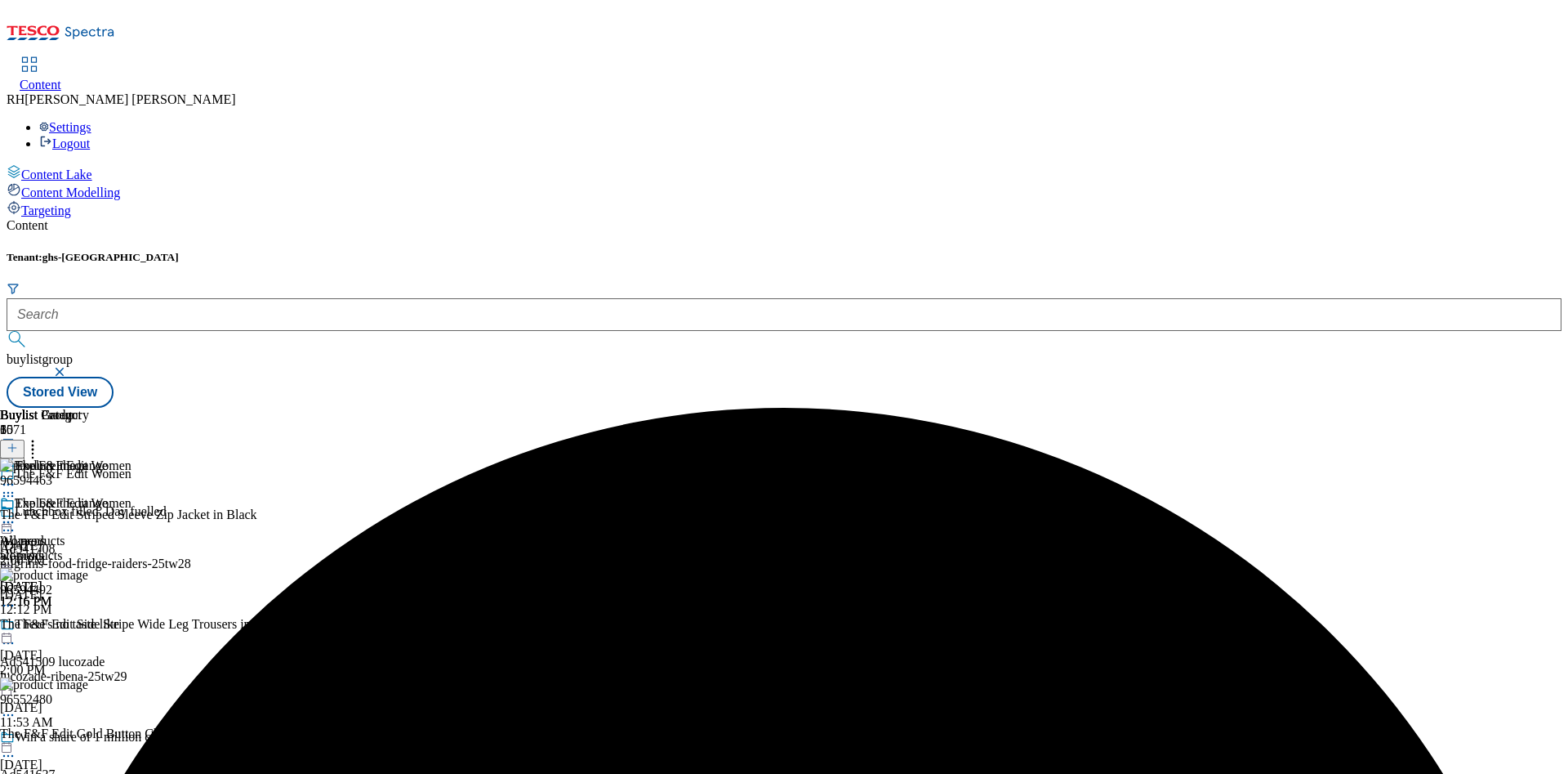
click at [16, 514] on icon at bounding box center [8, 521] width 16 height 16
click at [105, 645] on span "Un-preview" at bounding box center [78, 651] width 54 height 12
click at [16, 488] on icon at bounding box center [8, 496] width 16 height 16
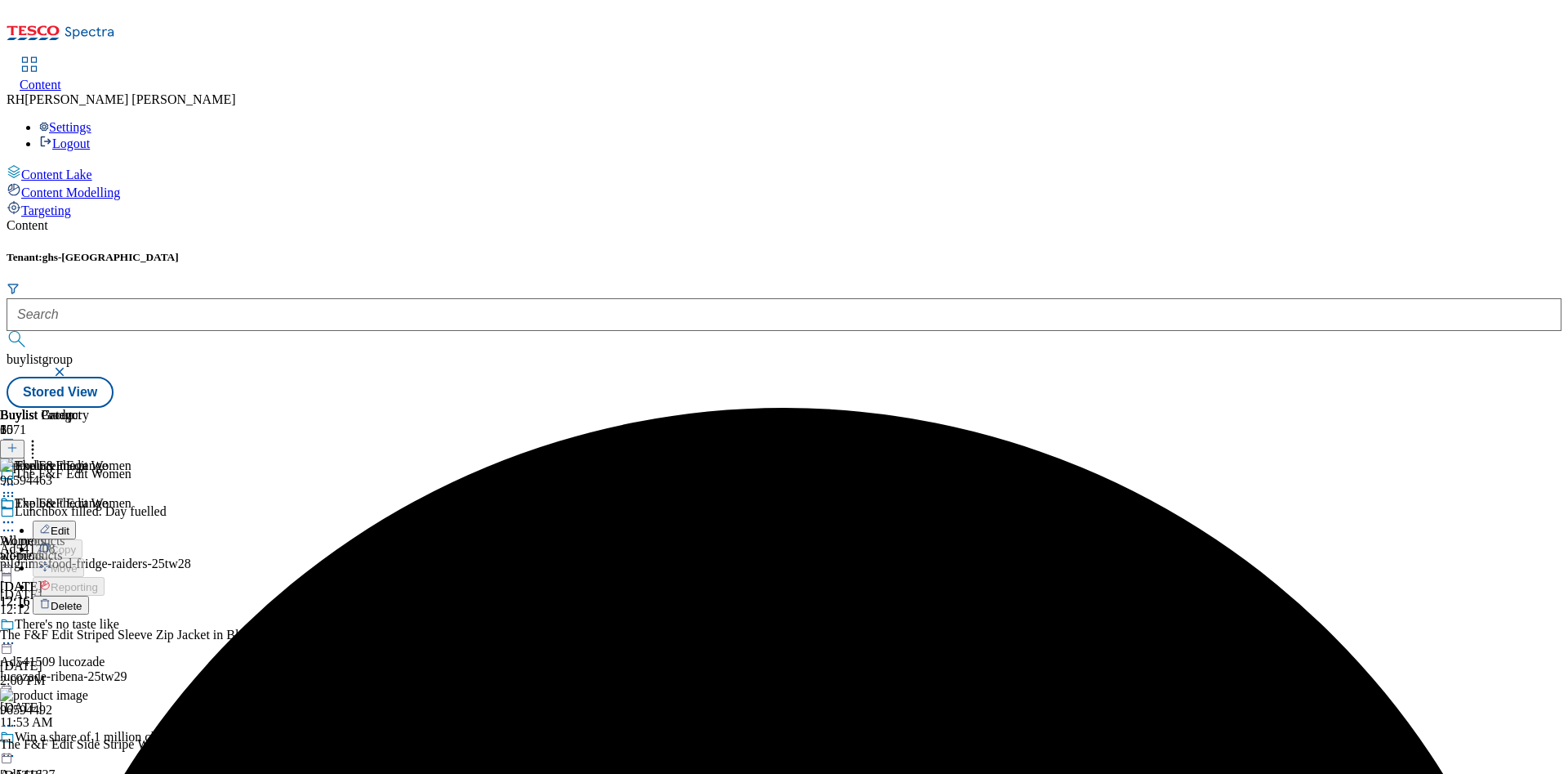
click at [83, 600] on span "Delete" at bounding box center [66, 606] width 32 height 12
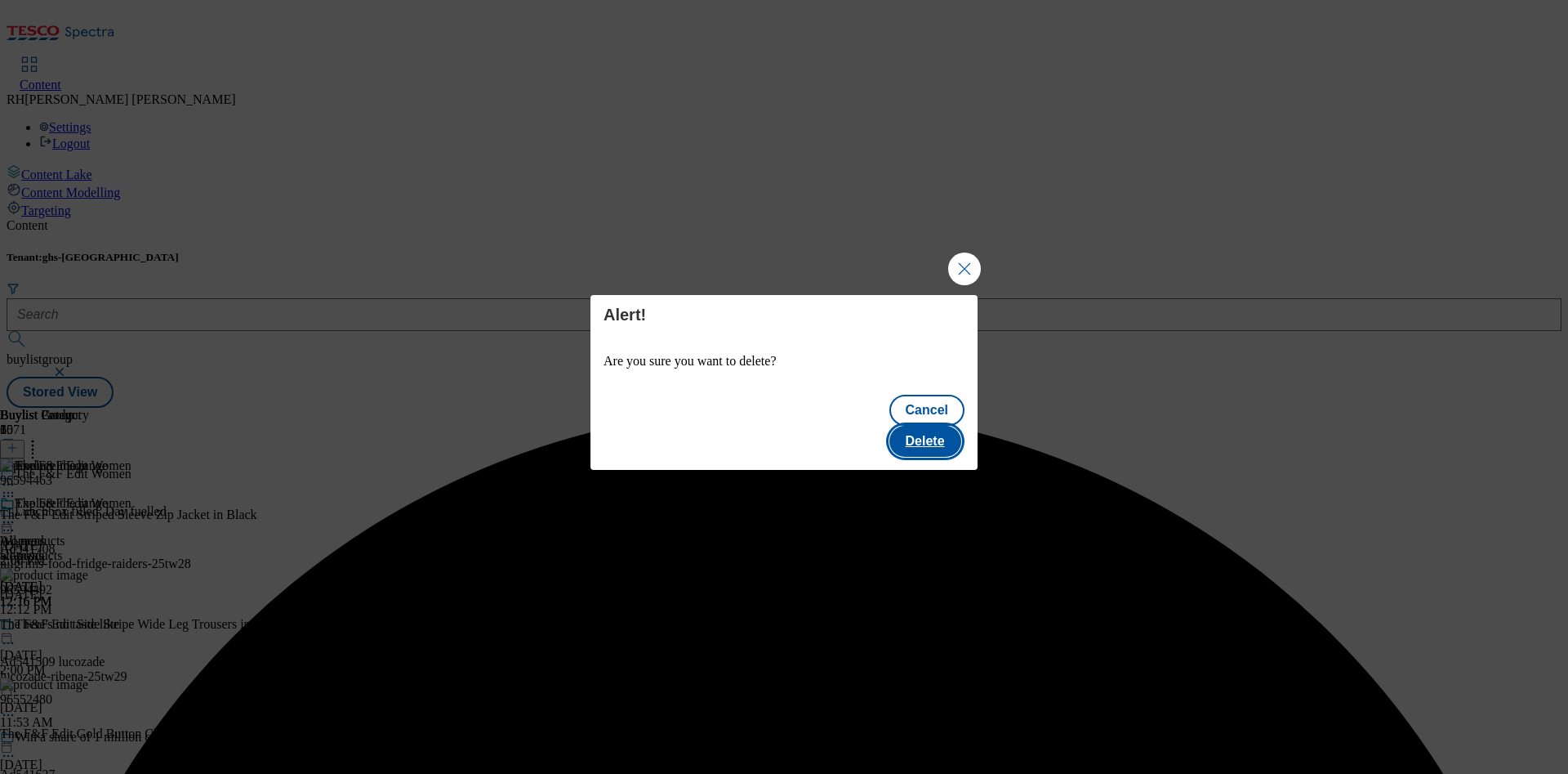
click at [948, 430] on button "Delete" at bounding box center [924, 441] width 72 height 31
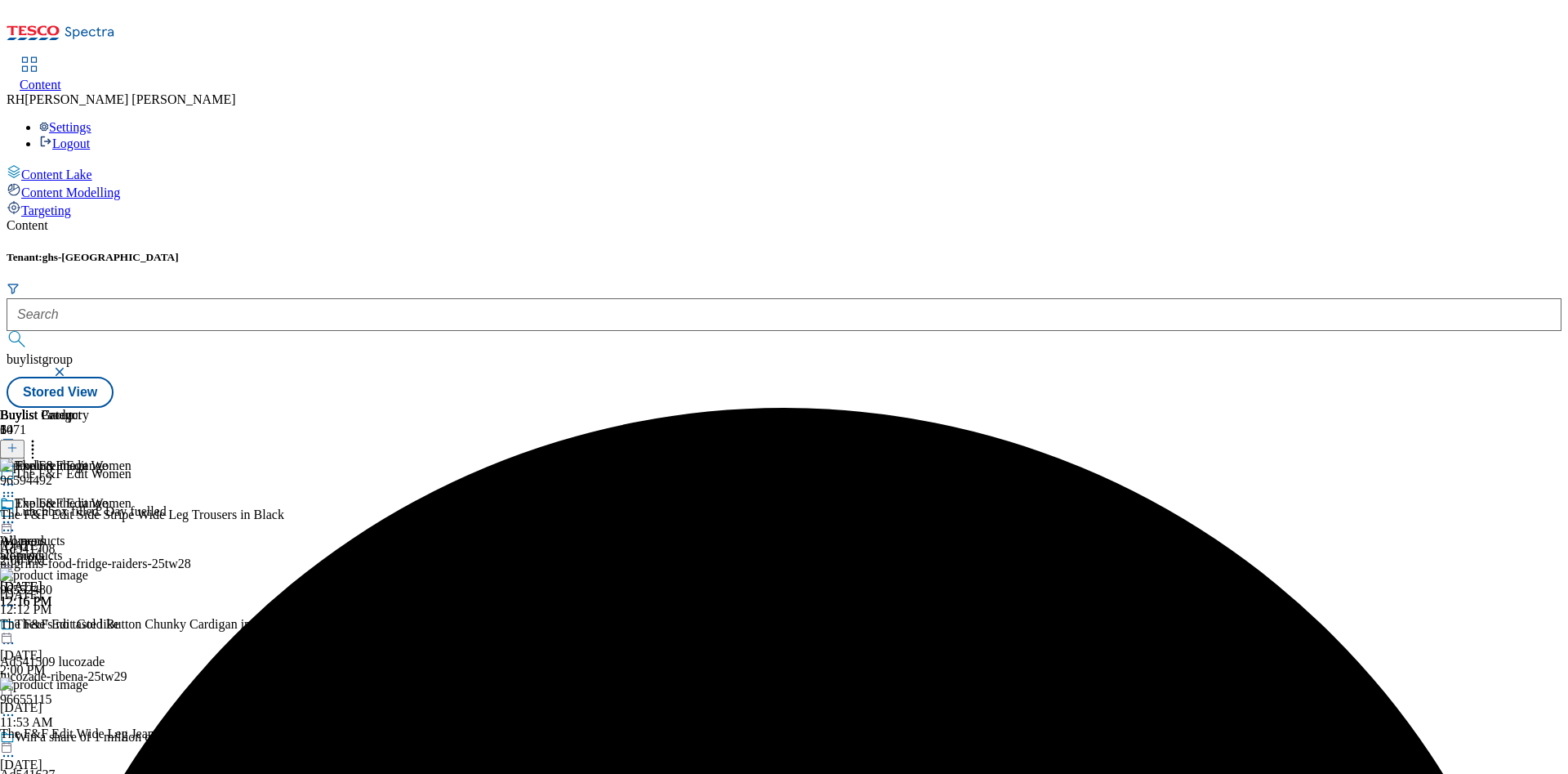
click at [18, 442] on icon at bounding box center [12, 447] width 11 height 11
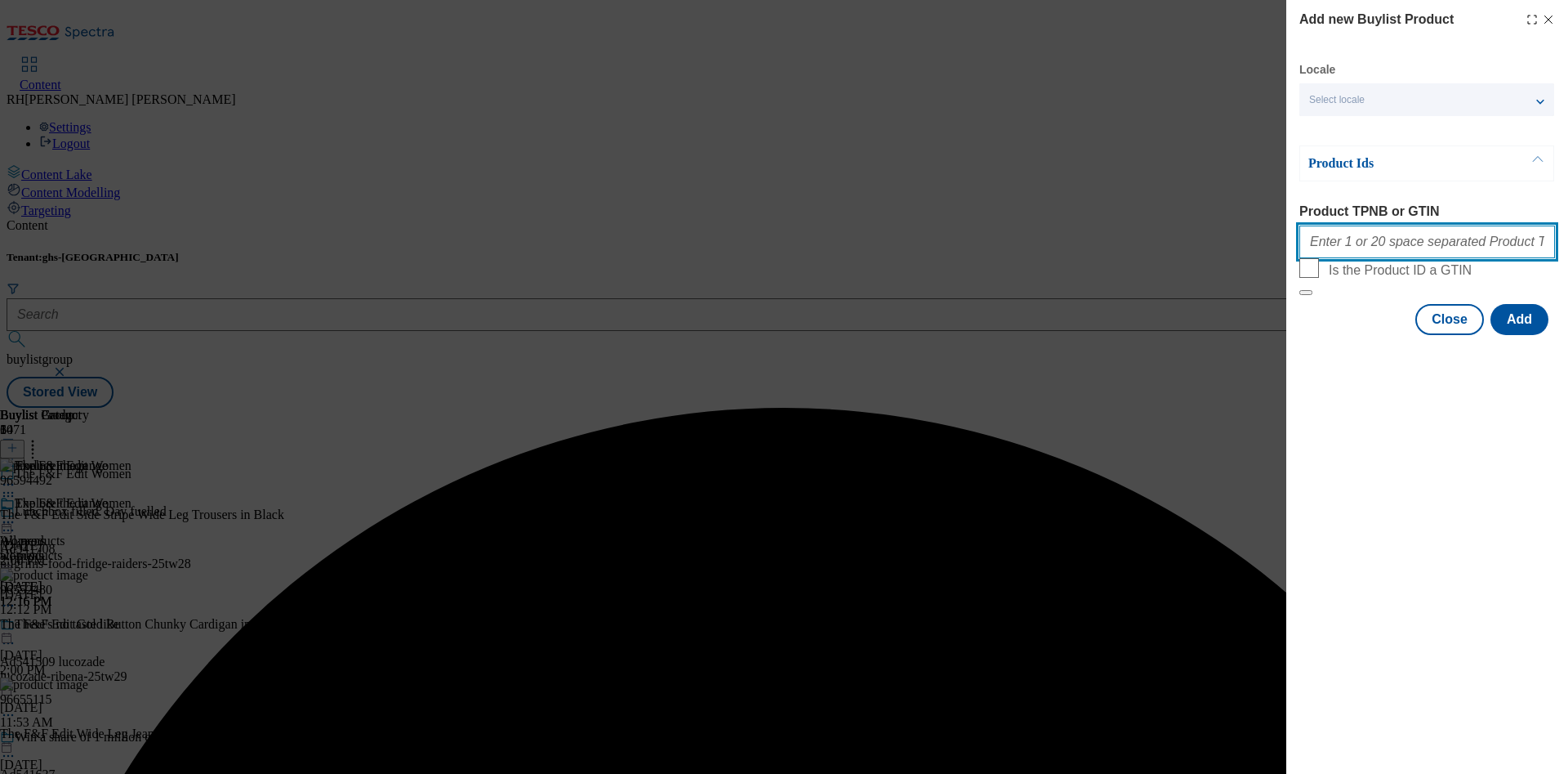
click at [1383, 246] on input "Product TPNB or GTIN" at bounding box center [1427, 242] width 256 height 33
paste input "96594470"
type input "96594470"
click at [1530, 335] on button "Add" at bounding box center [1519, 320] width 58 height 31
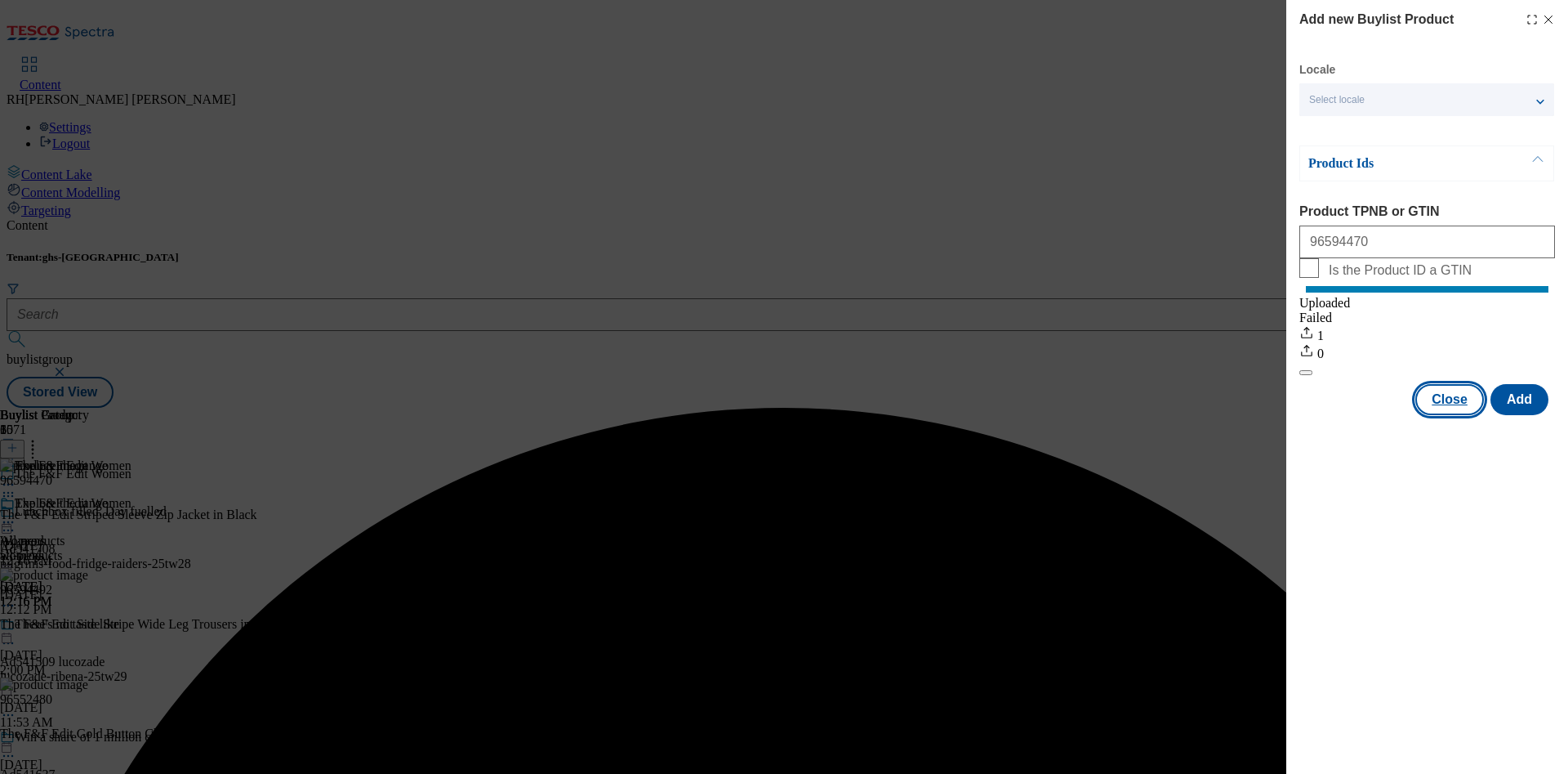
click at [1456, 415] on button "Close" at bounding box center [1449, 399] width 69 height 31
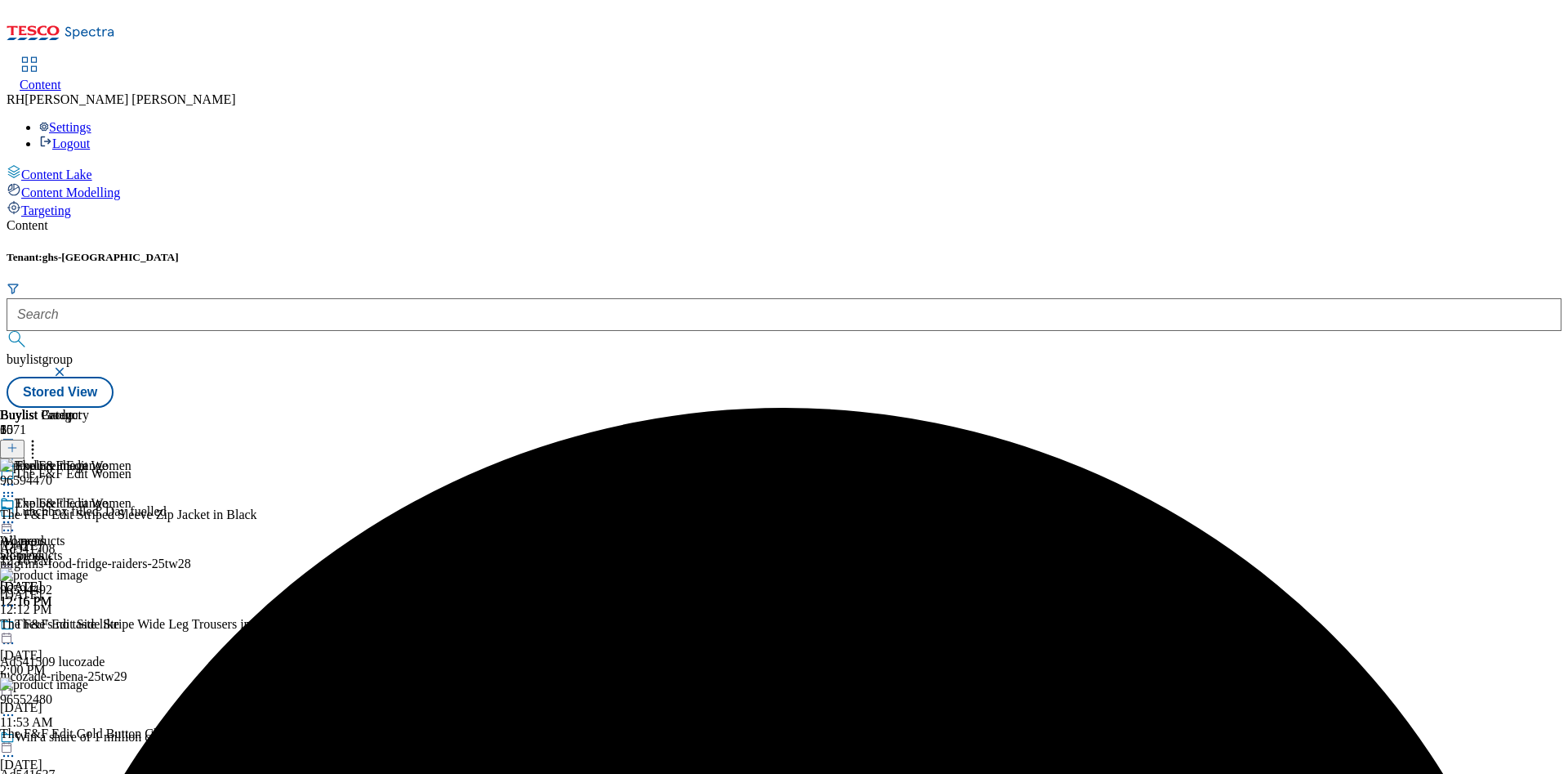
click at [16, 514] on icon at bounding box center [8, 521] width 16 height 16
click at [76, 546] on button "Edit" at bounding box center [54, 556] width 43 height 19
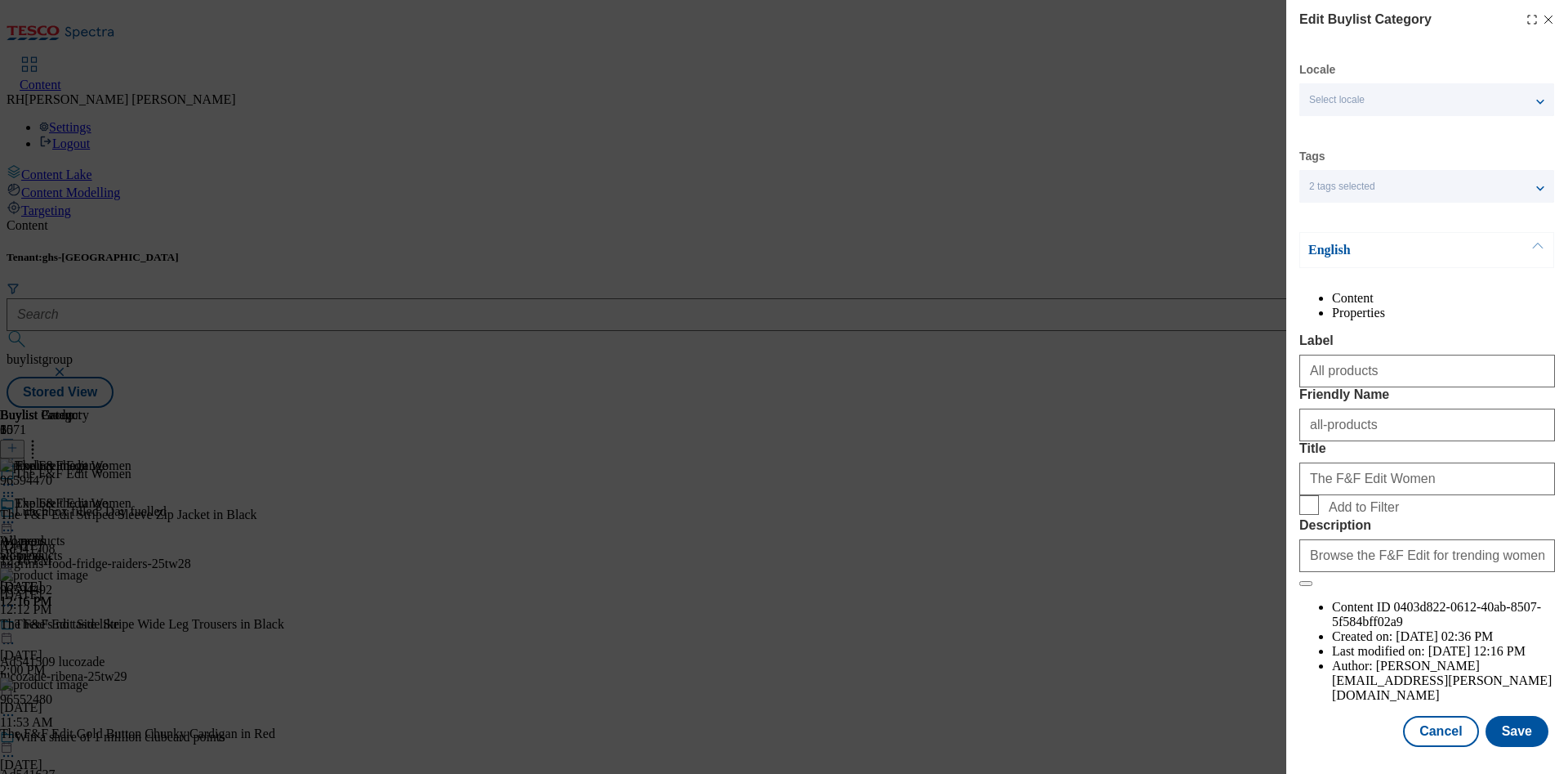
scroll to position [49, 0]
click at [1508, 715] on button "Save" at bounding box center [1516, 731] width 63 height 31
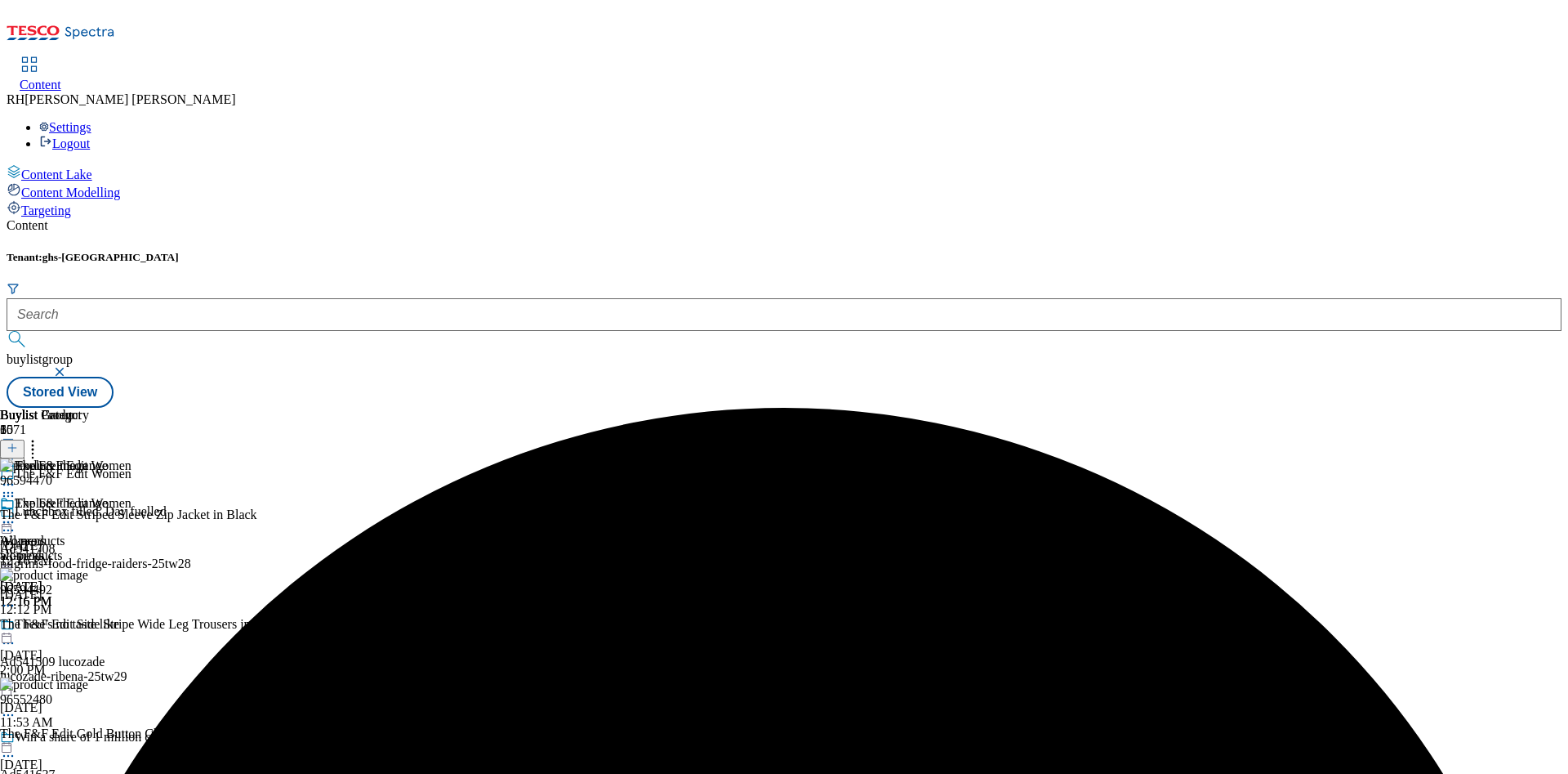
click at [16, 514] on icon at bounding box center [8, 521] width 16 height 16
click at [89, 626] on span "Preview" at bounding box center [70, 632] width 39 height 12
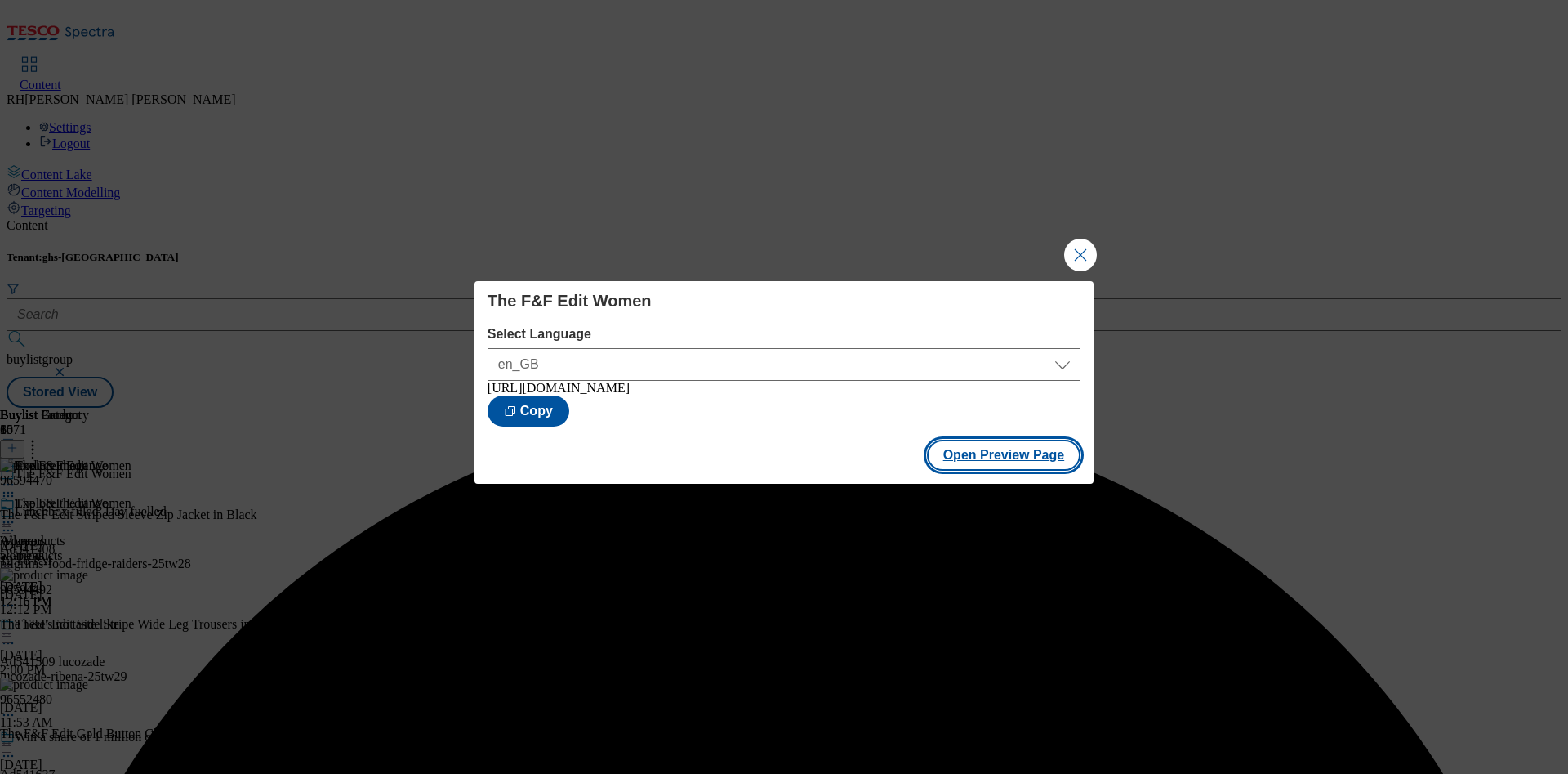
click at [987, 461] on button "Open Preview Page" at bounding box center [1004, 455] width 154 height 31
click at [1081, 240] on button "Close Modal" at bounding box center [1080, 255] width 33 height 33
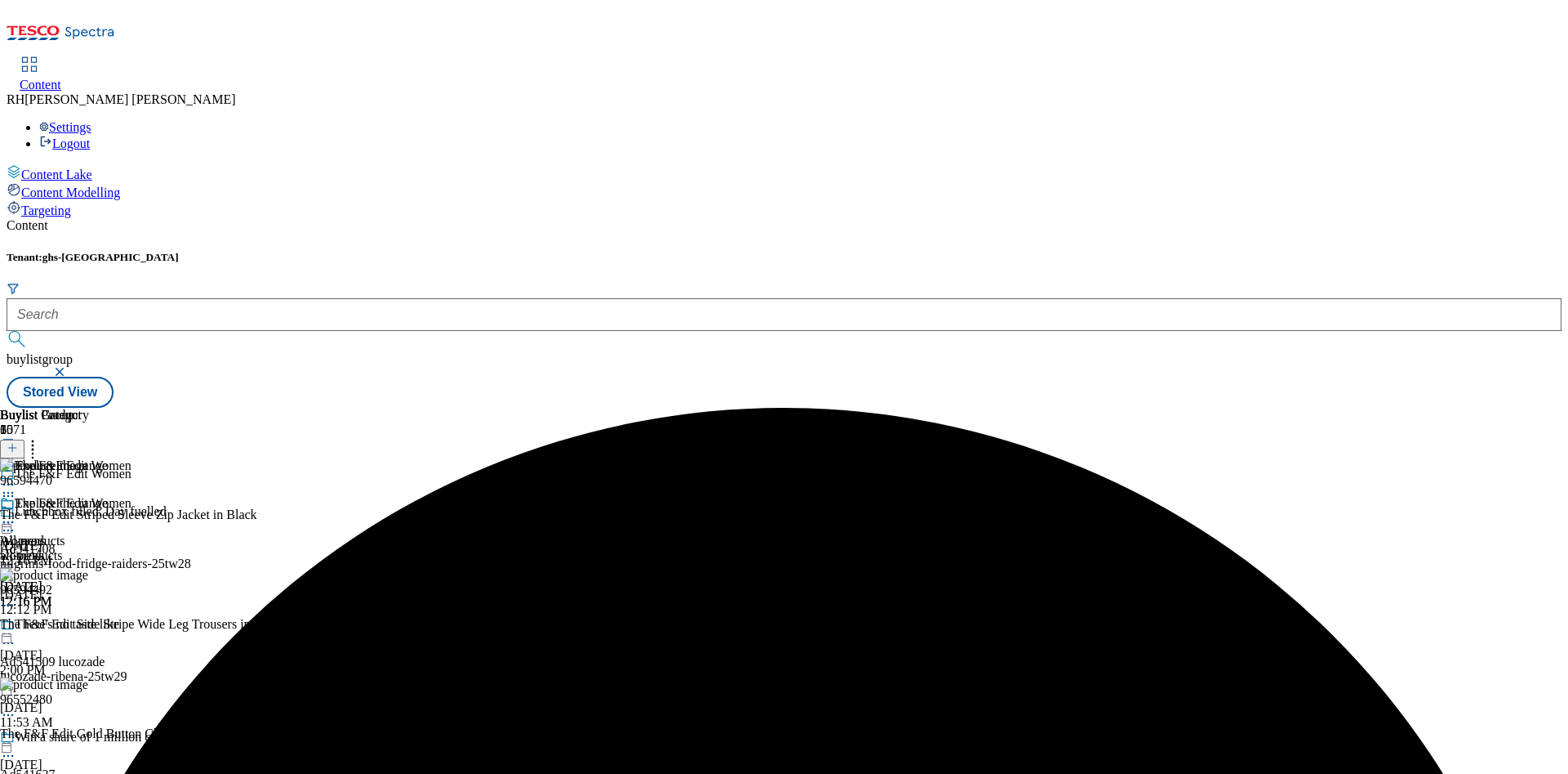
click at [16, 514] on icon at bounding box center [8, 521] width 16 height 16
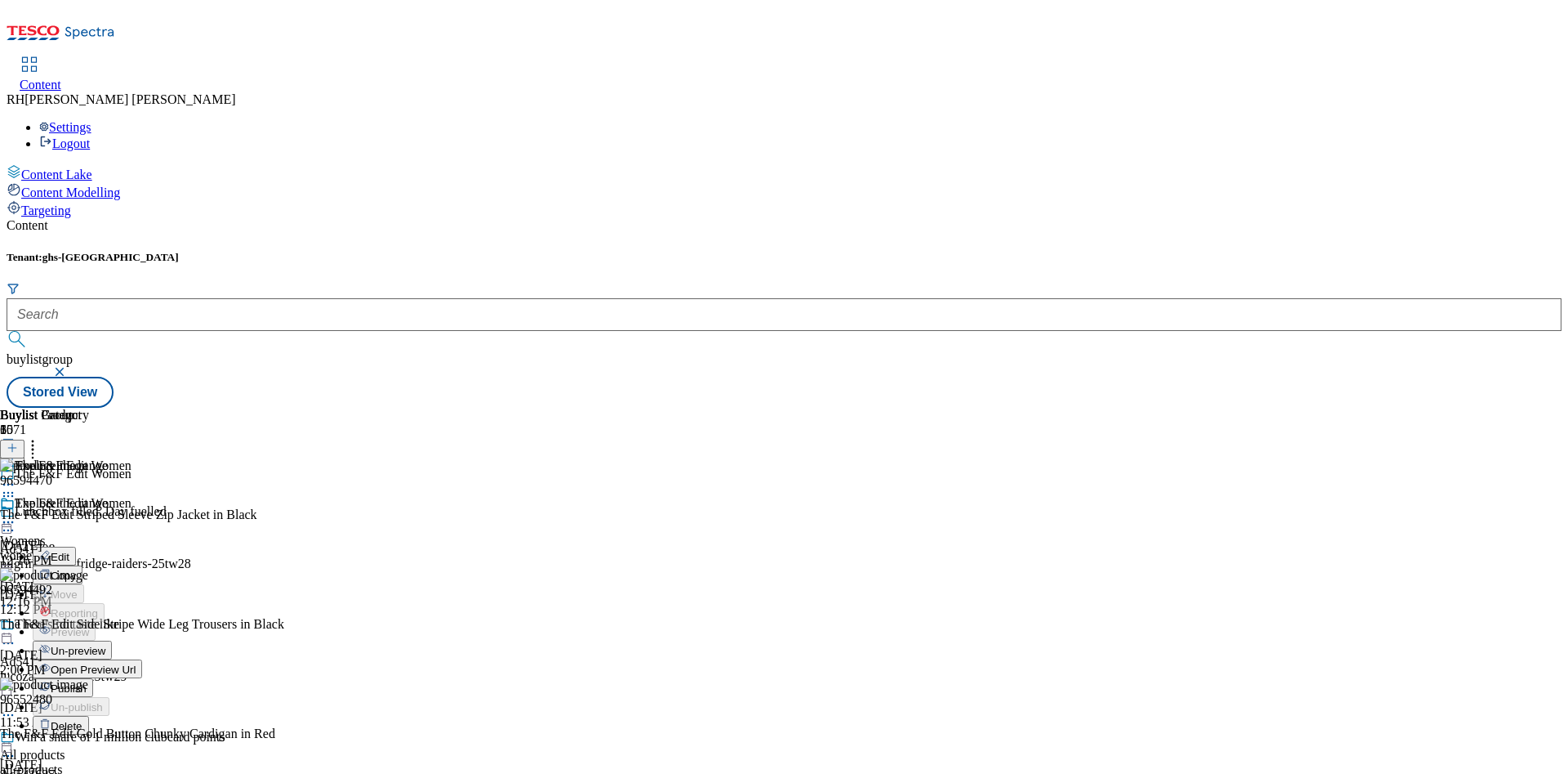
click at [86, 682] on span "Publish" at bounding box center [69, 688] width 36 height 12
